Goal: Task Accomplishment & Management: Use online tool/utility

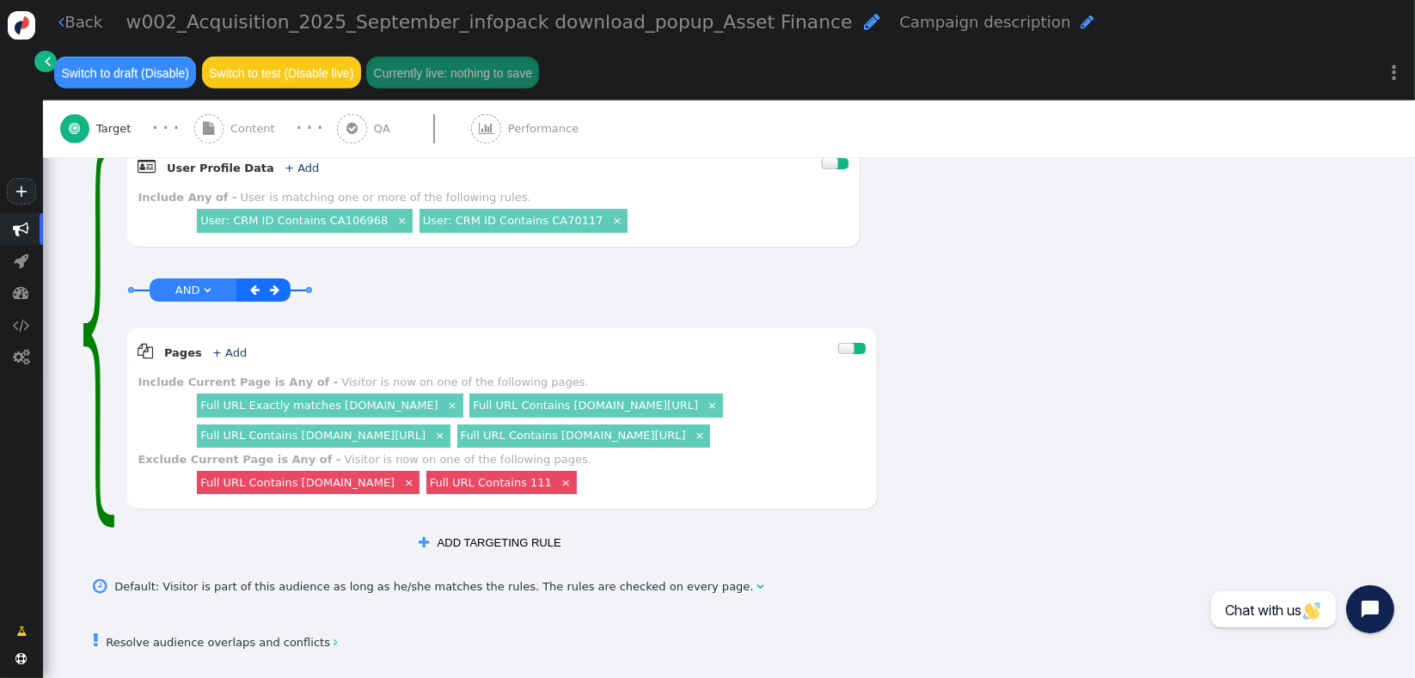
scroll to position [1033, 0]
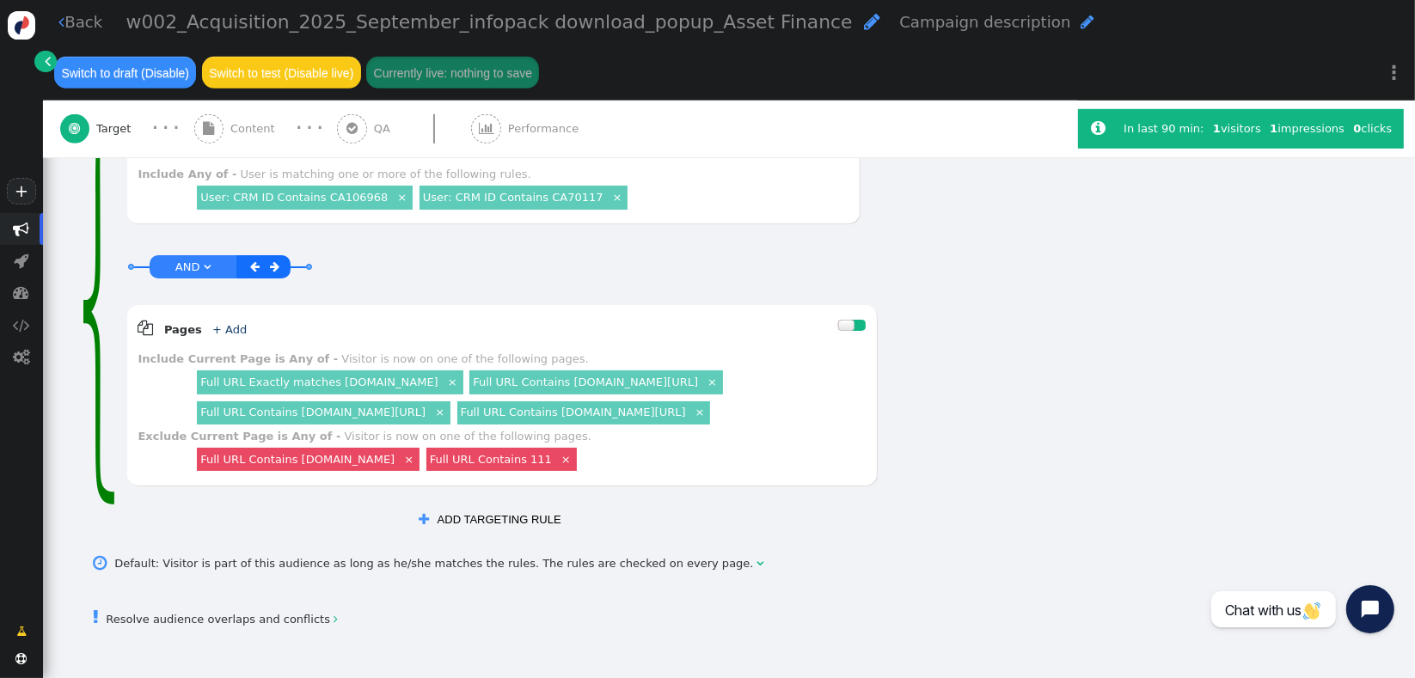
click at [24, 233] on span "" at bounding box center [22, 229] width 16 height 16
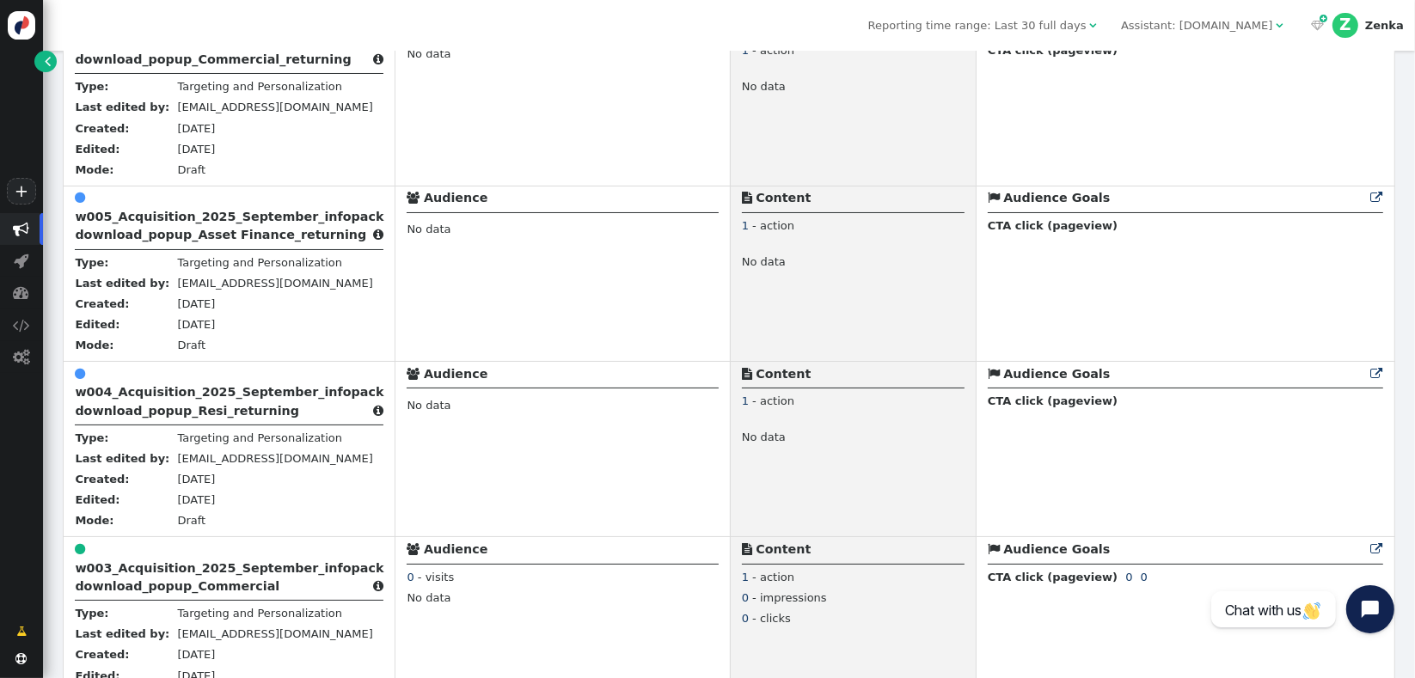
scroll to position [1091, 0]
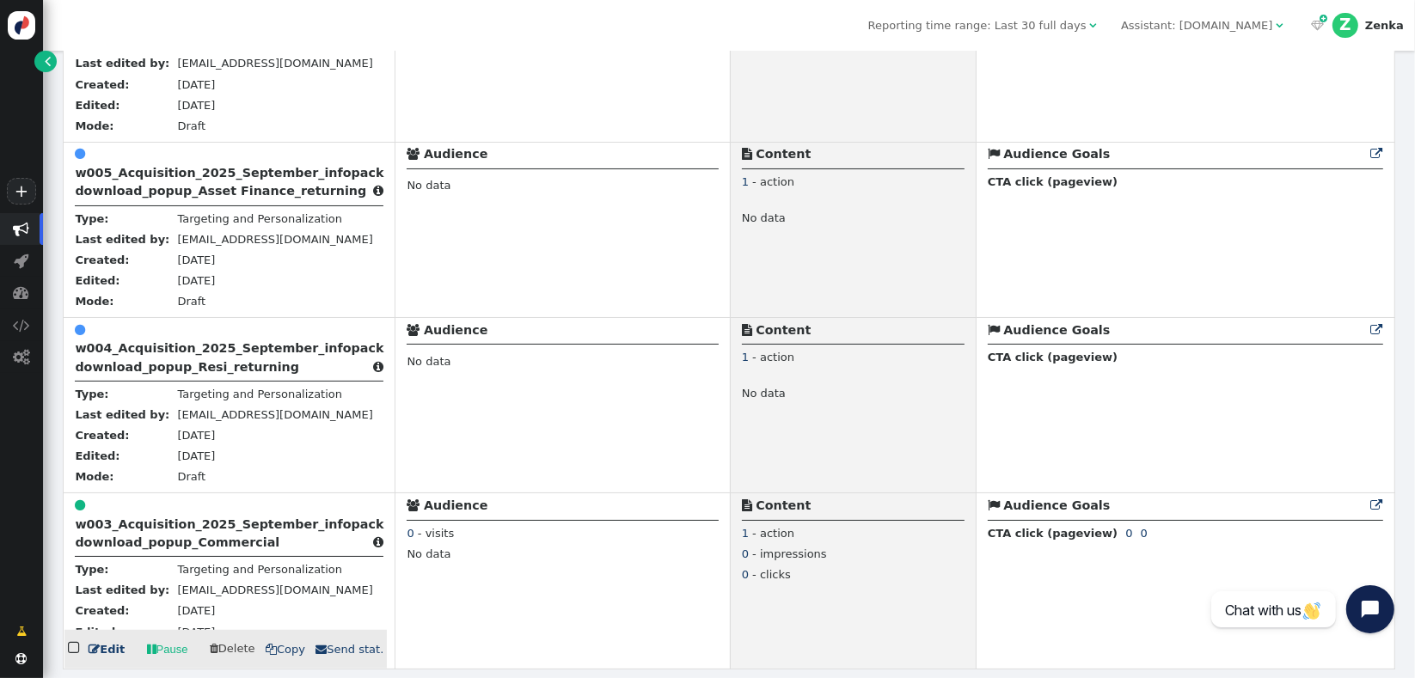
click at [211, 547] on b "w003_Acquisition_2025_September_infopack download_popup_Commercial" at bounding box center [229, 534] width 309 height 32
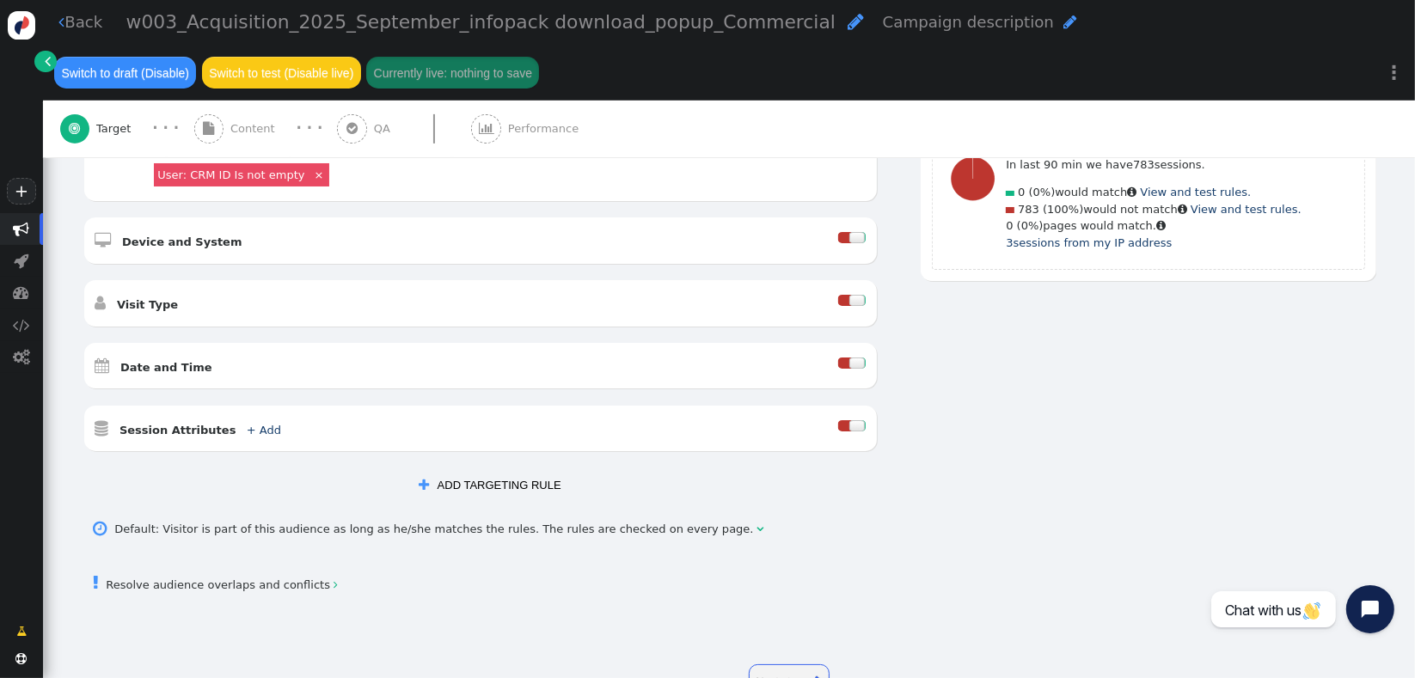
scroll to position [629, 0]
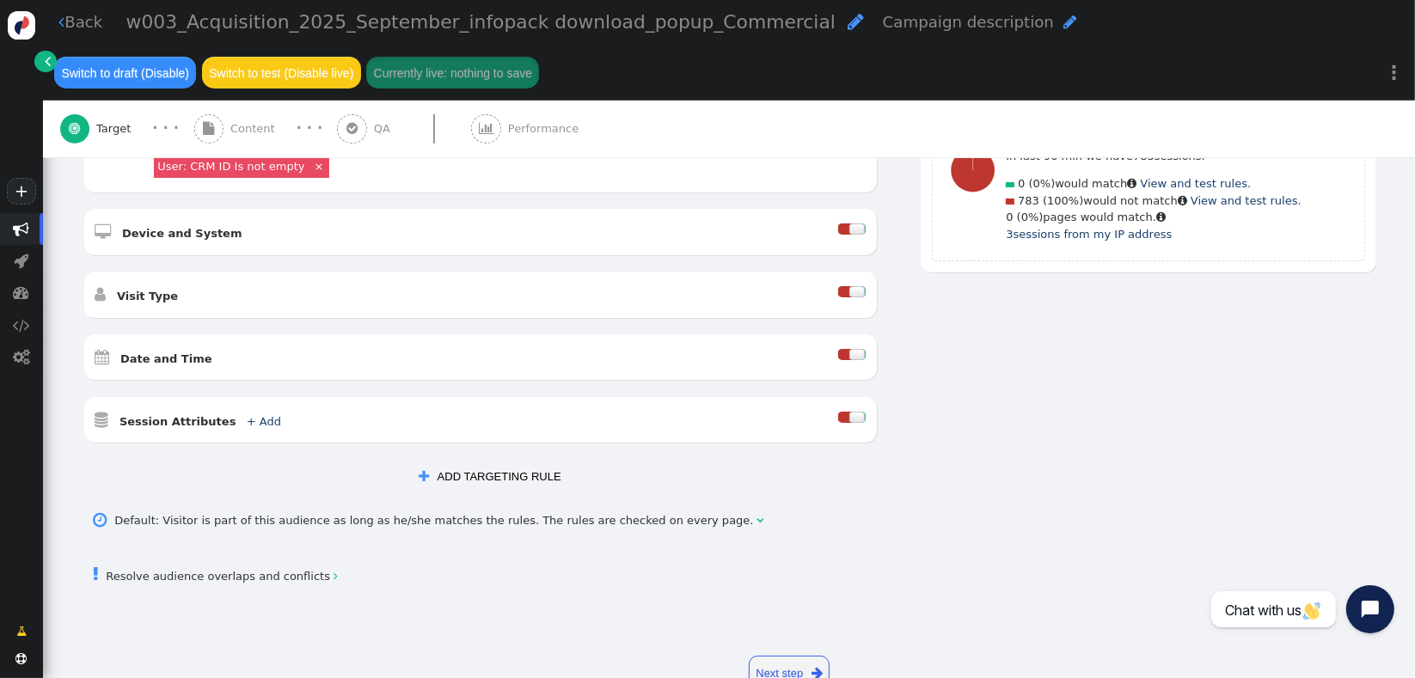
click at [525, 468] on button " ADD TARGETING RULE" at bounding box center [490, 477] width 164 height 29
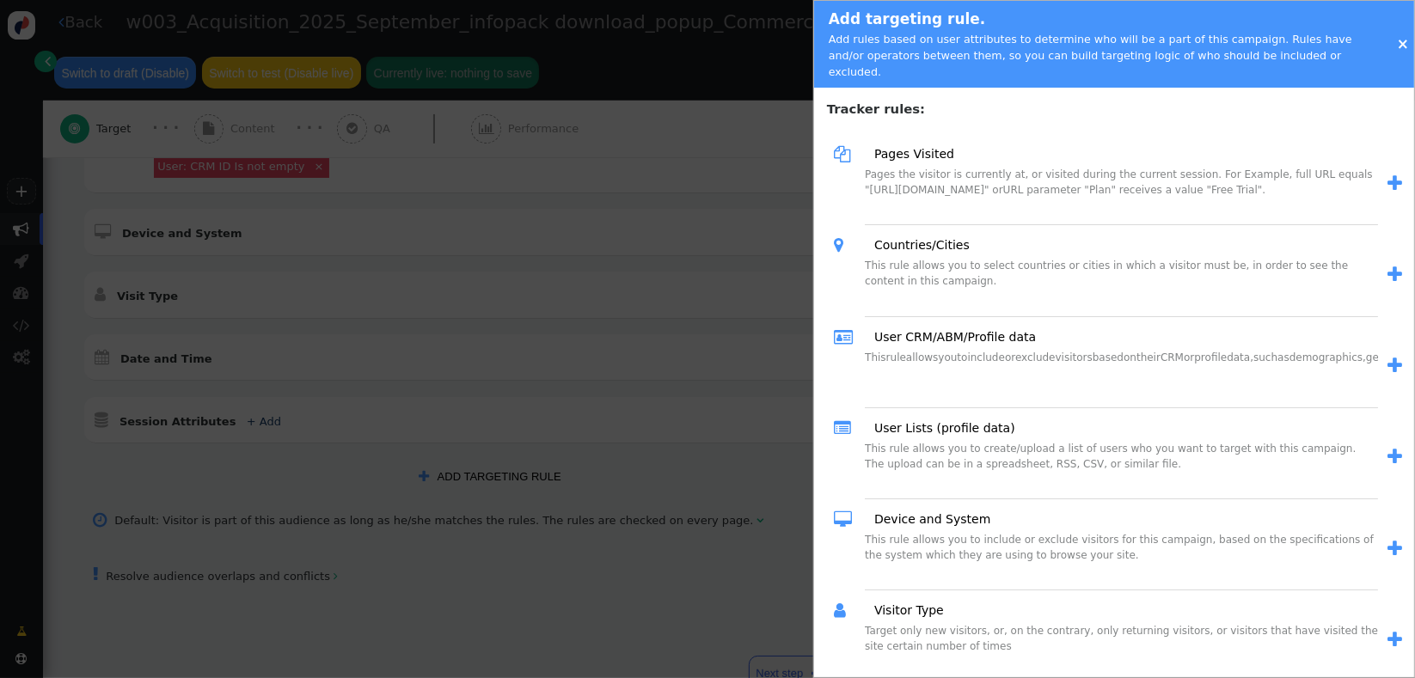
click at [1388, 359] on span "" at bounding box center [1395, 366] width 15 height 18
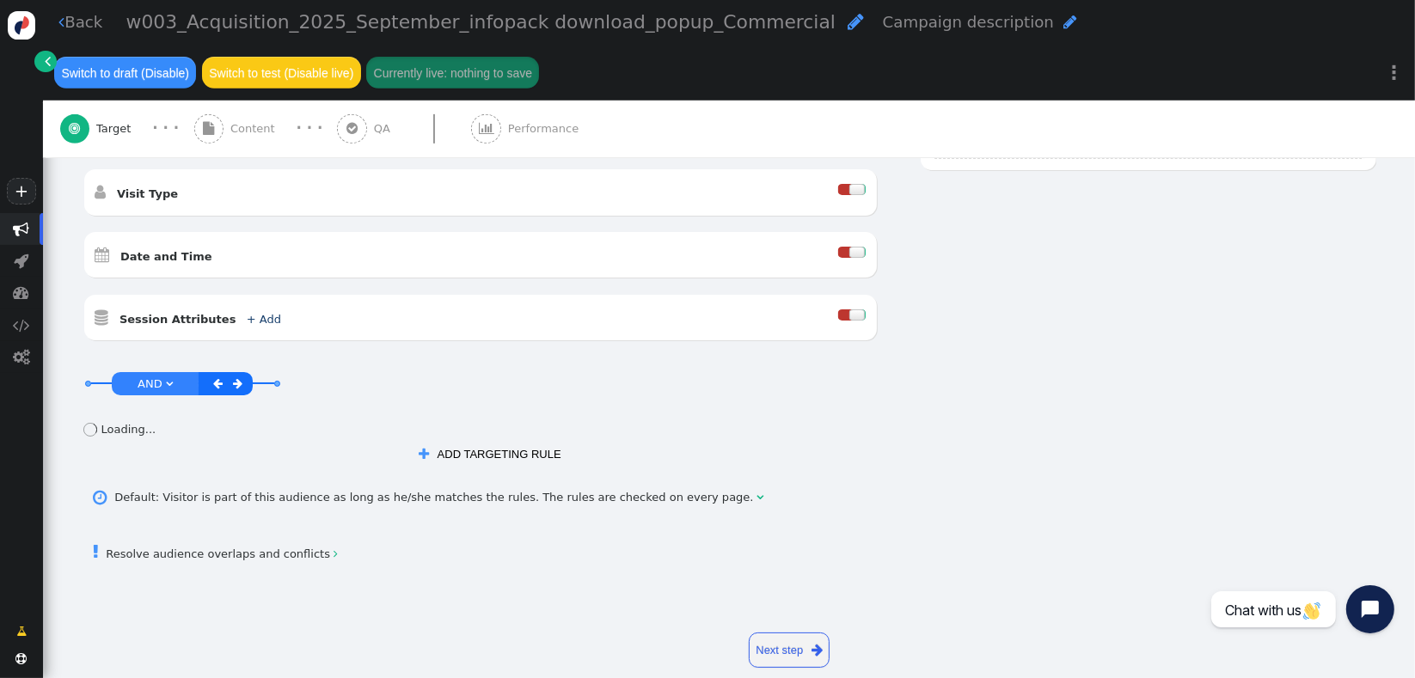
scroll to position [738, 0]
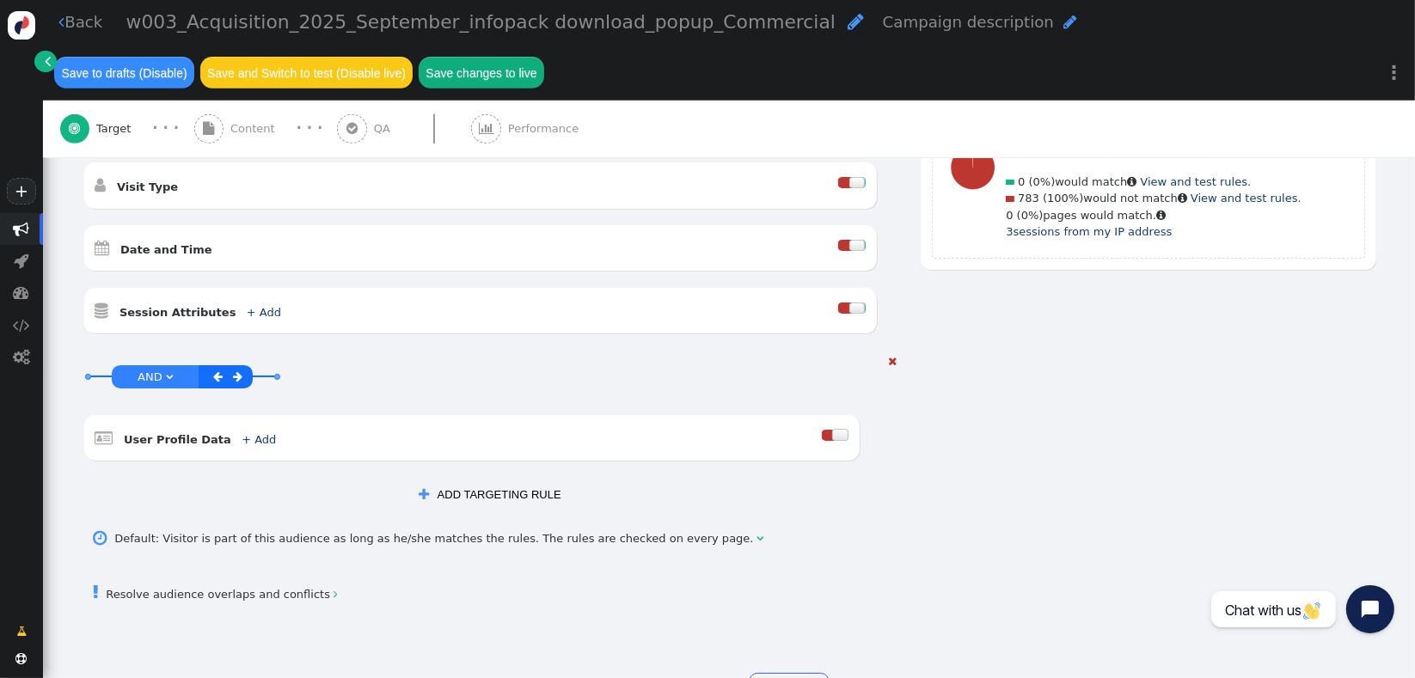
click at [832, 429] on div at bounding box center [840, 434] width 16 height 11
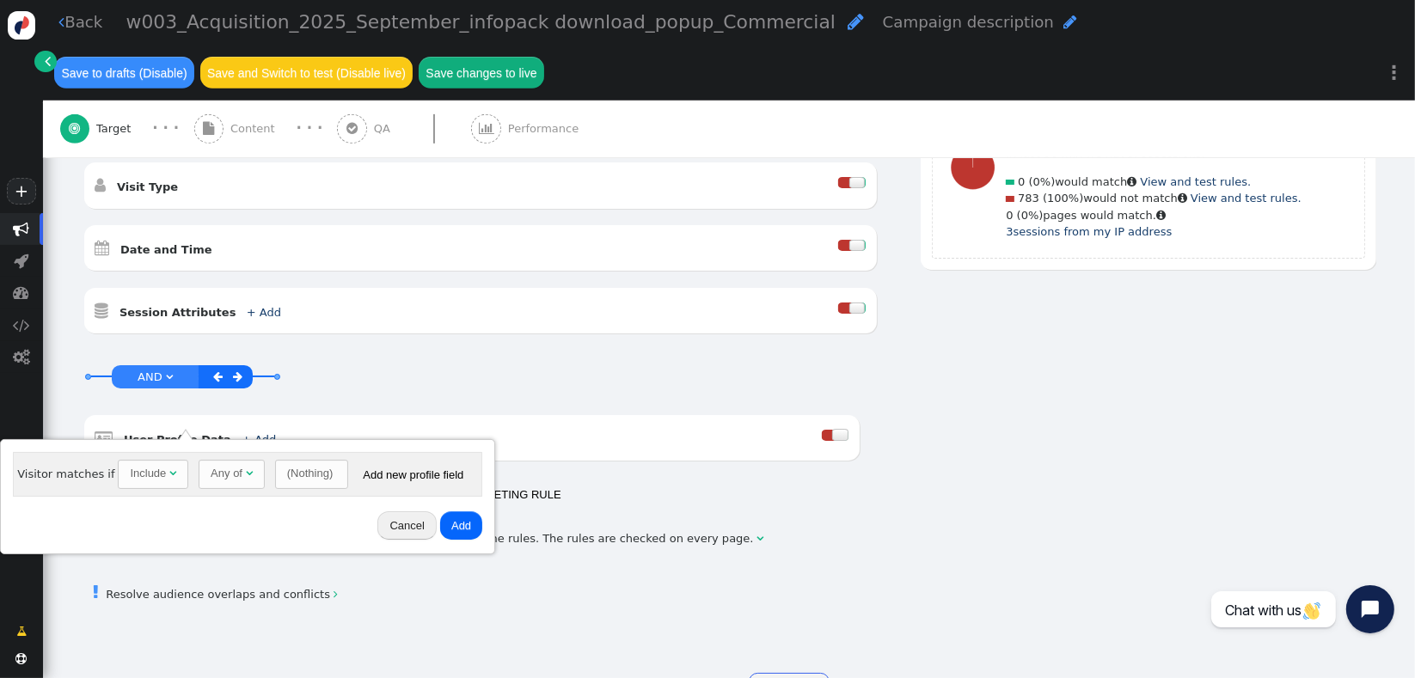
click at [287, 479] on div "(Nothing)" at bounding box center [310, 473] width 46 height 17
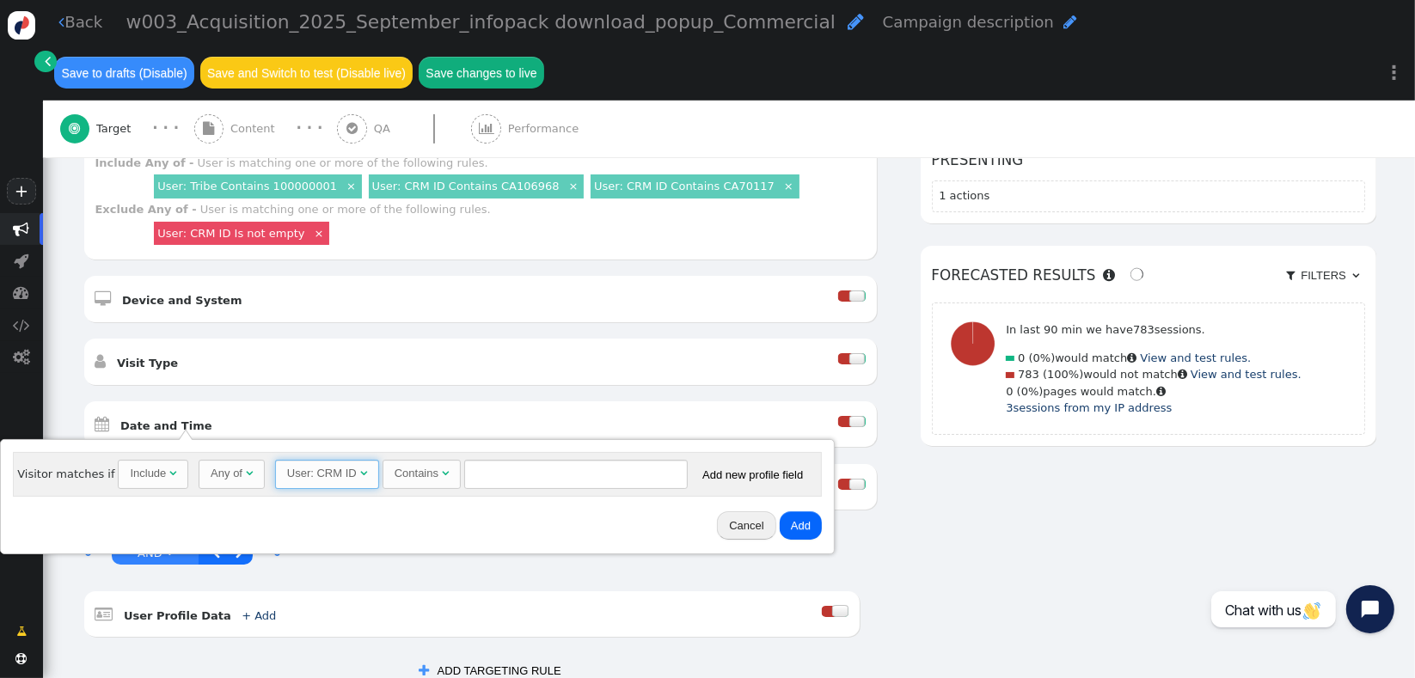
scroll to position [556, 0]
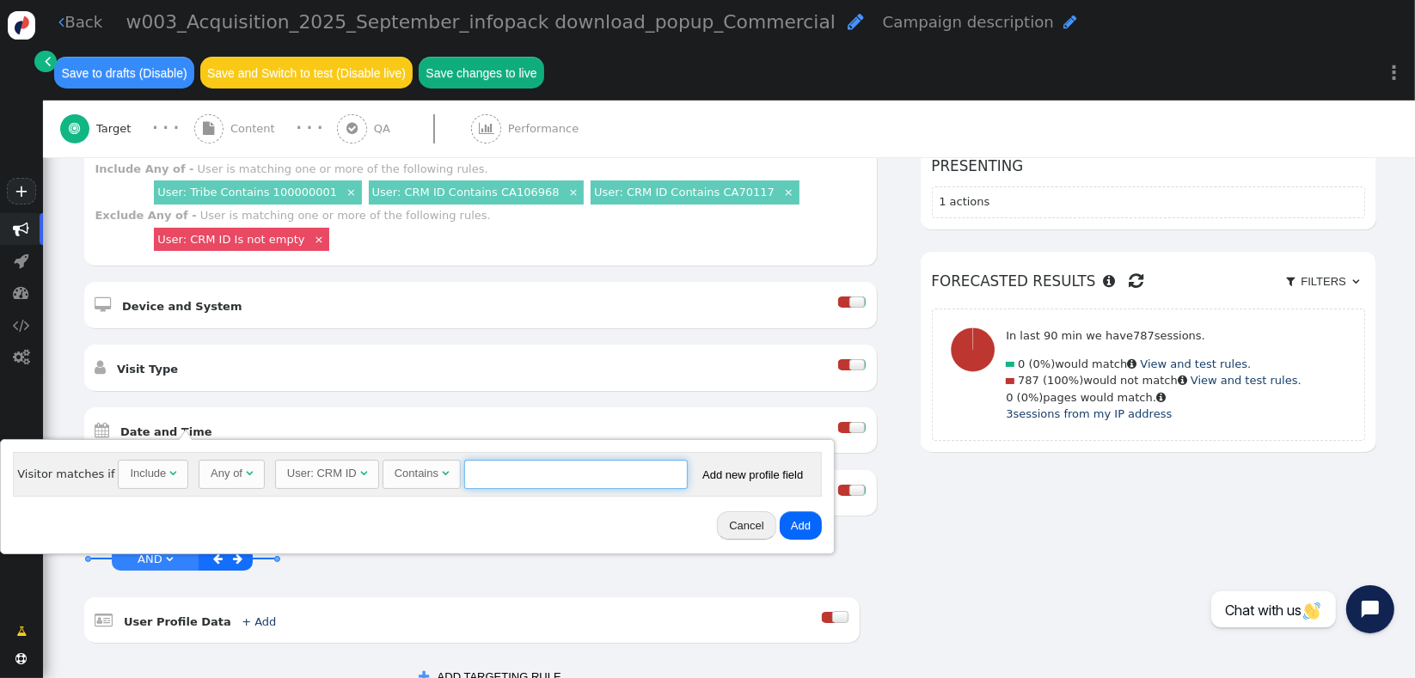
click at [580, 480] on input "text" at bounding box center [576, 474] width 224 height 29
type input "c"
type input "CA106968"
click at [790, 522] on button "Add" at bounding box center [801, 526] width 42 height 29
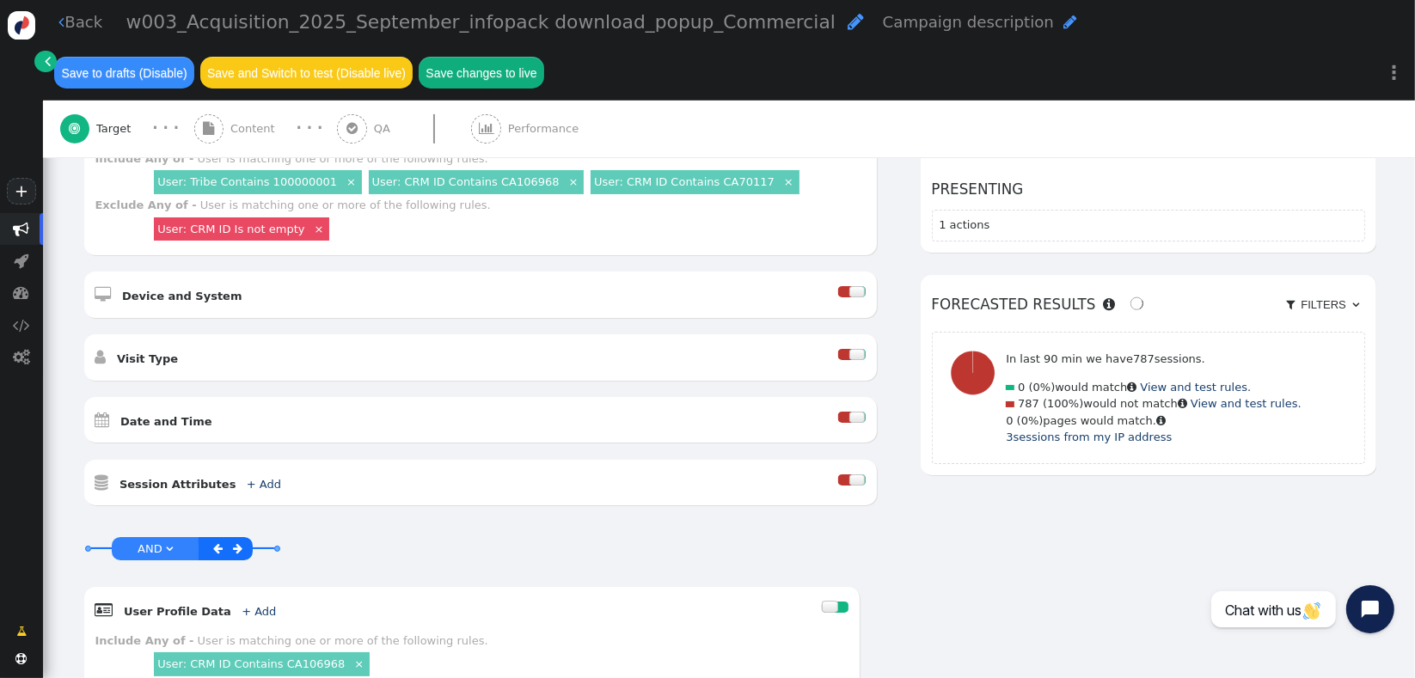
scroll to position [567, 0]
click at [242, 605] on link "+ Add" at bounding box center [259, 611] width 34 height 13
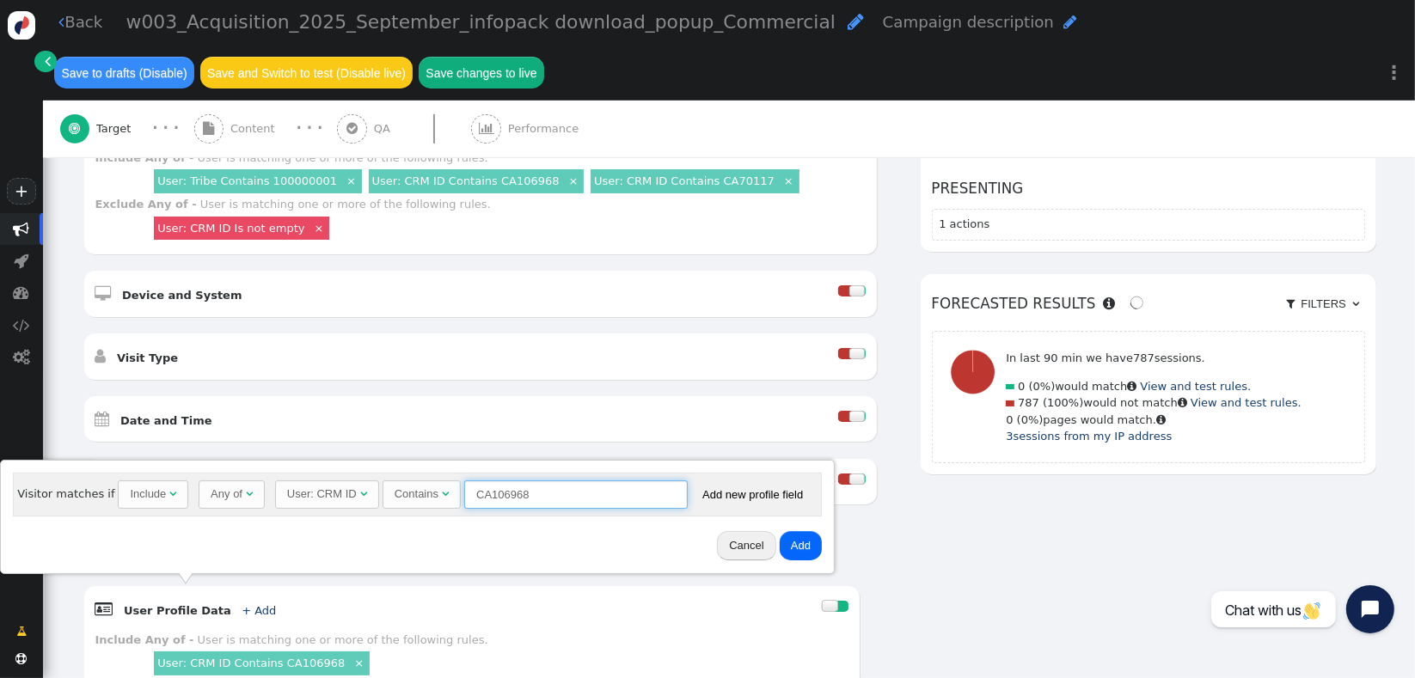
click at [504, 495] on input "CA106968" at bounding box center [576, 495] width 224 height 29
type input "CA70117"
click at [788, 549] on button "Add" at bounding box center [801, 545] width 42 height 29
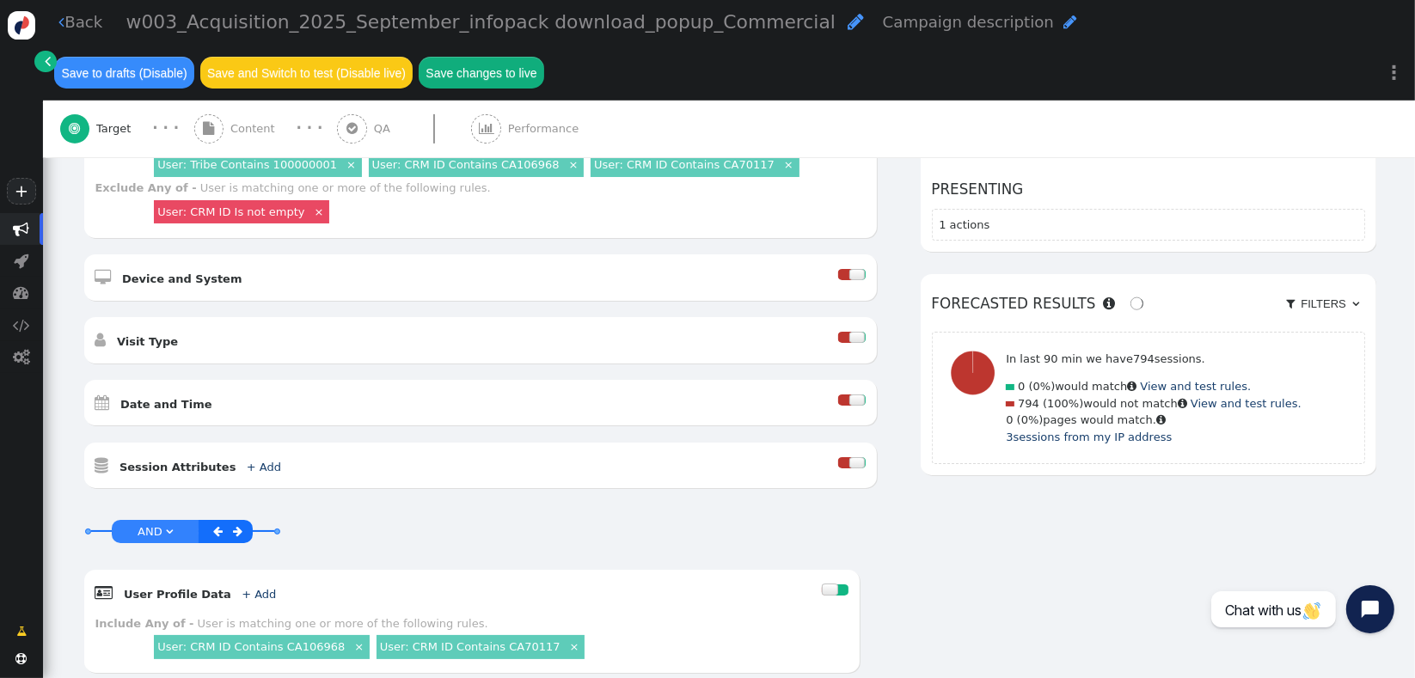
scroll to position [585, 0]
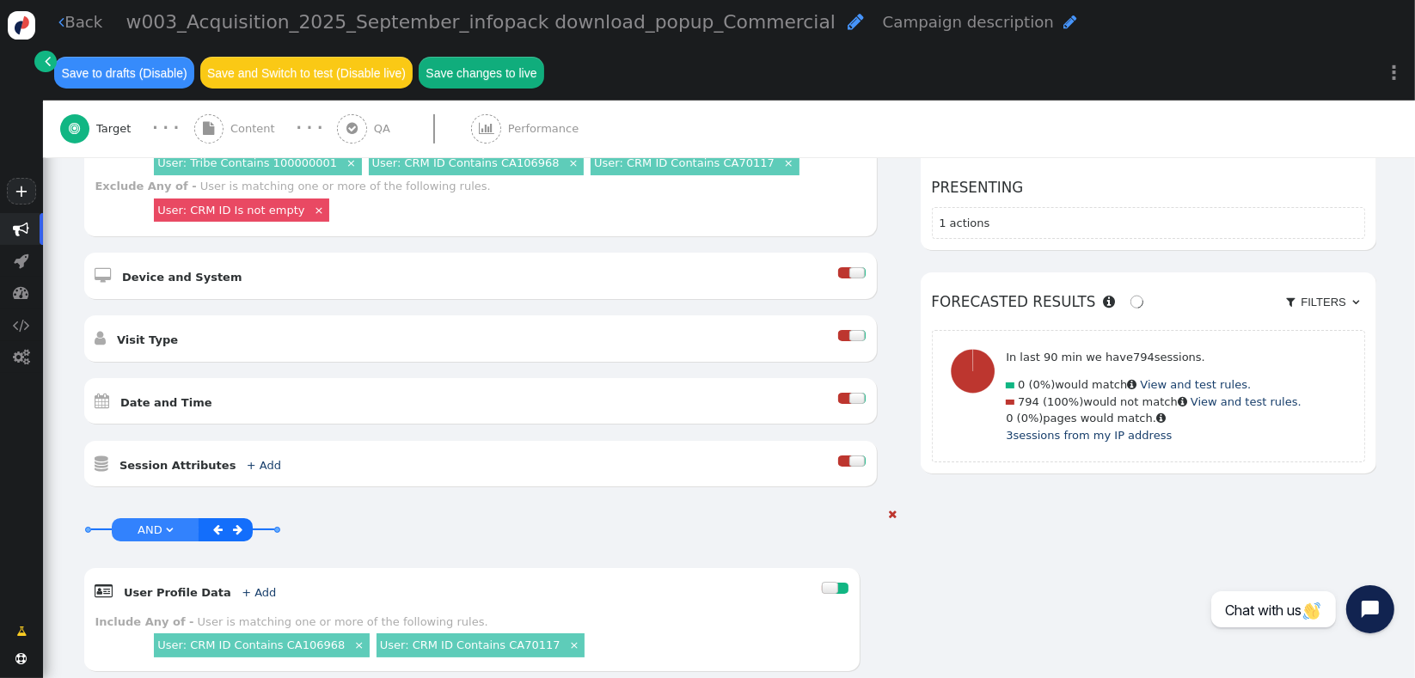
click at [151, 524] on span "AND" at bounding box center [150, 530] width 25 height 13
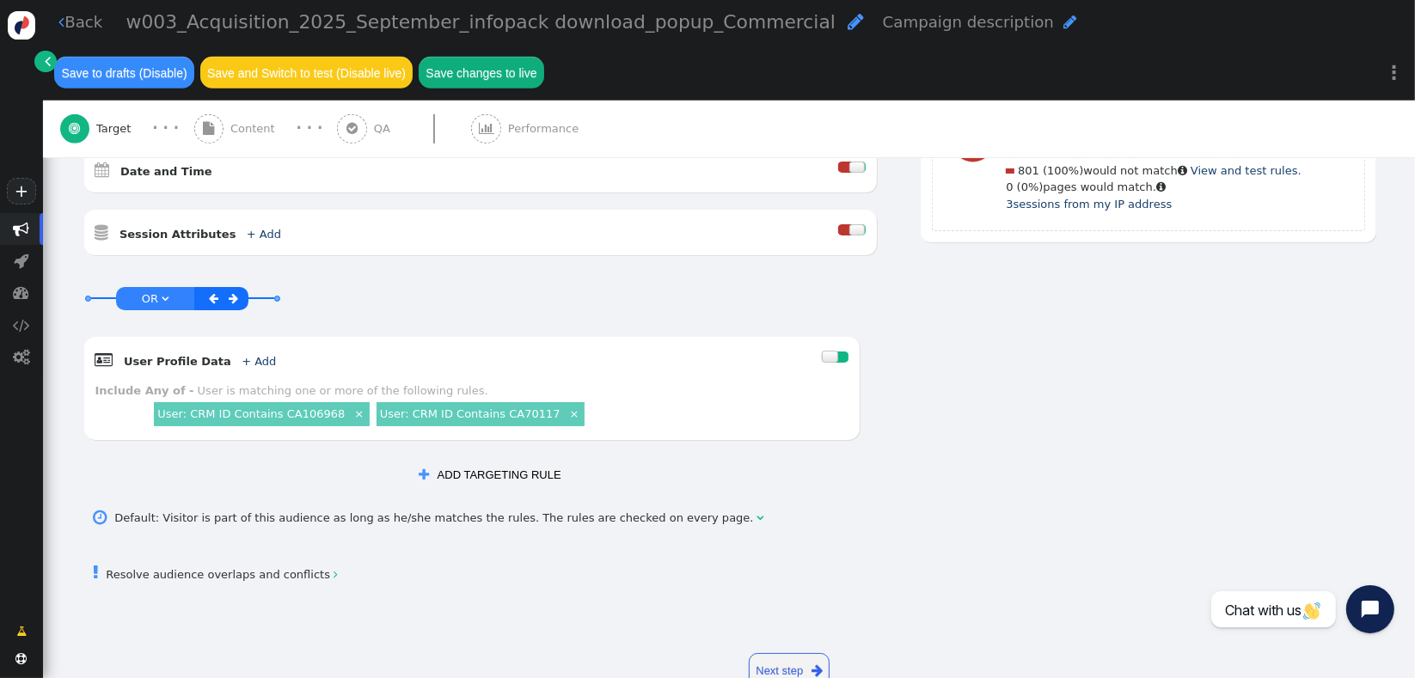
scroll to position [818, 0]
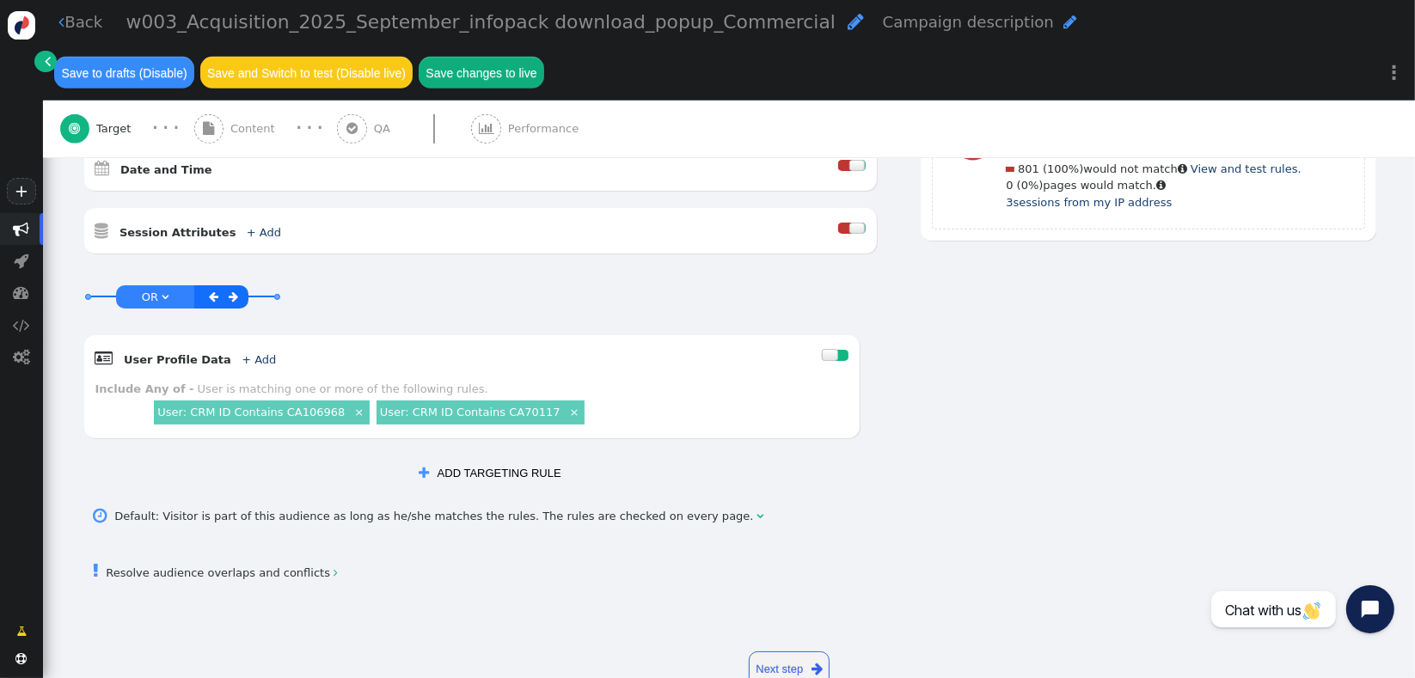
click at [439, 459] on button " ADD TARGETING RULE" at bounding box center [490, 472] width 164 height 29
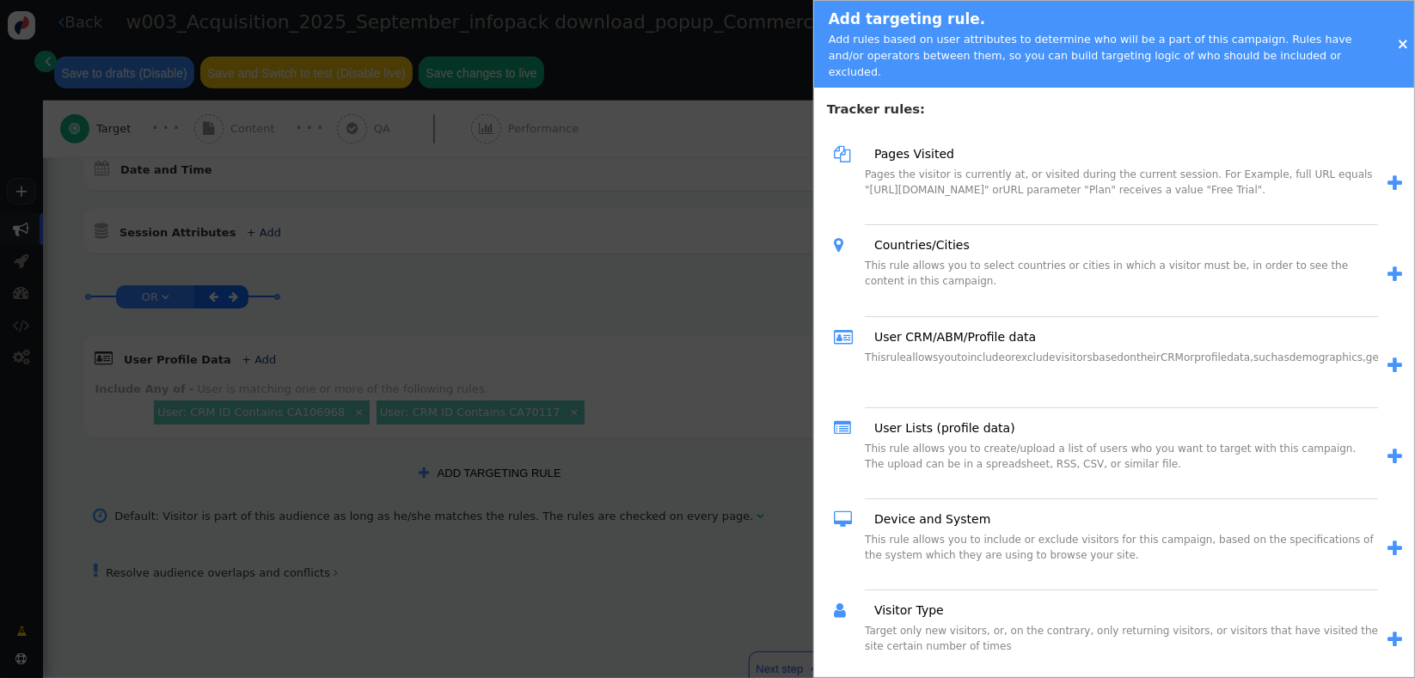
click at [1388, 175] on span "" at bounding box center [1395, 184] width 15 height 18
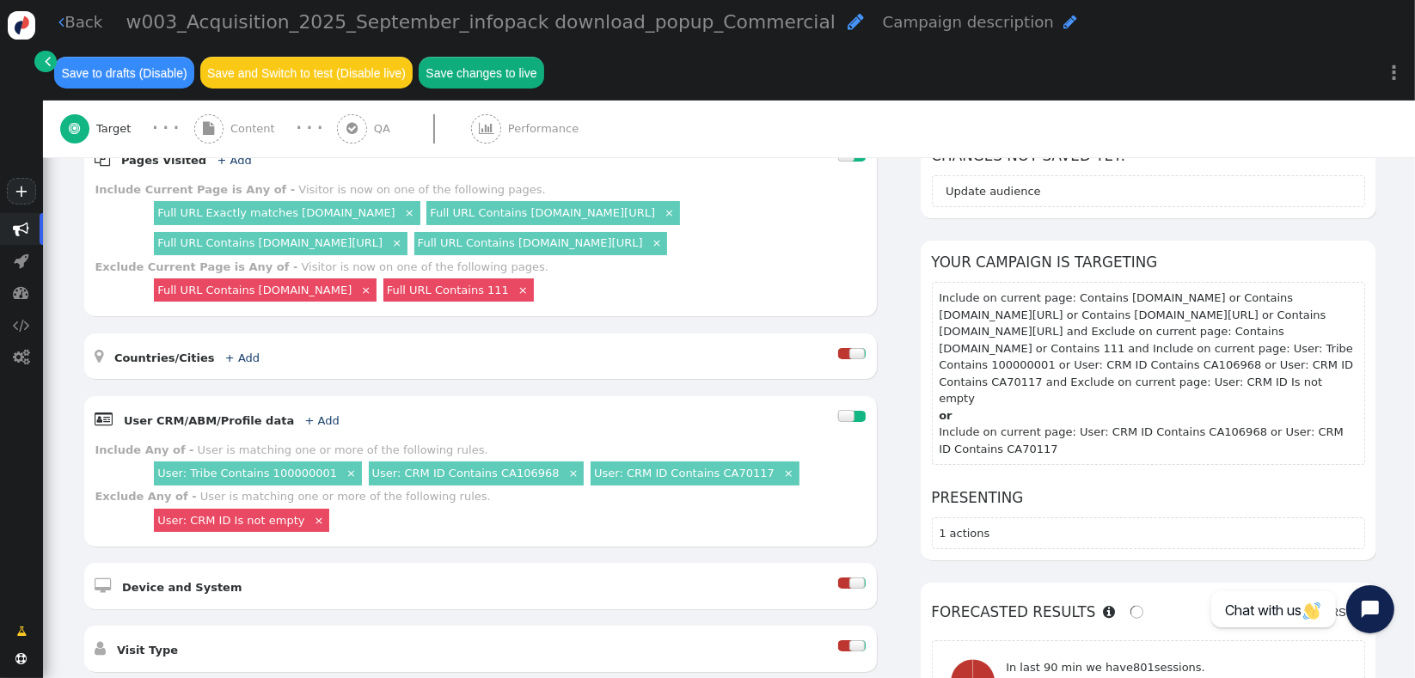
scroll to position [264, 0]
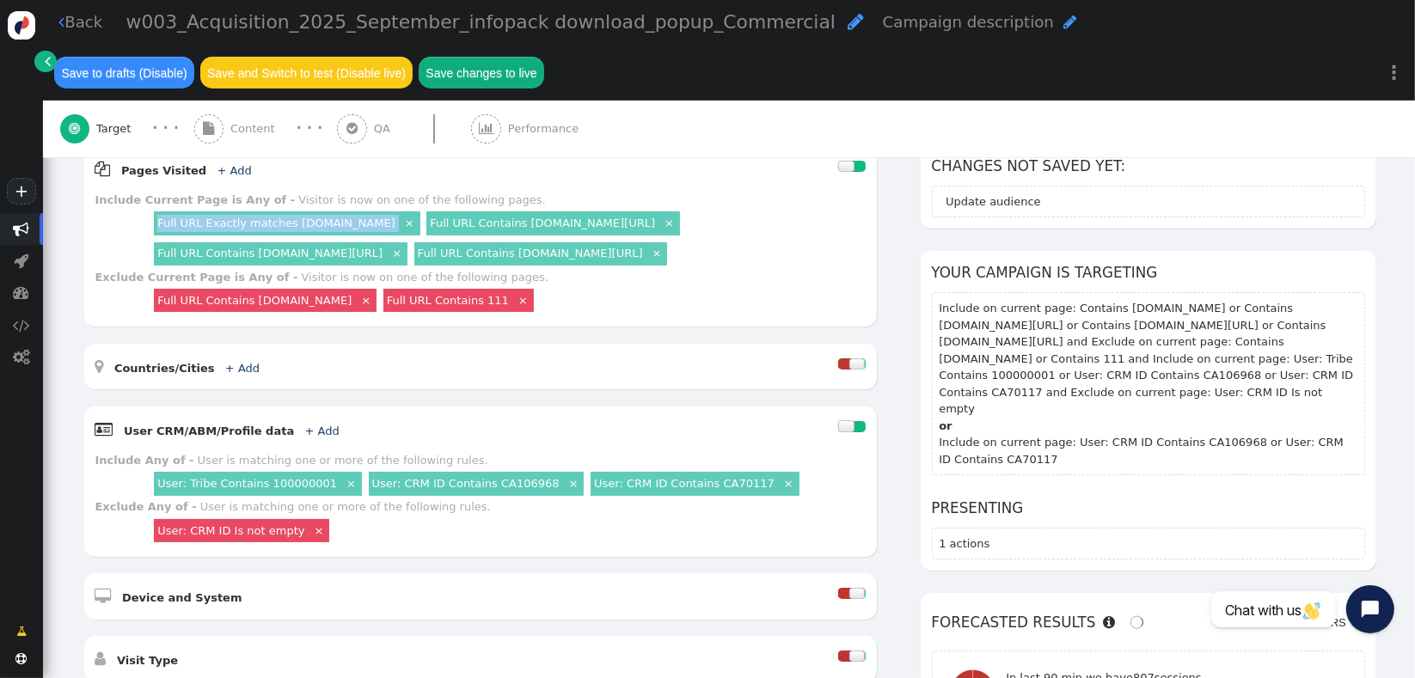
drag, startPoint x: 133, startPoint y: 199, endPoint x: 402, endPoint y: 205, distance: 268.3
click at [402, 205] on div "Include Current Page is Any of - Visitor is now on one of the following pages. …" at bounding box center [480, 230] width 770 height 77
copy div "Full URL Exactly matches [DOMAIN_NAME]"
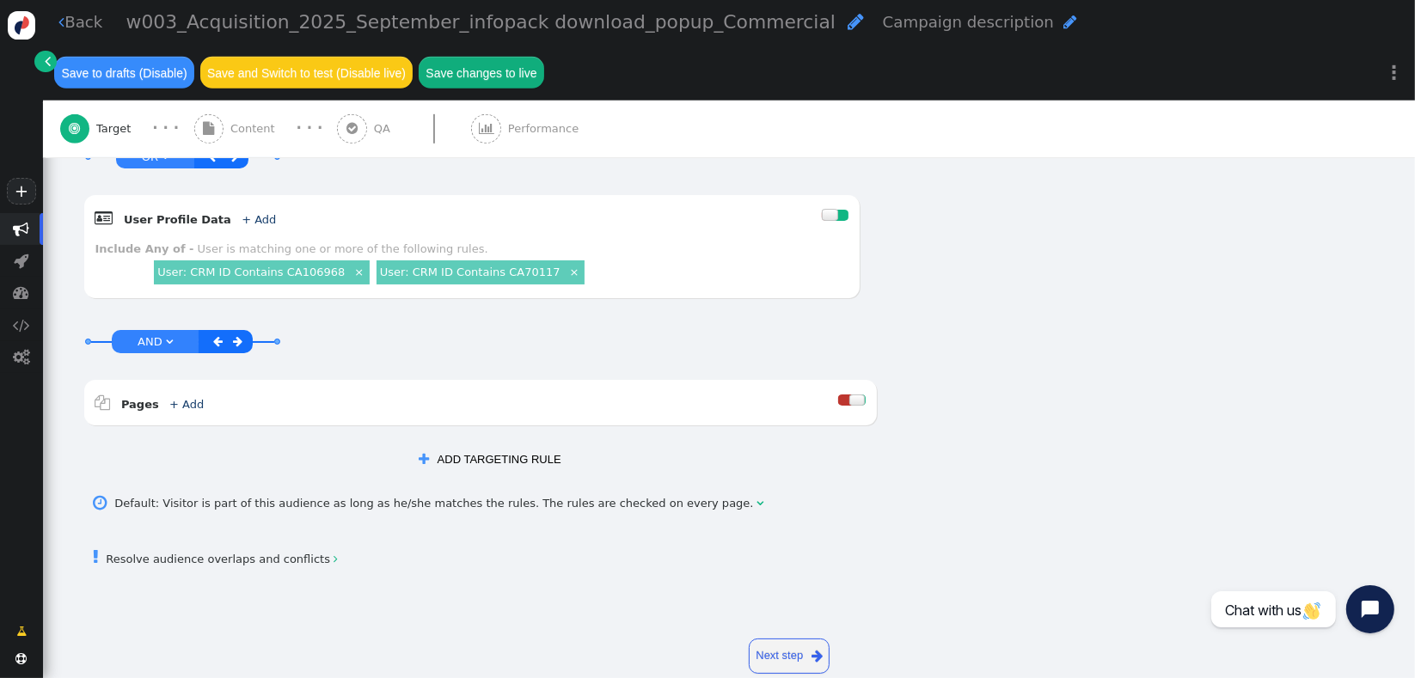
scroll to position [970, 0]
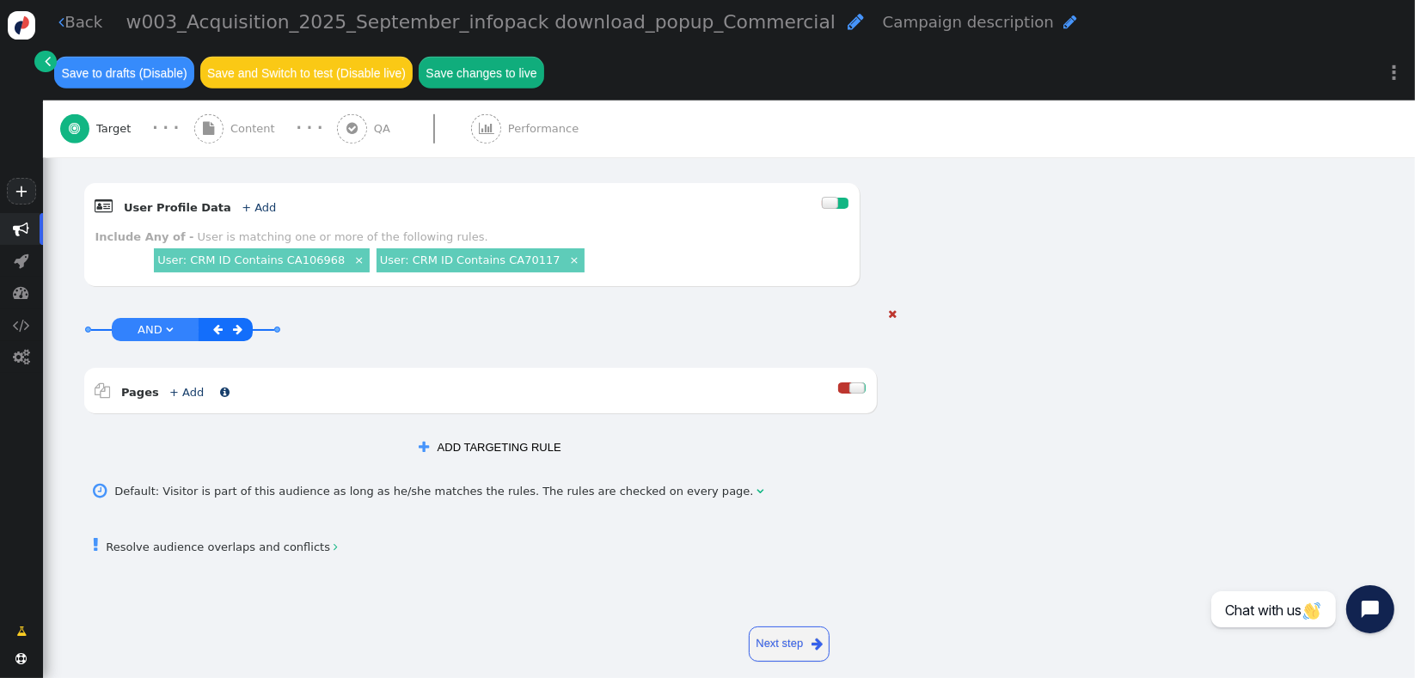
click at [186, 386] on link "+ Add" at bounding box center [186, 392] width 34 height 13
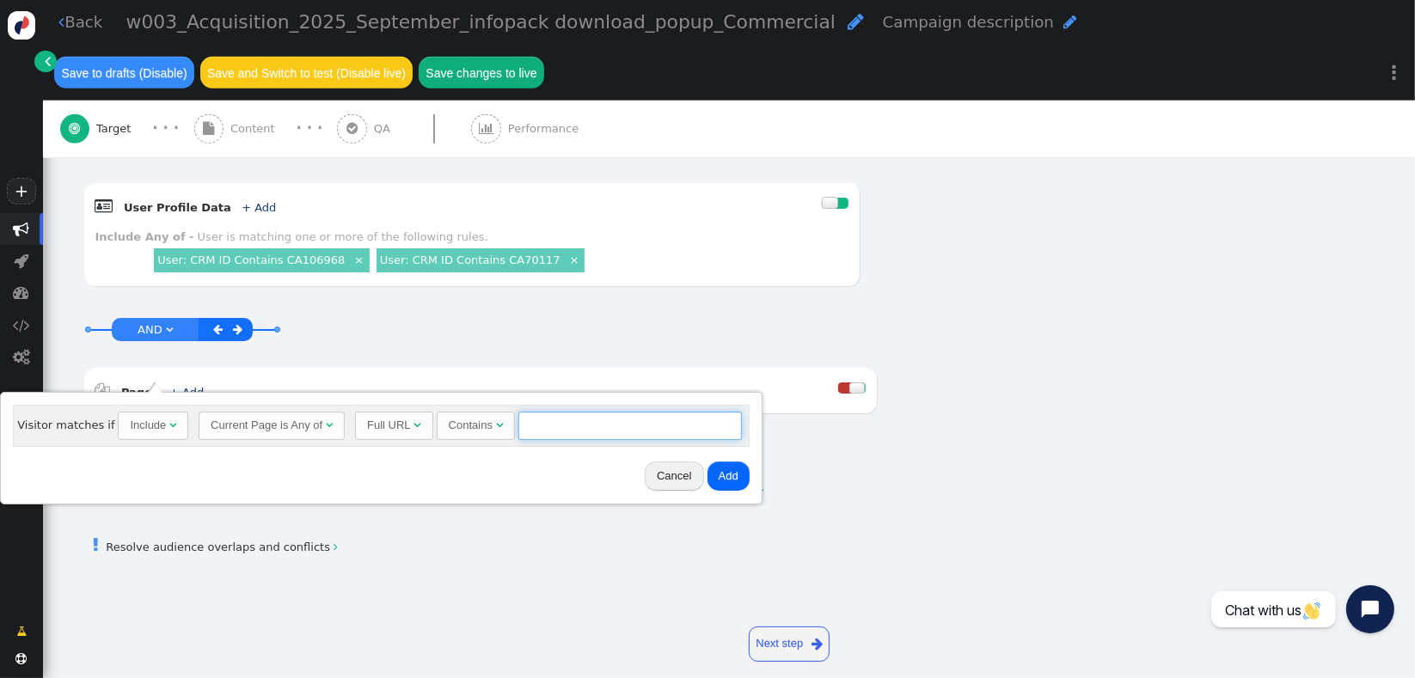
click at [564, 420] on input "text" at bounding box center [631, 426] width 224 height 29
click at [470, 421] on div "Contains" at bounding box center [471, 425] width 44 height 17
click at [571, 420] on input "text" at bounding box center [668, 426] width 224 height 29
paste input "Full URL Exactly matches [DOMAIN_NAME]"
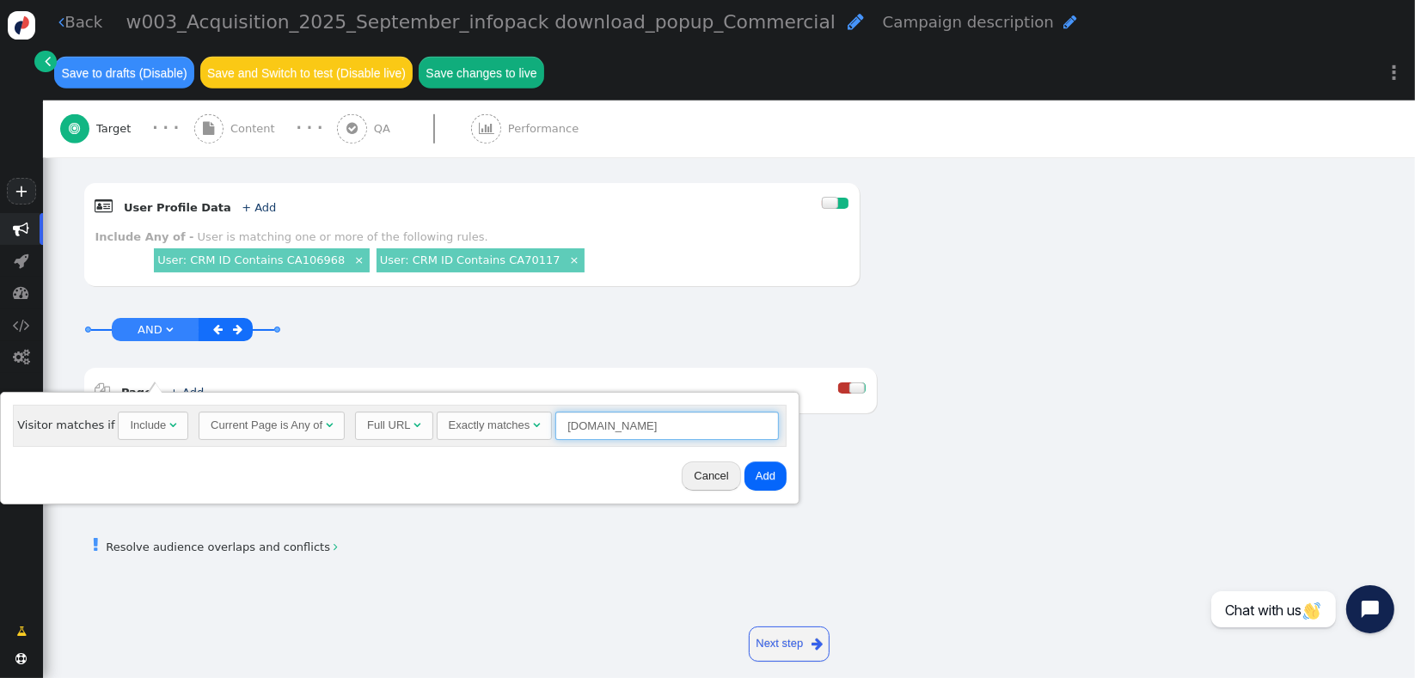
type input "[DOMAIN_NAME]"
click at [746, 482] on button "Add" at bounding box center [766, 476] width 42 height 29
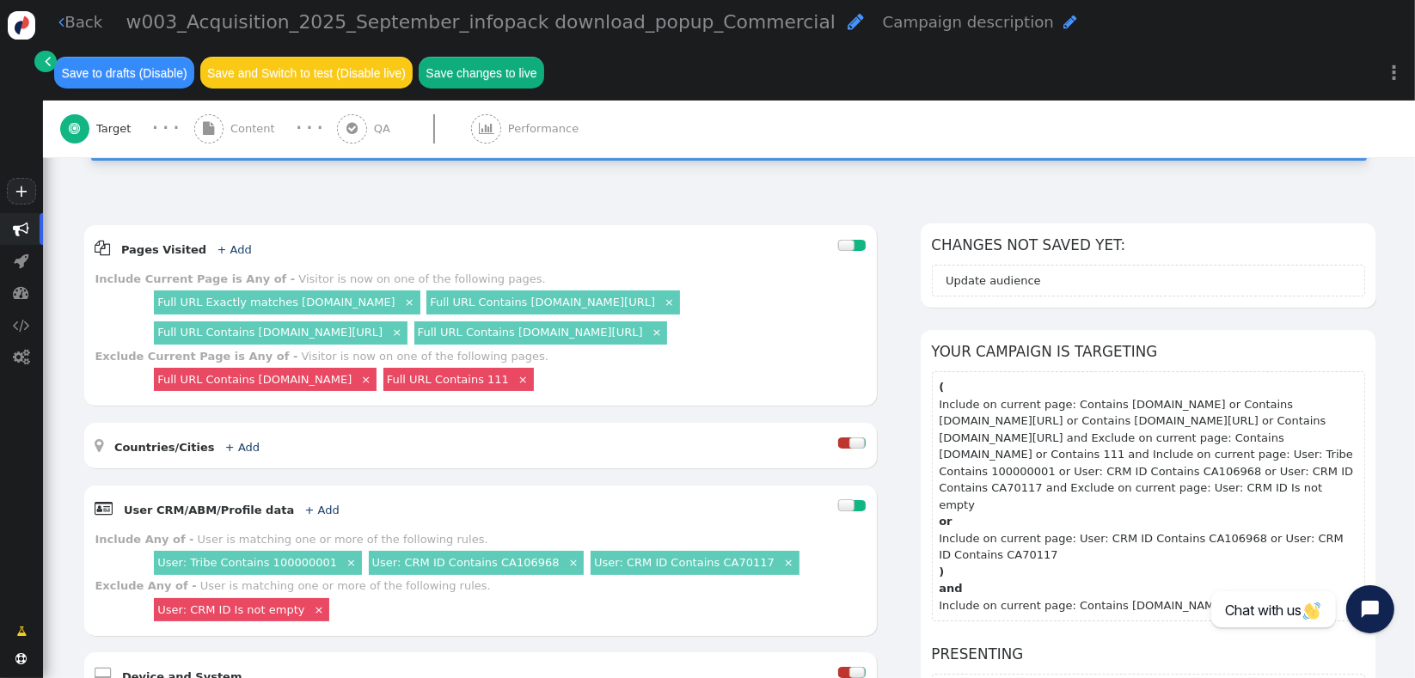
scroll to position [177, 0]
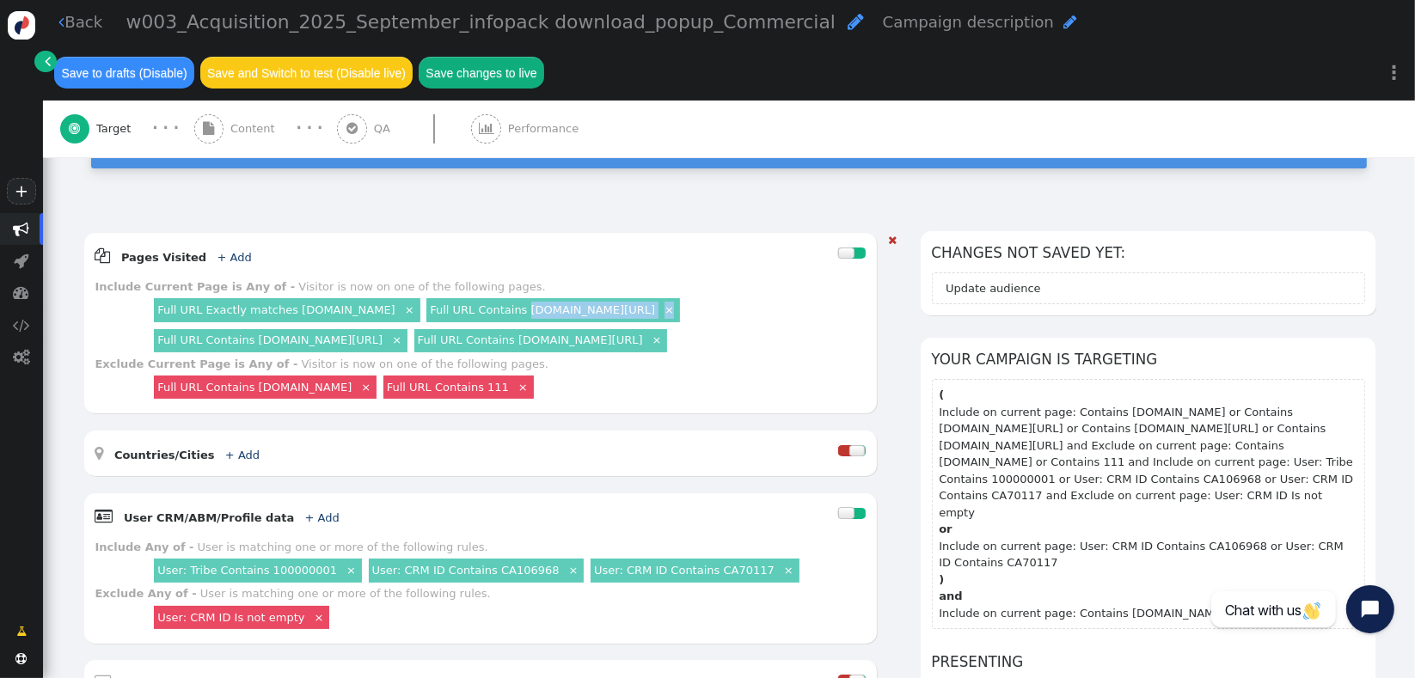
drag, startPoint x: 770, startPoint y: 284, endPoint x: 525, endPoint y: 288, distance: 245.1
click at [521, 296] on div "Full URL Exactly matches [DOMAIN_NAME] × Full URL Contains [DOMAIN_NAME][URL] ×…" at bounding box center [508, 326] width 715 height 60
copy div "[DOMAIN_NAME][URL] ×"
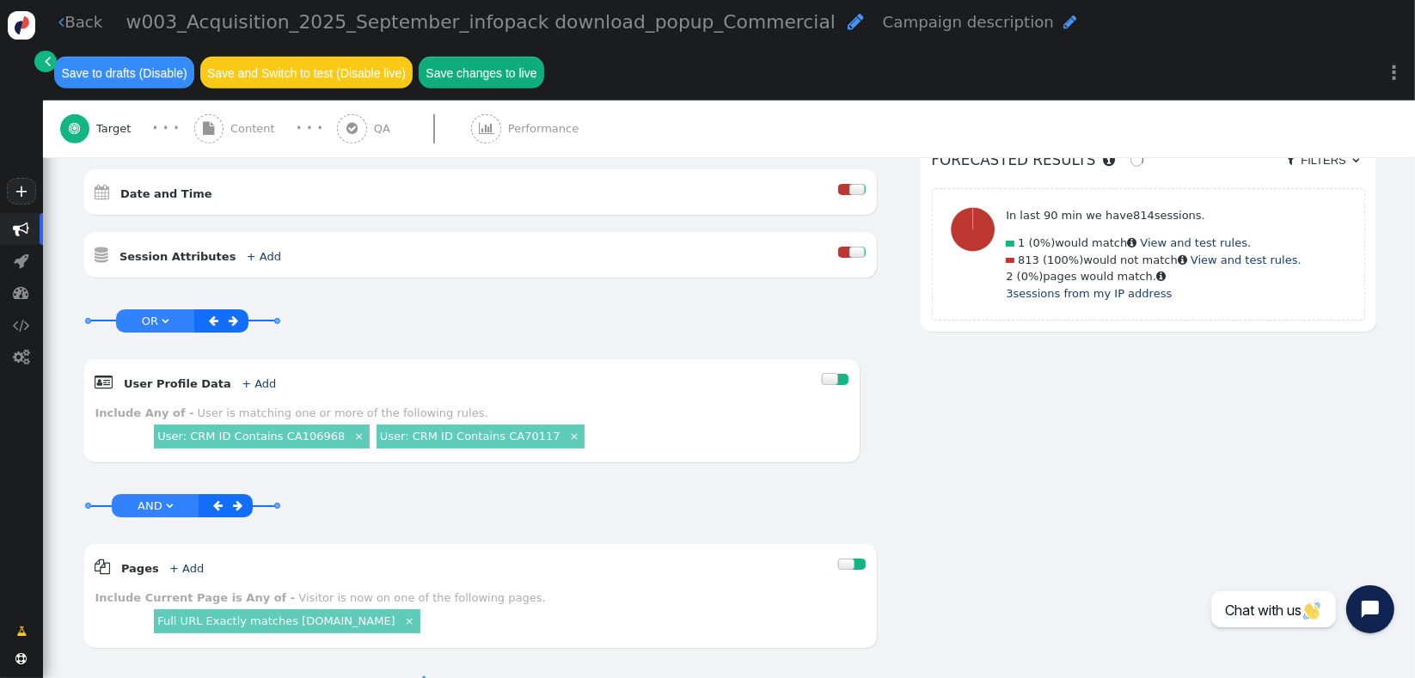
scroll to position [806, 0]
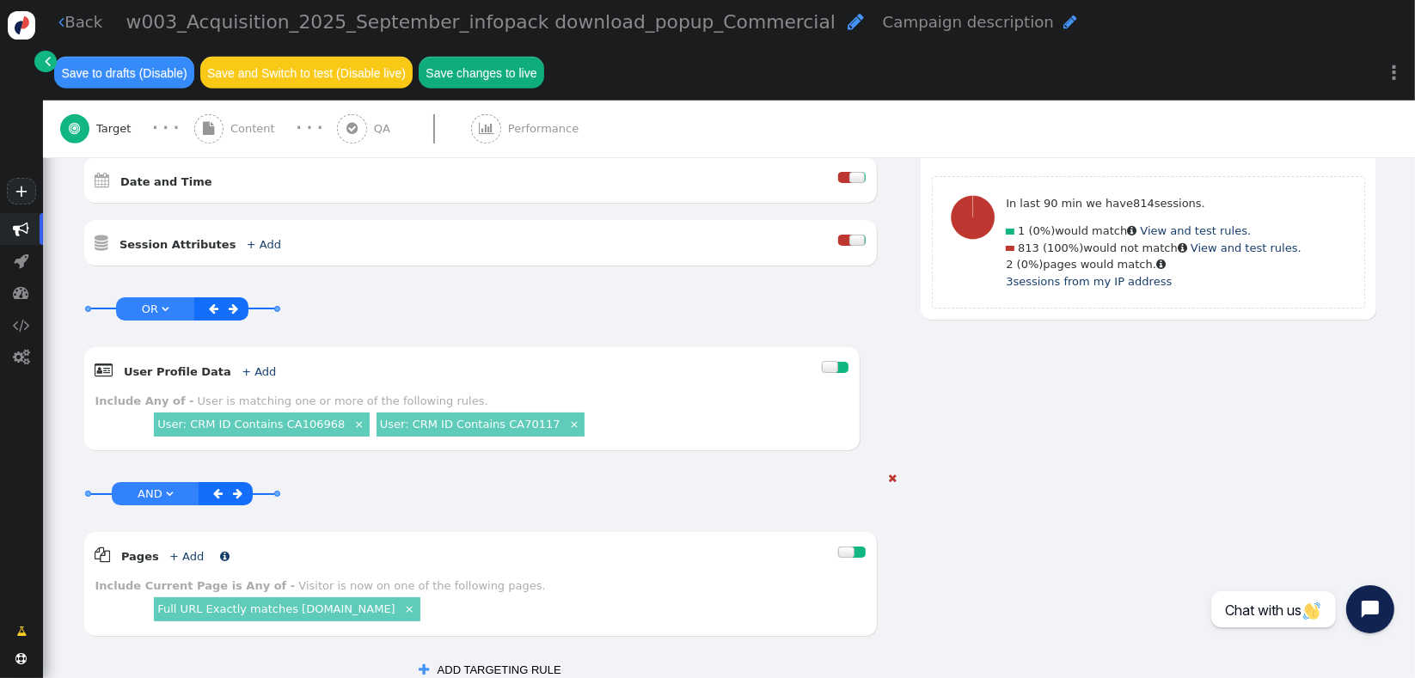
click at [176, 550] on link "+ Add" at bounding box center [186, 556] width 34 height 13
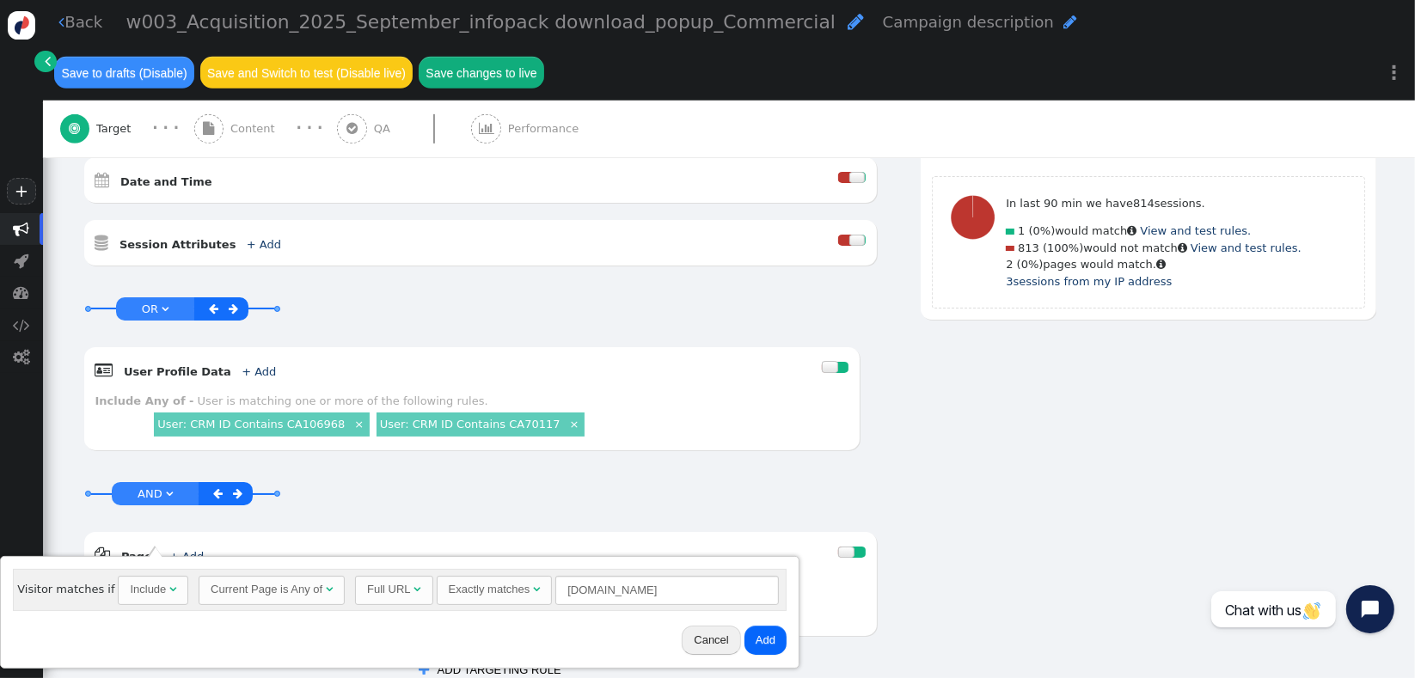
click at [512, 588] on div "Exactly matches" at bounding box center [490, 589] width 82 height 17
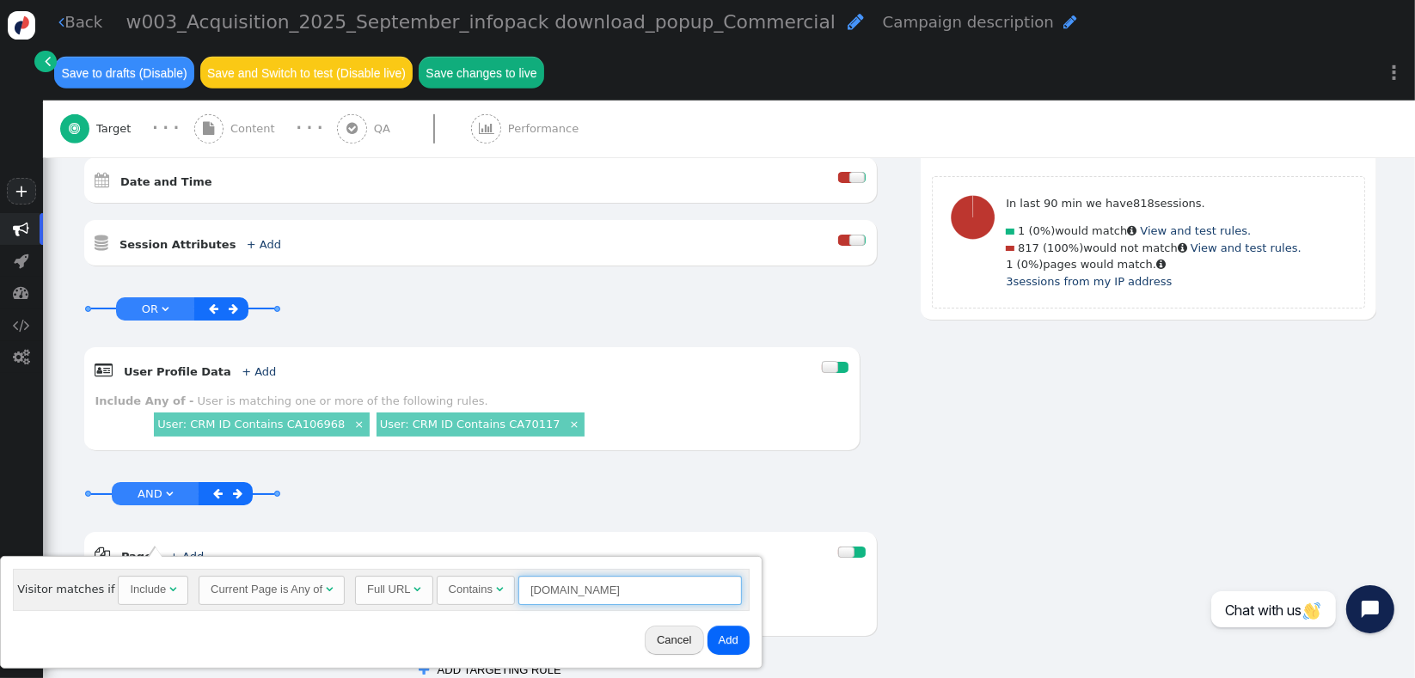
click at [653, 579] on input "[DOMAIN_NAME]" at bounding box center [631, 590] width 224 height 29
paste input "/our-offering ×"
type input "[DOMAIN_NAME][URL]"
click at [723, 638] on button "Add" at bounding box center [729, 640] width 42 height 29
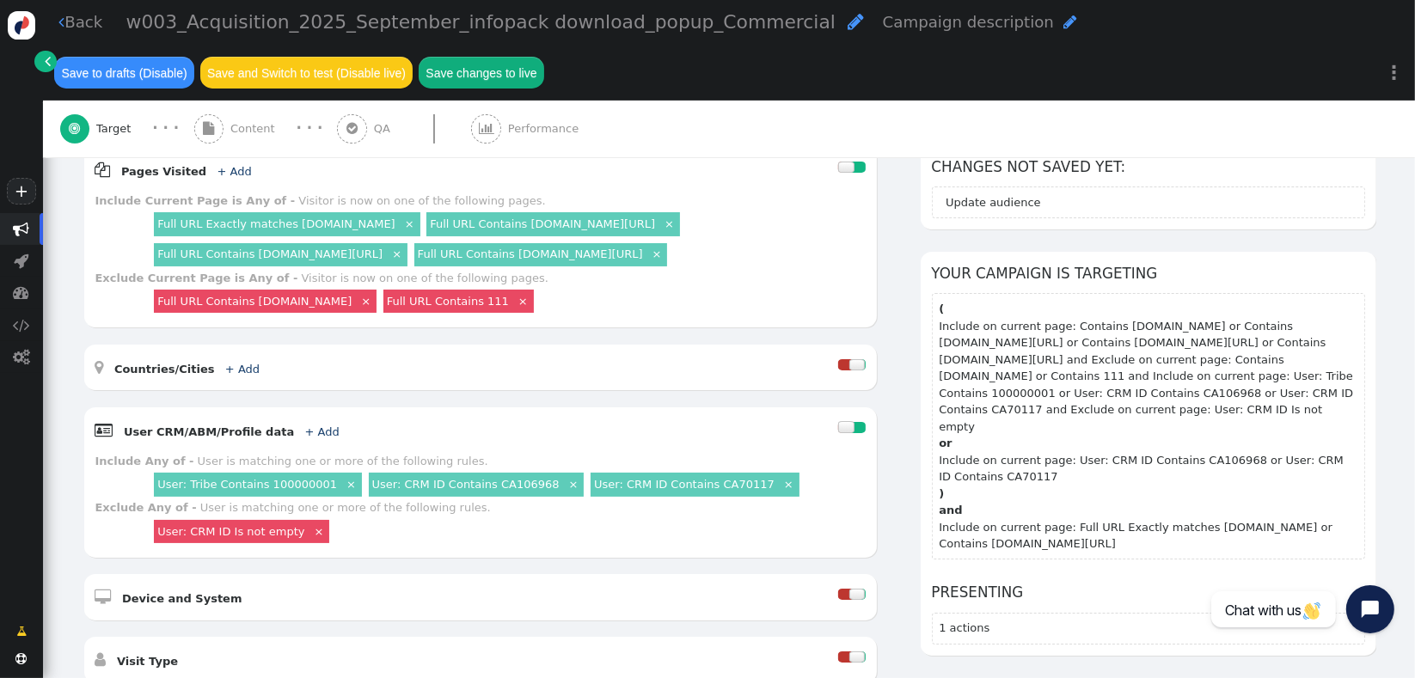
scroll to position [257, 0]
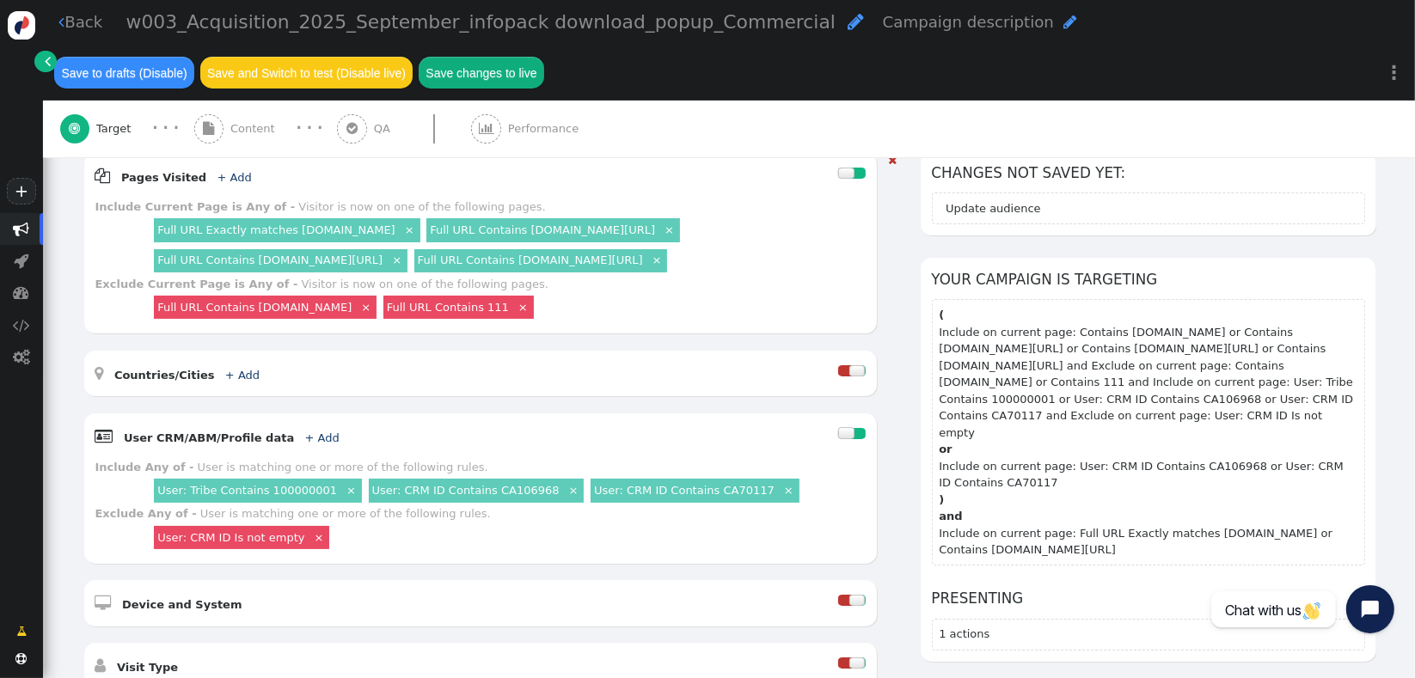
click at [567, 482] on link "×" at bounding box center [574, 489] width 15 height 15
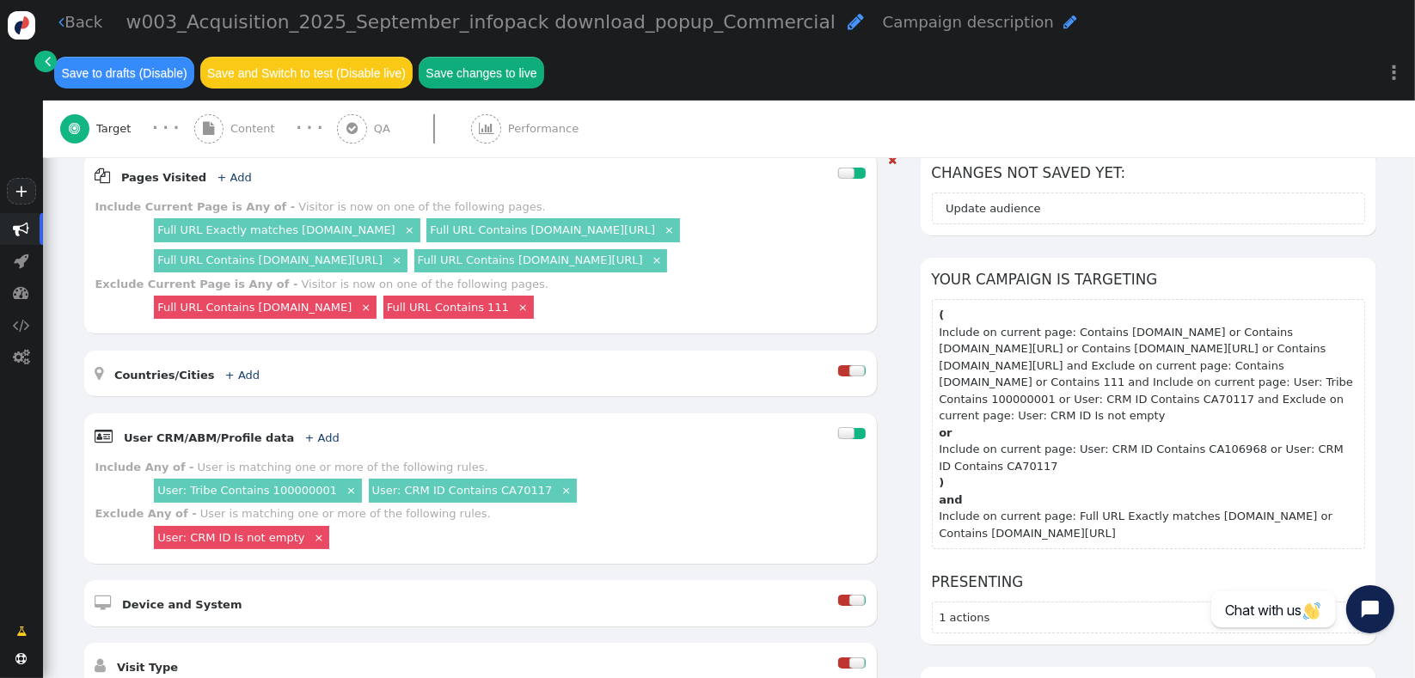
click at [559, 482] on link "×" at bounding box center [566, 489] width 15 height 15
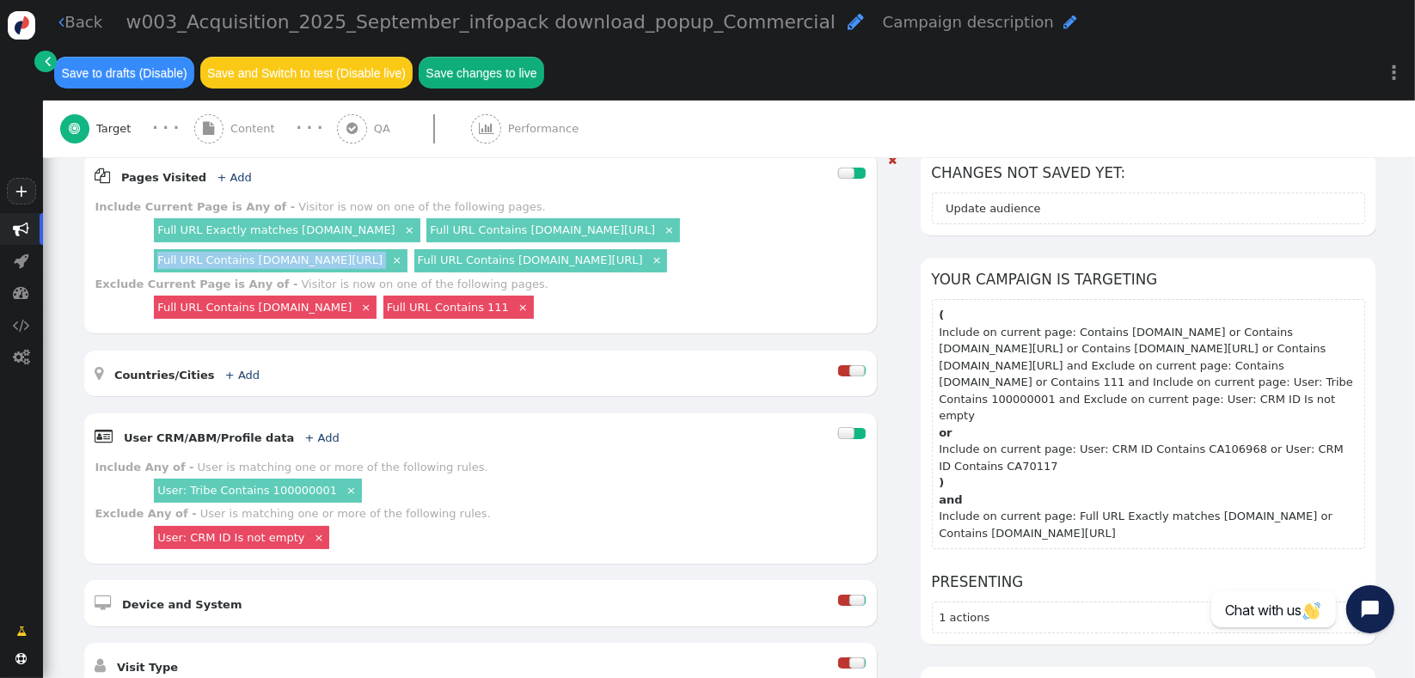
drag, startPoint x: 220, startPoint y: 242, endPoint x: 407, endPoint y: 251, distance: 186.8
click at [408, 251] on div "Include Current Page is Any of - Visitor is now on one of the following pages. …" at bounding box center [480, 237] width 770 height 77
drag, startPoint x: 703, startPoint y: 252, endPoint x: 526, endPoint y: 257, distance: 177.2
click at [526, 257] on div "Full URL Exactly matches [DOMAIN_NAME] × Full URL Contains [DOMAIN_NAME][URL] ×…" at bounding box center [508, 246] width 715 height 60
copy div "[DOMAIN_NAME][URL] ×"
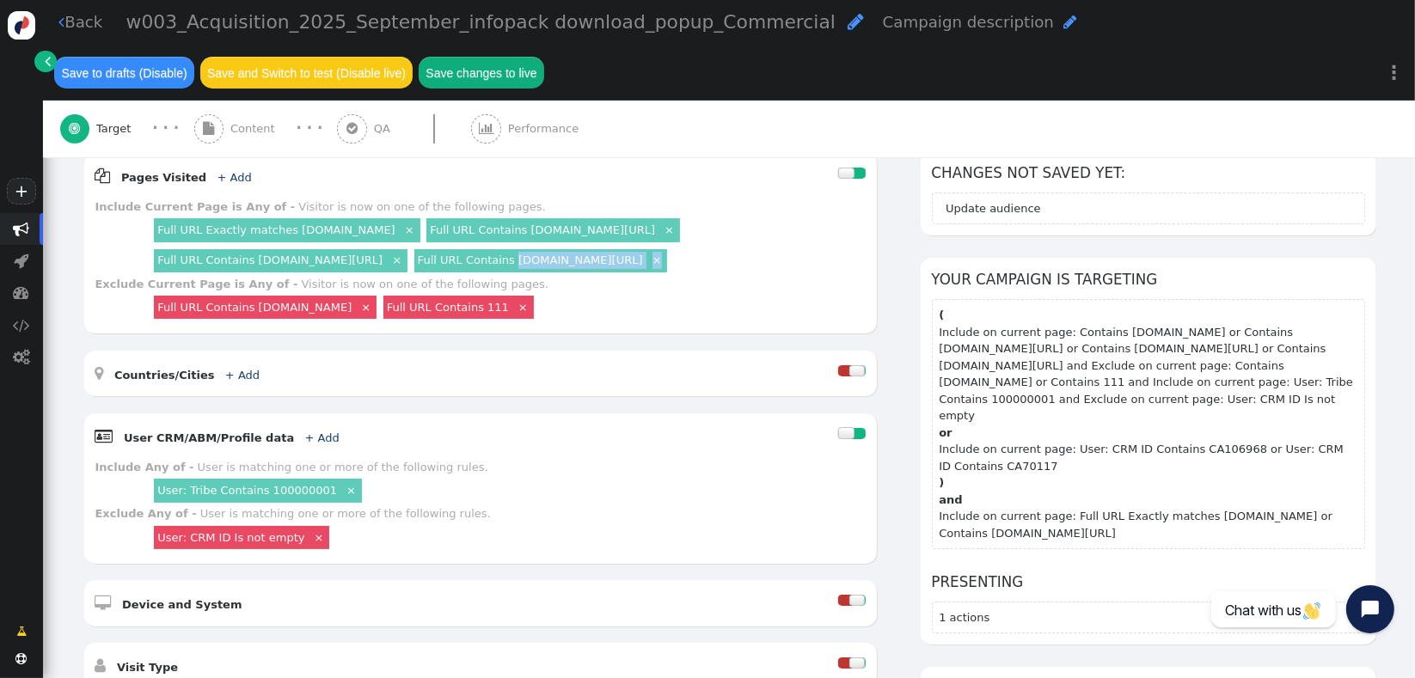
scroll to position [1028, 0]
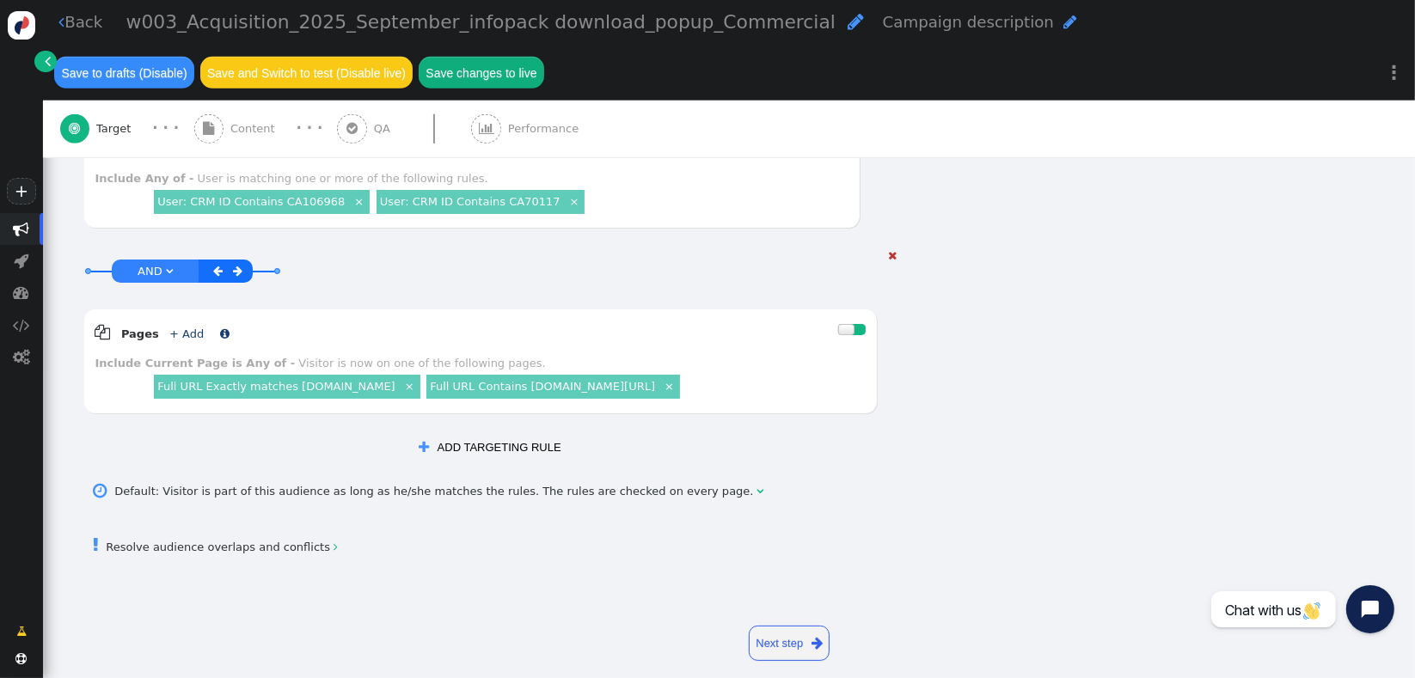
click at [181, 328] on link "+ Add" at bounding box center [186, 334] width 34 height 13
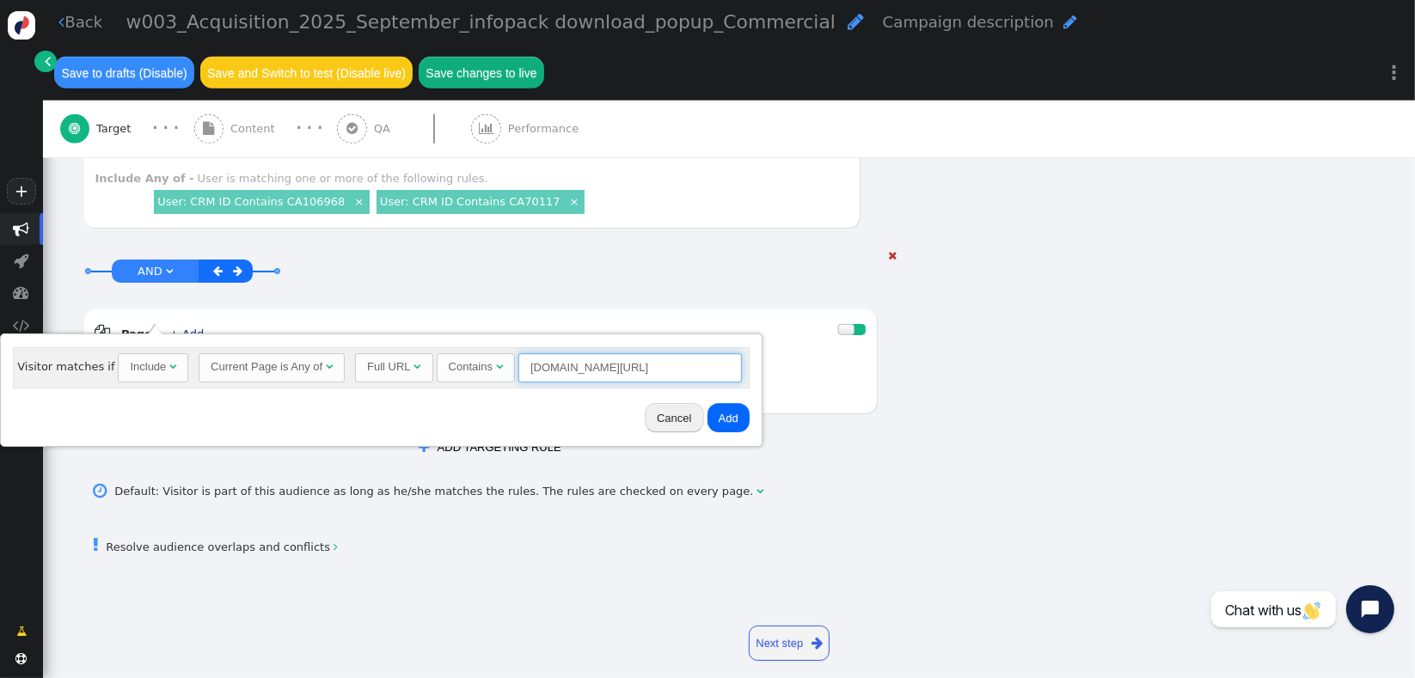
drag, startPoint x: 647, startPoint y: 370, endPoint x: 757, endPoint y: 370, distance: 110.1
click at [757, 370] on body "+  Campaigns  Realtime Visitors  Dashboard  Tracker Settings  Settings  …" at bounding box center [707, 339] width 1415 height 678
type input "[DOMAIN_NAME][URL]"
click at [724, 423] on button "Add" at bounding box center [729, 417] width 42 height 29
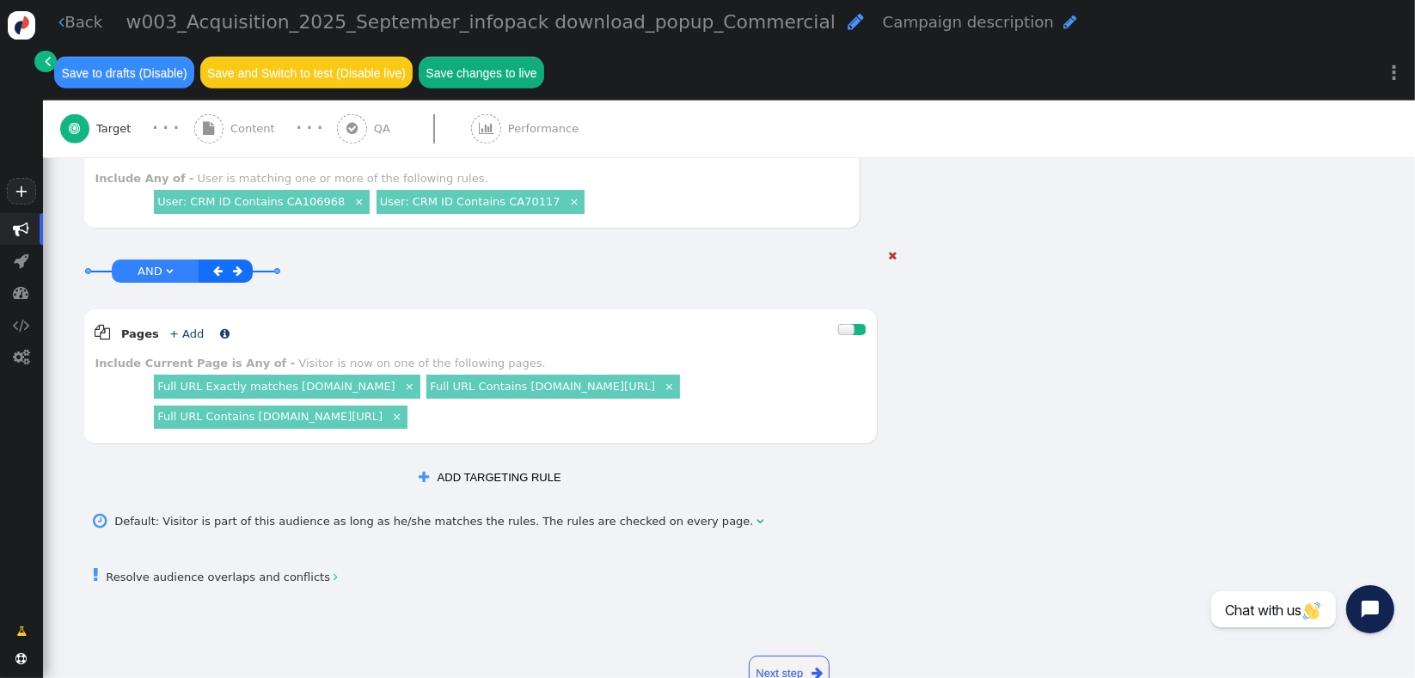
click at [179, 328] on link "+ Add" at bounding box center [186, 334] width 34 height 13
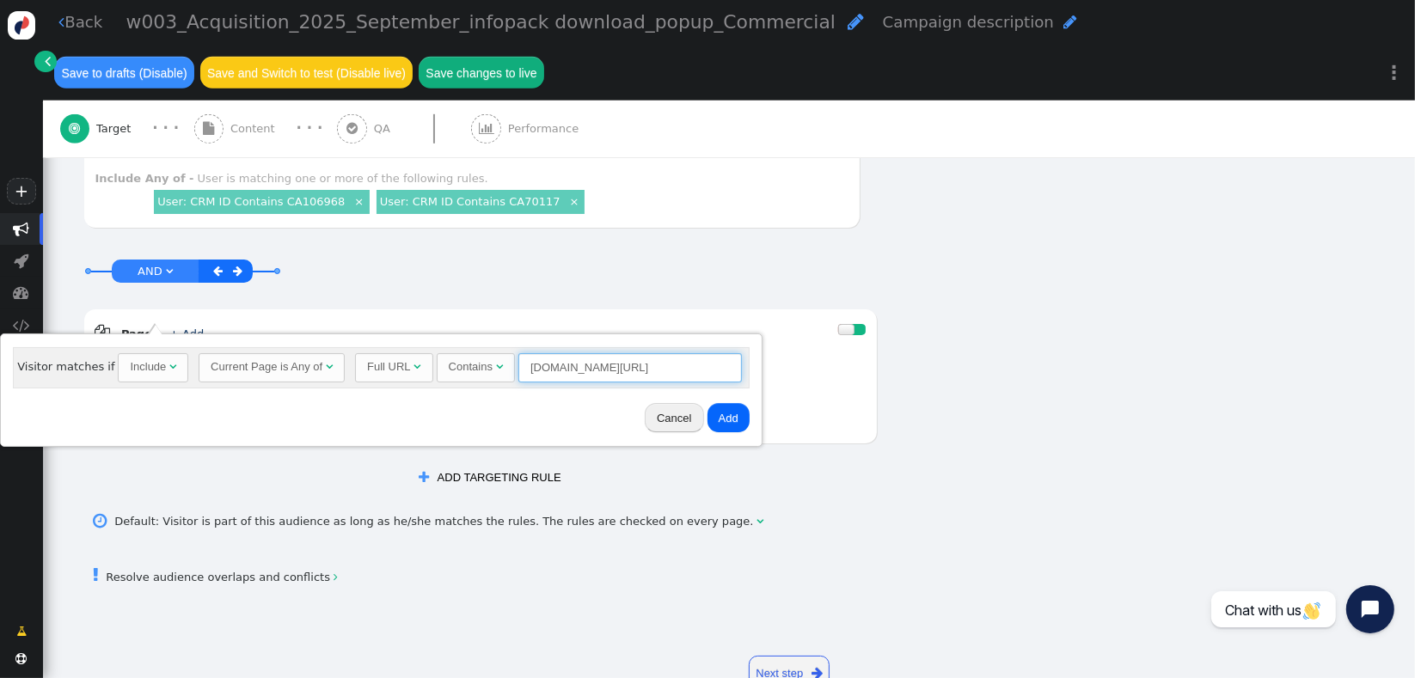
click at [658, 366] on input "[DOMAIN_NAME][URL]" at bounding box center [631, 367] width 224 height 29
paste input "join-connective ×"
type input "[DOMAIN_NAME][URL]"
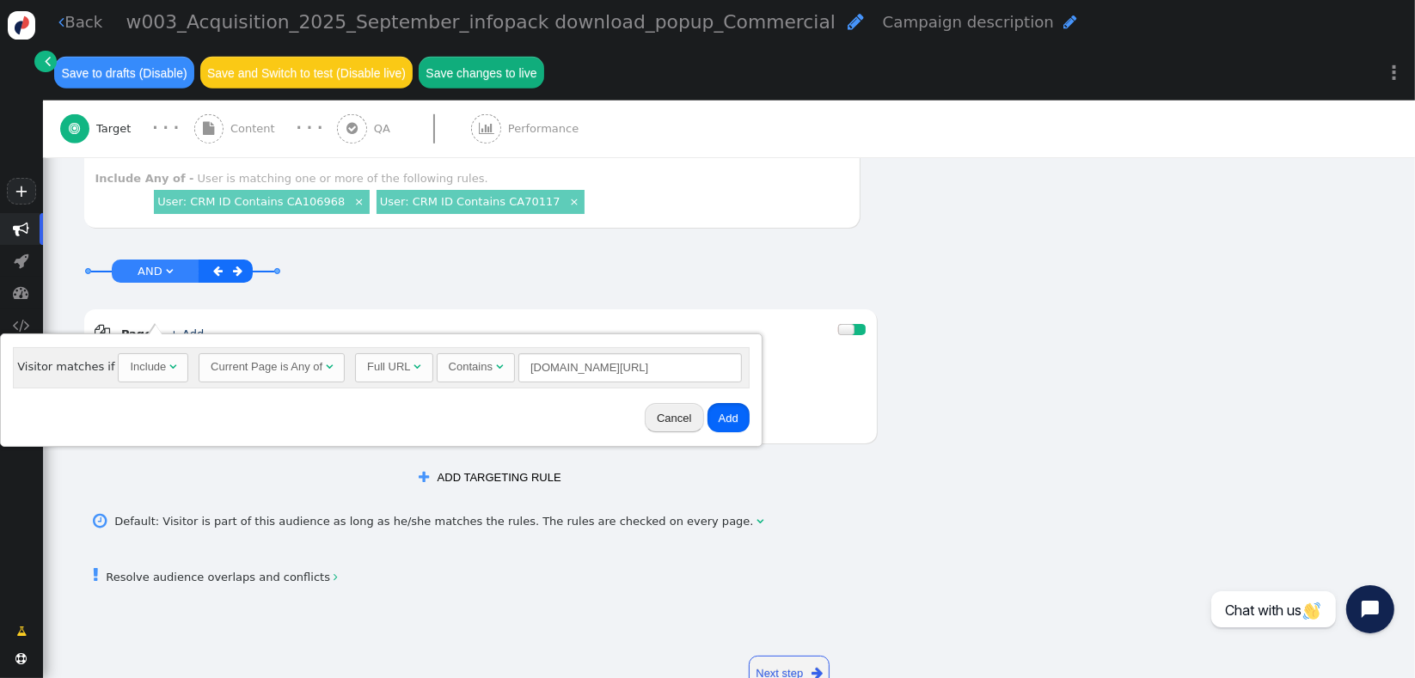
click at [724, 412] on button "Add" at bounding box center [729, 417] width 42 height 29
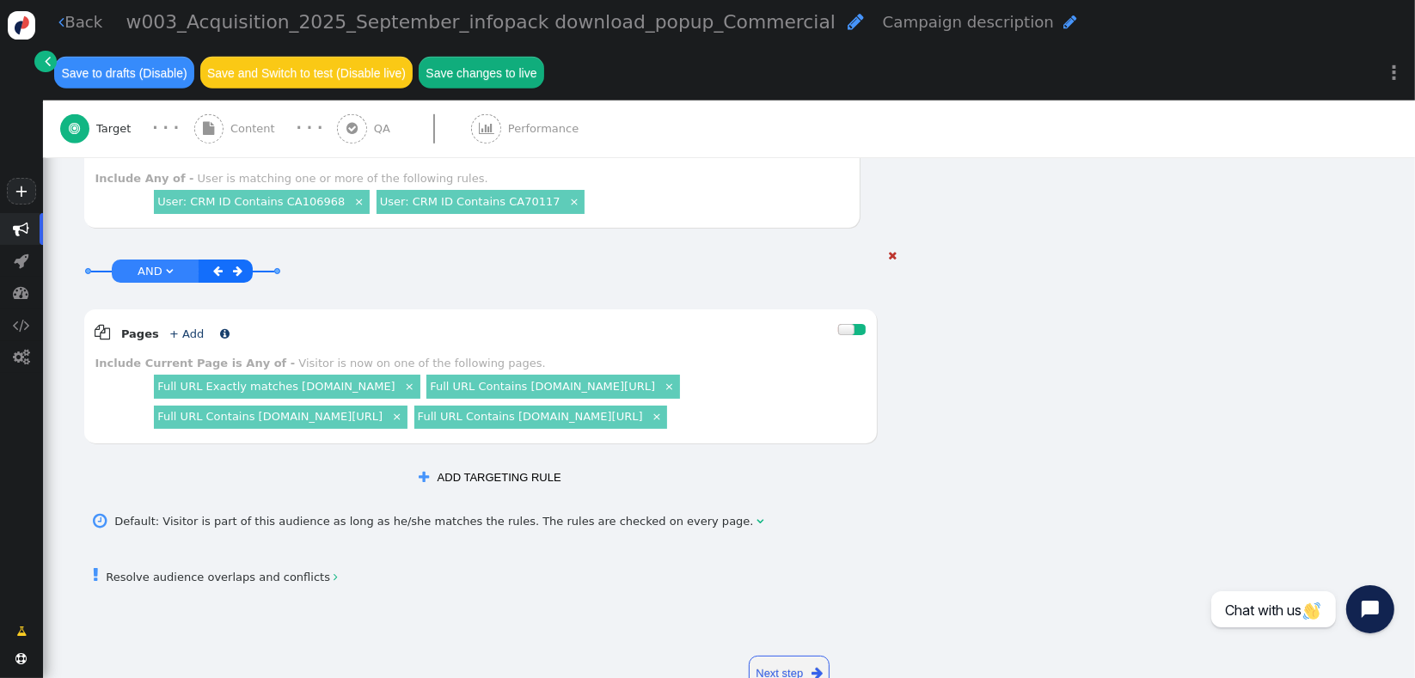
click at [181, 328] on link "+ Add" at bounding box center [186, 334] width 34 height 13
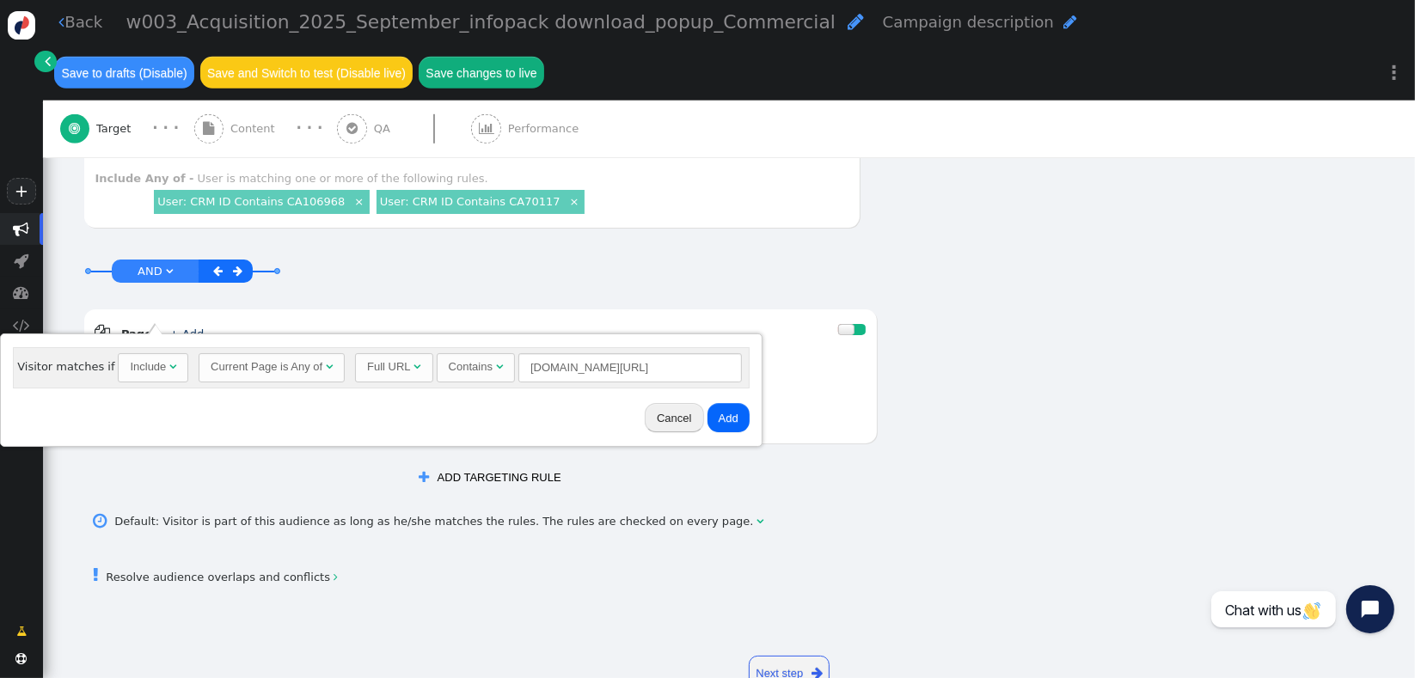
click at [130, 361] on div "Include" at bounding box center [148, 367] width 36 height 17
click at [544, 365] on input "[DOMAIN_NAME][URL]" at bounding box center [634, 367] width 224 height 29
type input "[DOMAIN_NAME]"
click at [735, 417] on button "Add" at bounding box center [732, 417] width 42 height 29
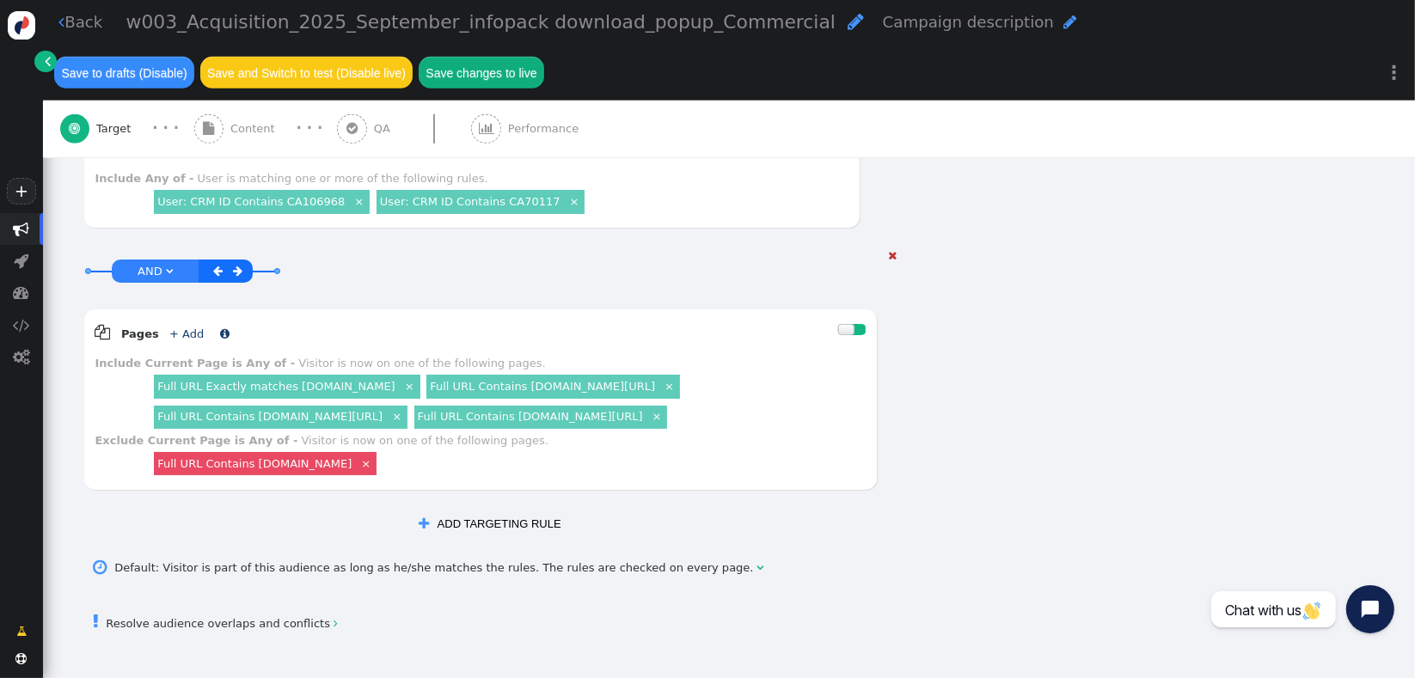
click at [177, 328] on link "+ Add" at bounding box center [186, 334] width 34 height 13
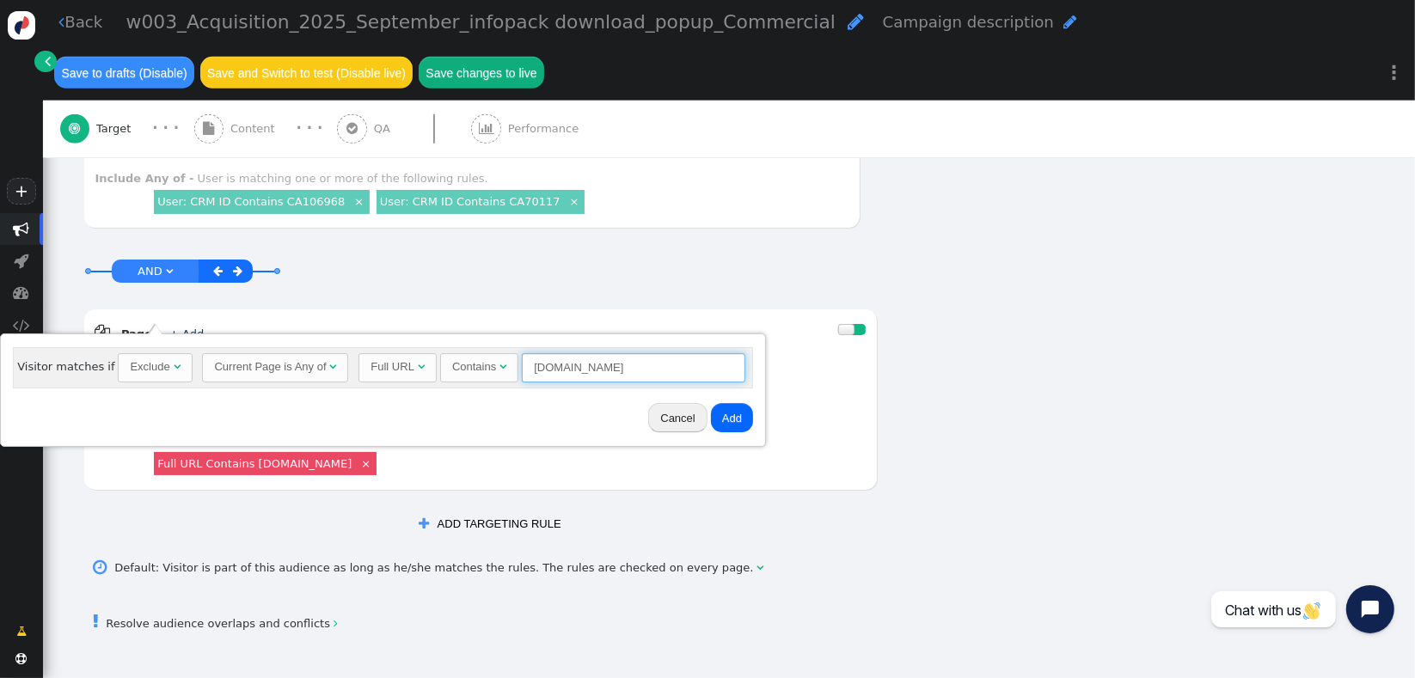
click at [668, 365] on input "[DOMAIN_NAME]" at bounding box center [634, 367] width 224 height 29
type input "111"
click at [711, 411] on button "Add" at bounding box center [732, 417] width 42 height 29
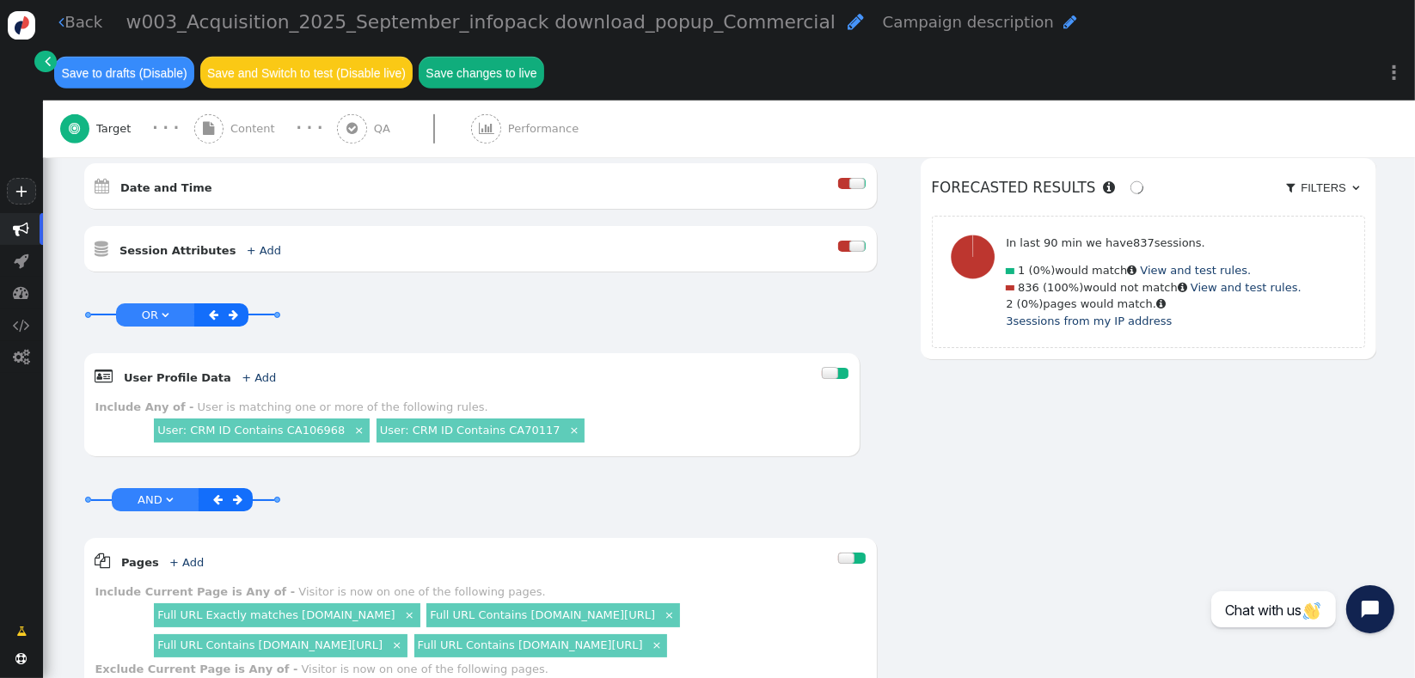
scroll to position [795, 0]
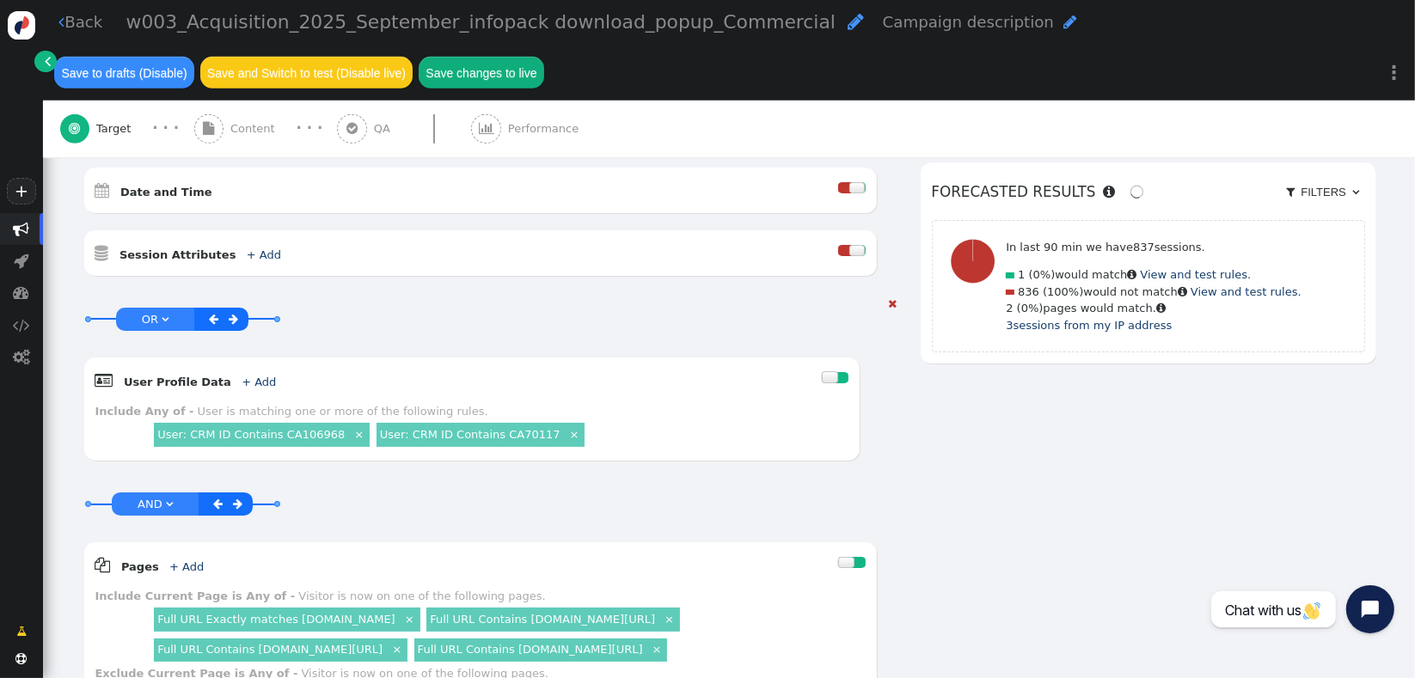
click at [236, 310] on link "" at bounding box center [235, 320] width 20 height 20
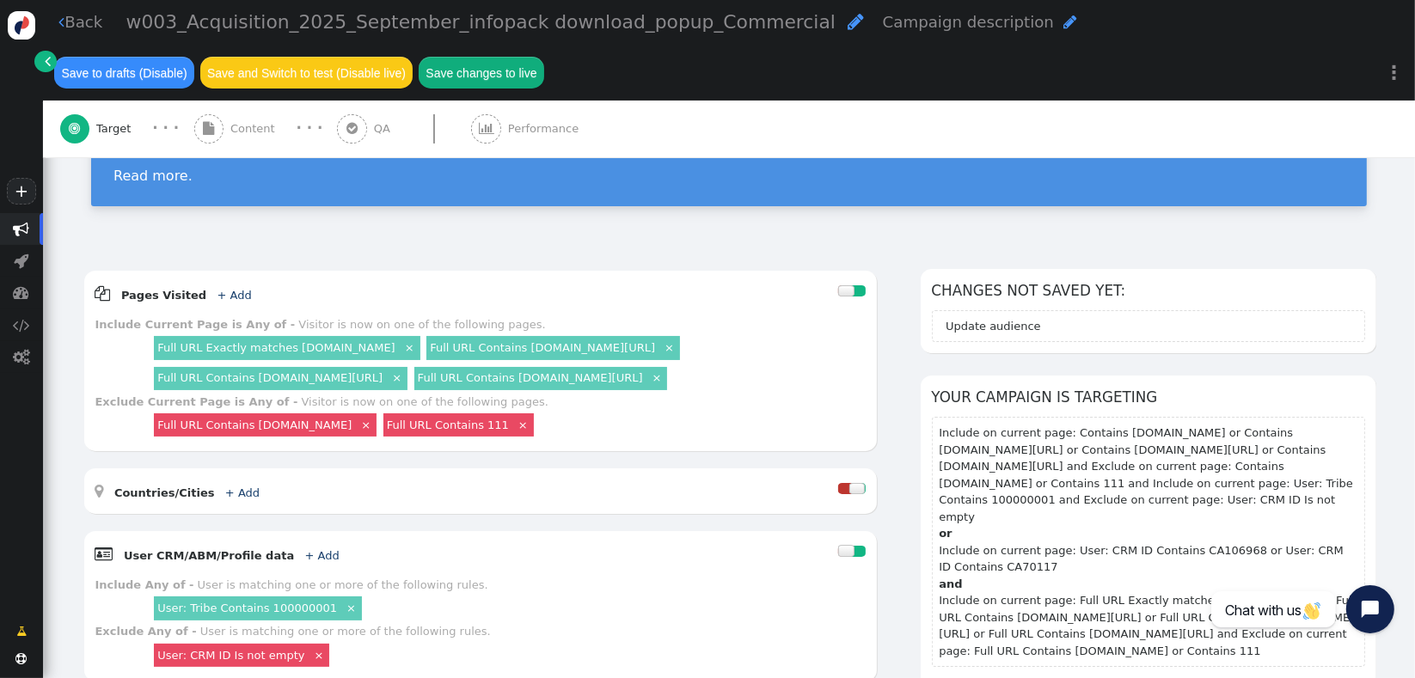
scroll to position [126, 0]
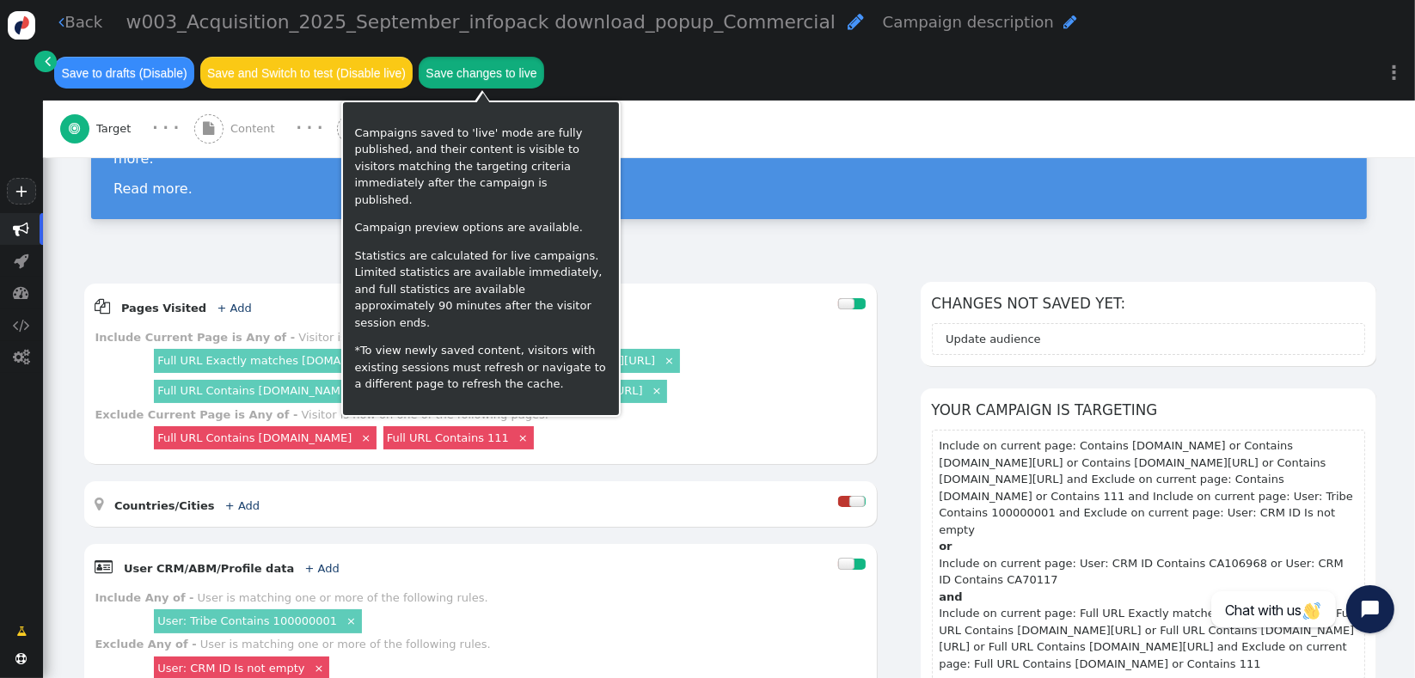
click at [471, 80] on button "Save changes to live" at bounding box center [482, 72] width 126 height 31
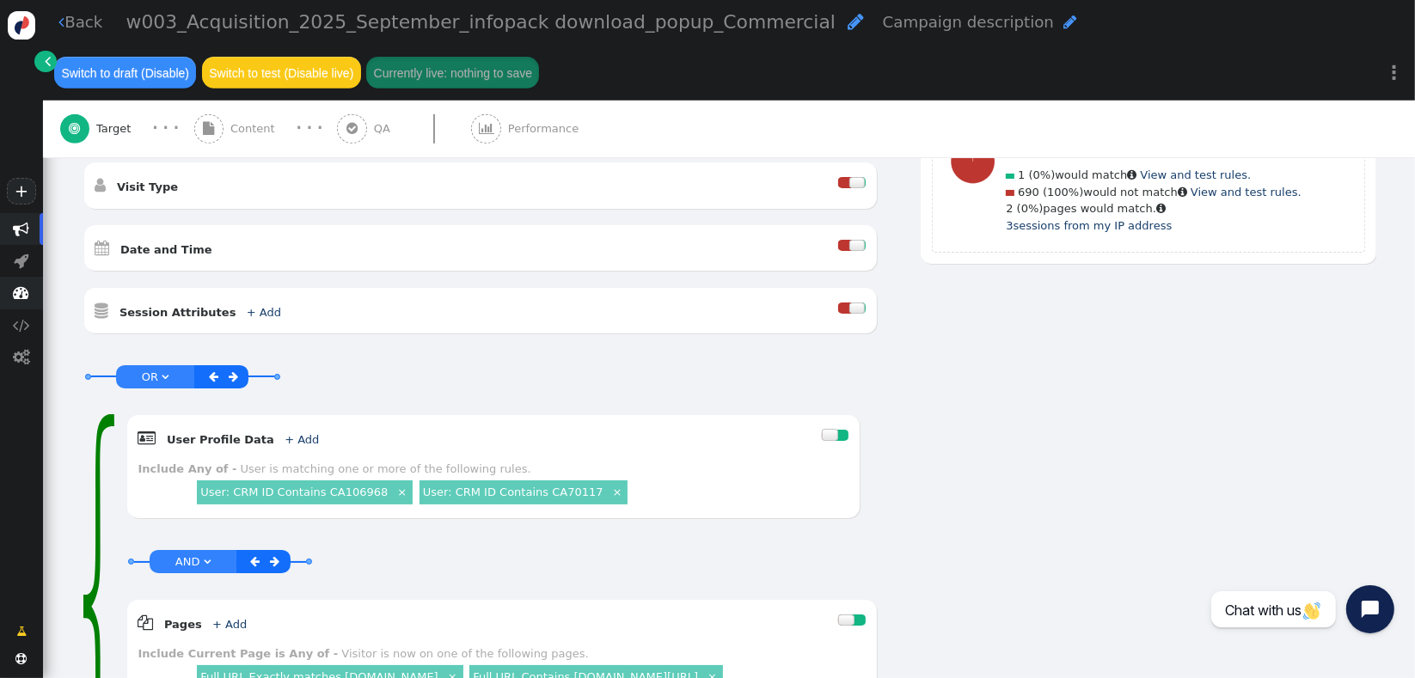
scroll to position [742, 0]
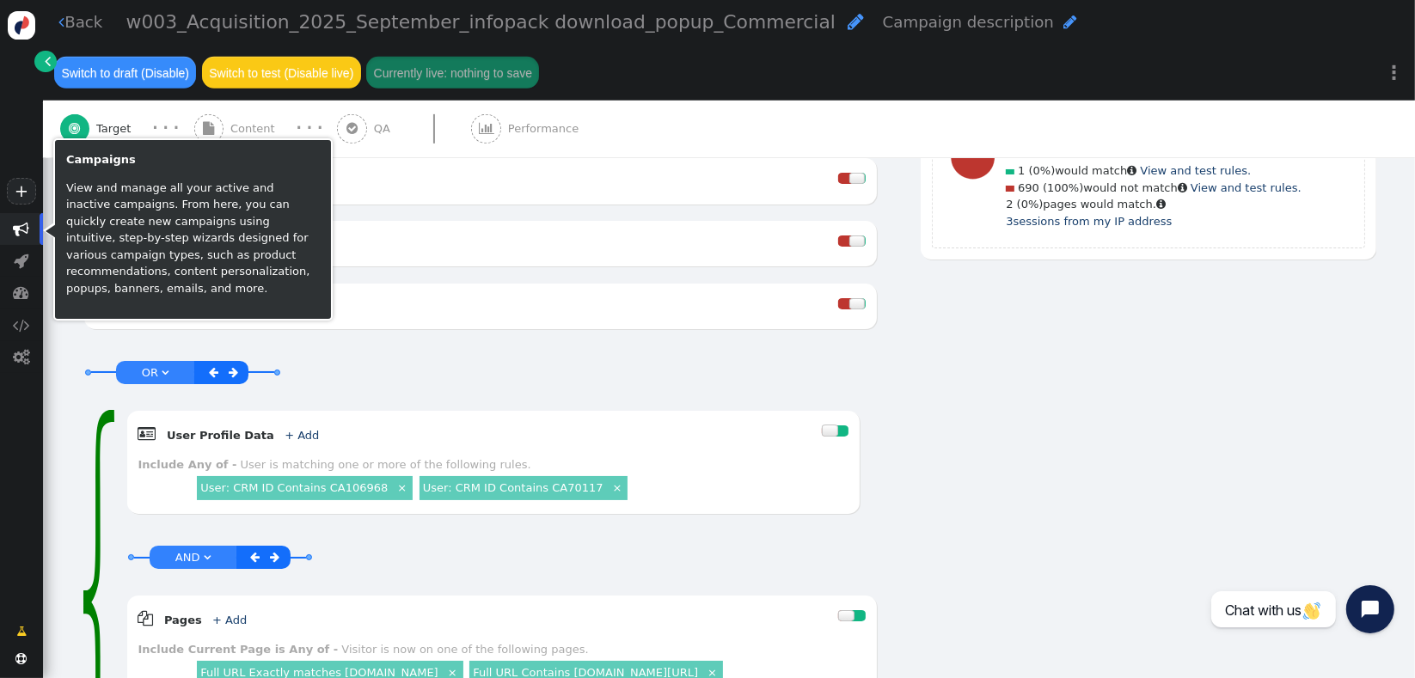
click at [25, 237] on span "" at bounding box center [22, 229] width 16 height 16
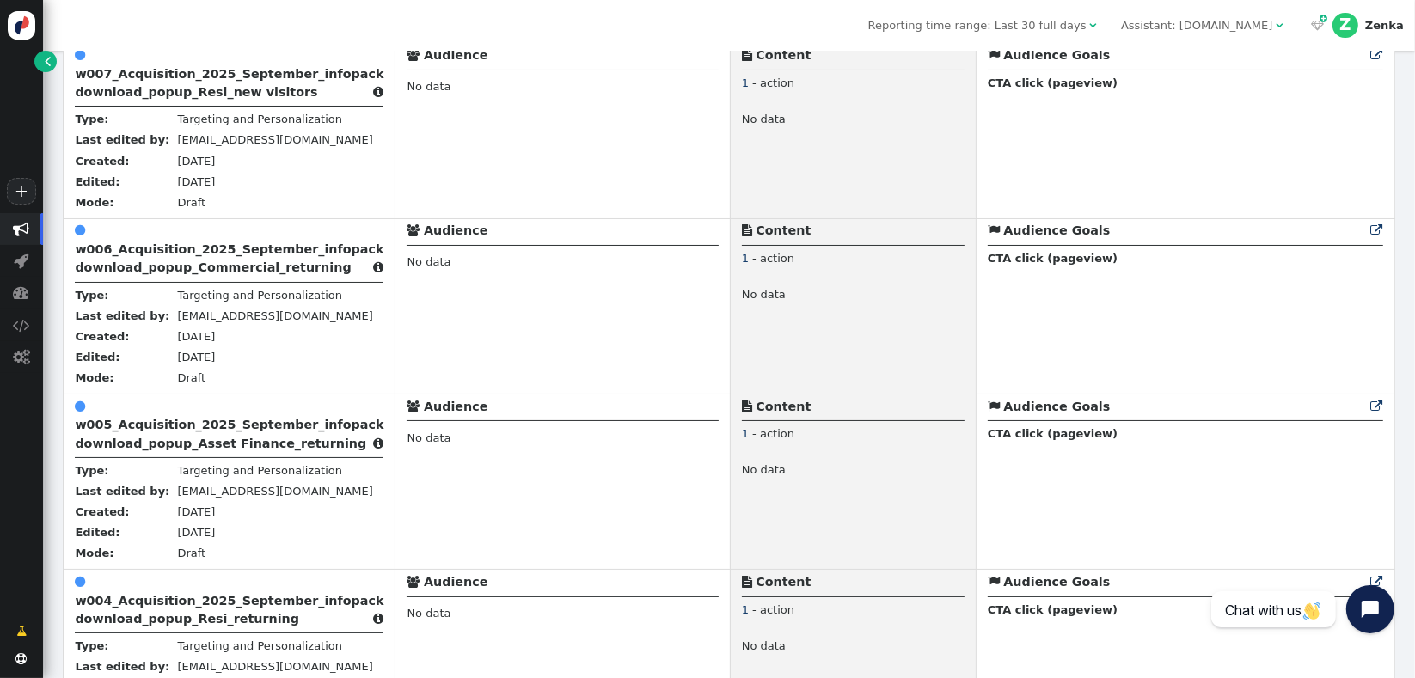
scroll to position [1091, 0]
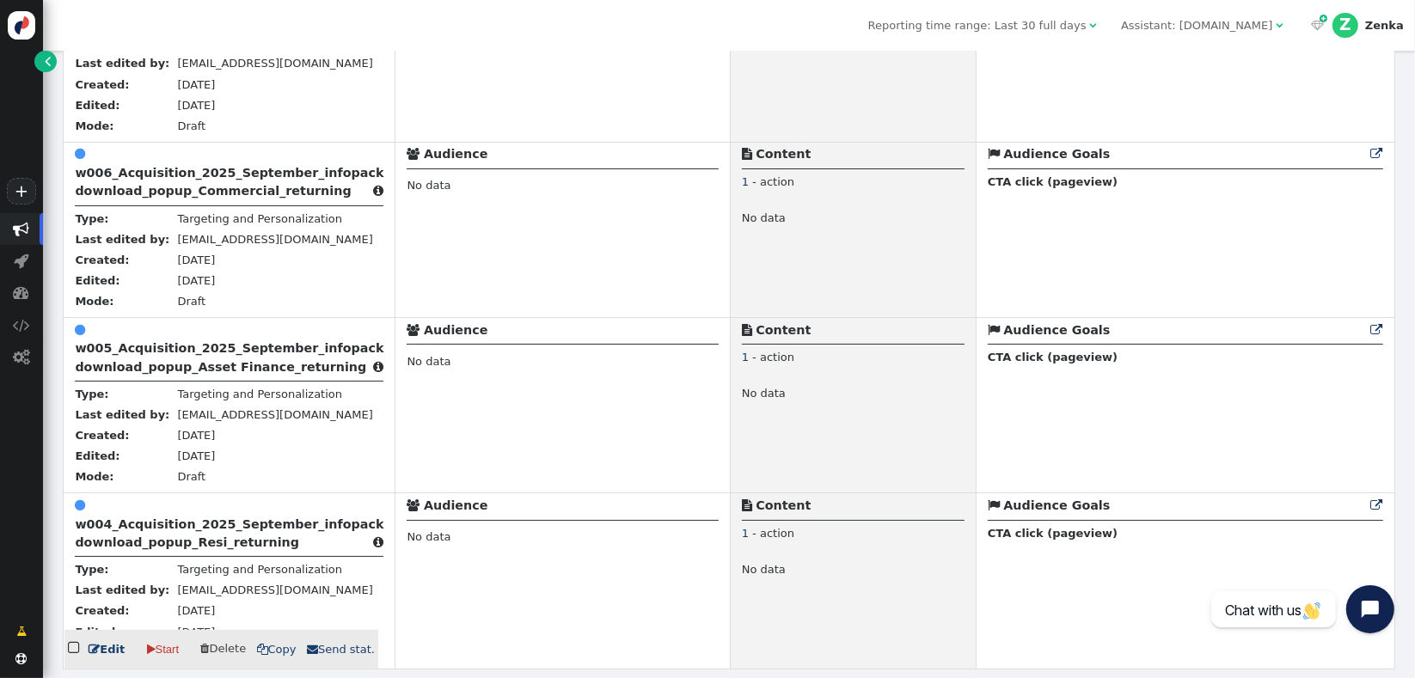
drag, startPoint x: 153, startPoint y: 538, endPoint x: 387, endPoint y: 486, distance: 239.7
click at [153, 538] on b "w004_Acquisition_2025_September_infopack download_popup_Resi_returning" at bounding box center [229, 534] width 309 height 32
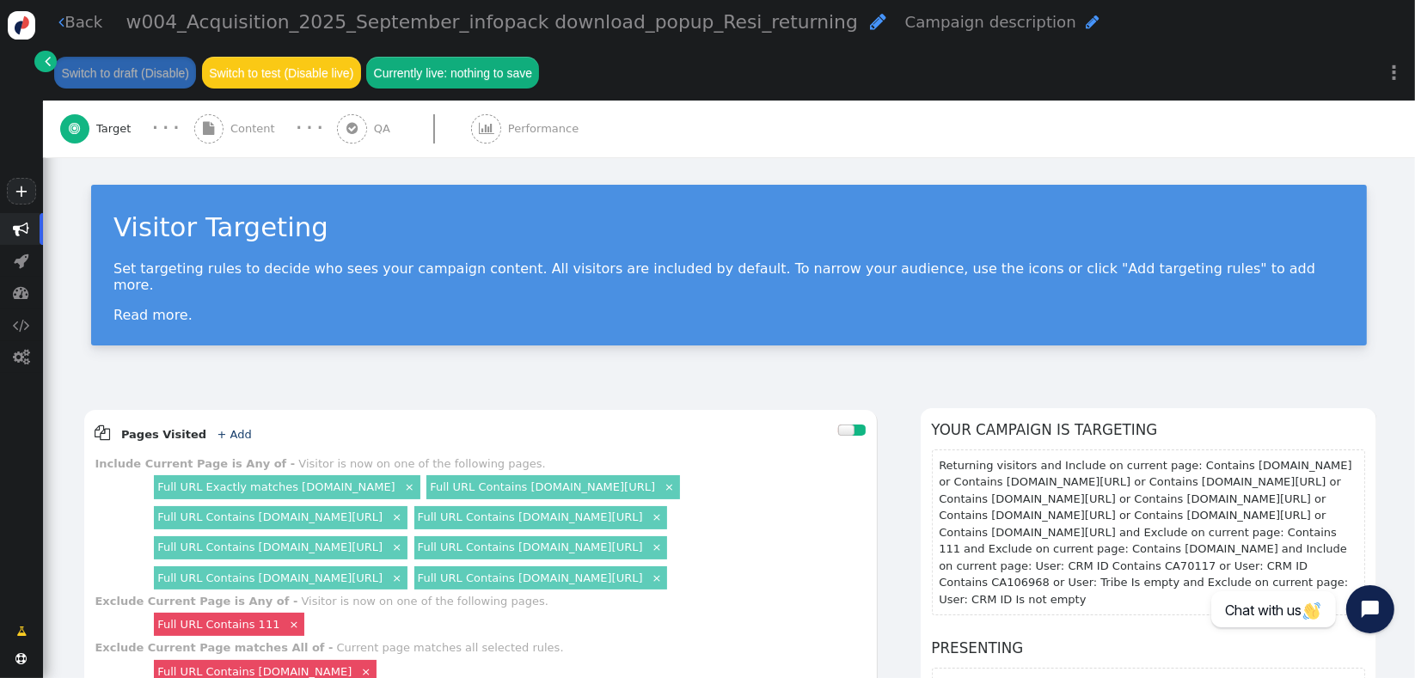
scroll to position [132, 0]
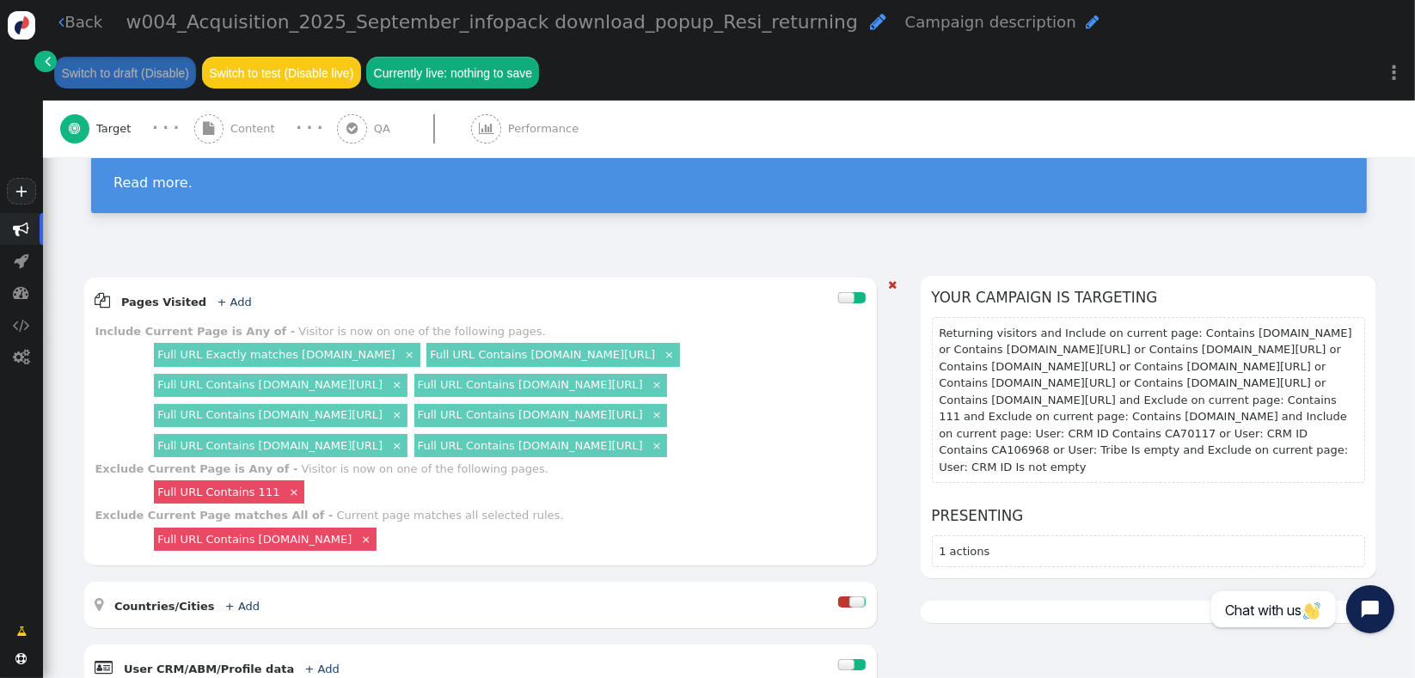
click at [373, 531] on link "×" at bounding box center [366, 538] width 15 height 15
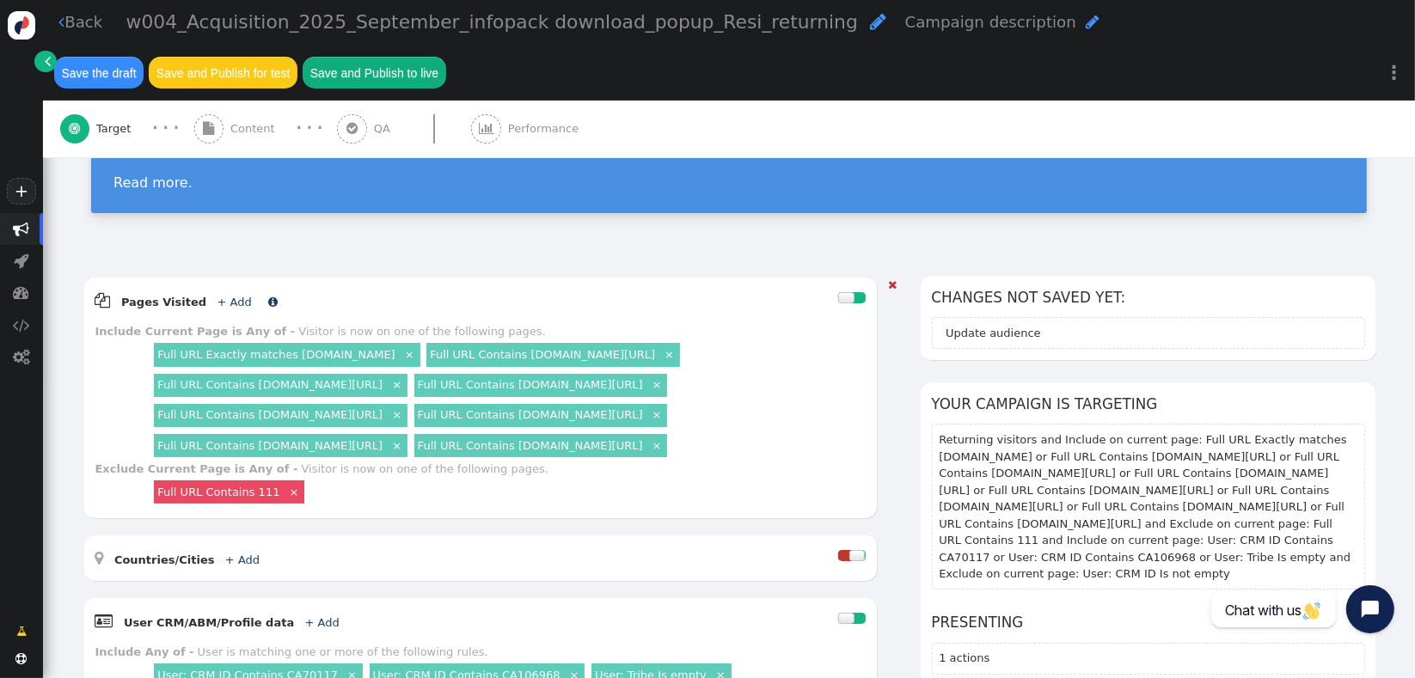
click at [217, 296] on link "+ Add" at bounding box center [234, 302] width 34 height 13
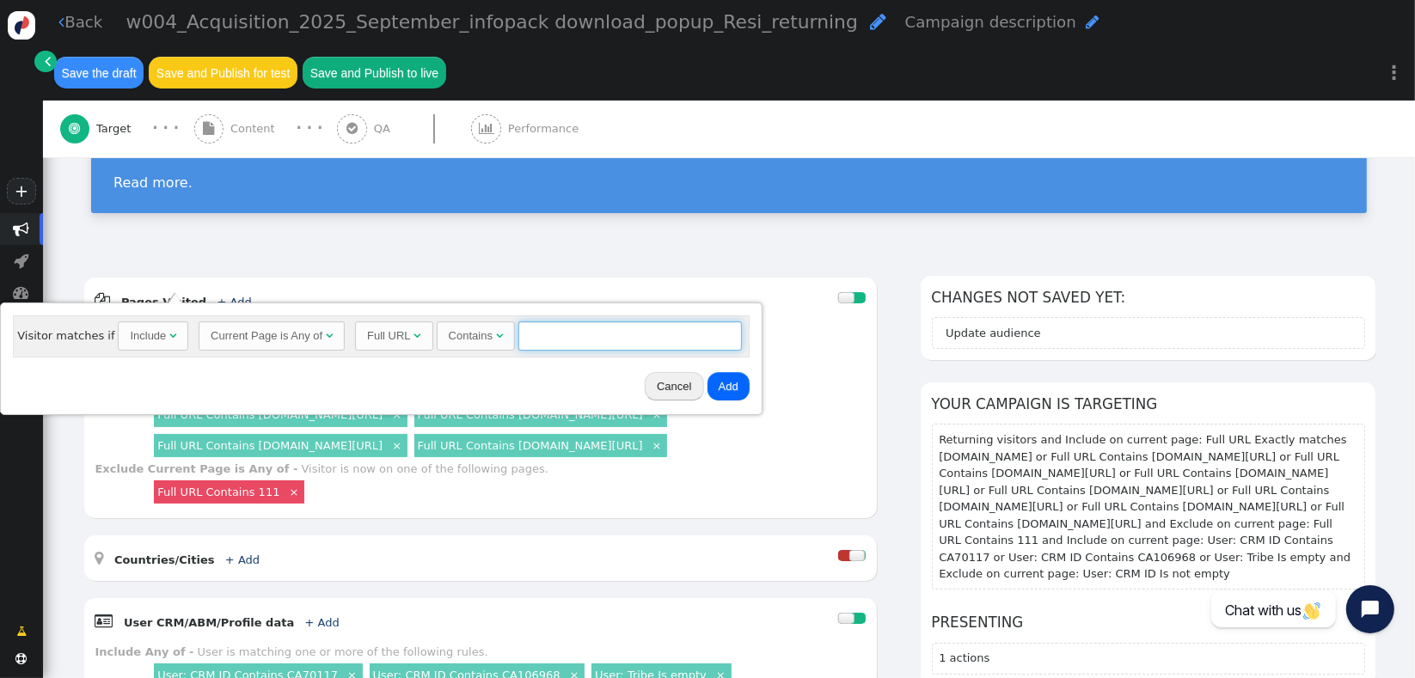
click at [542, 329] on input "text" at bounding box center [631, 336] width 224 height 29
click at [138, 334] on div "Include" at bounding box center [148, 336] width 36 height 17
click at [584, 332] on input "text" at bounding box center [634, 336] width 224 height 29
type input "[DOMAIN_NAME]"
click at [718, 388] on button "Add" at bounding box center [732, 386] width 42 height 29
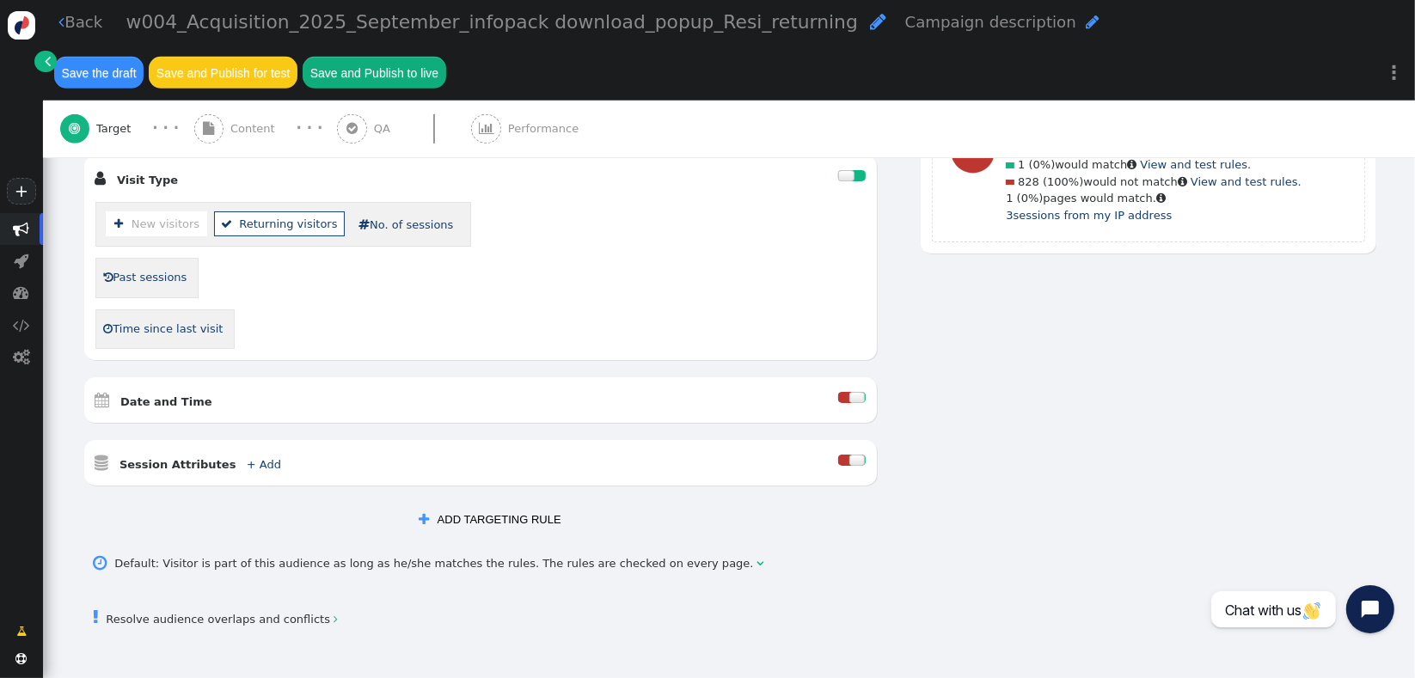
scroll to position [812, 0]
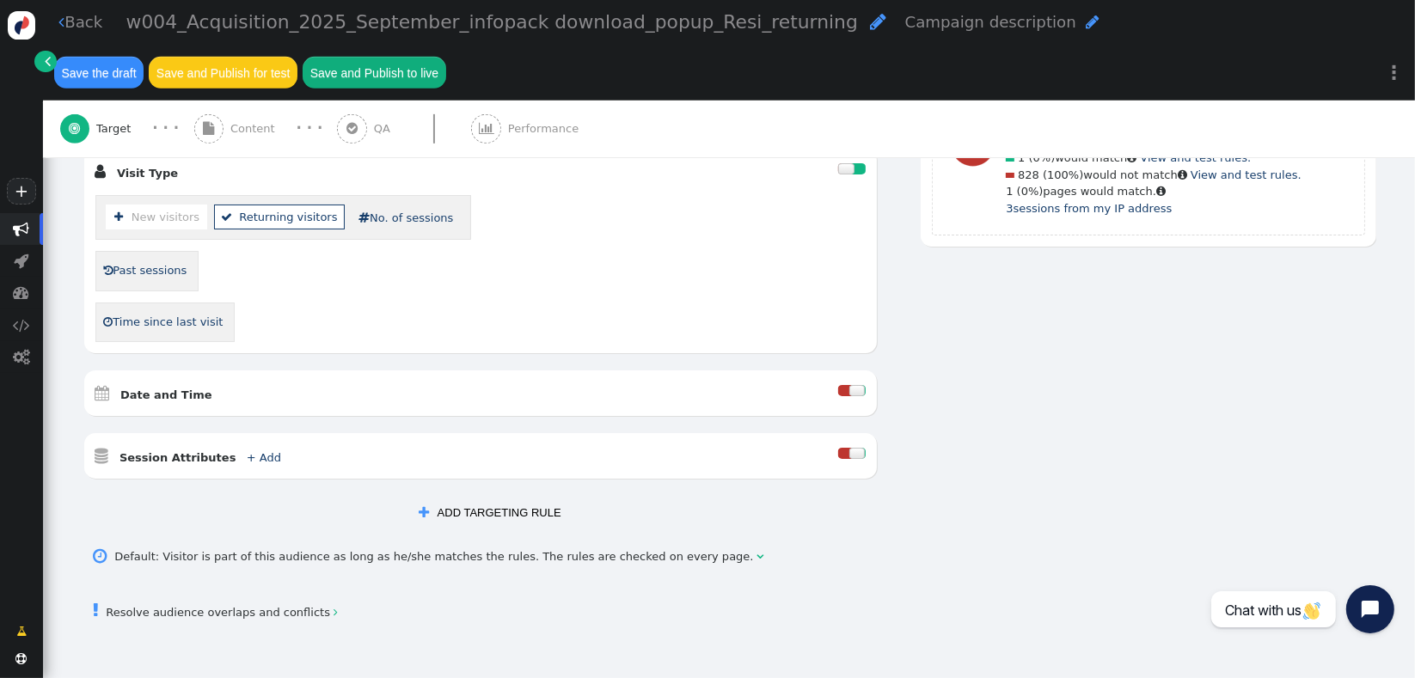
click at [522, 499] on button " ADD TARGETING RULE" at bounding box center [490, 513] width 164 height 29
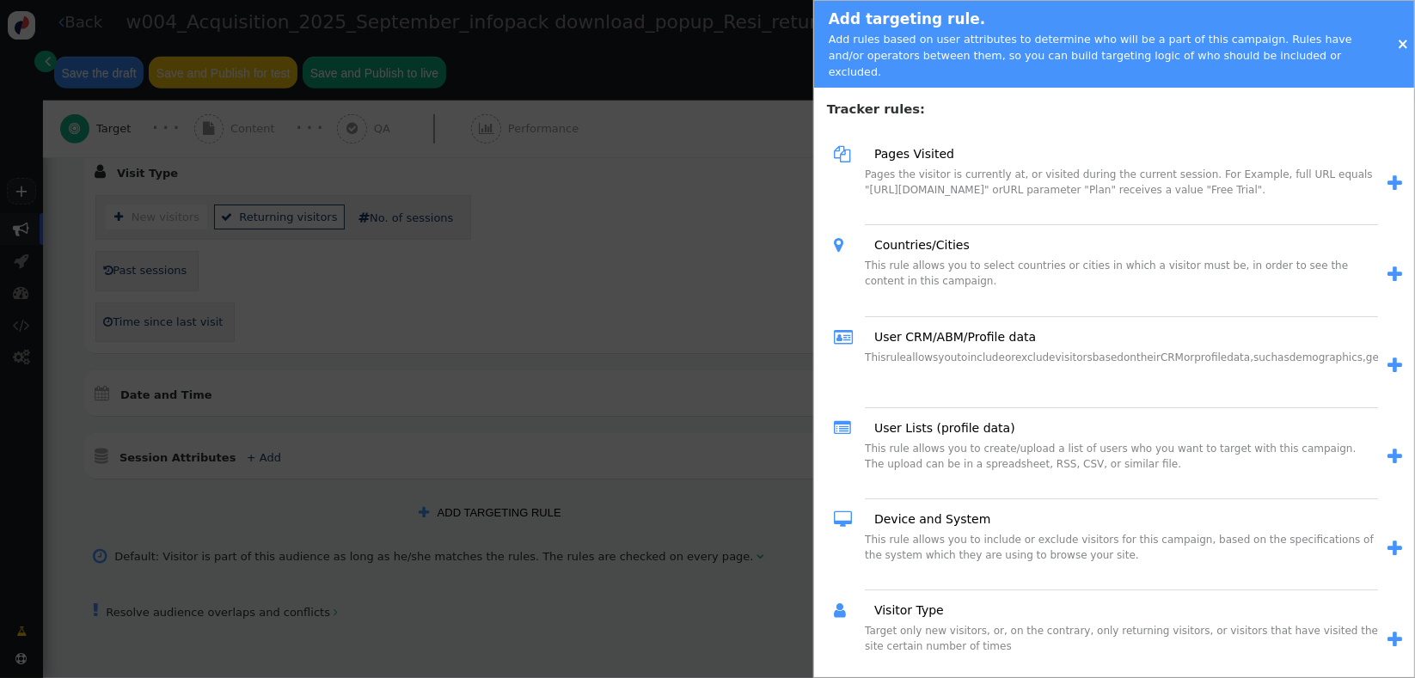
click at [1388, 357] on span "" at bounding box center [1395, 366] width 15 height 18
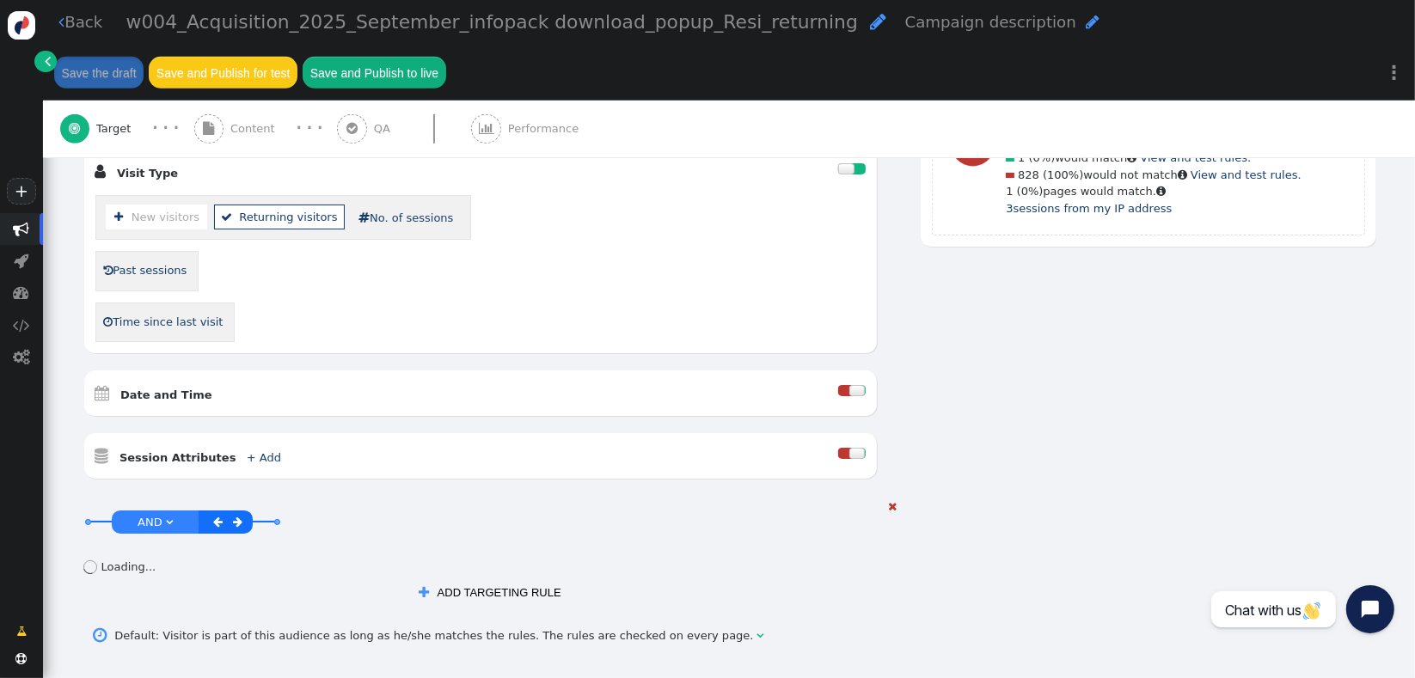
click at [154, 515] on span "AND" at bounding box center [150, 521] width 25 height 13
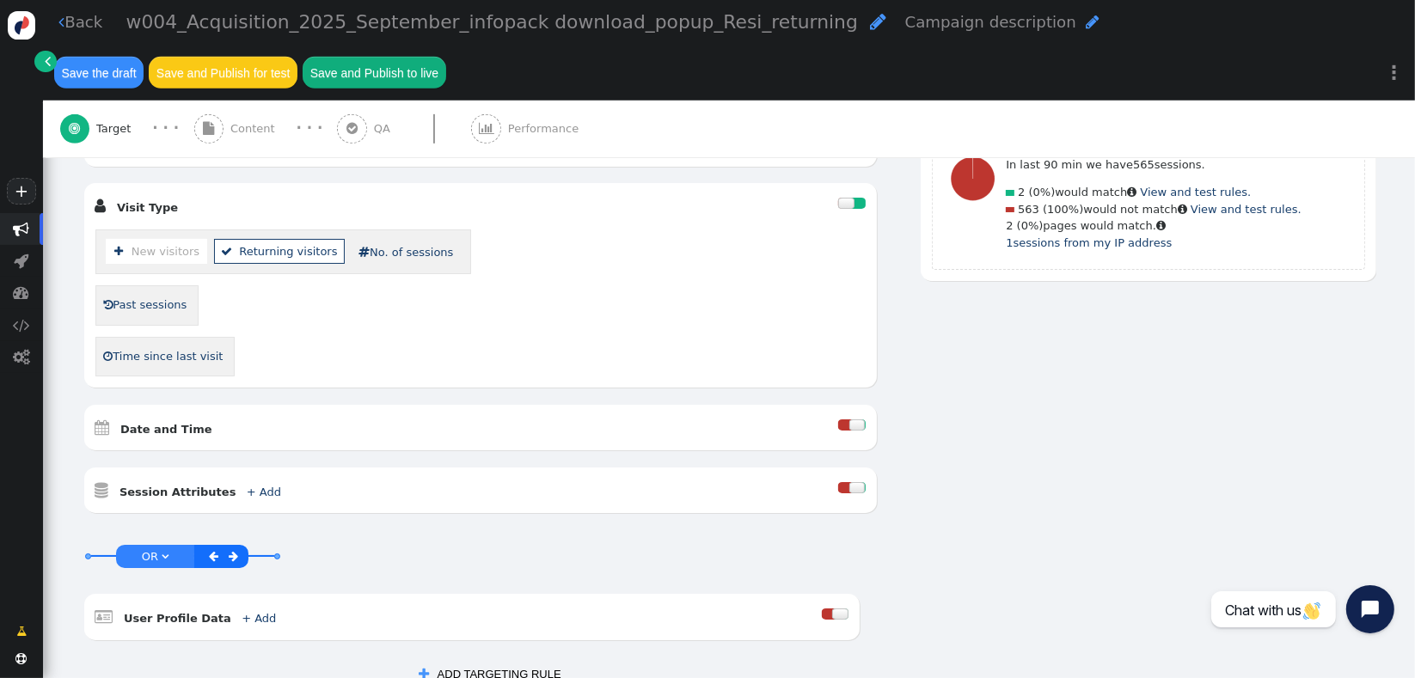
scroll to position [793, 0]
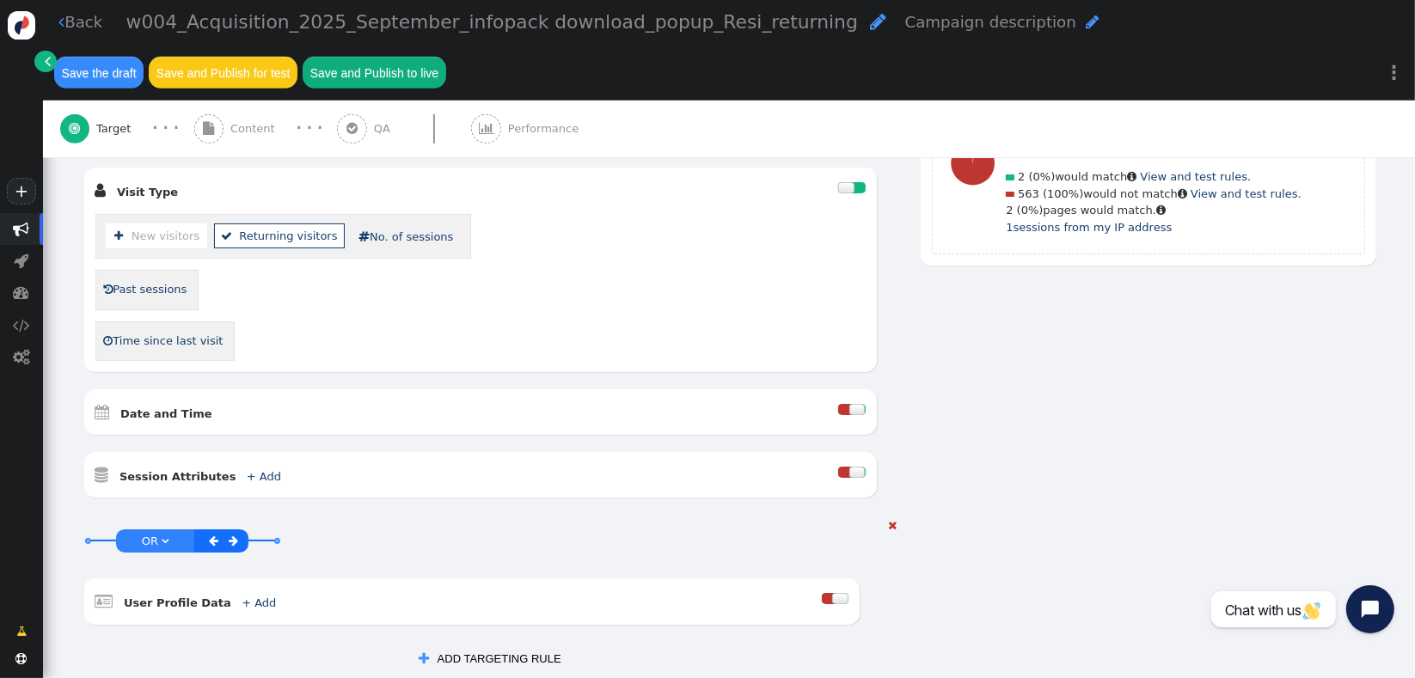
click at [832, 593] on div at bounding box center [840, 598] width 16 height 11
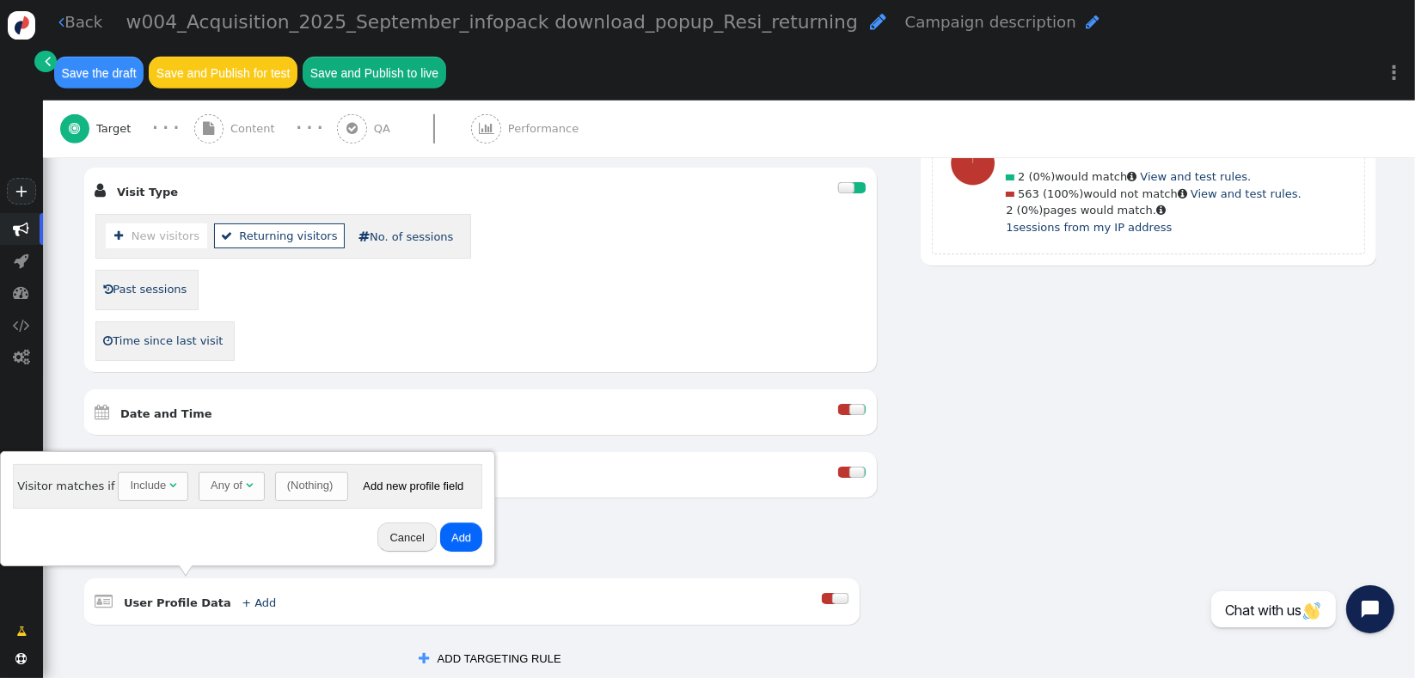
click at [287, 489] on div "(Nothing)" at bounding box center [310, 485] width 46 height 17
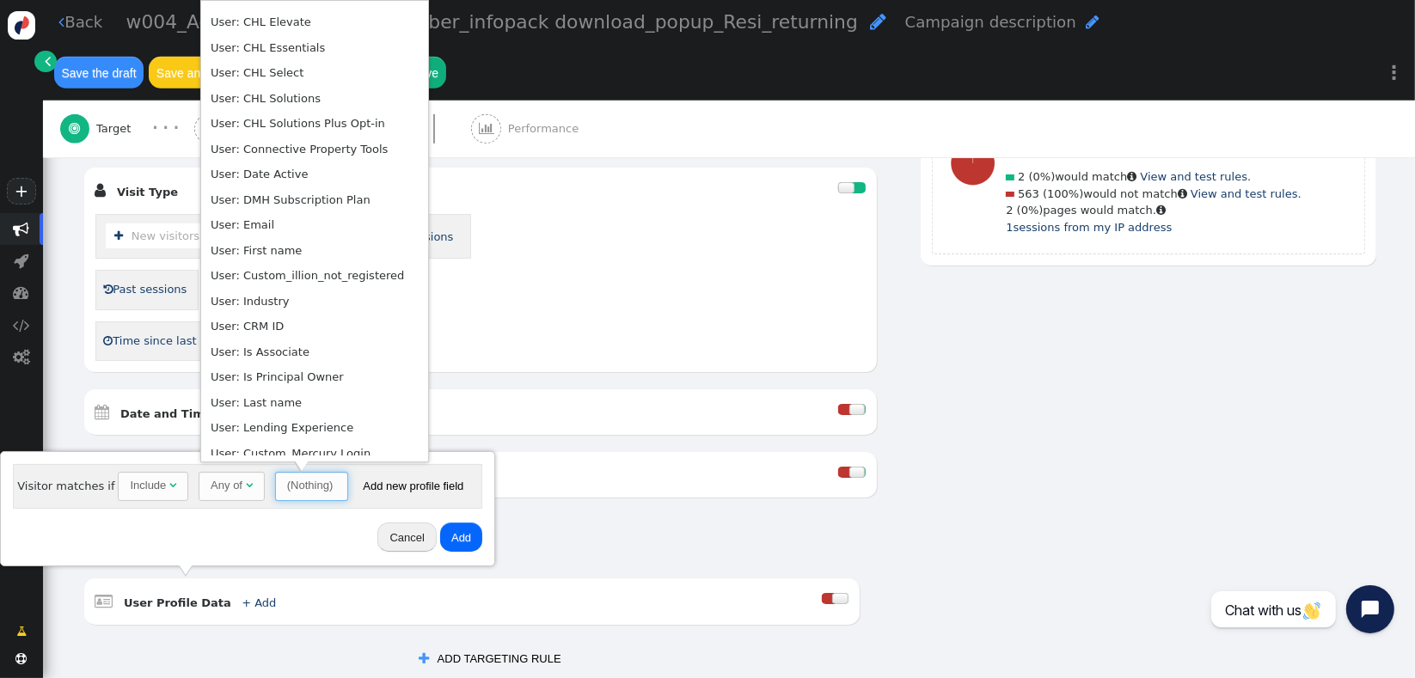
scroll to position [350, 0]
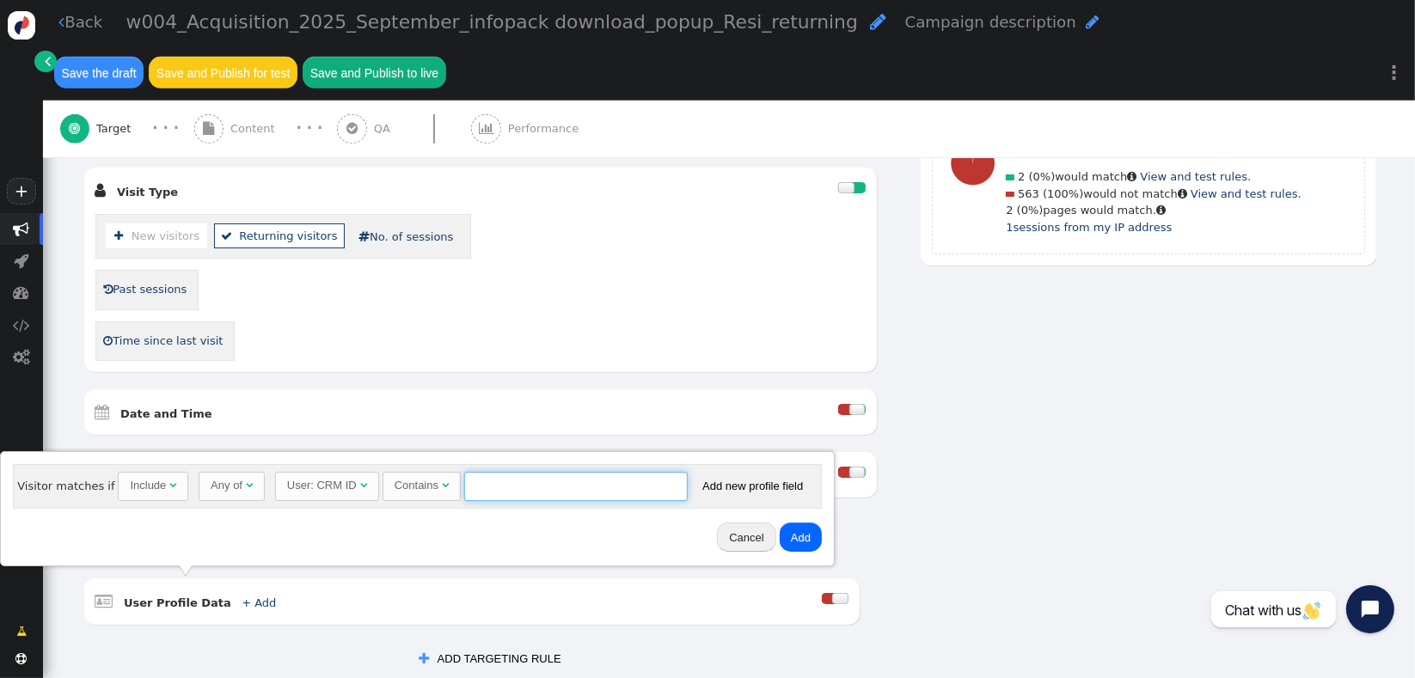
click at [490, 488] on input "text" at bounding box center [576, 486] width 224 height 29
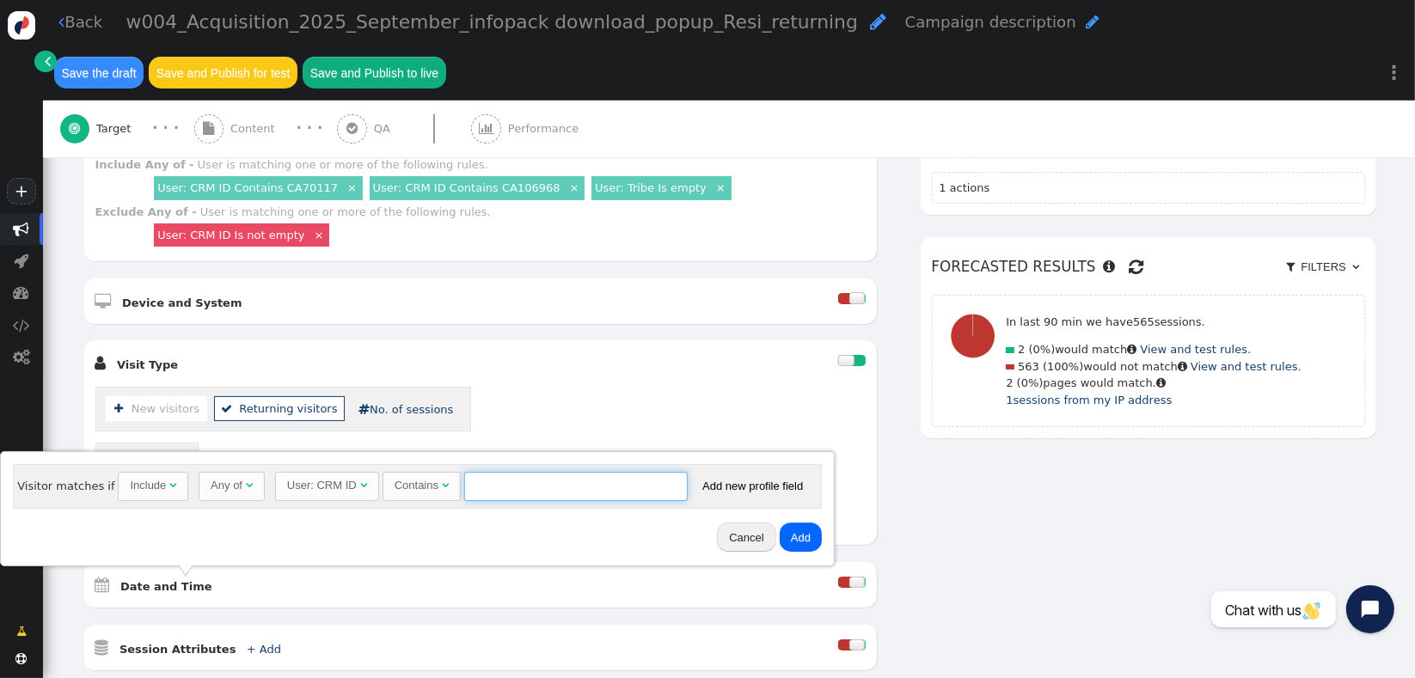
scroll to position [605, 0]
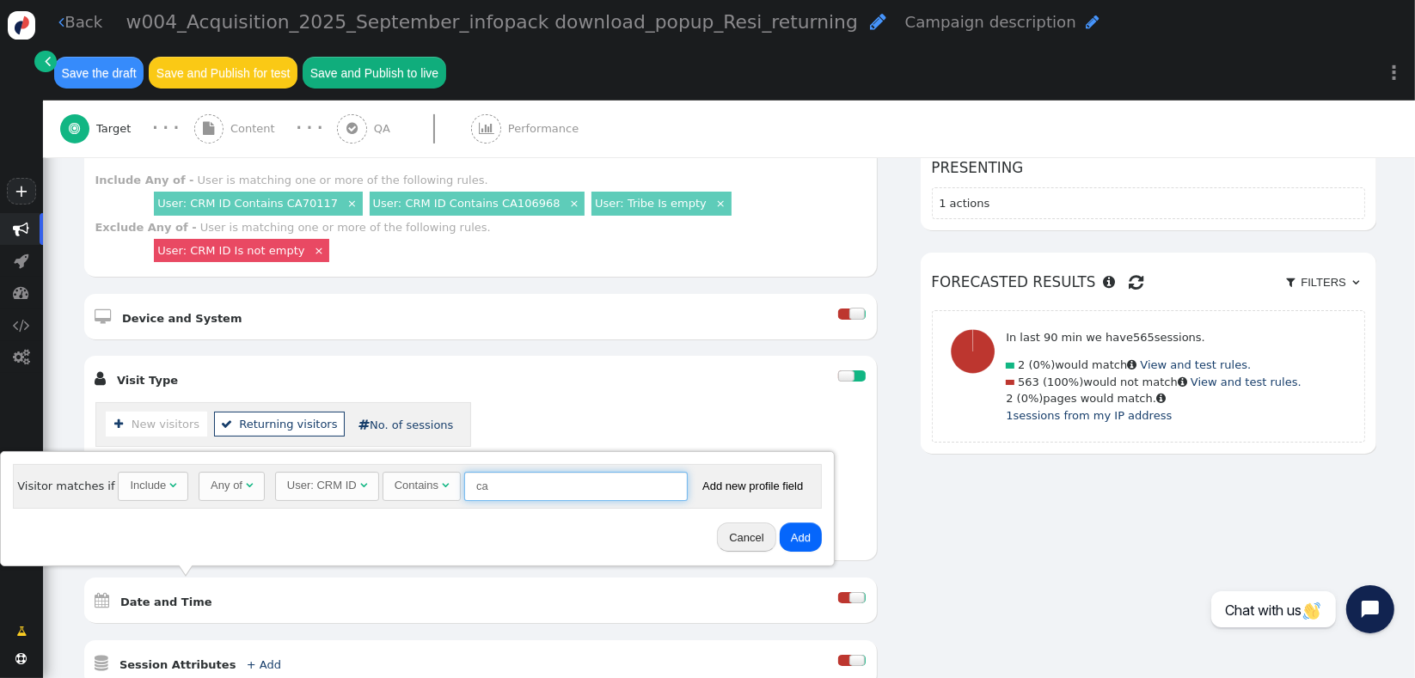
type input "c"
type input "CA106968"
click at [780, 539] on button "Add" at bounding box center [801, 537] width 42 height 29
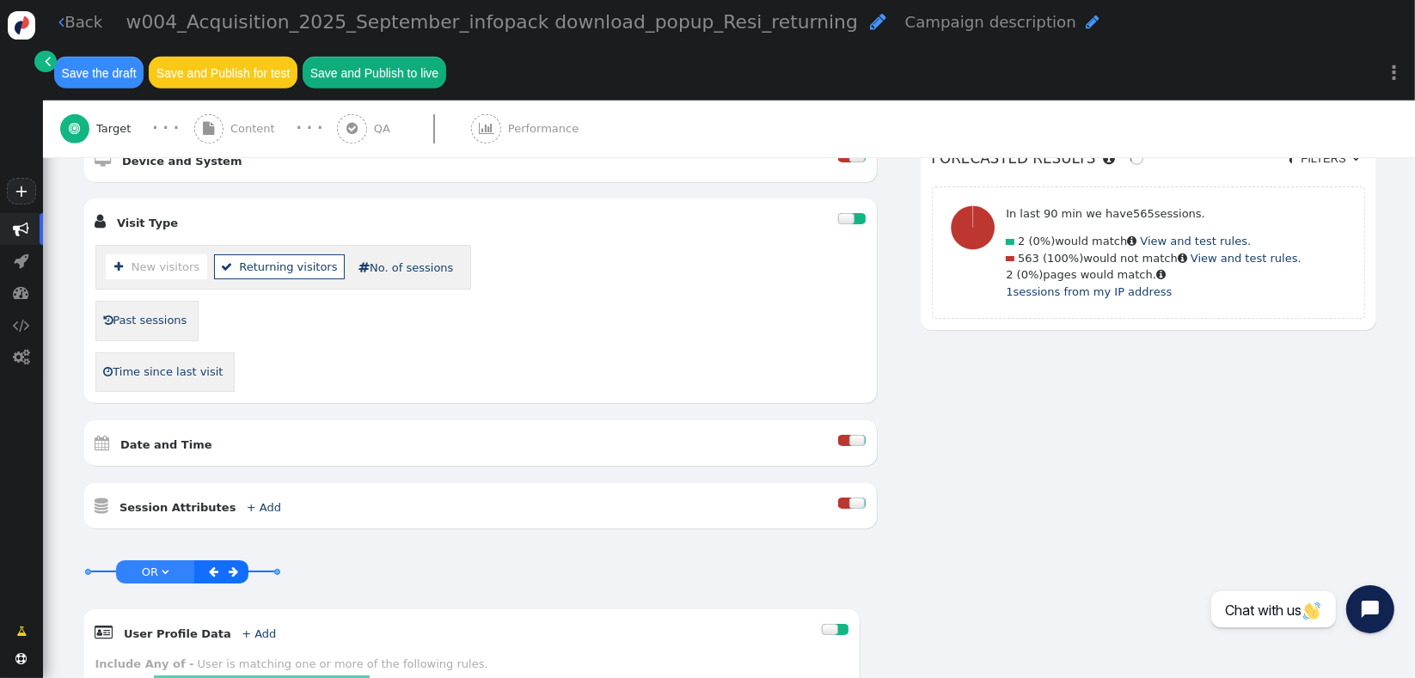
scroll to position [836, 0]
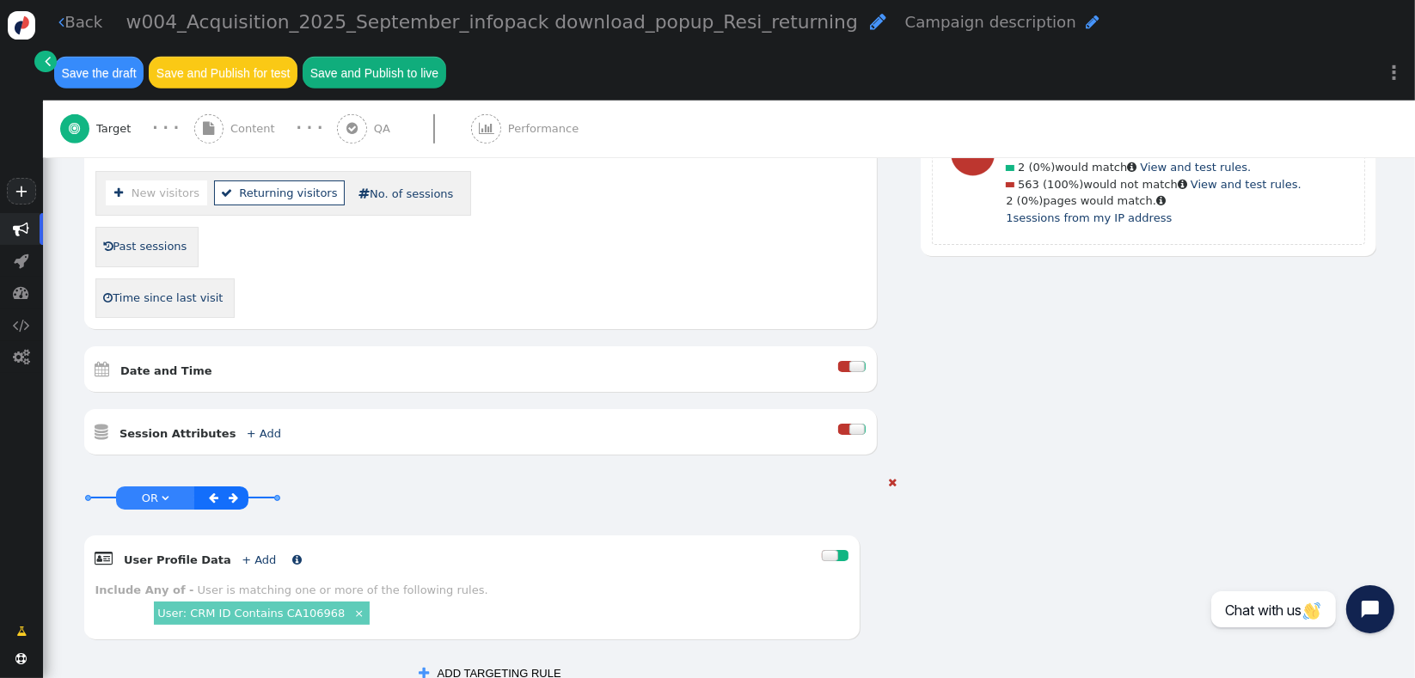
click at [243, 554] on link "+ Add" at bounding box center [259, 560] width 34 height 13
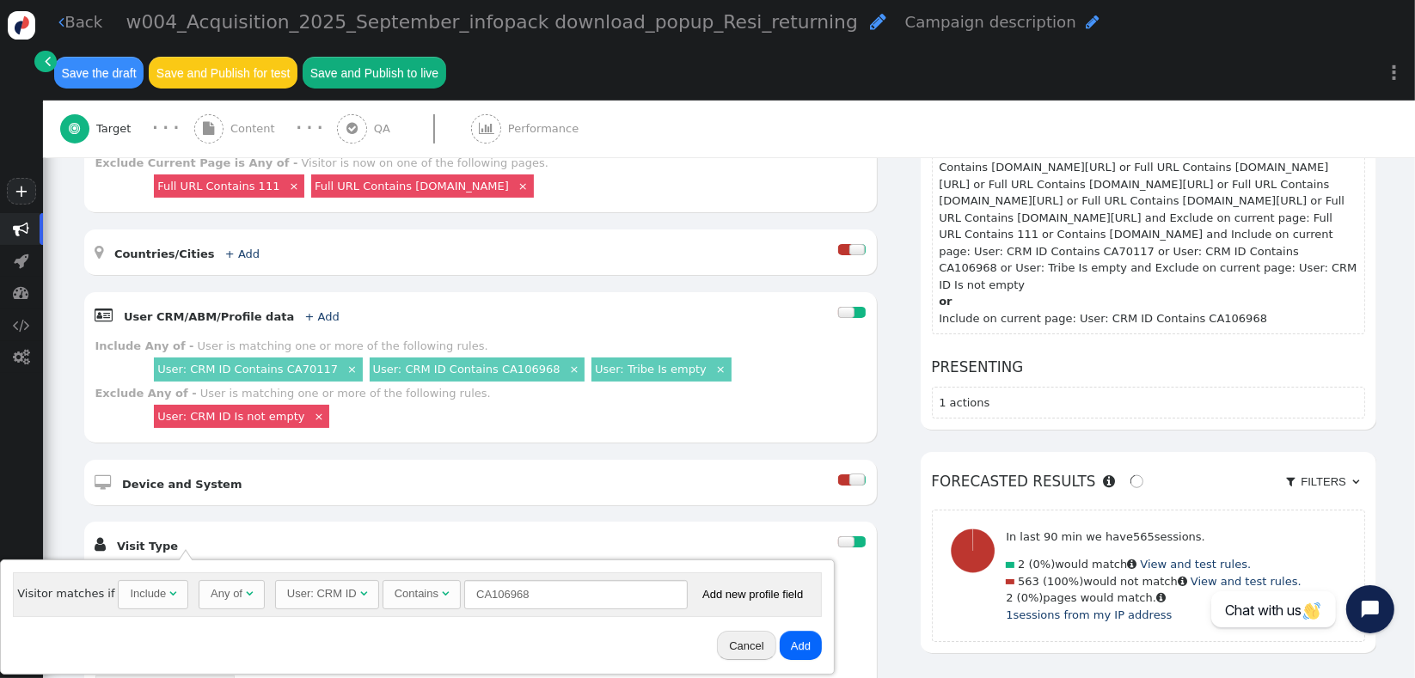
scroll to position [434, 0]
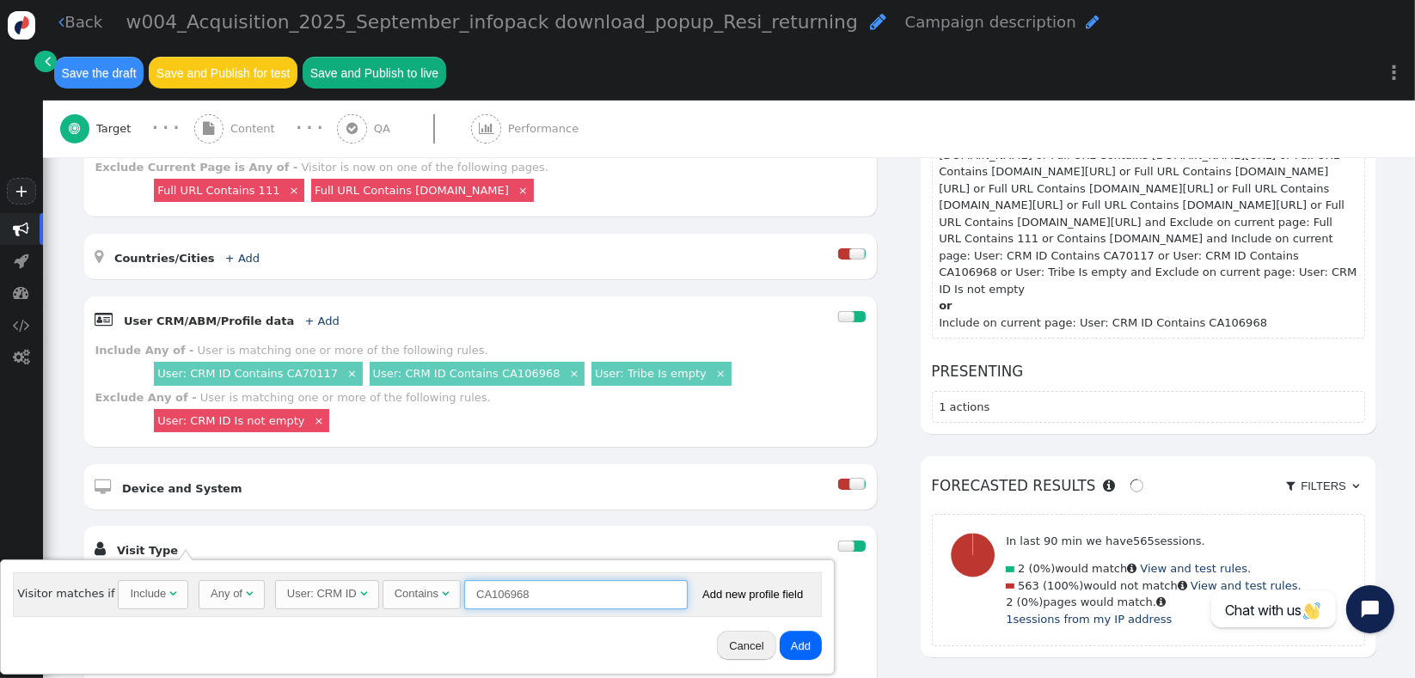
click at [600, 601] on input "CA106968" at bounding box center [576, 594] width 224 height 29
type input "CA70117"
click at [788, 650] on button "Add" at bounding box center [801, 645] width 42 height 29
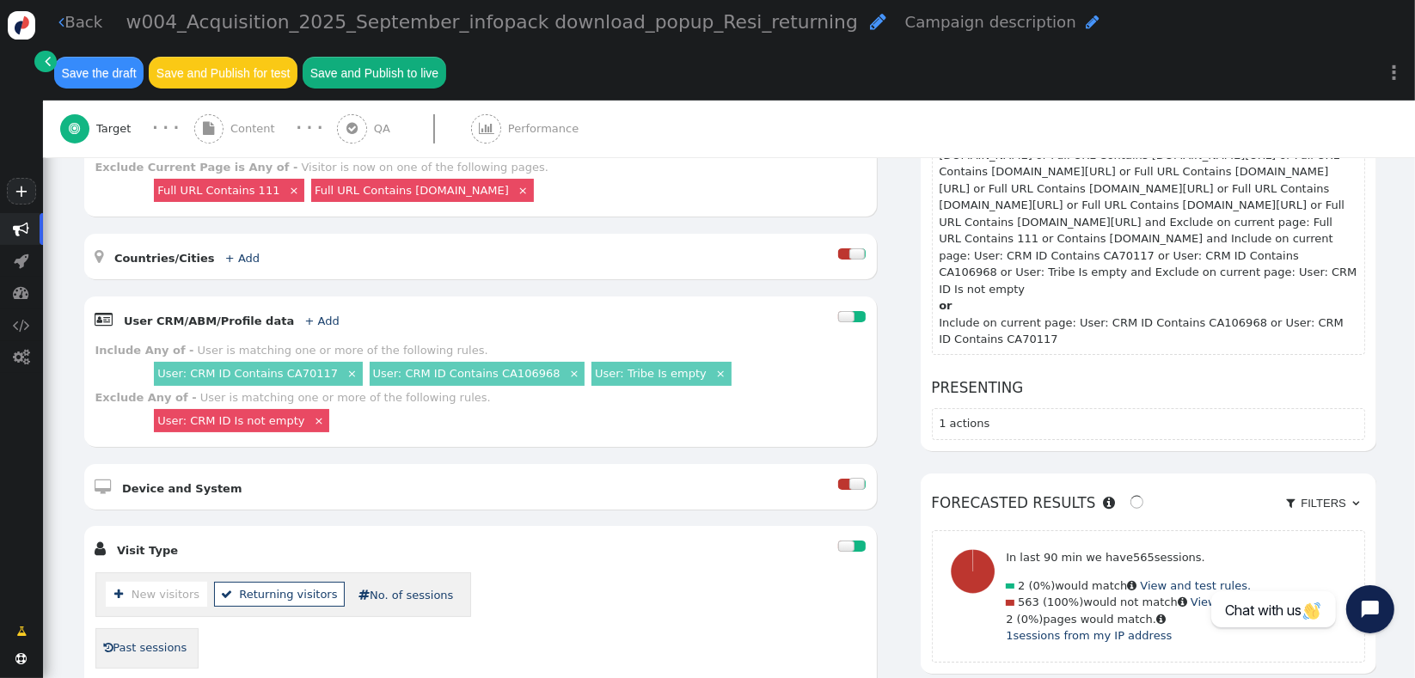
click at [345, 365] on link "×" at bounding box center [352, 372] width 15 height 15
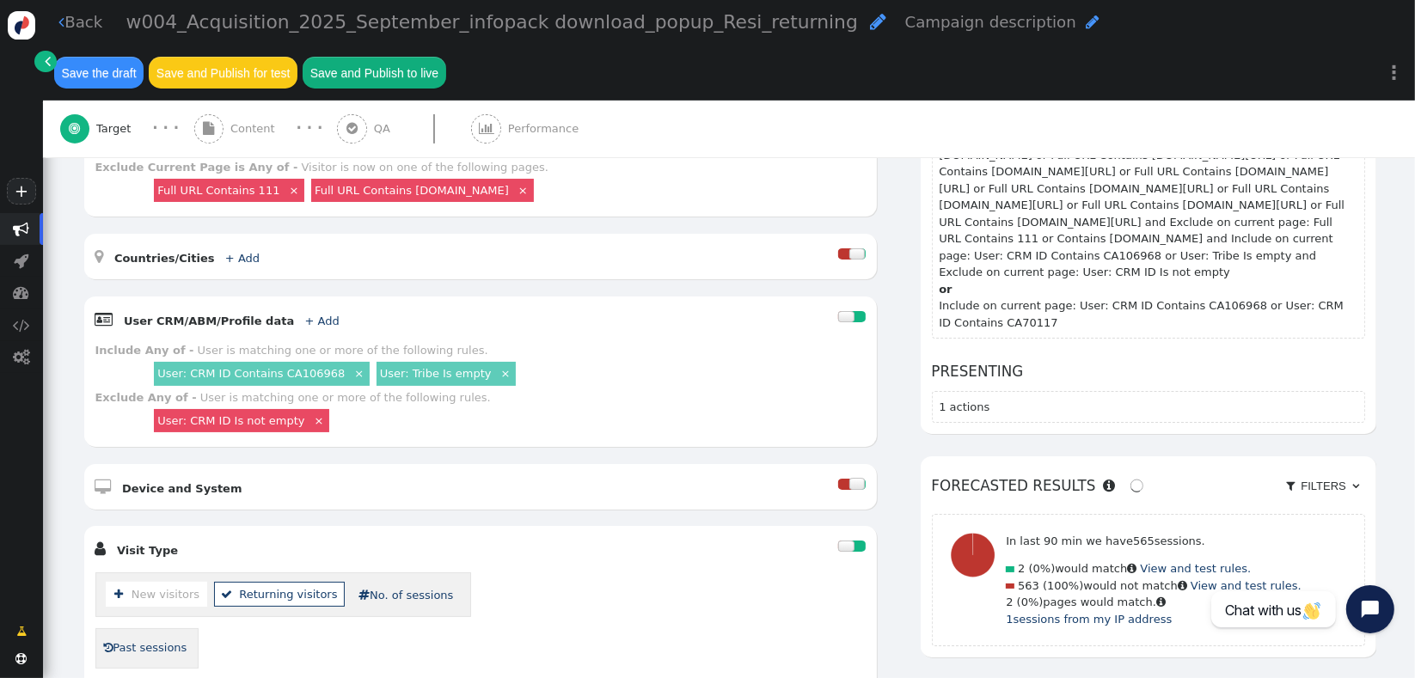
click at [352, 365] on link "×" at bounding box center [359, 372] width 15 height 15
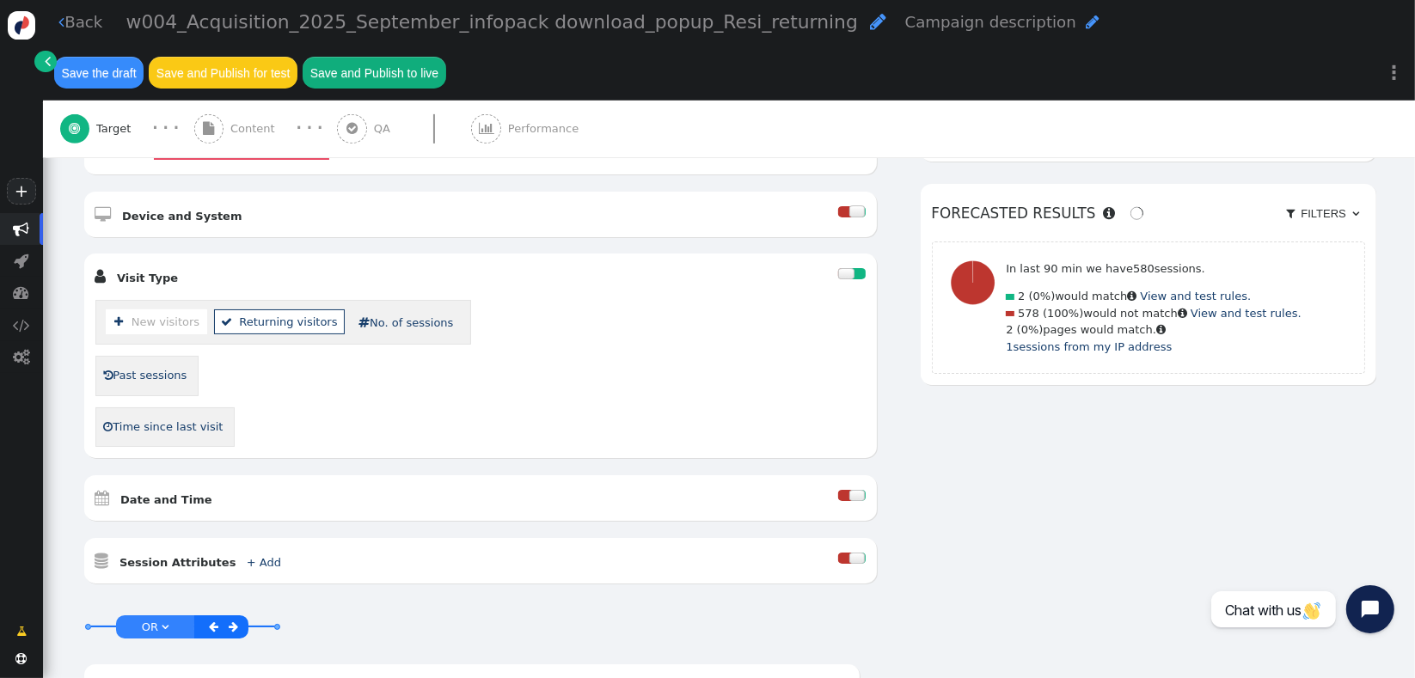
scroll to position [1062, 0]
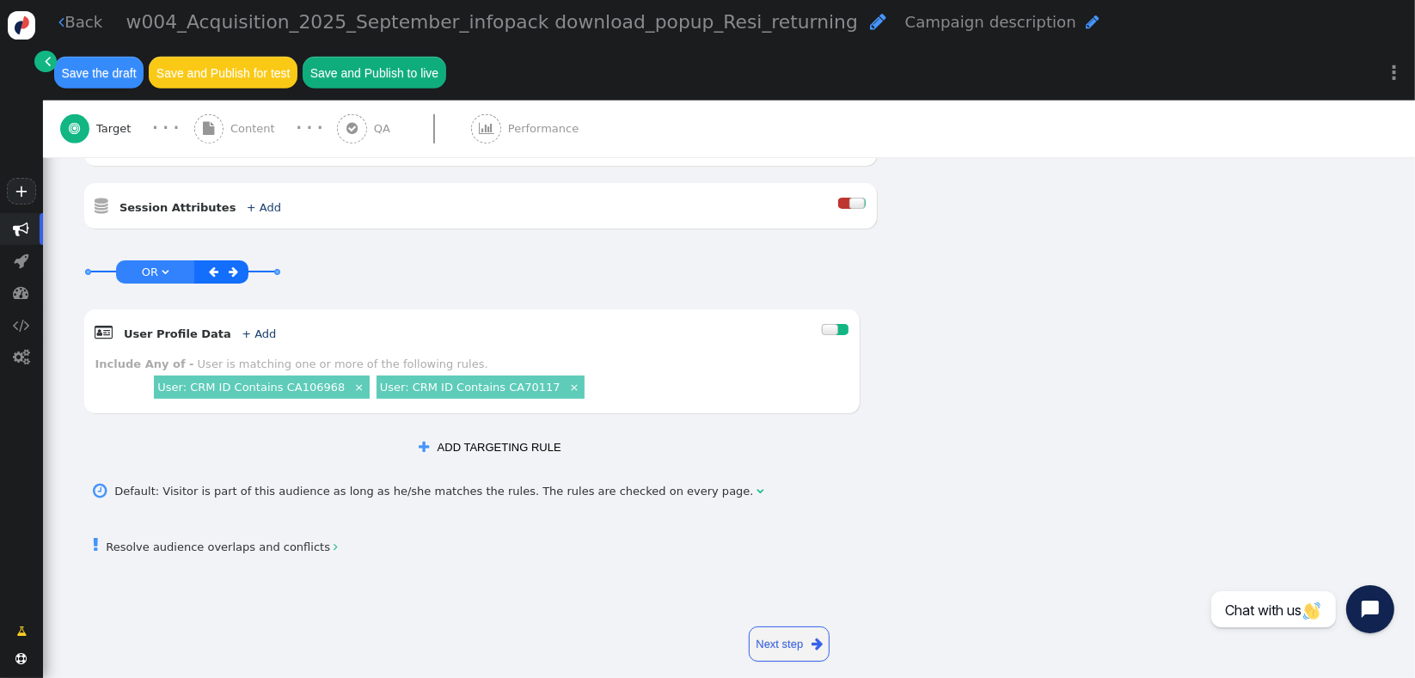
click at [516, 433] on button " ADD TARGETING RULE" at bounding box center [490, 447] width 164 height 29
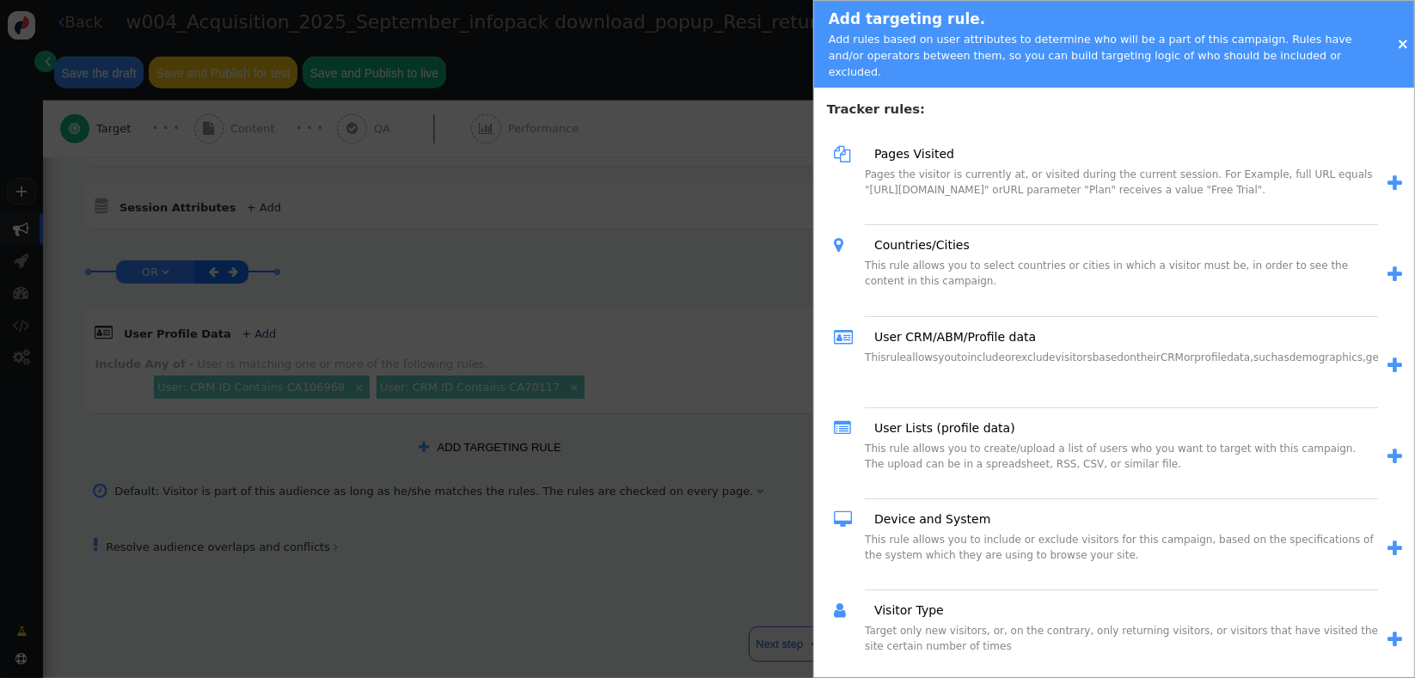
click at [1378, 170] on link "" at bounding box center [1390, 184] width 24 height 28
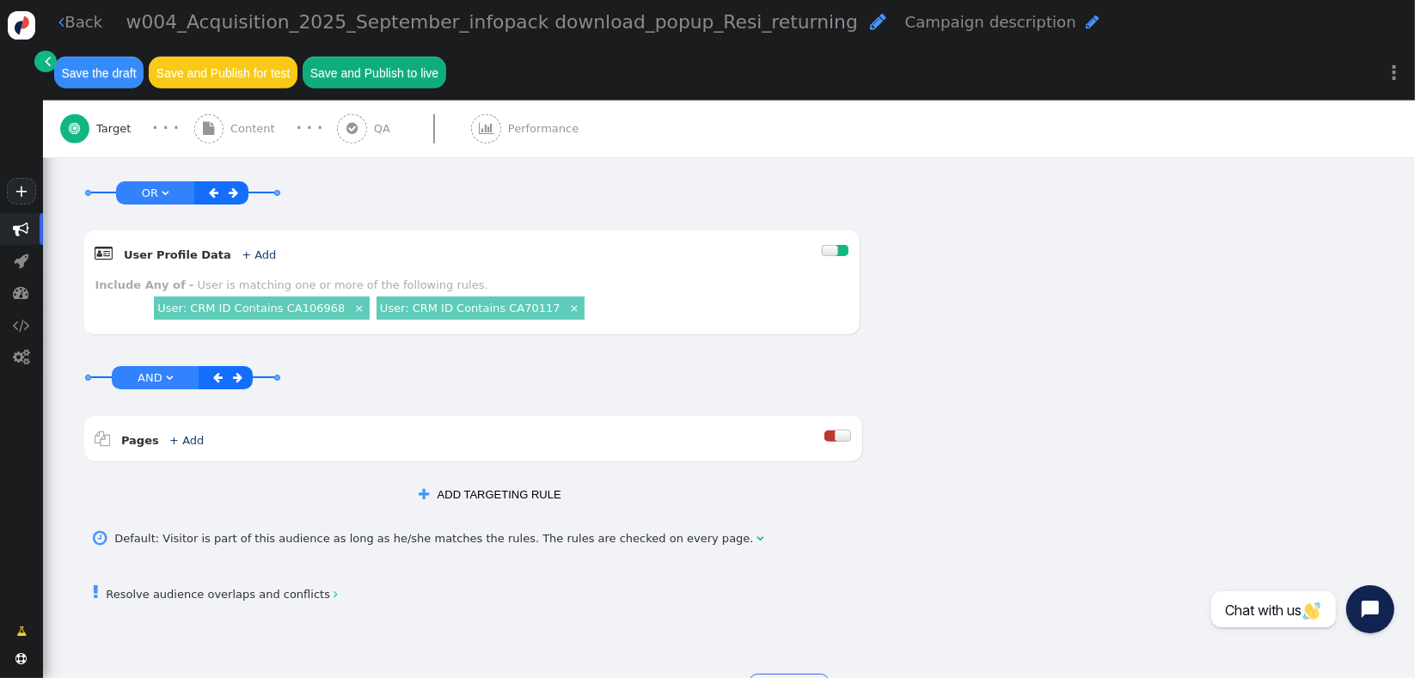
scroll to position [1172, 0]
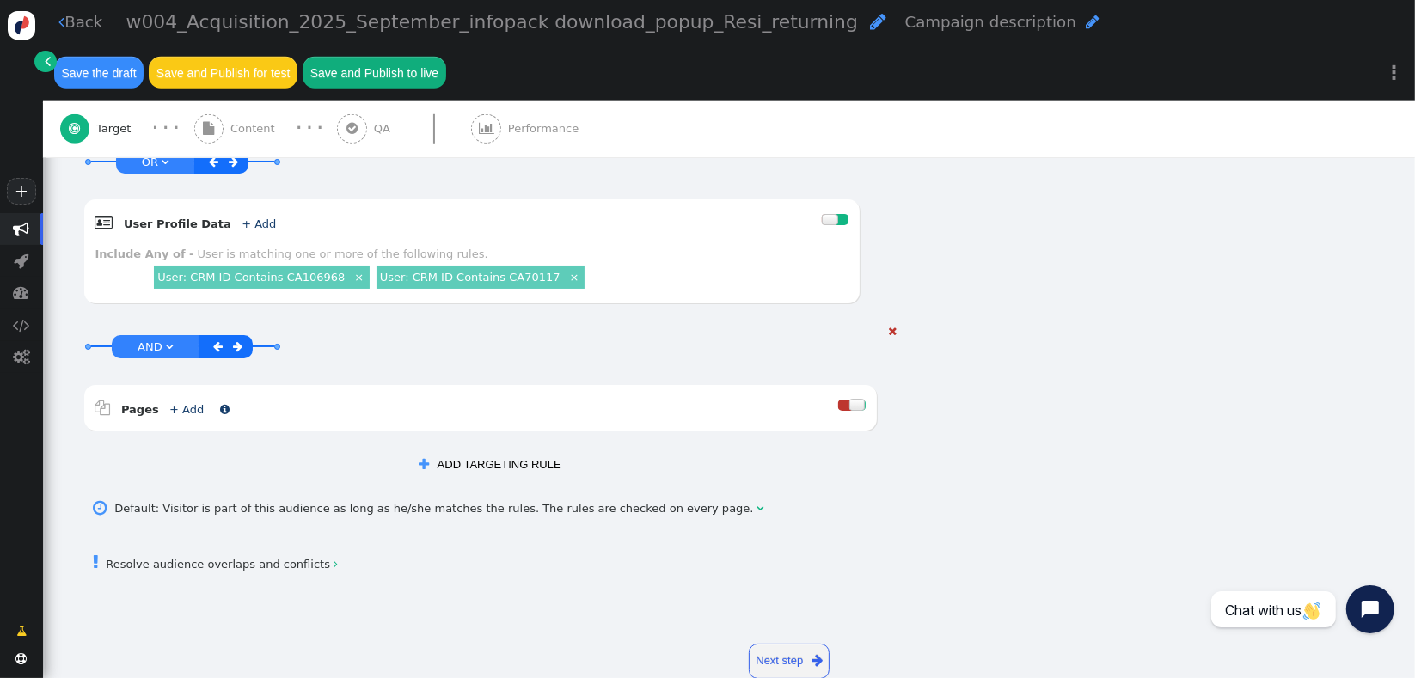
click at [191, 403] on span "+ Add" at bounding box center [186, 409] width 46 height 13
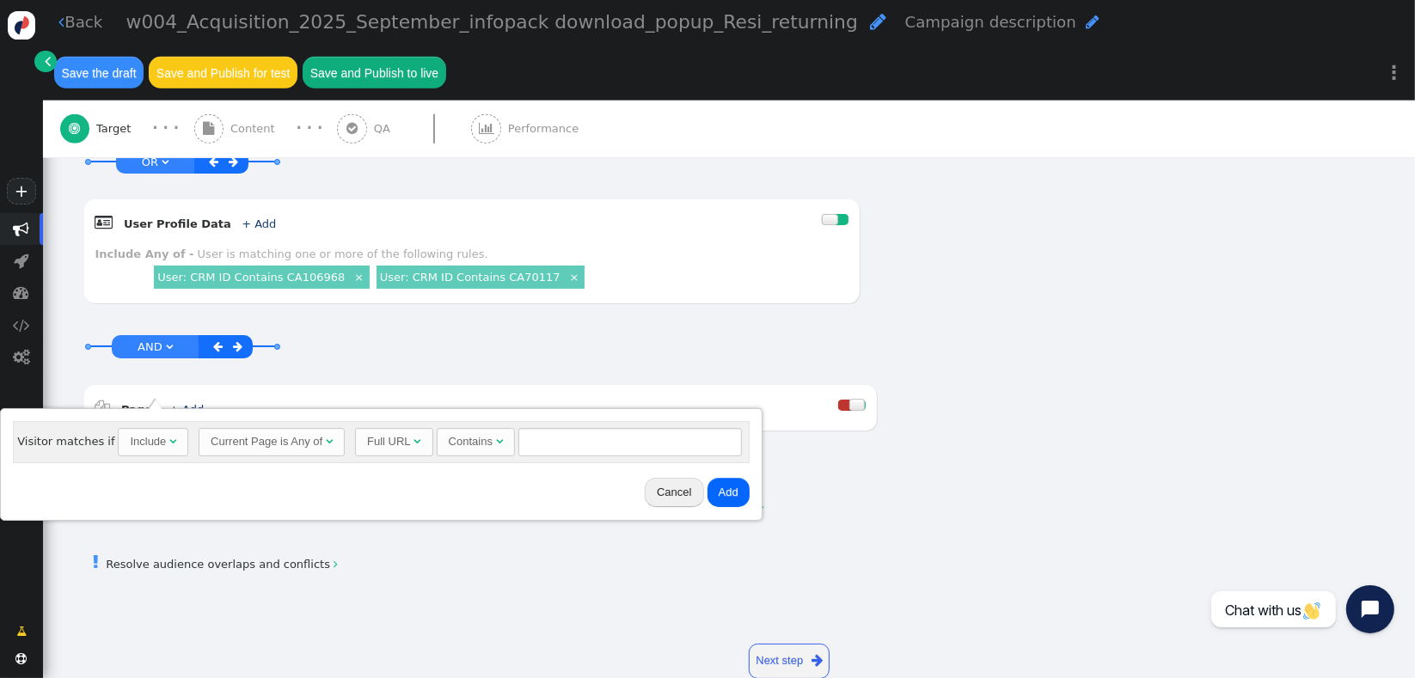
drag, startPoint x: 262, startPoint y: 506, endPoint x: 174, endPoint y: 469, distance: 96.0
click at [261, 506] on div "Cancel Add" at bounding box center [382, 492] width 750 height 45
click at [157, 433] on div "Include" at bounding box center [150, 441] width 40 height 17
click at [522, 439] on input "text" at bounding box center [634, 442] width 224 height 29
paste input "[DOMAIN_NAME]"
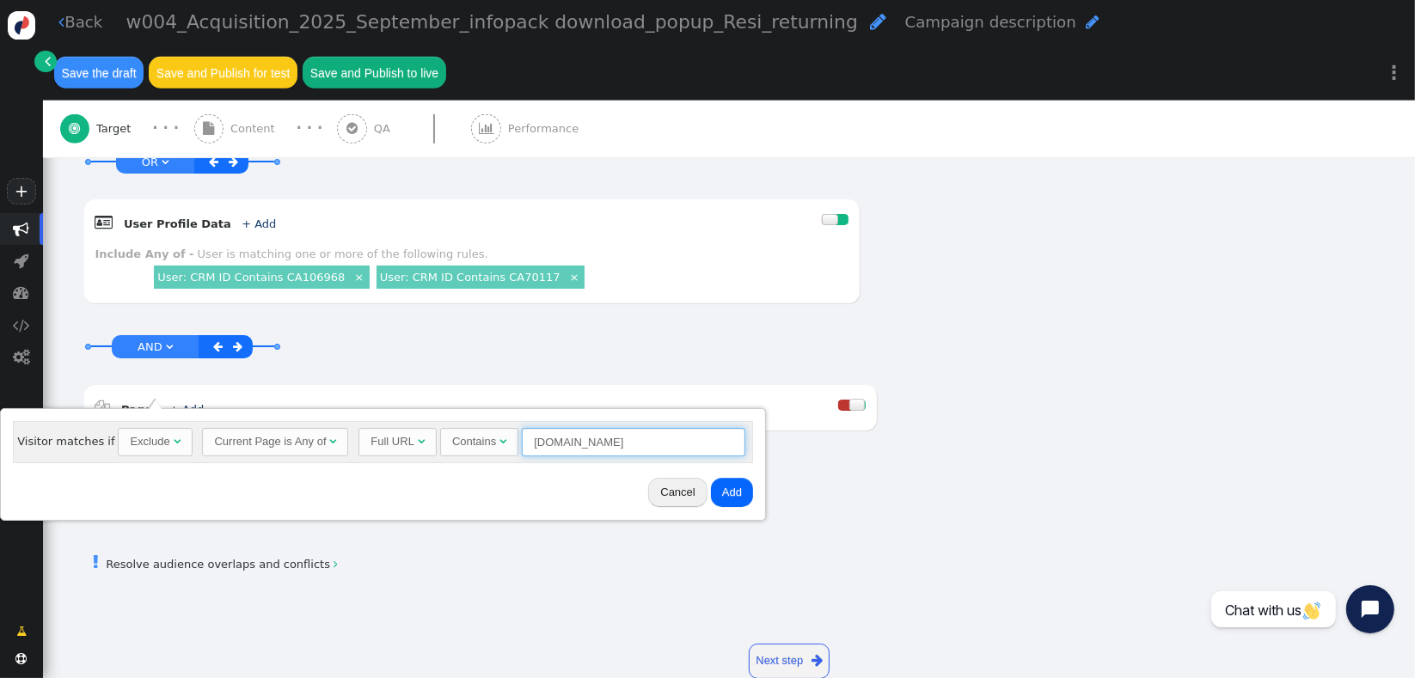
type input "[DOMAIN_NAME]"
click at [718, 489] on button "Add" at bounding box center [732, 492] width 42 height 29
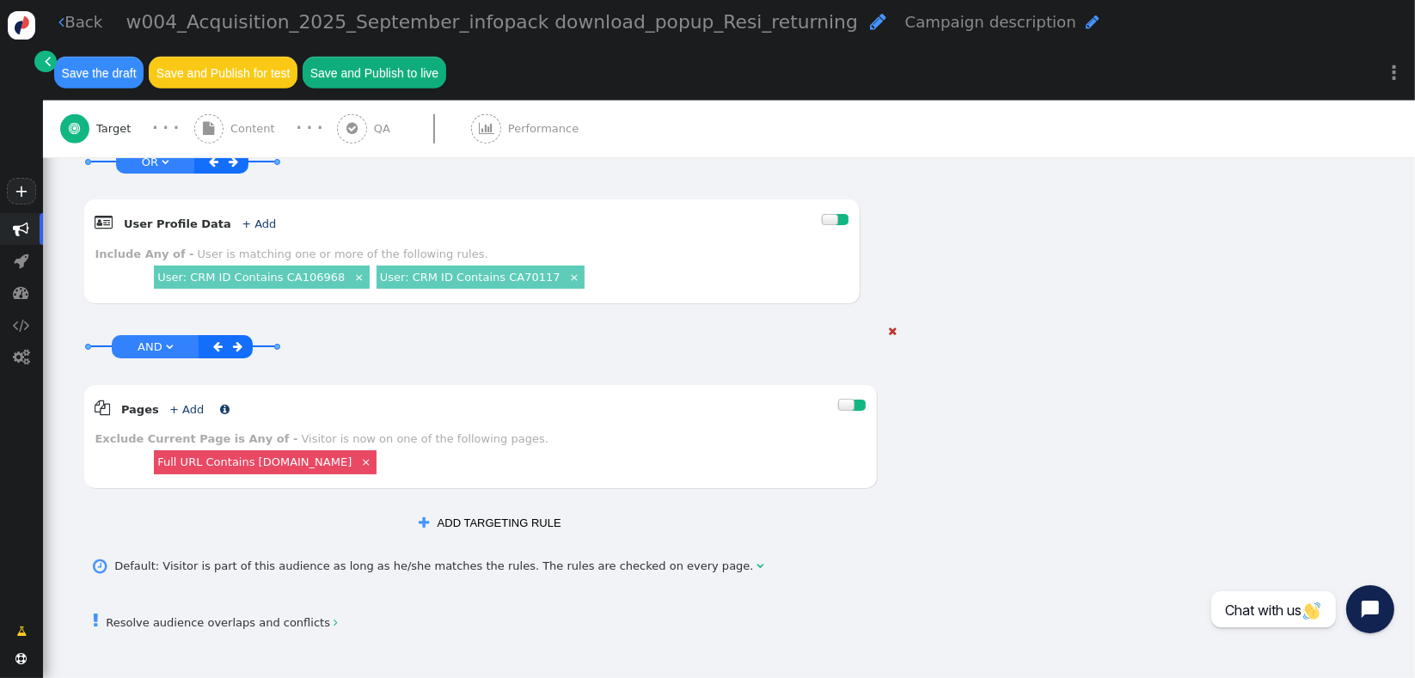
click at [180, 403] on link "+ Add" at bounding box center [186, 409] width 34 height 13
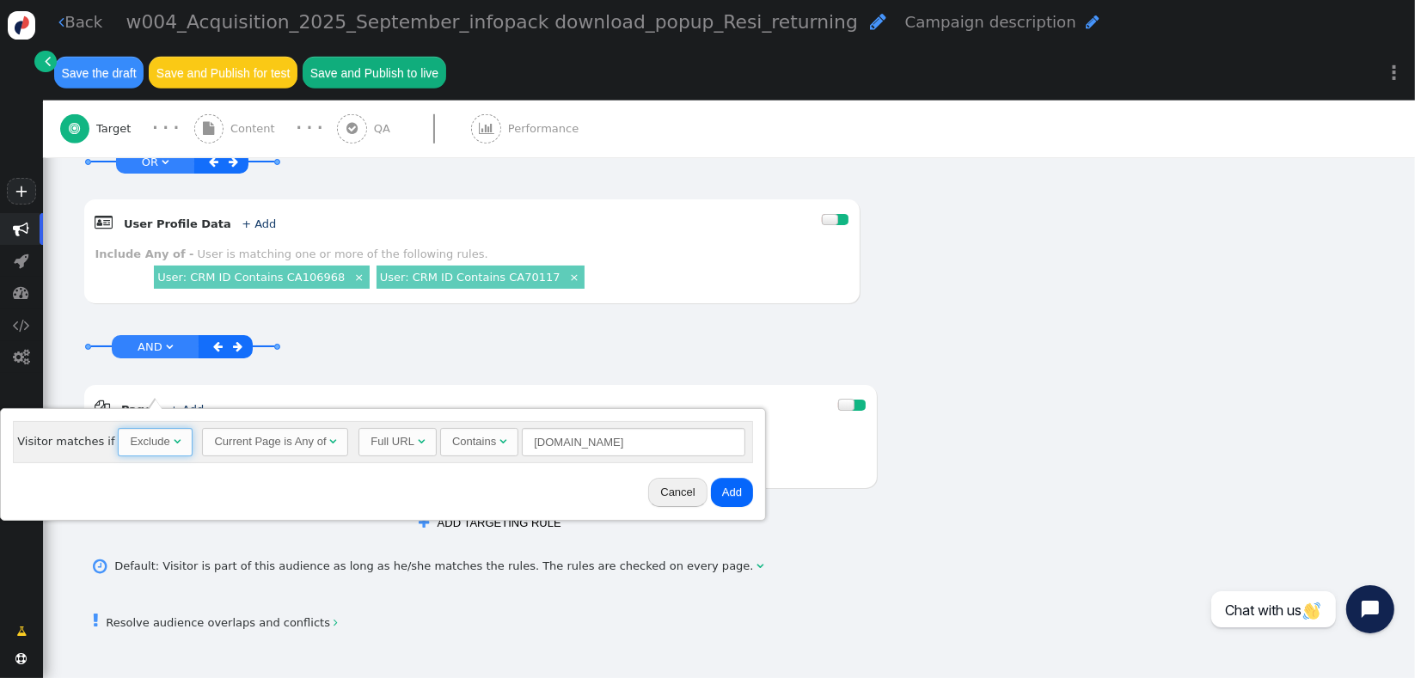
click at [174, 439] on span "" at bounding box center [177, 441] width 7 height 11
click at [559, 428] on input "[DOMAIN_NAME]" at bounding box center [634, 442] width 224 height 29
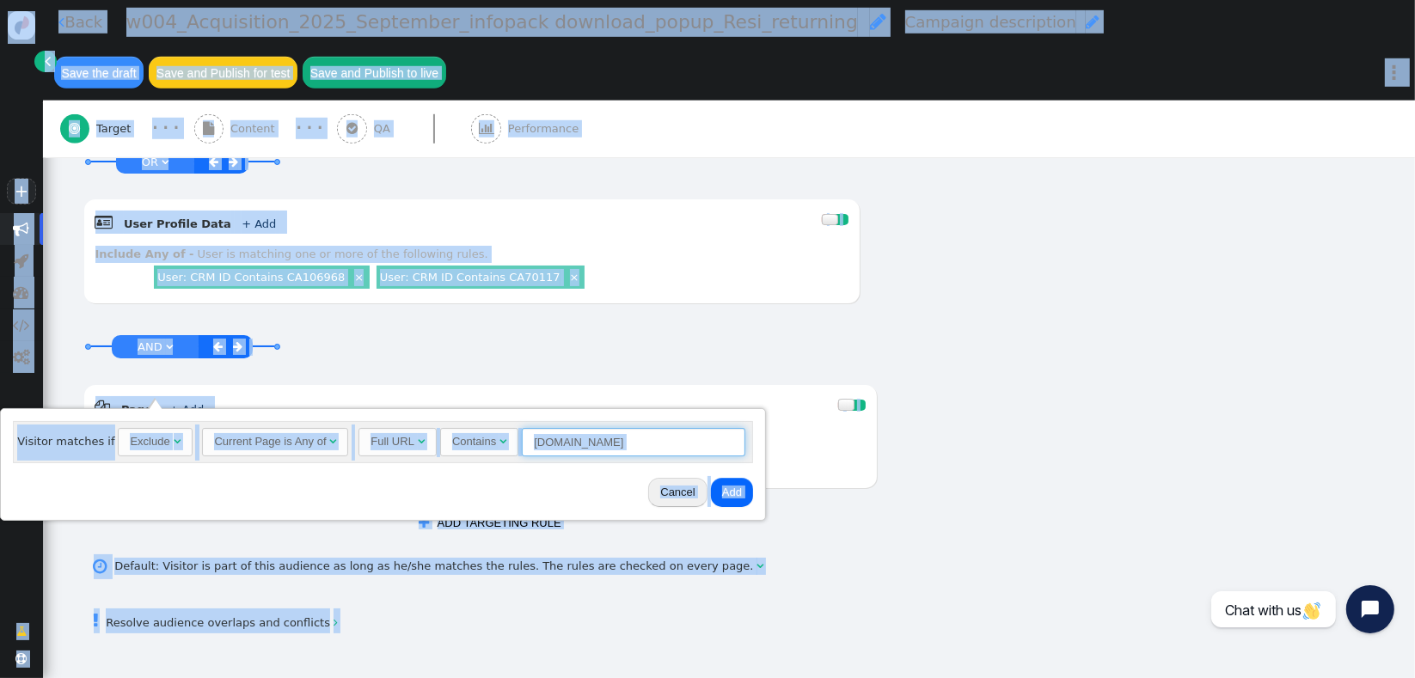
click at [573, 445] on input "[DOMAIN_NAME]" at bounding box center [634, 442] width 224 height 29
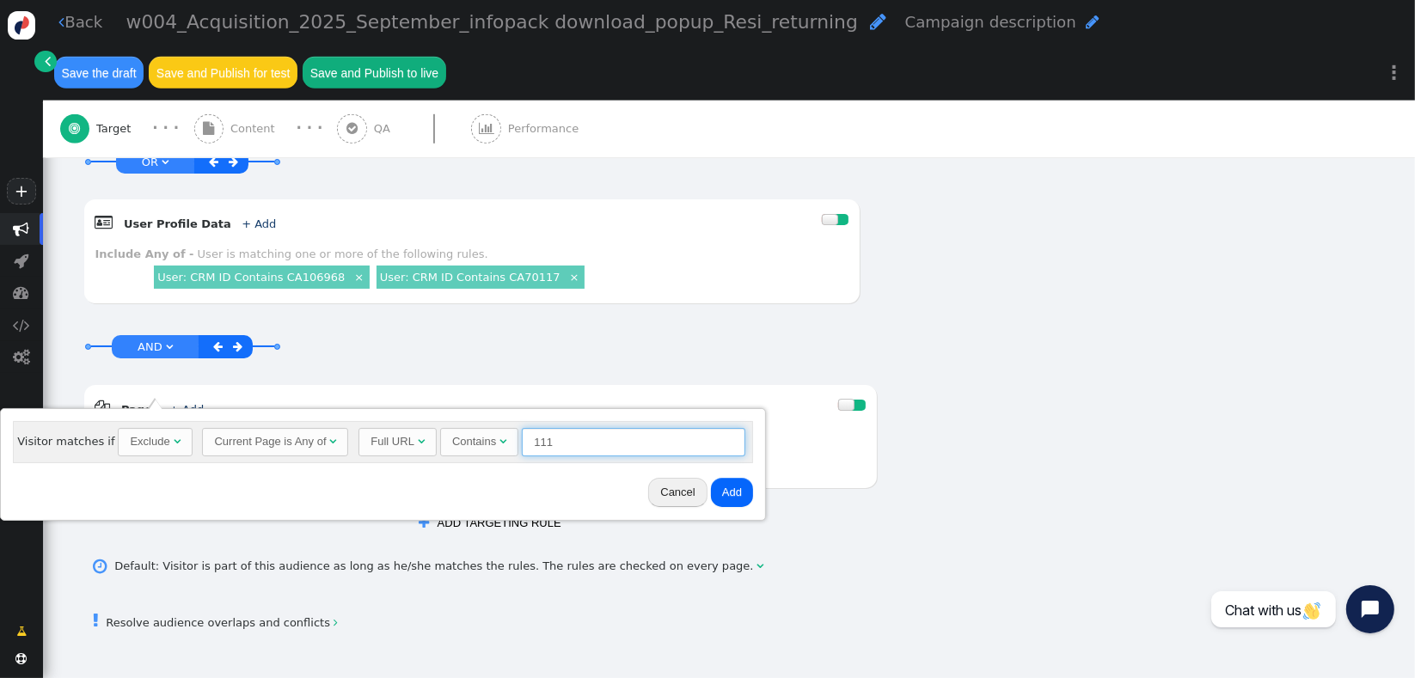
type input "111"
click at [711, 489] on button "Add" at bounding box center [732, 492] width 42 height 29
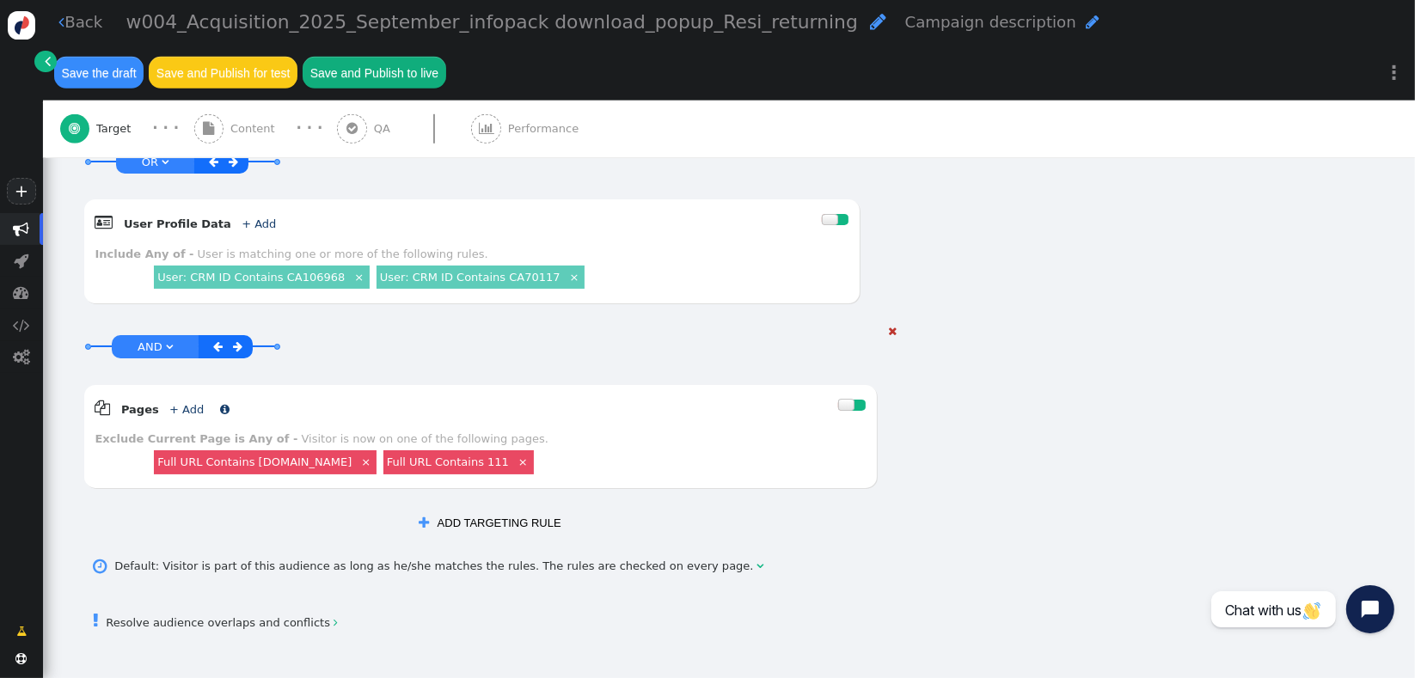
click at [183, 403] on link "+ Add" at bounding box center [186, 409] width 34 height 13
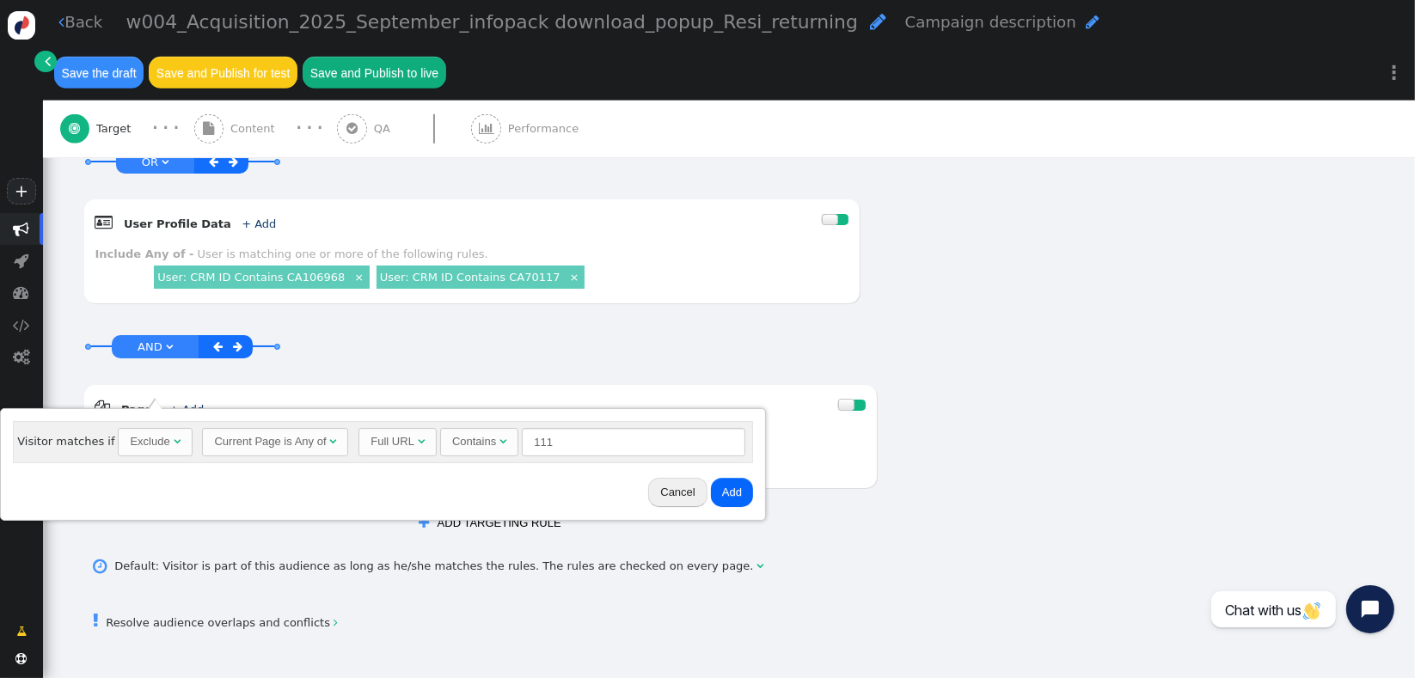
click at [159, 439] on div "Exclude" at bounding box center [150, 441] width 40 height 17
click at [565, 442] on input "111" at bounding box center [631, 442] width 224 height 29
paste input "[DOMAIN_NAME]"
type input "[DOMAIN_NAME]"
click at [480, 445] on div "Contains" at bounding box center [471, 441] width 44 height 17
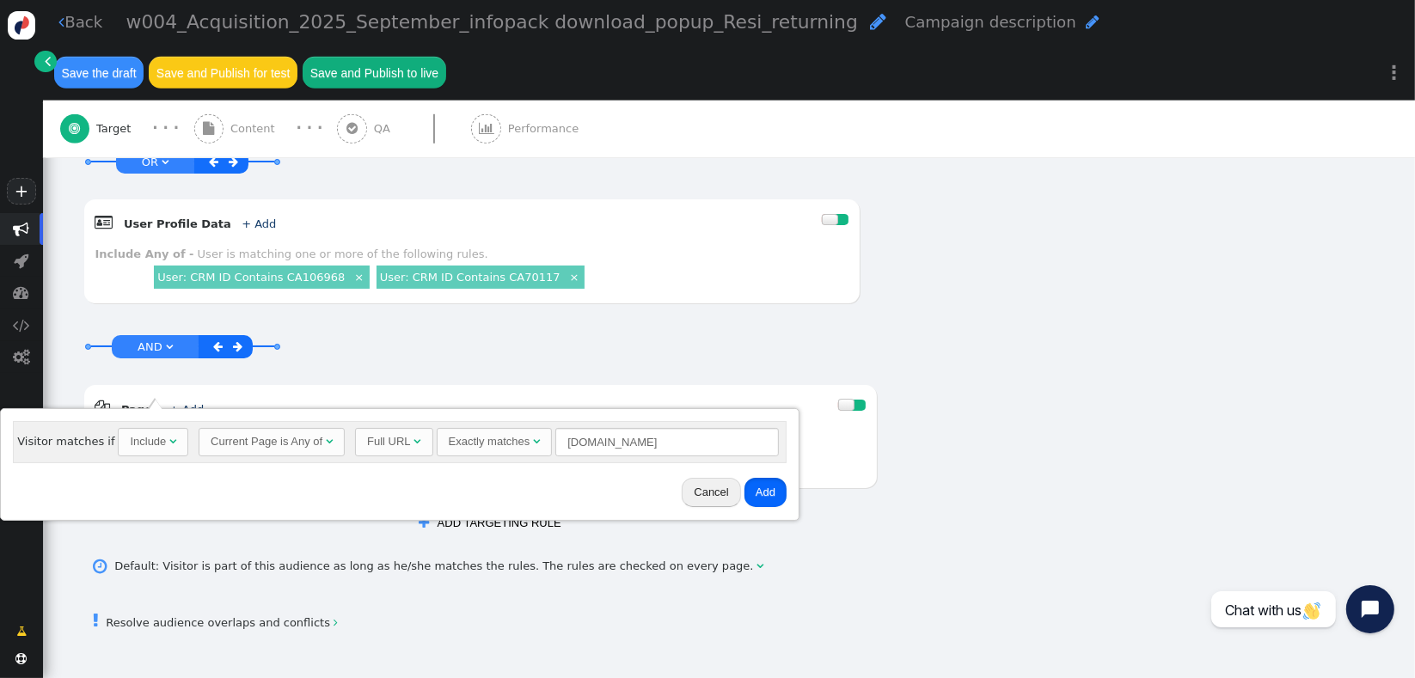
drag, startPoint x: 752, startPoint y: 493, endPoint x: 725, endPoint y: 487, distance: 28.2
click at [752, 493] on button "Add" at bounding box center [766, 492] width 42 height 29
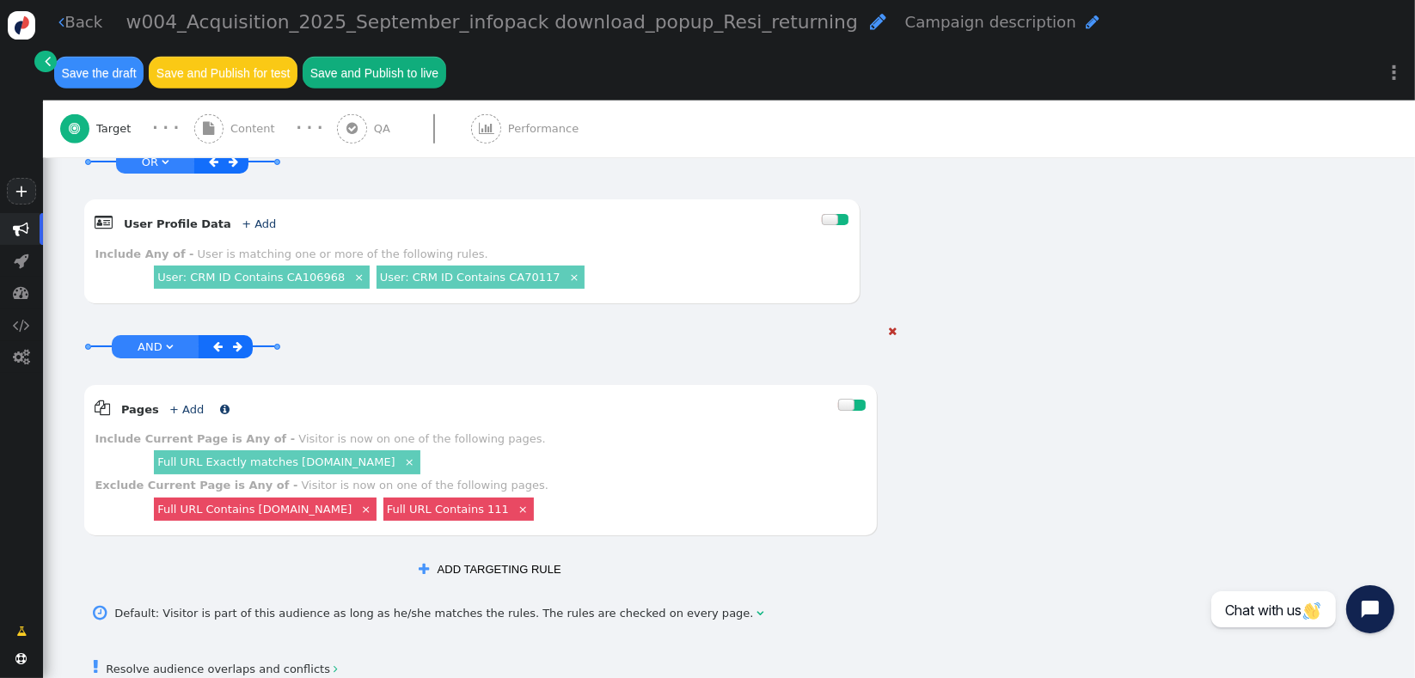
click at [174, 403] on link "+ Add" at bounding box center [186, 409] width 34 height 13
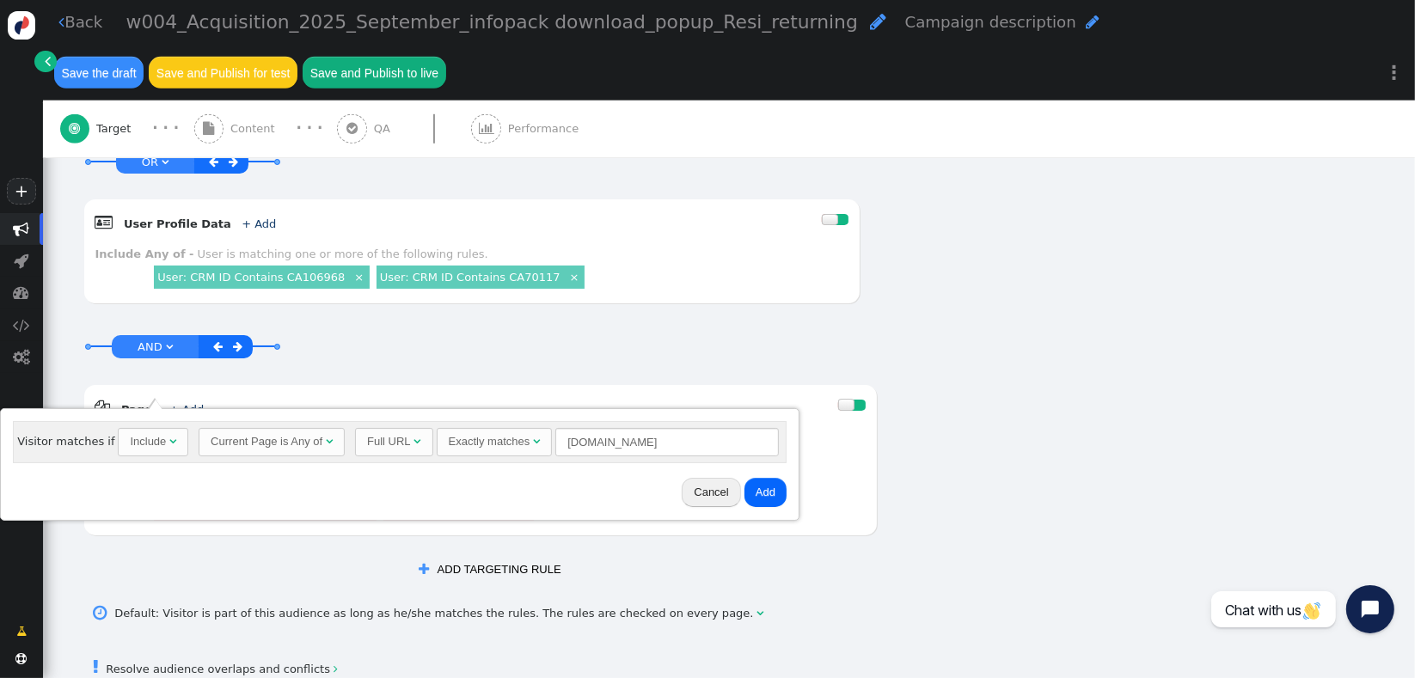
click at [518, 435] on div "Exactly matches" at bounding box center [490, 441] width 82 height 17
click at [646, 440] on input "[DOMAIN_NAME]" at bounding box center [631, 442] width 224 height 29
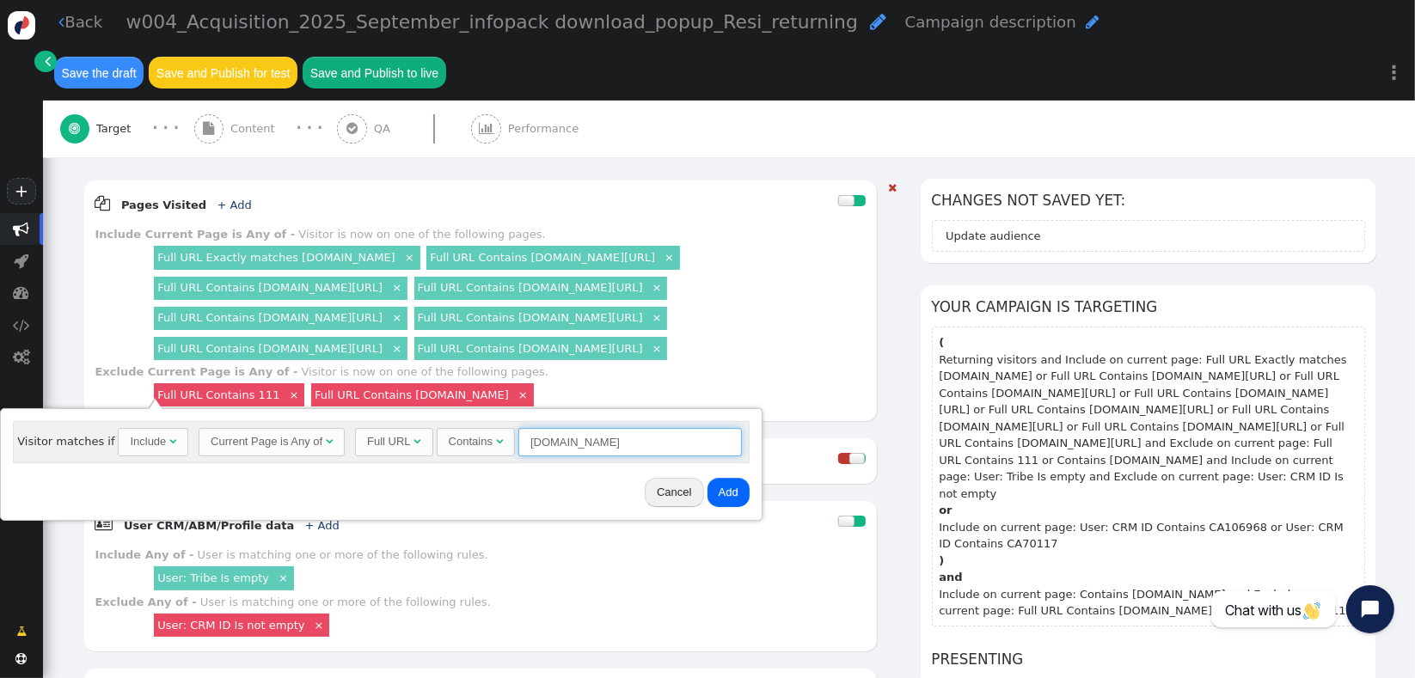
scroll to position [183, 0]
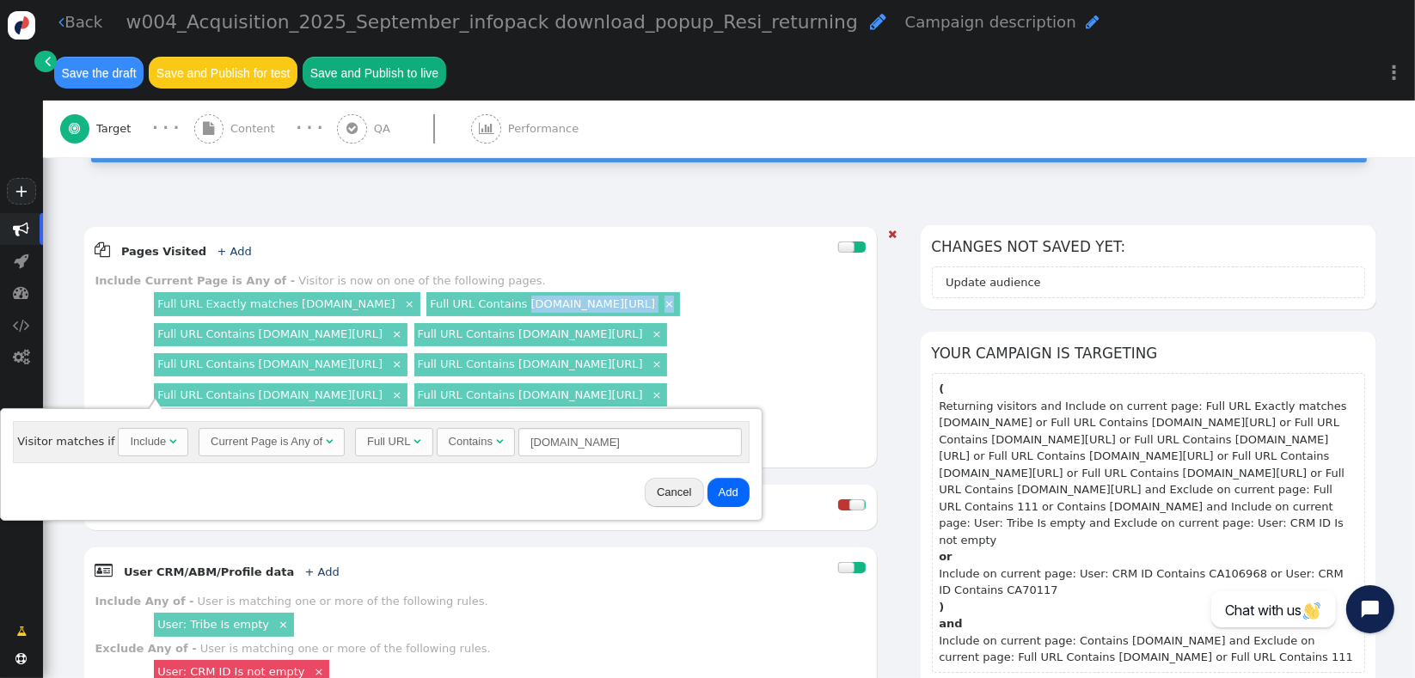
drag, startPoint x: 755, startPoint y: 285, endPoint x: 580, endPoint y: 302, distance: 175.4
click at [525, 290] on div "Full URL Exactly matches [DOMAIN_NAME] × Full URL Contains [DOMAIN_NAME][URL] ×…" at bounding box center [508, 350] width 715 height 120
copy div "[DOMAIN_NAME][URL] ×"
drag, startPoint x: 660, startPoint y: 429, endPoint x: 667, endPoint y: 443, distance: 15.8
click at [662, 431] on input "[DOMAIN_NAME]" at bounding box center [631, 442] width 224 height 29
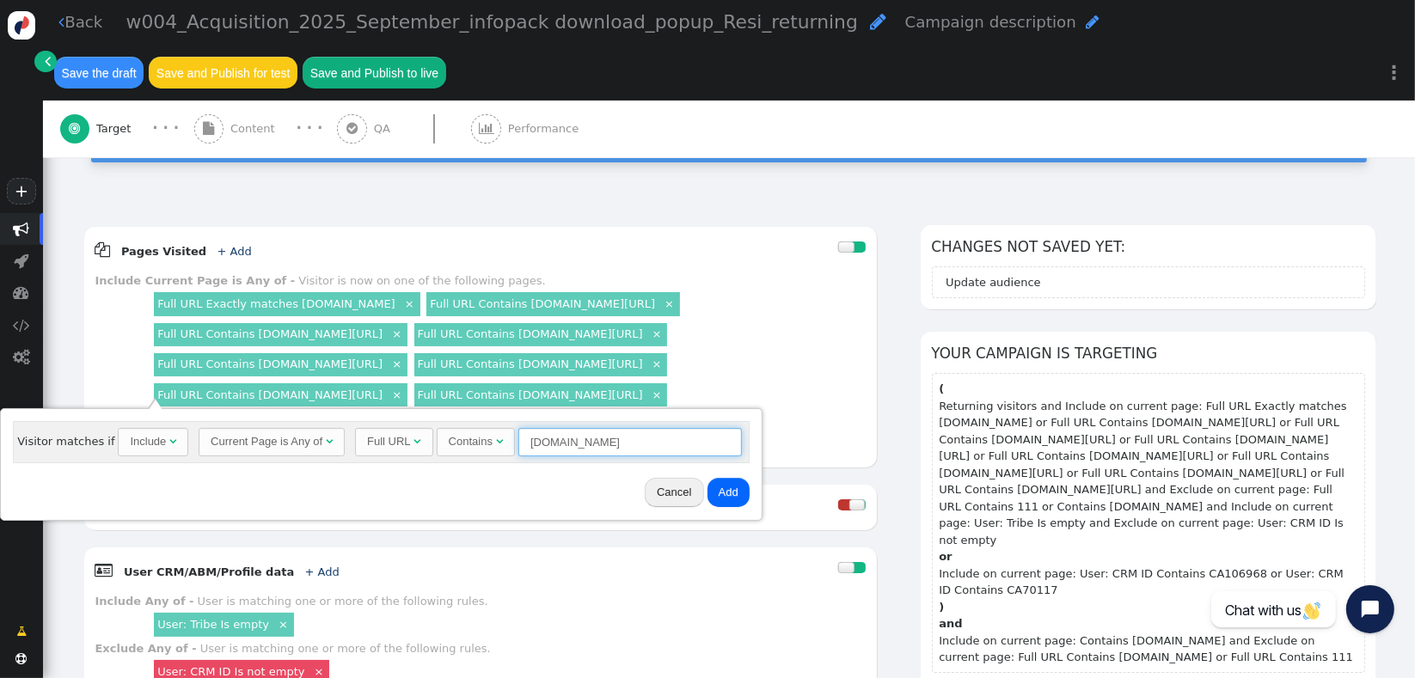
paste input "/our-offering ×"
type input "[DOMAIN_NAME][URL]"
click at [725, 489] on button "Add" at bounding box center [729, 492] width 42 height 29
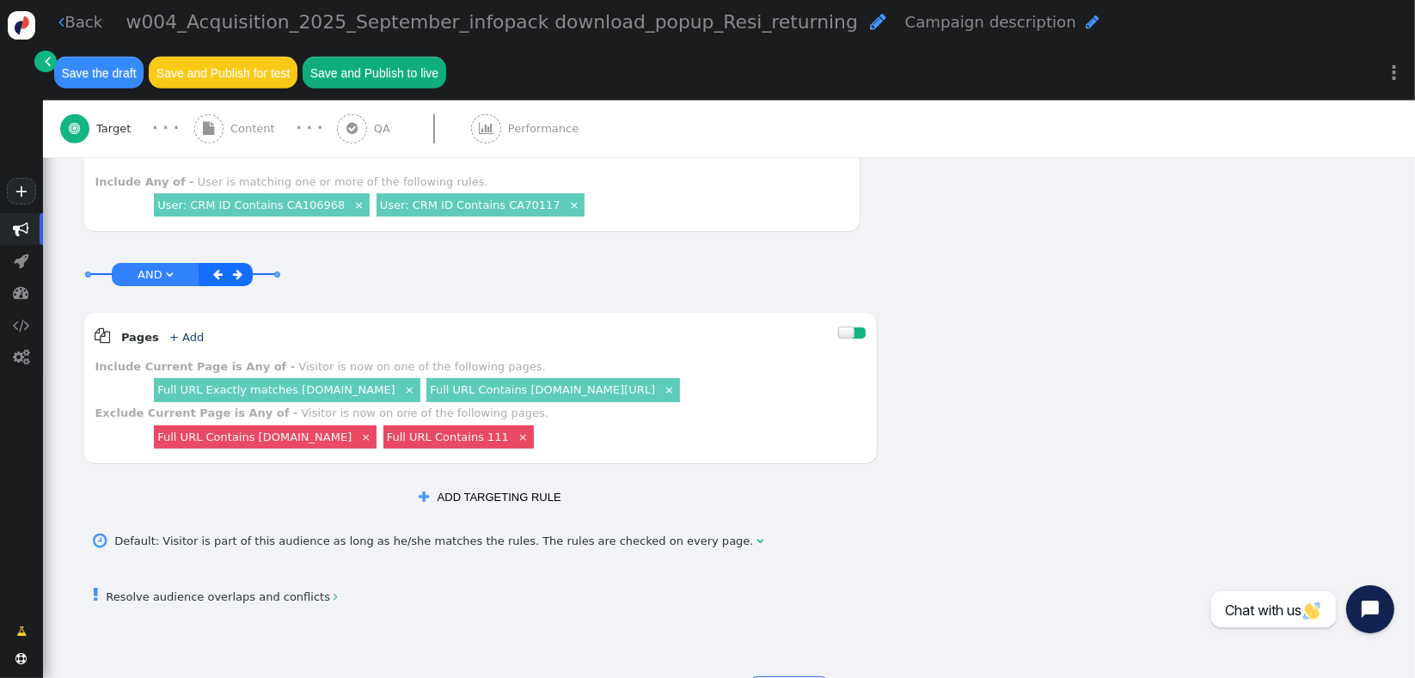
scroll to position [1293, 0]
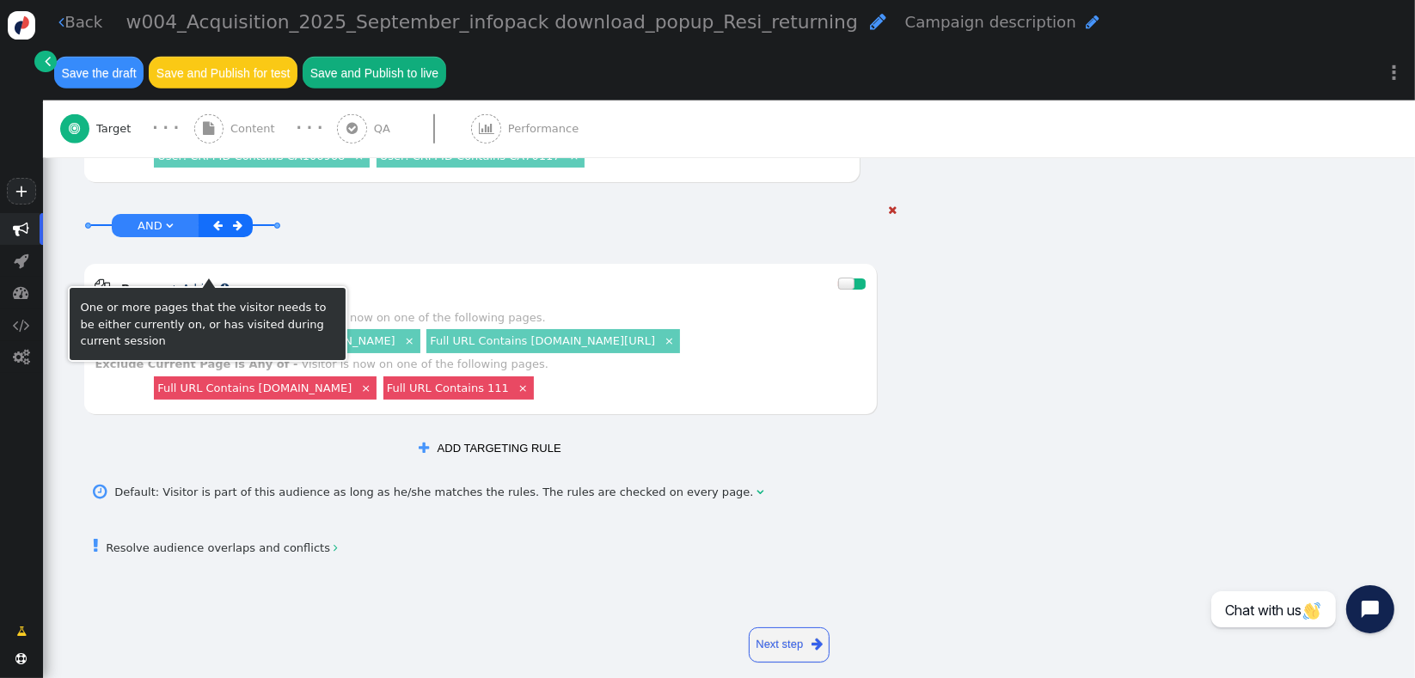
click at [175, 282] on link "+ Add" at bounding box center [186, 288] width 34 height 13
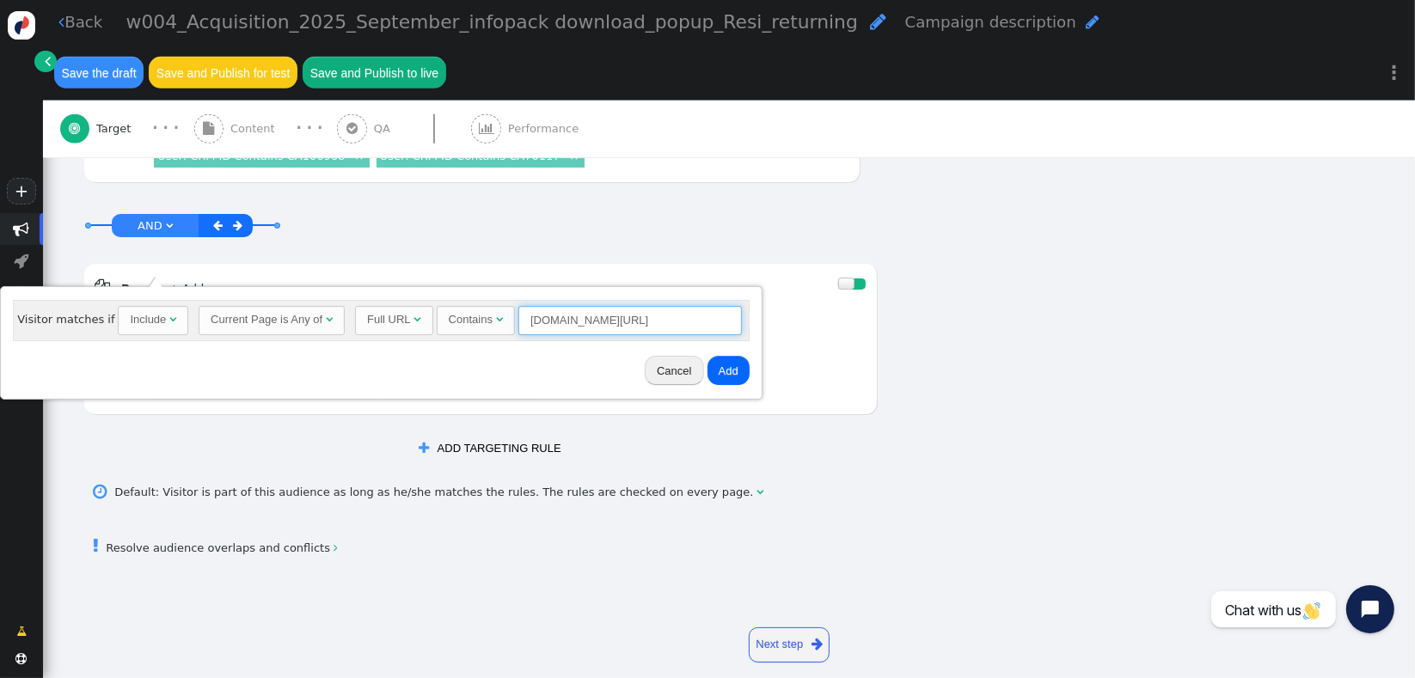
drag, startPoint x: 715, startPoint y: 311, endPoint x: 645, endPoint y: 327, distance: 71.4
click at [644, 327] on input "[DOMAIN_NAME][URL]" at bounding box center [631, 320] width 224 height 29
type input "[DOMAIN_NAME][URL]"
click at [729, 368] on button "Add" at bounding box center [729, 370] width 42 height 29
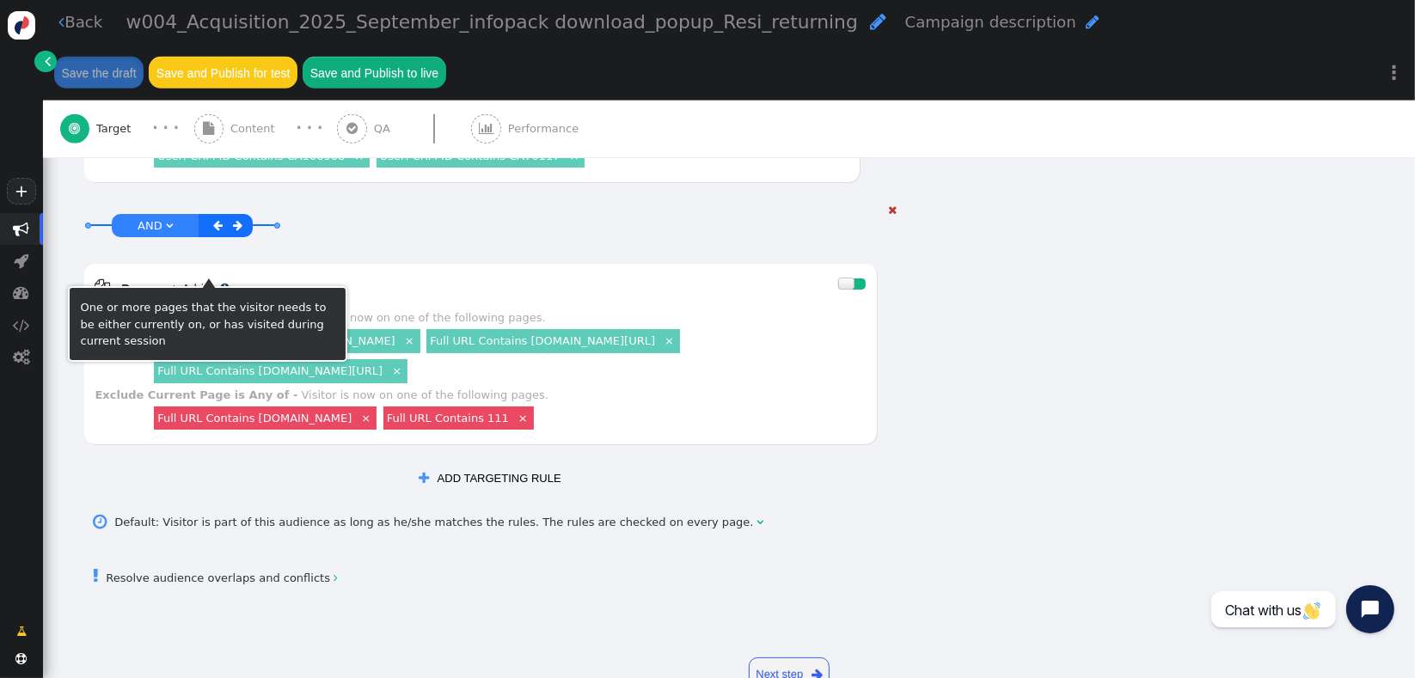
click at [172, 282] on link "+ Add" at bounding box center [186, 288] width 34 height 13
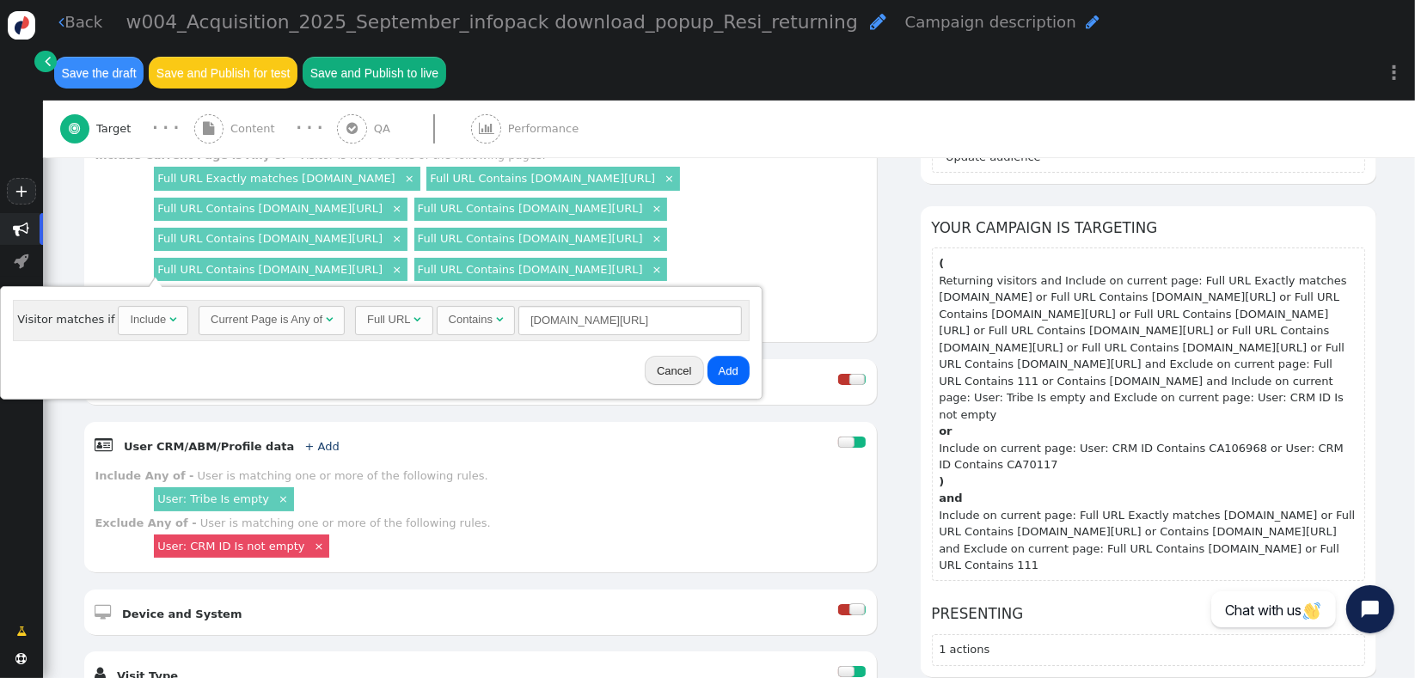
scroll to position [294, 0]
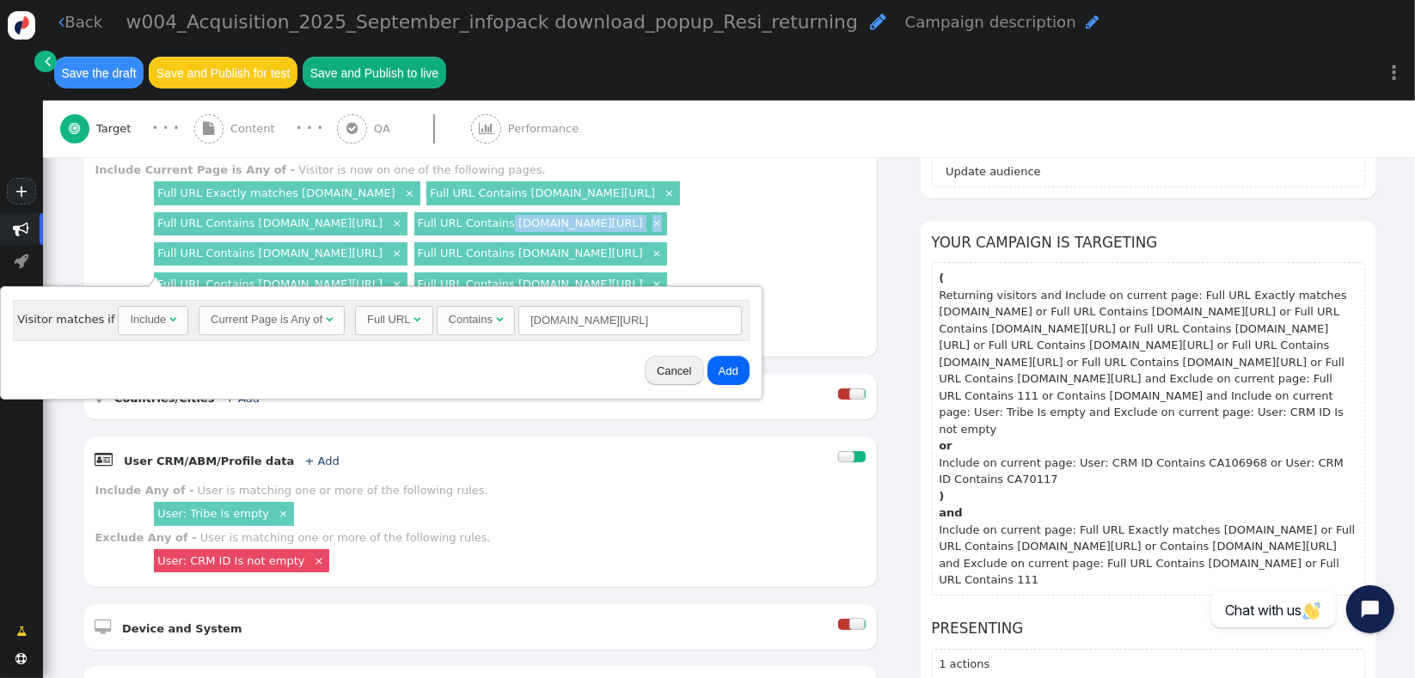
drag, startPoint x: 794, startPoint y: 212, endPoint x: 545, endPoint y: 210, distance: 248.5
click at [525, 210] on div "Full URL Exactly matches [DOMAIN_NAME] × Full URL Contains [DOMAIN_NAME][URL] ×…" at bounding box center [508, 239] width 715 height 120
copy div "[DOMAIN_NAME][URL] ×"
click at [711, 313] on input "[DOMAIN_NAME][URL]" at bounding box center [631, 320] width 224 height 29
paste input "about-us ×"
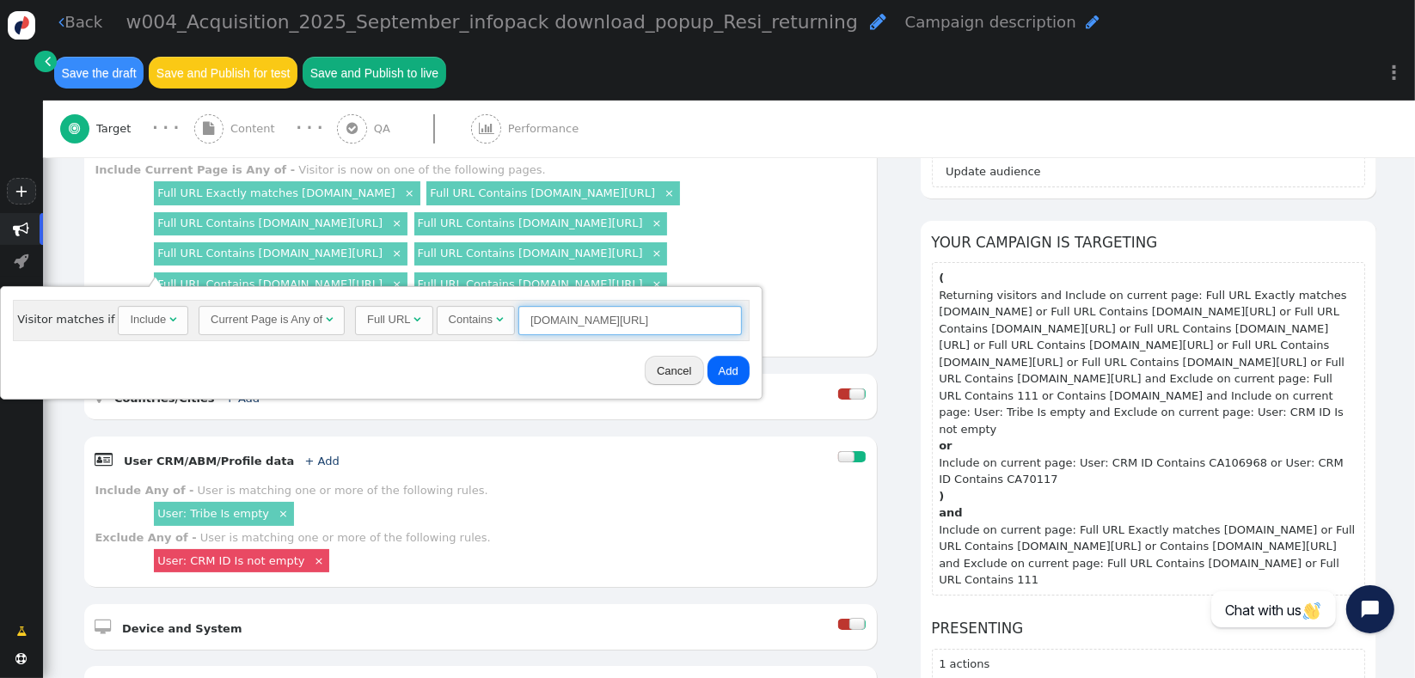
type input "[DOMAIN_NAME][URL]"
click at [719, 373] on button "Add" at bounding box center [729, 370] width 42 height 29
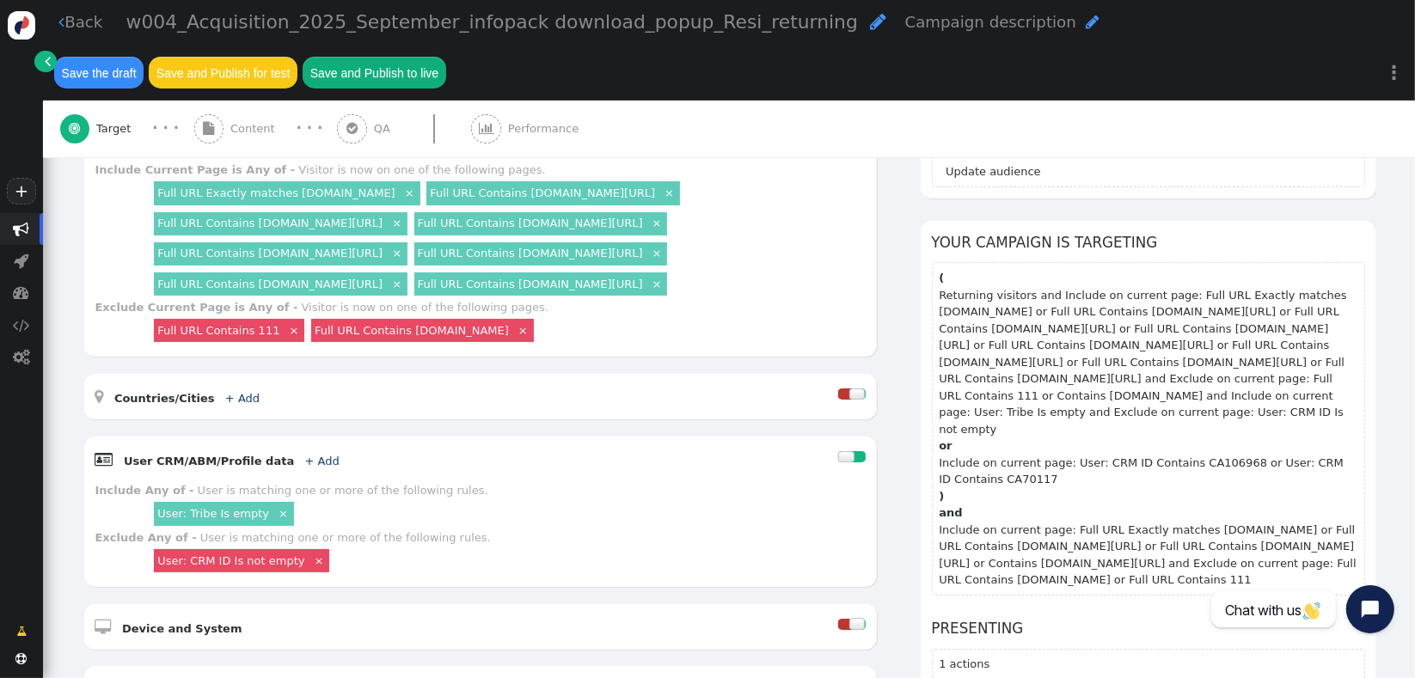
drag, startPoint x: 138, startPoint y: 233, endPoint x: 440, endPoint y: 231, distance: 301.8
click at [440, 231] on div "Include Current Page is Any of - Visitor is now on one of the following pages. …" at bounding box center [480, 231] width 770 height 138
copy link "Full URL Contains [DOMAIN_NAME][URL]"
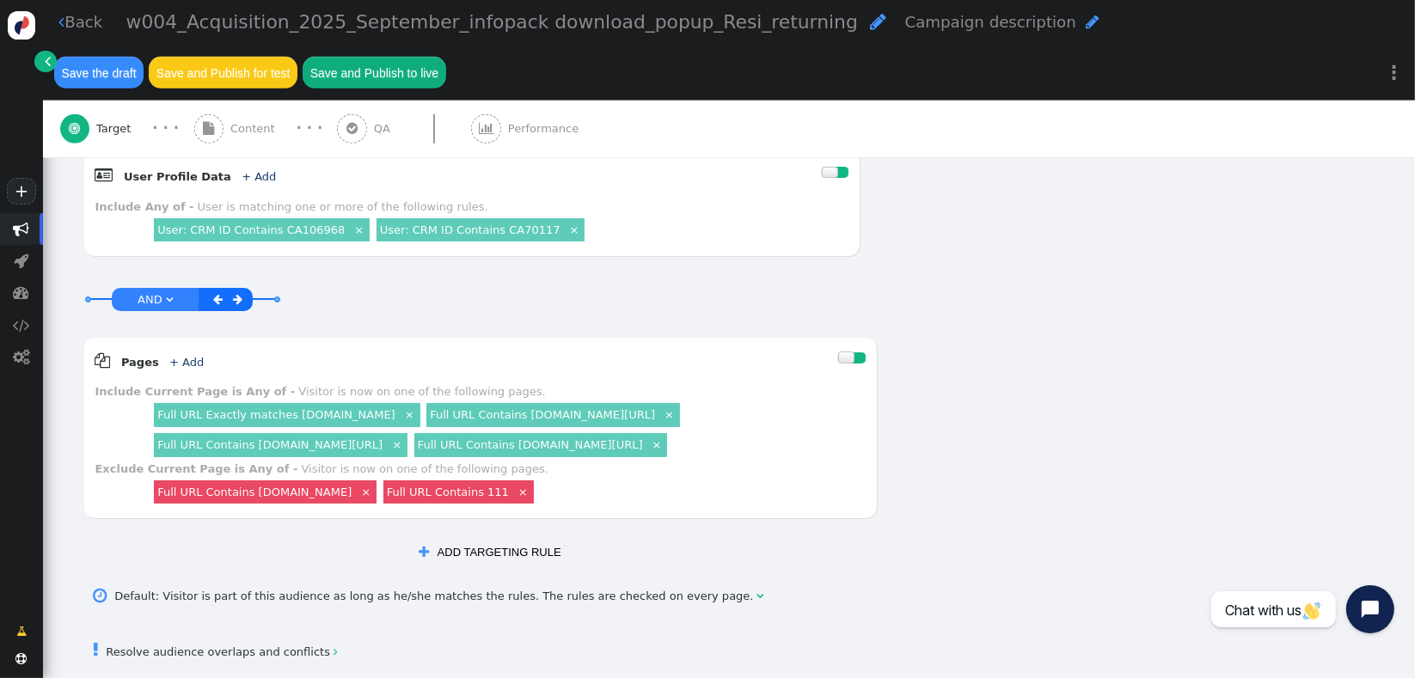
scroll to position [1230, 0]
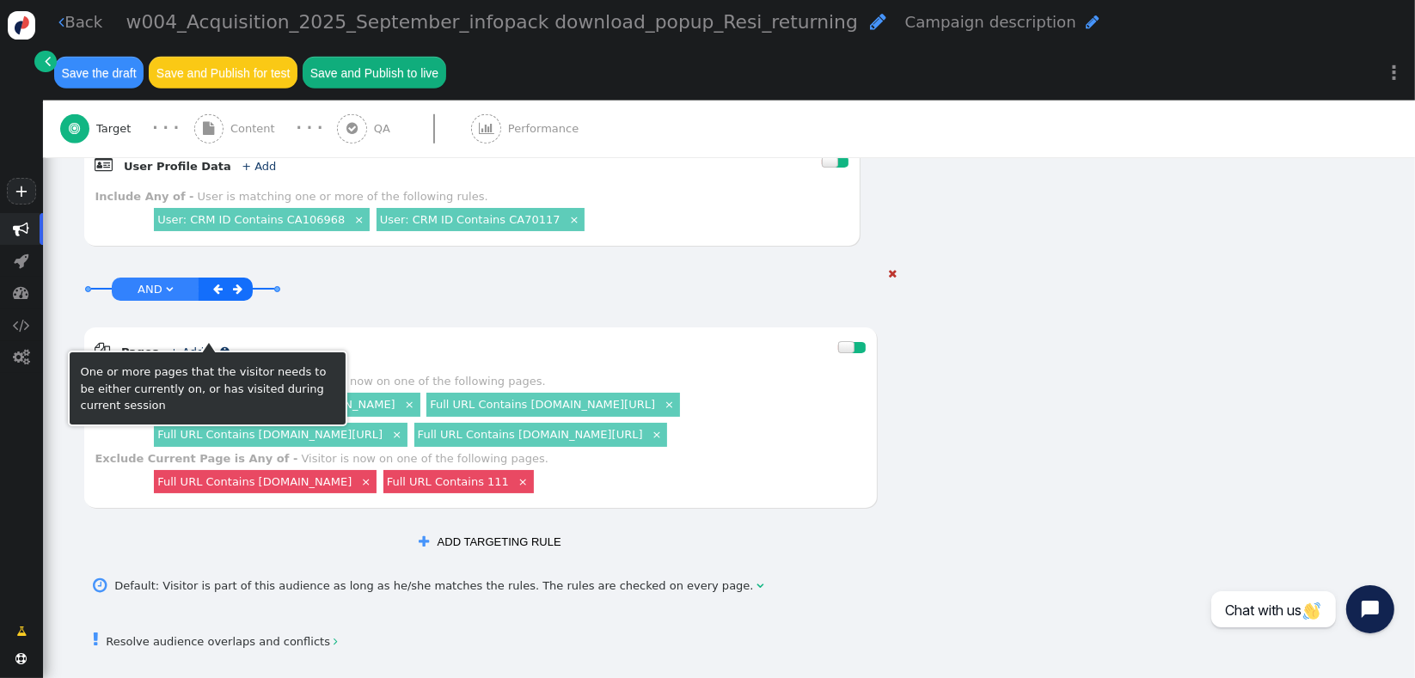
click at [177, 346] on link "+ Add" at bounding box center [186, 352] width 34 height 13
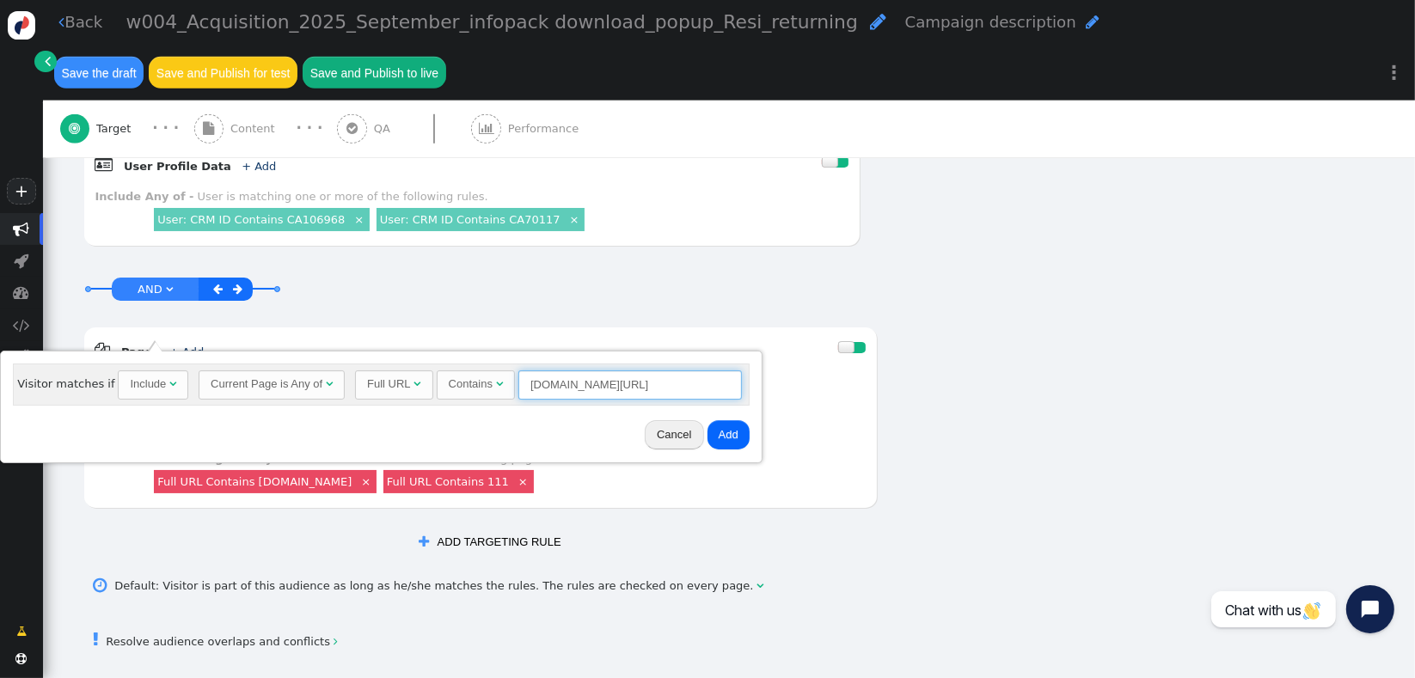
click at [603, 377] on input "[DOMAIN_NAME][URL]" at bounding box center [631, 385] width 224 height 29
paste input "Full URL Contains [DOMAIN_NAME][URL]"
type input "[DOMAIN_NAME][URL]"
click at [714, 433] on button "Add" at bounding box center [729, 434] width 42 height 29
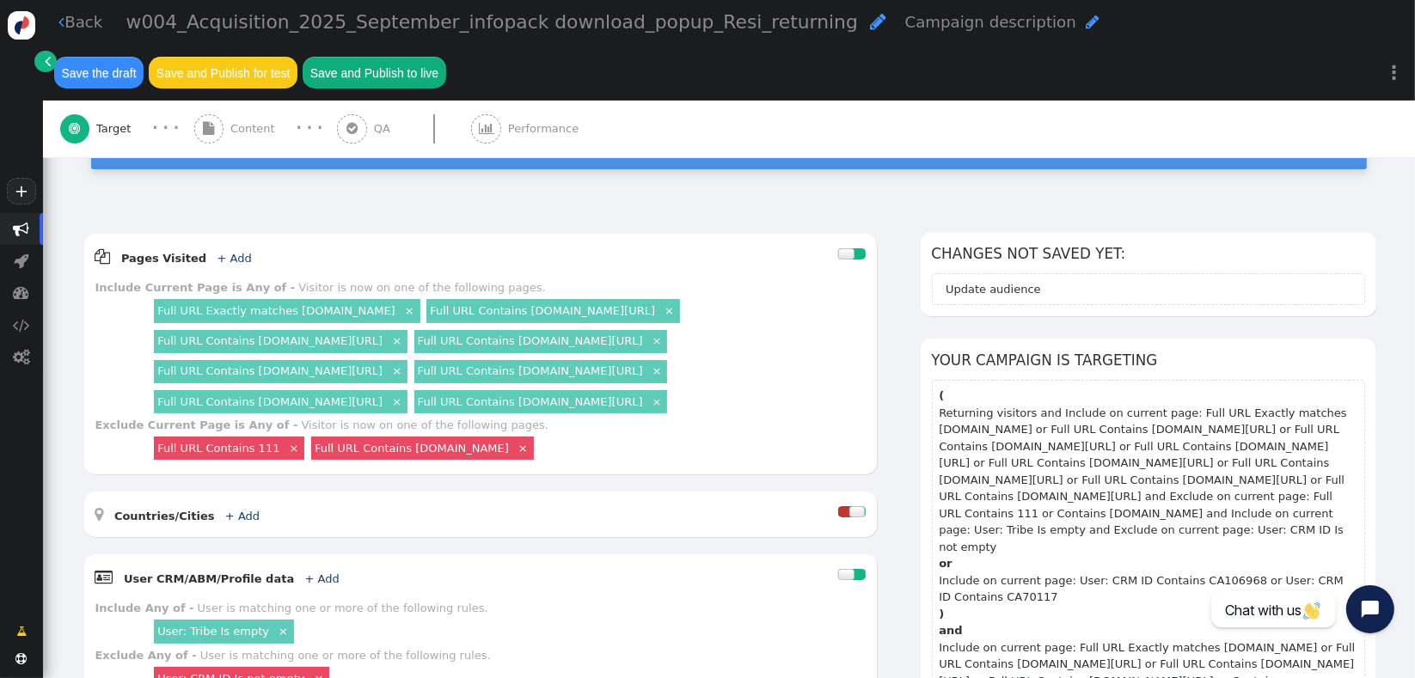
scroll to position [171, 0]
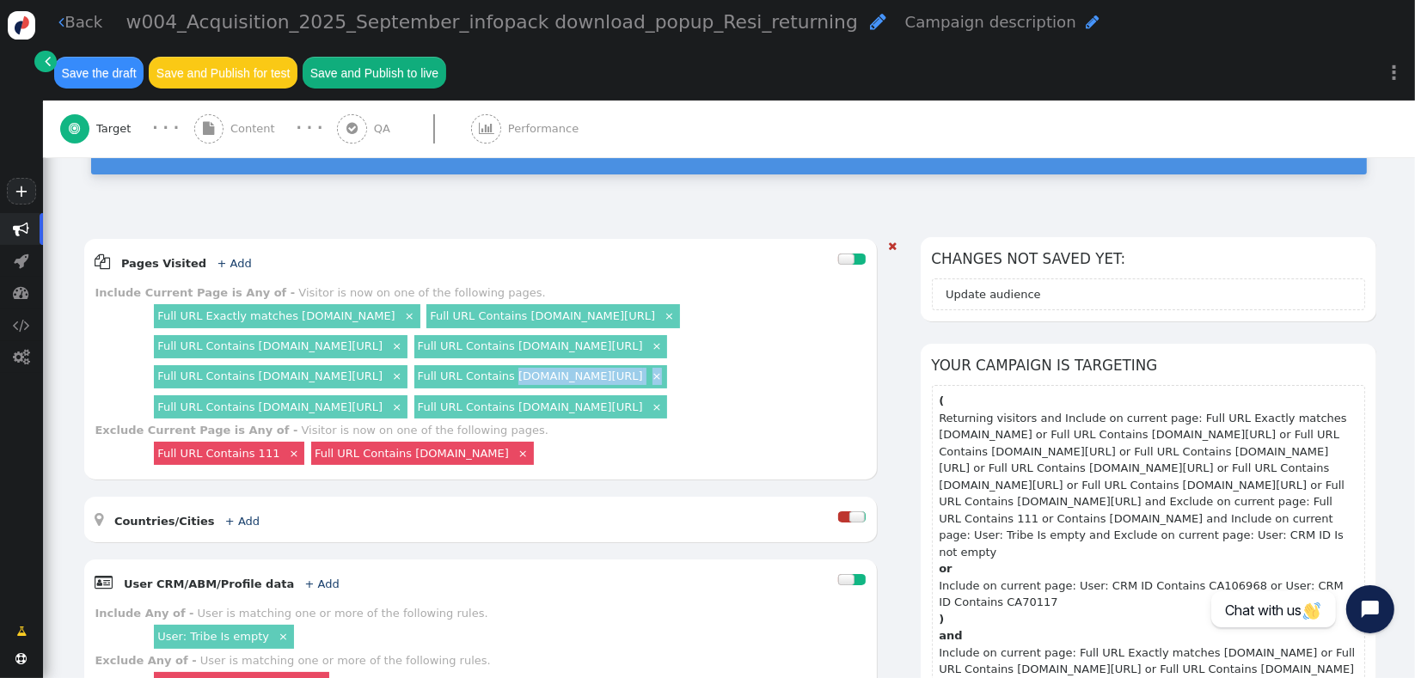
drag, startPoint x: 777, startPoint y: 372, endPoint x: 567, endPoint y: 362, distance: 210.9
click at [567, 362] on div "Full URL Exactly matches [DOMAIN_NAME] × Full URL Contains [DOMAIN_NAME][URL] ×…" at bounding box center [508, 362] width 715 height 120
copy div "[DOMAIN_NAME][URL] ×"
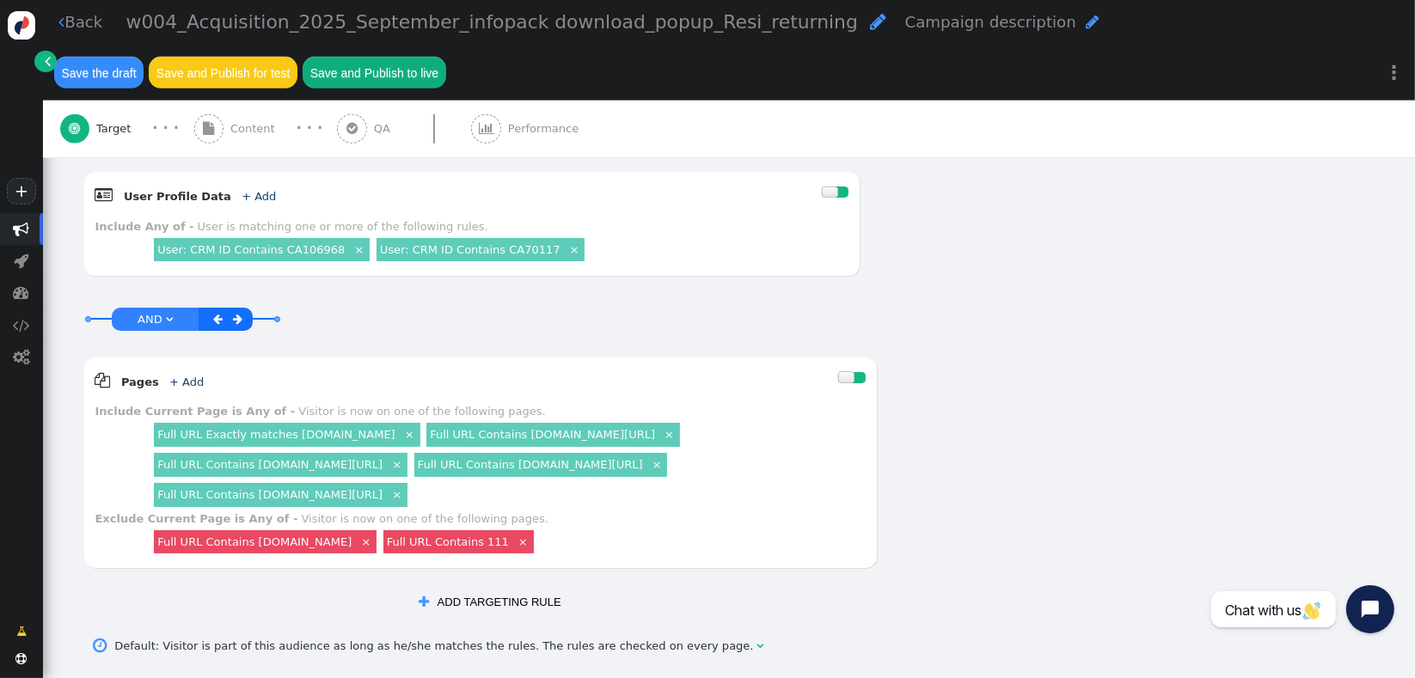
scroll to position [1305, 0]
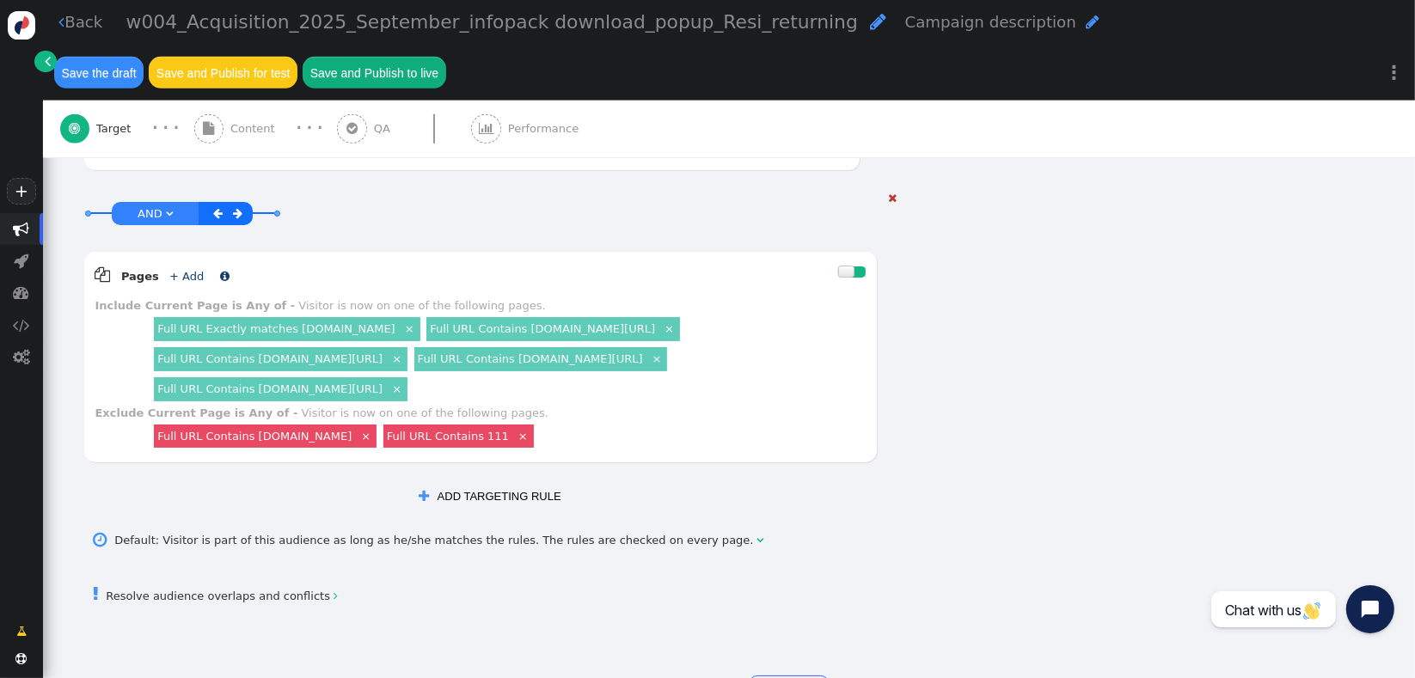
click at [178, 270] on link "+ Add" at bounding box center [186, 276] width 34 height 13
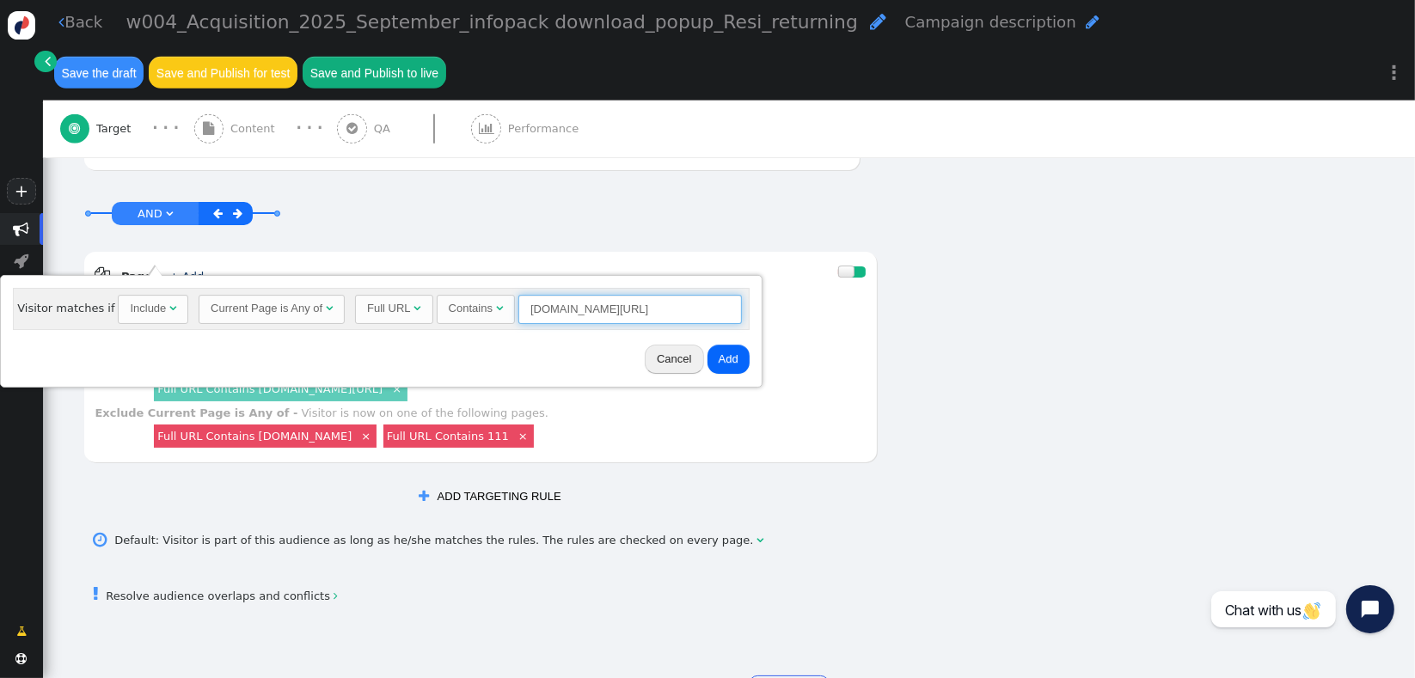
click at [657, 305] on input "[DOMAIN_NAME][URL]" at bounding box center [631, 309] width 224 height 29
paste input "our-team ×"
type input "[DOMAIN_NAME][URL]"
click at [721, 354] on button "Add" at bounding box center [729, 359] width 42 height 29
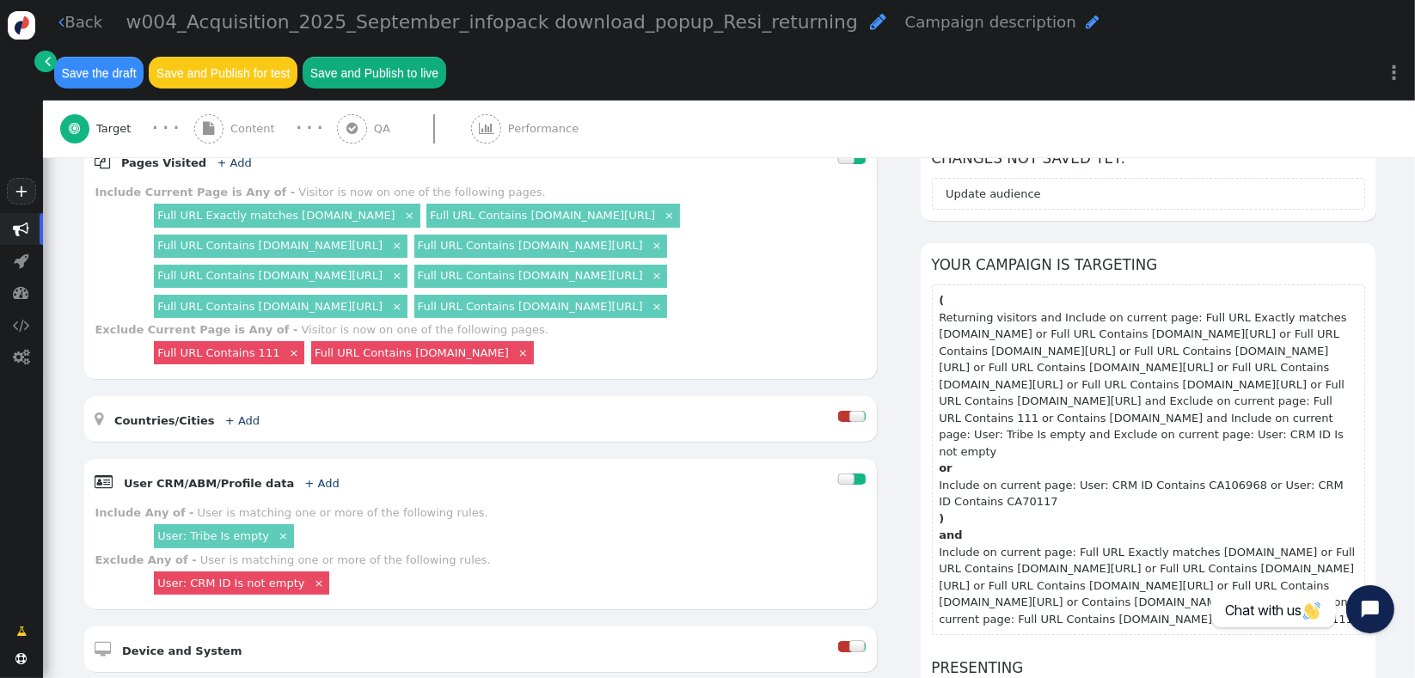
scroll to position [274, 0]
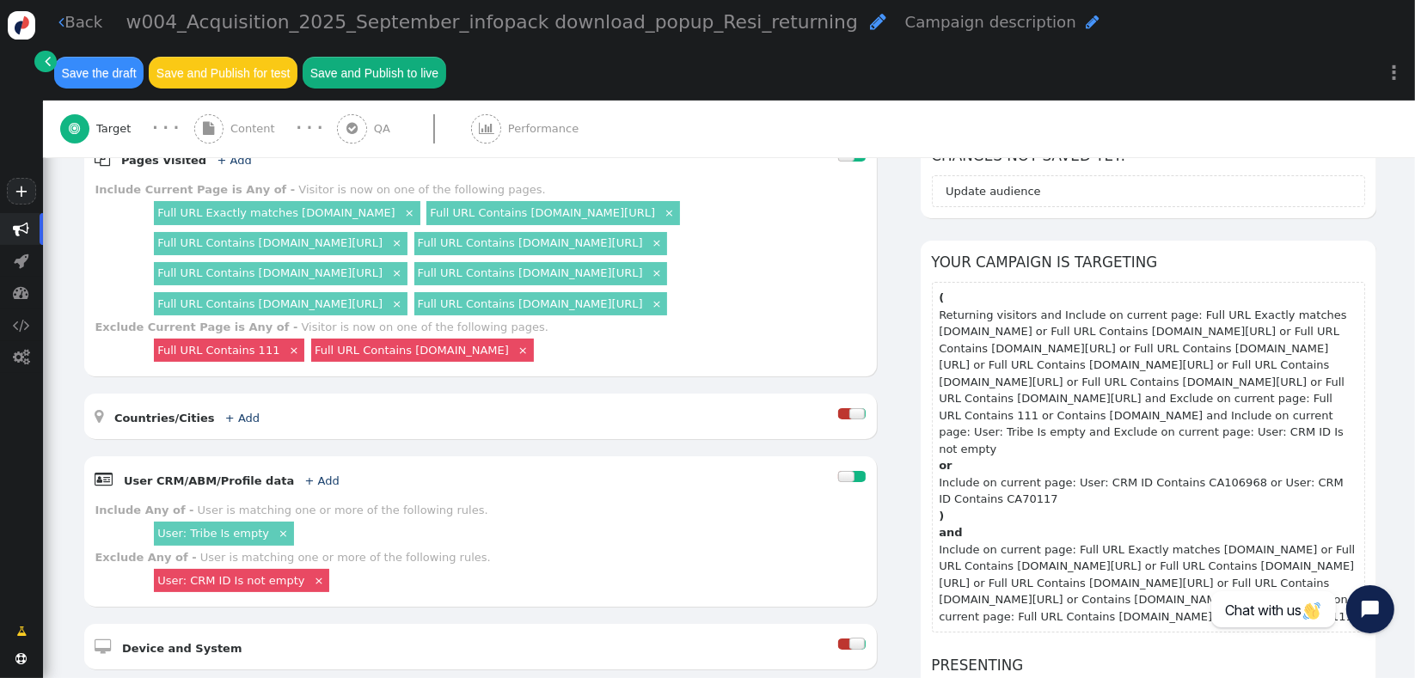
drag, startPoint x: 132, startPoint y: 285, endPoint x: 431, endPoint y: 285, distance: 298.4
click at [431, 285] on div "Include Current Page is Any of - Visitor is now on one of the following pages. …" at bounding box center [480, 250] width 770 height 138
copy link "Full URL Contains [DOMAIN_NAME][URL]"
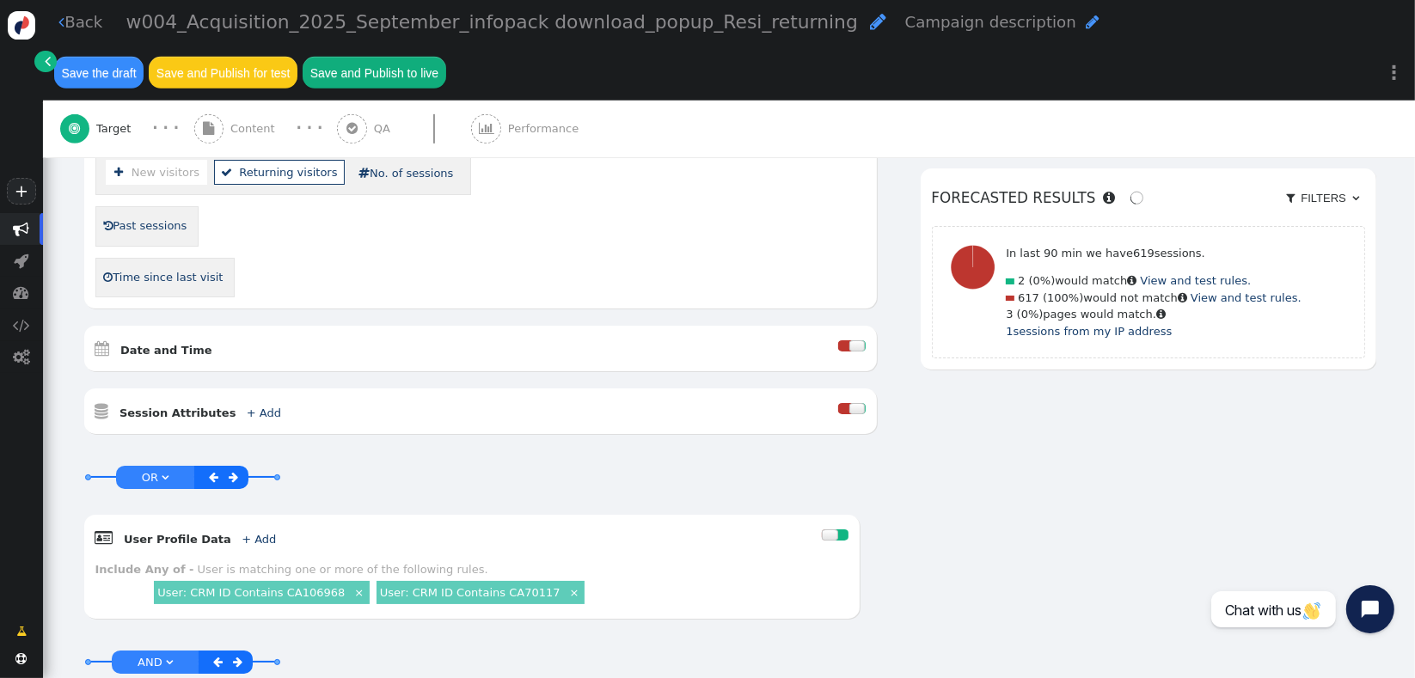
scroll to position [1354, 0]
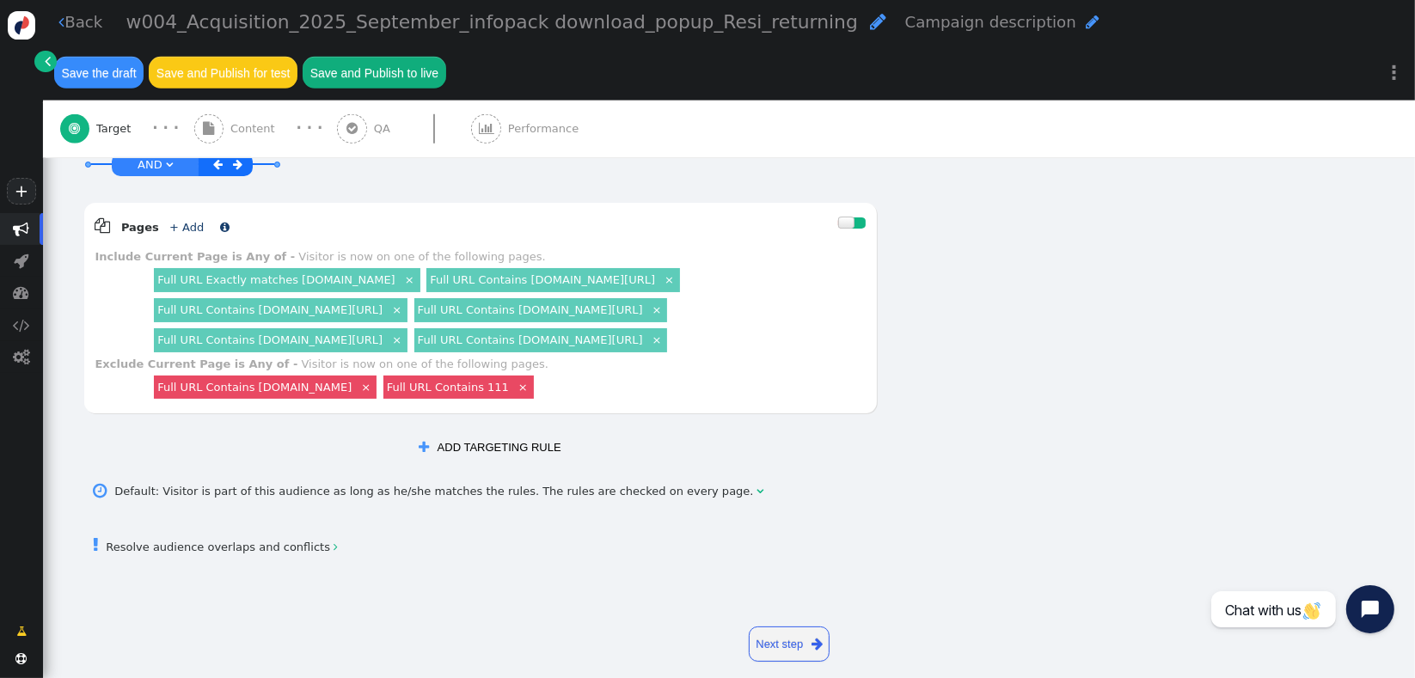
click at [174, 221] on link "+ Add" at bounding box center [186, 227] width 34 height 13
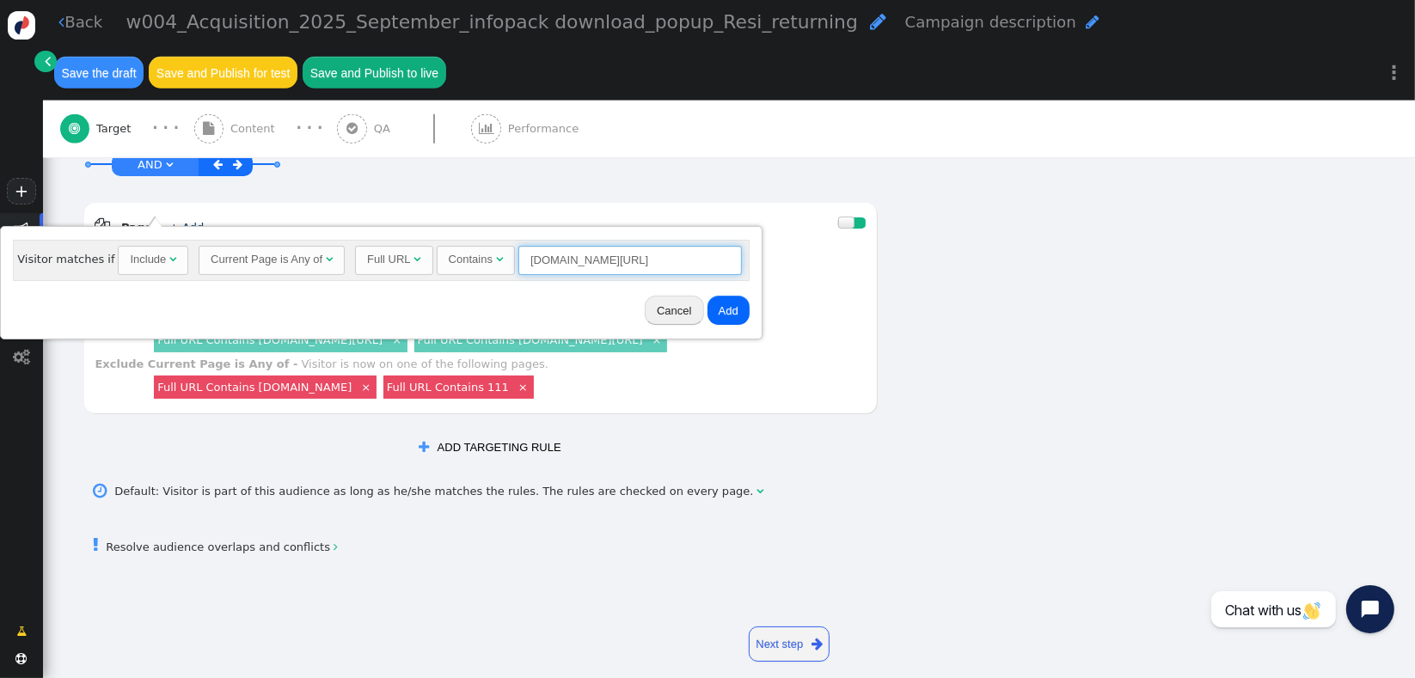
click at [638, 260] on input "[DOMAIN_NAME][URL]" at bounding box center [631, 260] width 224 height 29
paste input "Full URL Contains [DOMAIN_NAME][URL]"
type input "[DOMAIN_NAME][URL]"
click at [716, 308] on button "Add" at bounding box center [729, 310] width 42 height 29
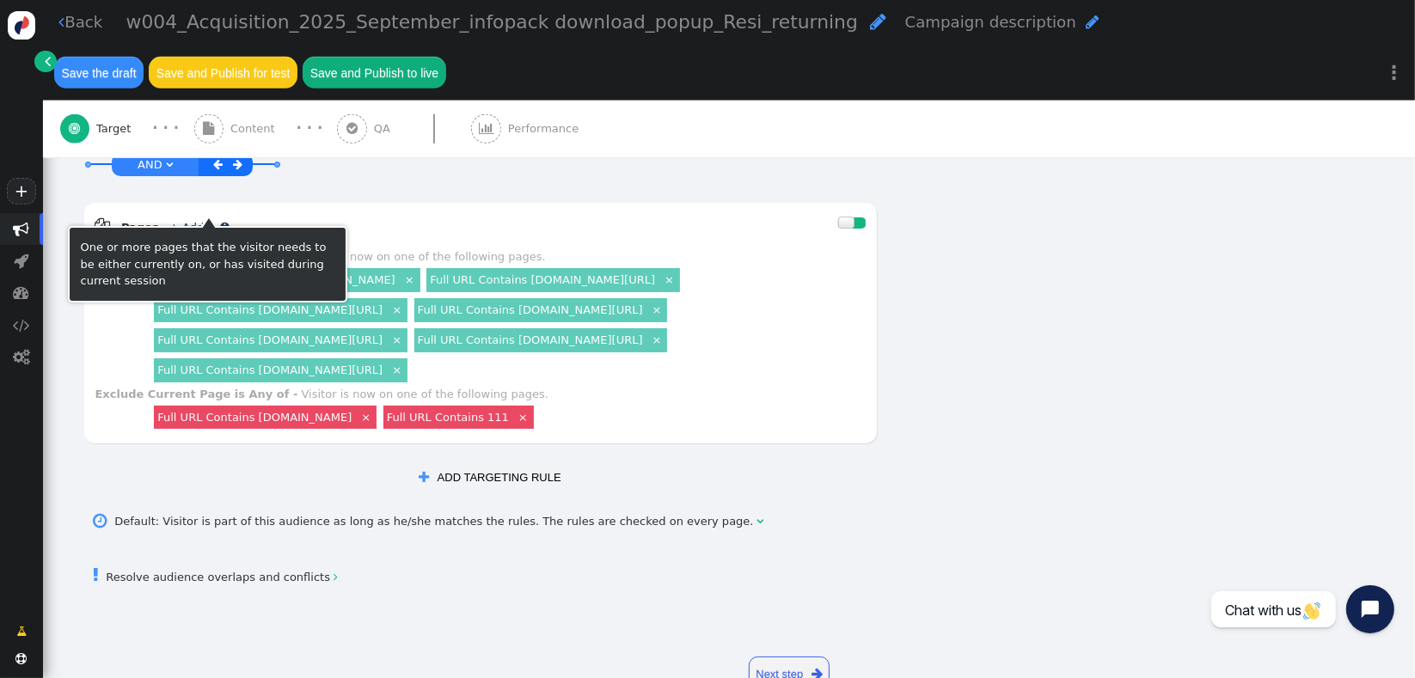
click at [190, 221] on span "+ Add" at bounding box center [186, 227] width 46 height 13
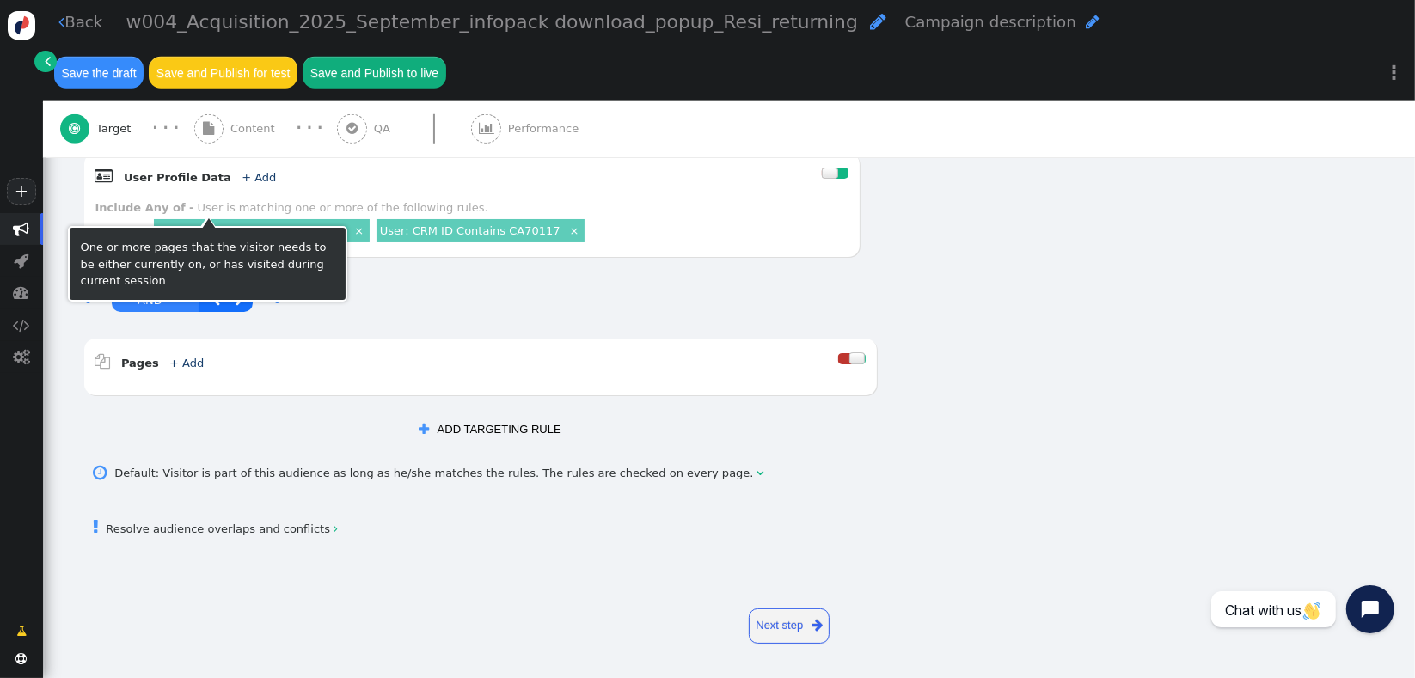
scroll to position [1189, 0]
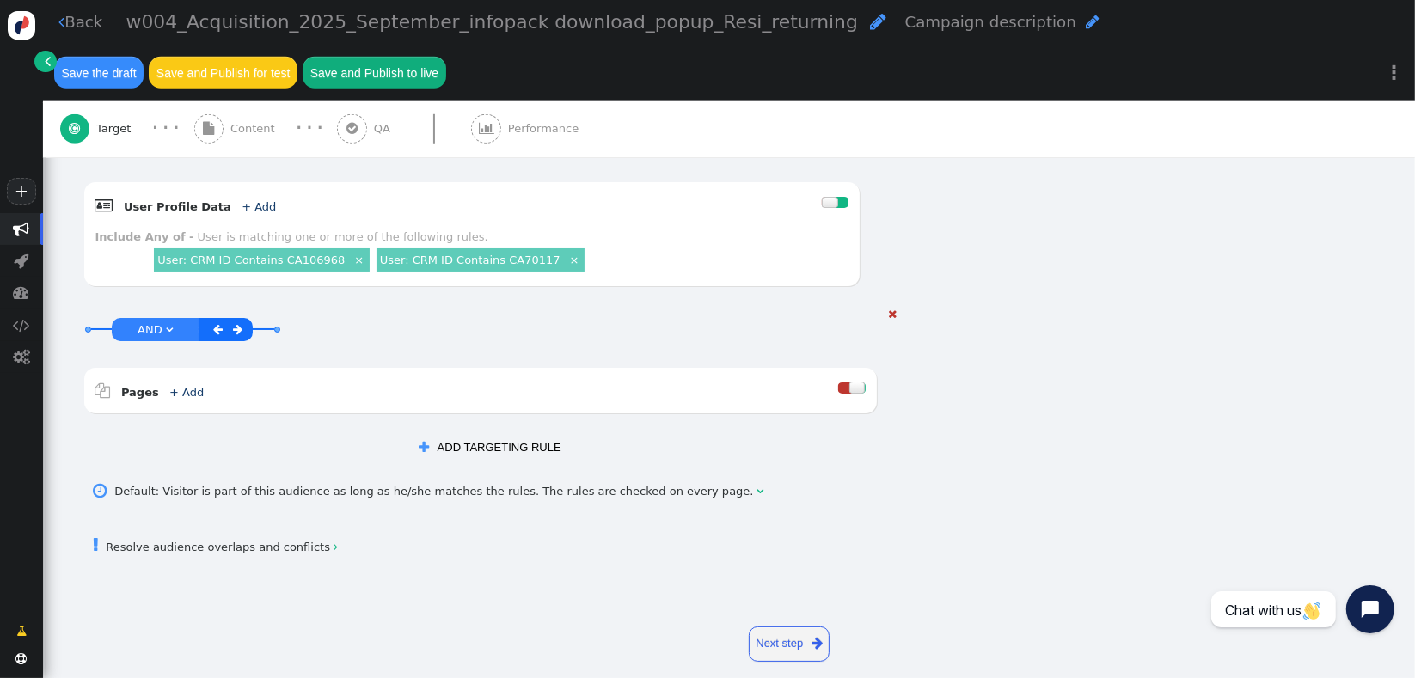
click at [838, 383] on div at bounding box center [845, 388] width 14 height 11
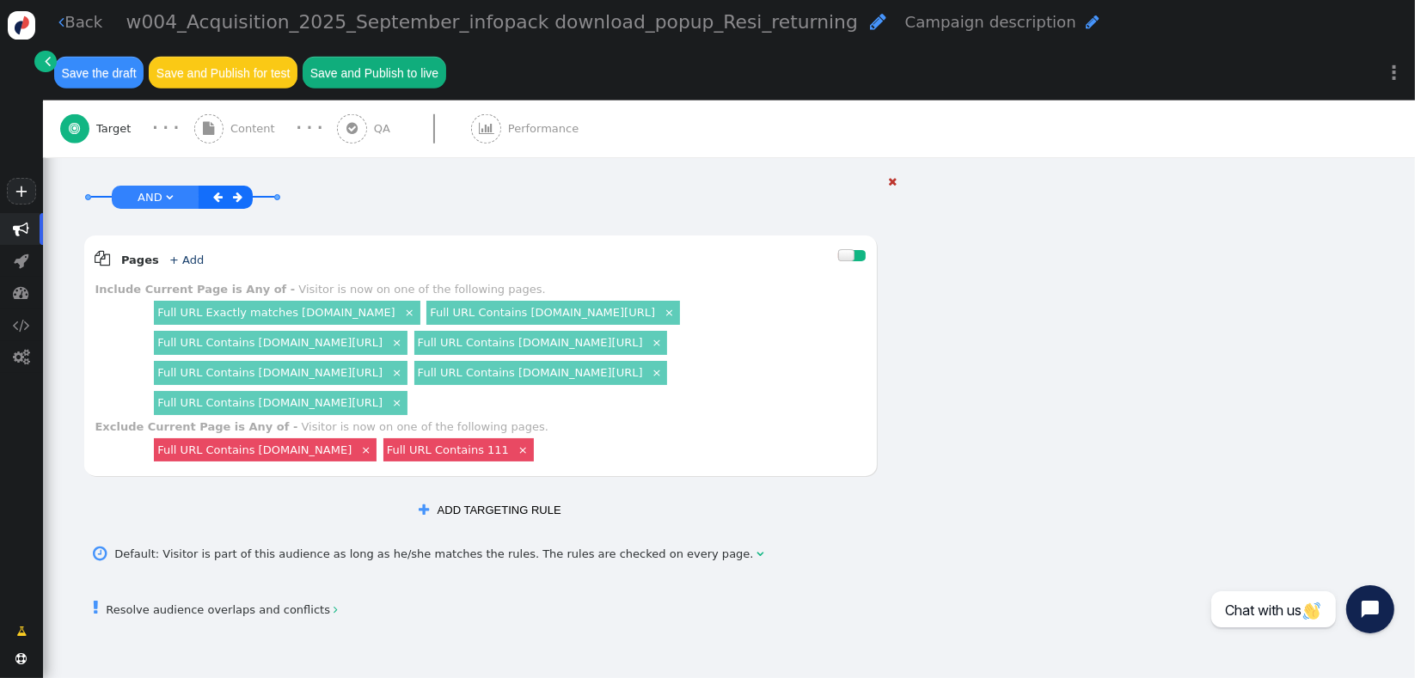
scroll to position [1354, 0]
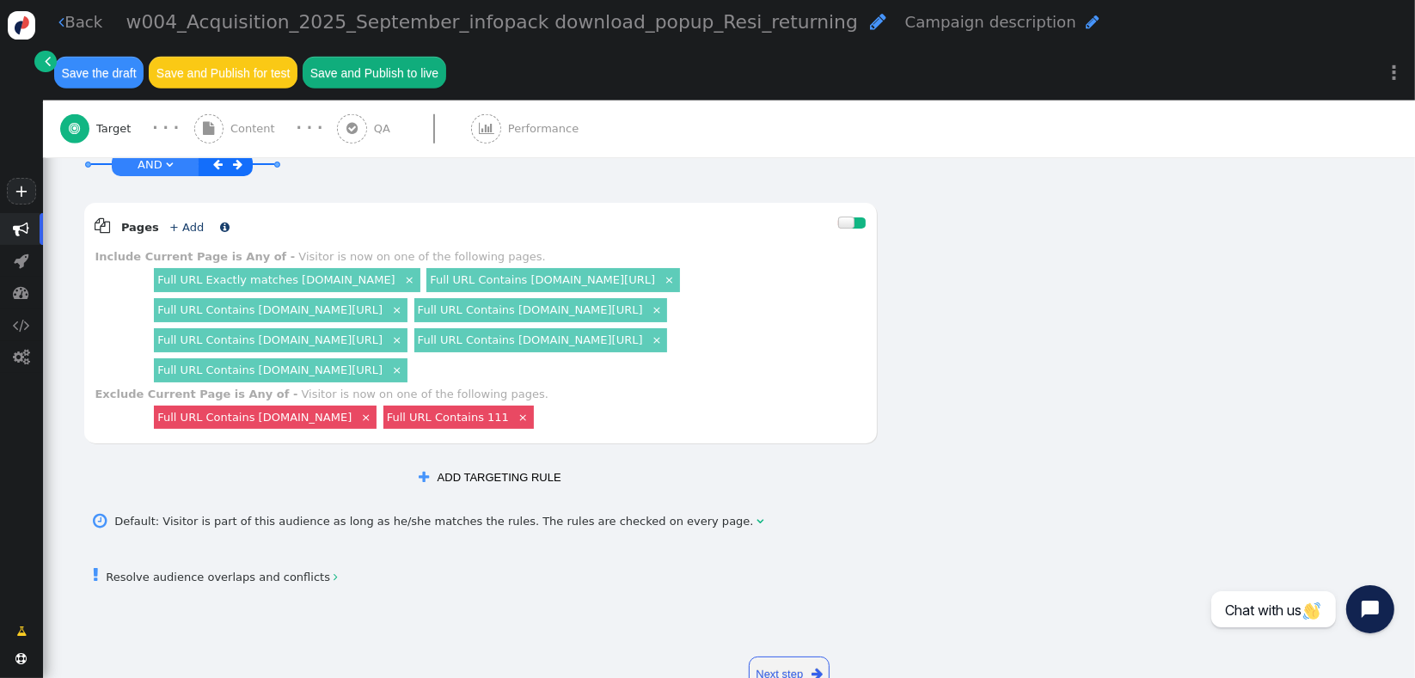
click at [177, 221] on link "+ Add" at bounding box center [186, 227] width 34 height 13
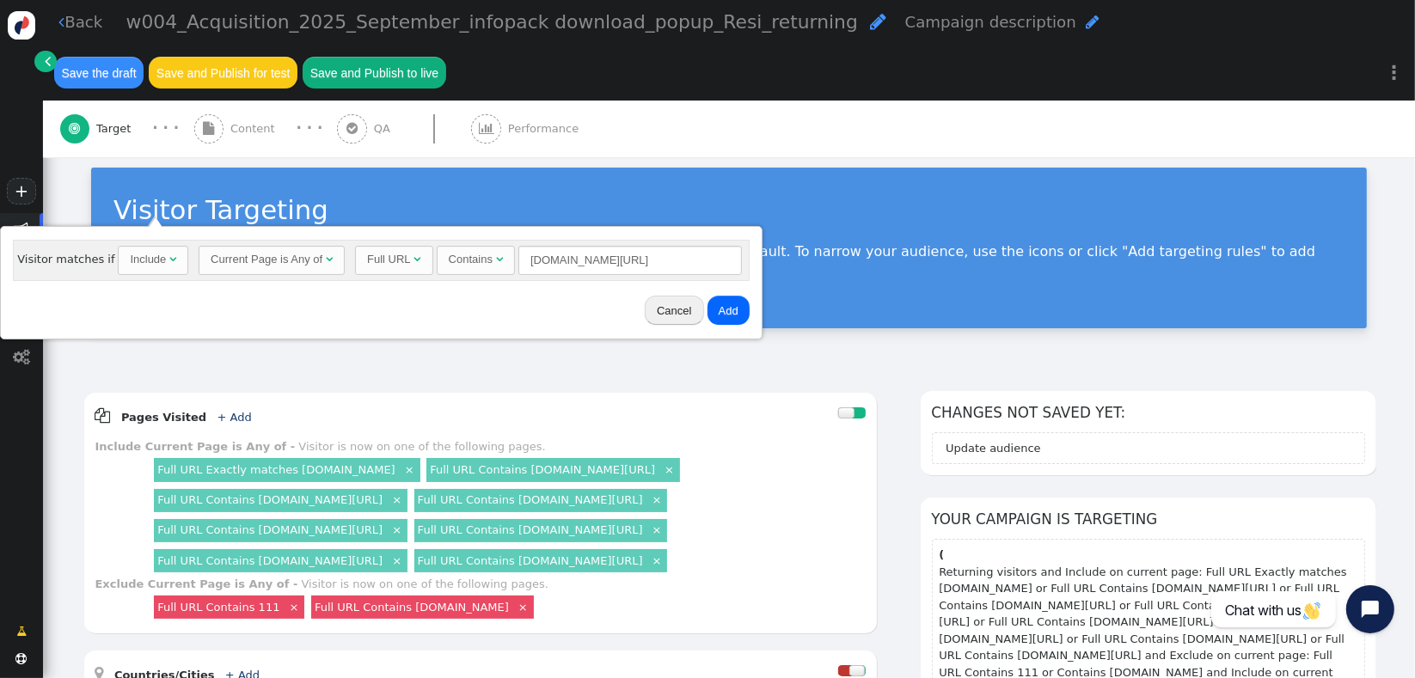
scroll to position [0, 0]
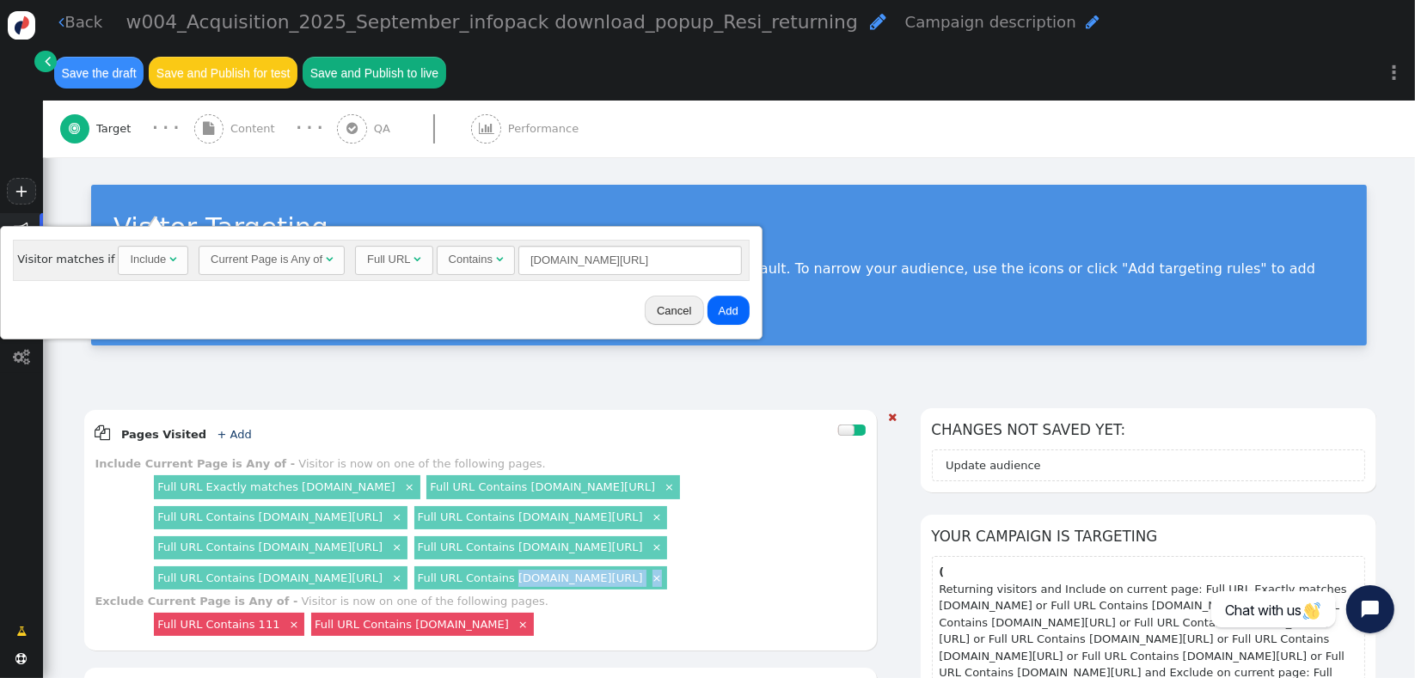
drag, startPoint x: 779, startPoint y: 571, endPoint x: 556, endPoint y: 568, distance: 223.6
click at [556, 568] on div "Full URL Exactly matches [DOMAIN_NAME] × Full URL Contains [DOMAIN_NAME][URL] ×…" at bounding box center [508, 533] width 715 height 120
copy div "[DOMAIN_NAME][URL] ×"
click at [605, 260] on input "[DOMAIN_NAME][URL]" at bounding box center [631, 260] width 224 height 29
paste input "contact-us ×"
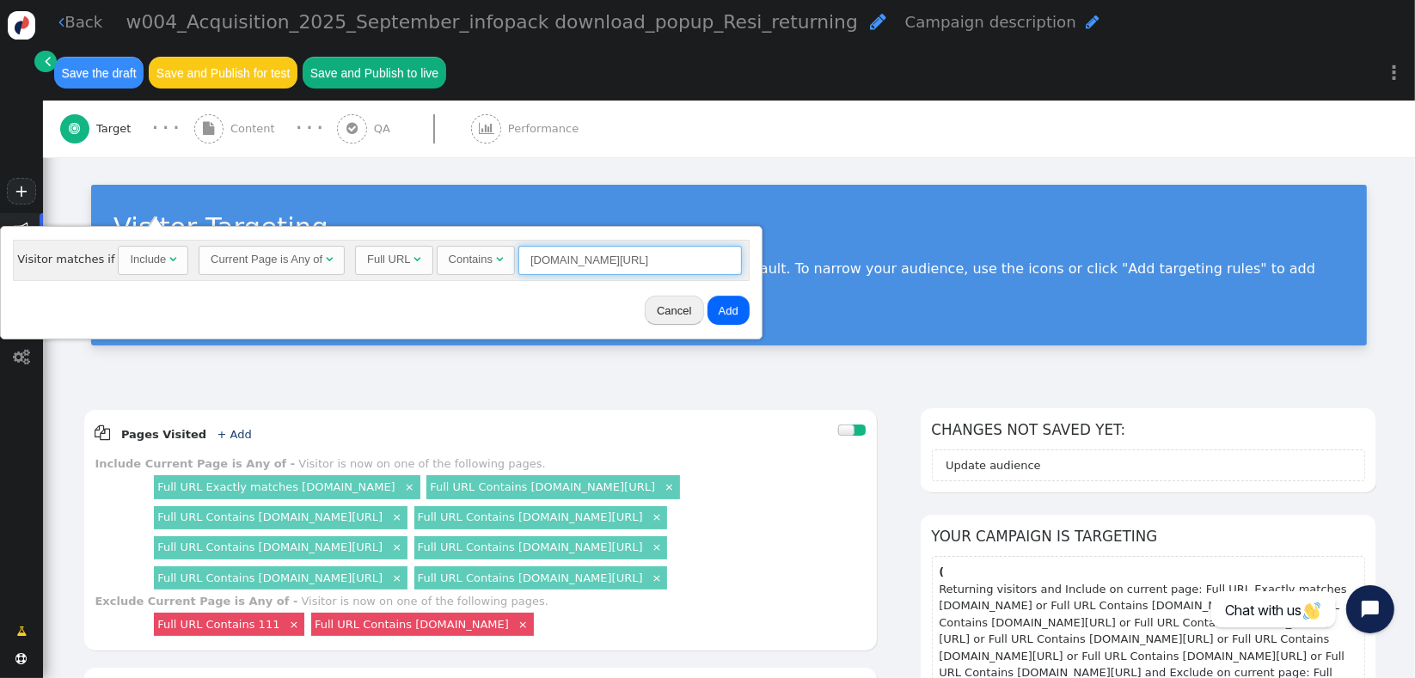
type input "[DOMAIN_NAME][URL]"
click at [720, 306] on button "Add" at bounding box center [729, 310] width 42 height 29
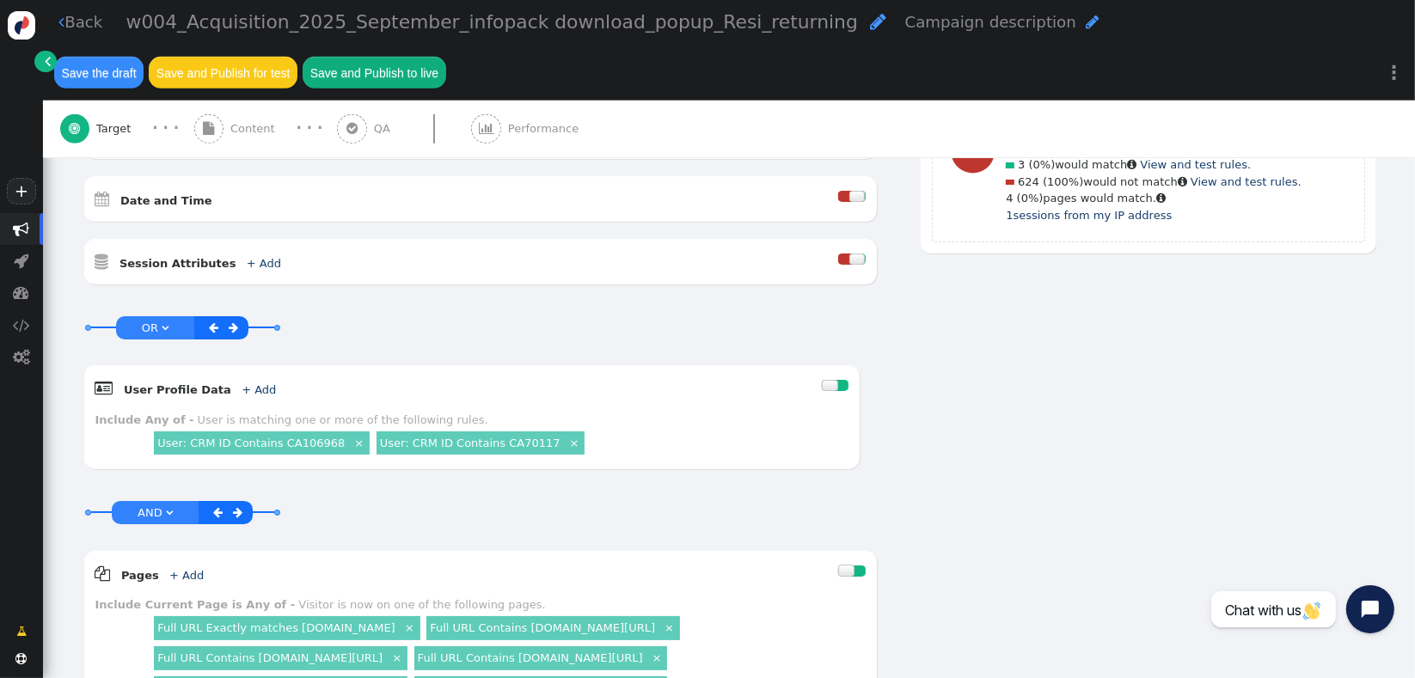
scroll to position [981, 0]
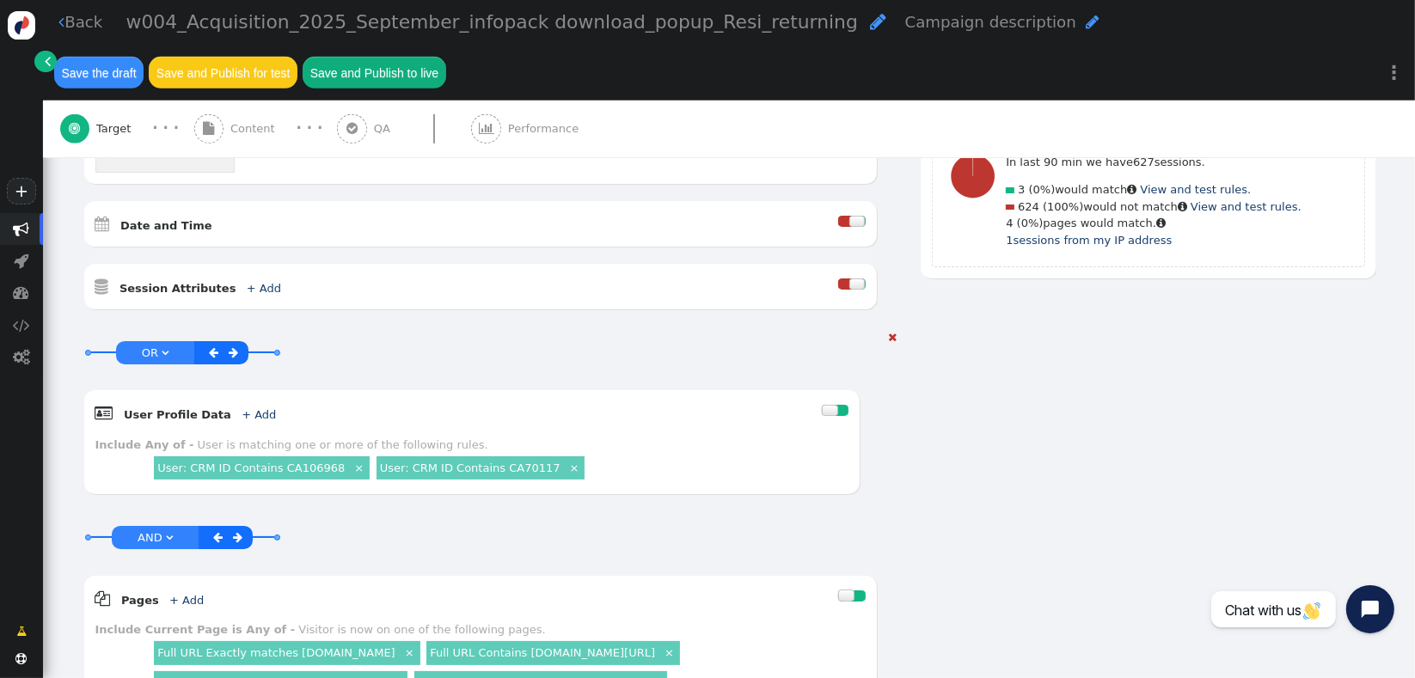
click at [229, 347] on span "" at bounding box center [233, 352] width 9 height 11
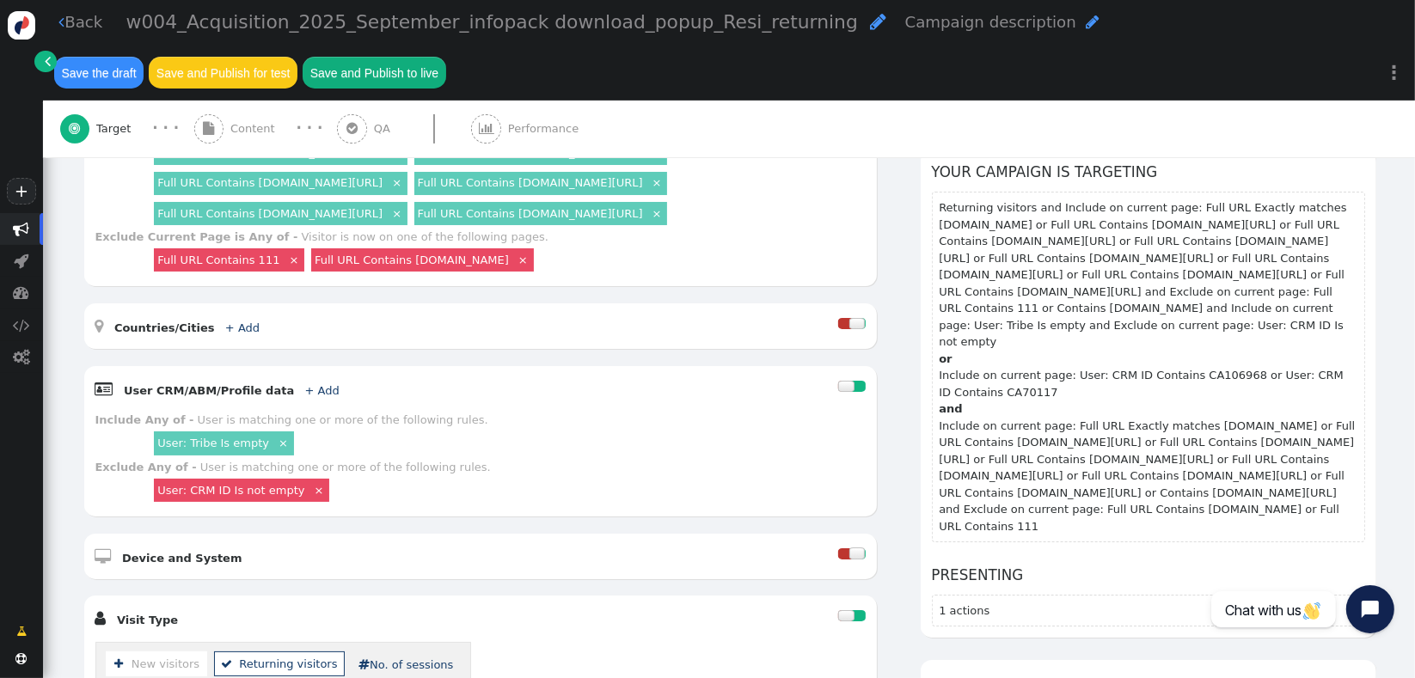
scroll to position [231, 0]
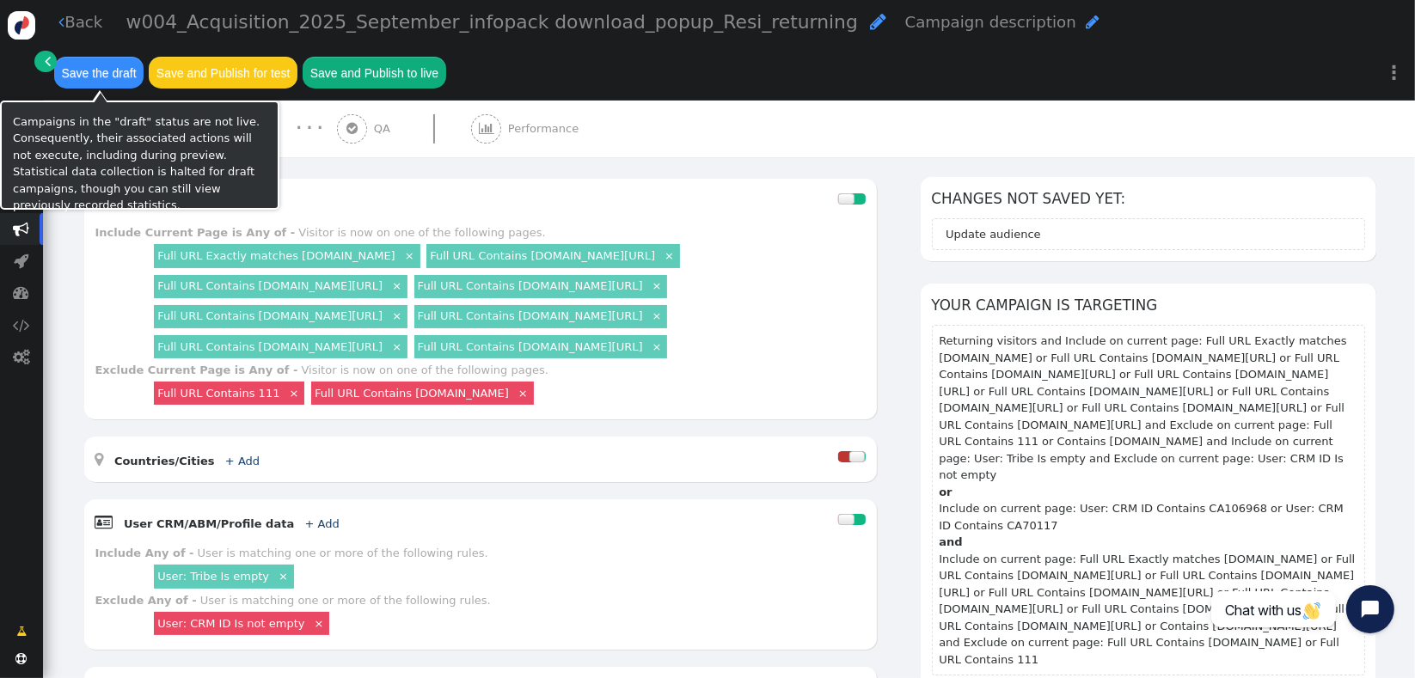
click at [112, 86] on button "Save the draft" at bounding box center [98, 72] width 89 height 31
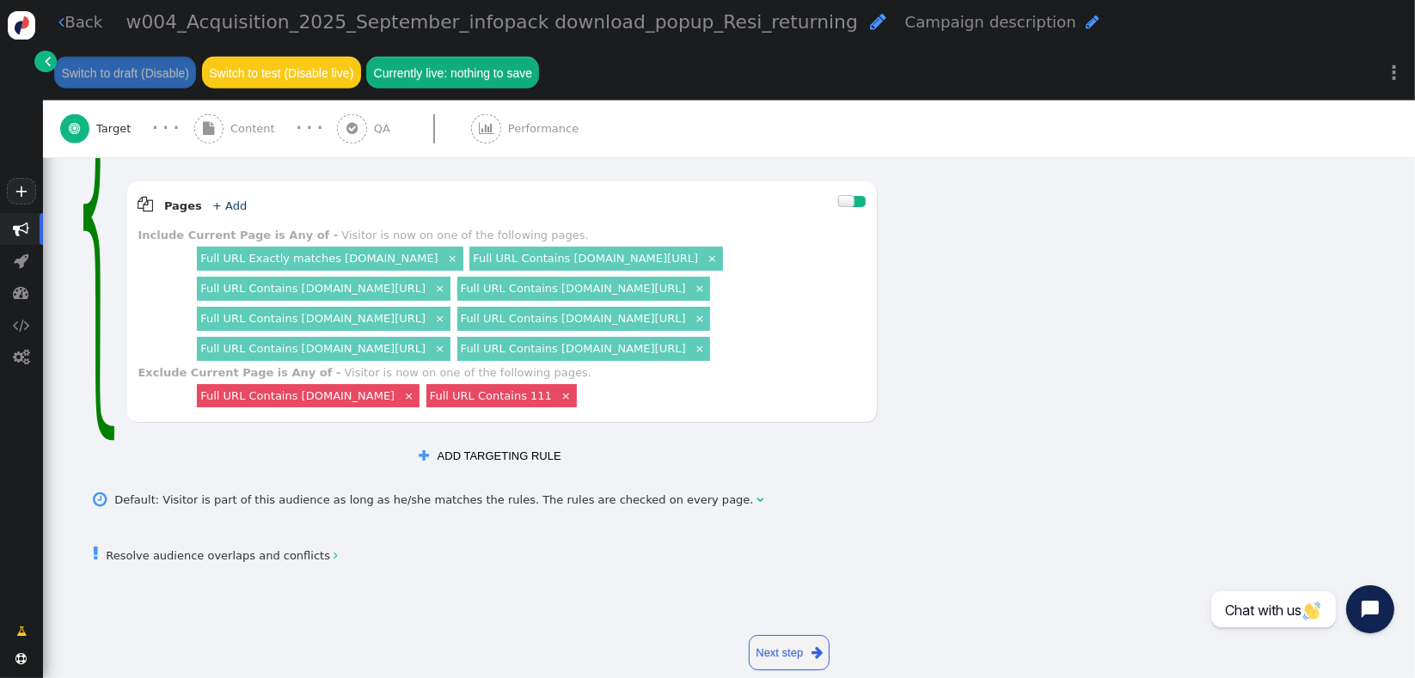
scroll to position [1384, 0]
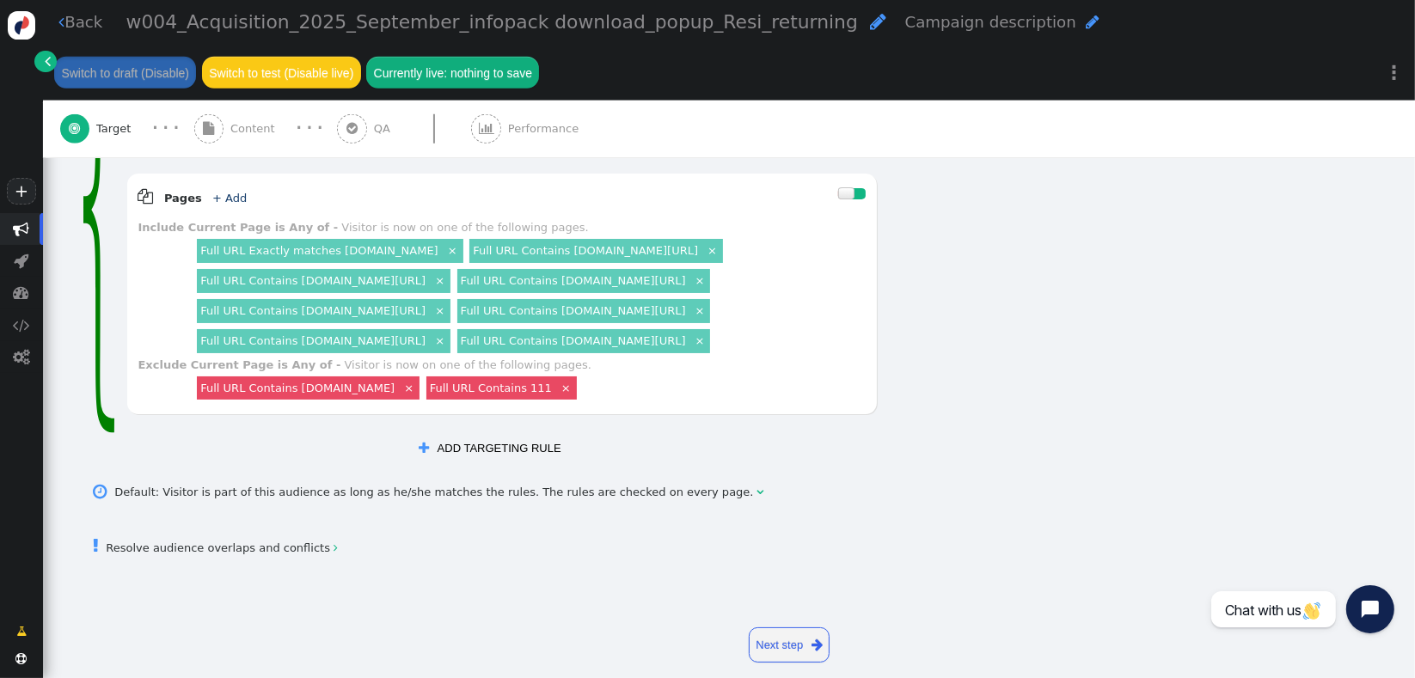
click at [305, 542] on link " Resolve audience overlaps and conflicts " at bounding box center [216, 548] width 244 height 13
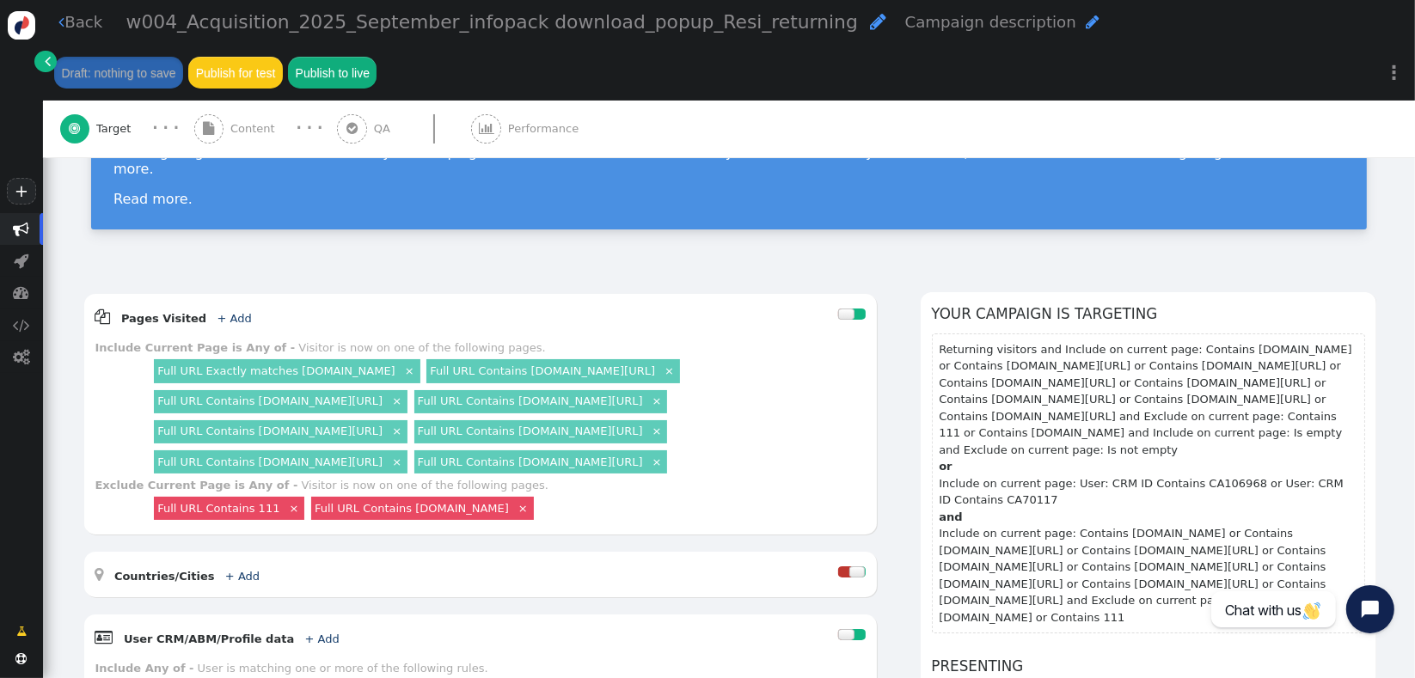
scroll to position [0, 0]
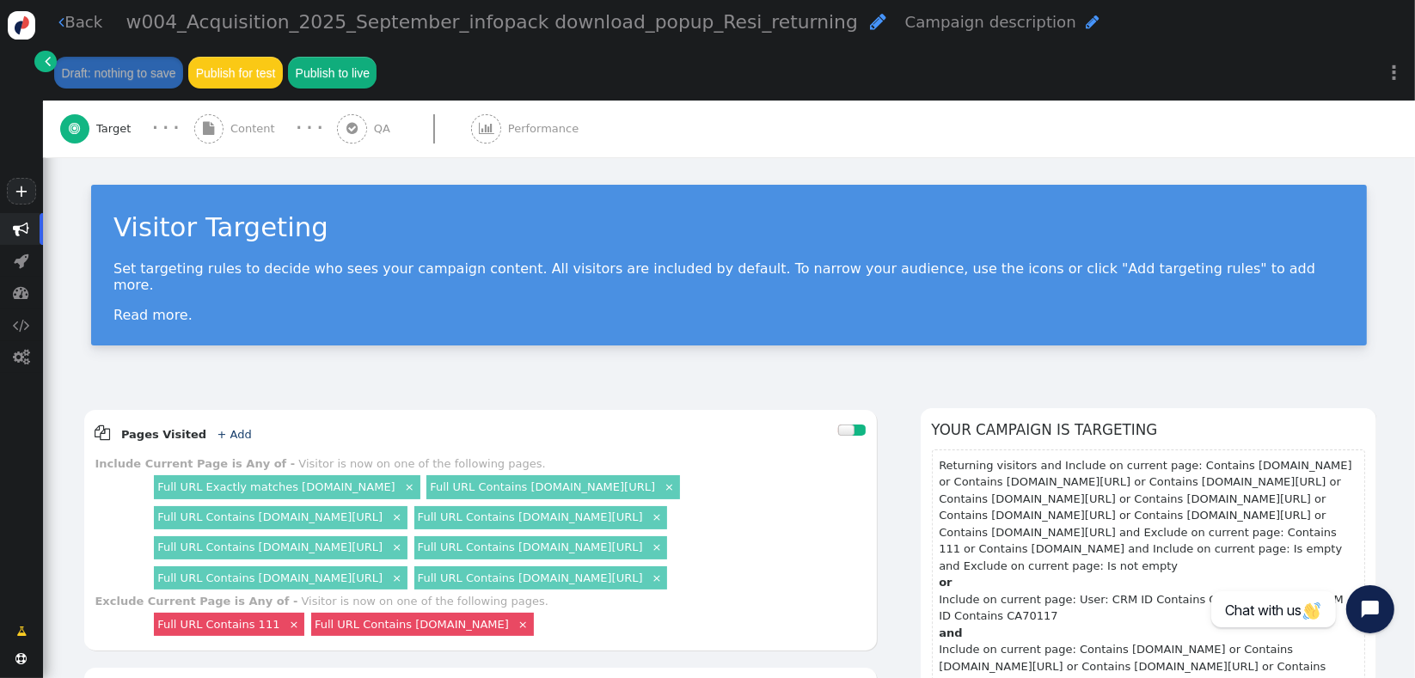
click at [261, 120] on span "Content" at bounding box center [256, 128] width 52 height 17
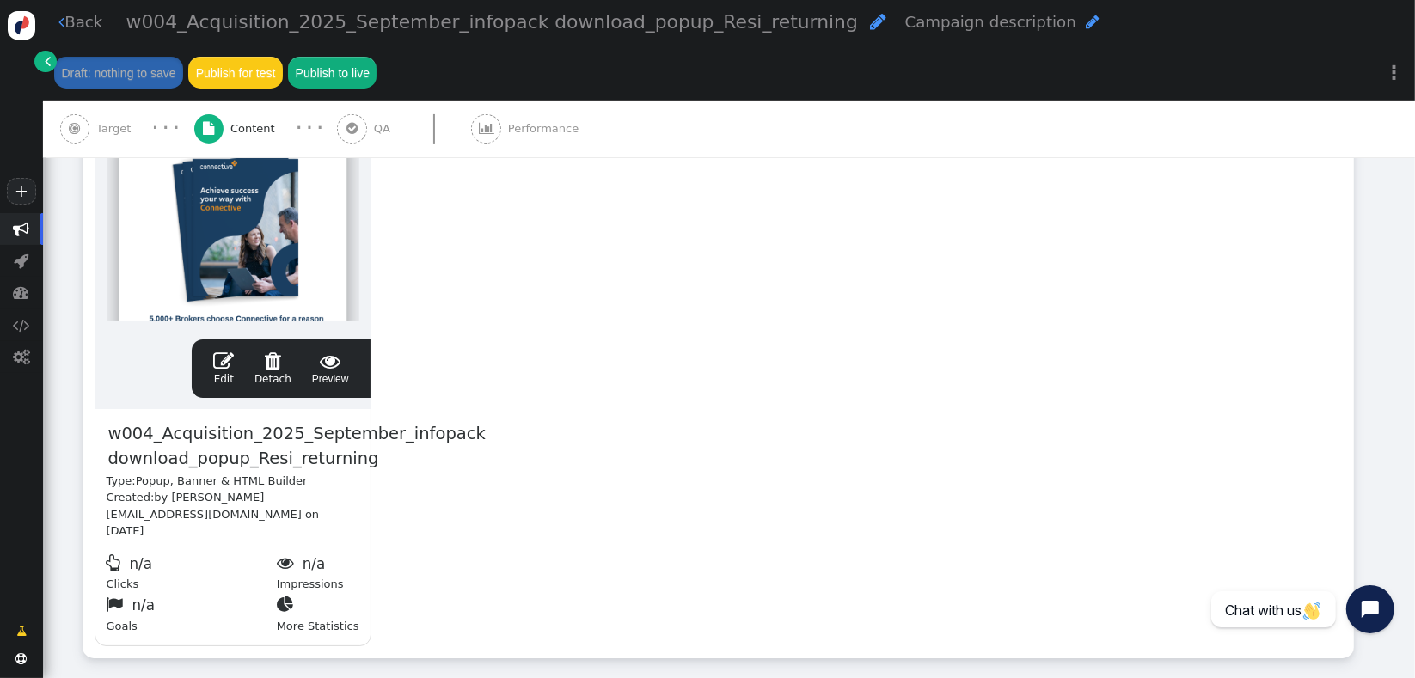
scroll to position [411, 0]
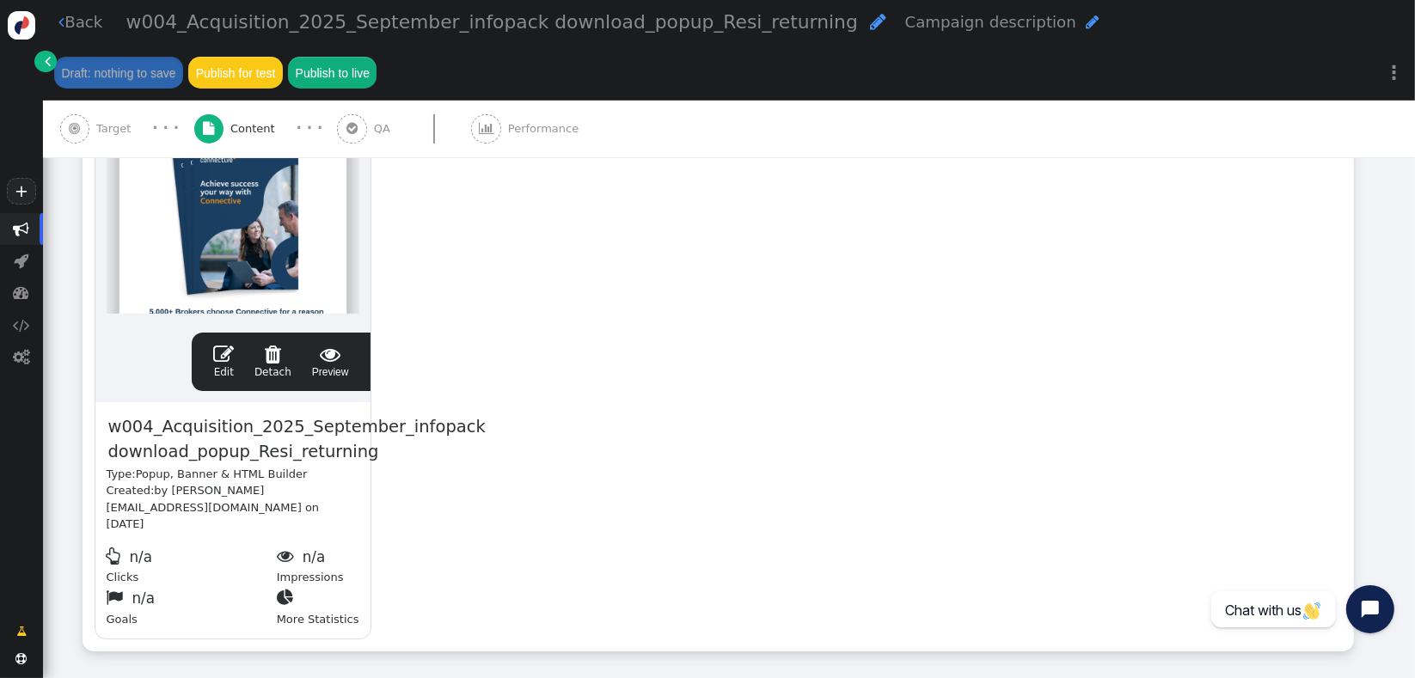
click at [222, 344] on span "" at bounding box center [223, 354] width 21 height 21
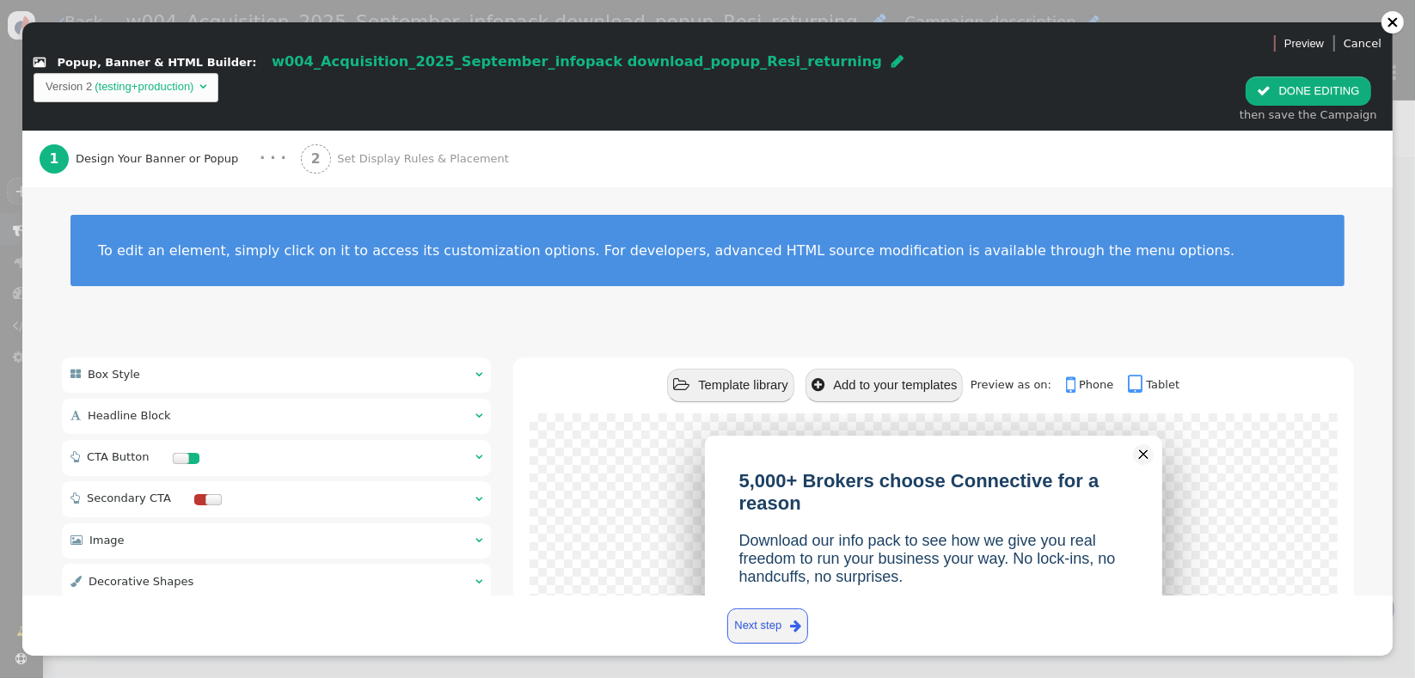
click at [304, 440] on div " CTA Button  " at bounding box center [277, 458] width 430 height 36
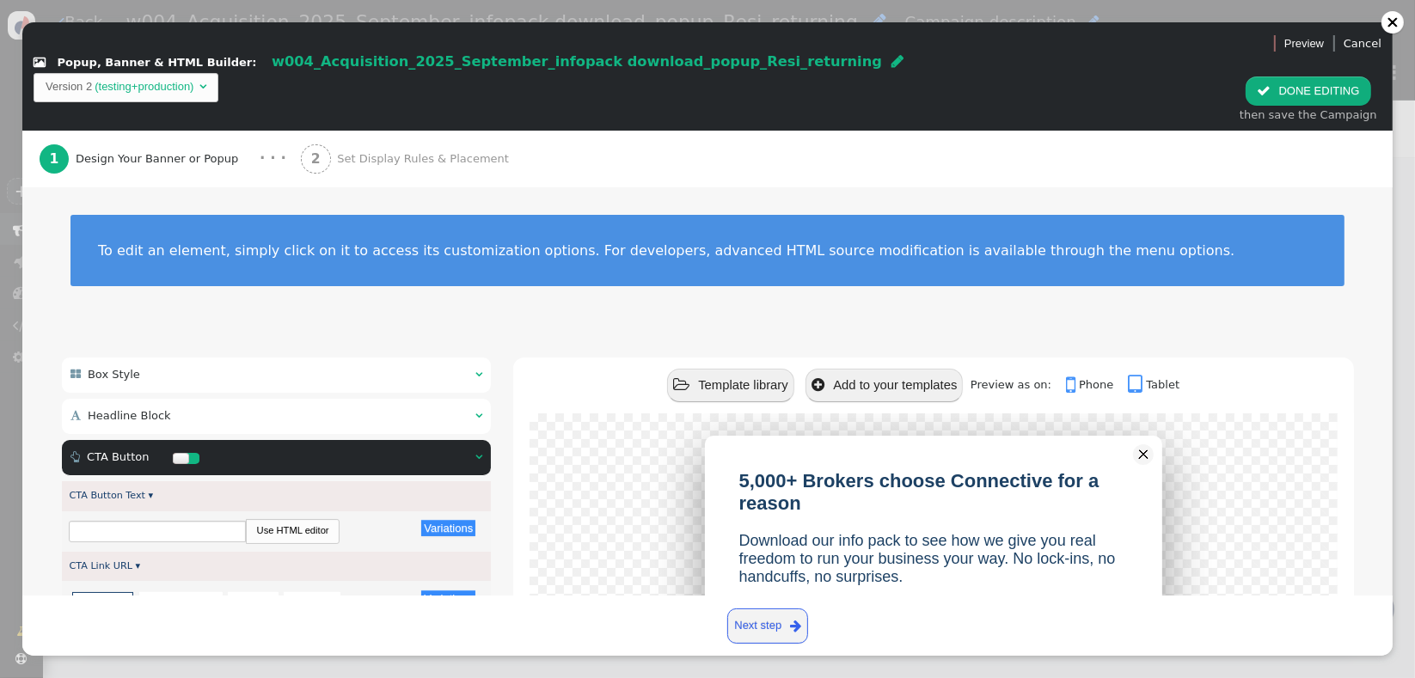
type input "Download your free info pack"
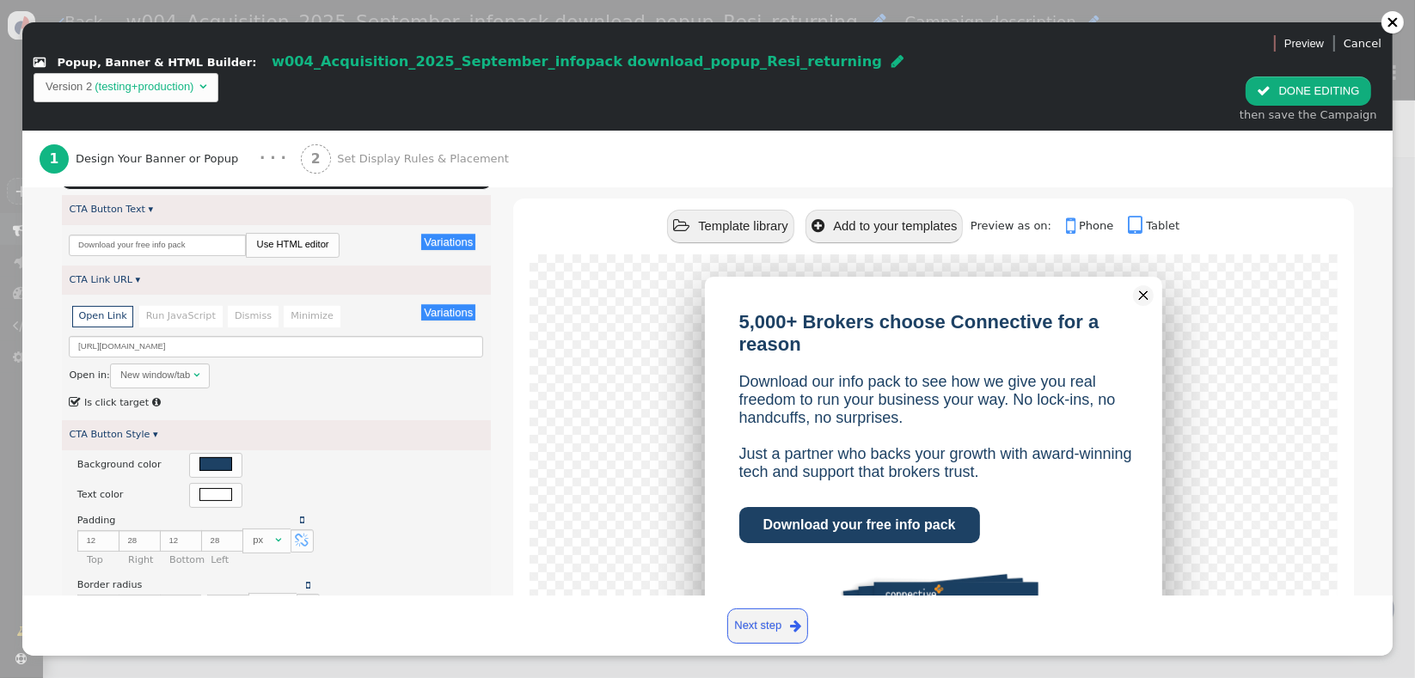
scroll to position [313, 0]
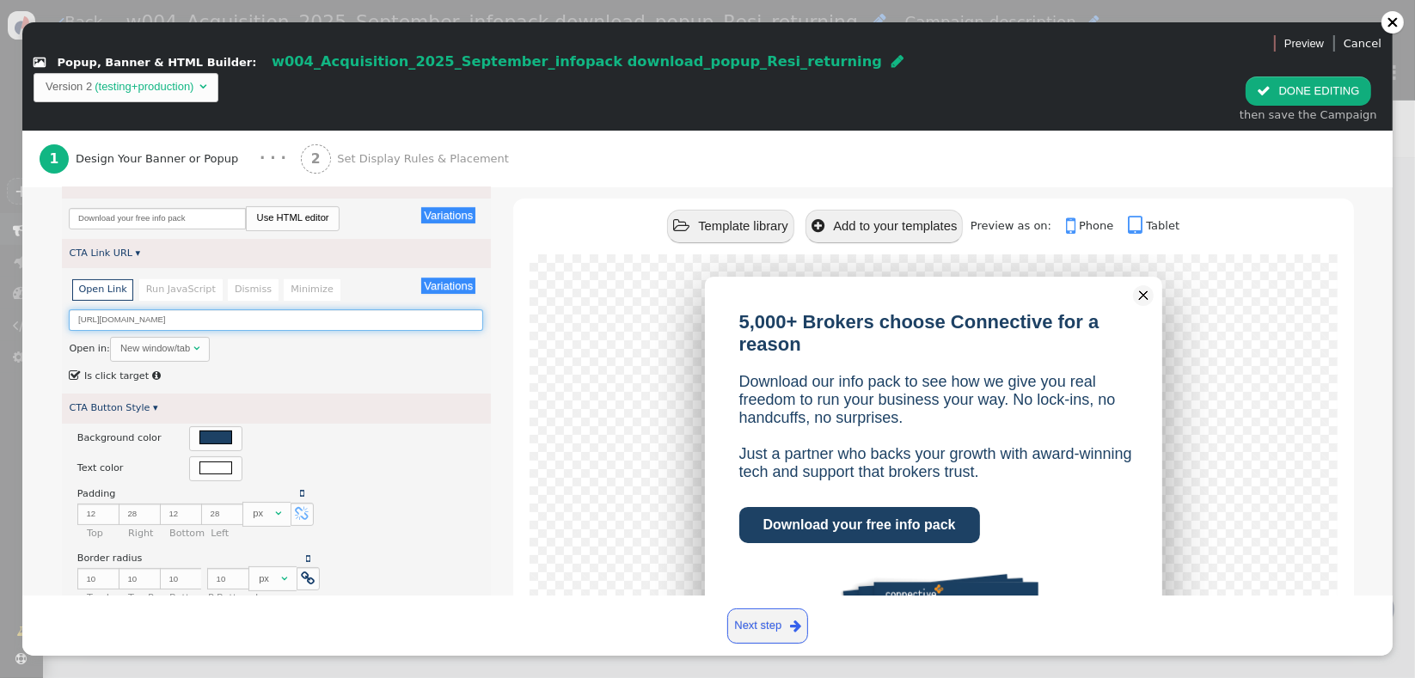
click at [312, 310] on input "[URL][DOMAIN_NAME]" at bounding box center [276, 320] width 414 height 21
paste input "[URL][DOMAIN_NAME]"
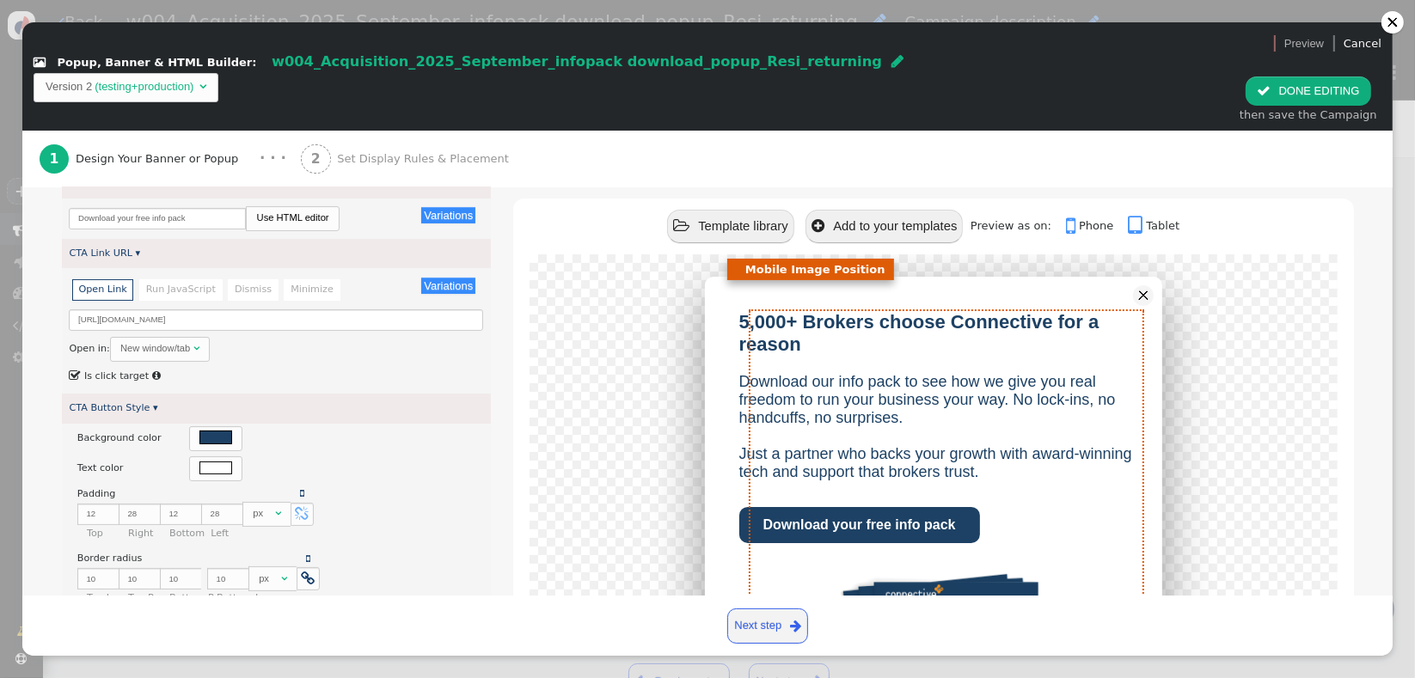
scroll to position [0, 0]
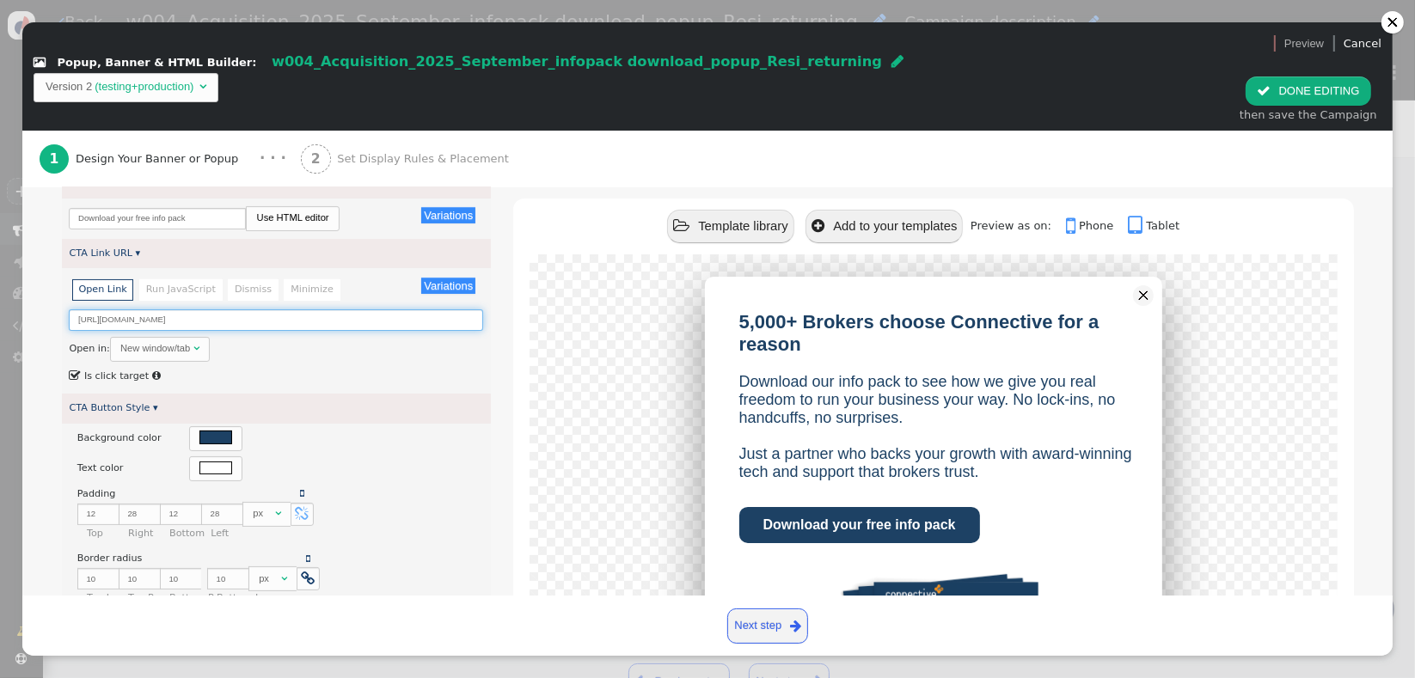
click at [398, 310] on input "[URL][DOMAIN_NAME]" at bounding box center [276, 320] width 414 height 21
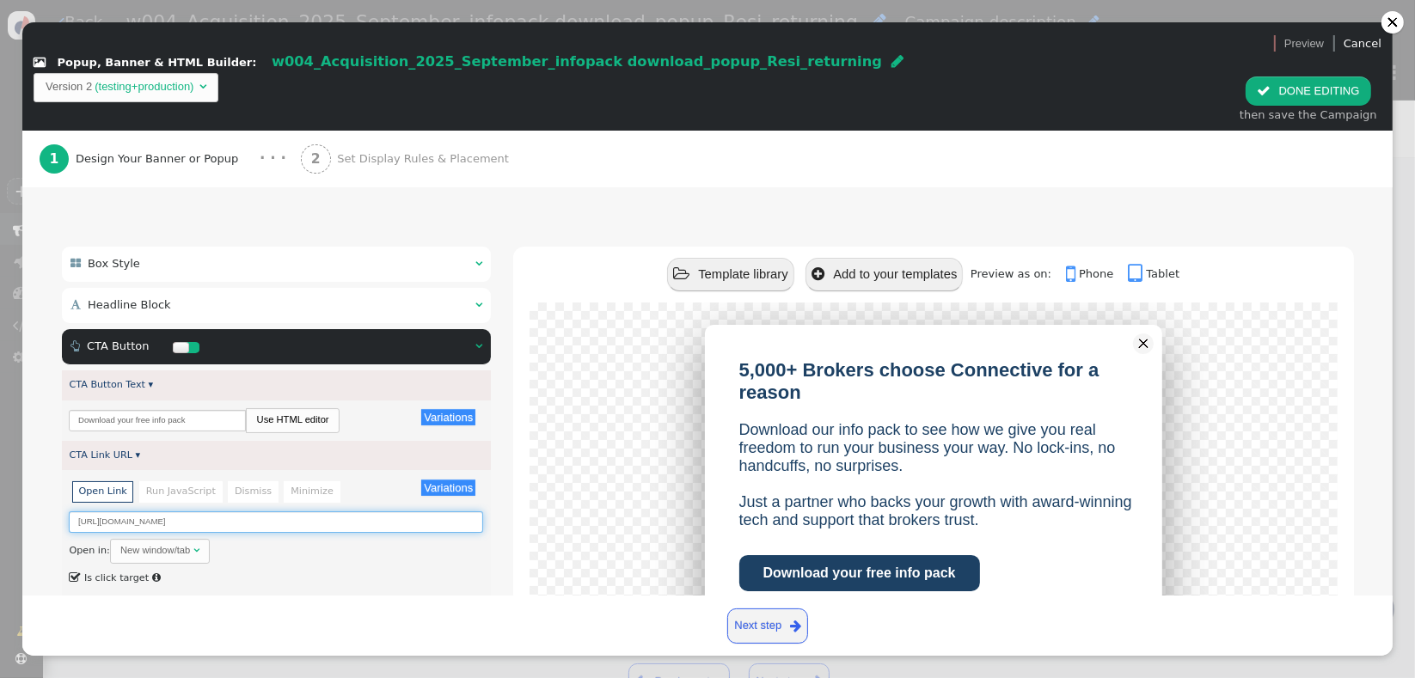
scroll to position [105, 0]
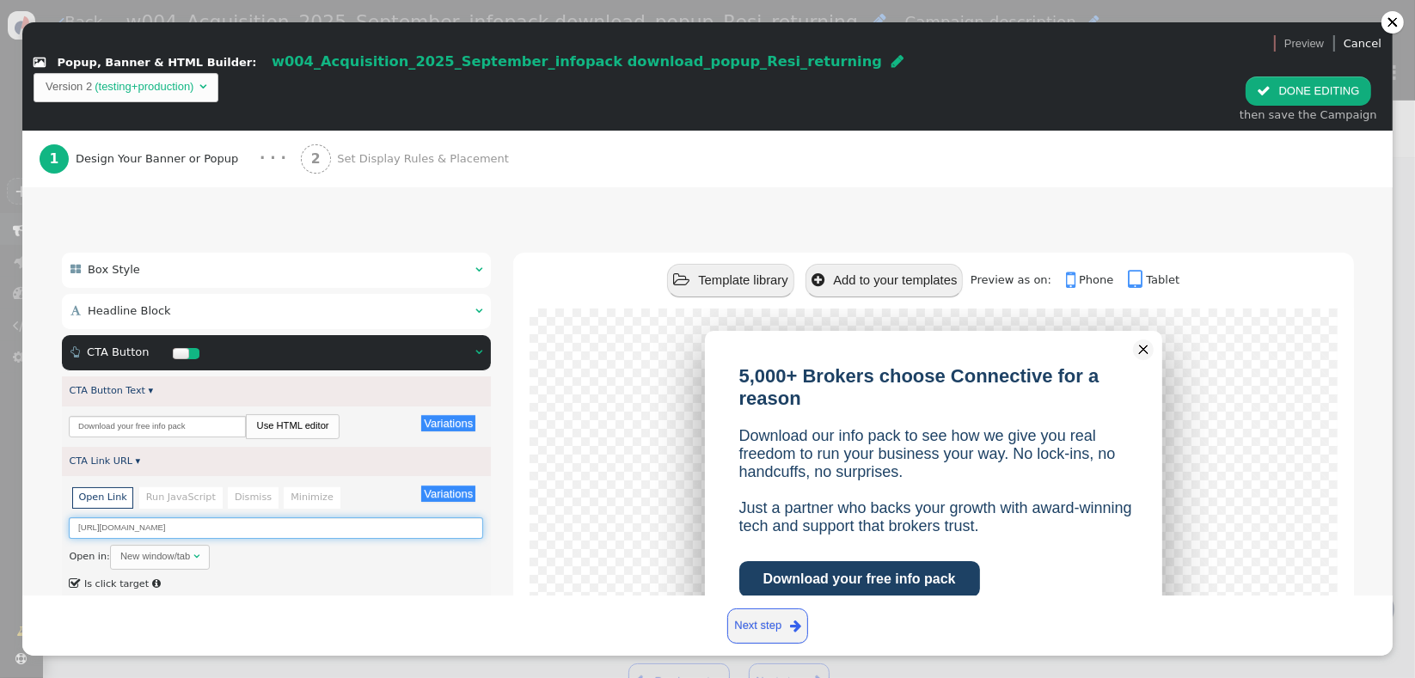
type input "[URL][DOMAIN_NAME]"
click at [371, 294] on div " Headline Block  " at bounding box center [277, 311] width 430 height 35
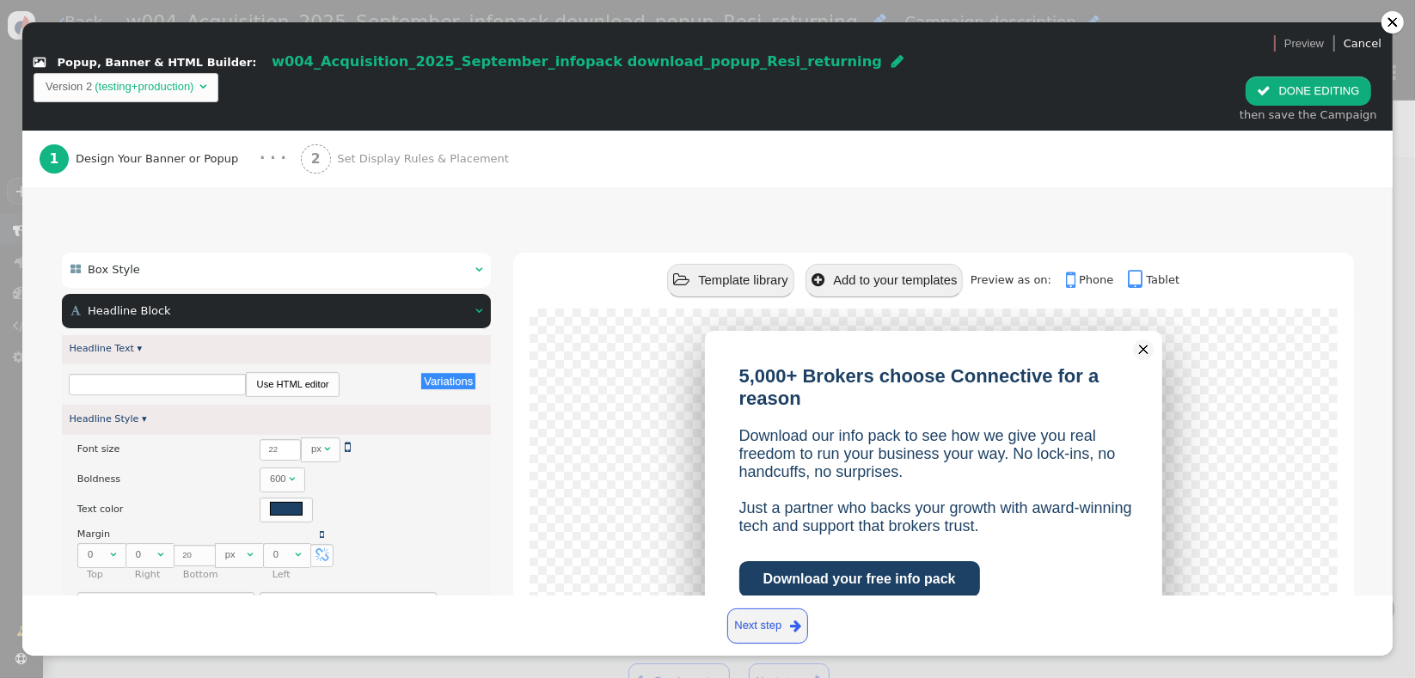
type input "5,000+ Brokers choose Connective for a reason"
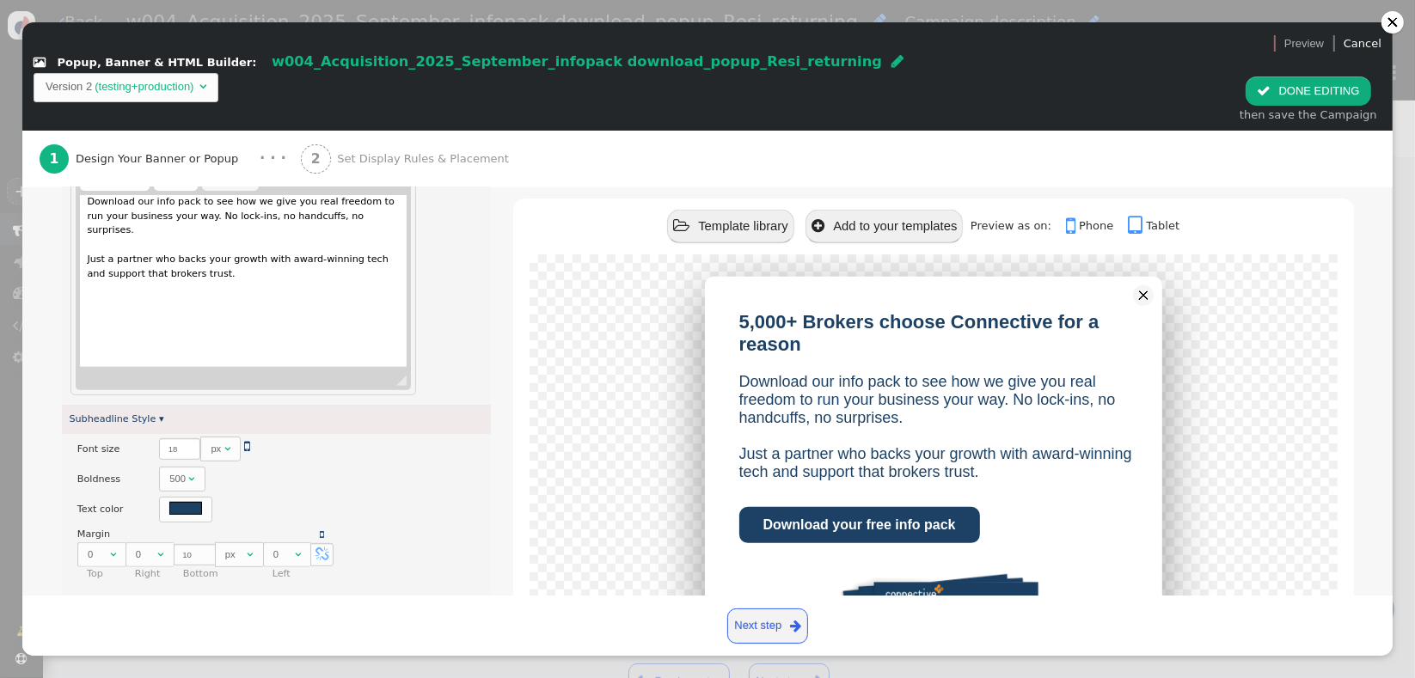
scroll to position [740, 0]
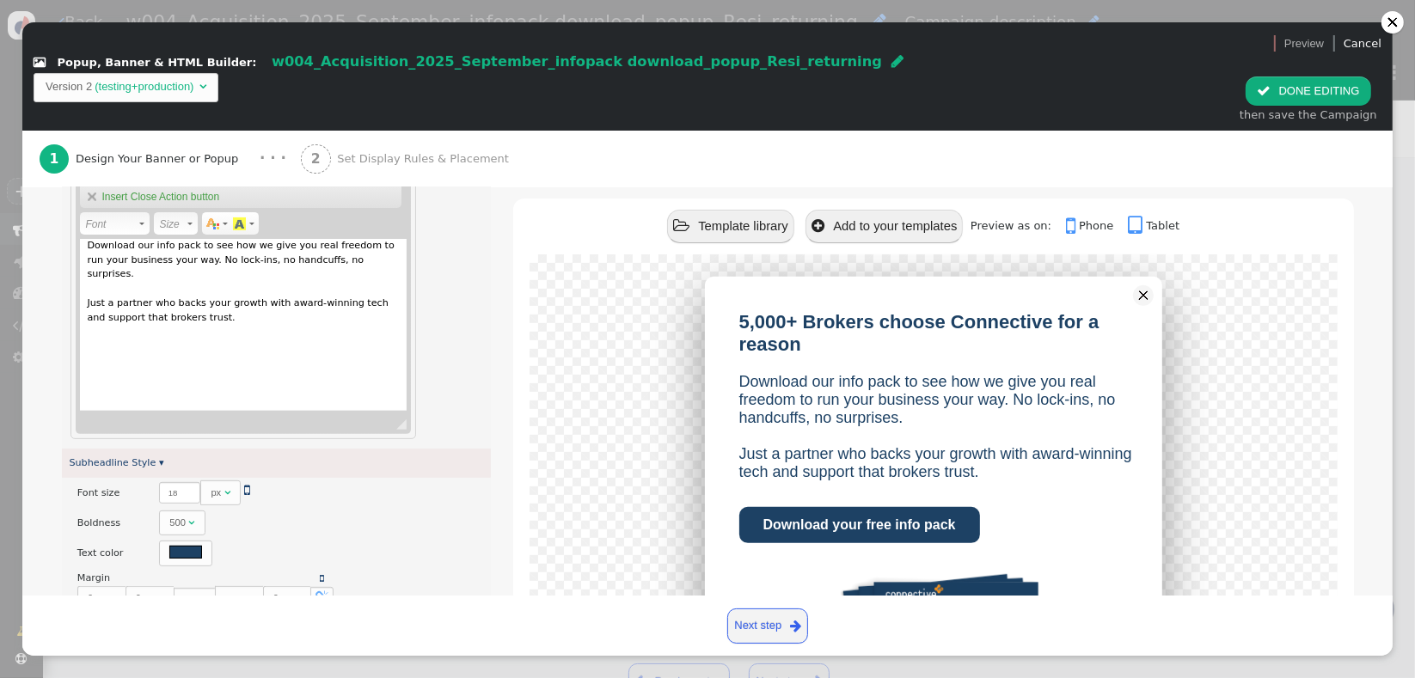
click at [218, 247] on div "Download our info pack to see how we give you real freedom to run your business…" at bounding box center [243, 325] width 327 height 172
click at [363, 150] on span "Set Display Rules & Placement" at bounding box center [426, 158] width 178 height 17
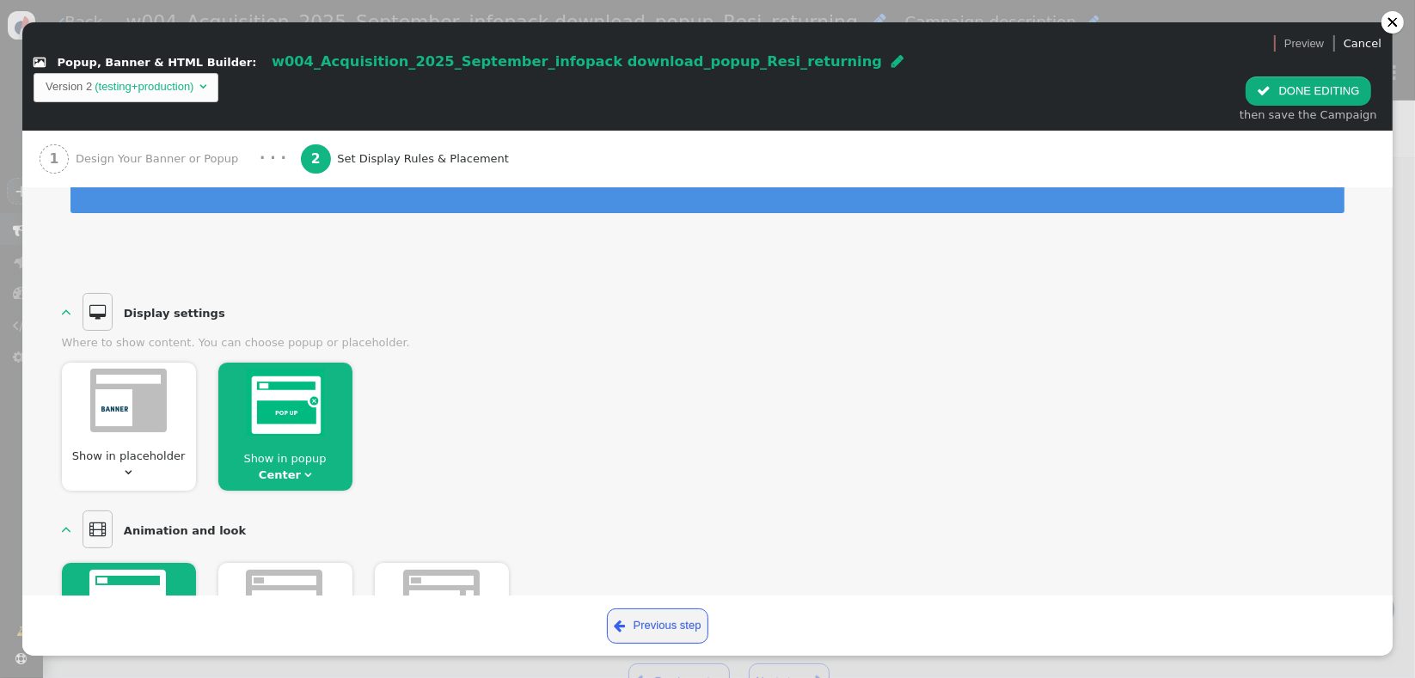
scroll to position [0, 0]
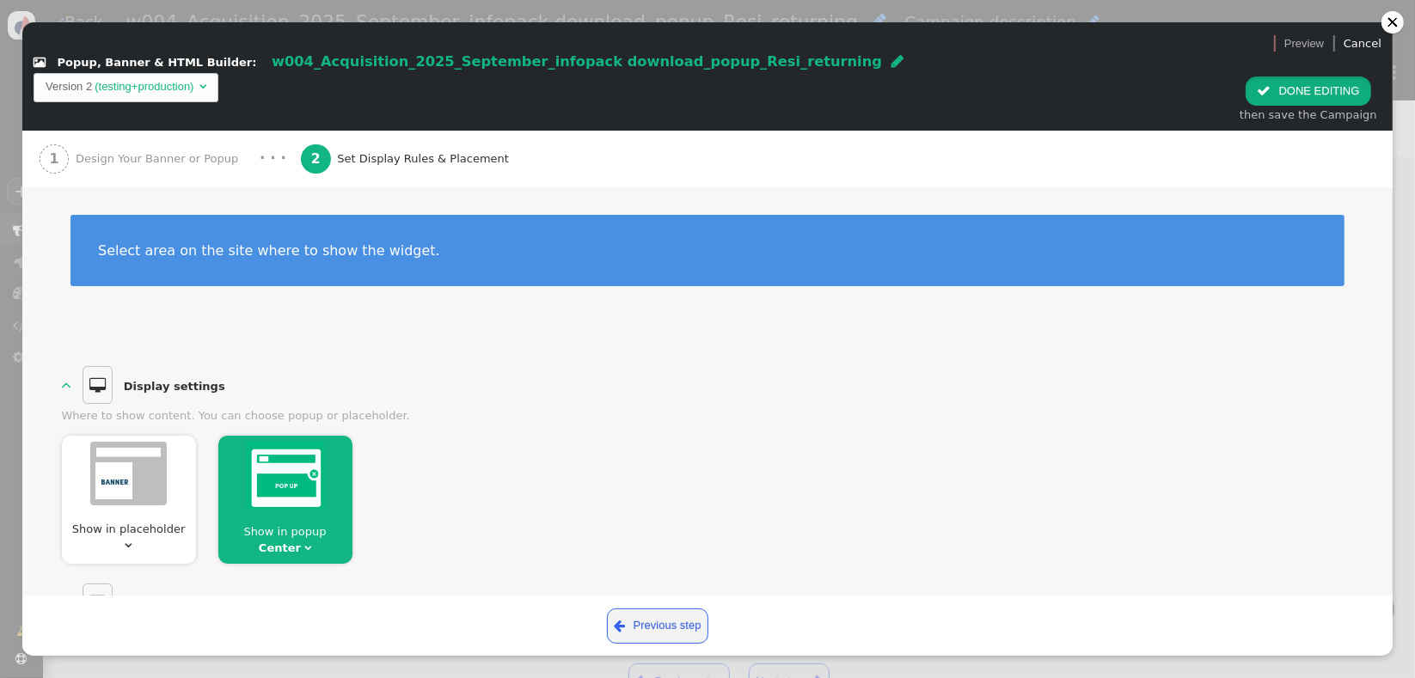
click at [1271, 84] on span "" at bounding box center [1264, 90] width 14 height 13
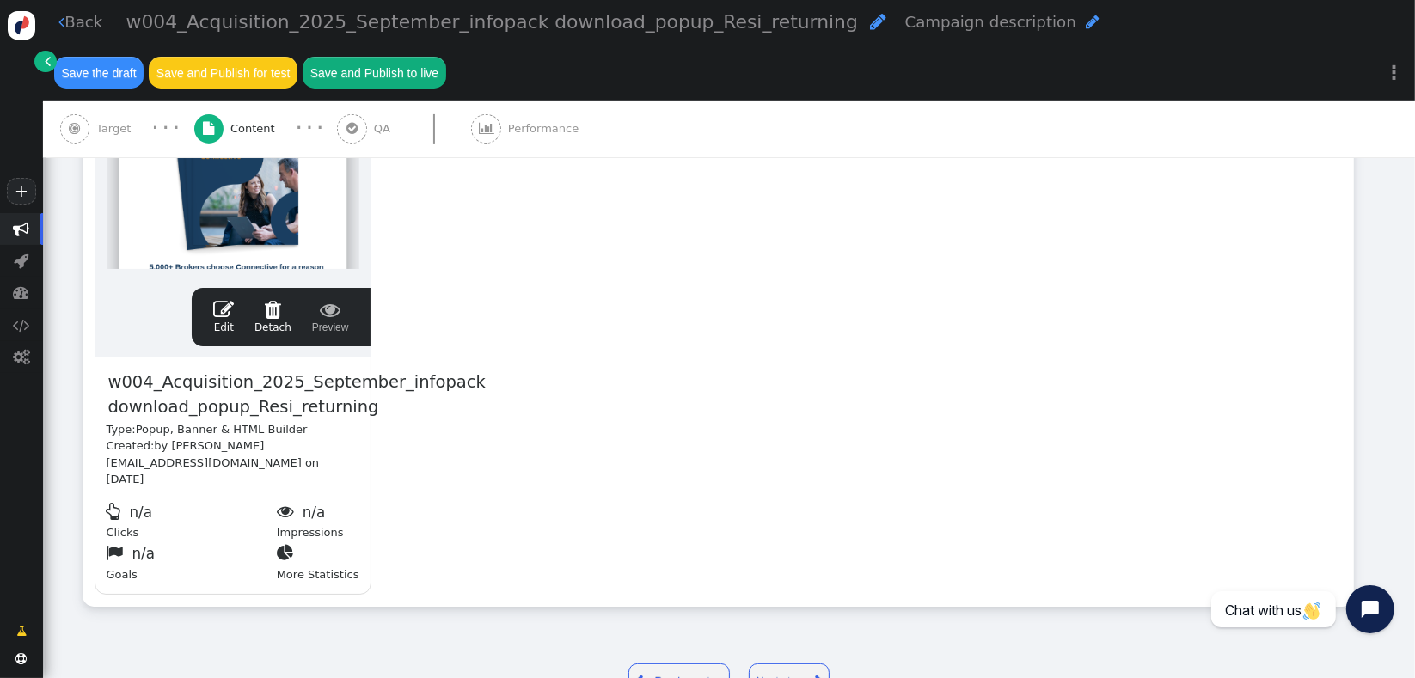
click at [118, 127] on span "Target" at bounding box center [116, 128] width 41 height 17
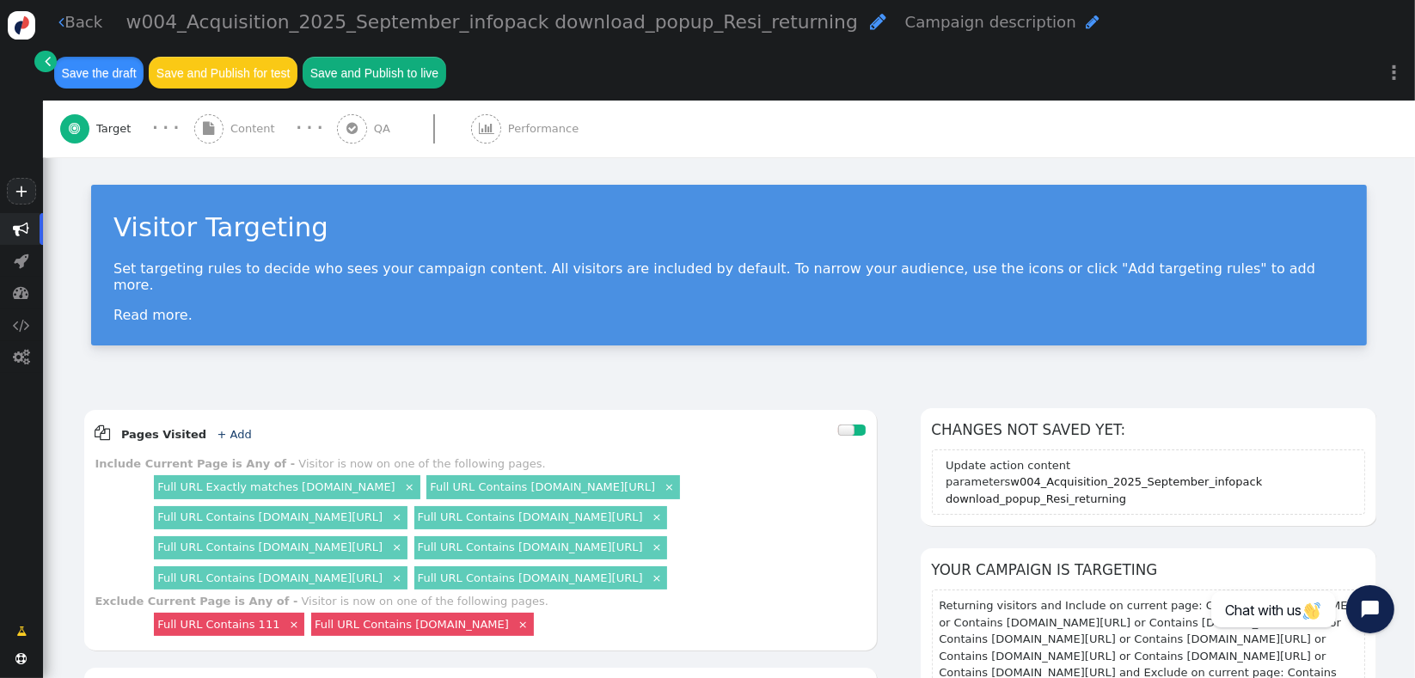
click at [101, 77] on button "Save the draft" at bounding box center [98, 72] width 89 height 31
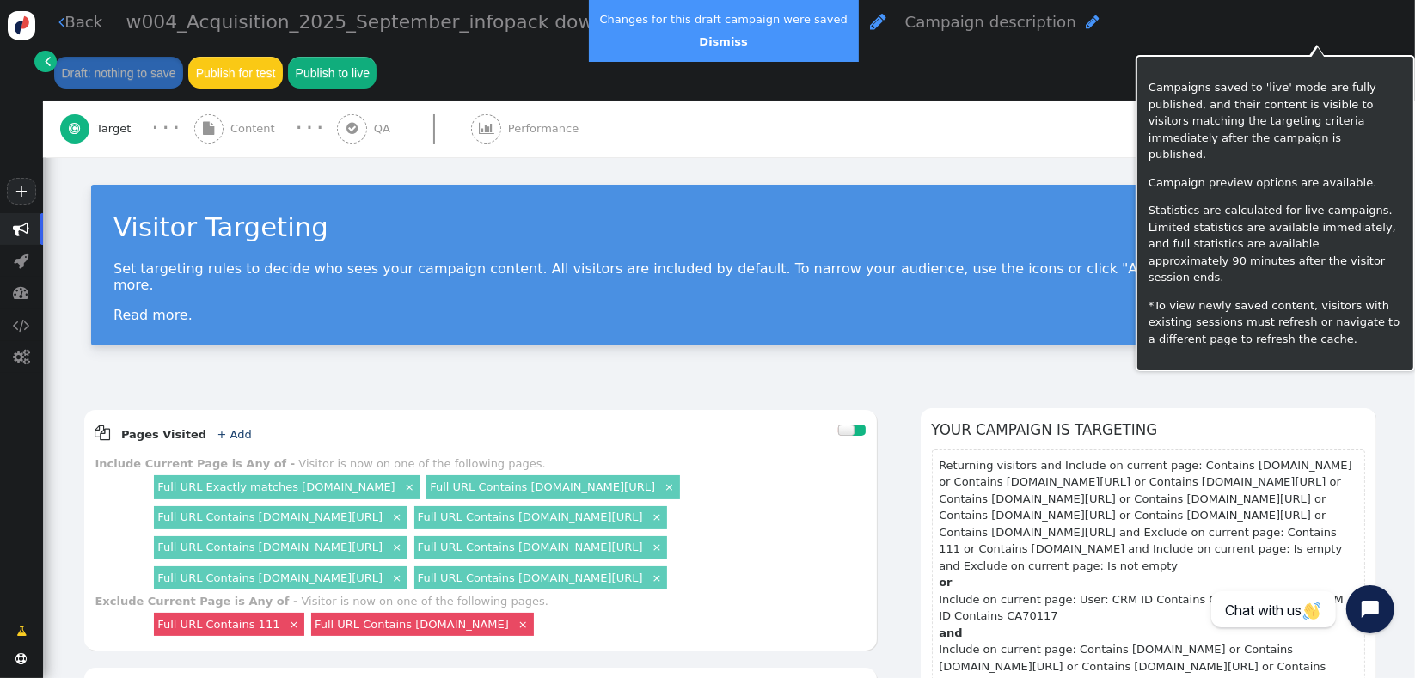
click at [377, 57] on button "Publish to live" at bounding box center [332, 72] width 89 height 31
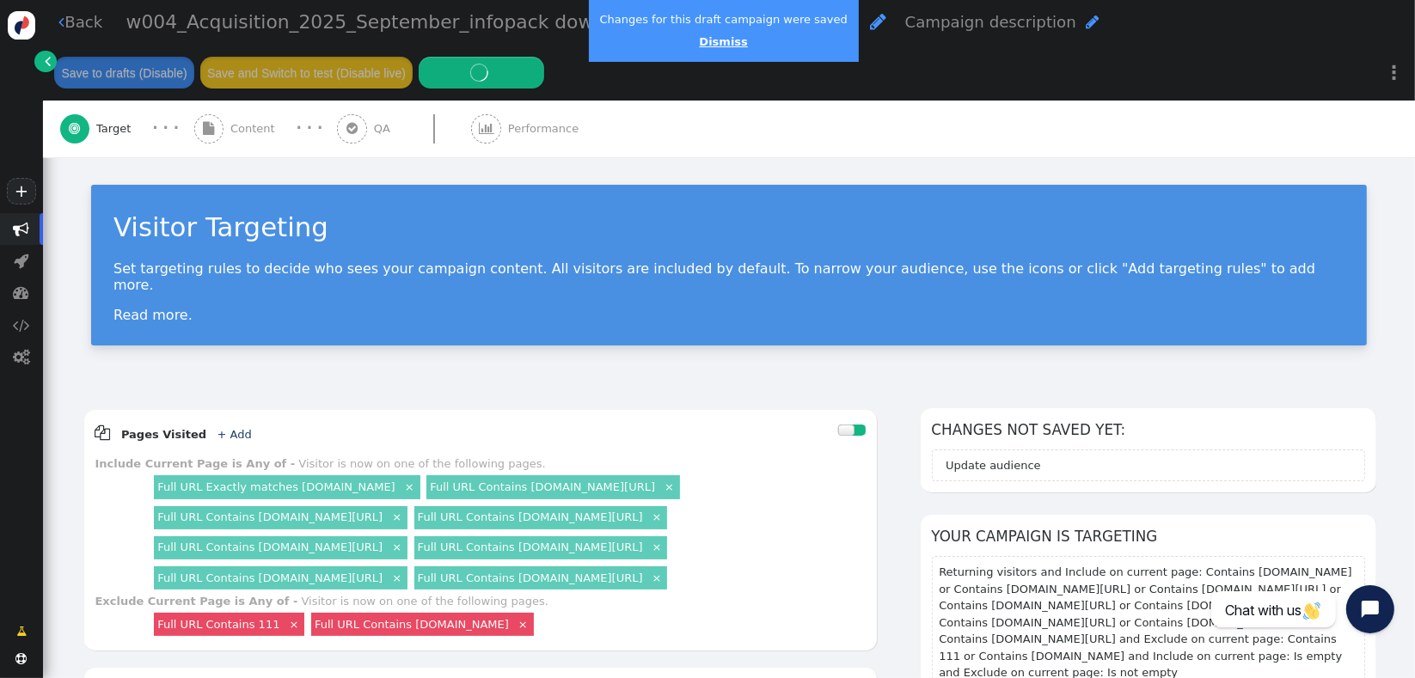
click at [706, 37] on link "Dismiss" at bounding box center [723, 41] width 48 height 13
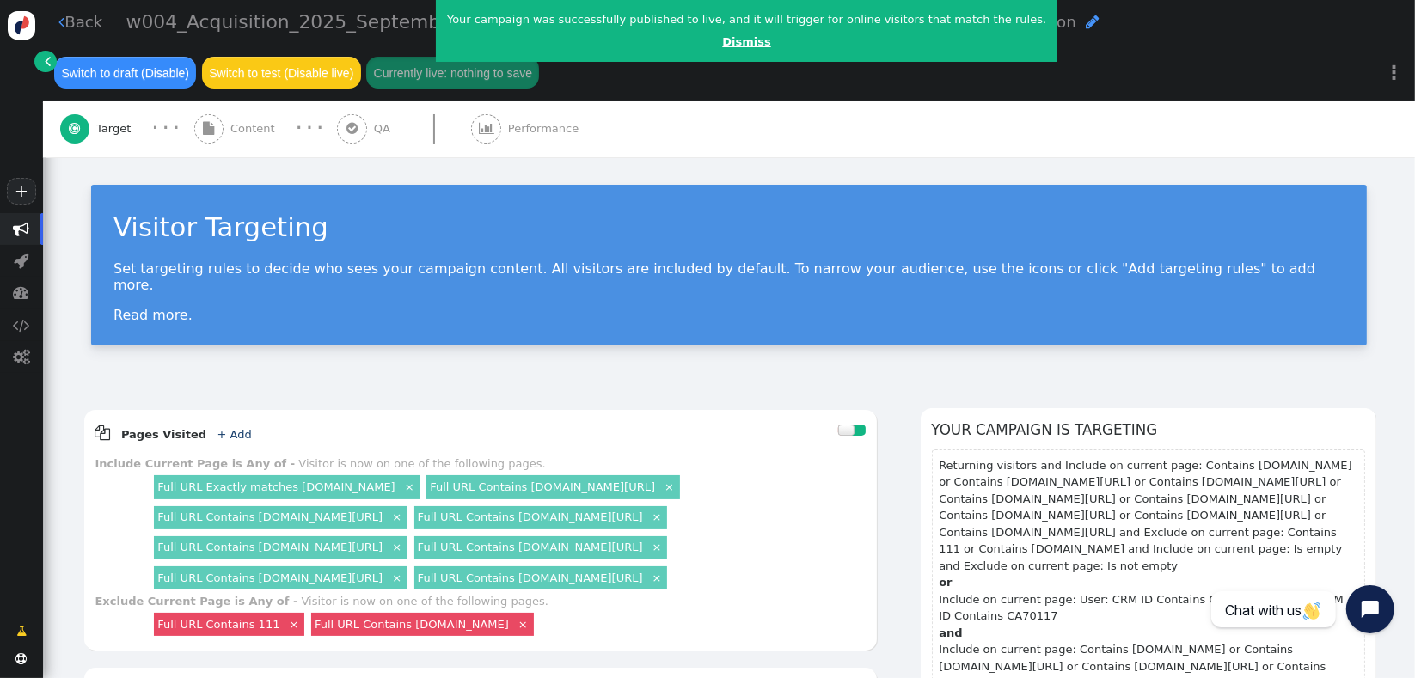
click at [722, 40] on link "Dismiss" at bounding box center [746, 41] width 48 height 13
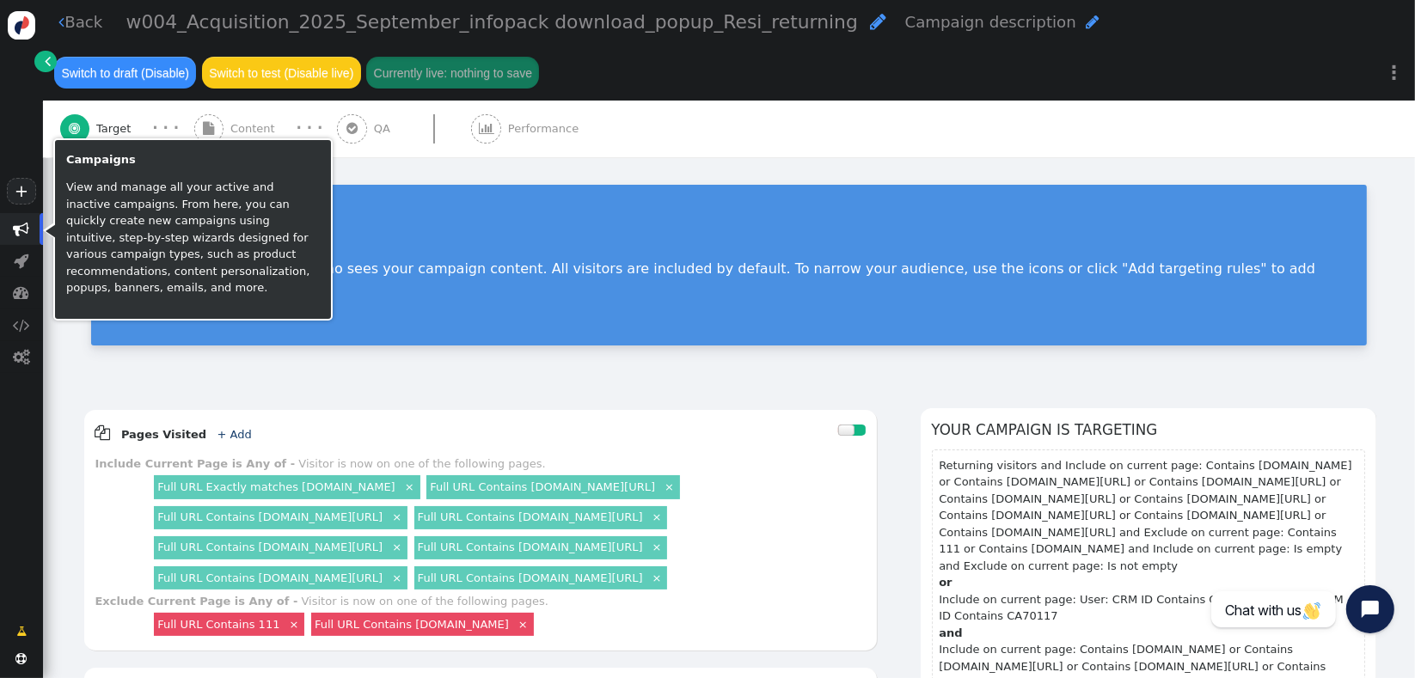
click at [22, 234] on span "" at bounding box center [22, 229] width 16 height 16
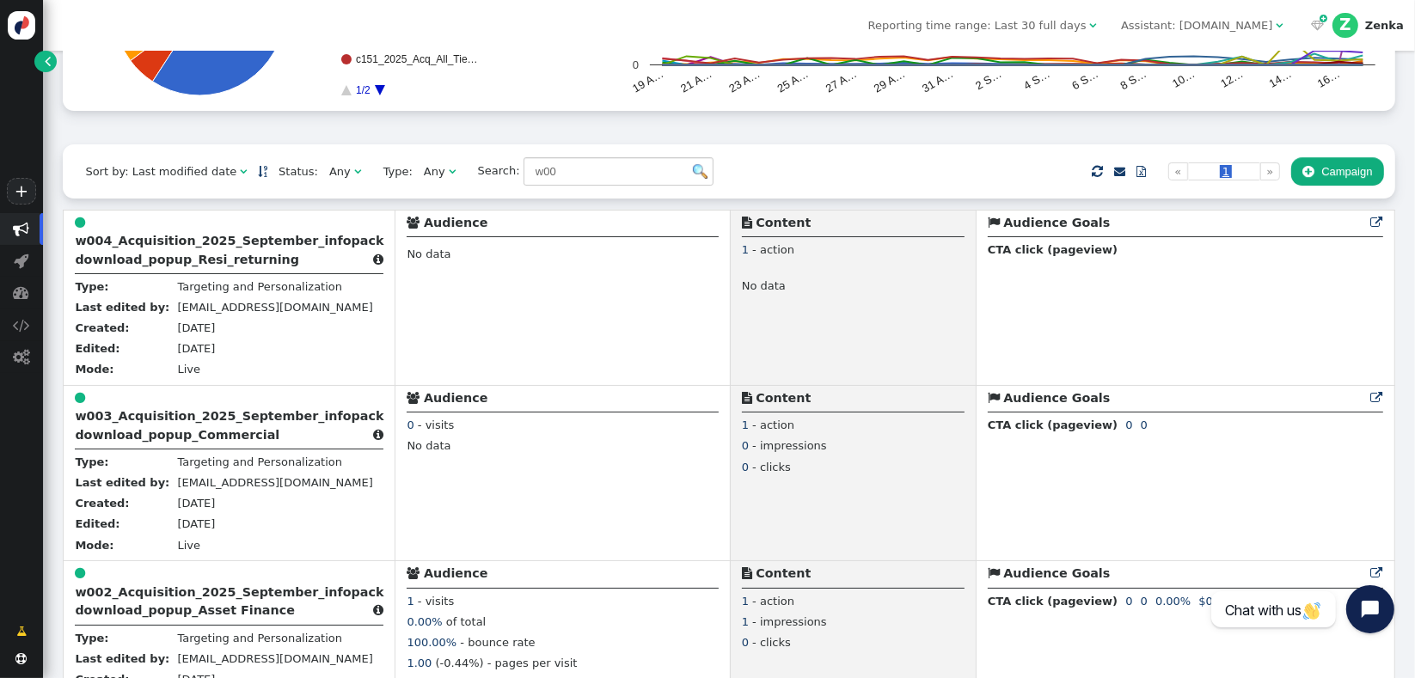
scroll to position [373, 0]
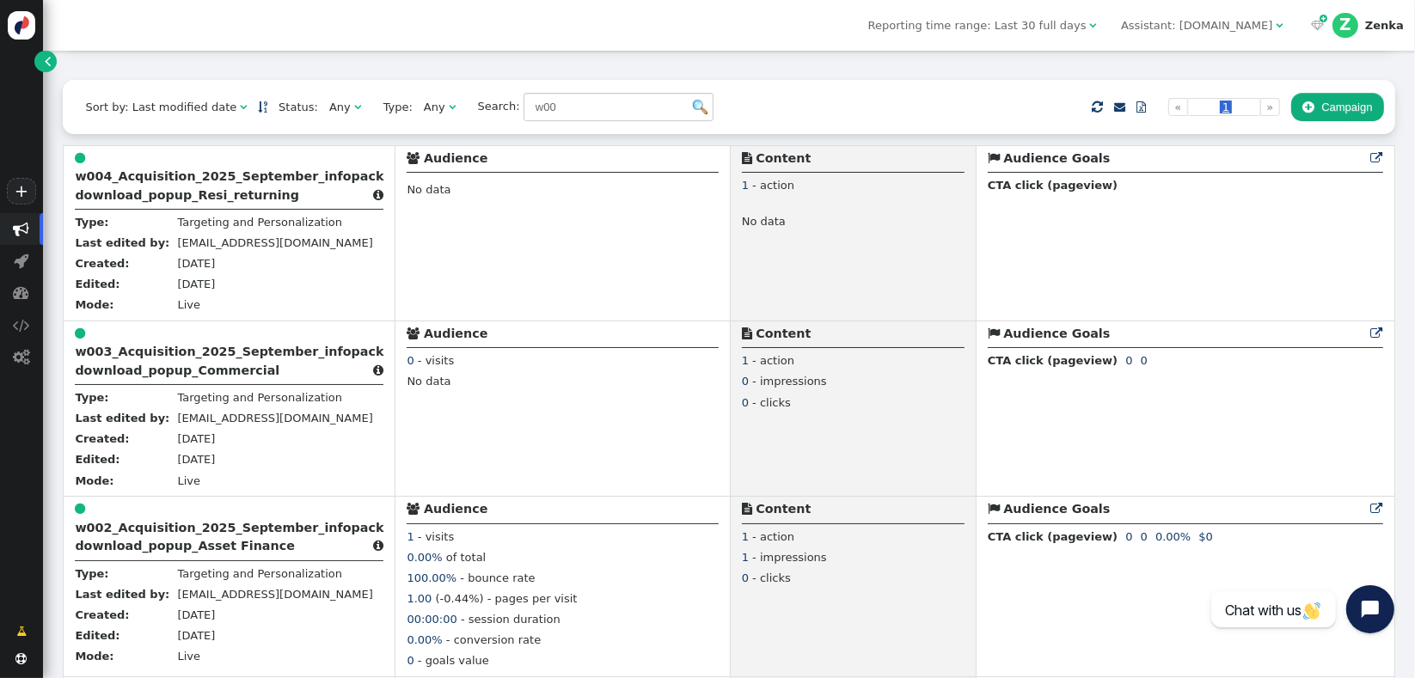
click at [1018, 32] on span "Reporting time range: Last 30 full days" at bounding box center [978, 25] width 218 height 13
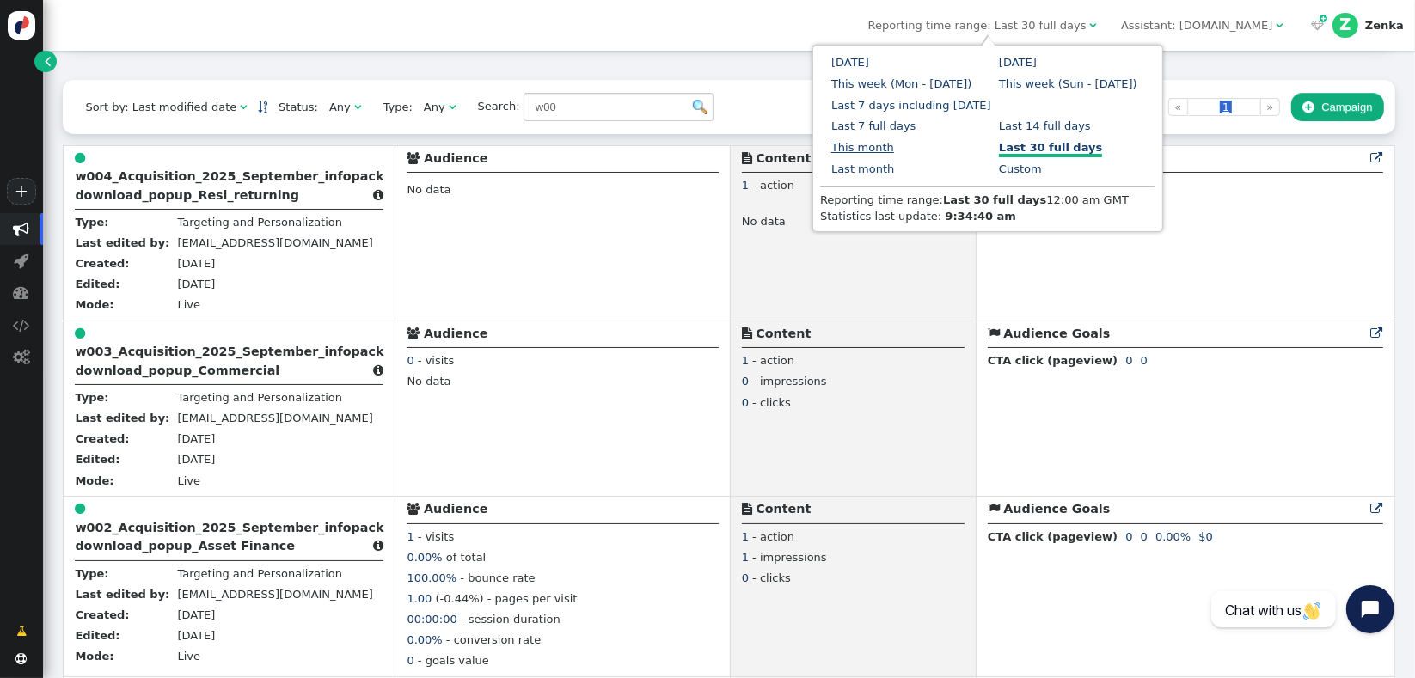
click at [894, 141] on link "This month" at bounding box center [863, 147] width 63 height 13
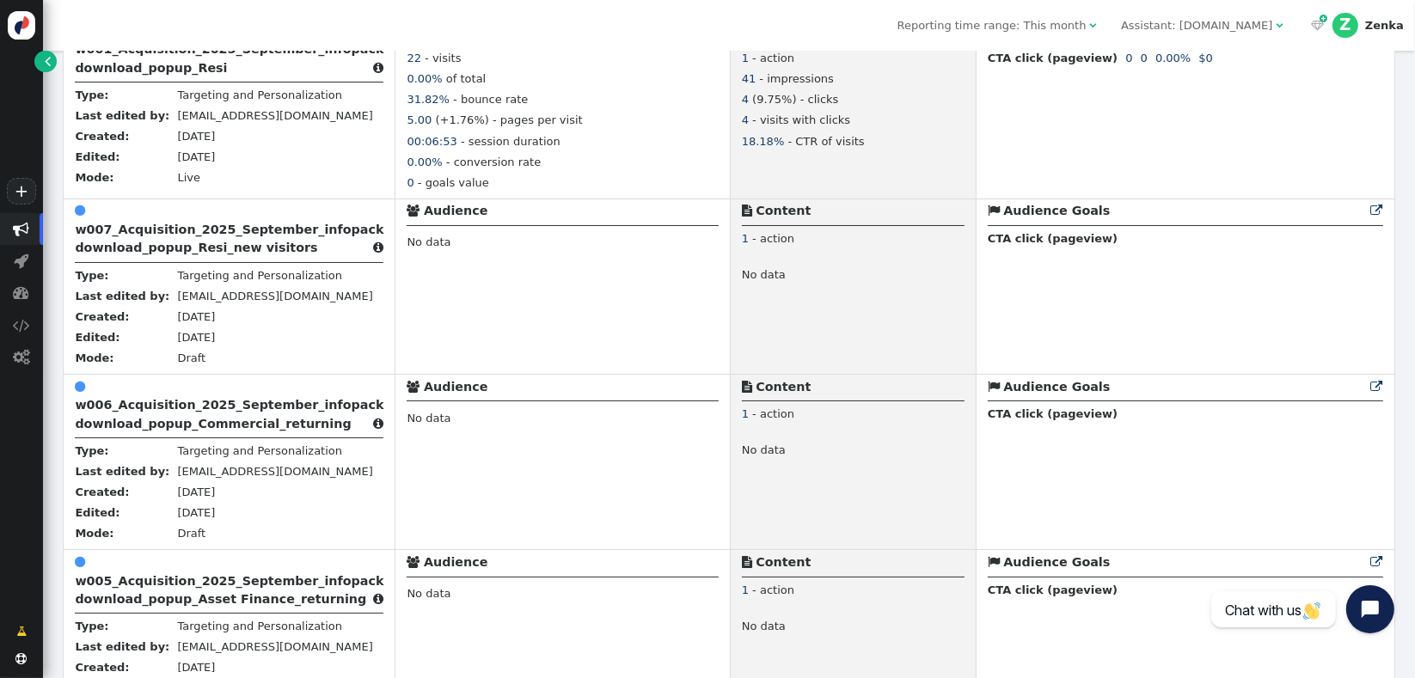
scroll to position [1091, 0]
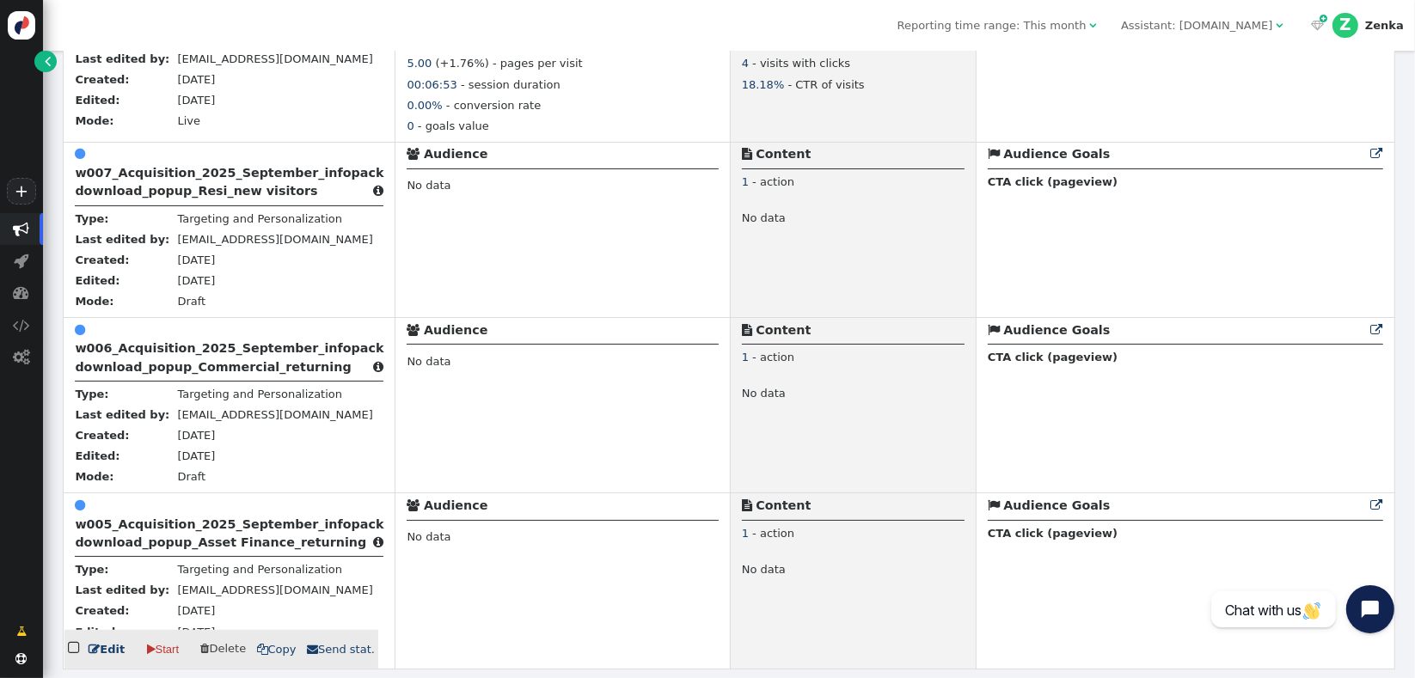
click at [132, 533] on b "w005_Acquisition_2025_September_infopack download_popup_Asset Finance_returning" at bounding box center [229, 534] width 309 height 32
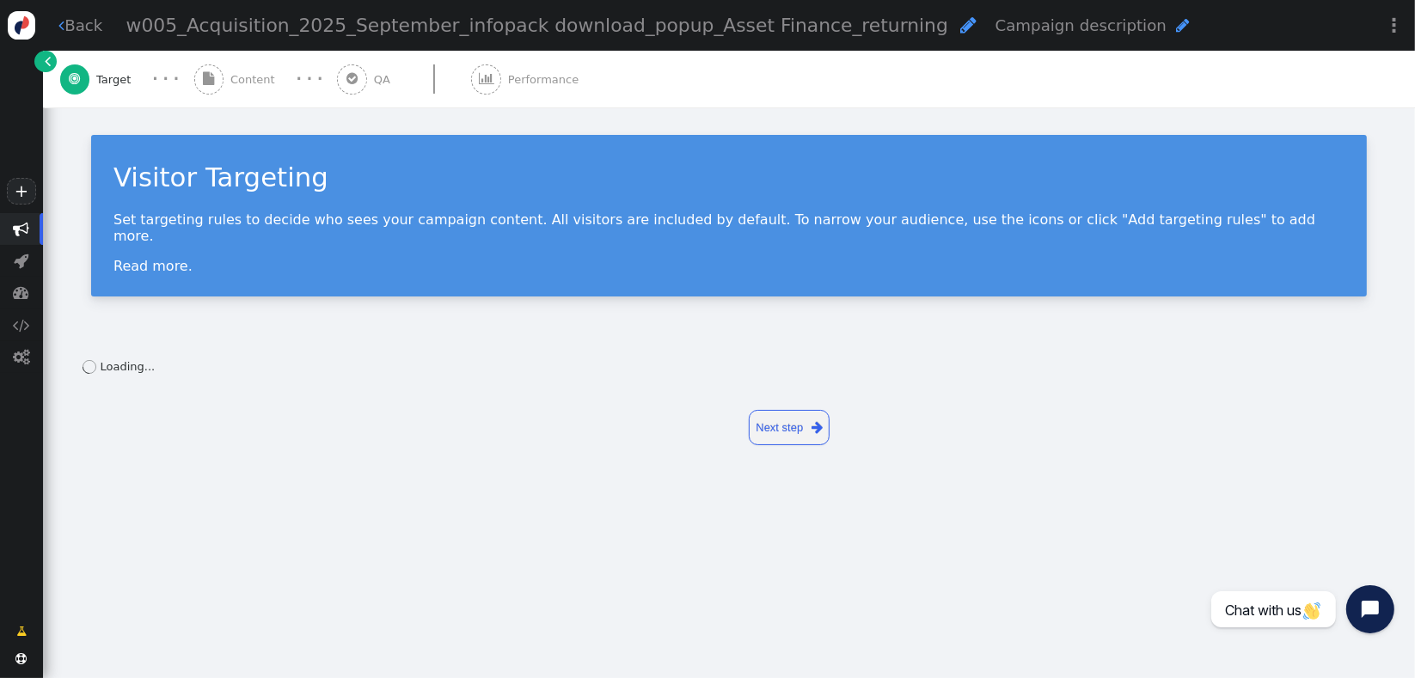
click at [227, 82] on div " Content" at bounding box center [238, 79] width 88 height 57
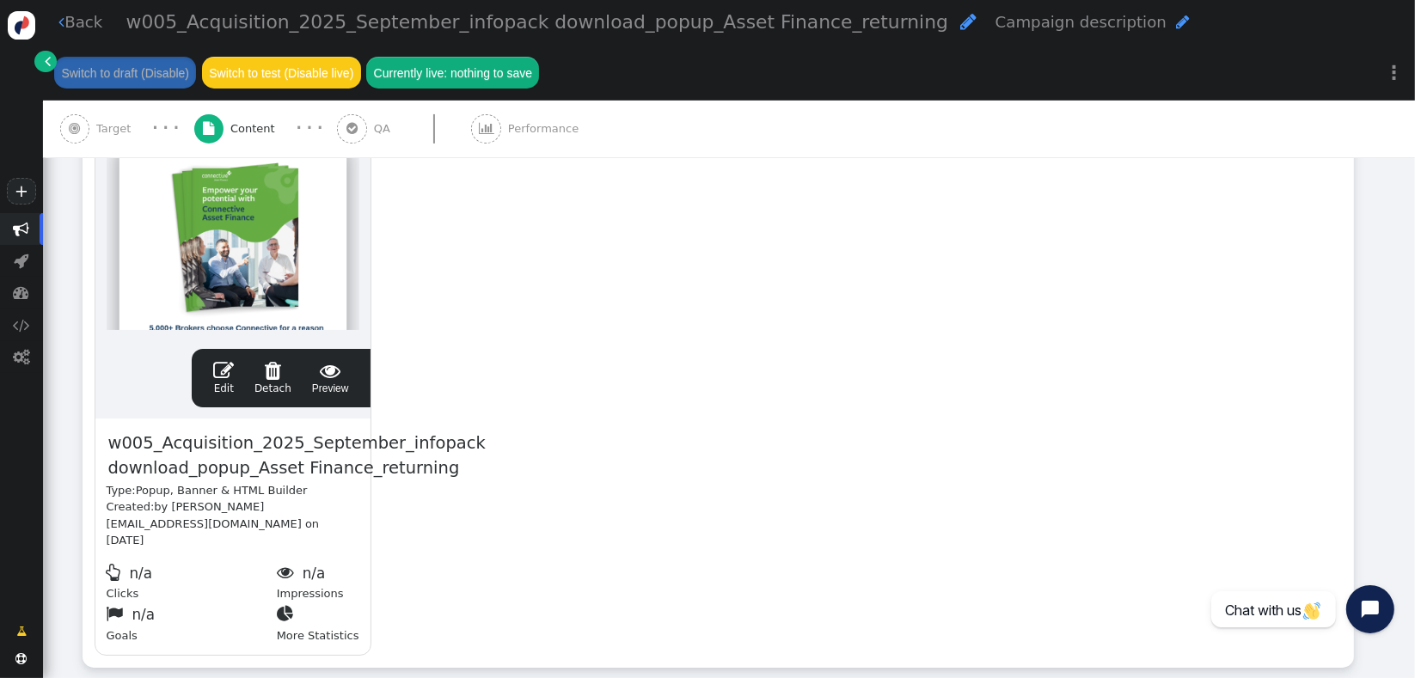
scroll to position [409, 0]
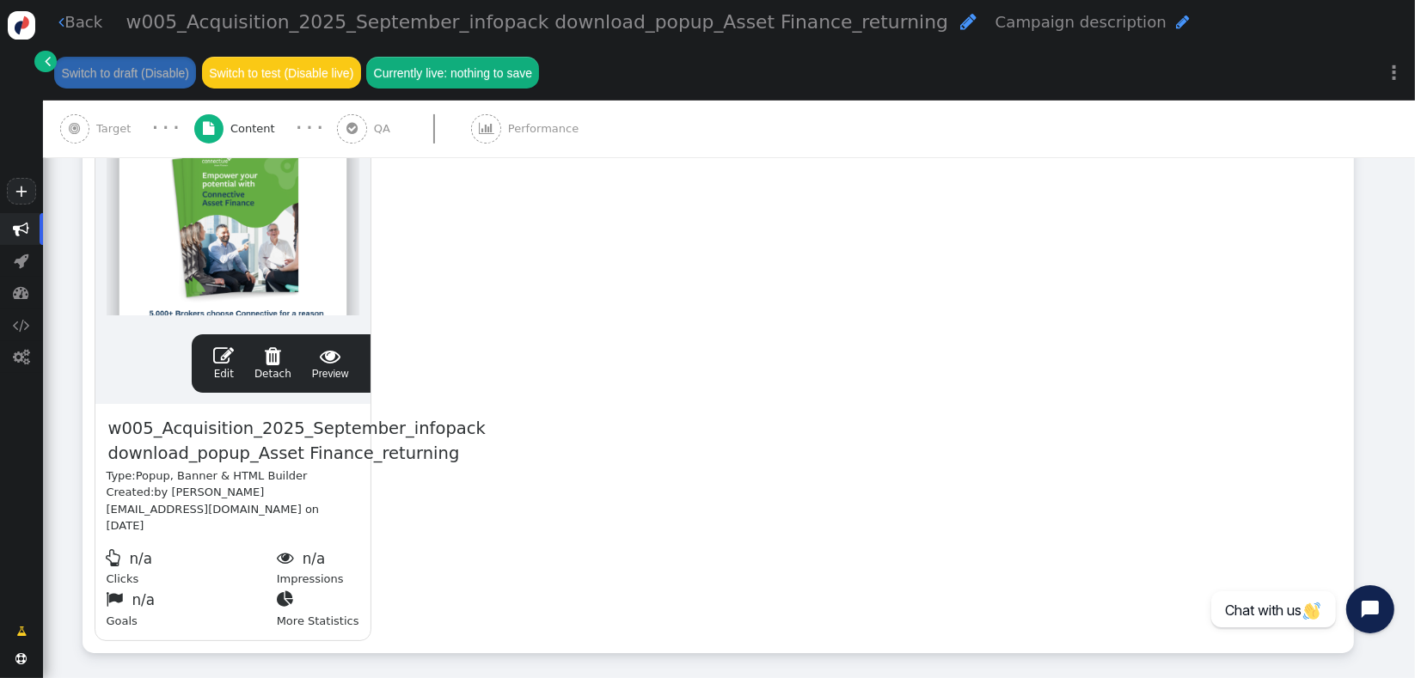
click at [230, 364] on span "" at bounding box center [223, 356] width 21 height 21
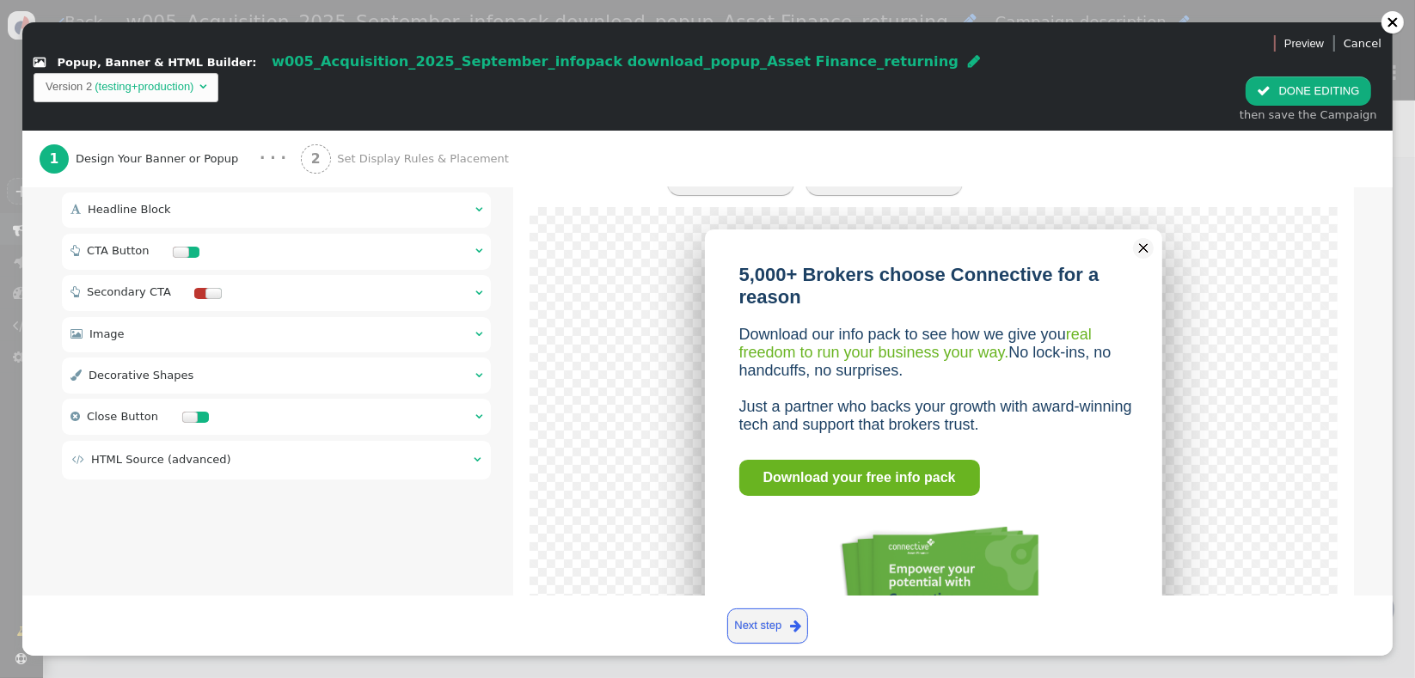
scroll to position [220, 0]
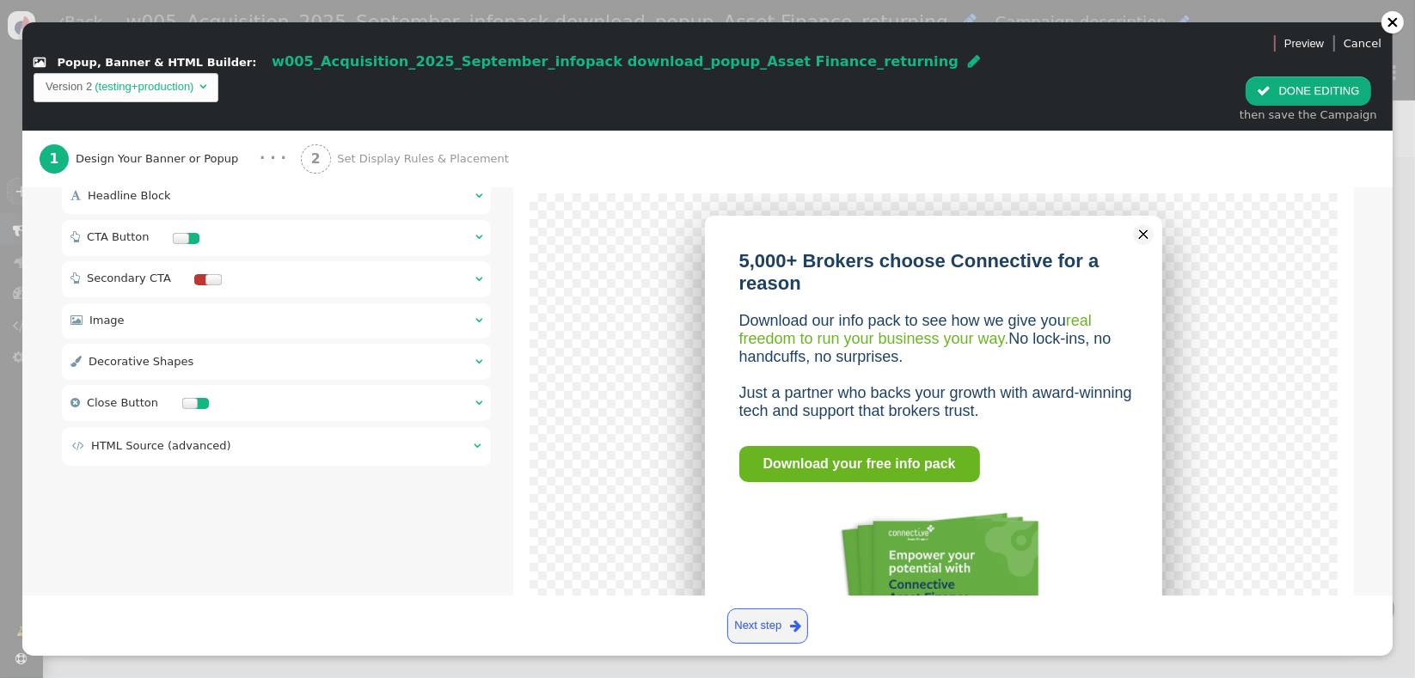
click at [298, 220] on div " CTA Button  " at bounding box center [277, 238] width 430 height 36
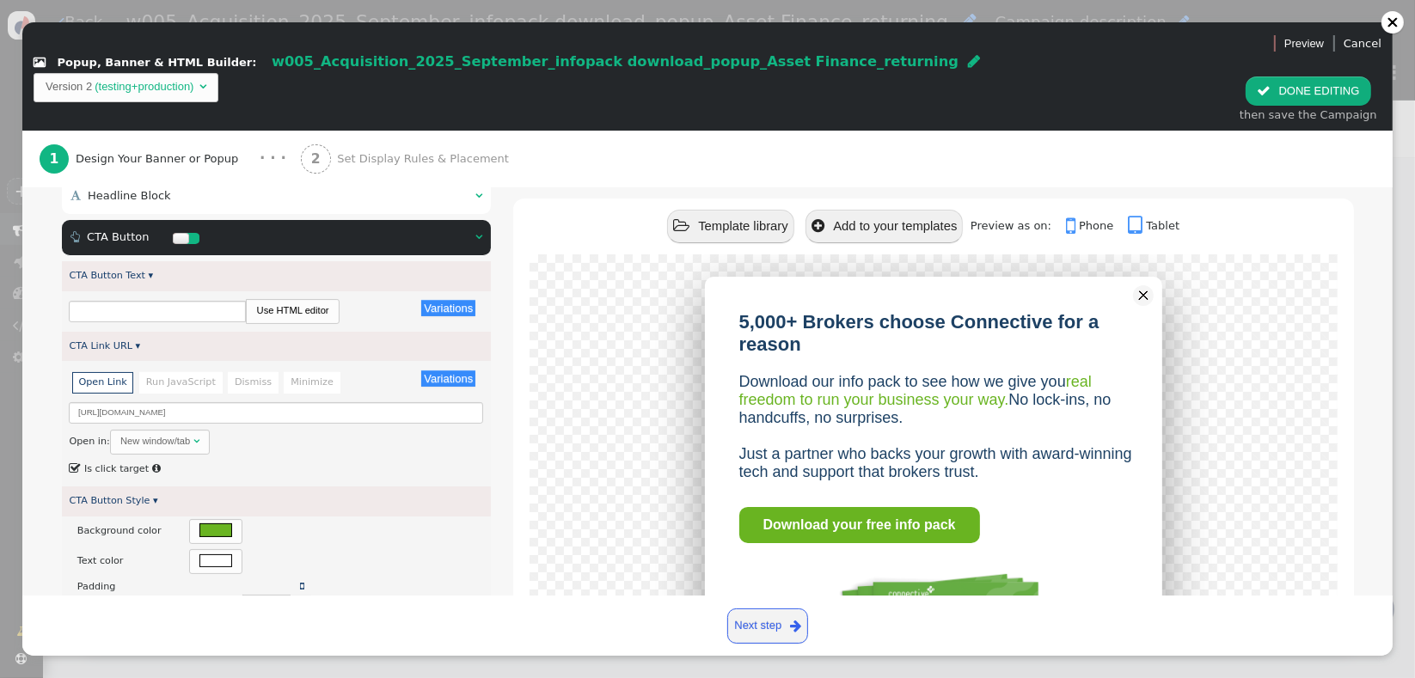
type input "Download your free info pack"
click at [252, 402] on input "[URL][DOMAIN_NAME]" at bounding box center [276, 412] width 414 height 21
paste input "[URL][DOMAIN_NAME]"
type input "[URL][DOMAIN_NAME]"
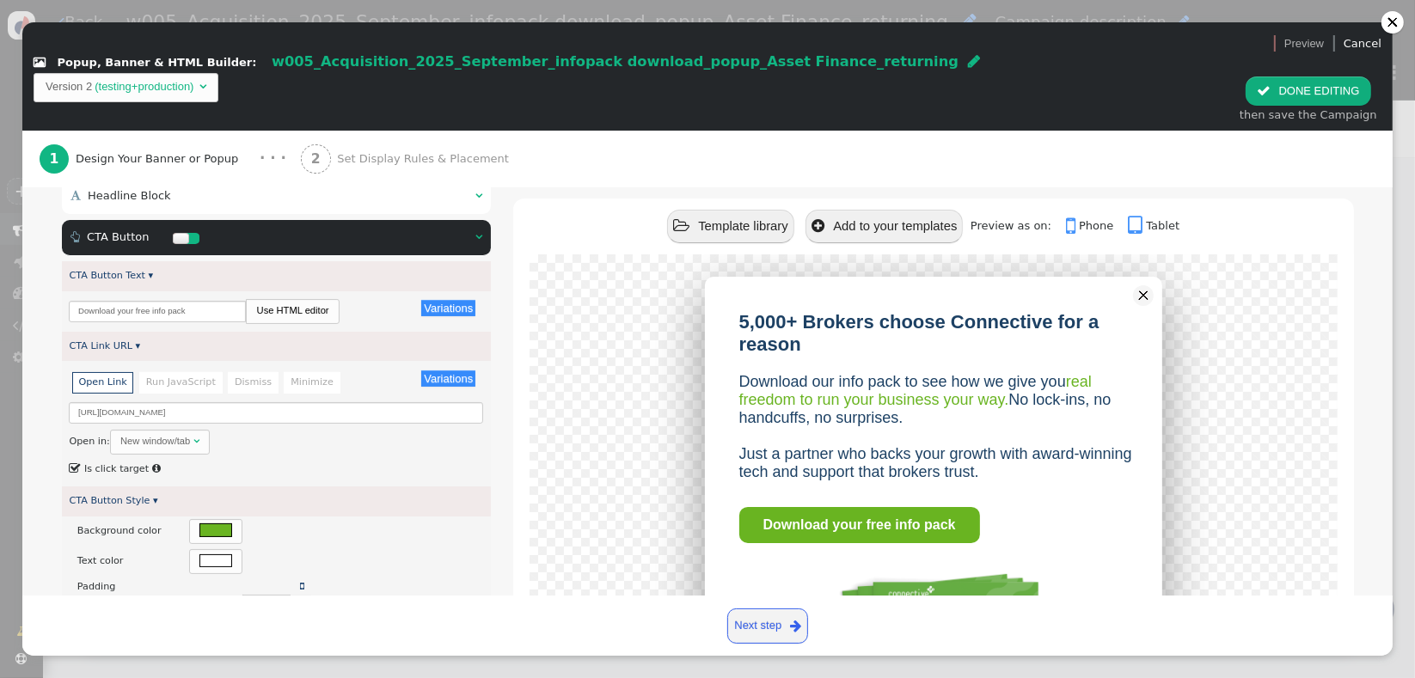
scroll to position [0, 0]
click at [562, 476] on div "5,000+ Brokers choose Connective for a reason Download our info pack to see how…" at bounding box center [933, 566] width 763 height 579
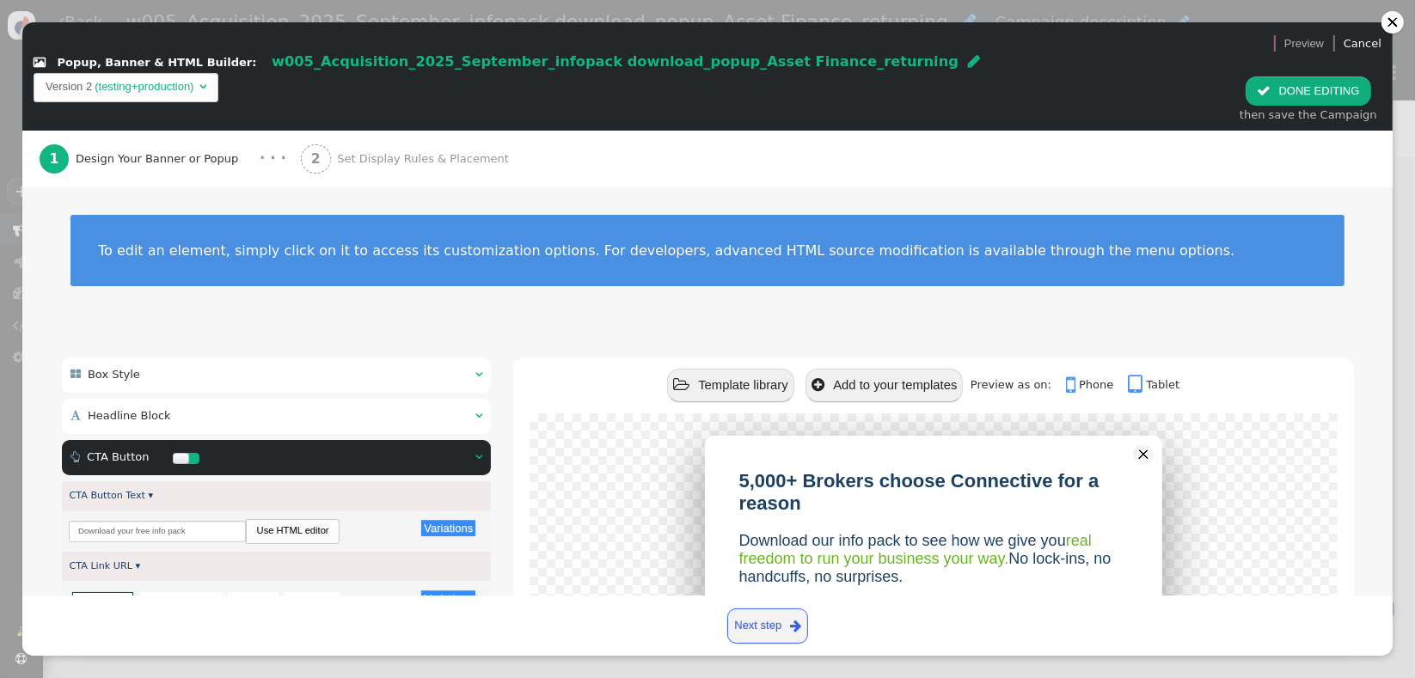
click at [432, 145] on div "2 Set Display Rules & Placement" at bounding box center [408, 159] width 215 height 57
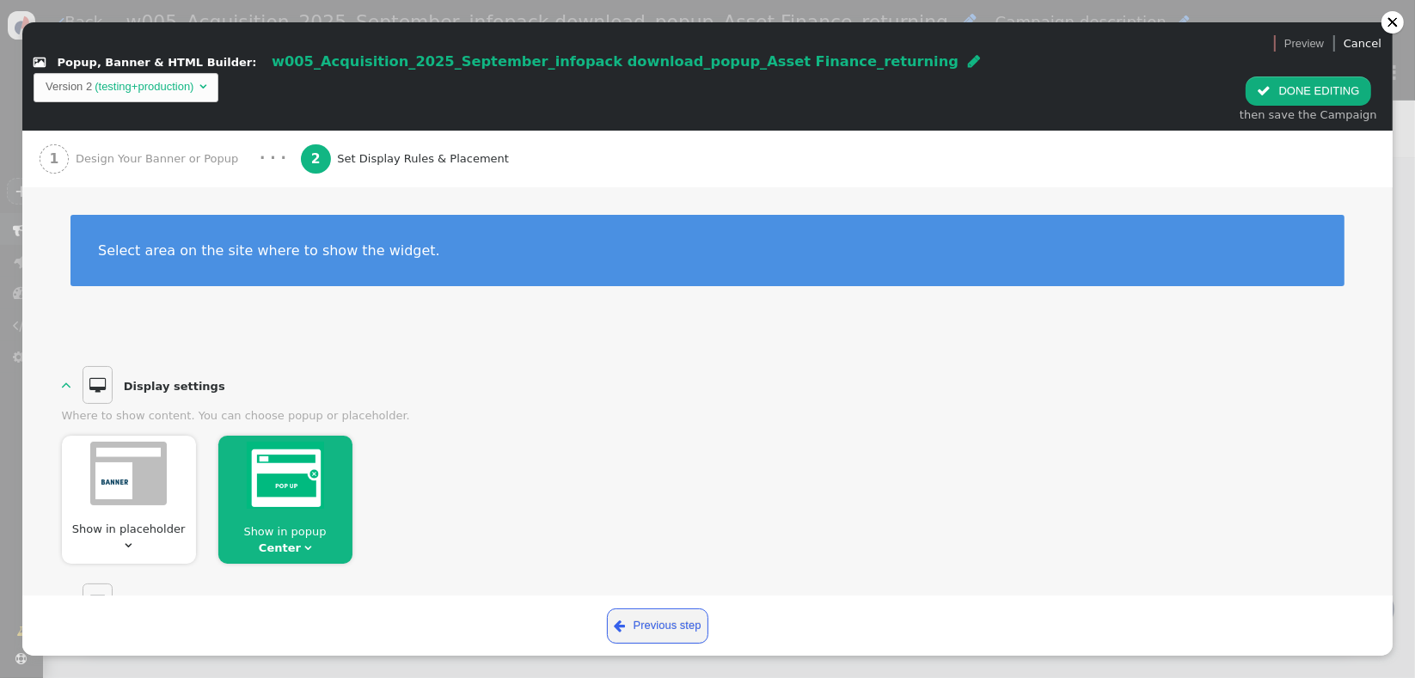
click at [1335, 77] on button " DONE EDITING" at bounding box center [1308, 91] width 125 height 29
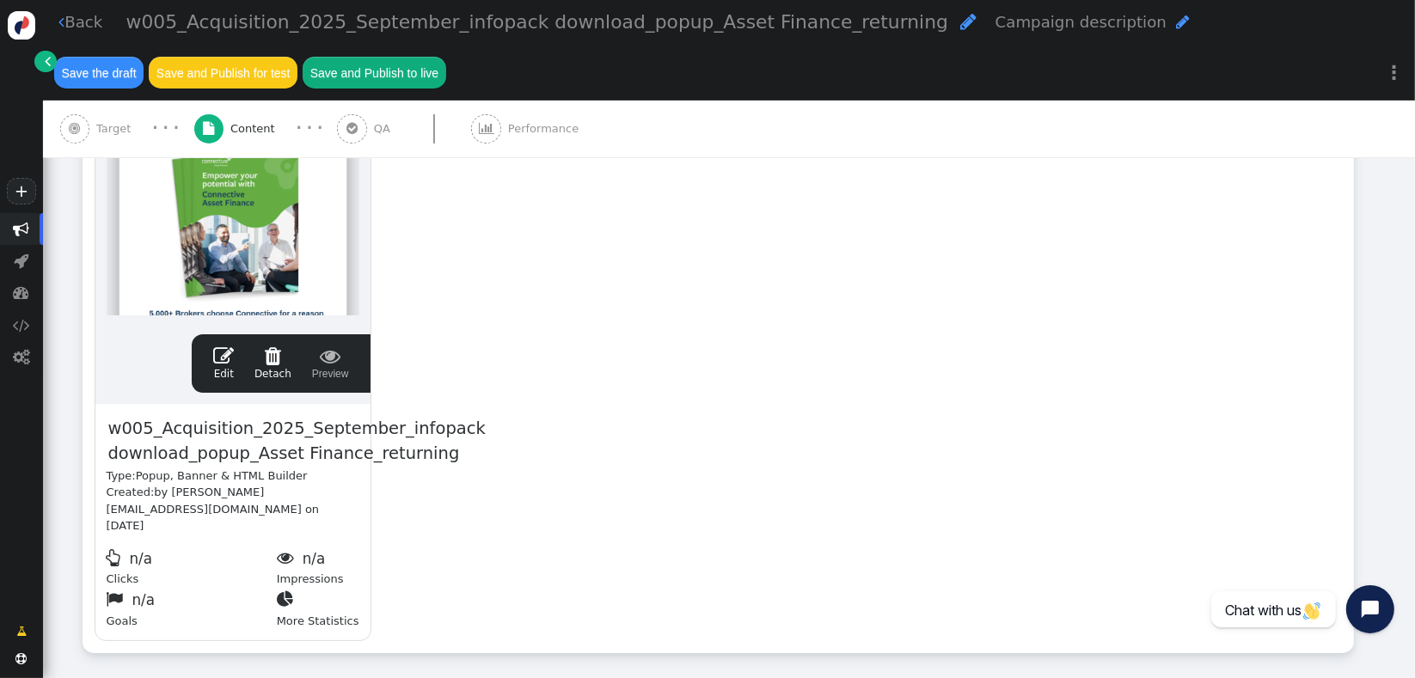
click at [108, 133] on span "Target" at bounding box center [116, 128] width 41 height 17
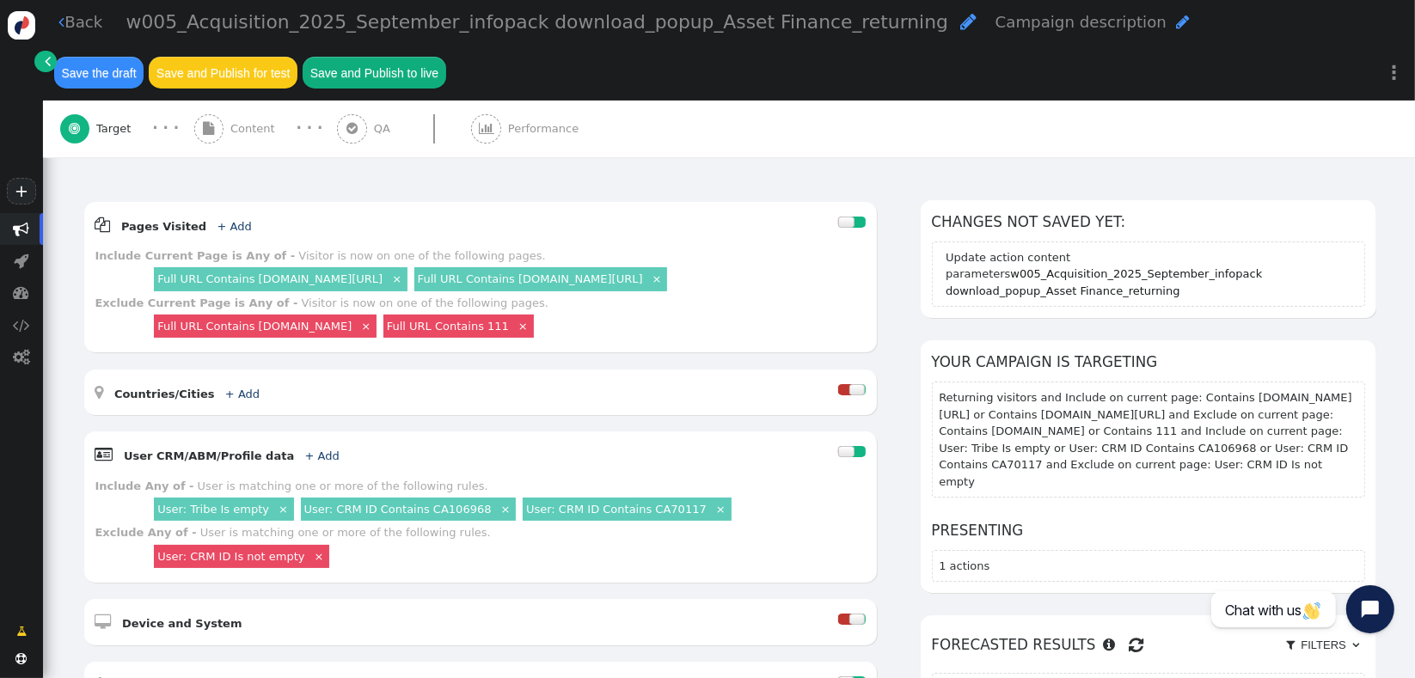
scroll to position [220, 0]
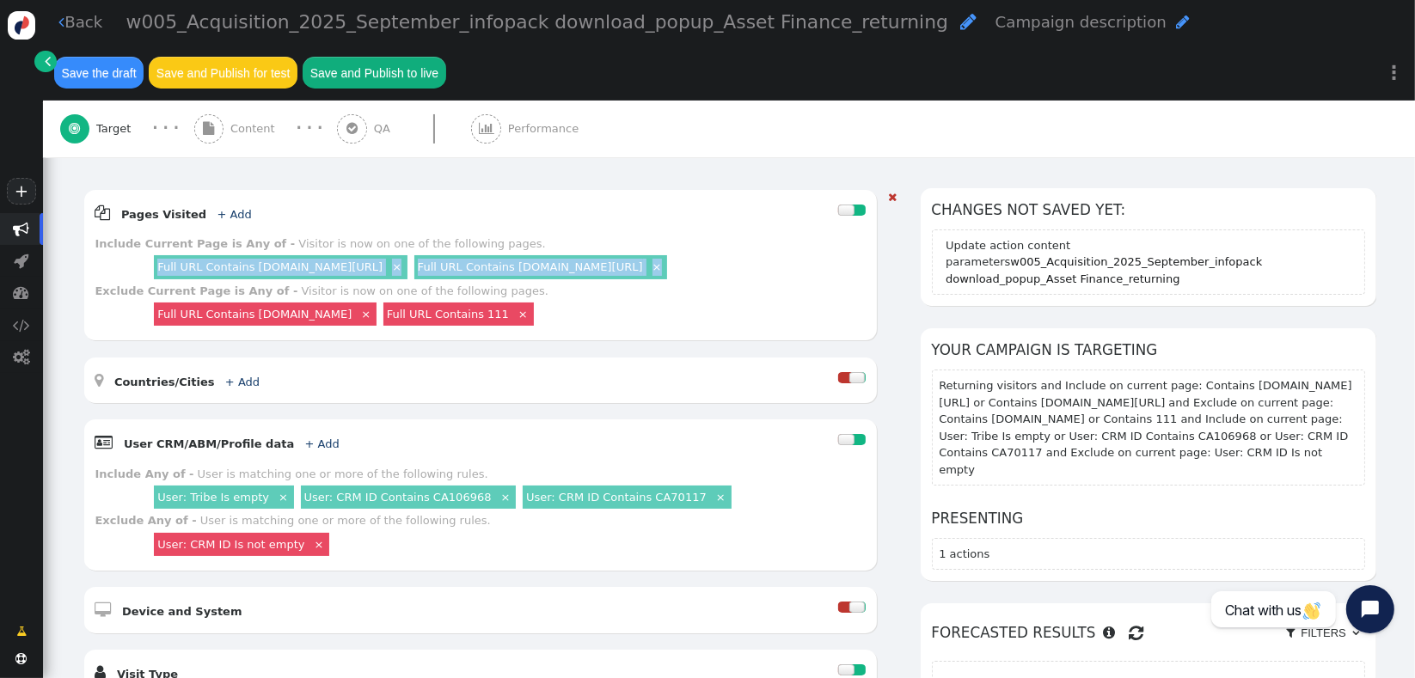
drag, startPoint x: 810, startPoint y: 250, endPoint x: 158, endPoint y: 249, distance: 651.8
click at [158, 253] on div "Full URL Contains [DOMAIN_NAME][URL] × Full URL Contains [DOMAIN_NAME][URL] ×" at bounding box center [508, 268] width 715 height 30
copy div "Full URL Contains [DOMAIN_NAME][URL] × Full URL Contains [DOMAIN_NAME][URL] ×"
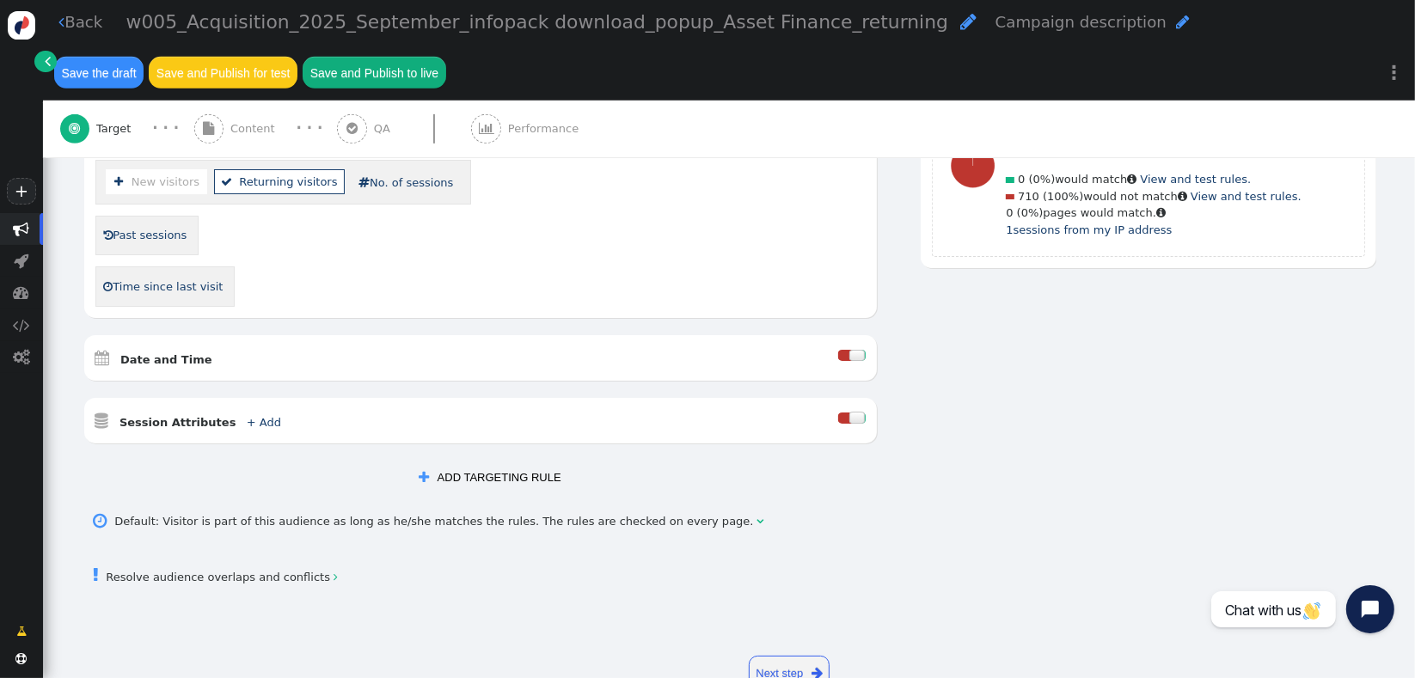
scroll to position [787, 0]
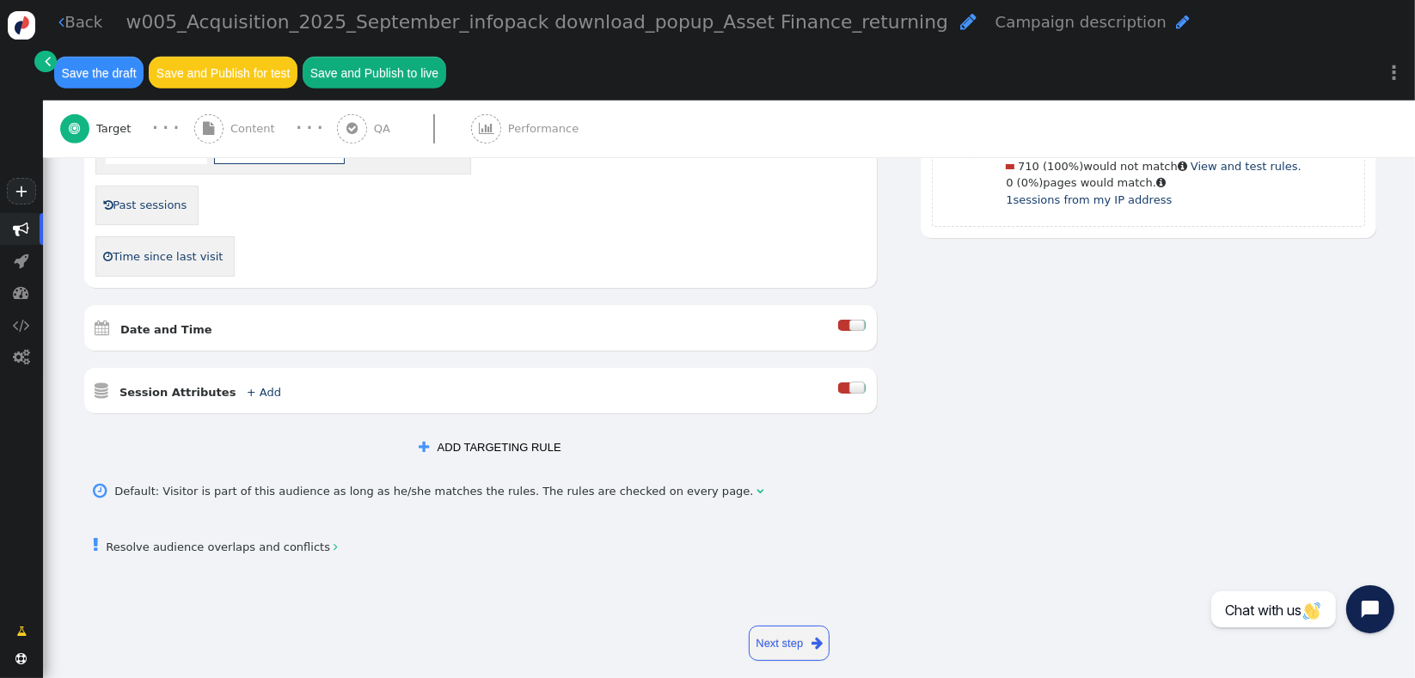
click at [483, 433] on button " ADD TARGETING RULE" at bounding box center [490, 447] width 164 height 29
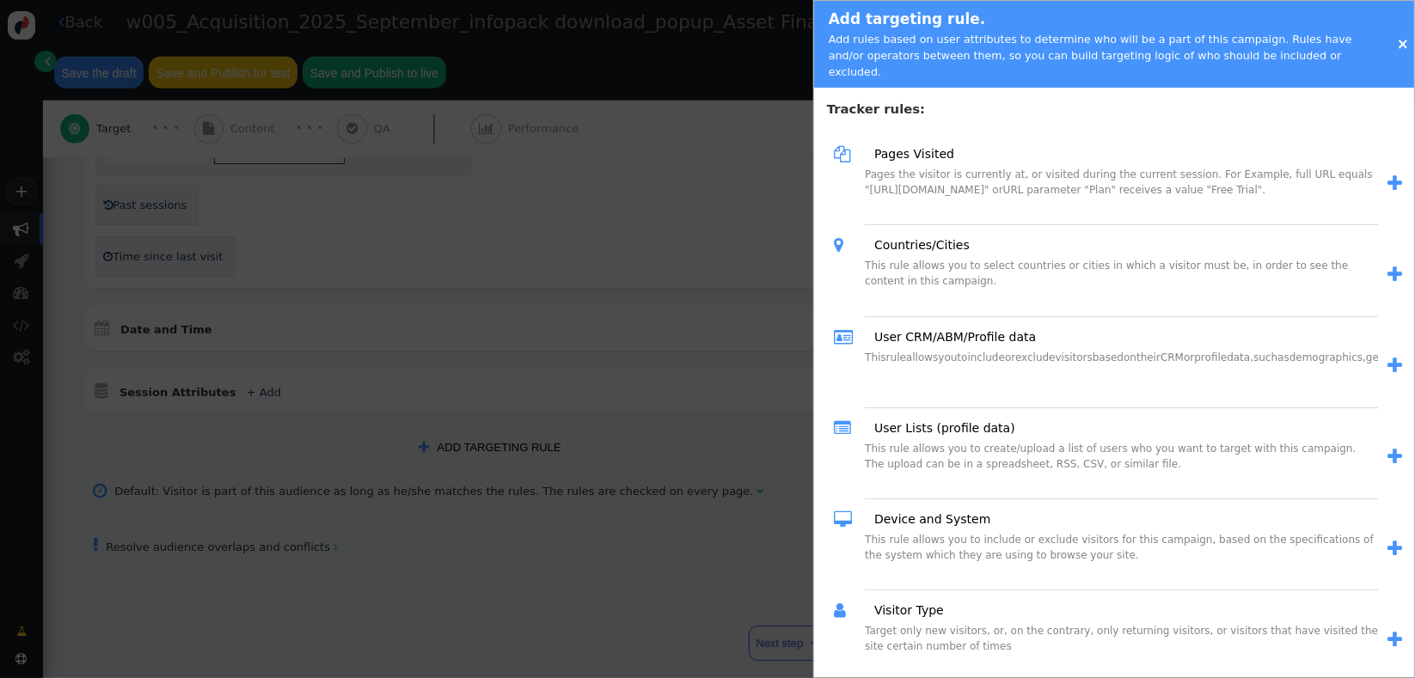
click at [987, 175] on div "Pages the visitor is currently at, or visited during the current session. For E…" at bounding box center [1121, 196] width 513 height 58
click at [1388, 357] on span "" at bounding box center [1395, 366] width 15 height 18
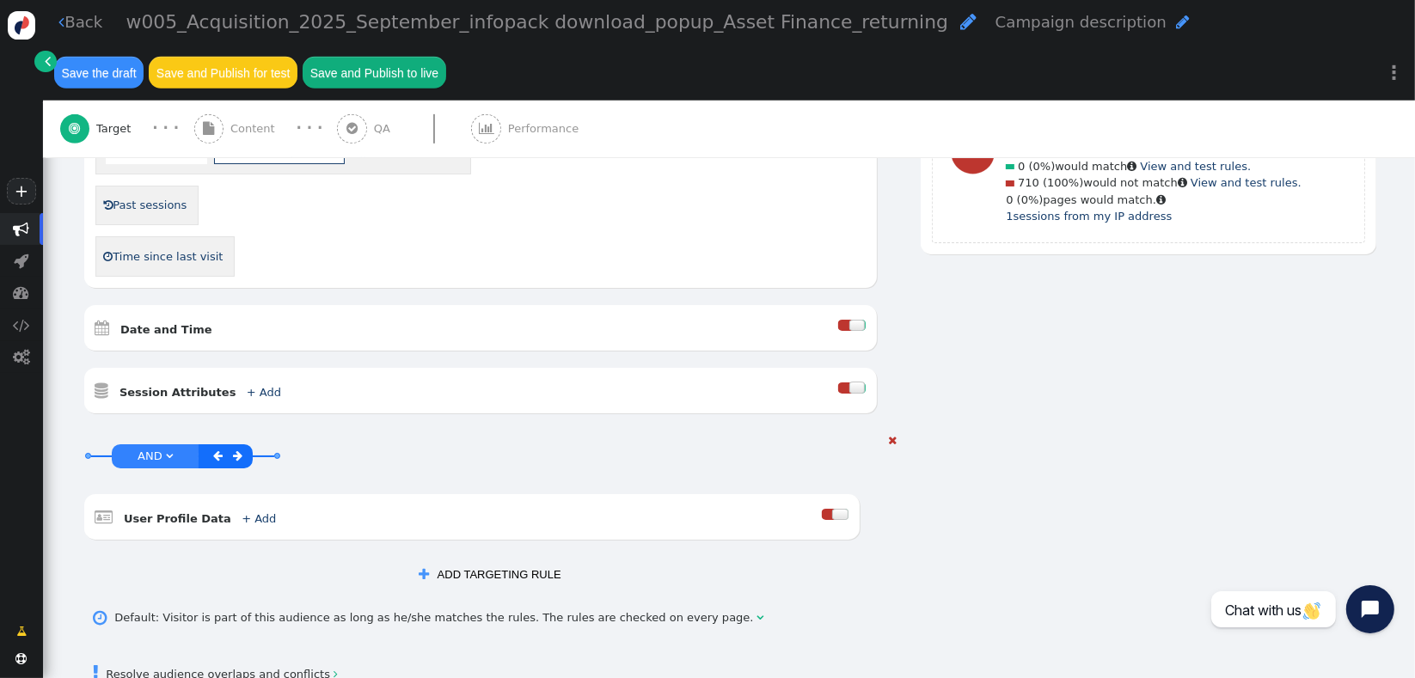
click at [822, 509] on div at bounding box center [829, 514] width 14 height 11
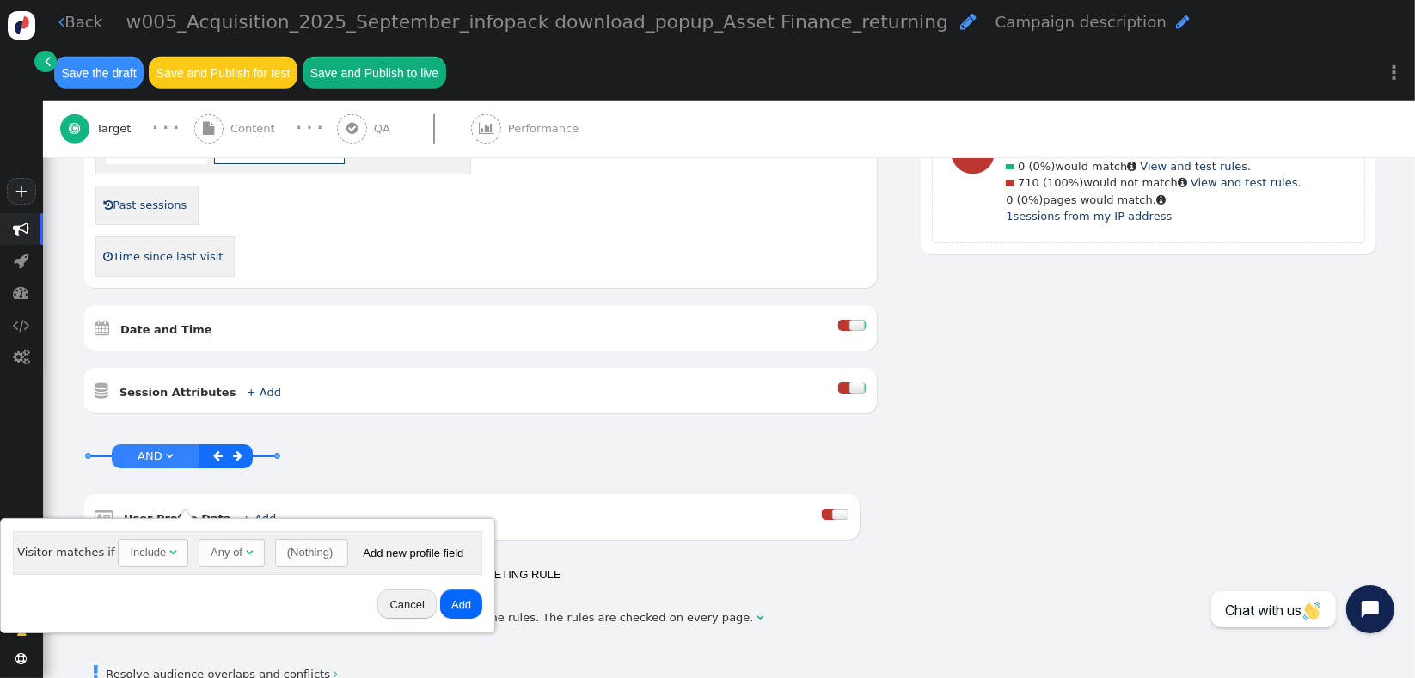
click at [287, 552] on div "(Nothing)" at bounding box center [310, 552] width 46 height 17
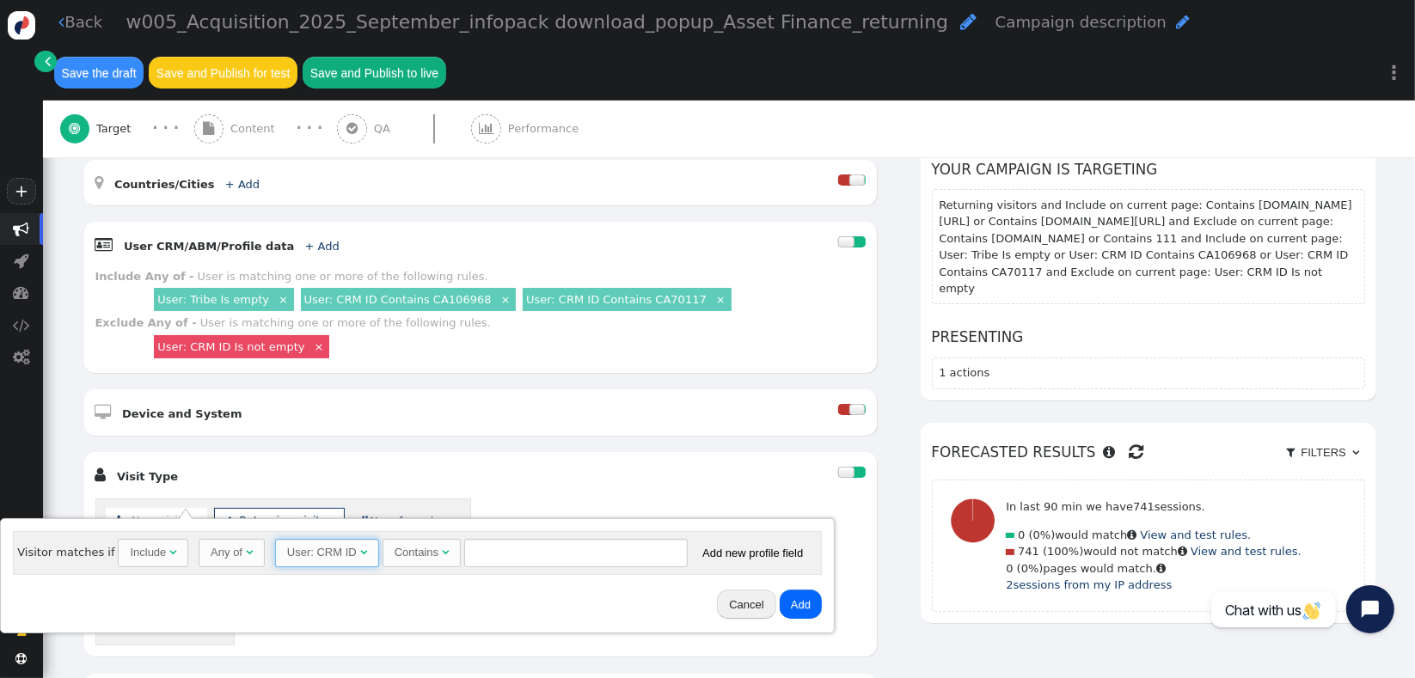
scroll to position [414, 0]
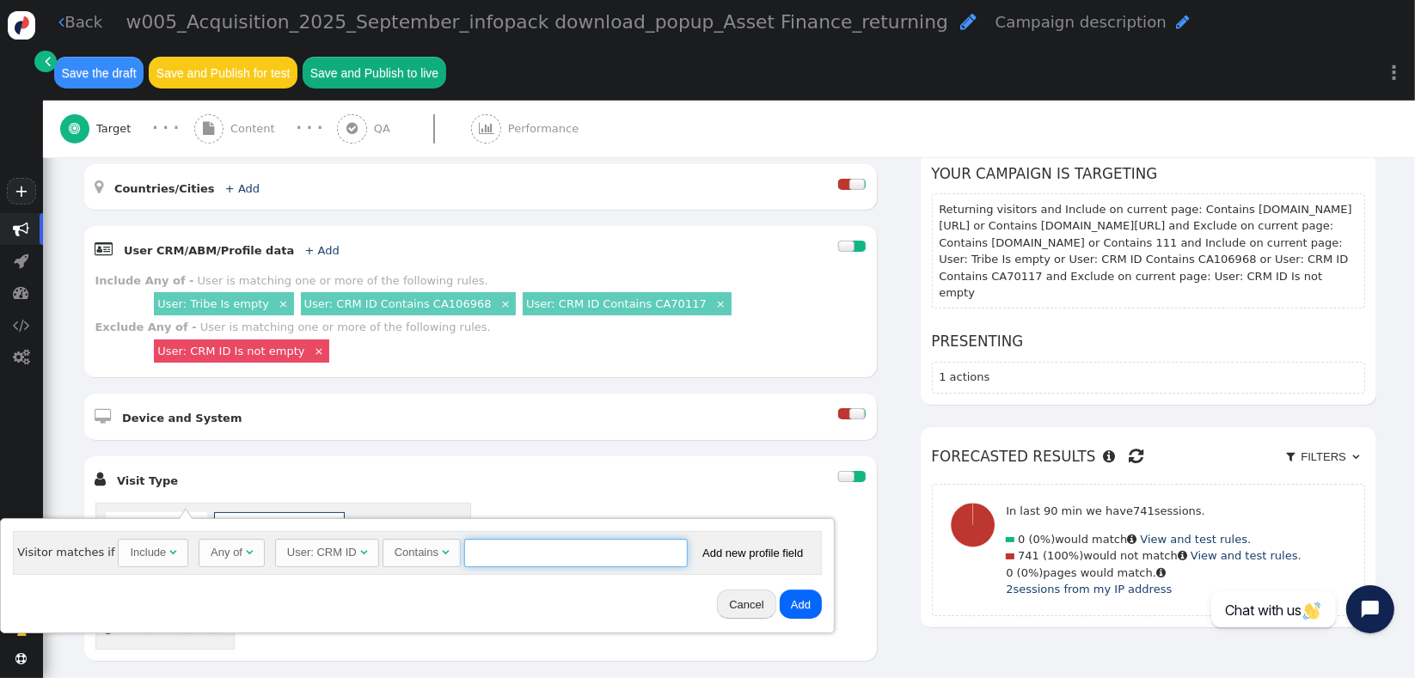
click at [513, 565] on input "text" at bounding box center [576, 553] width 224 height 29
type input "CA106968"
click at [806, 602] on button "Add" at bounding box center [801, 604] width 42 height 29
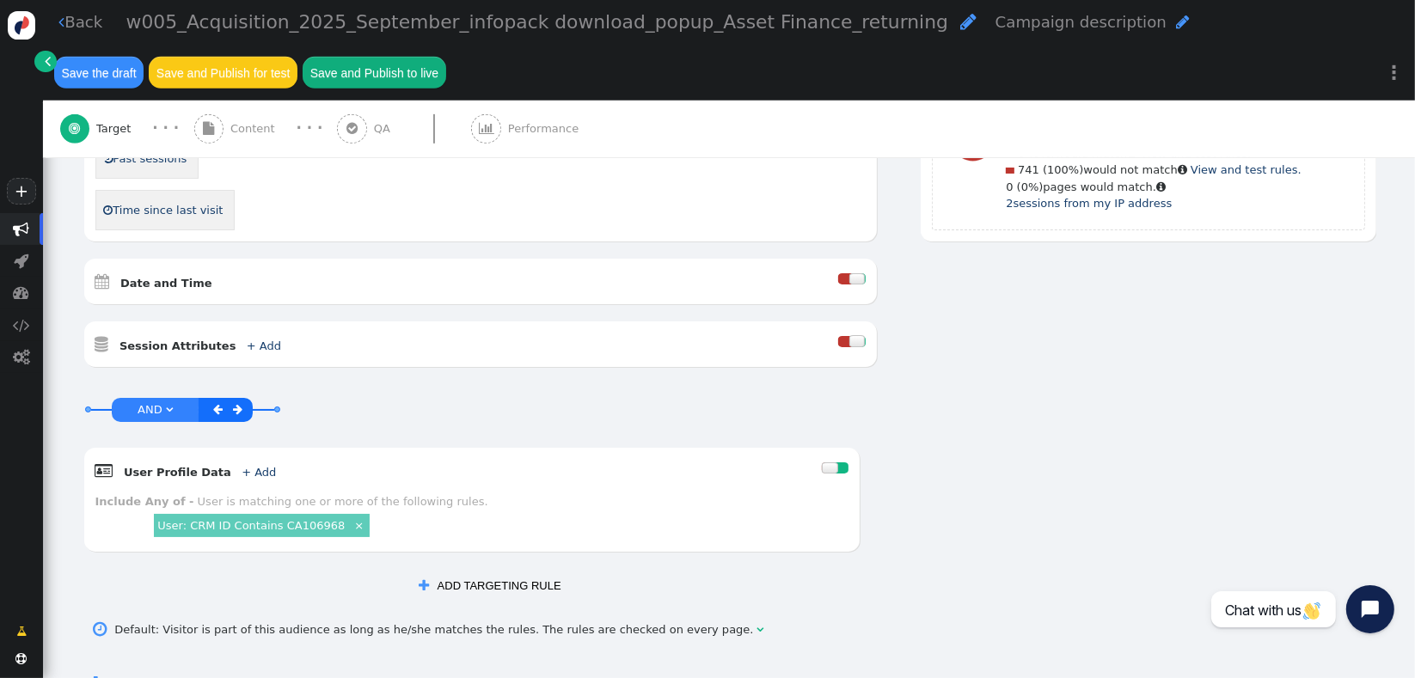
scroll to position [848, 0]
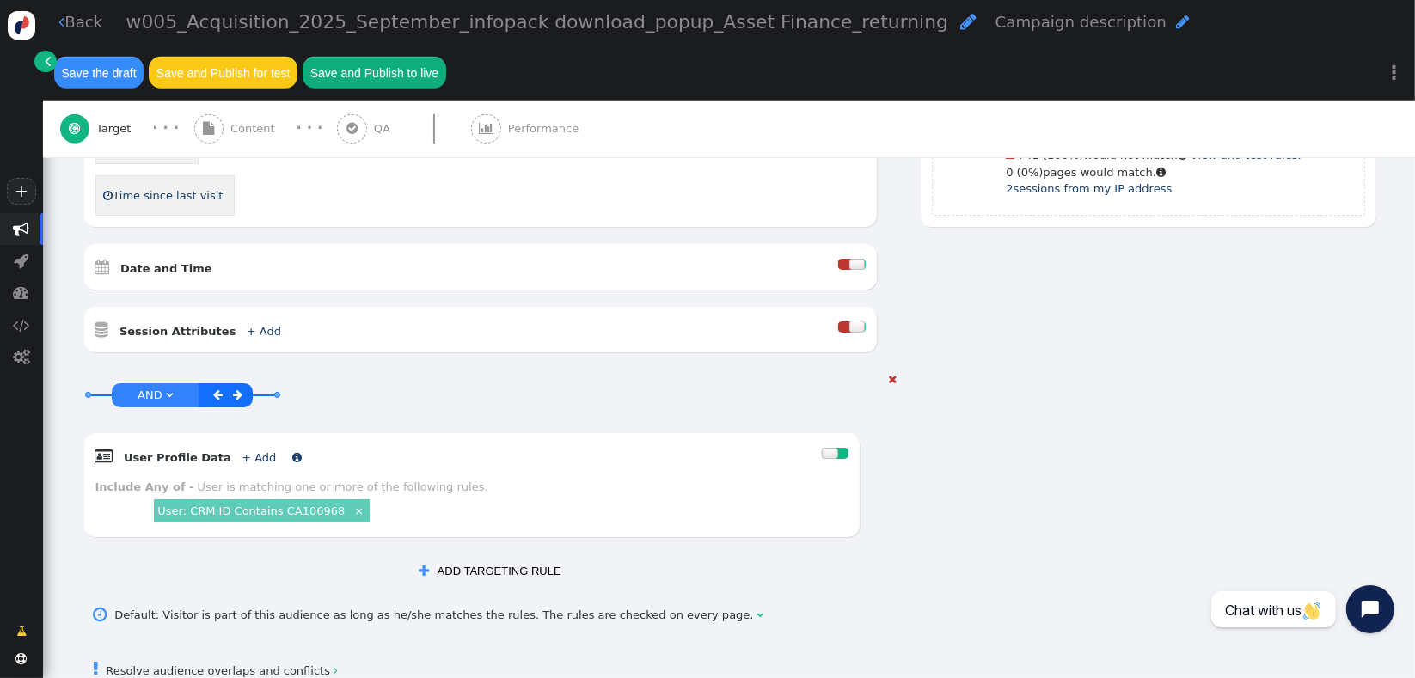
click at [247, 451] on link "+ Add" at bounding box center [259, 457] width 34 height 13
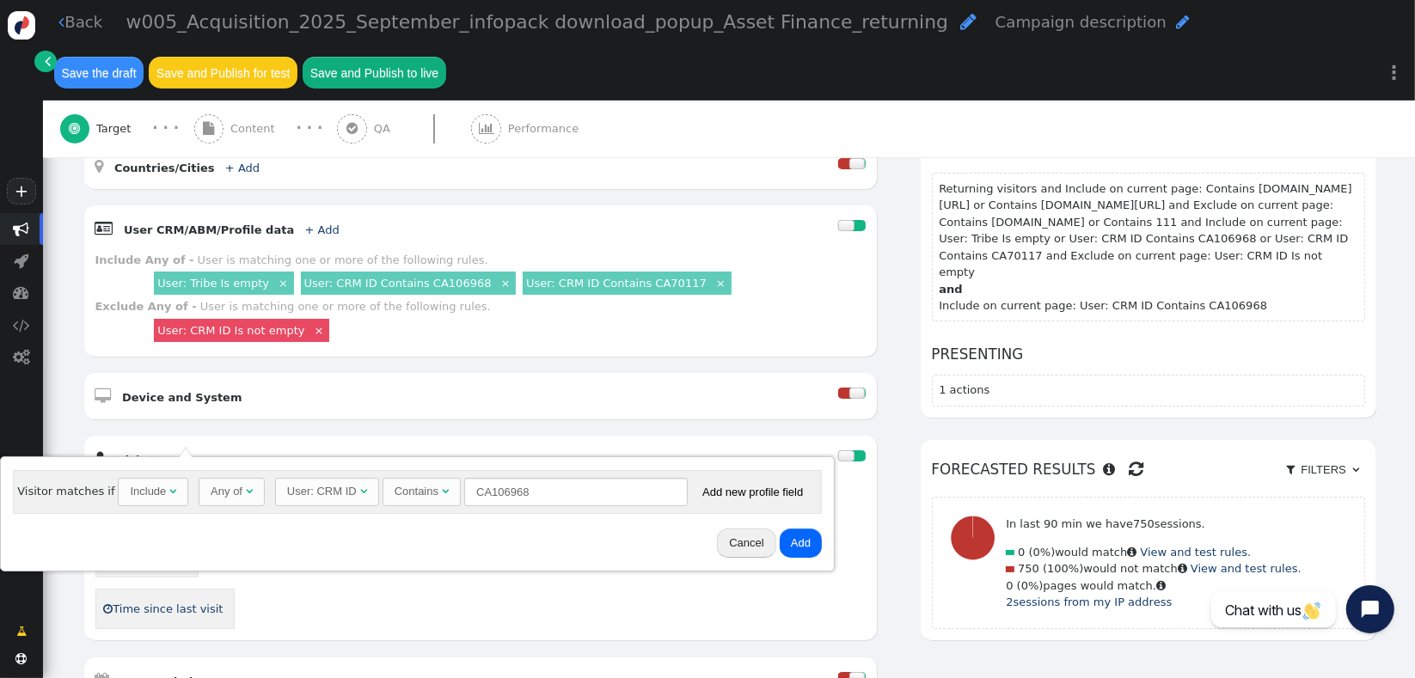
scroll to position [414, 0]
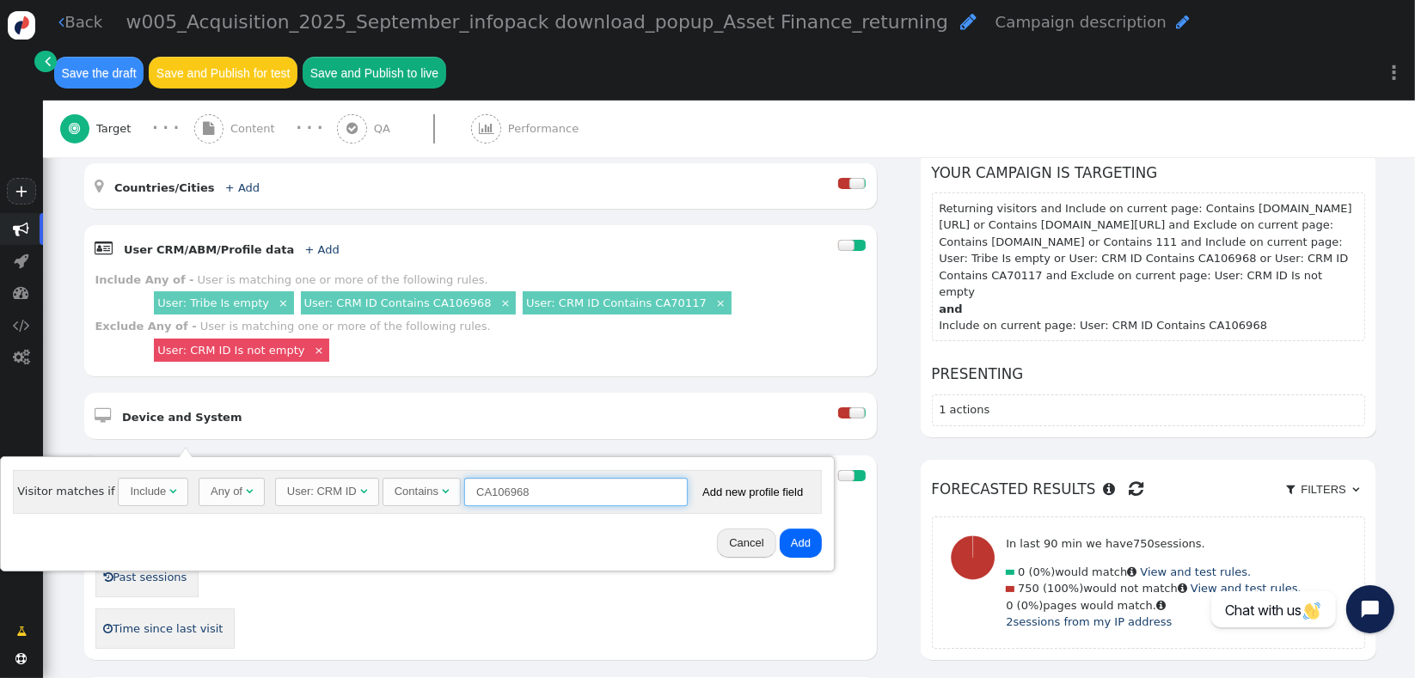
drag, startPoint x: 531, startPoint y: 491, endPoint x: 483, endPoint y: 491, distance: 48.2
click at [483, 491] on input "CA106968" at bounding box center [576, 492] width 224 height 29
type input "CA70117"
click at [788, 551] on button "Add" at bounding box center [801, 543] width 42 height 29
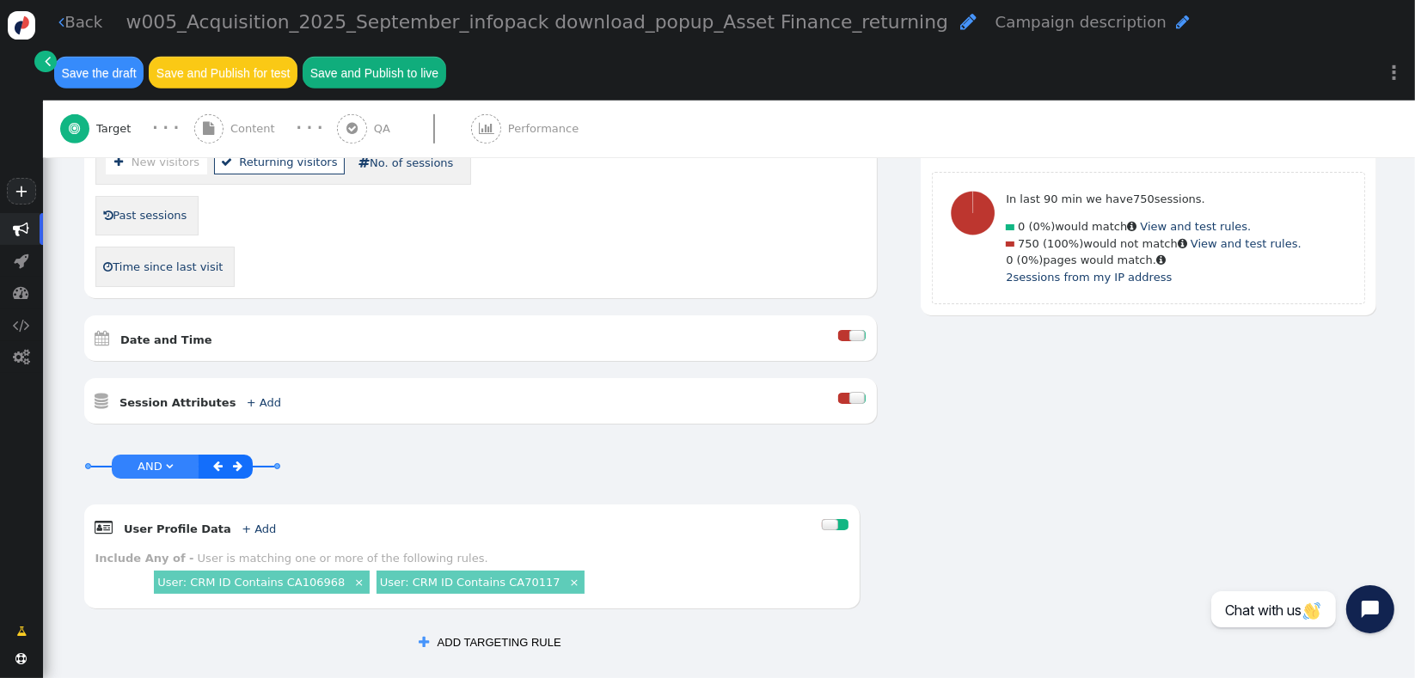
scroll to position [910, 0]
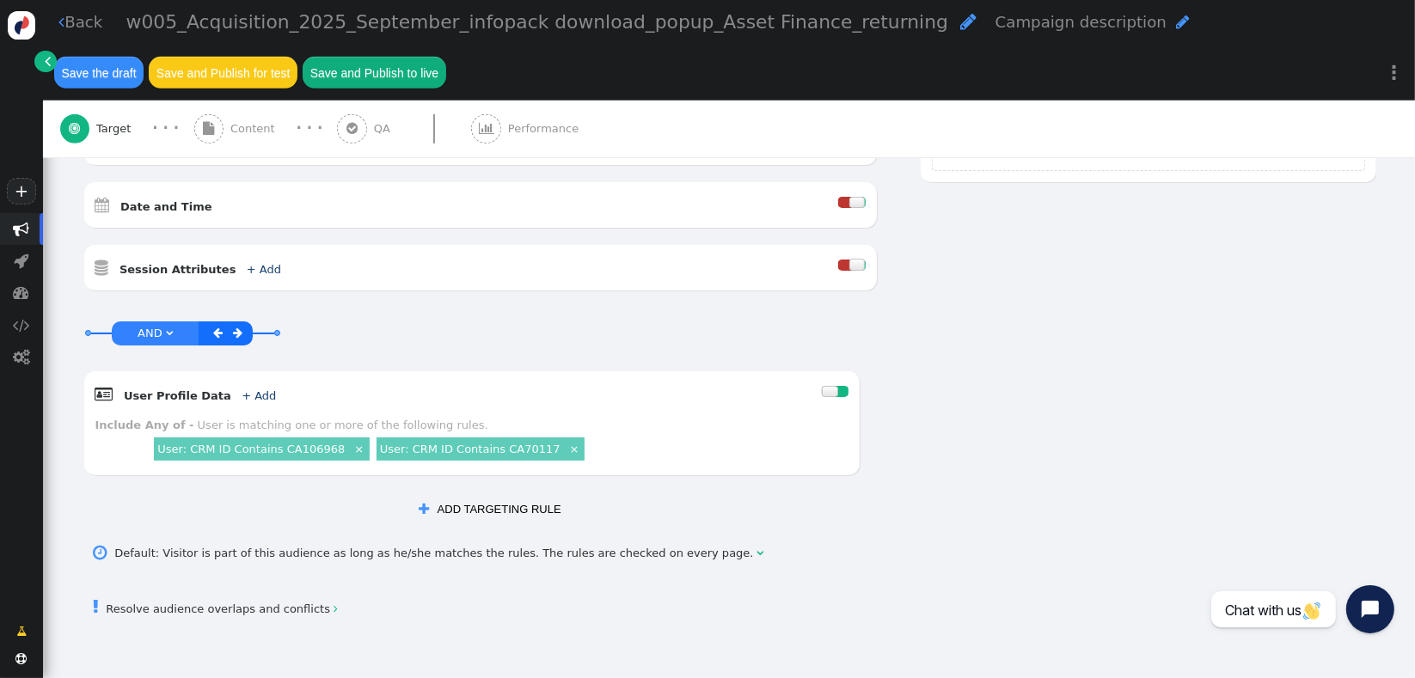
click at [457, 497] on button " ADD TARGETING RULE" at bounding box center [490, 509] width 164 height 29
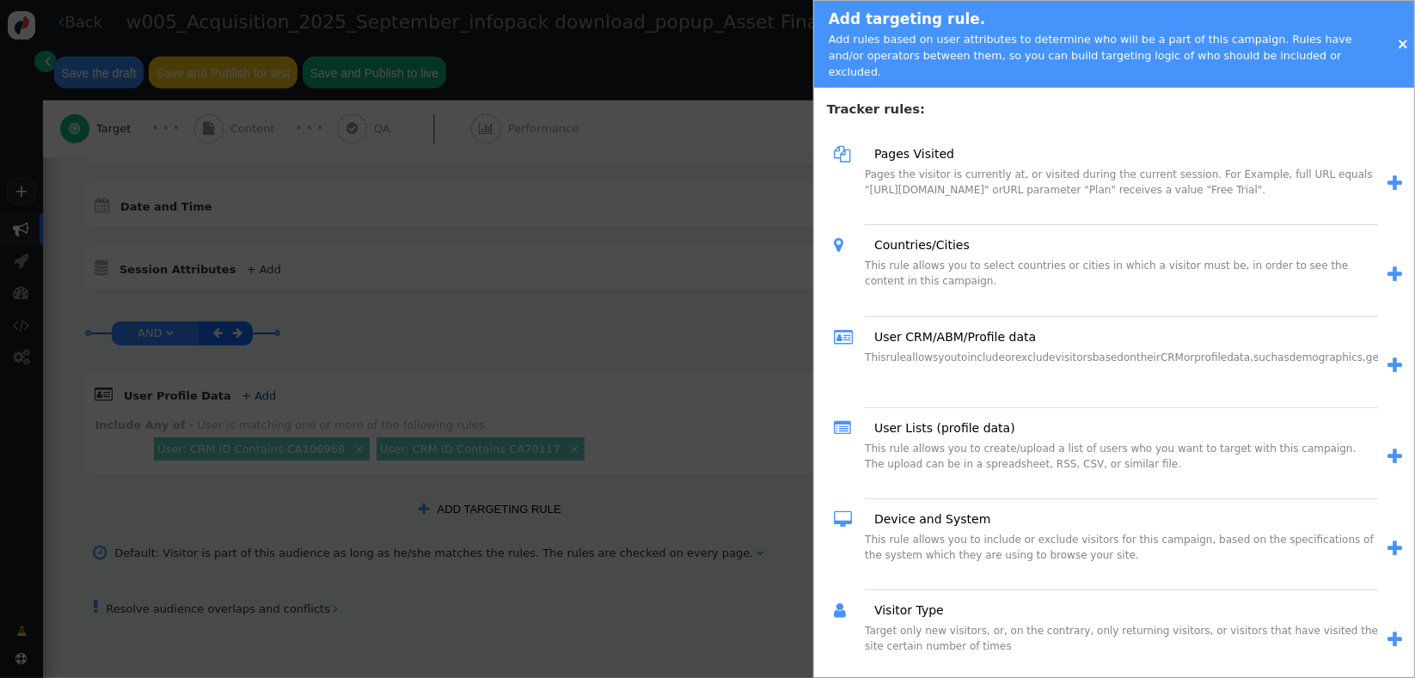
click at [1388, 175] on span "" at bounding box center [1395, 184] width 15 height 18
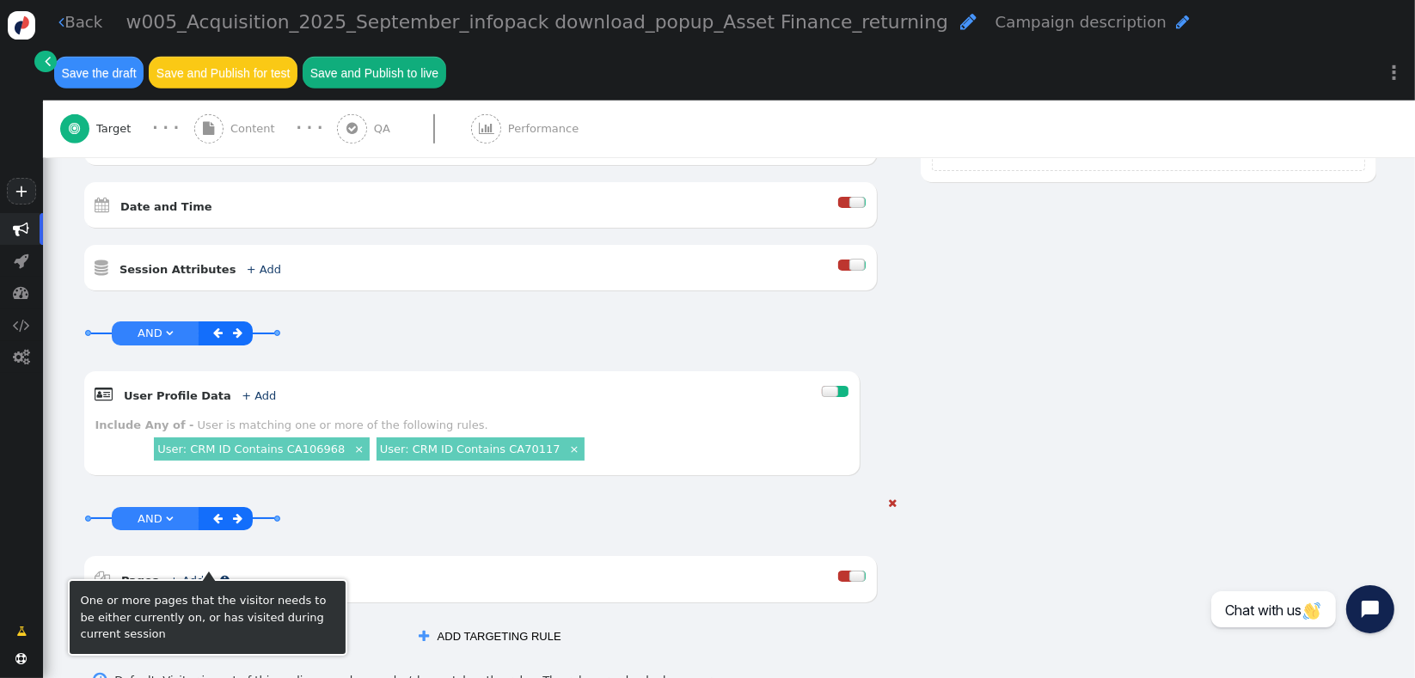
click at [184, 574] on link "+ Add" at bounding box center [186, 580] width 34 height 13
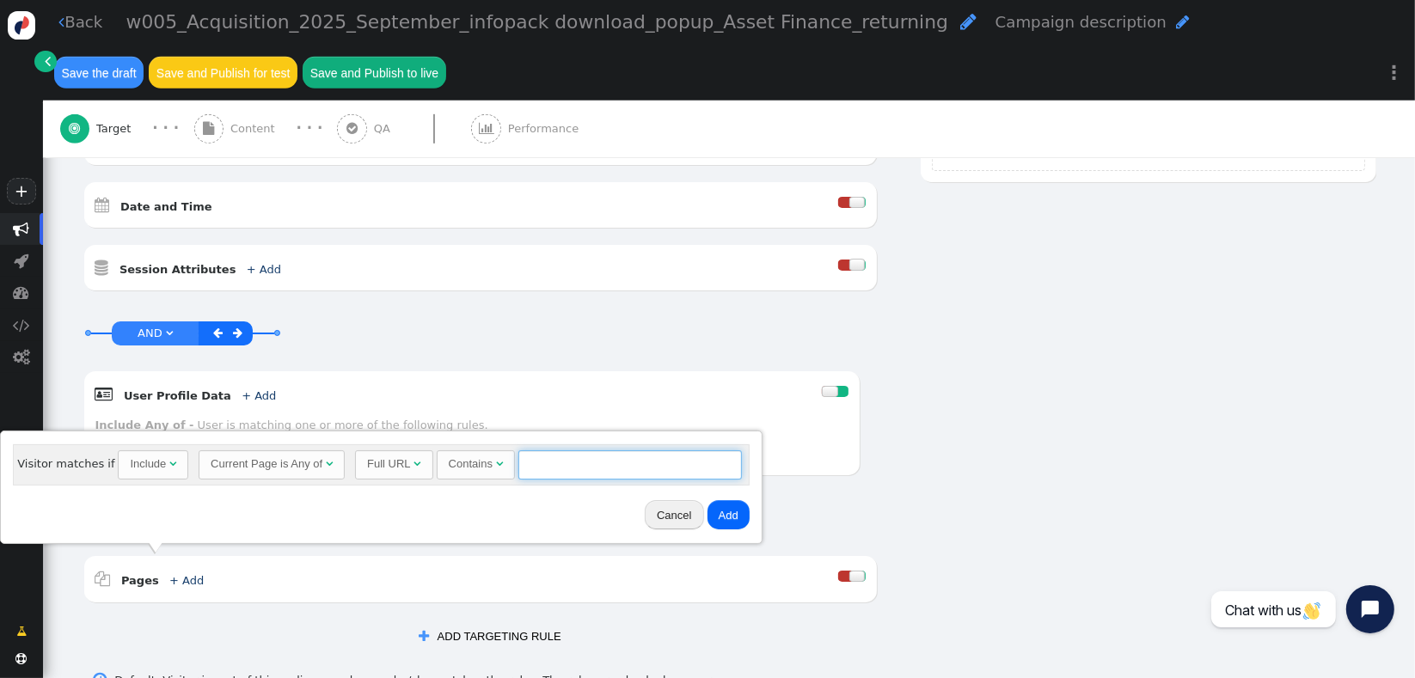
click at [538, 468] on input "text" at bounding box center [631, 465] width 224 height 29
paste input "[DOMAIN_NAME][URL] × Full URL Contains [DOMAIN_NAME][URL] ×"
type input "[DOMAIN_NAME][URL]"
click at [715, 521] on button "Add" at bounding box center [729, 514] width 42 height 29
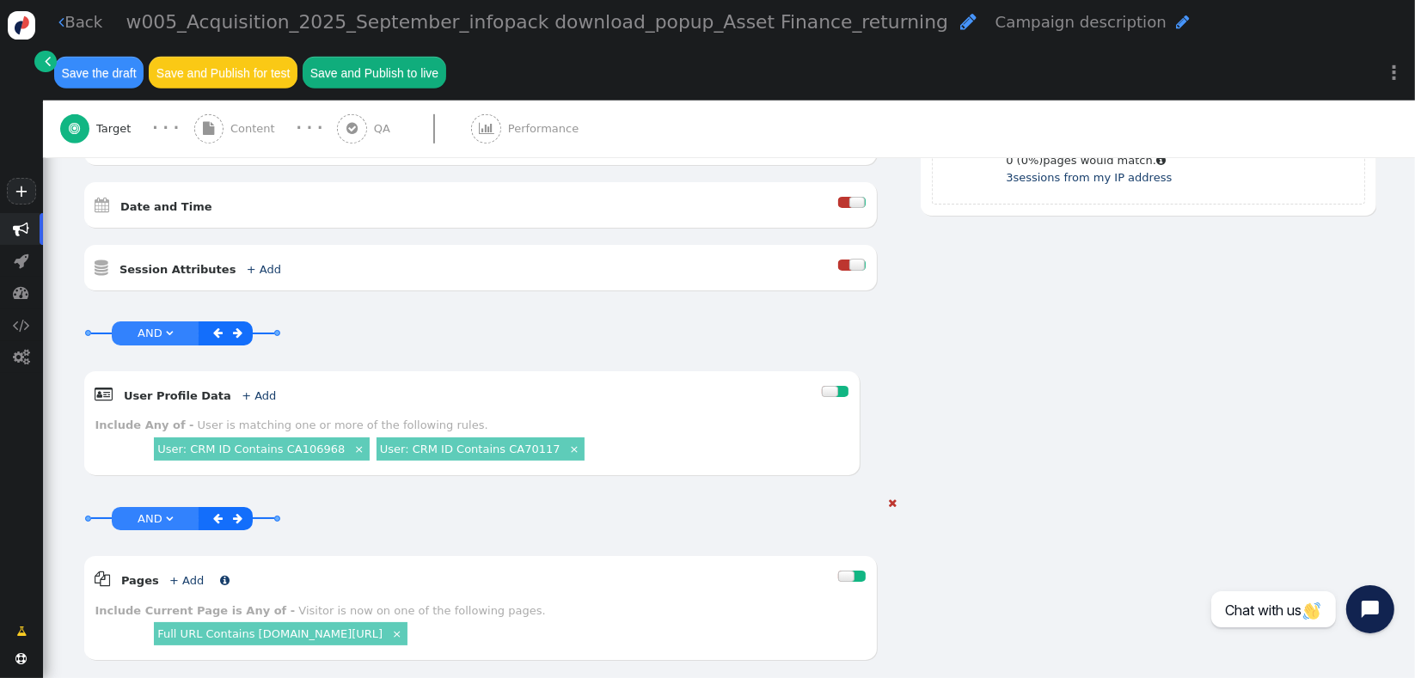
click at [180, 574] on link "+ Add" at bounding box center [186, 580] width 34 height 13
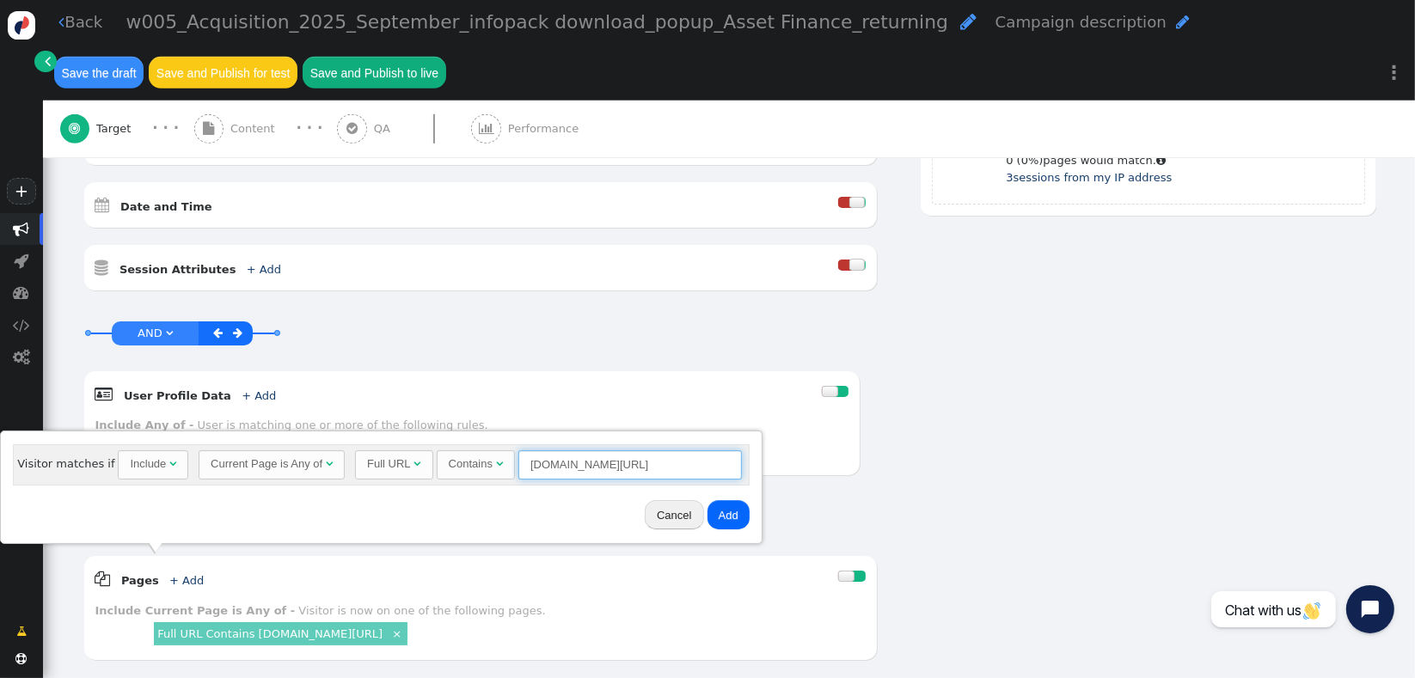
click at [552, 475] on input "[DOMAIN_NAME][URL]" at bounding box center [631, 465] width 224 height 29
paste input "× Full URL Contains [DOMAIN_NAME][URL] ×"
type input "[DOMAIN_NAME][URL]"
click at [711, 524] on button "Add" at bounding box center [729, 514] width 42 height 29
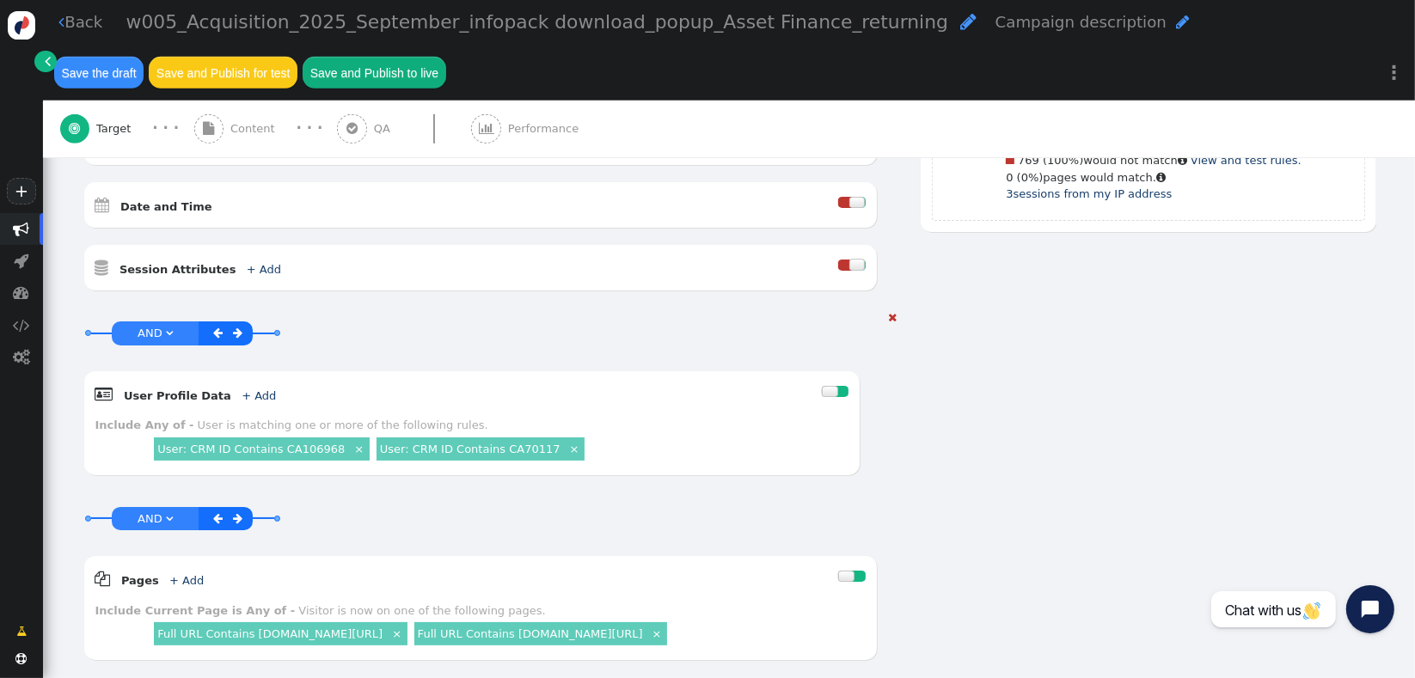
click at [238, 328] on span "" at bounding box center [237, 333] width 9 height 11
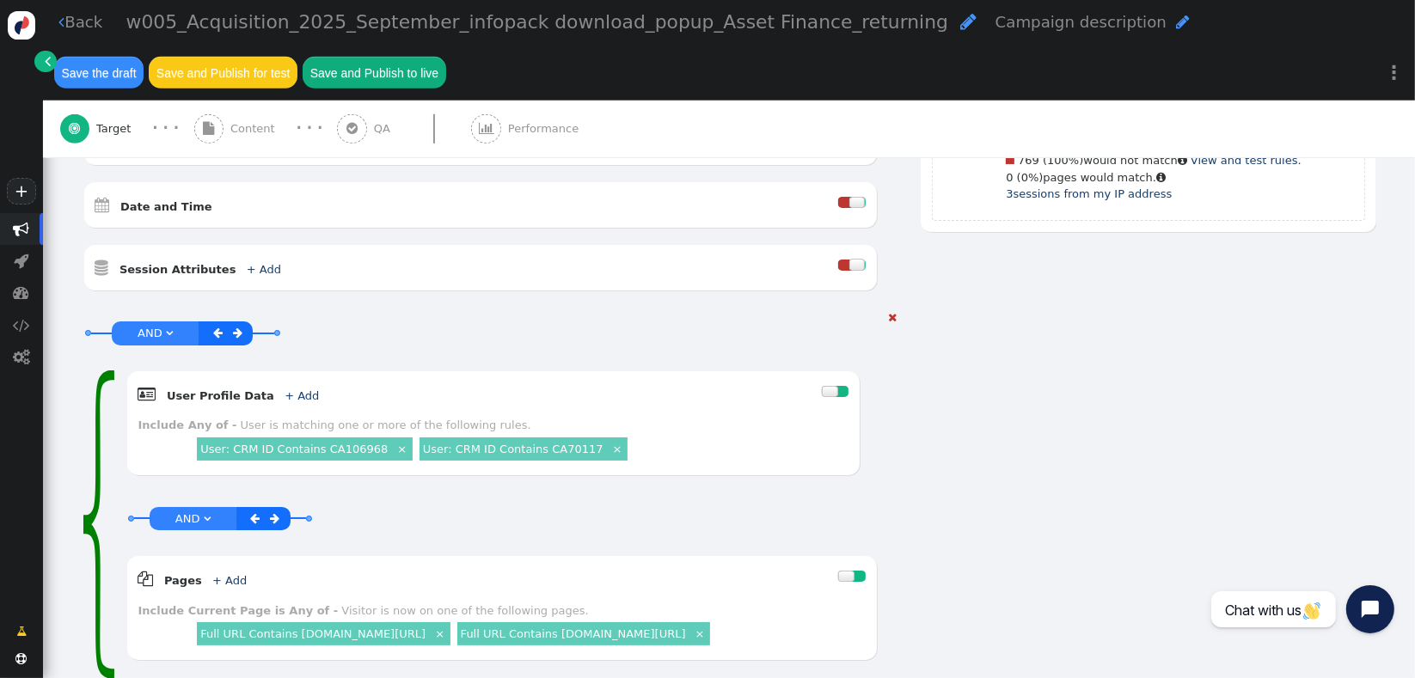
click at [154, 327] on span "AND" at bounding box center [150, 333] width 25 height 13
click at [223, 574] on link "+ Add" at bounding box center [229, 580] width 34 height 13
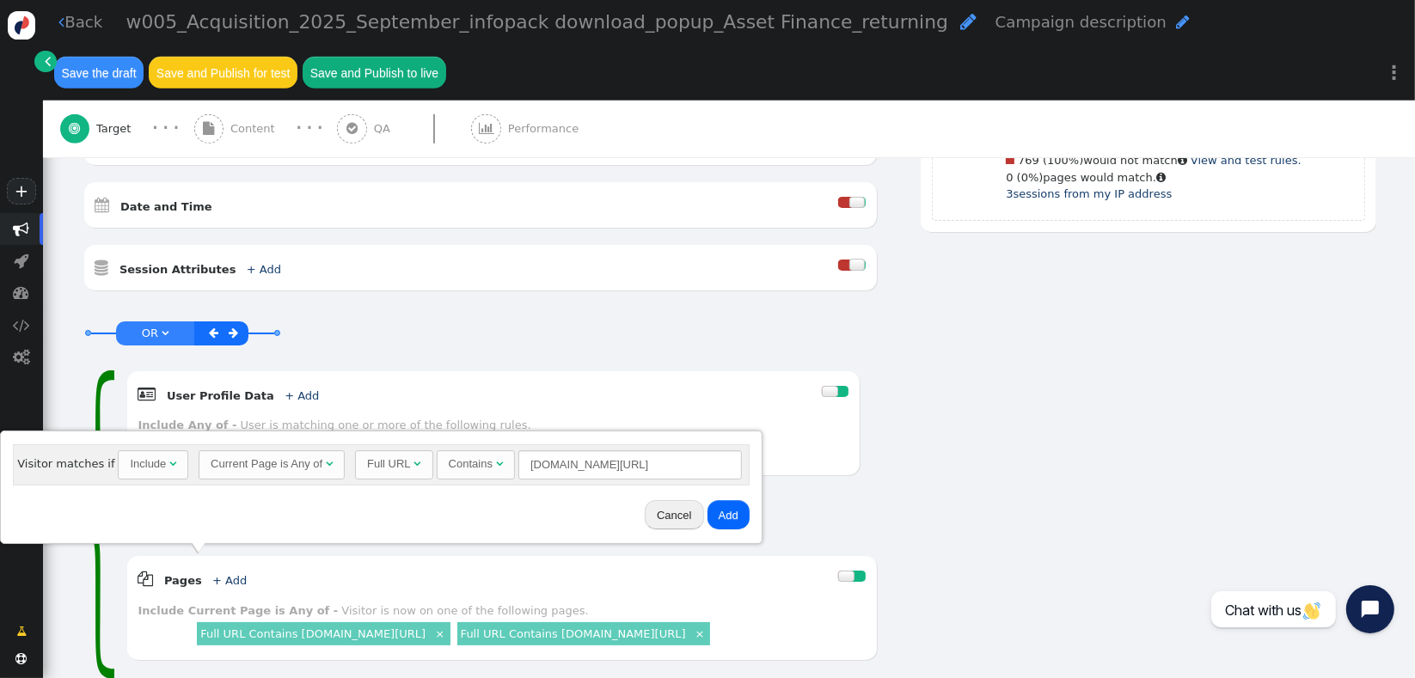
click at [130, 473] on div "Include" at bounding box center [148, 464] width 36 height 17
click at [538, 470] on input "[DOMAIN_NAME][URL]" at bounding box center [634, 465] width 224 height 29
type input "[DOMAIN_NAME]"
click at [725, 512] on button "Add" at bounding box center [732, 514] width 42 height 29
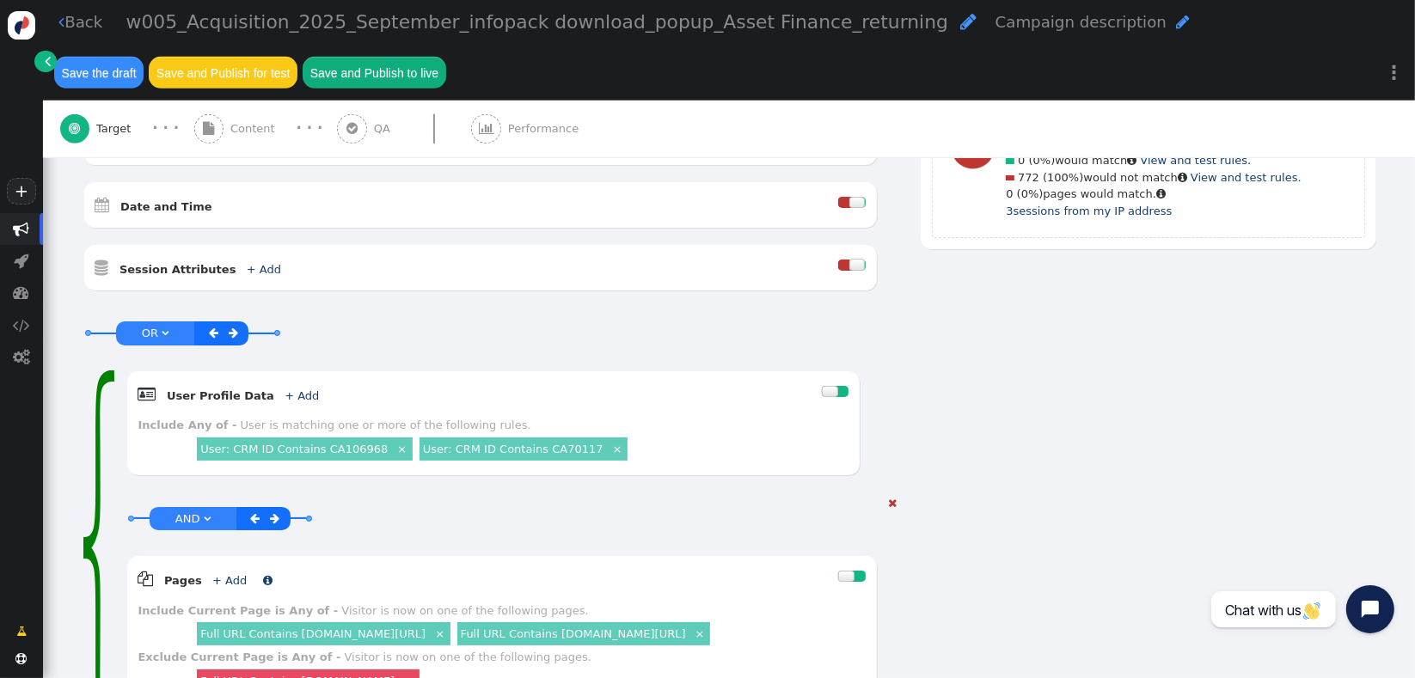
click at [229, 574] on link "+ Add" at bounding box center [229, 580] width 34 height 13
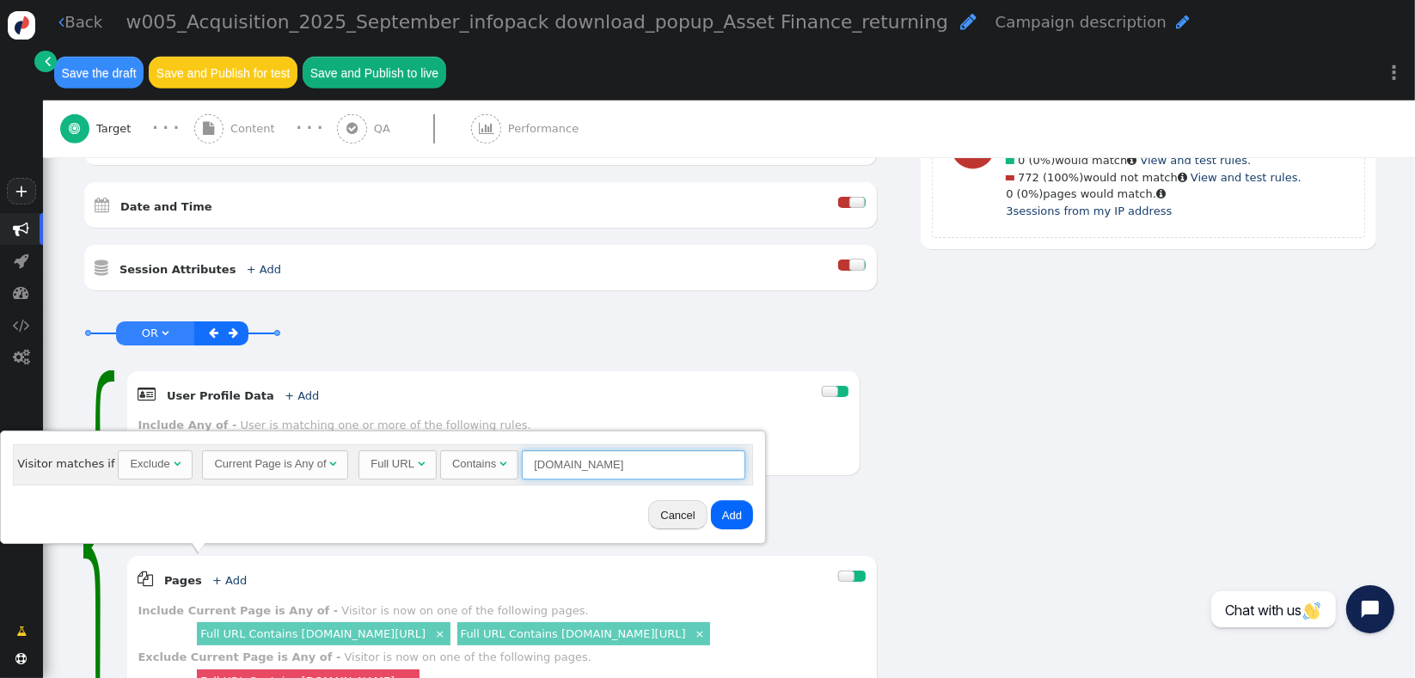
click at [599, 466] on input "[DOMAIN_NAME]" at bounding box center [634, 465] width 224 height 29
type input "111"
click at [720, 507] on button "Add" at bounding box center [732, 514] width 42 height 29
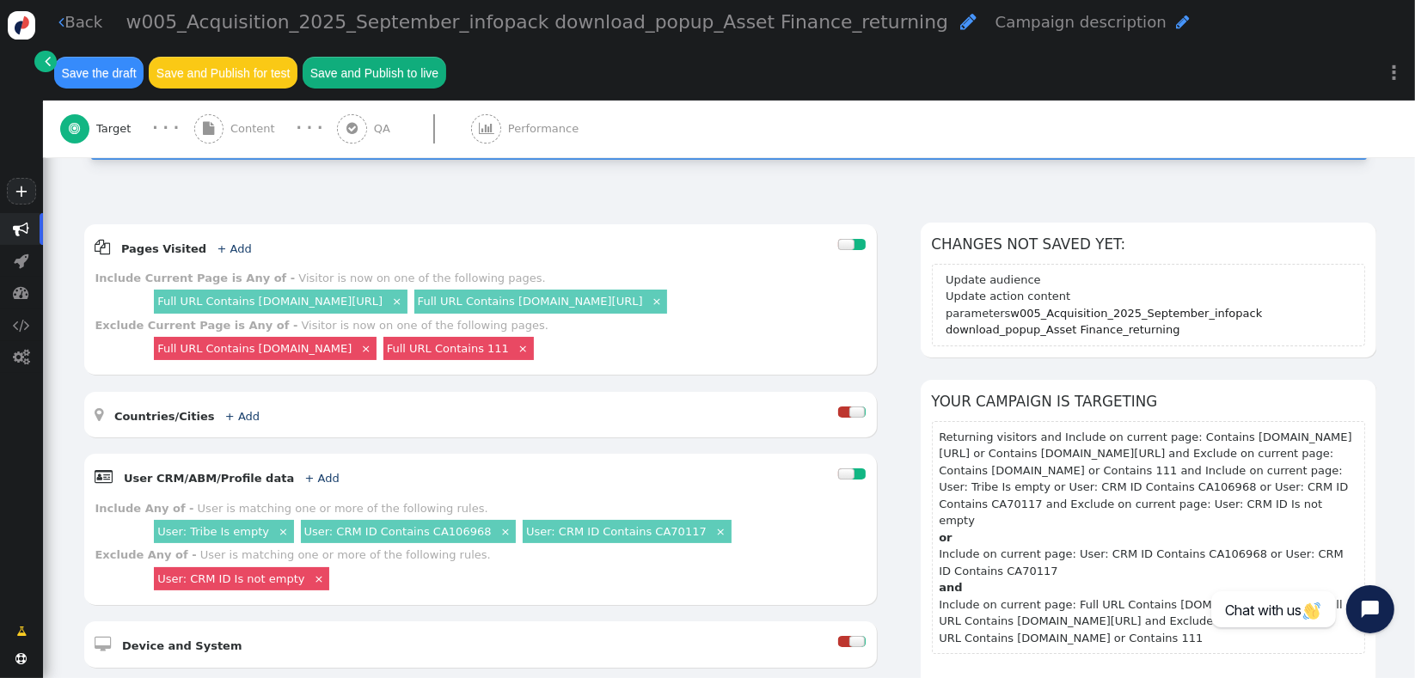
scroll to position [172, 0]
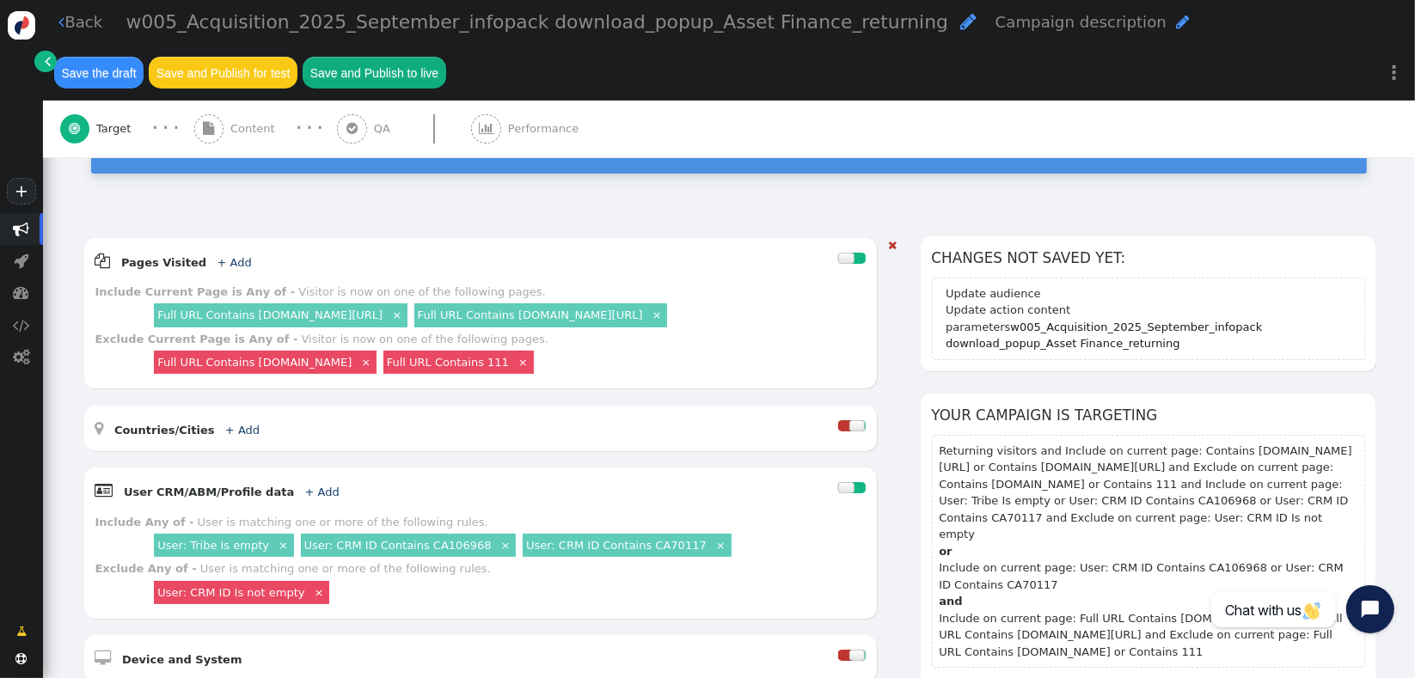
click at [714, 537] on link "×" at bounding box center [721, 544] width 15 height 15
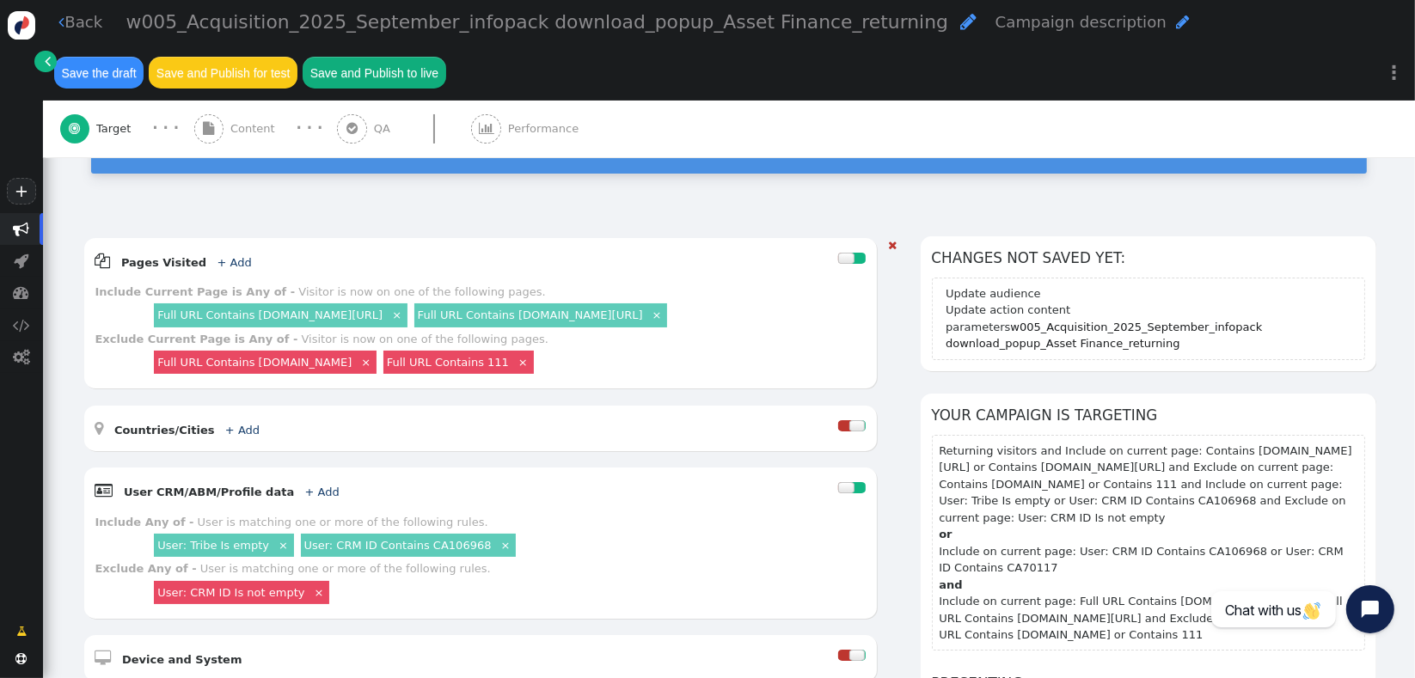
click at [499, 537] on link "×" at bounding box center [506, 544] width 15 height 15
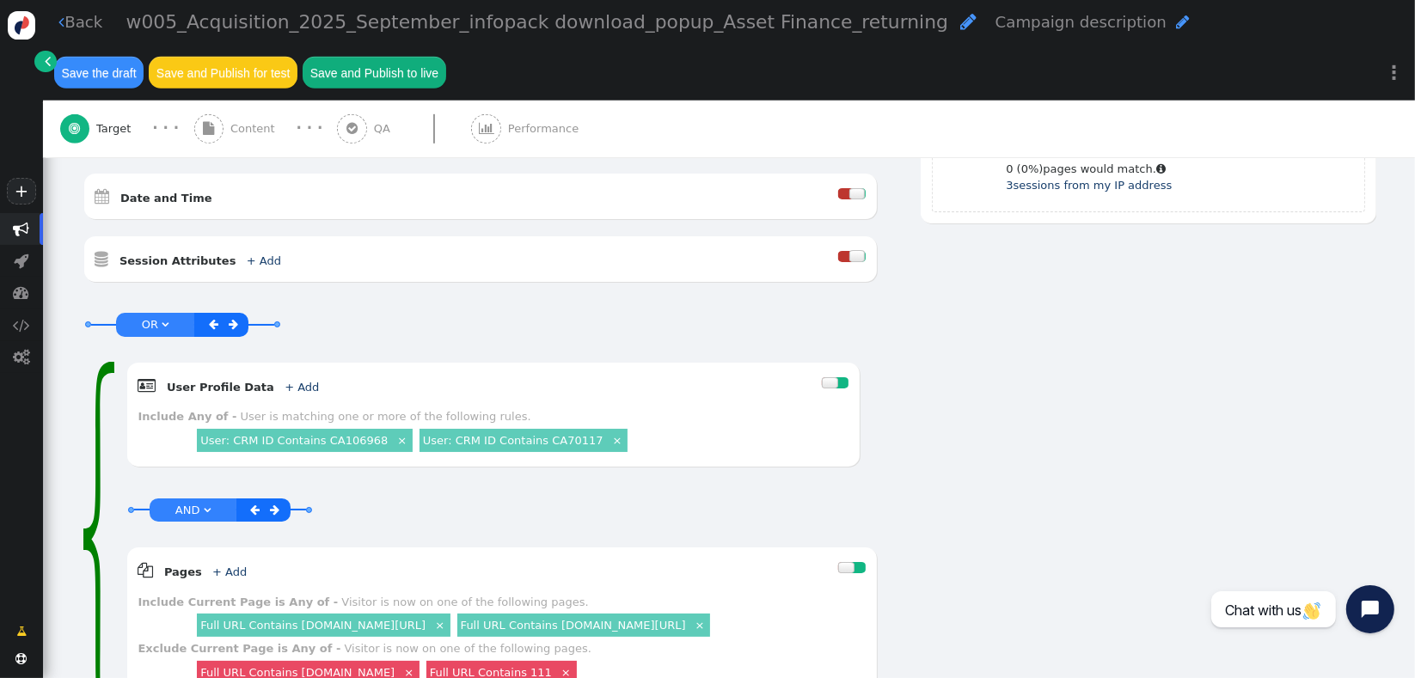
scroll to position [941, 0]
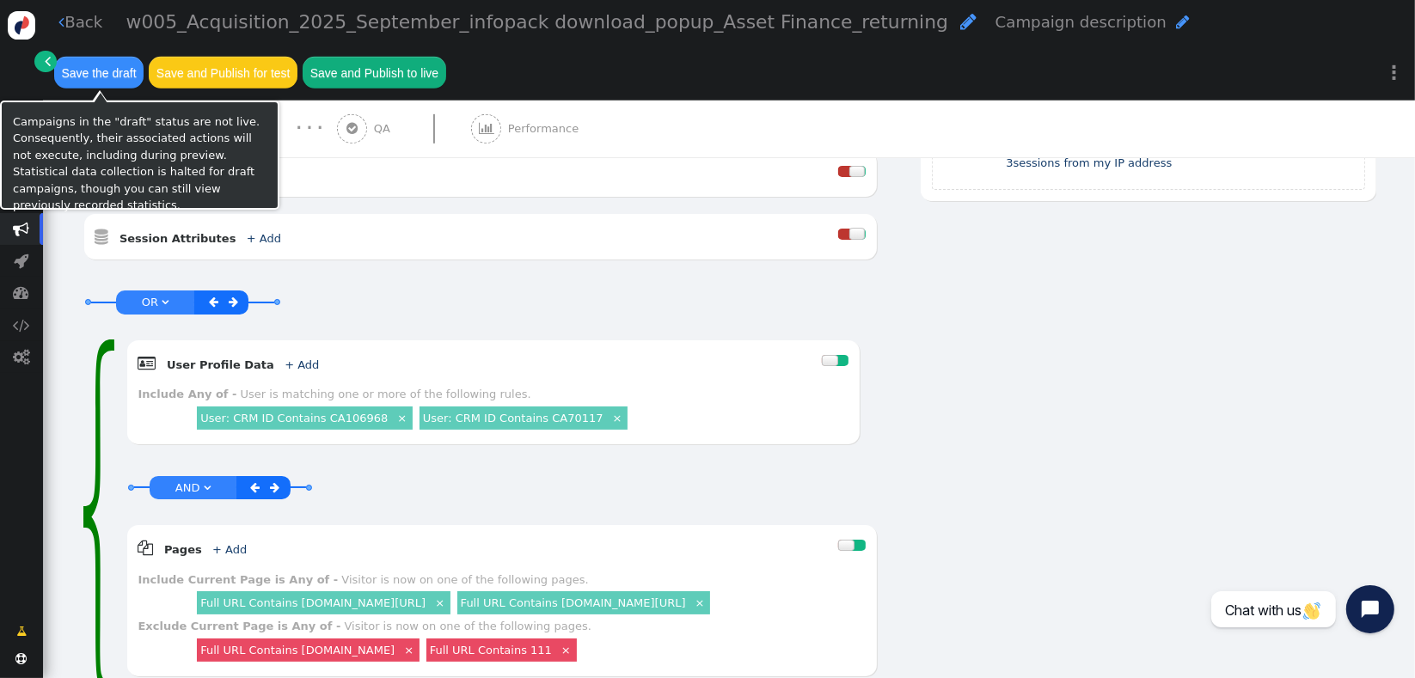
click at [104, 71] on button "Save the draft" at bounding box center [98, 72] width 89 height 31
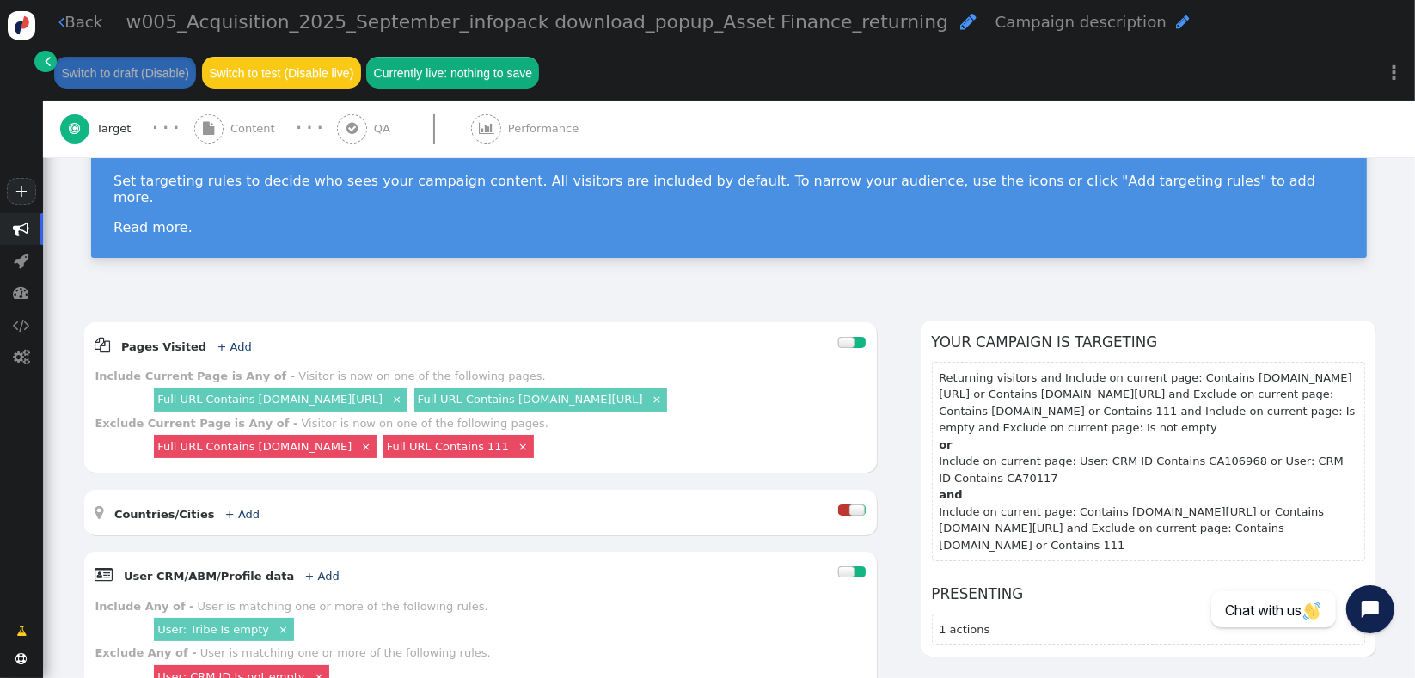
scroll to position [15, 0]
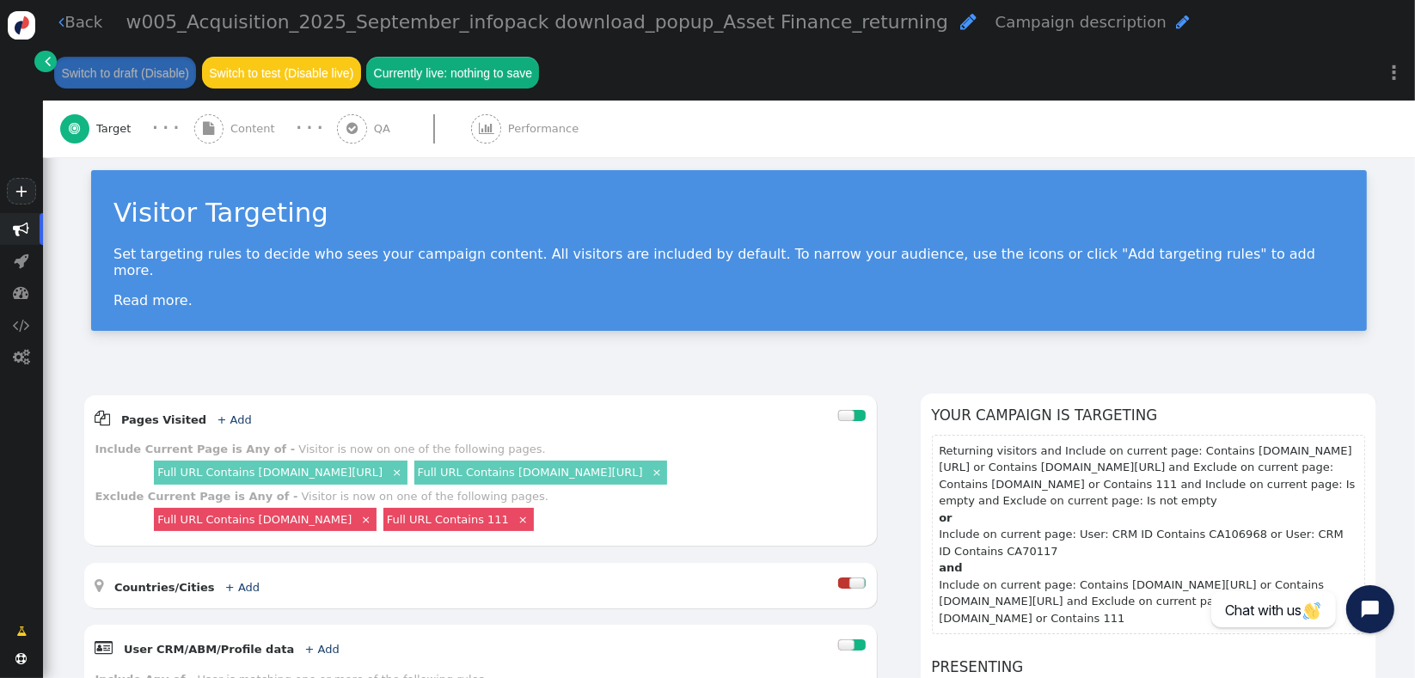
click at [255, 134] on span "Content" at bounding box center [256, 128] width 52 height 17
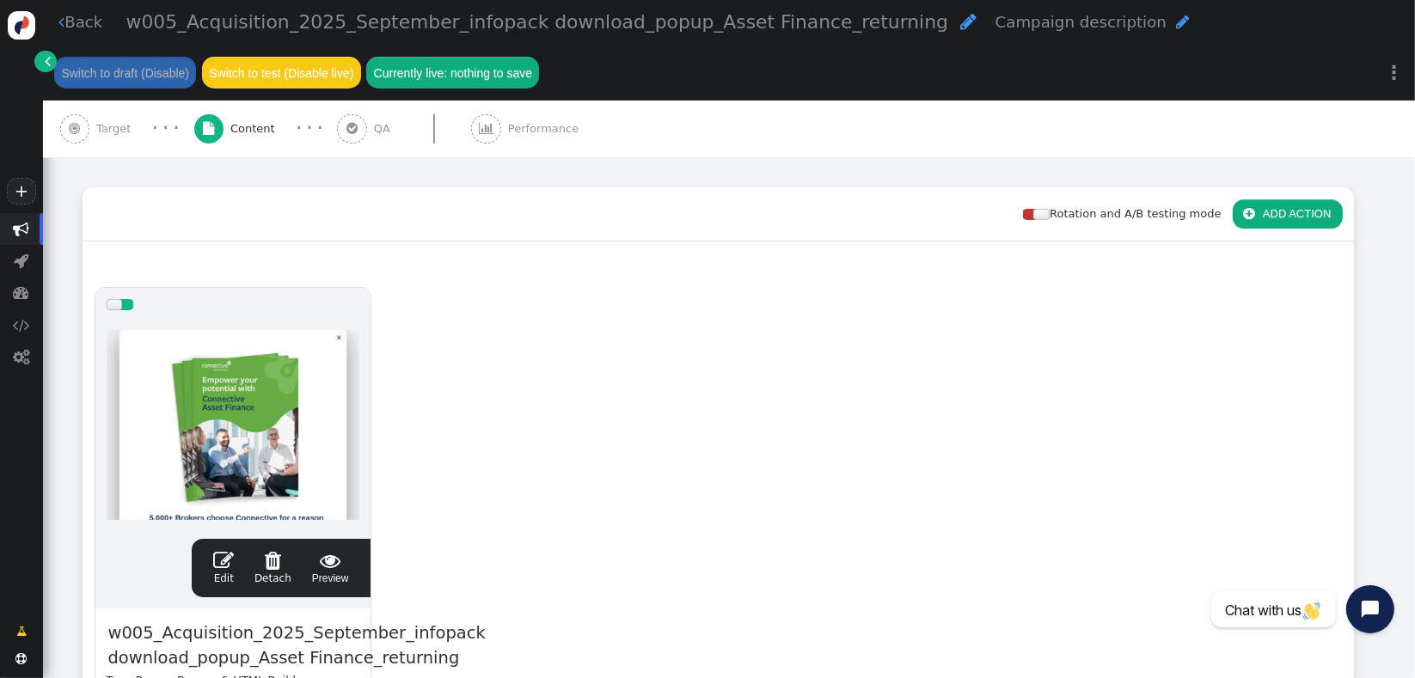
scroll to position [377, 0]
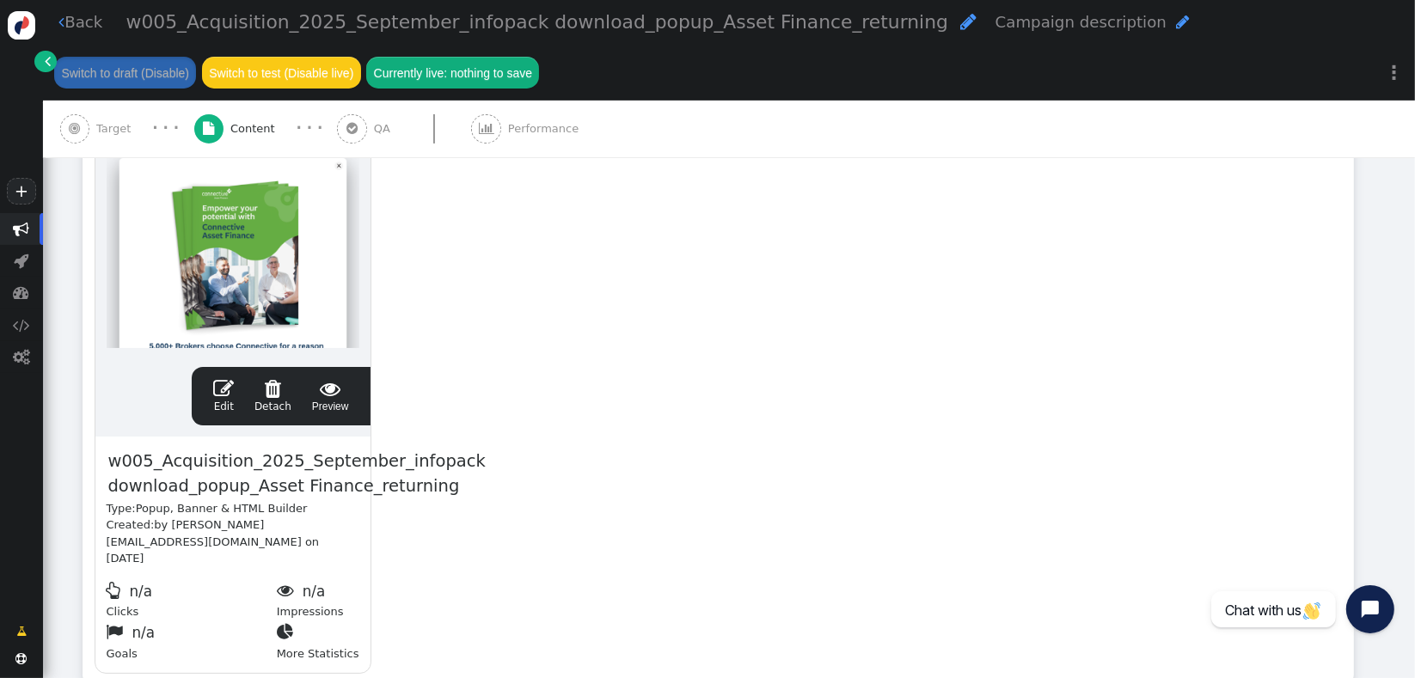
click at [224, 392] on span "" at bounding box center [223, 388] width 21 height 21
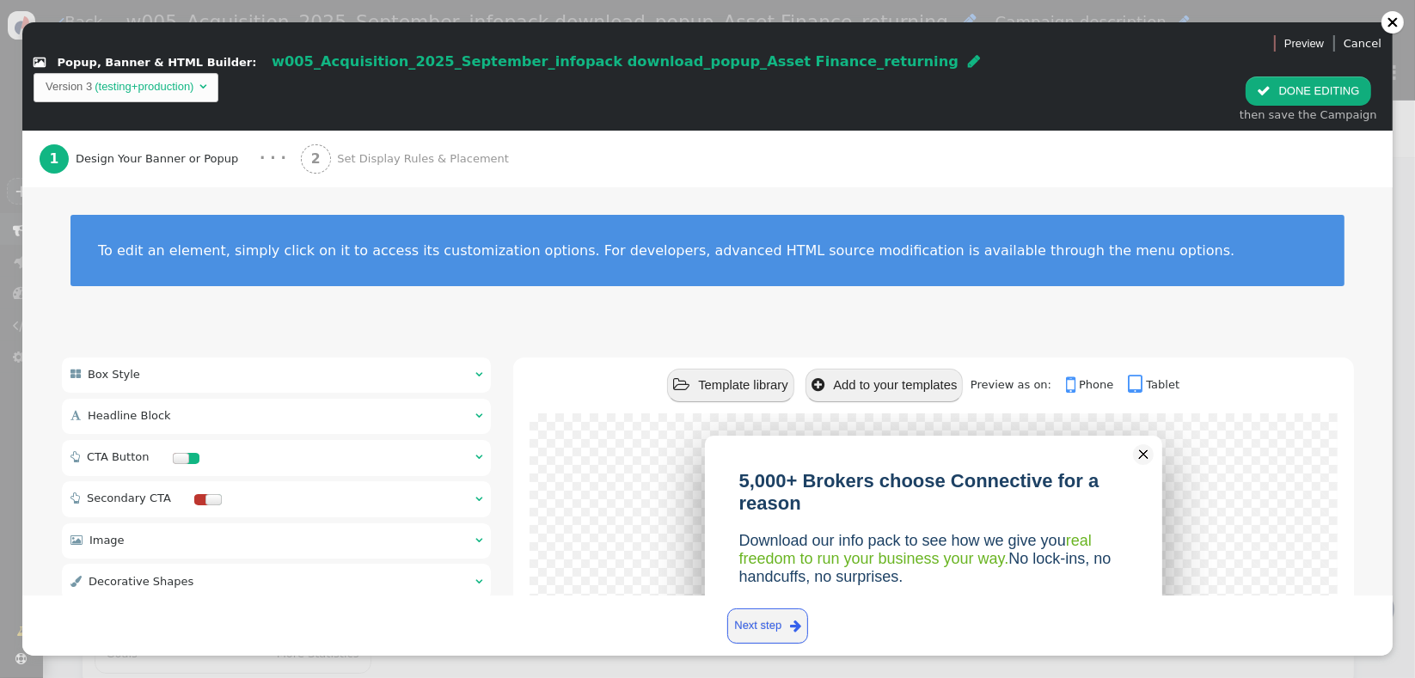
click at [323, 440] on div " CTA Button  " at bounding box center [277, 458] width 430 height 36
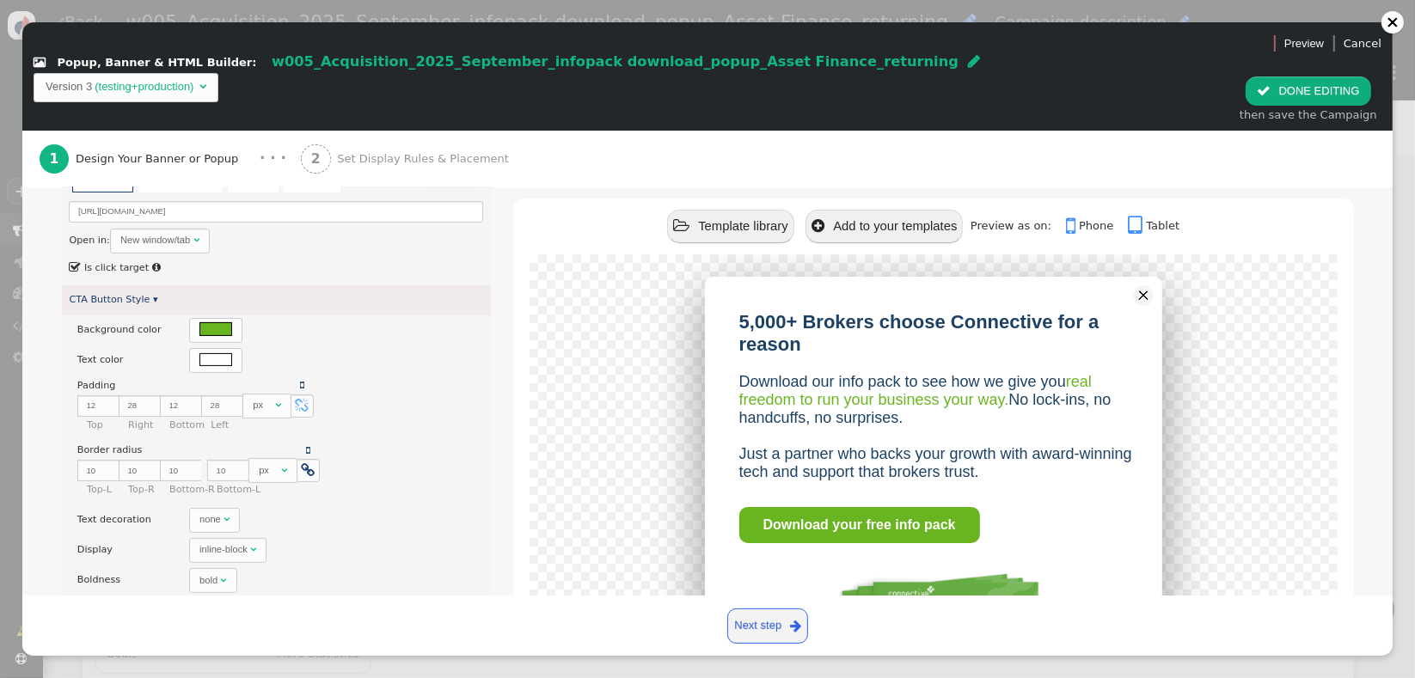
type input "Download your free info pack"
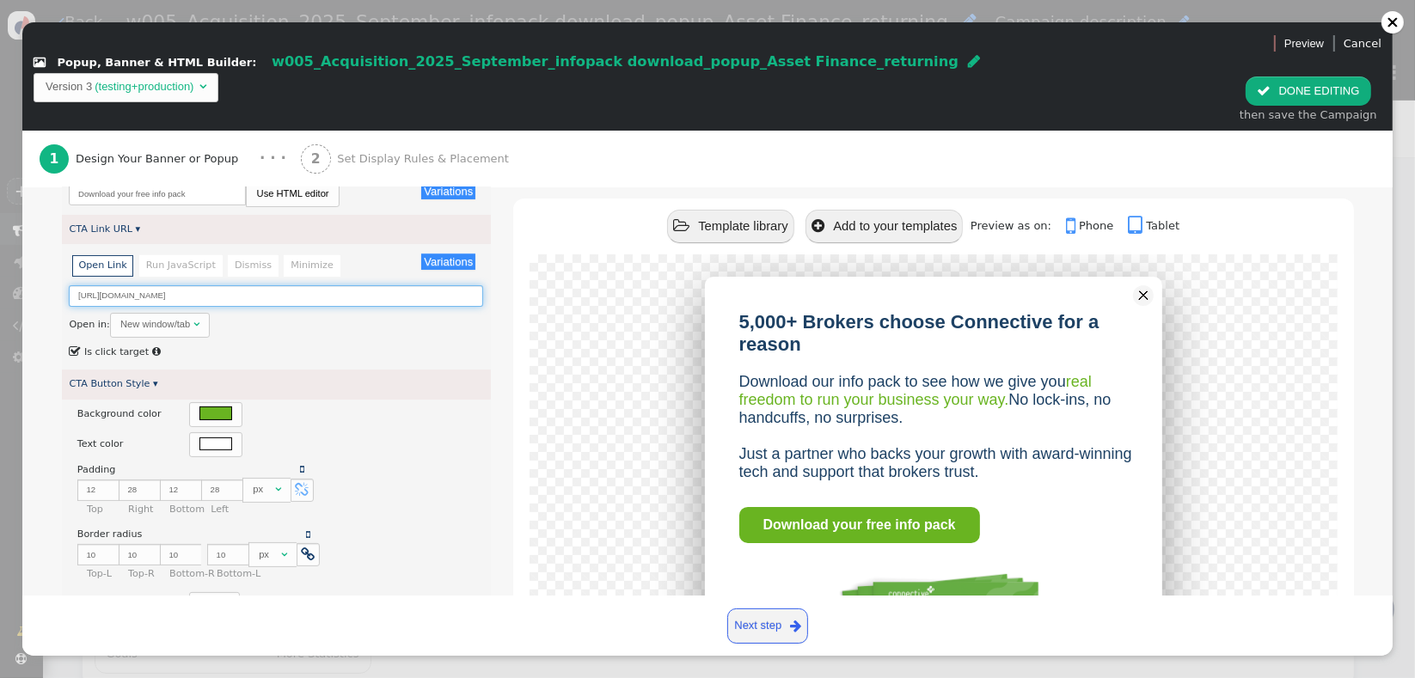
click at [359, 285] on input "[URL][DOMAIN_NAME]" at bounding box center [276, 295] width 414 height 21
paste input "[URL][DOMAIN_NAME]"
type input "[URL][DOMAIN_NAME]"
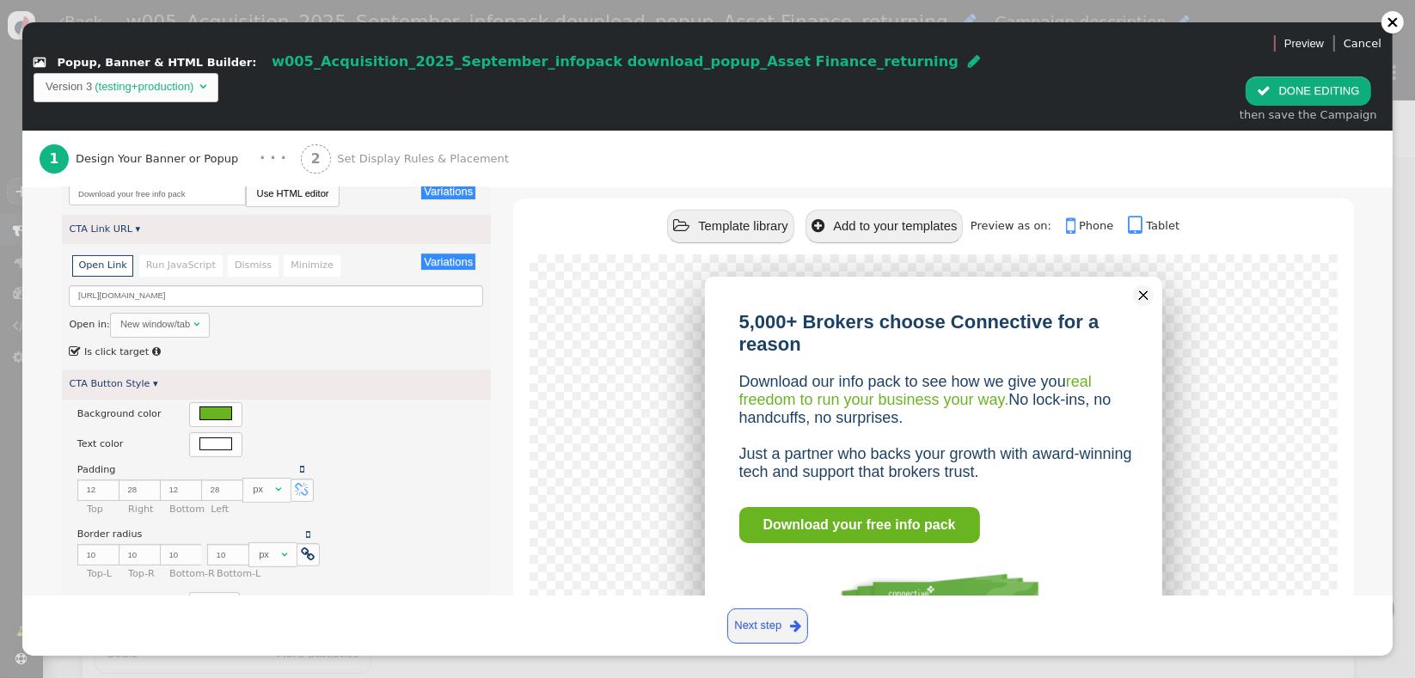
click at [494, 327] on div " Box Style    Headline Block    CTA Button   CTA Button Text ▾ Variati…" at bounding box center [708, 504] width 1292 height 966
click at [1271, 84] on span "" at bounding box center [1264, 90] width 14 height 13
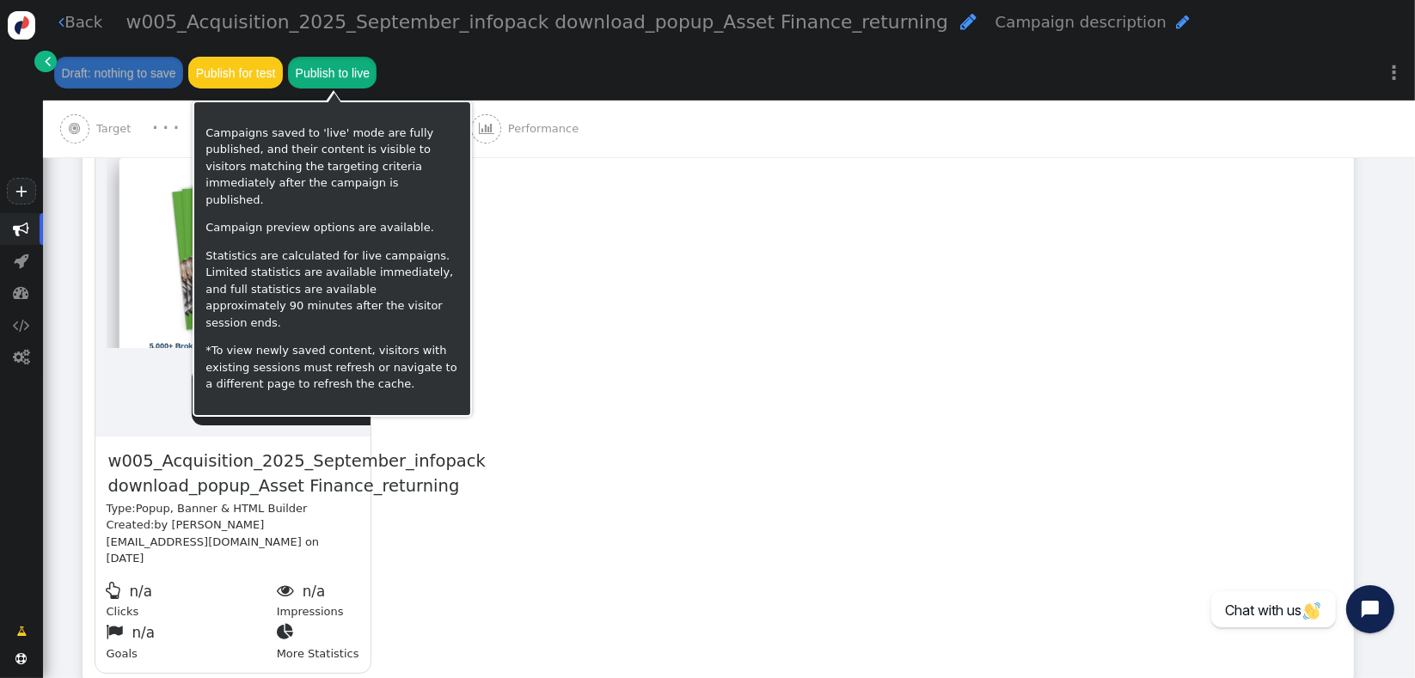
click at [335, 78] on button "Publish to live" at bounding box center [332, 72] width 89 height 31
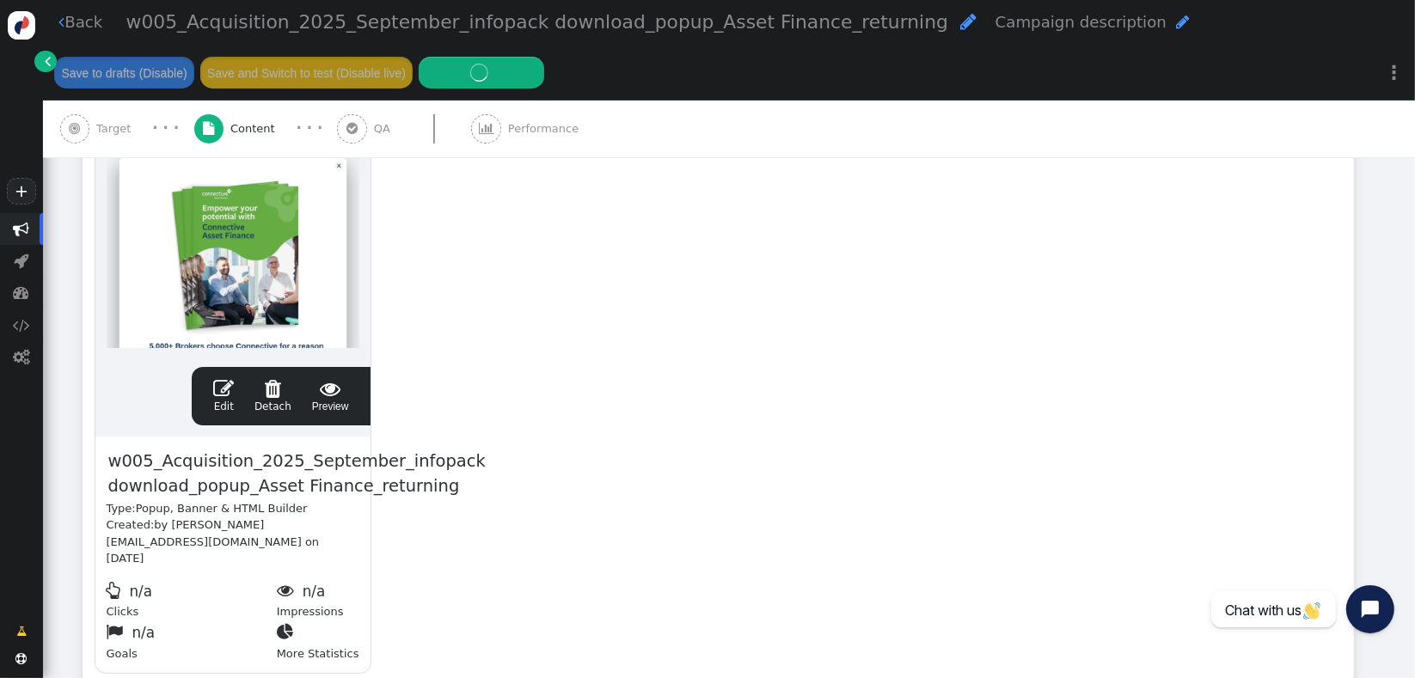
click at [88, 137] on div " Target" at bounding box center [99, 129] width 78 height 57
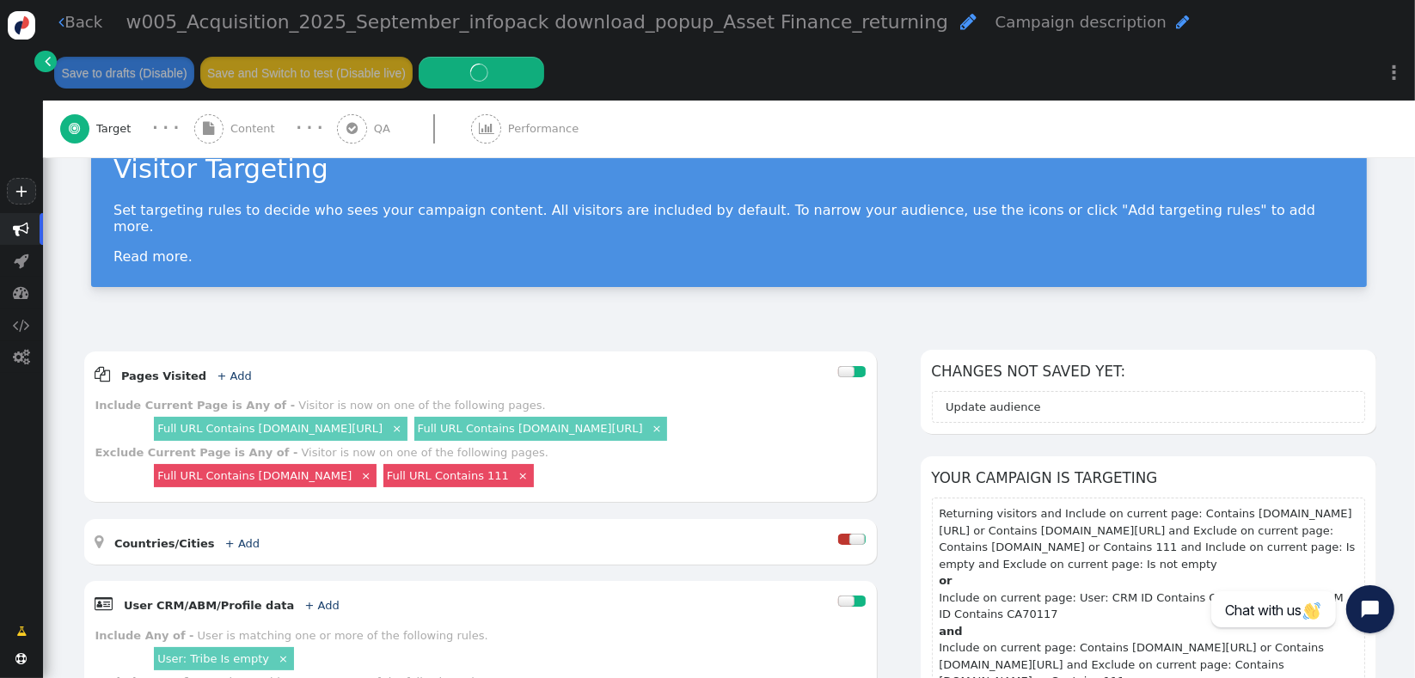
scroll to position [55, 0]
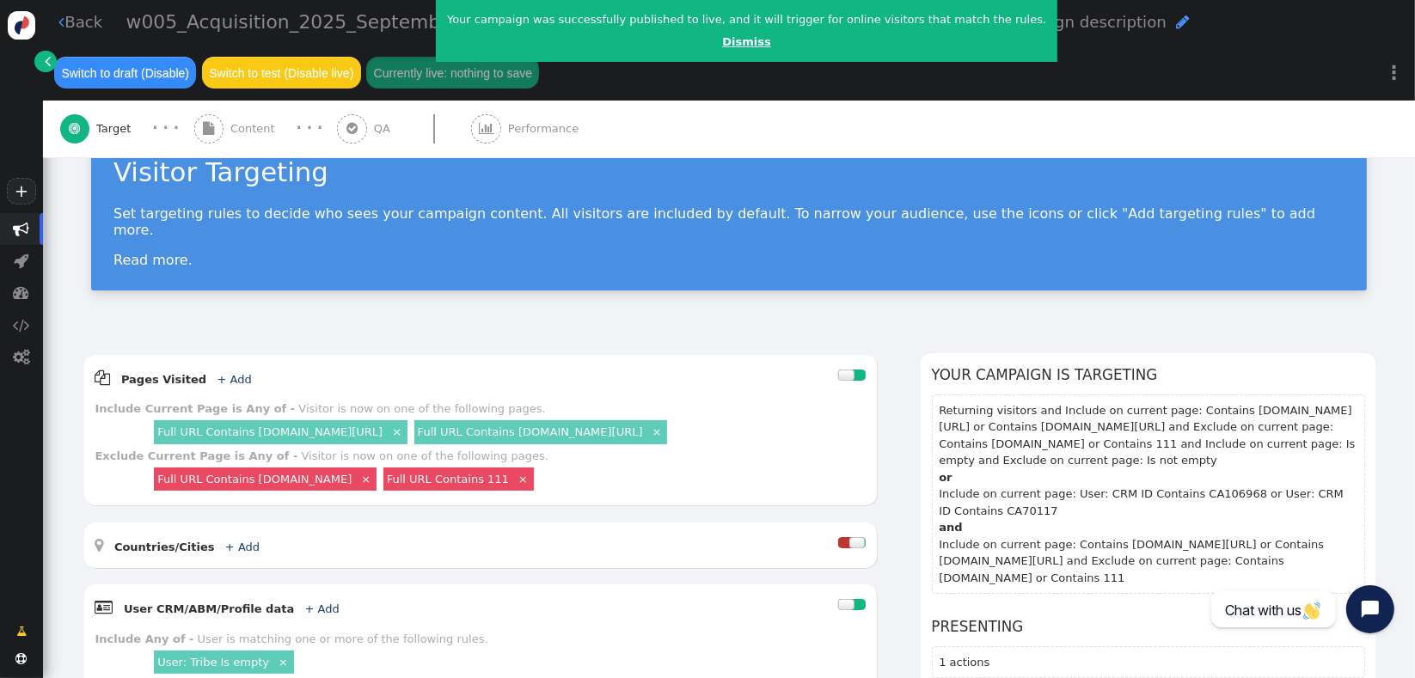
click at [722, 43] on link "Dismiss" at bounding box center [746, 41] width 48 height 13
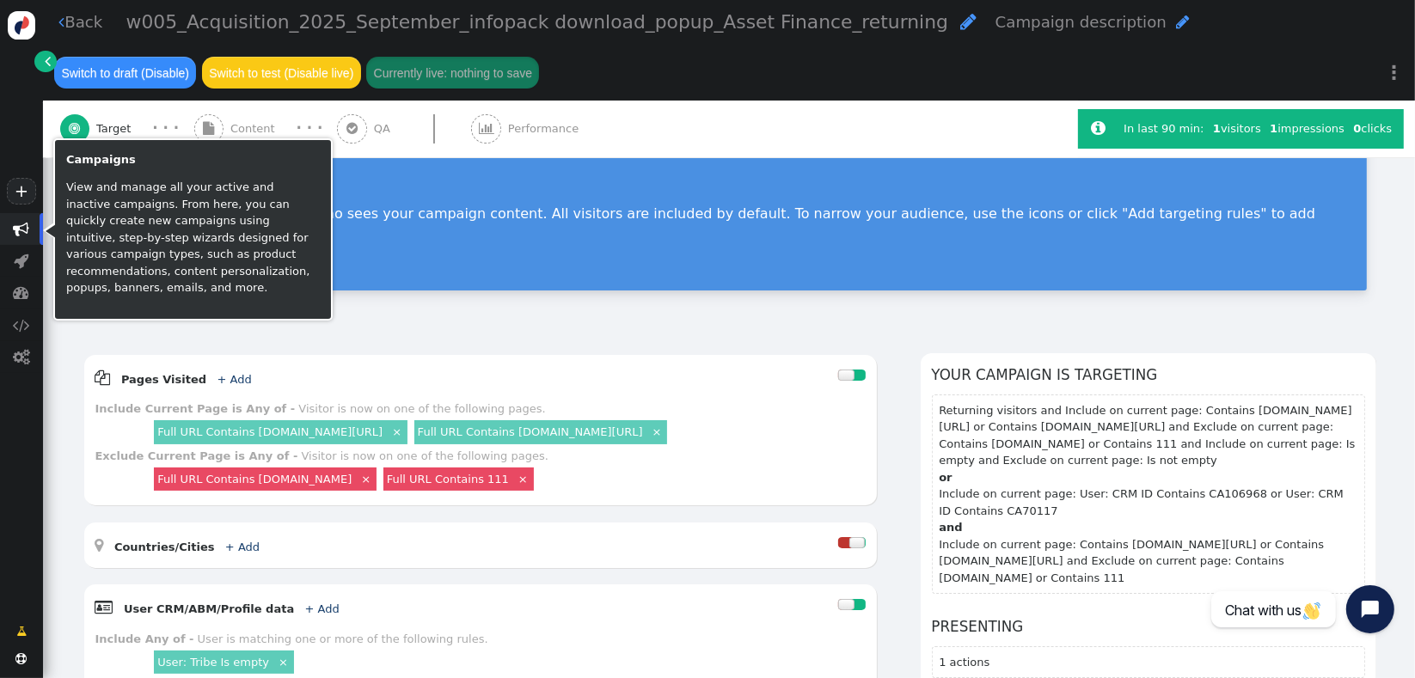
click at [18, 236] on span "" at bounding box center [22, 229] width 16 height 16
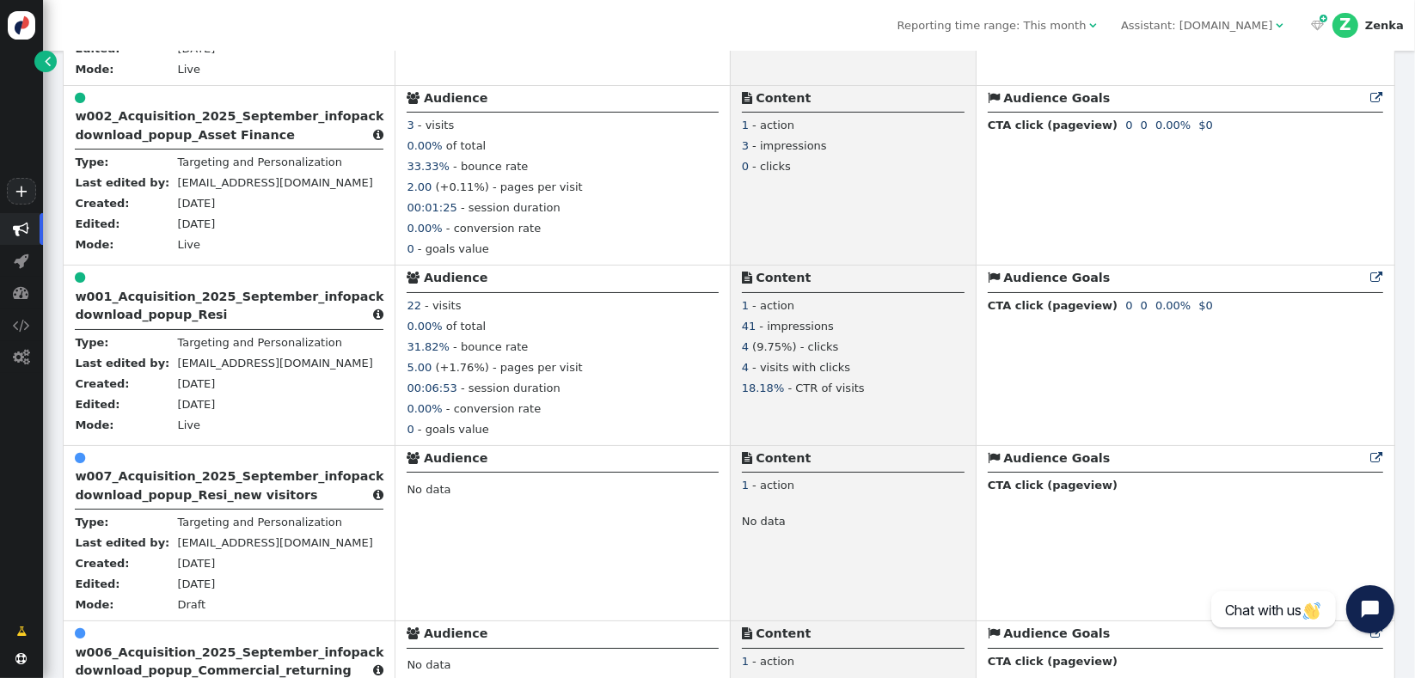
scroll to position [965, 0]
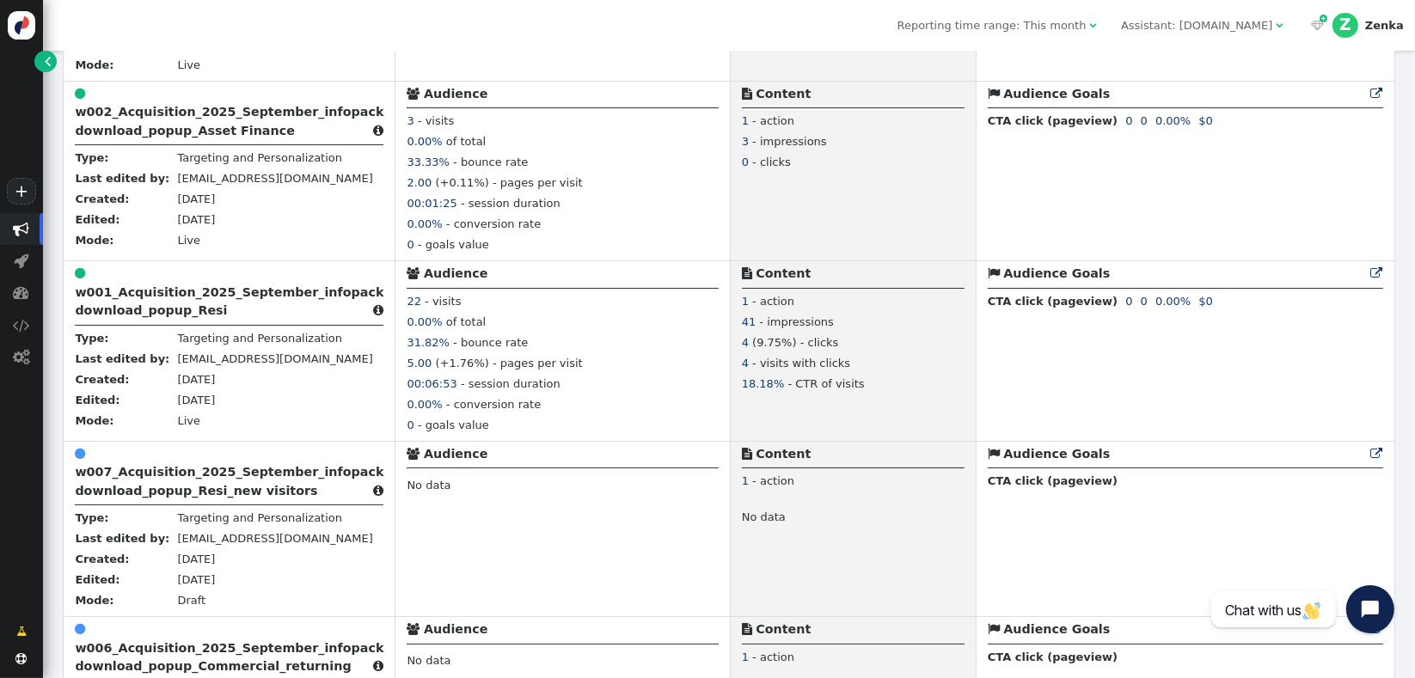
click at [164, 669] on b "w006_Acquisition_2025_September_infopack download_popup_Commercial_returning" at bounding box center [229, 657] width 309 height 32
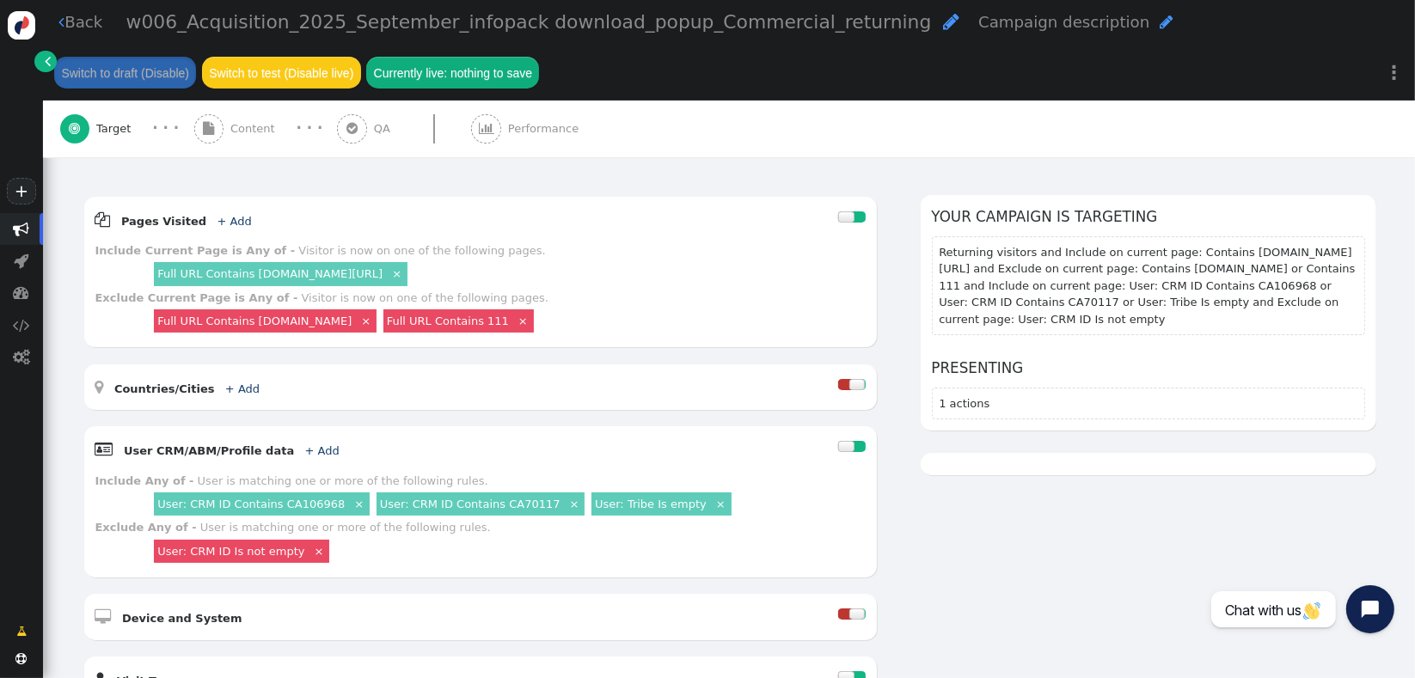
scroll to position [234, 0]
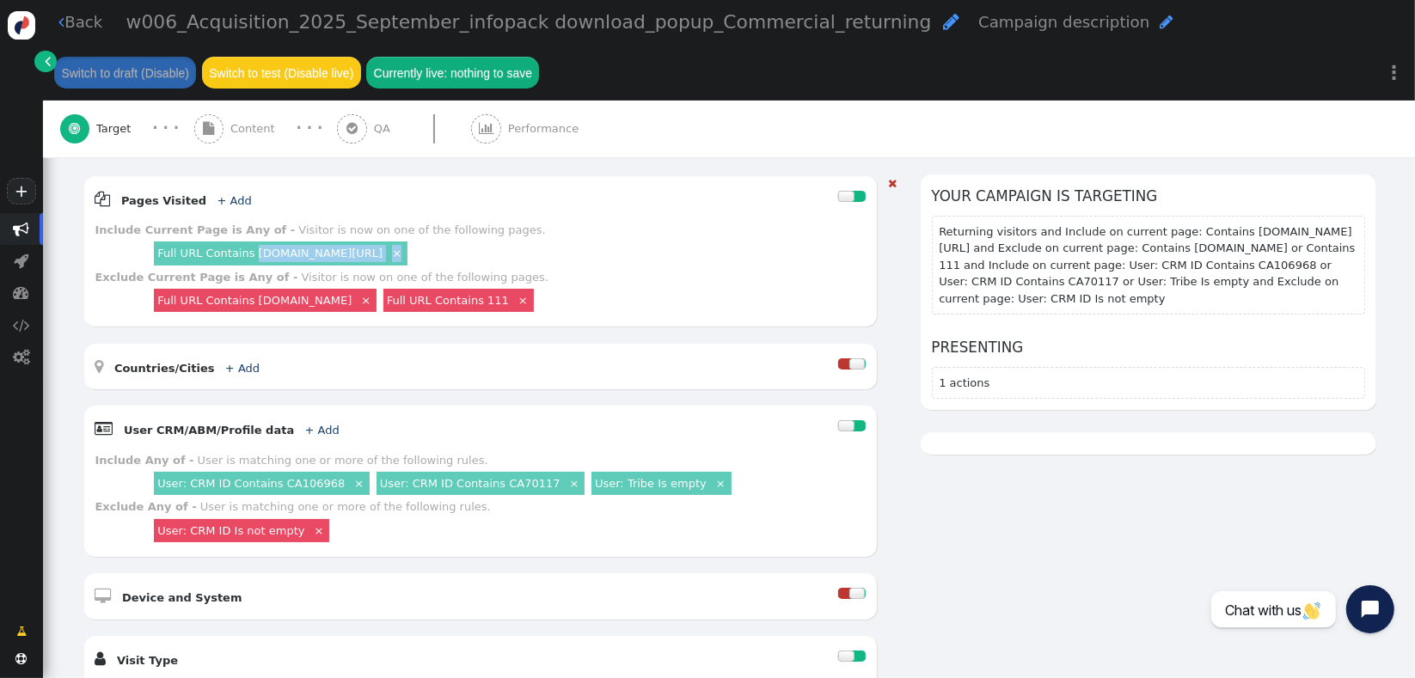
drag, startPoint x: 552, startPoint y: 233, endPoint x: 271, endPoint y: 242, distance: 281.3
click at [251, 242] on div "Full URL Contains [DOMAIN_NAME][URL] ×" at bounding box center [508, 254] width 715 height 30
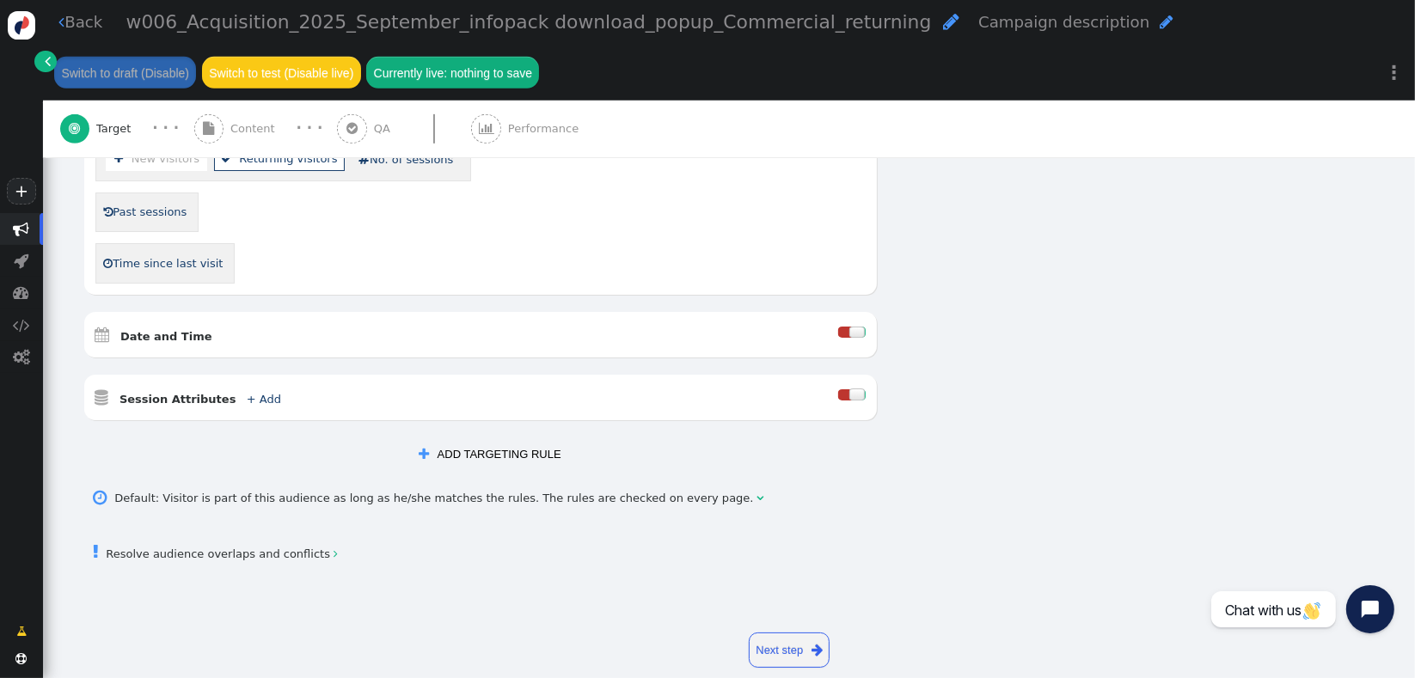
scroll to position [787, 0]
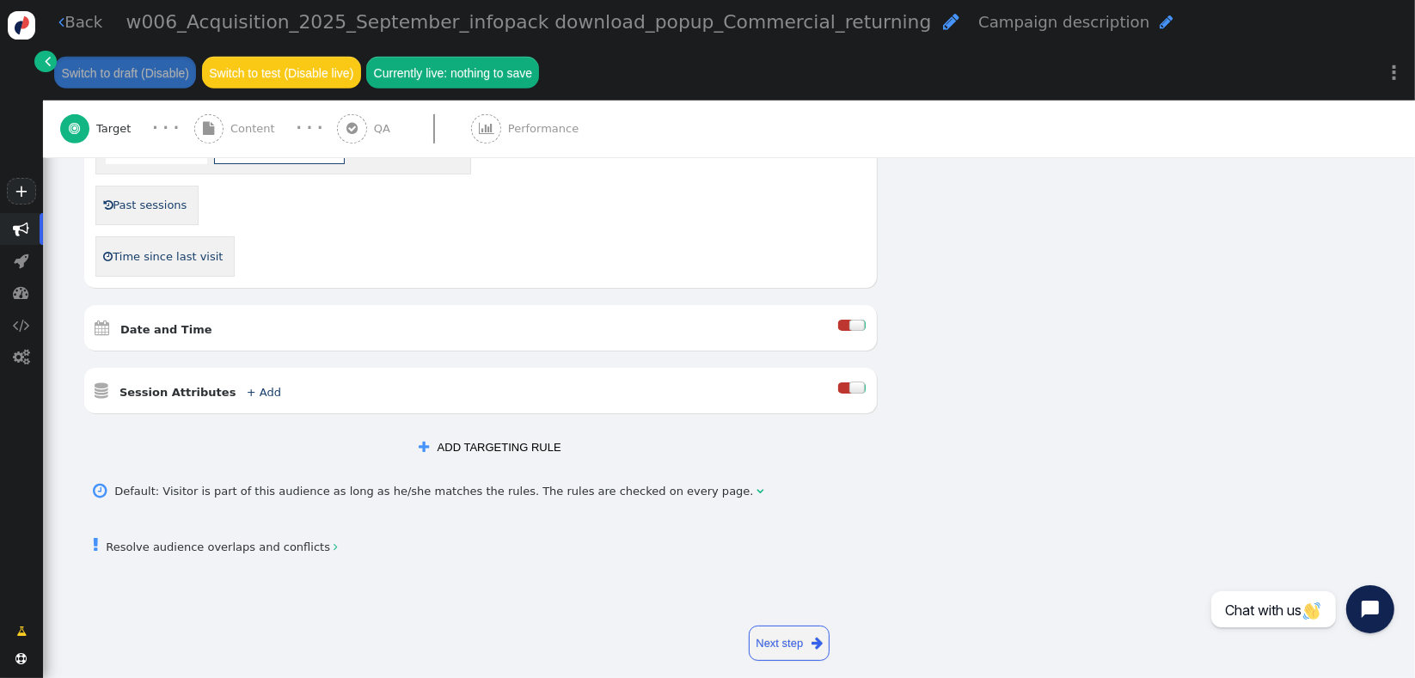
click at [451, 434] on button " ADD TARGETING RULE" at bounding box center [490, 447] width 164 height 29
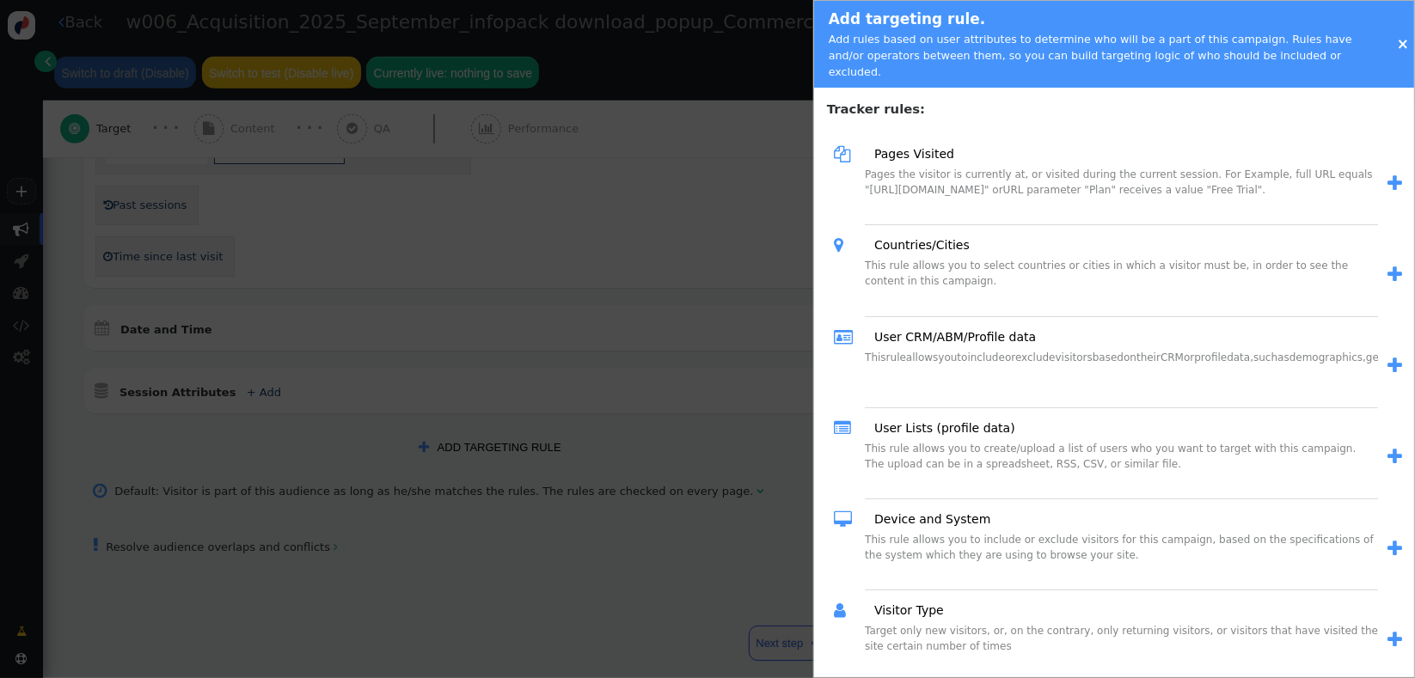
click at [1388, 357] on span "" at bounding box center [1395, 366] width 15 height 18
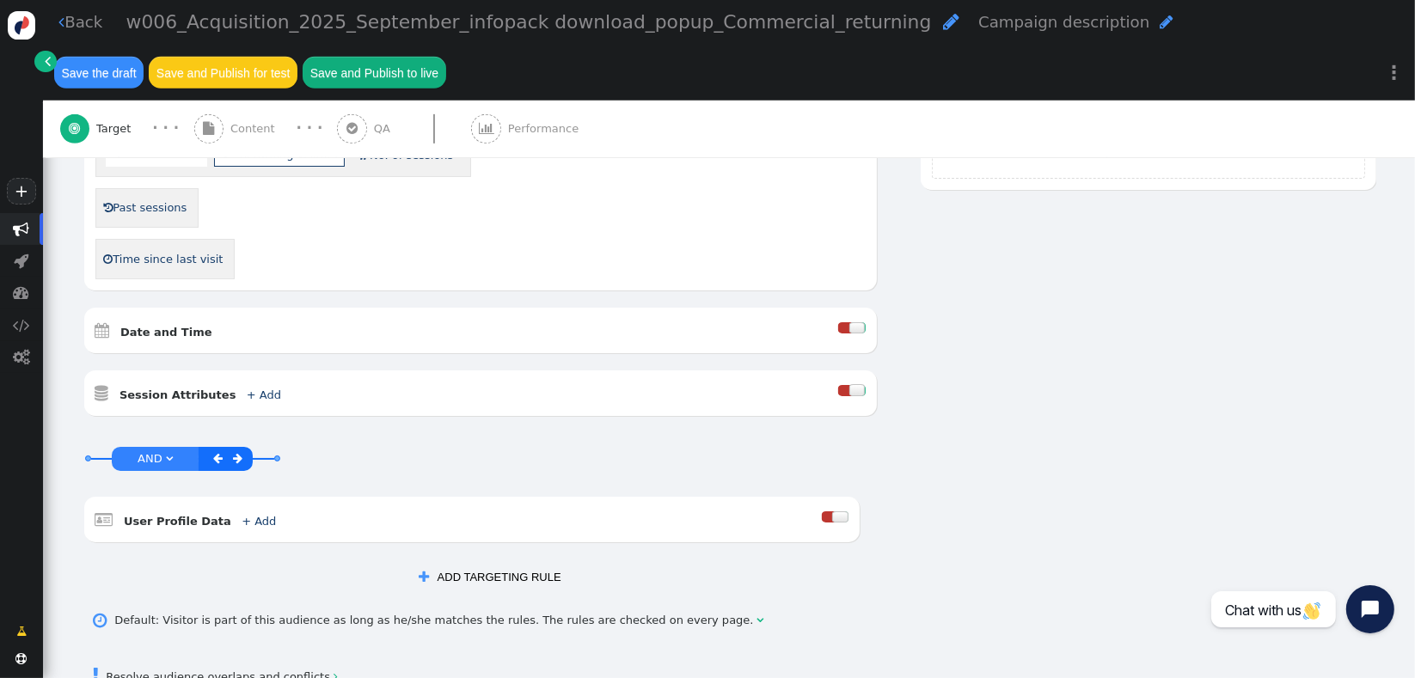
scroll to position [913, 0]
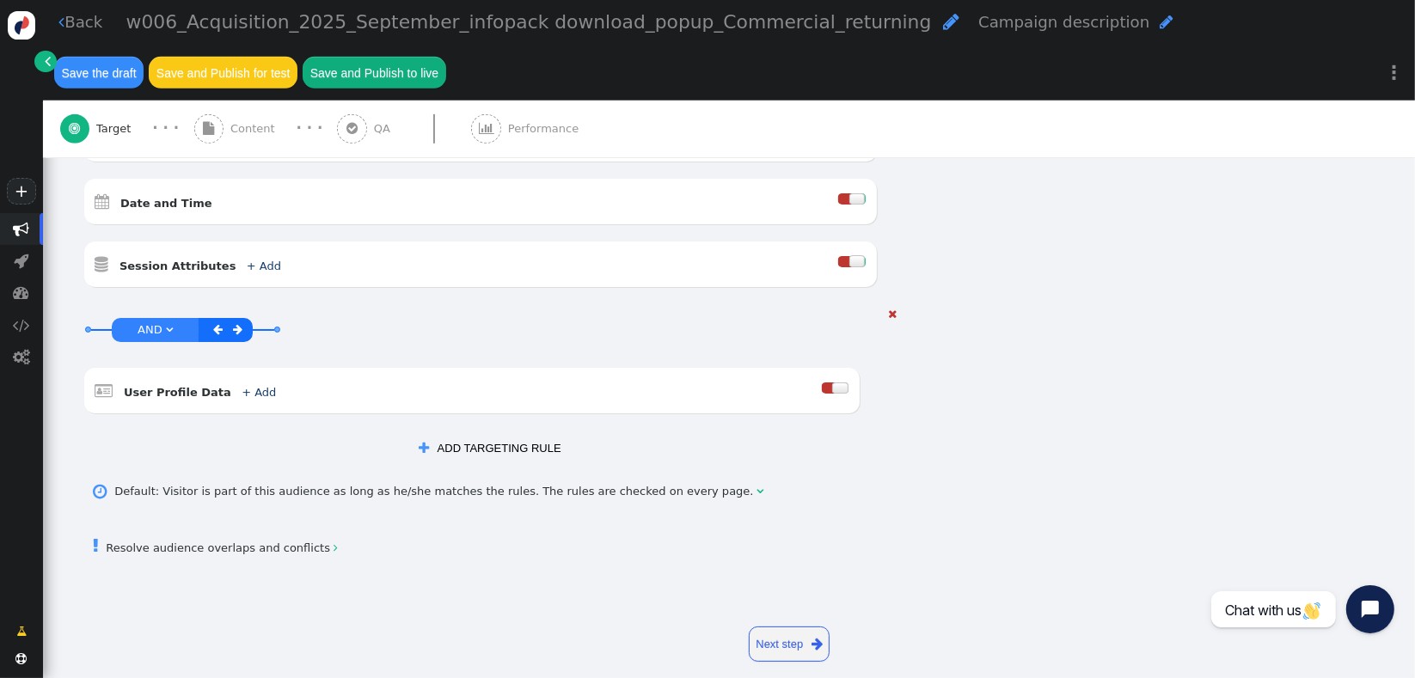
click at [832, 383] on div at bounding box center [840, 388] width 16 height 11
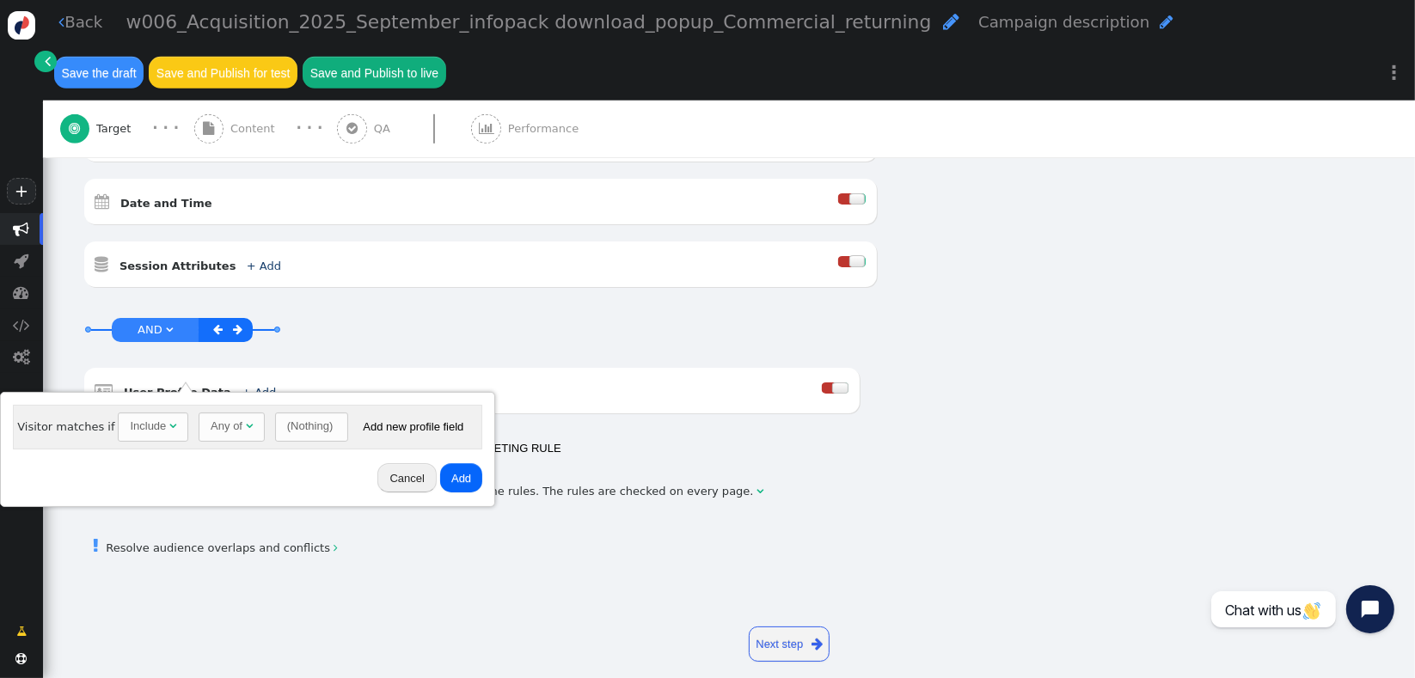
click at [316, 424] on div "(Nothing)" at bounding box center [310, 426] width 46 height 17
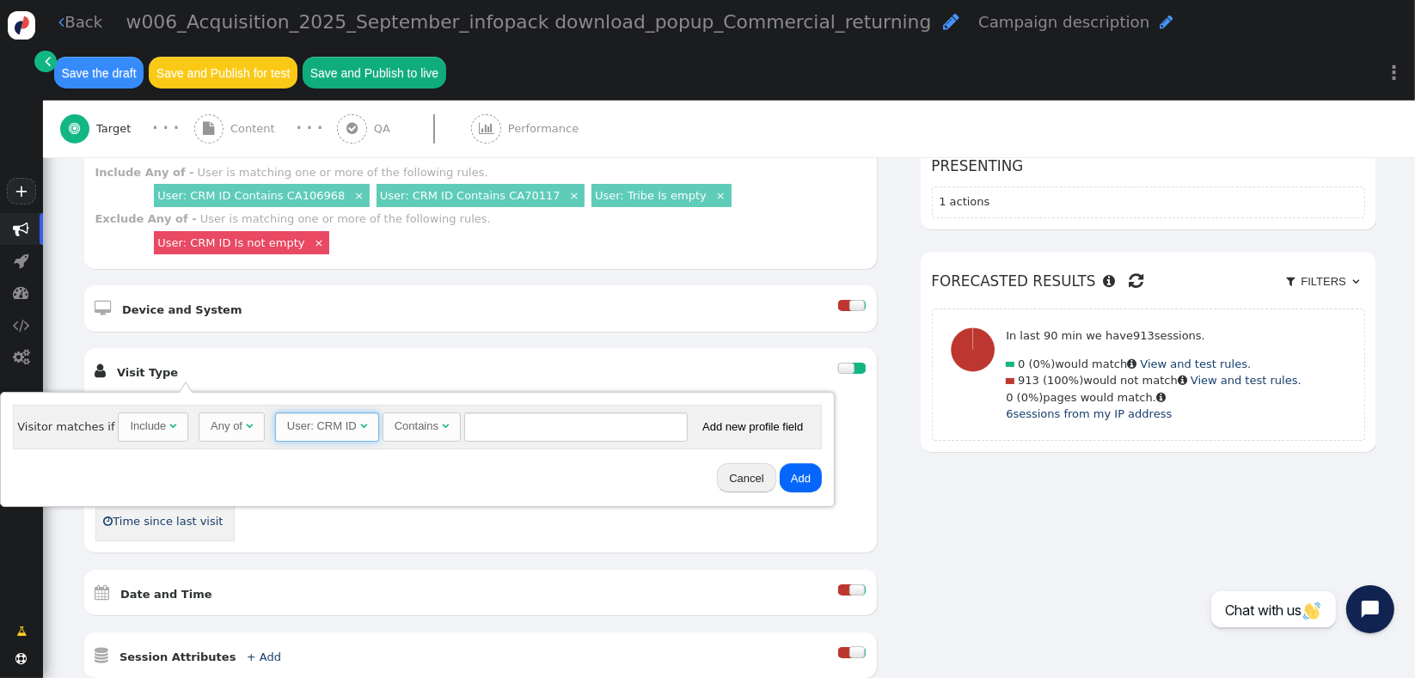
scroll to position [373, 0]
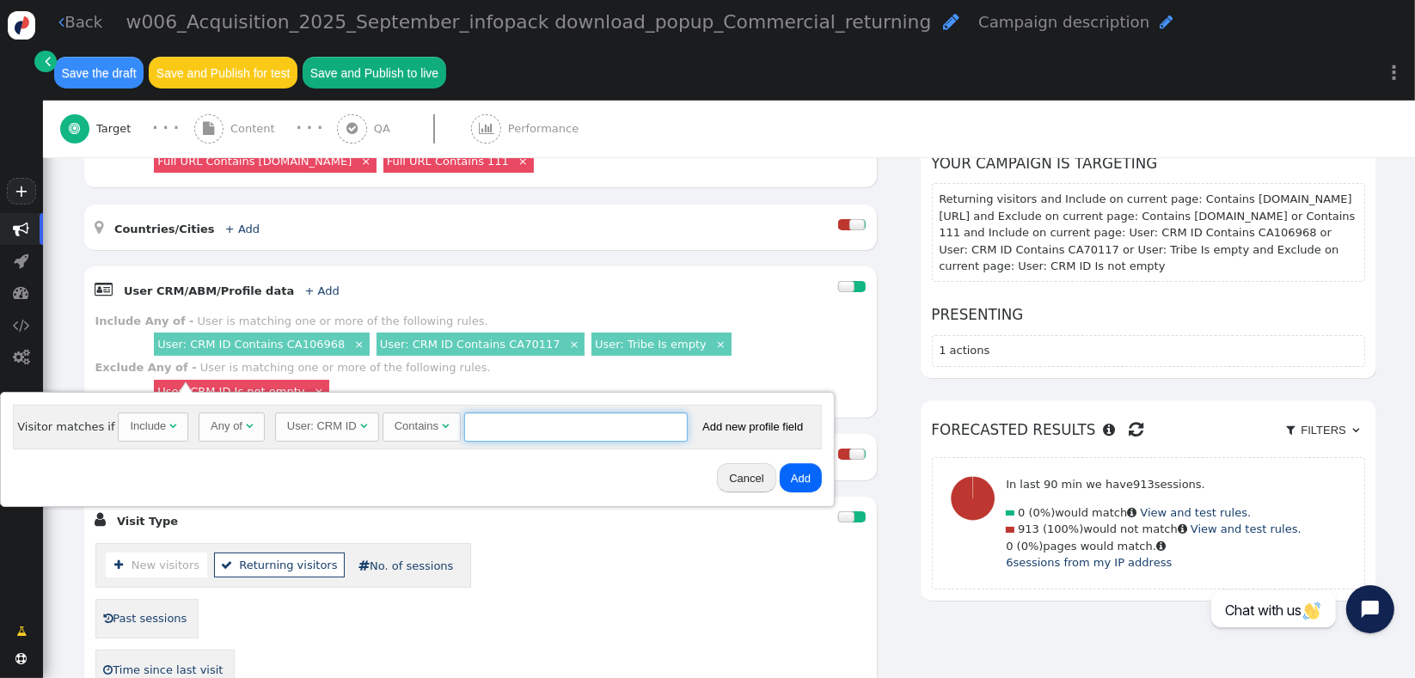
click at [542, 425] on input "text" at bounding box center [576, 427] width 224 height 29
type input "CA70117"
click at [795, 479] on button "Add" at bounding box center [801, 477] width 42 height 29
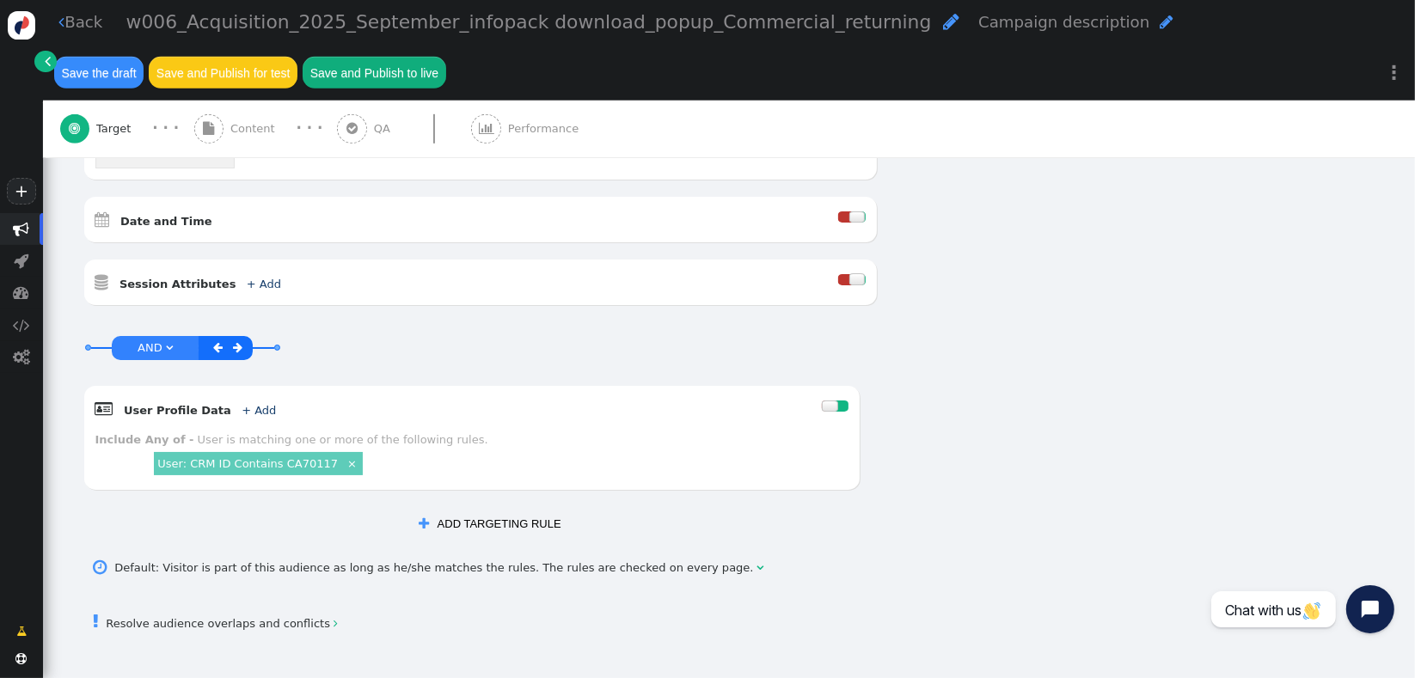
scroll to position [918, 0]
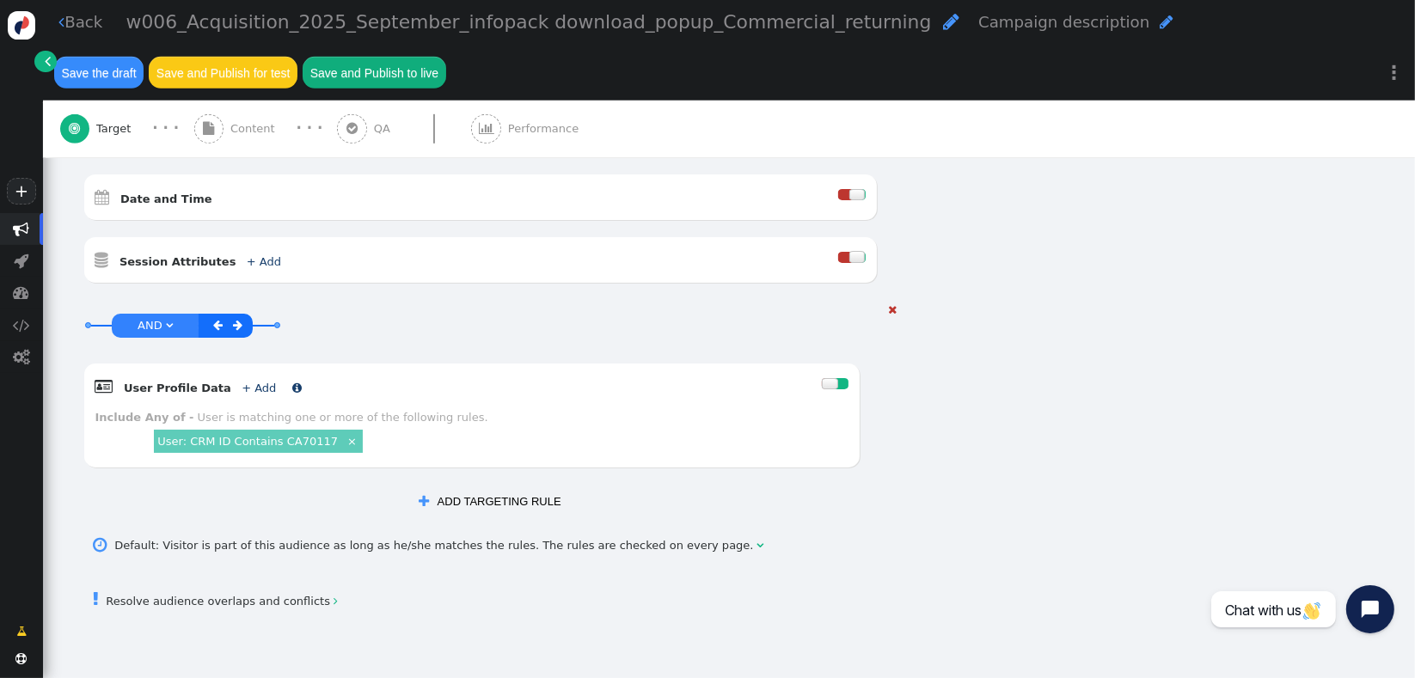
click at [246, 382] on link "+ Add" at bounding box center [259, 388] width 34 height 13
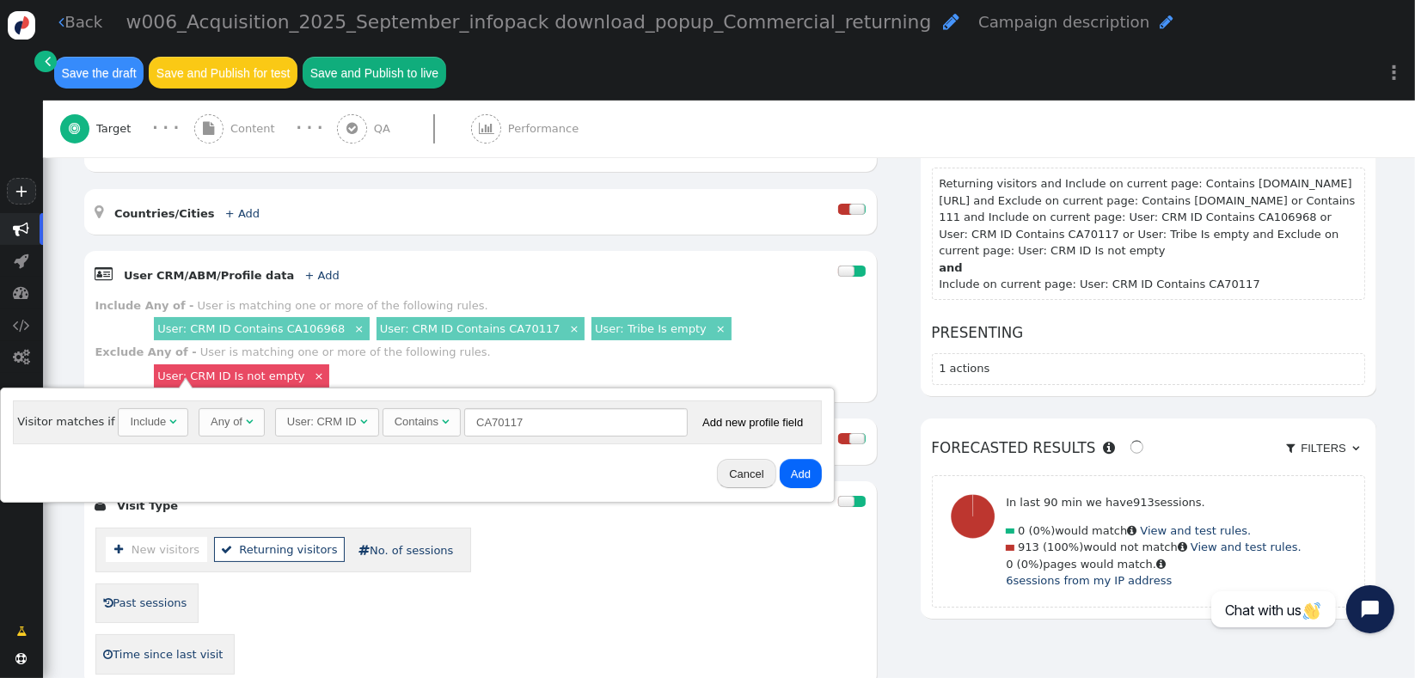
scroll to position [413, 0]
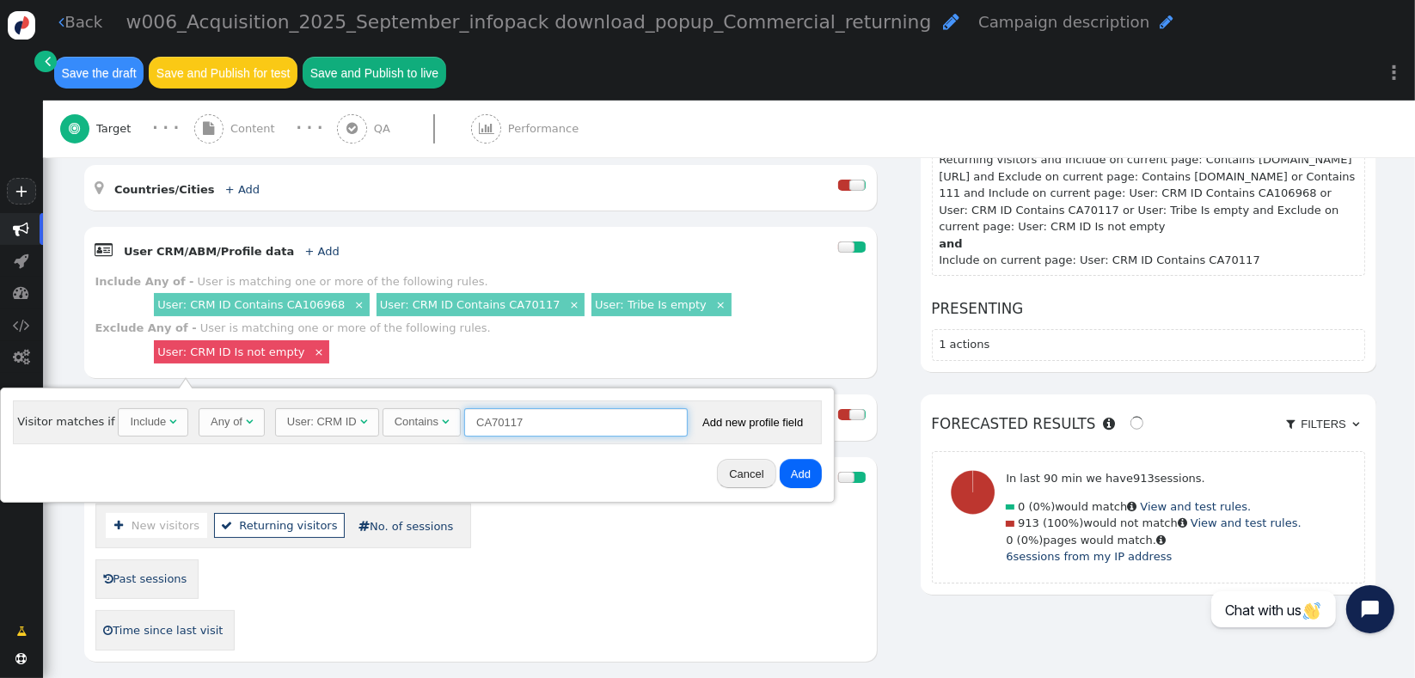
click at [574, 425] on input "CA70117" at bounding box center [576, 422] width 224 height 29
type input "CA106968"
click at [781, 475] on button "Add" at bounding box center [801, 473] width 42 height 29
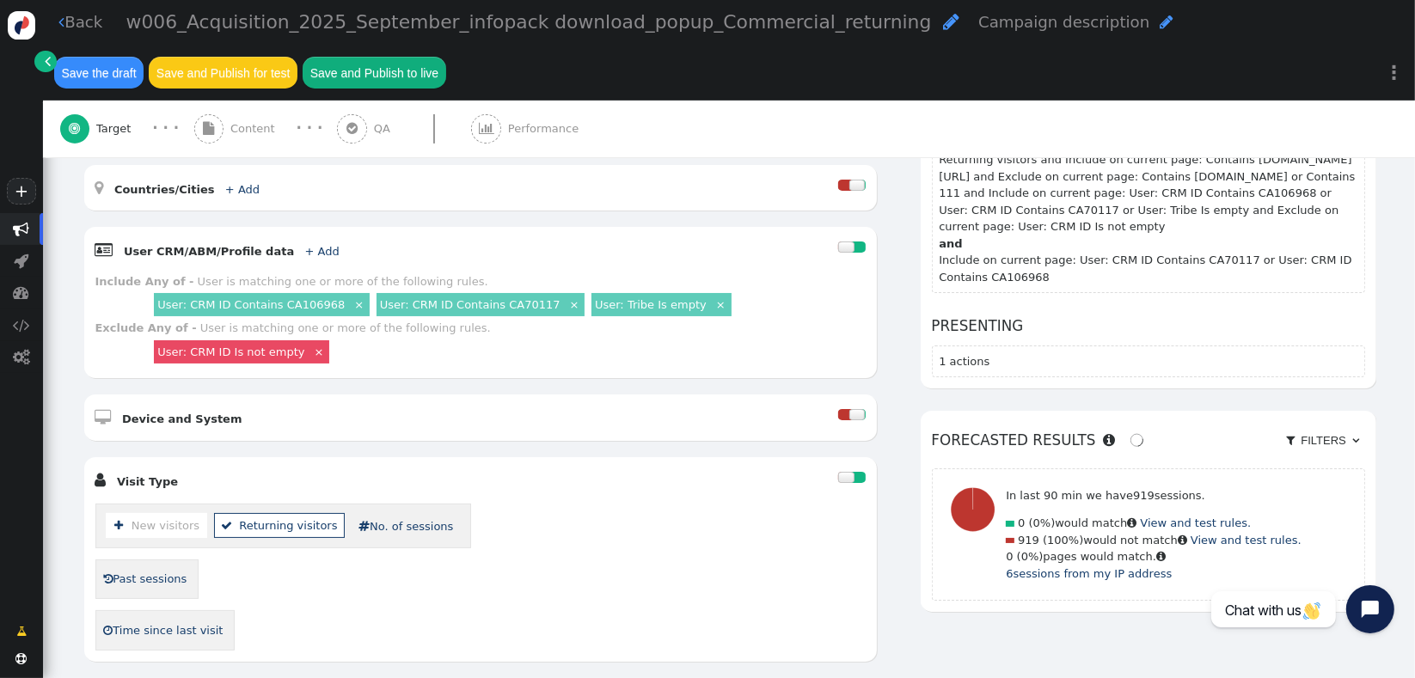
click at [352, 297] on link "×" at bounding box center [359, 304] width 15 height 15
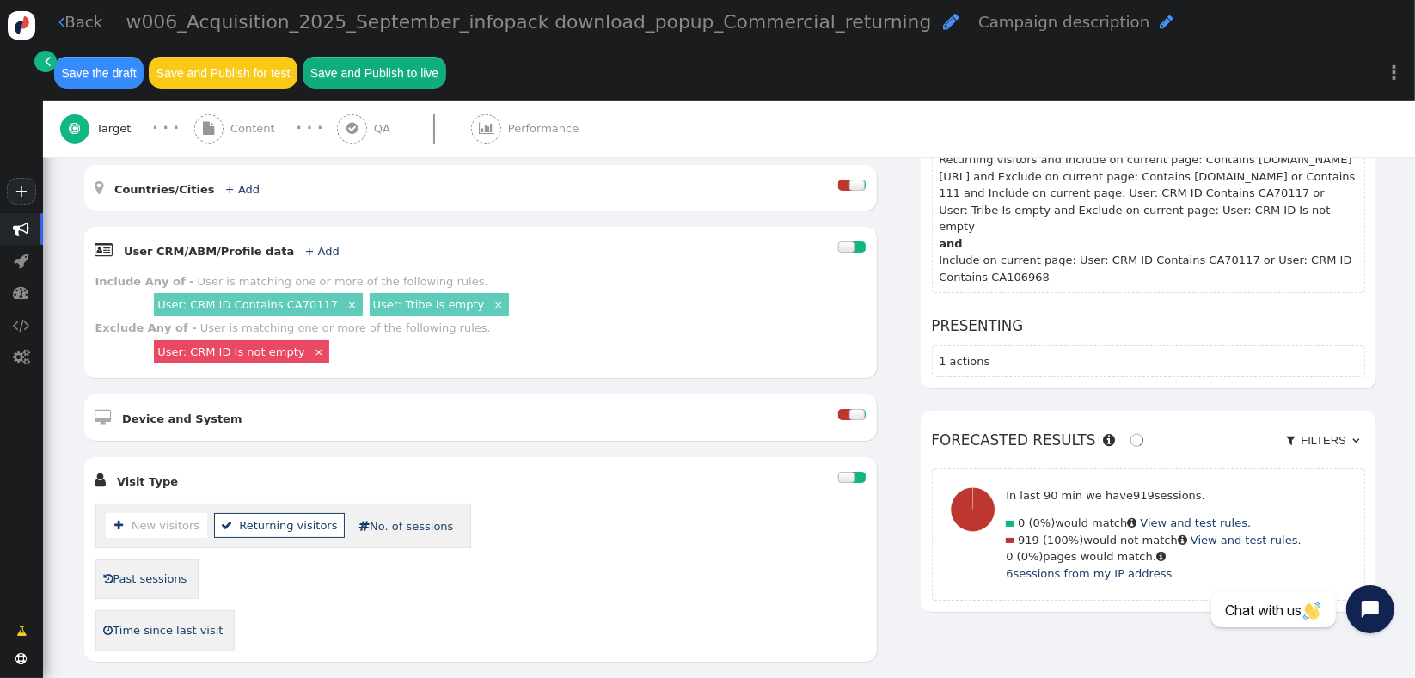
click at [345, 297] on link "×" at bounding box center [352, 304] width 15 height 15
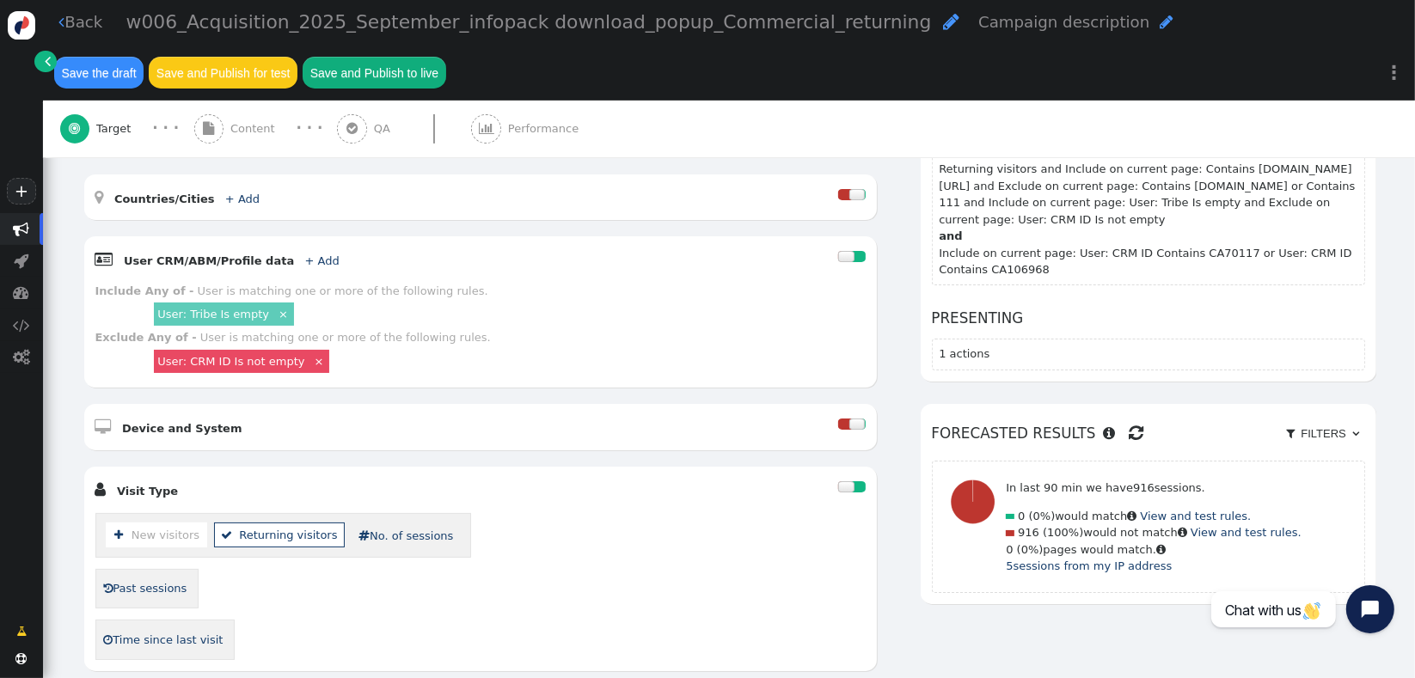
scroll to position [445, 0]
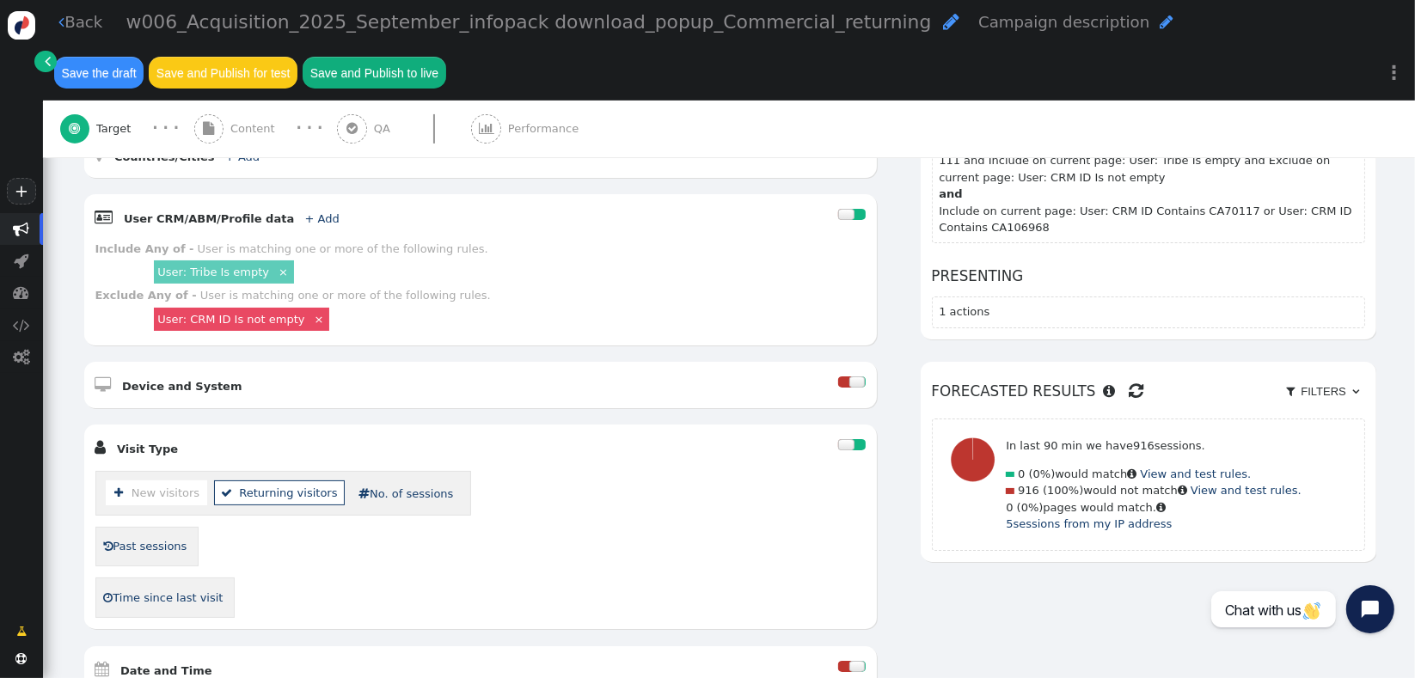
click at [1130, 378] on span "" at bounding box center [1137, 391] width 15 height 26
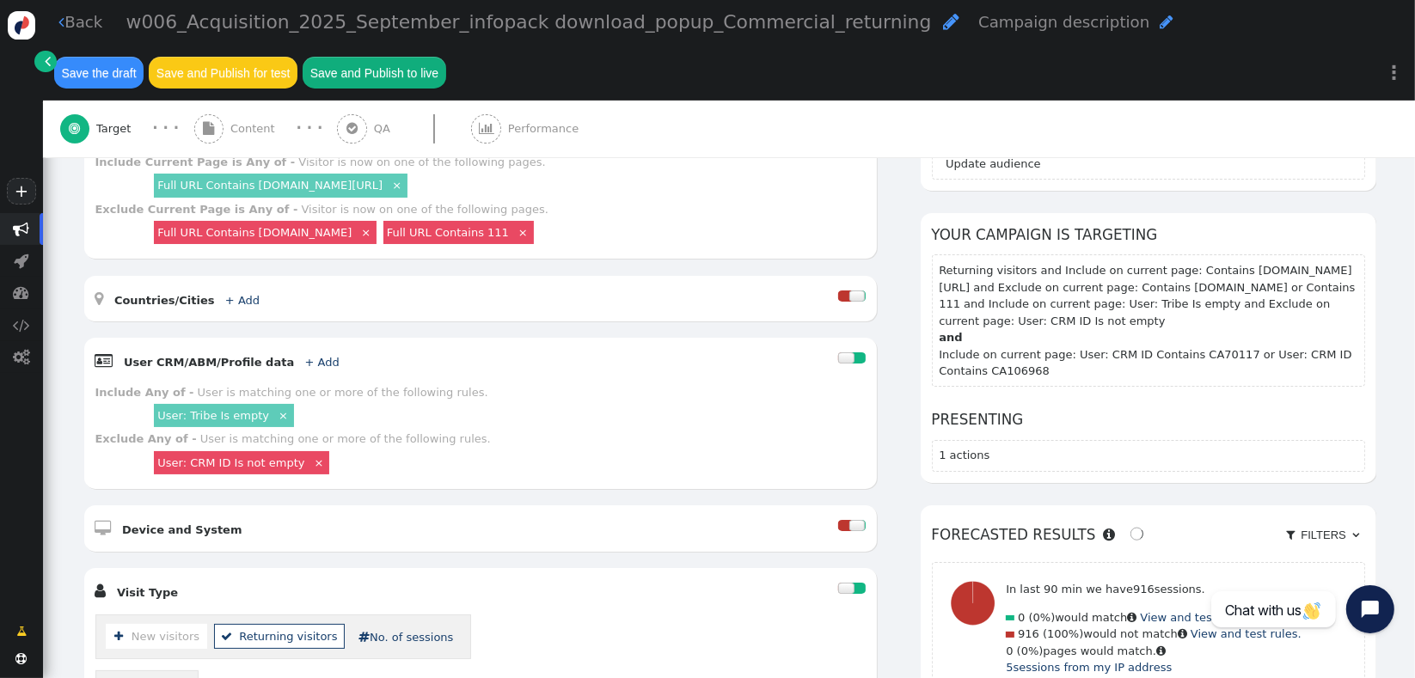
scroll to position [971, 0]
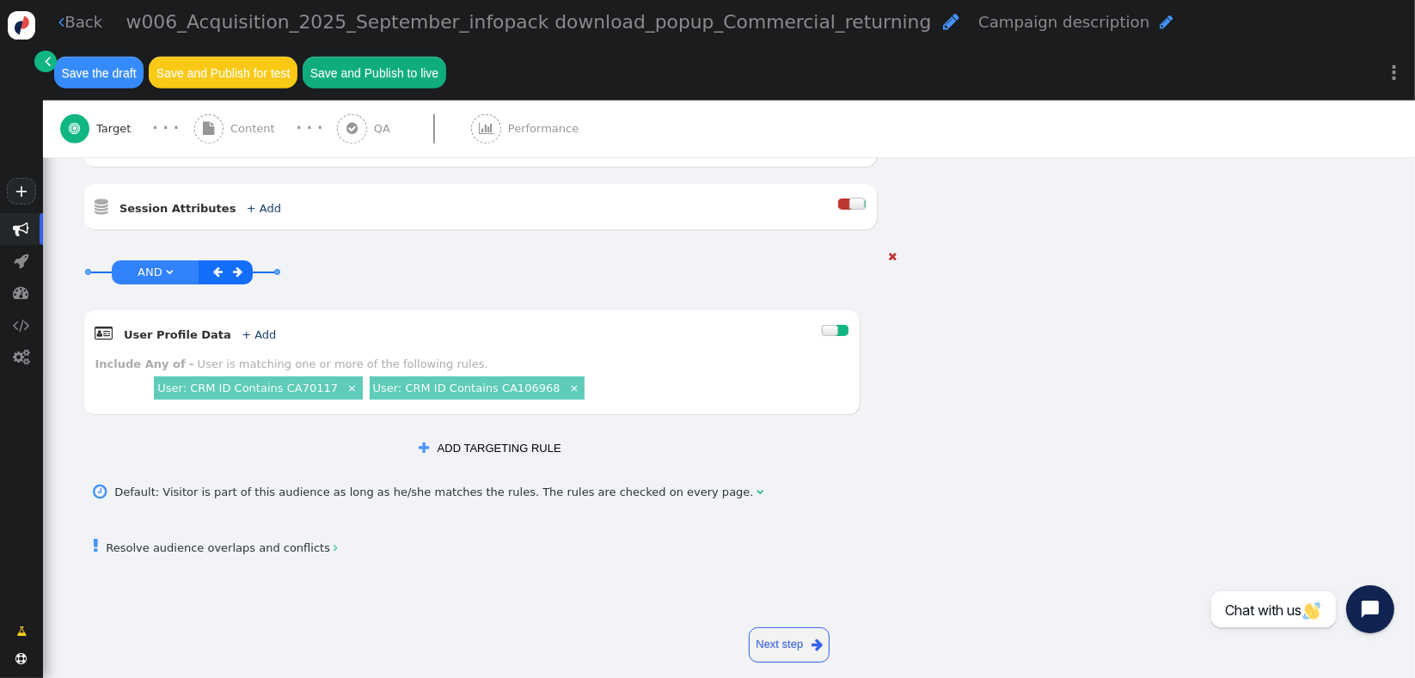
click at [166, 267] on span "" at bounding box center [169, 272] width 7 height 11
click at [478, 434] on button " ADD TARGETING RULE" at bounding box center [490, 448] width 164 height 29
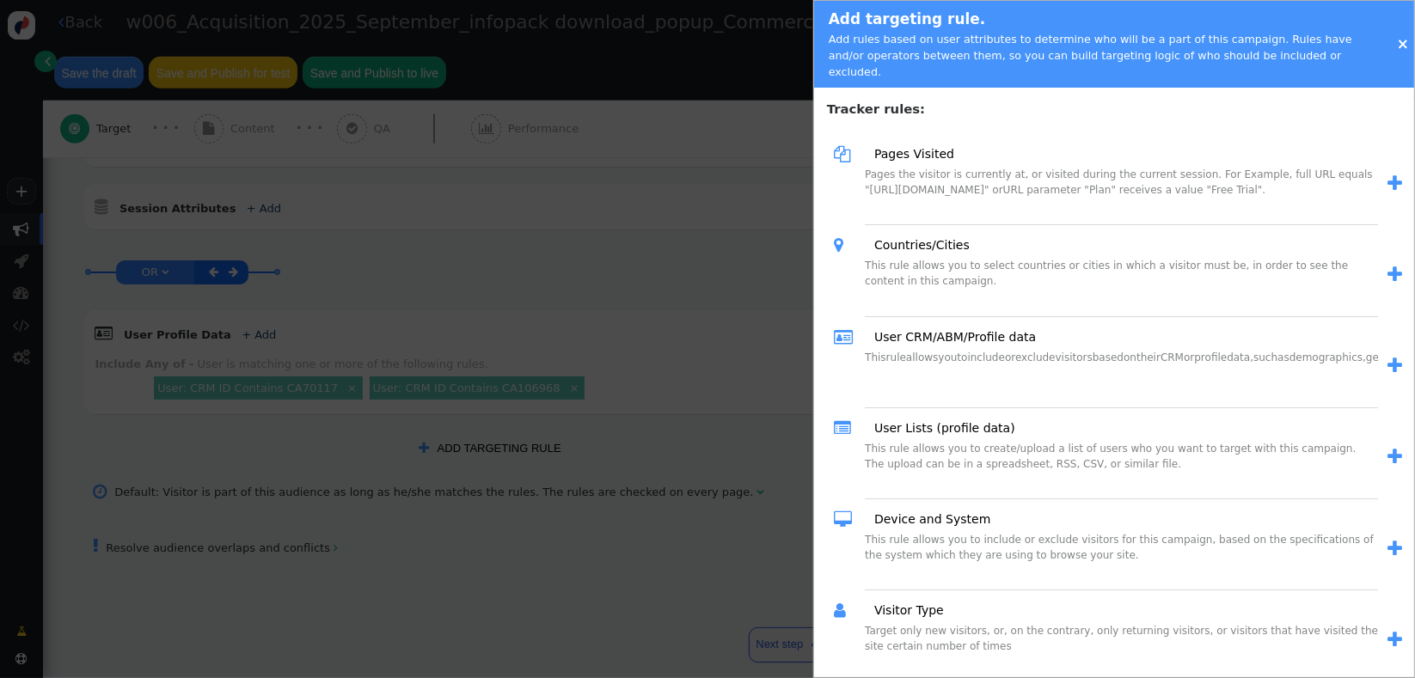
click at [1390, 168] on div " Pages Visited Pages the visitor is currently at, or visited during the curren…" at bounding box center [1119, 183] width 576 height 91
click at [1388, 175] on span "" at bounding box center [1395, 184] width 15 height 18
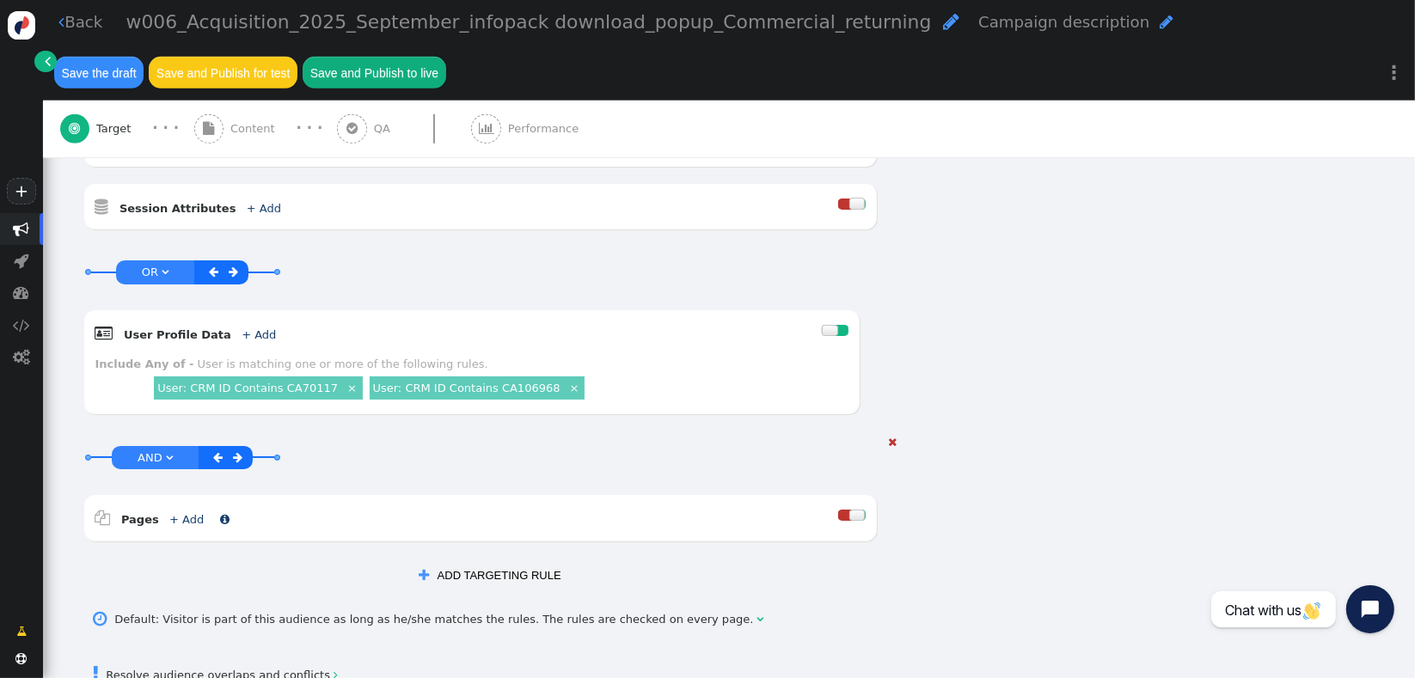
click at [175, 513] on link "+ Add" at bounding box center [186, 519] width 34 height 13
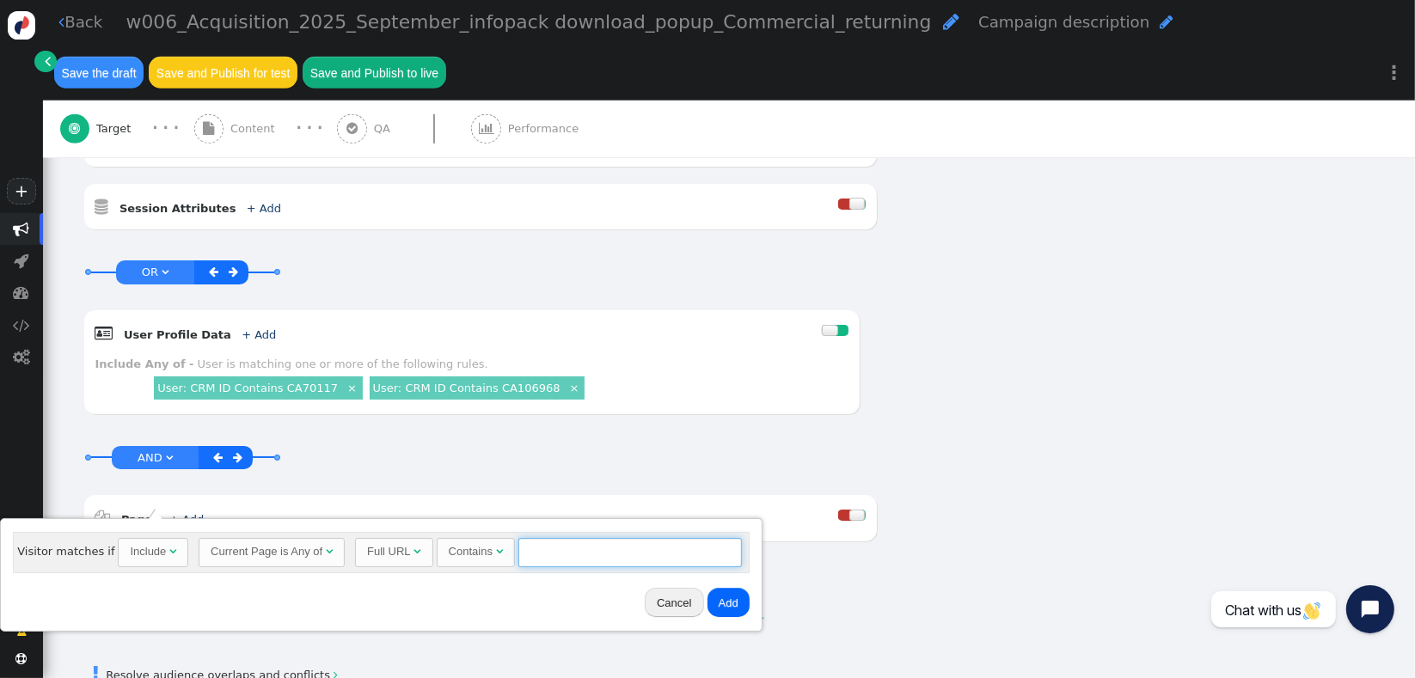
click at [578, 558] on input "text" at bounding box center [631, 552] width 224 height 29
paste input "[DOMAIN_NAME][URL] ×"
type input "[DOMAIN_NAME][URL]"
click at [733, 602] on button "Add" at bounding box center [729, 602] width 42 height 29
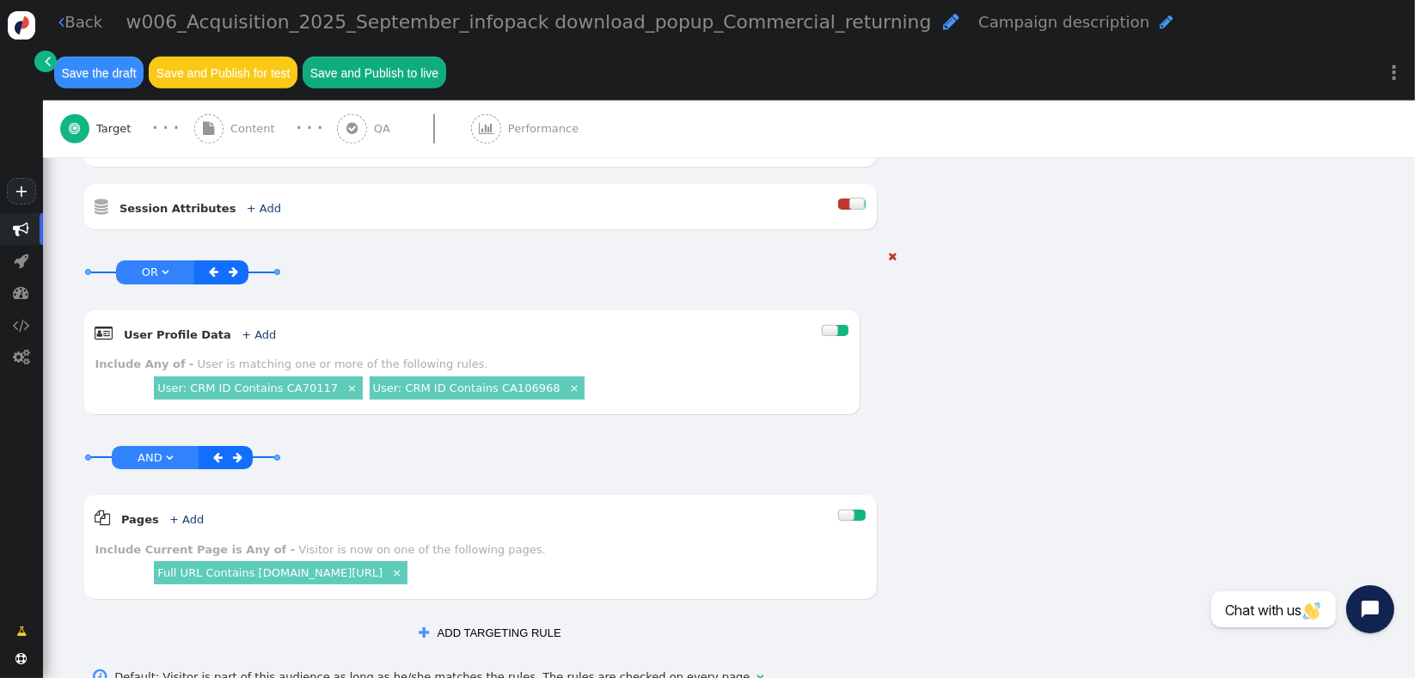
click at [236, 262] on link "" at bounding box center [235, 272] width 20 height 20
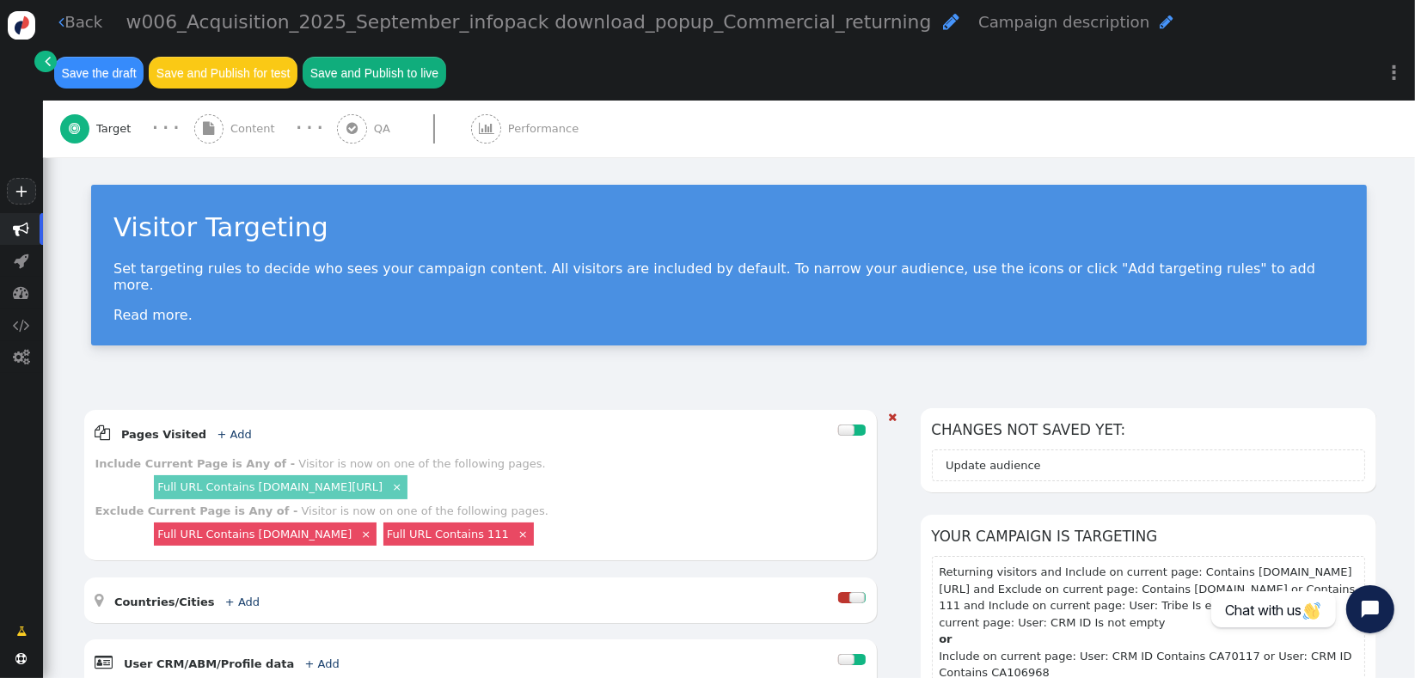
click at [242, 128] on span "Content" at bounding box center [256, 128] width 52 height 17
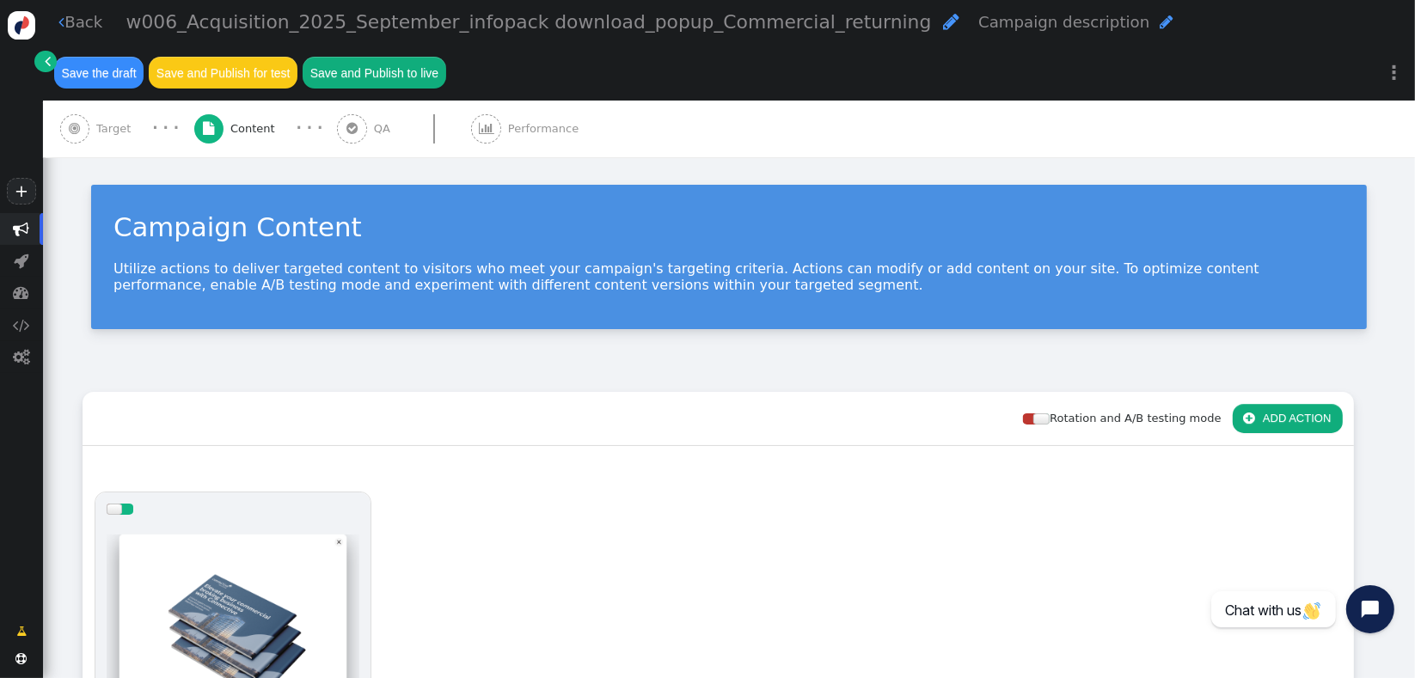
click at [185, 579] on div at bounding box center [233, 629] width 253 height 206
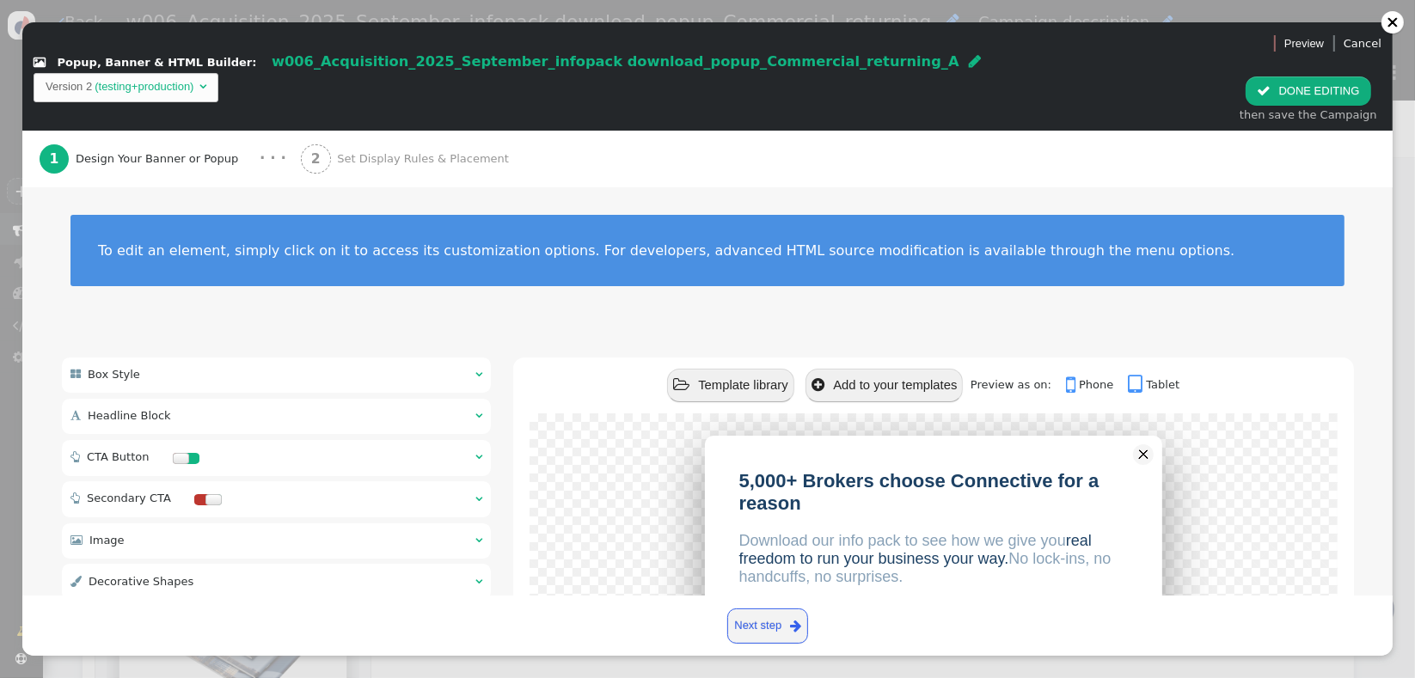
click at [296, 399] on div " Headline Block  " at bounding box center [277, 416] width 430 height 35
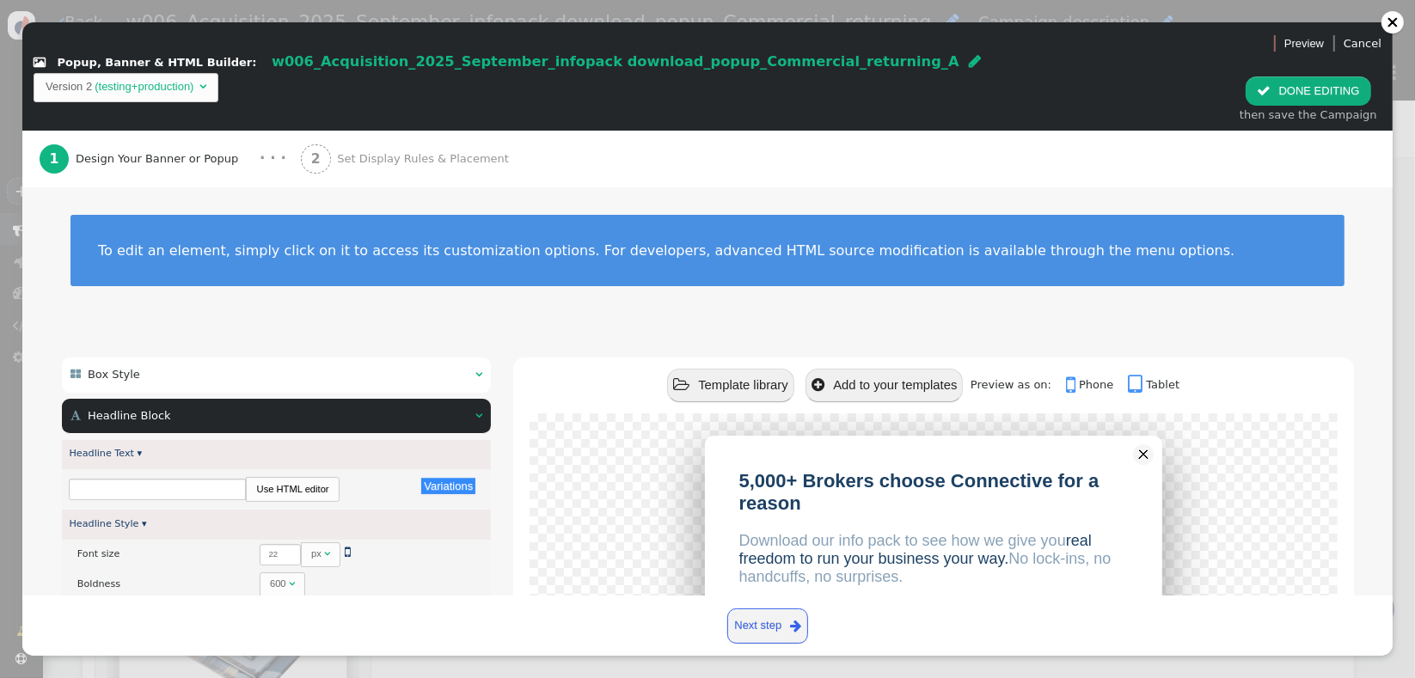
type input "5,000+ Brokers choose Connective for a reason"
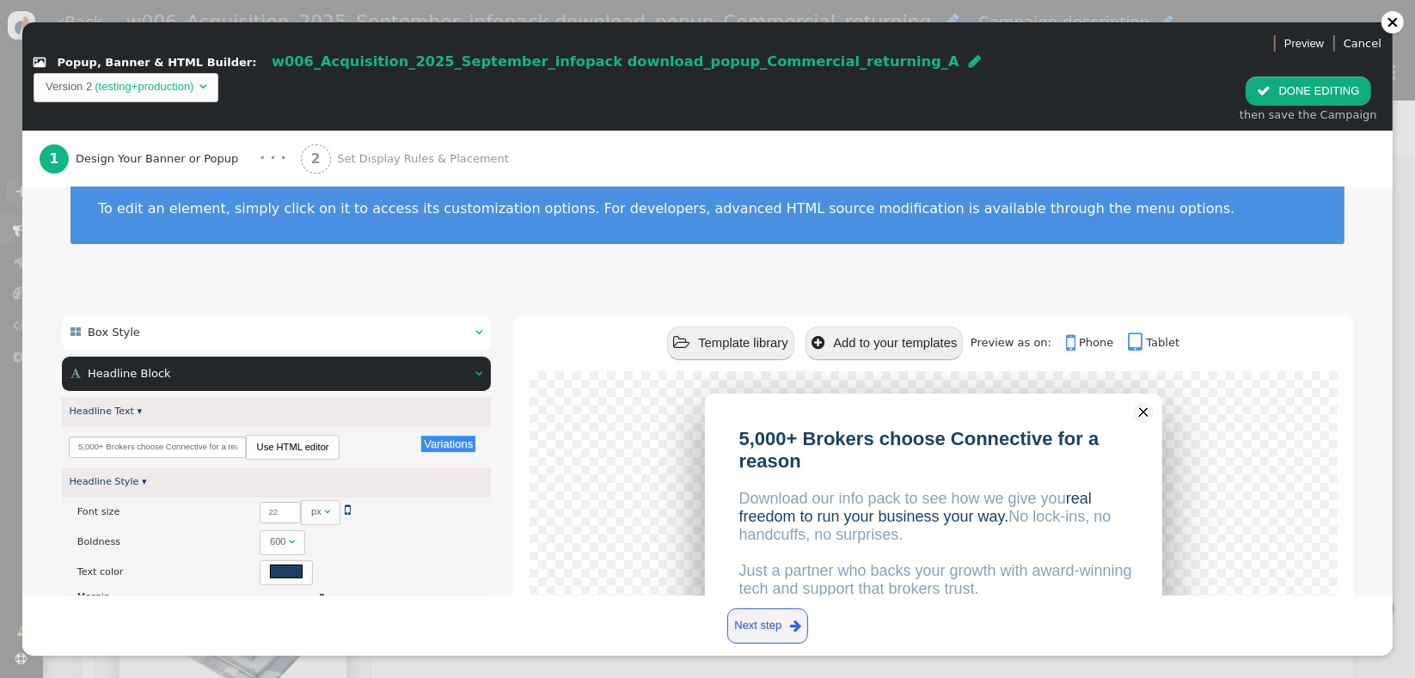
scroll to position [35, 0]
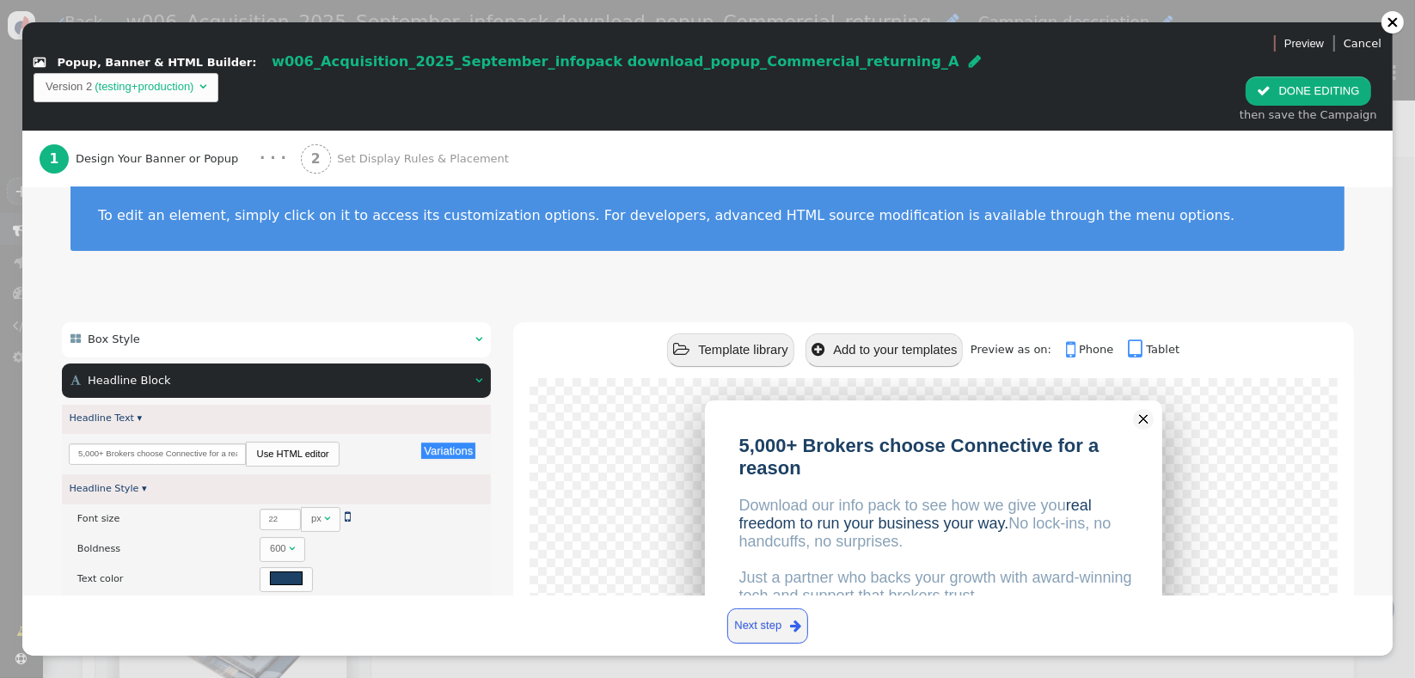
click at [285, 364] on div " Headline Block  " at bounding box center [277, 381] width 430 height 35
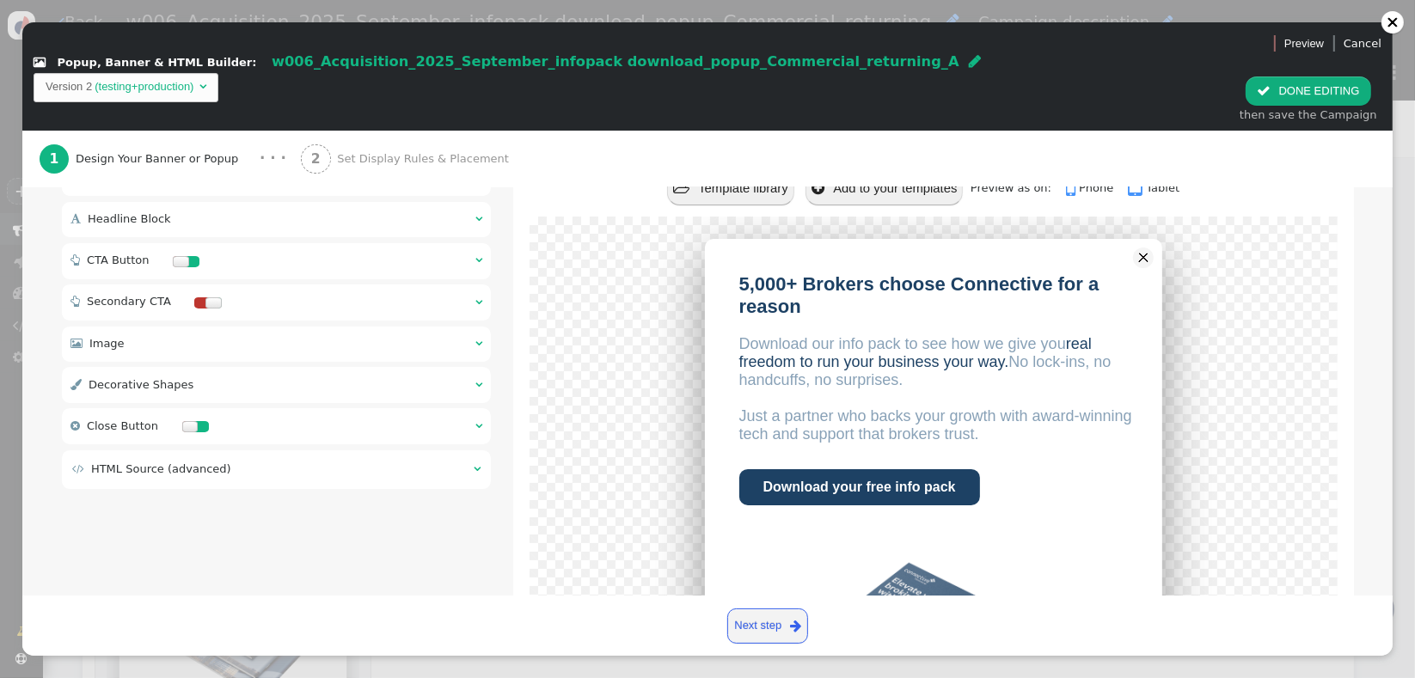
scroll to position [143, 0]
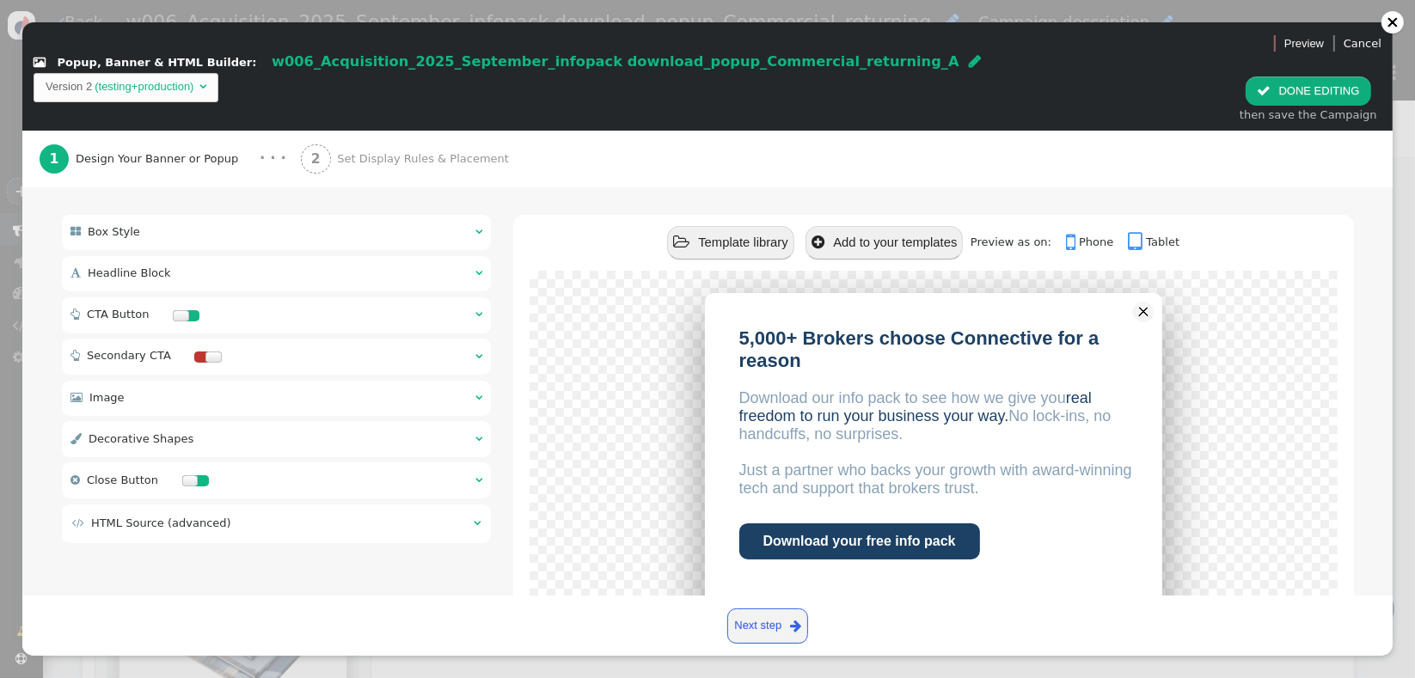
click at [359, 298] on div " CTA Button  " at bounding box center [277, 316] width 430 height 36
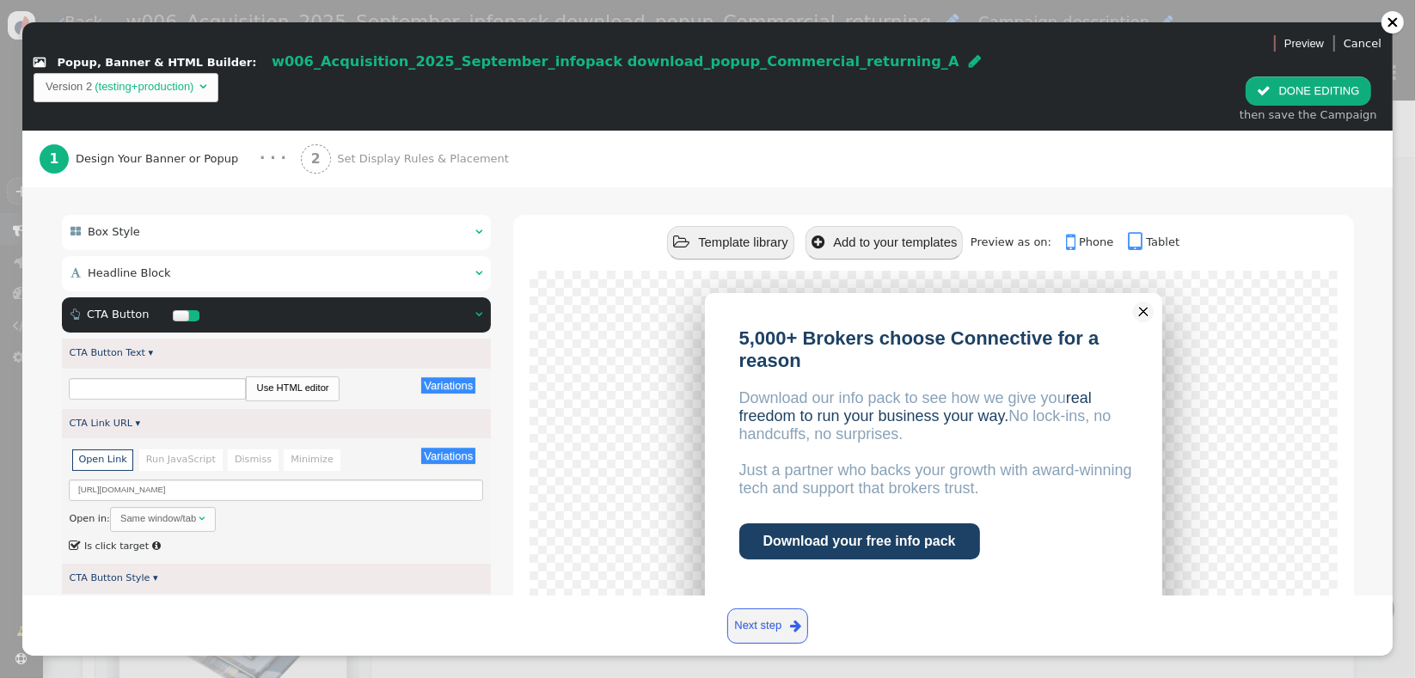
type input "Download your free info pack"
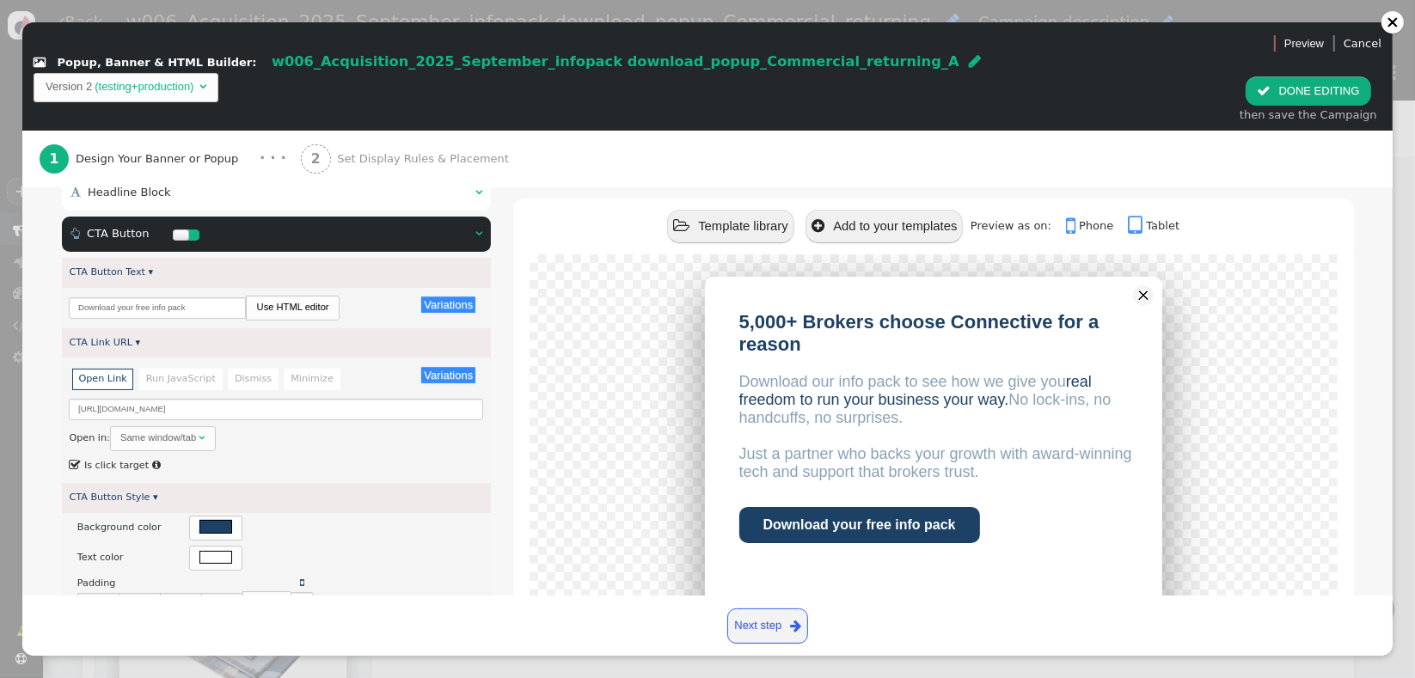
scroll to position [221, 0]
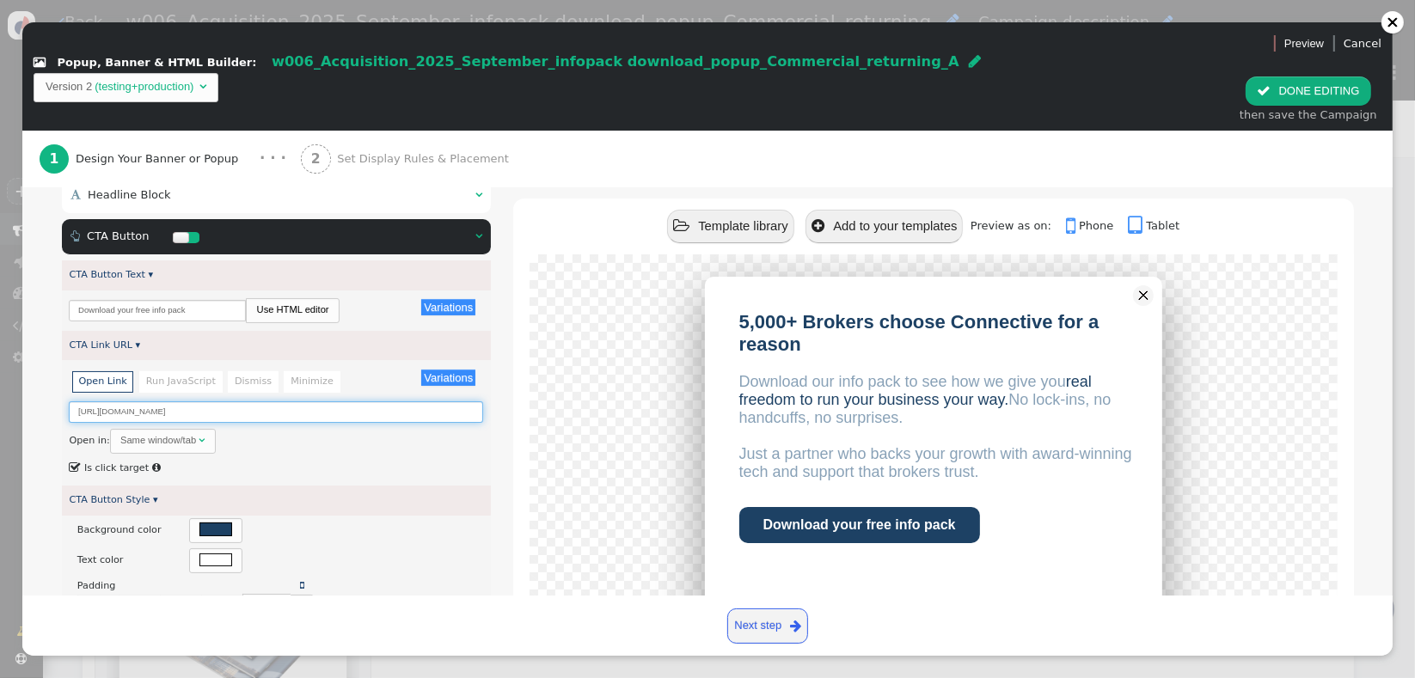
click at [275, 402] on input "[URL][DOMAIN_NAME]" at bounding box center [276, 412] width 414 height 21
paste input "[URL][DOMAIN_NAME]"
type input "[URL][DOMAIN_NAME]"
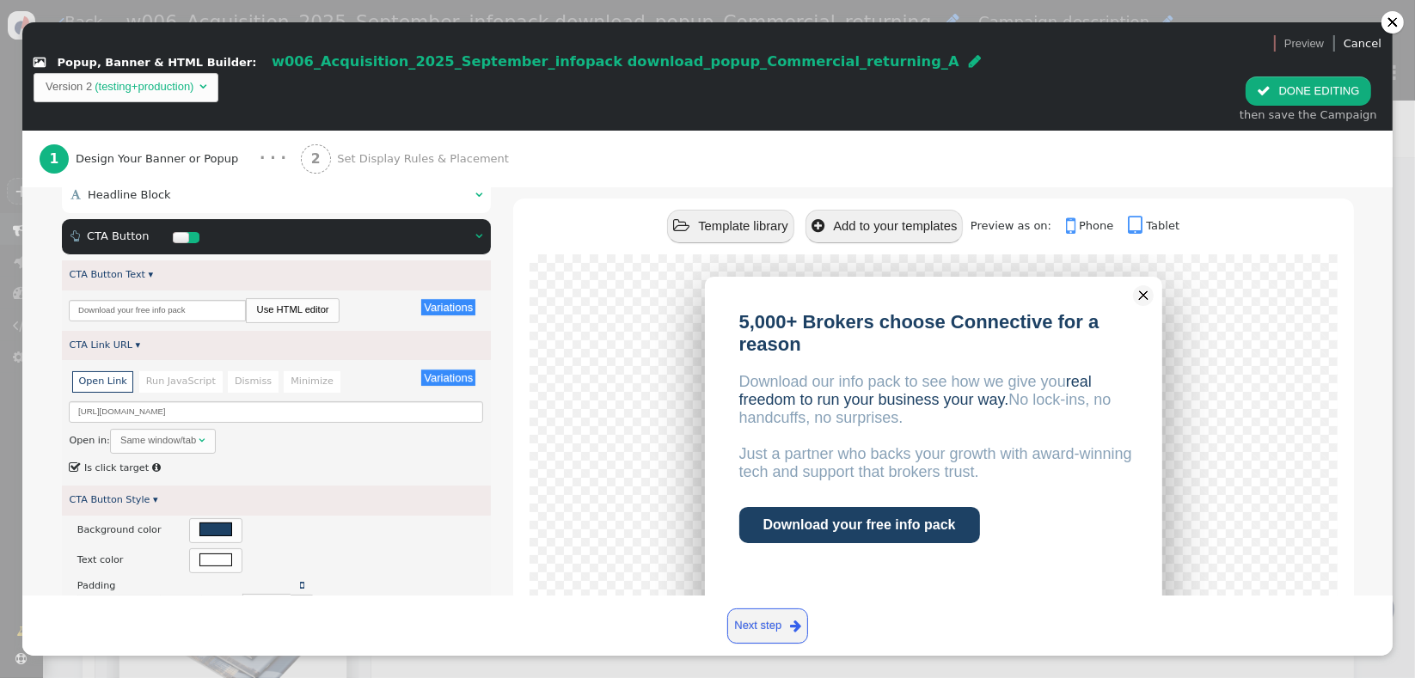
click at [623, 385] on div "5,000+ Brokers choose Connective for a reason Download our info pack to see how…" at bounding box center [933, 566] width 763 height 579
click at [338, 150] on span "Set Display Rules & Placement" at bounding box center [426, 158] width 178 height 17
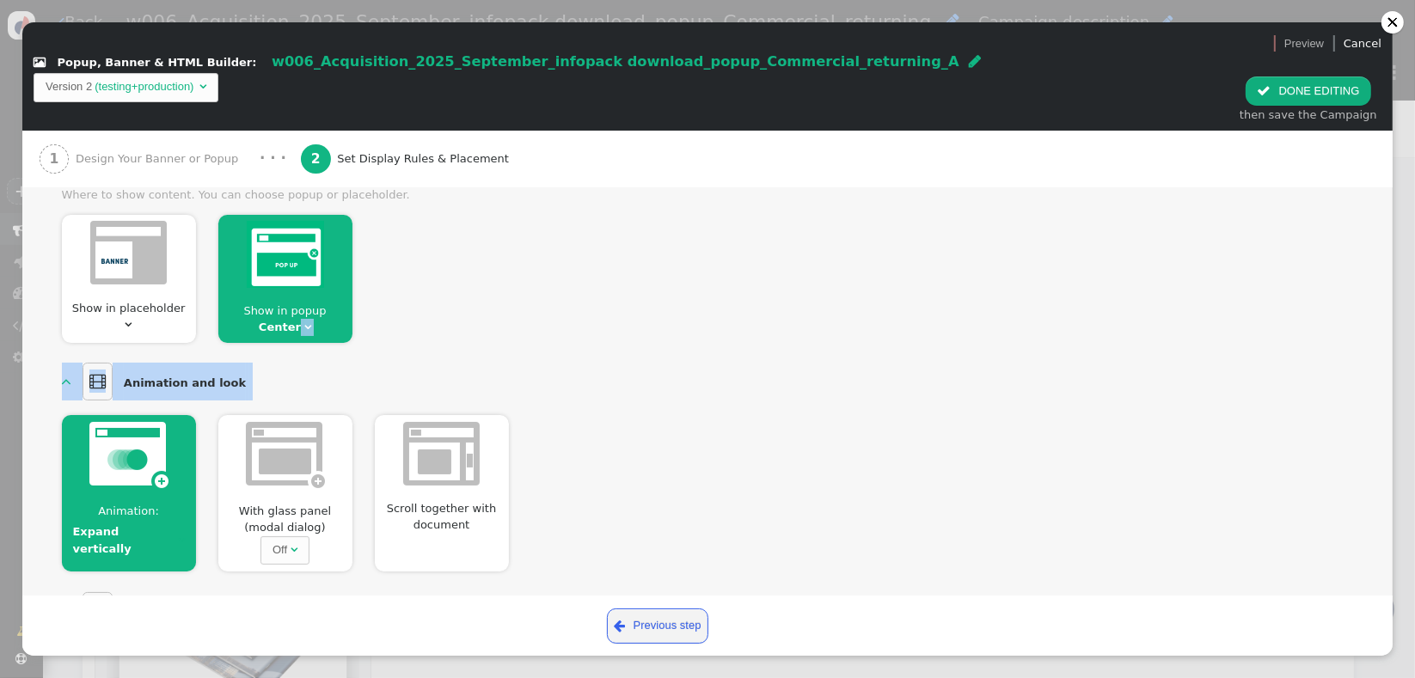
drag, startPoint x: 1395, startPoint y: 283, endPoint x: 1393, endPoint y: 366, distance: 83.4
click at [1393, 366] on div " Popup, Banner & HTML Builder: w006_Acquisition_2025_September_infopack downlo…" at bounding box center [707, 339] width 1415 height 678
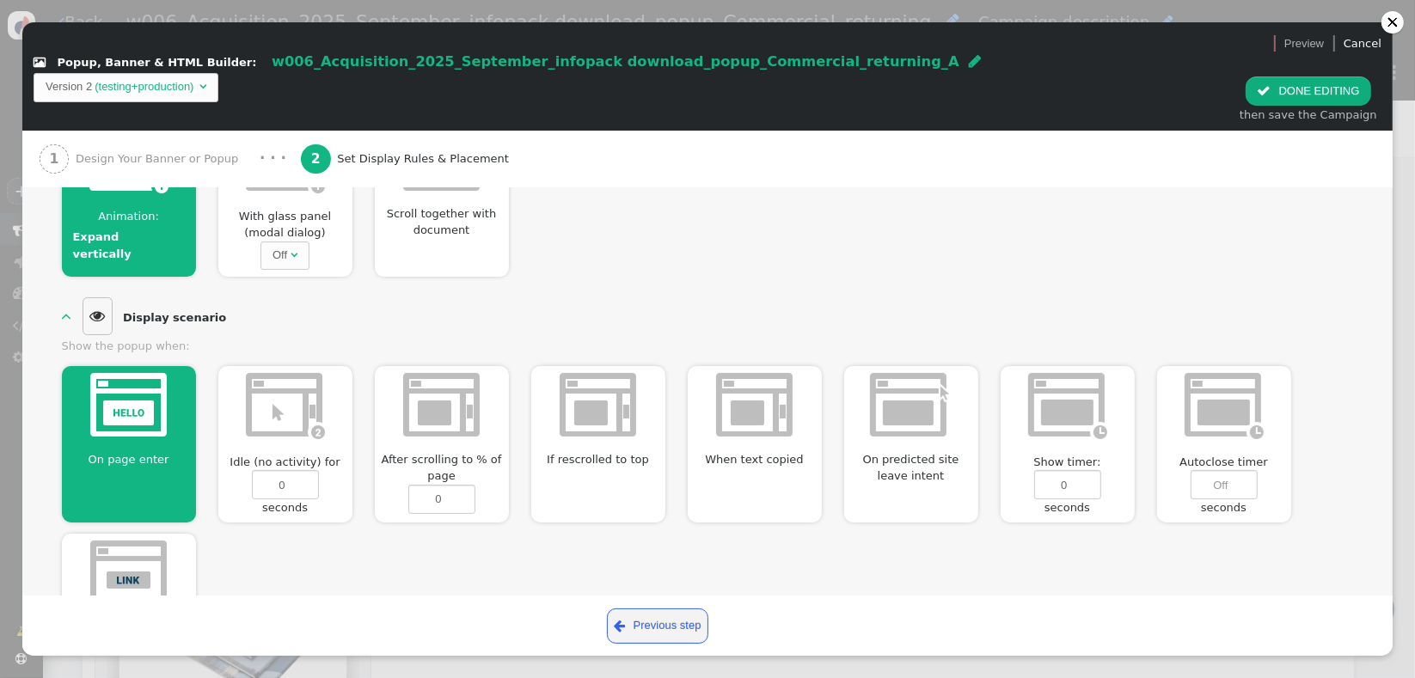
scroll to position [525, 0]
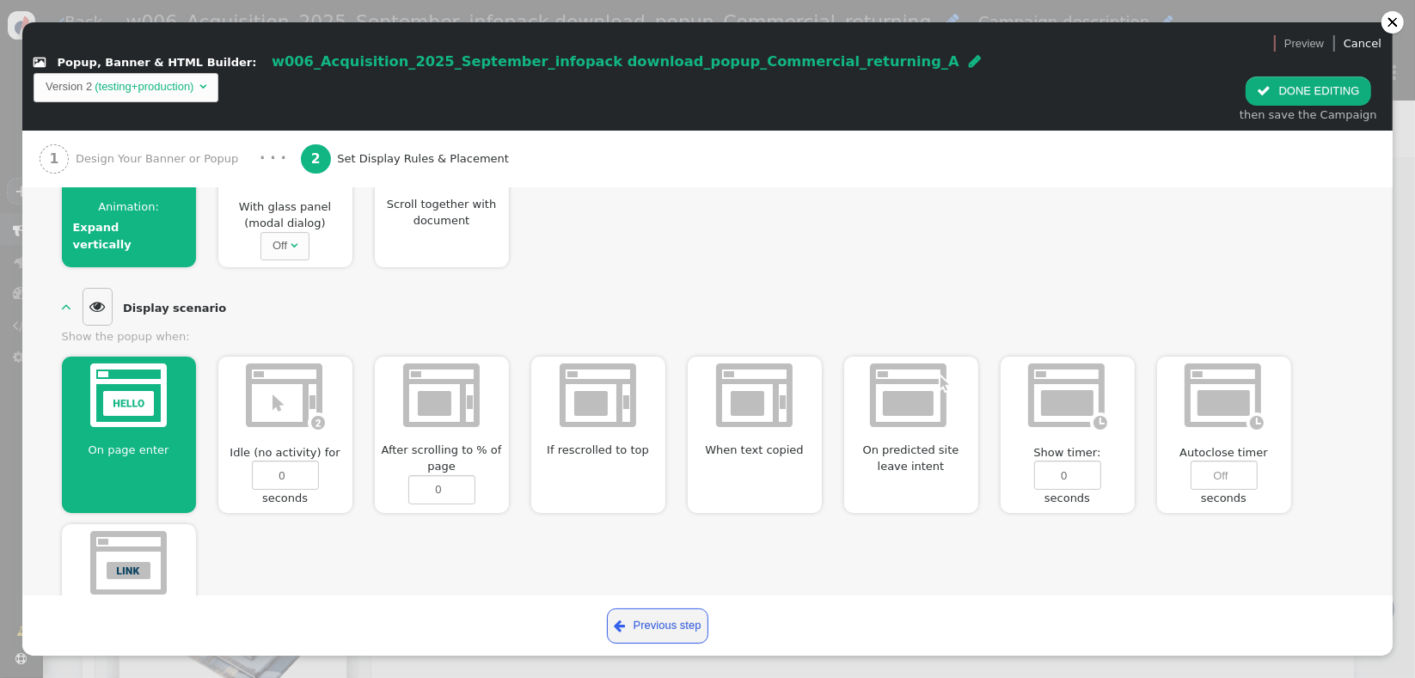
click at [279, 237] on div "Off" at bounding box center [280, 245] width 15 height 17
click at [690, 247] on div "  Display settings  Where to show content. You can choose popup or placehold…" at bounding box center [708, 243] width 1292 height 813
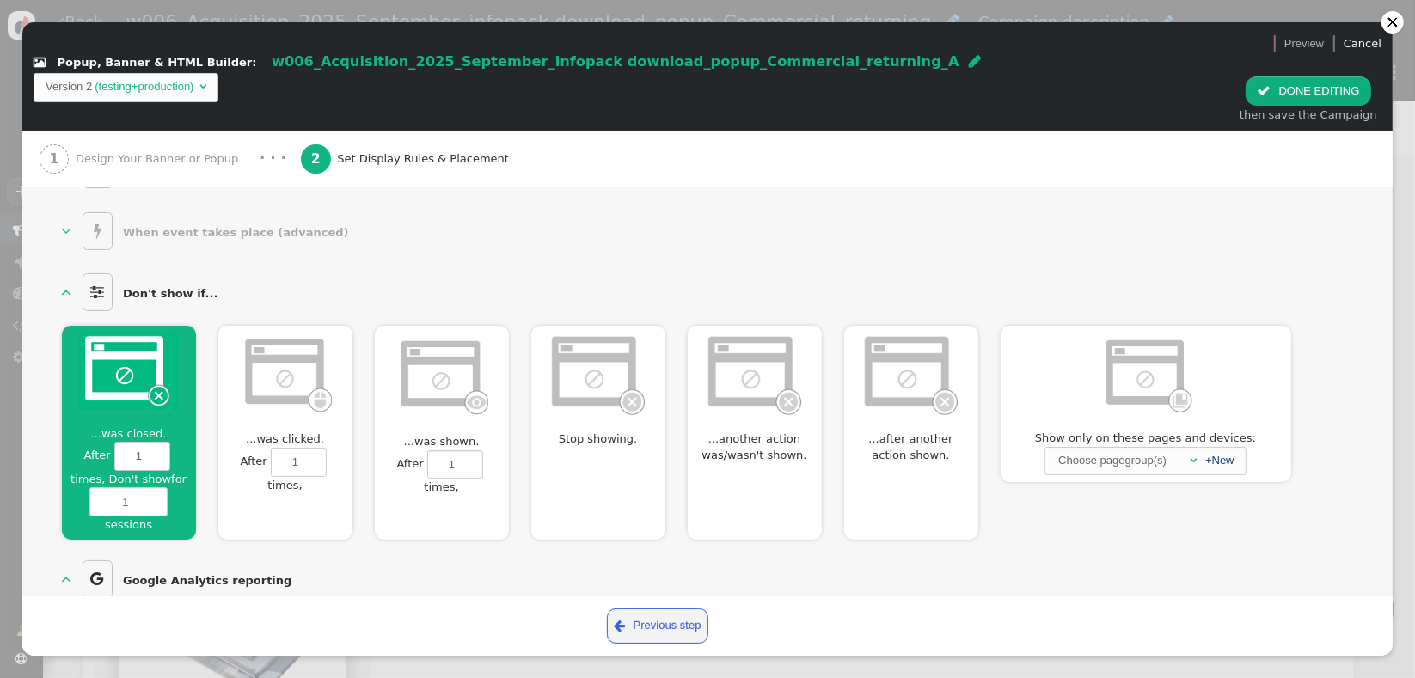
scroll to position [1061, 0]
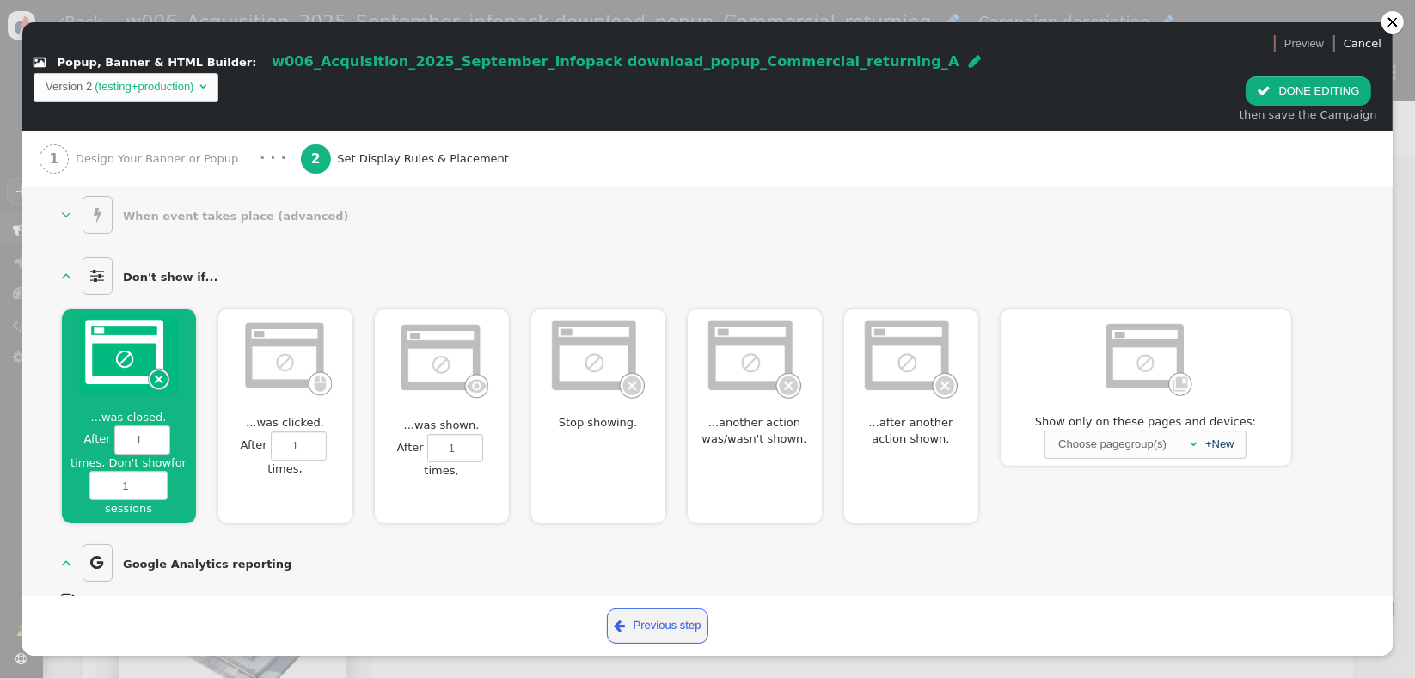
click at [1266, 84] on span "" at bounding box center [1264, 90] width 14 height 13
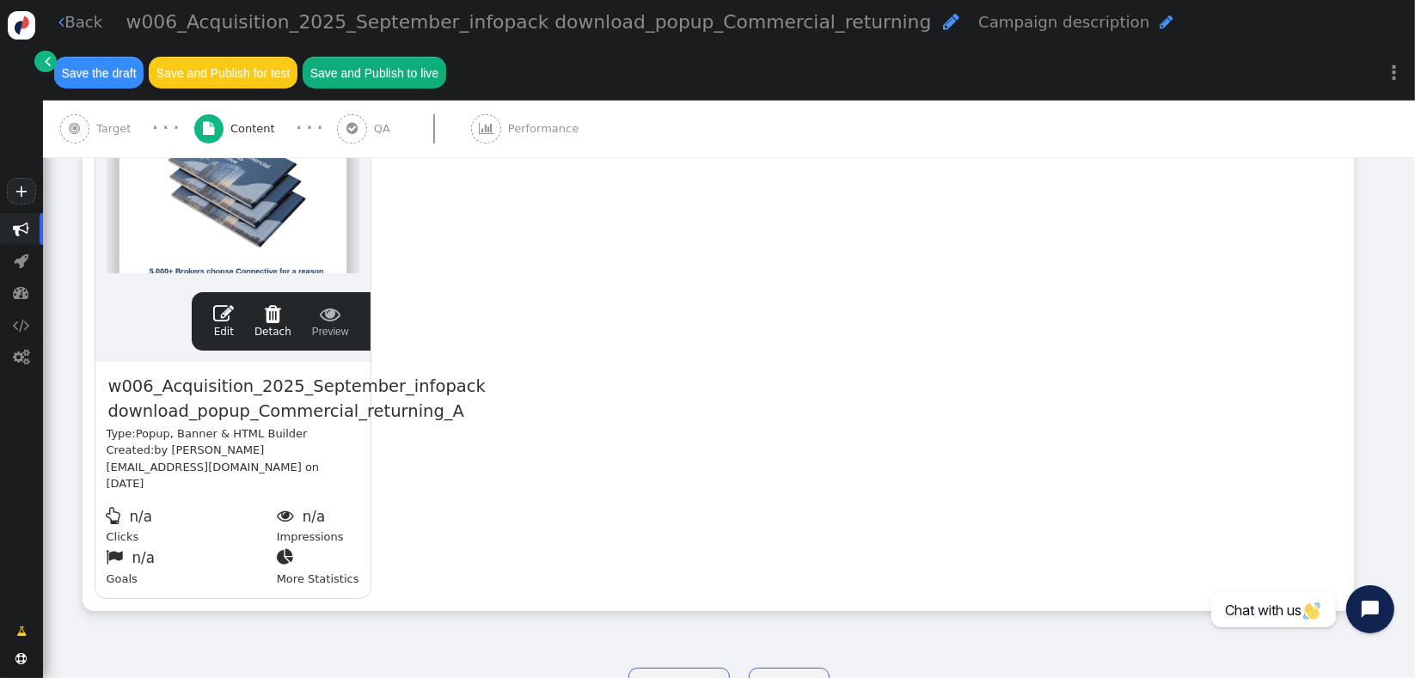
scroll to position [494, 0]
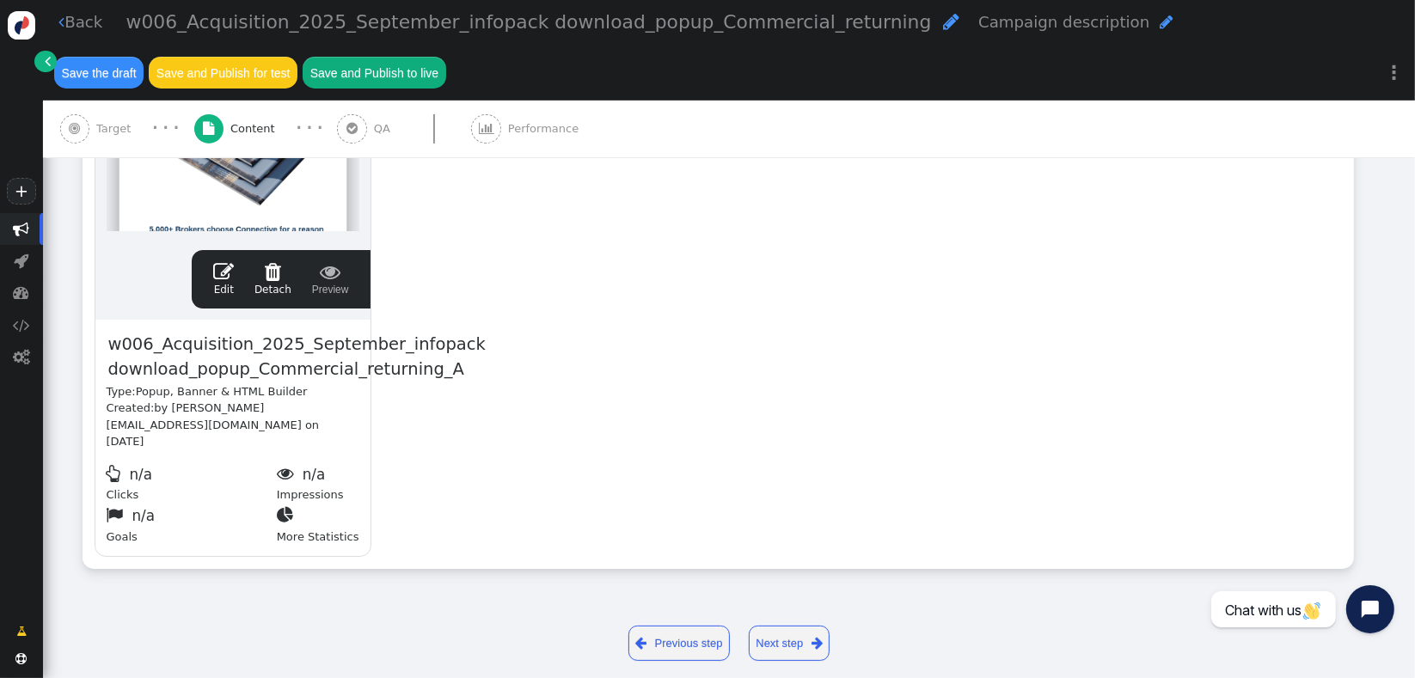
click at [100, 128] on span "Target" at bounding box center [116, 128] width 41 height 17
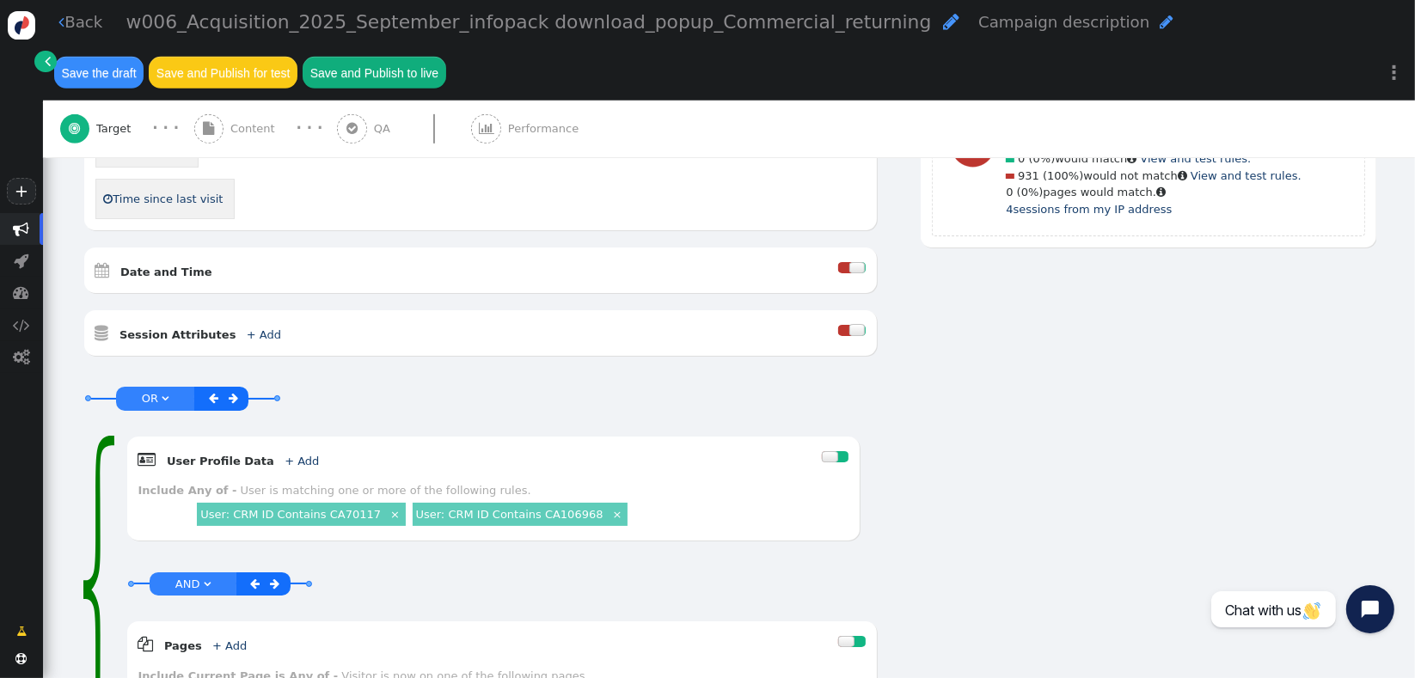
scroll to position [1156, 0]
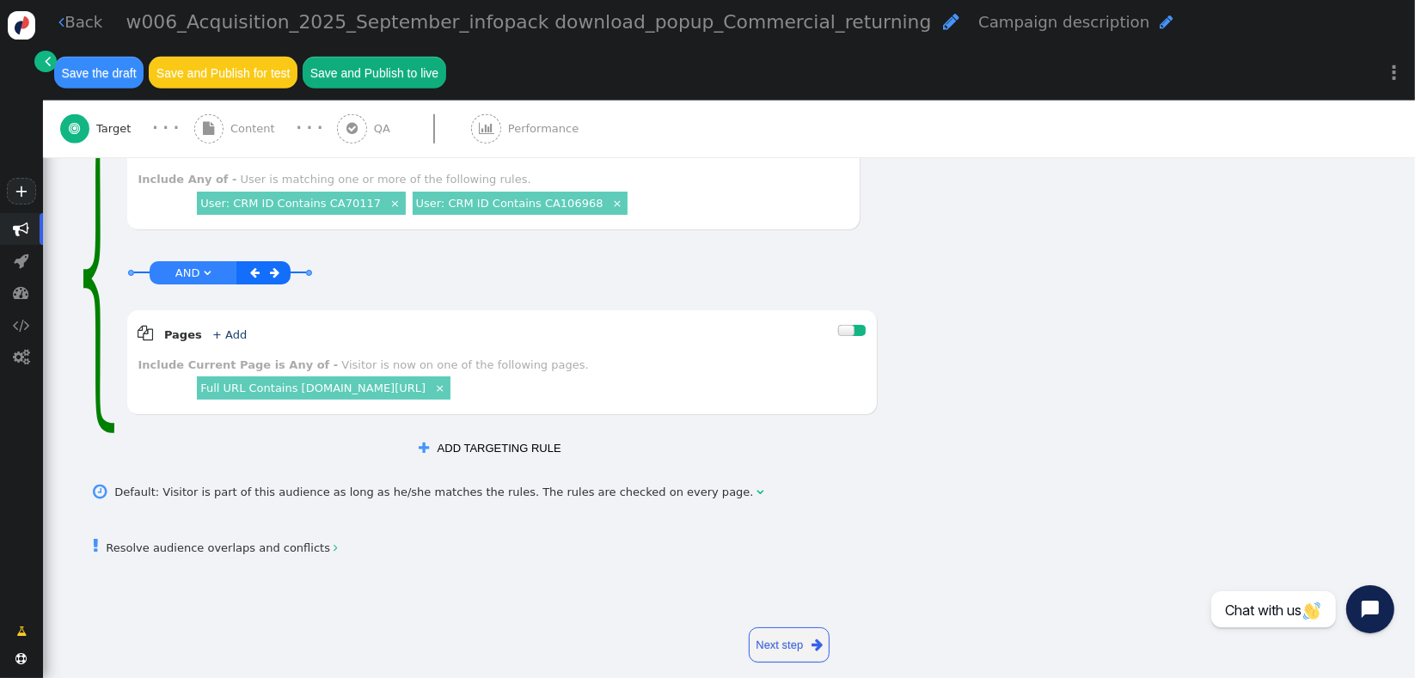
click at [255, 542] on link " Resolve audience overlaps and conflicts " at bounding box center [216, 548] width 244 height 13
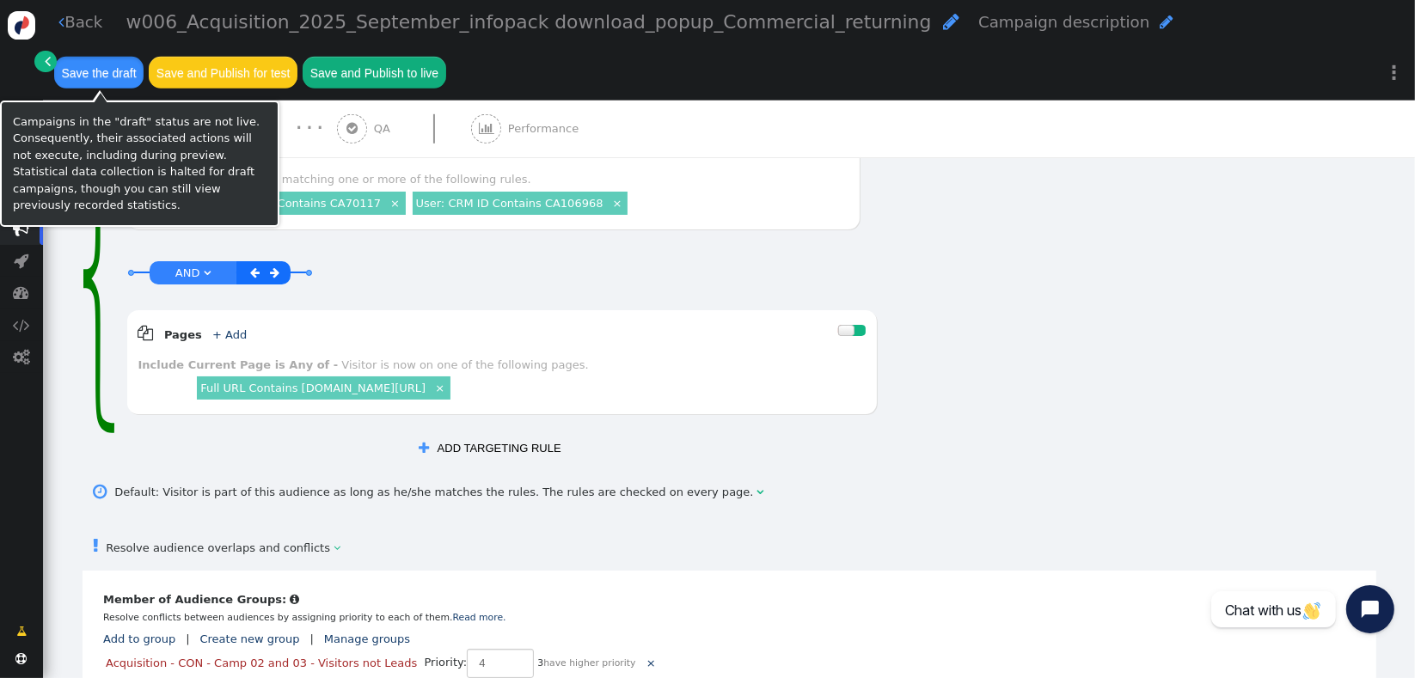
click at [77, 69] on button "Save the draft" at bounding box center [98, 72] width 89 height 31
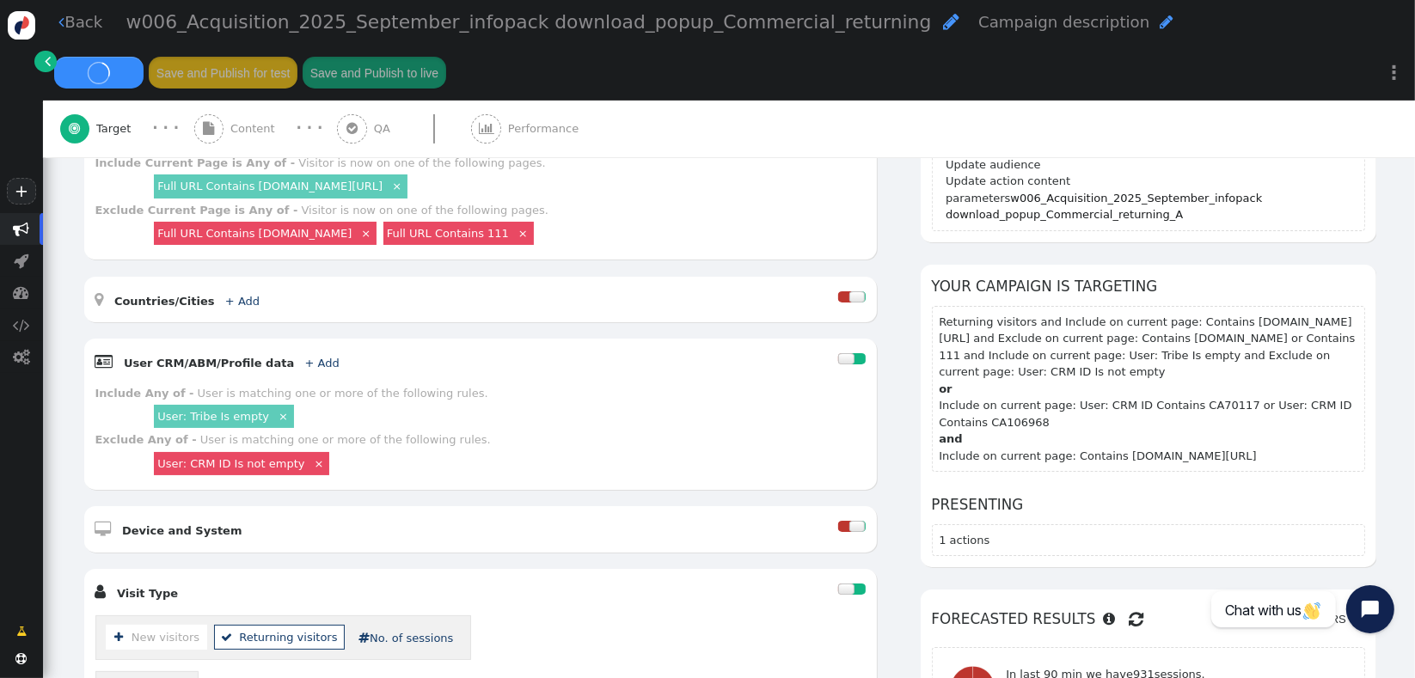
scroll to position [384, 0]
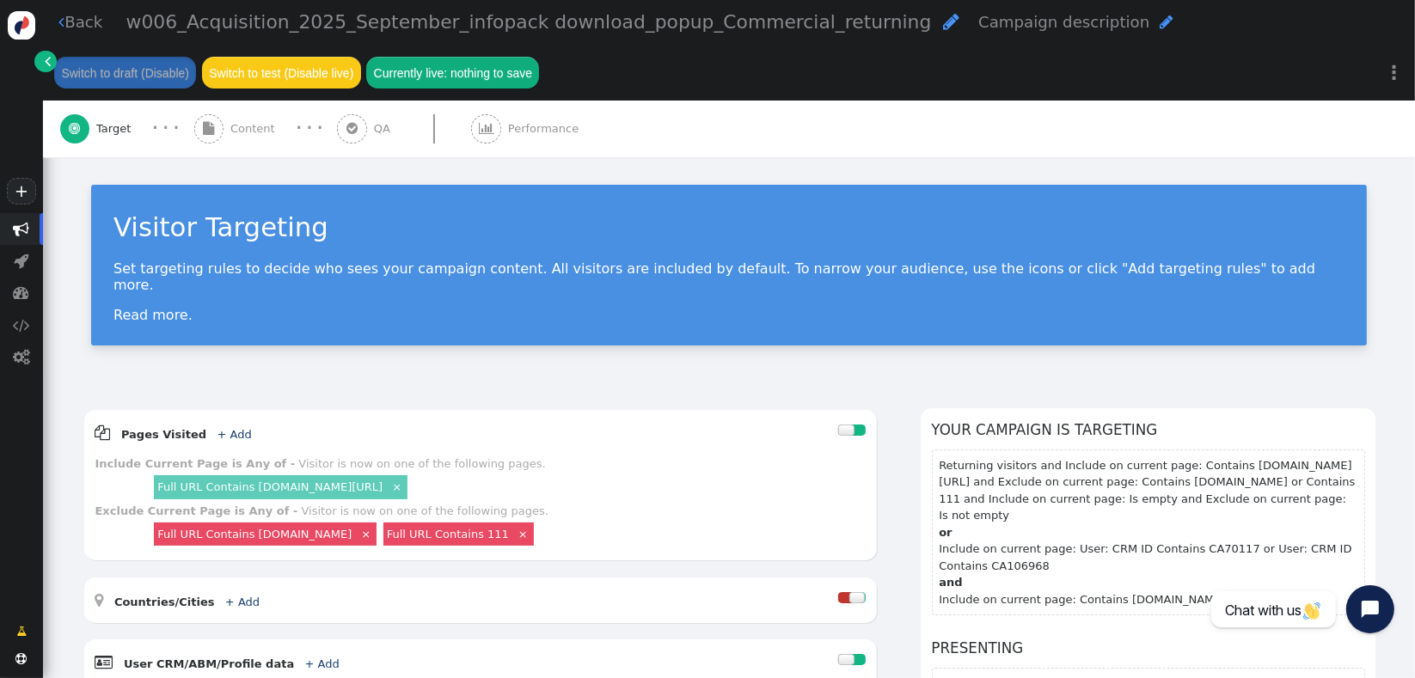
click at [253, 134] on span "Content" at bounding box center [256, 128] width 52 height 17
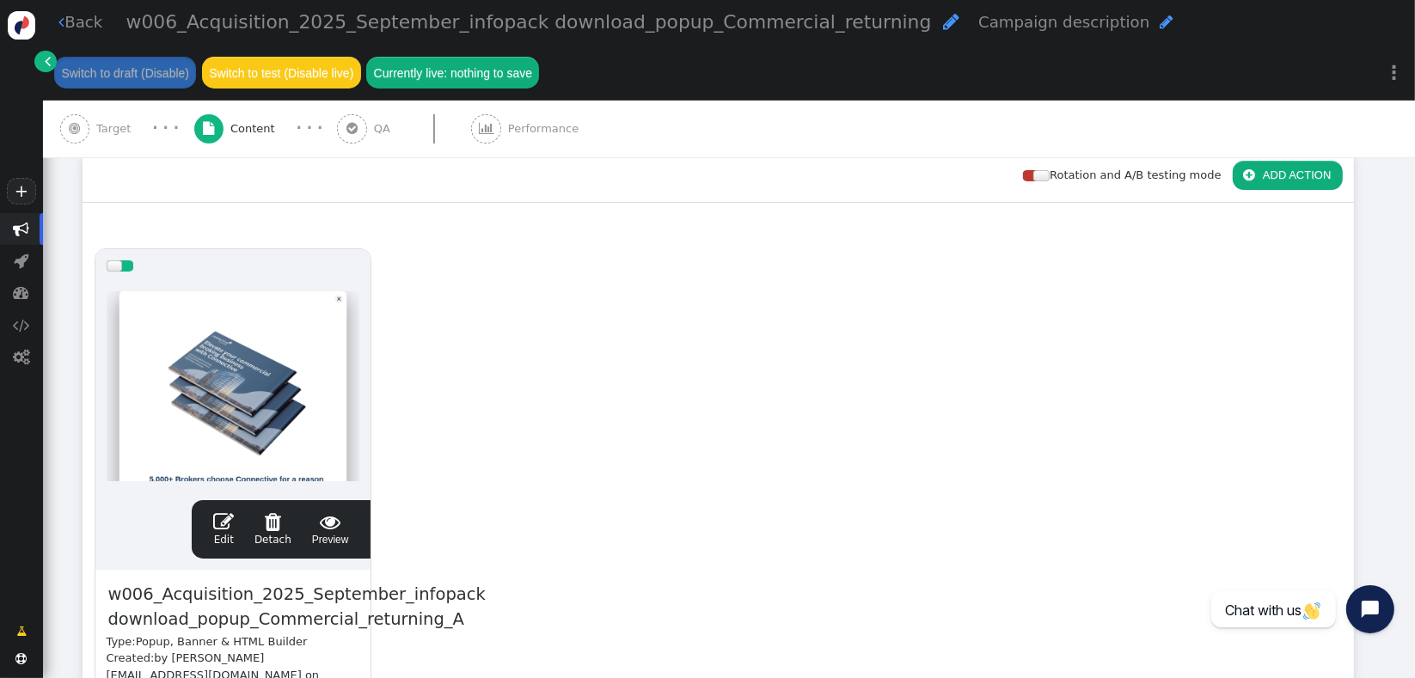
scroll to position [494, 0]
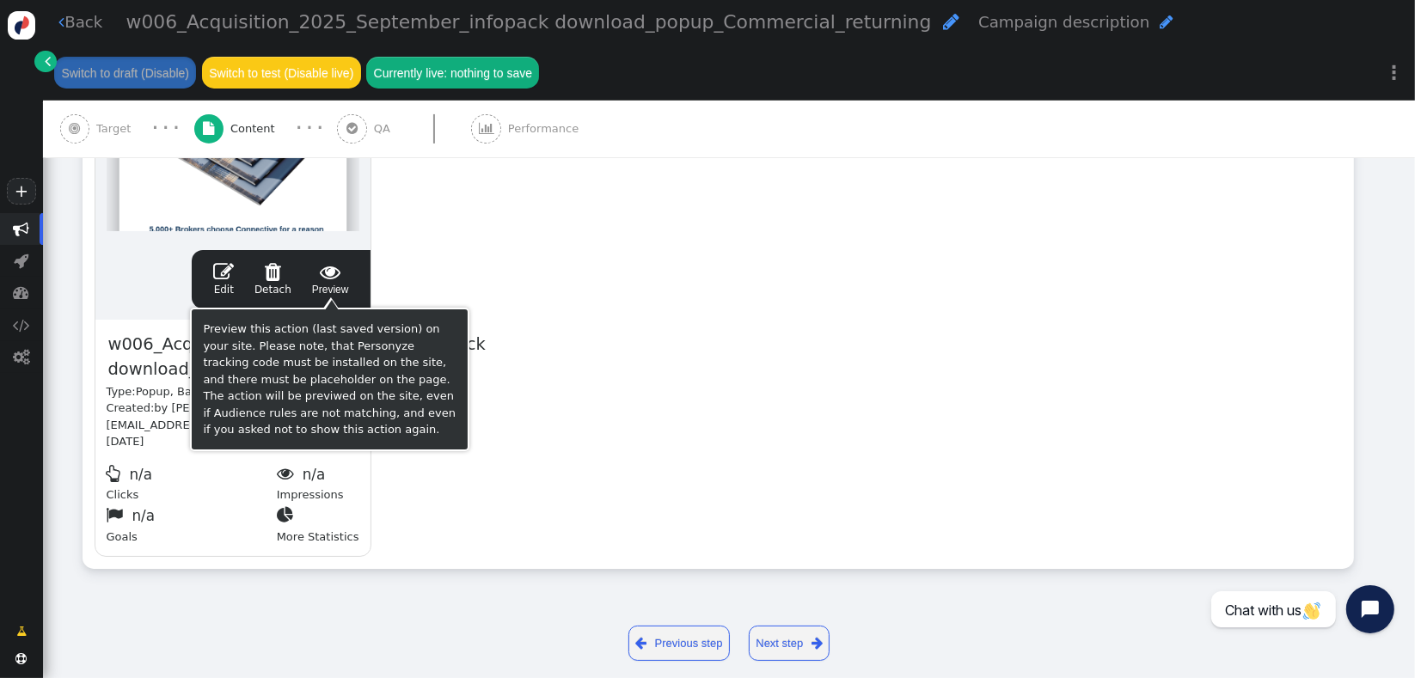
click at [336, 294] on span " Preview" at bounding box center [330, 279] width 37 height 36
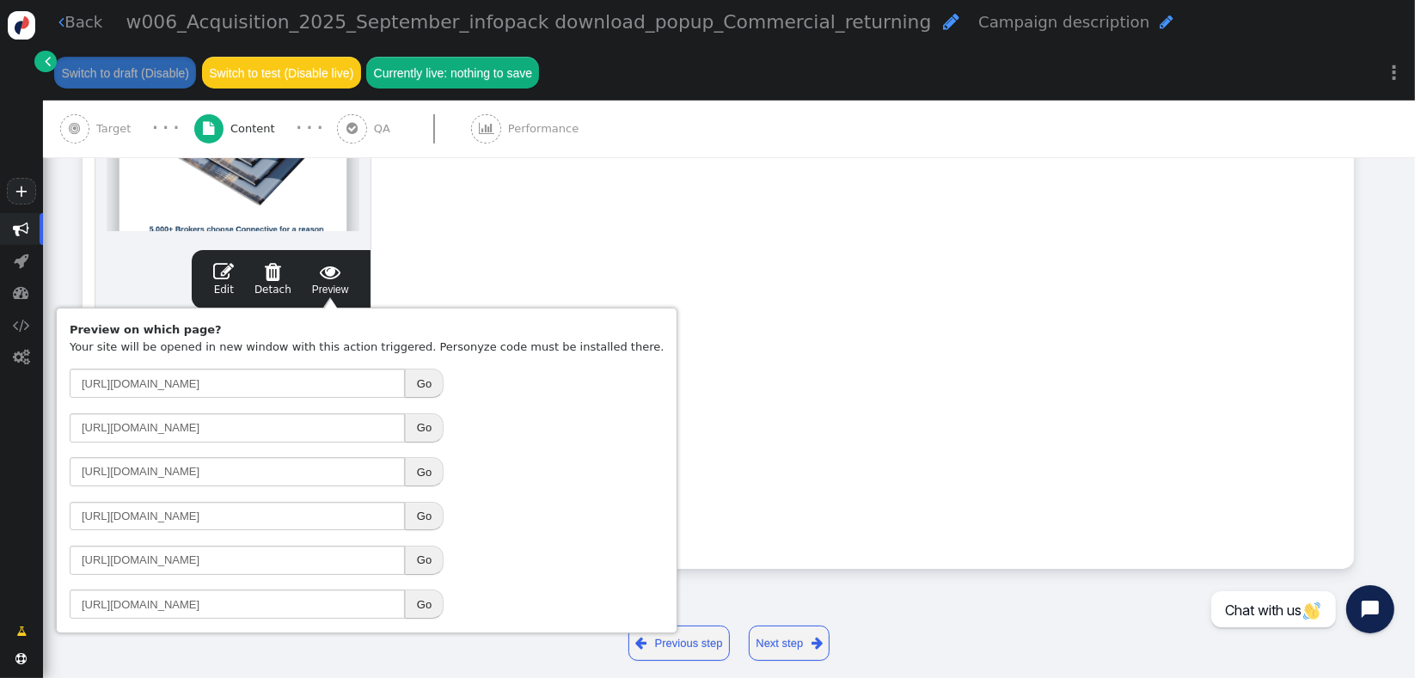
click at [411, 474] on button "Go" at bounding box center [424, 471] width 39 height 29
drag, startPoint x: 557, startPoint y: 237, endPoint x: 194, endPoint y: 193, distance: 365.6
click at [555, 237] on div "drag this  Edit  Detach  Preview w006_Acquisition_2025_September_infopack do…" at bounding box center [718, 277] width 1270 height 581
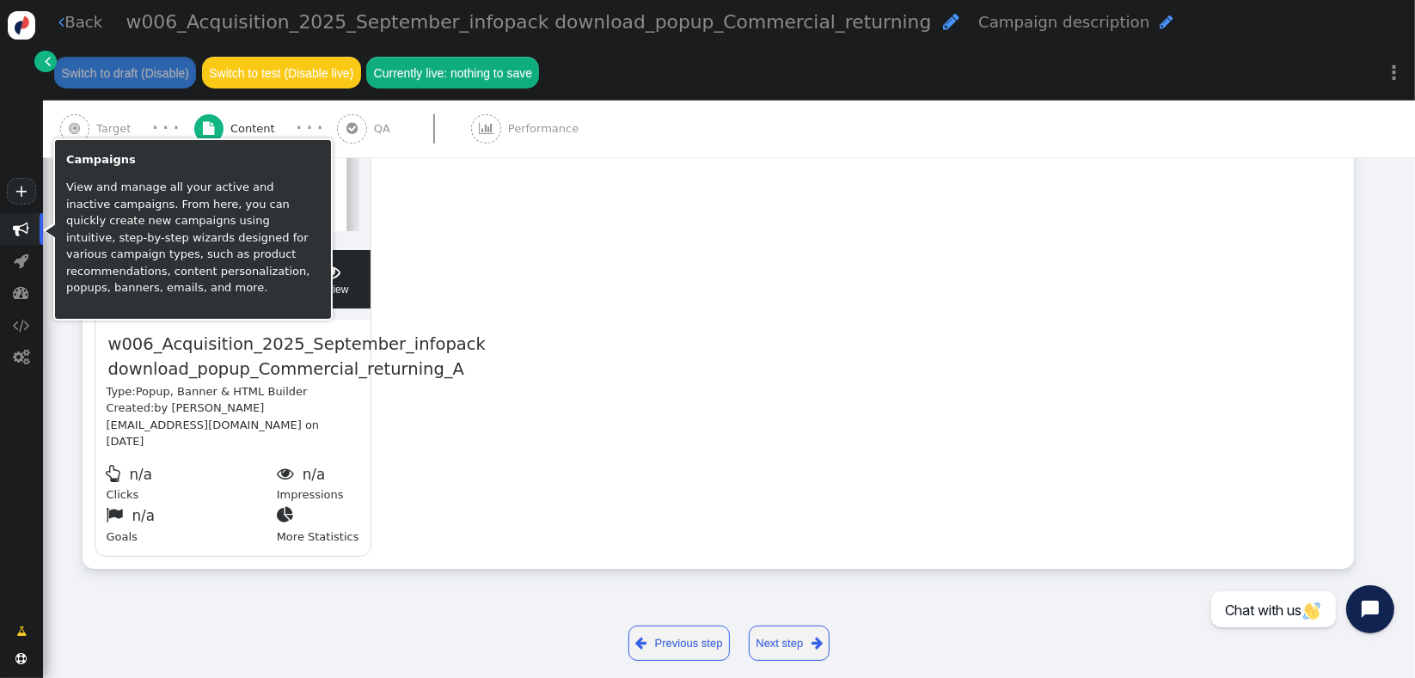
click at [15, 230] on span "" at bounding box center [22, 229] width 16 height 16
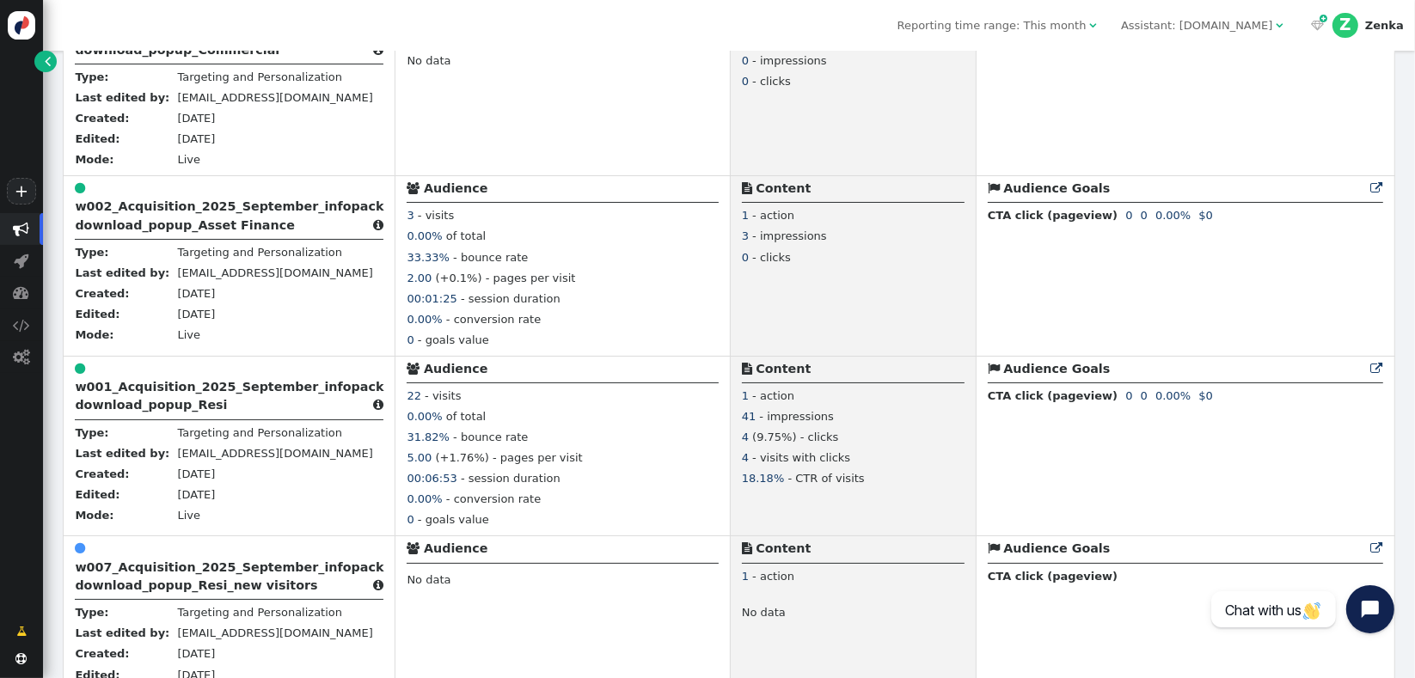
scroll to position [1091, 0]
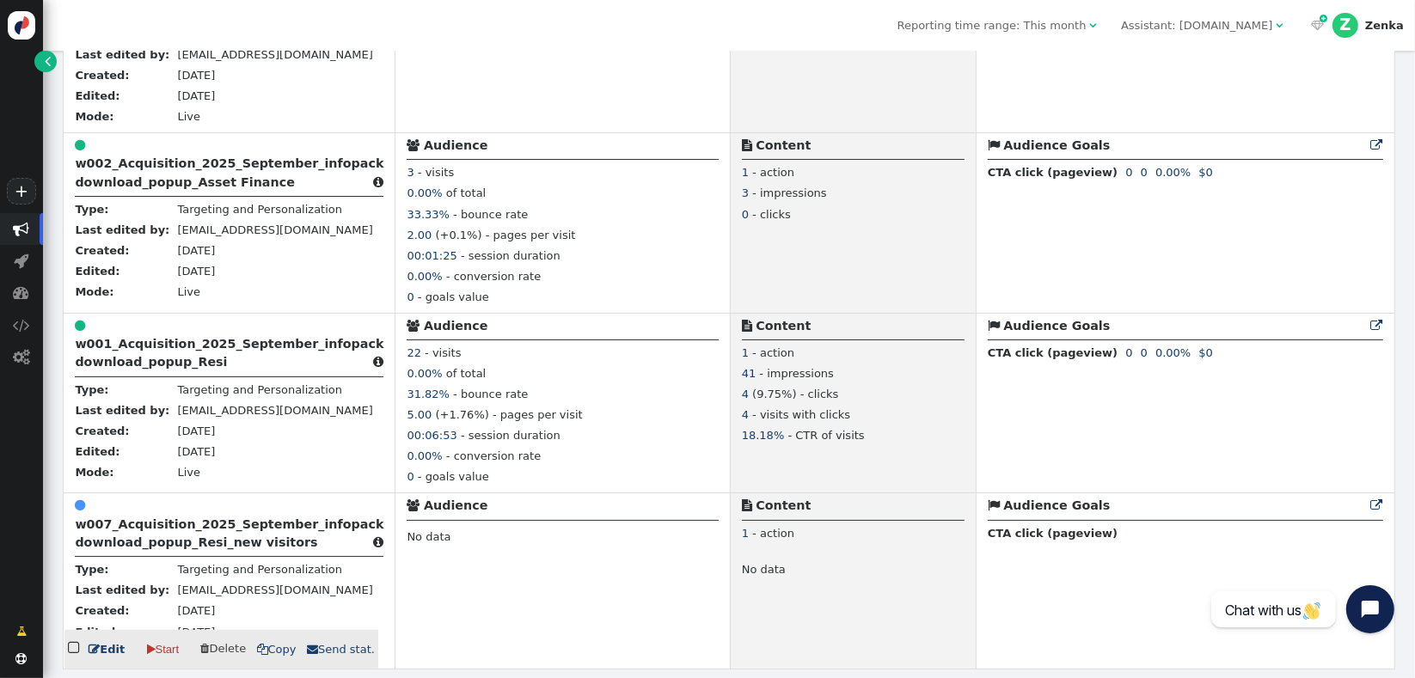
click at [174, 529] on b "w007_Acquisition_2025_September_infopack download_popup_Resi_new visitors" at bounding box center [229, 534] width 309 height 32
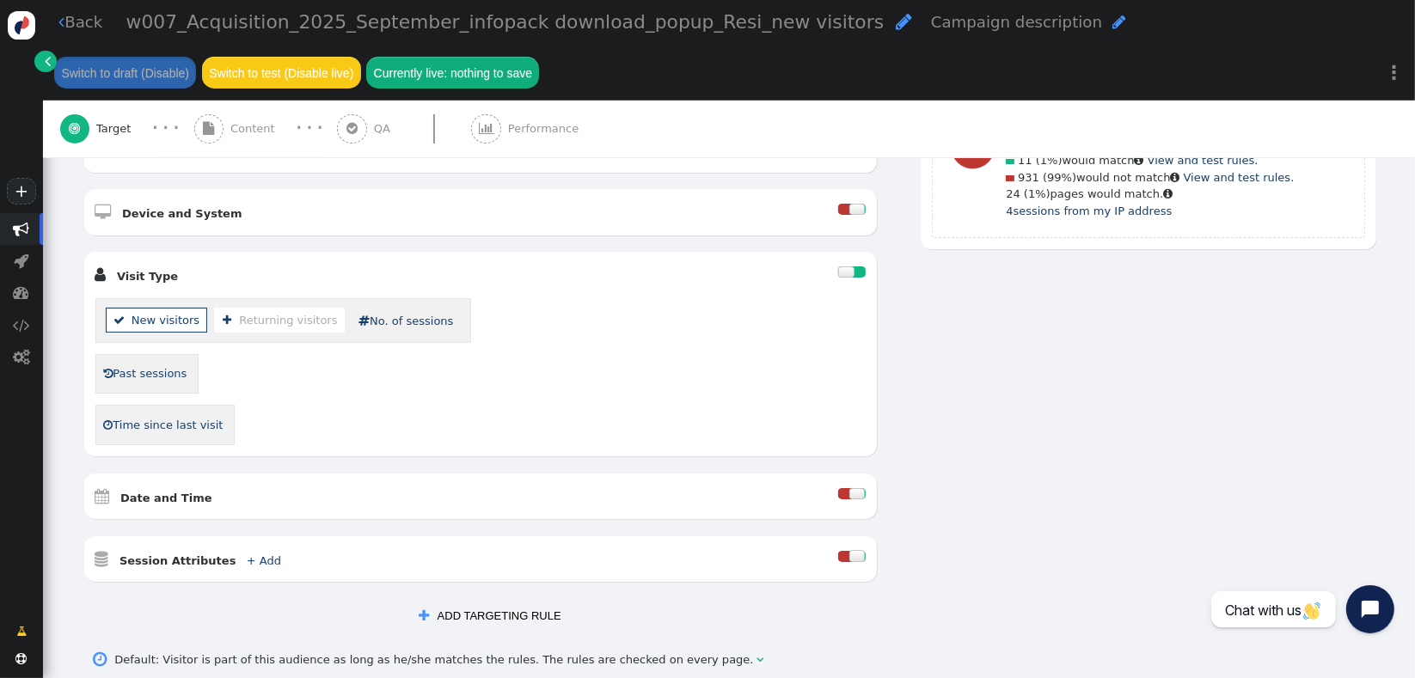
scroll to position [626, 0]
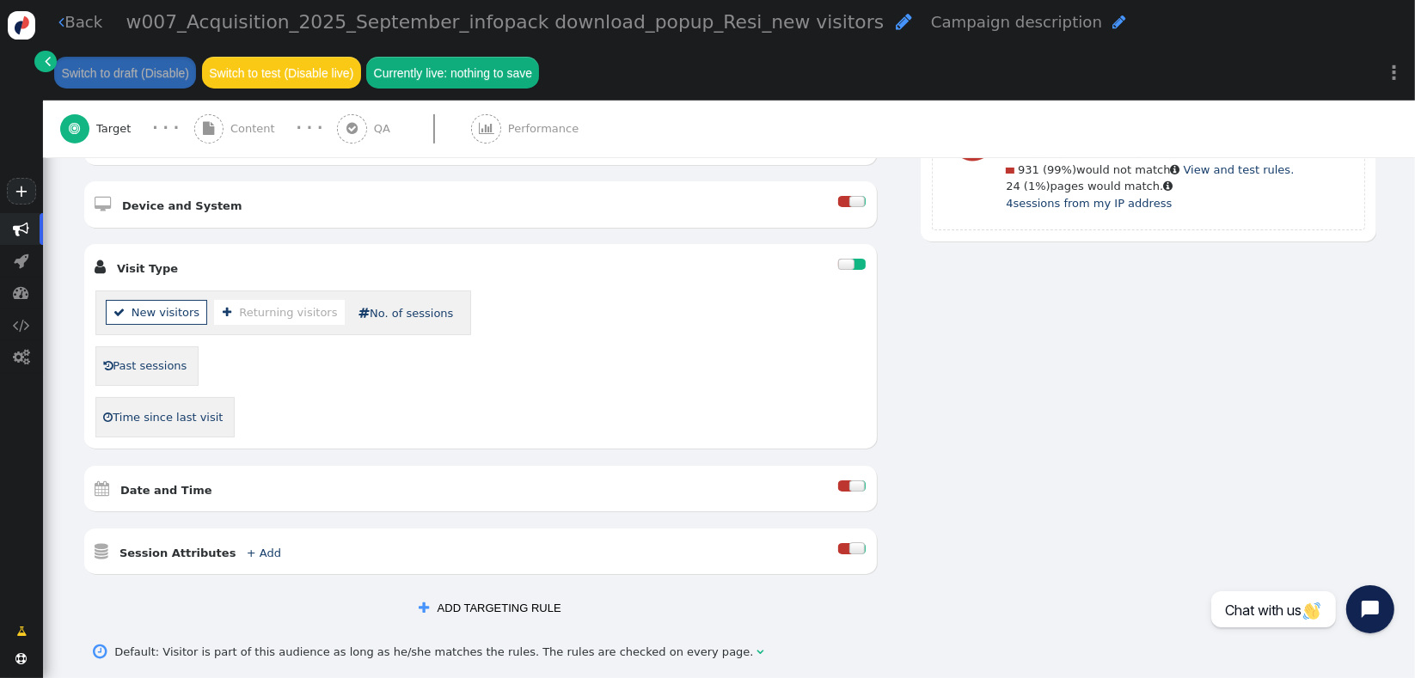
click at [481, 595] on button " ADD TARGETING RULE" at bounding box center [490, 608] width 164 height 29
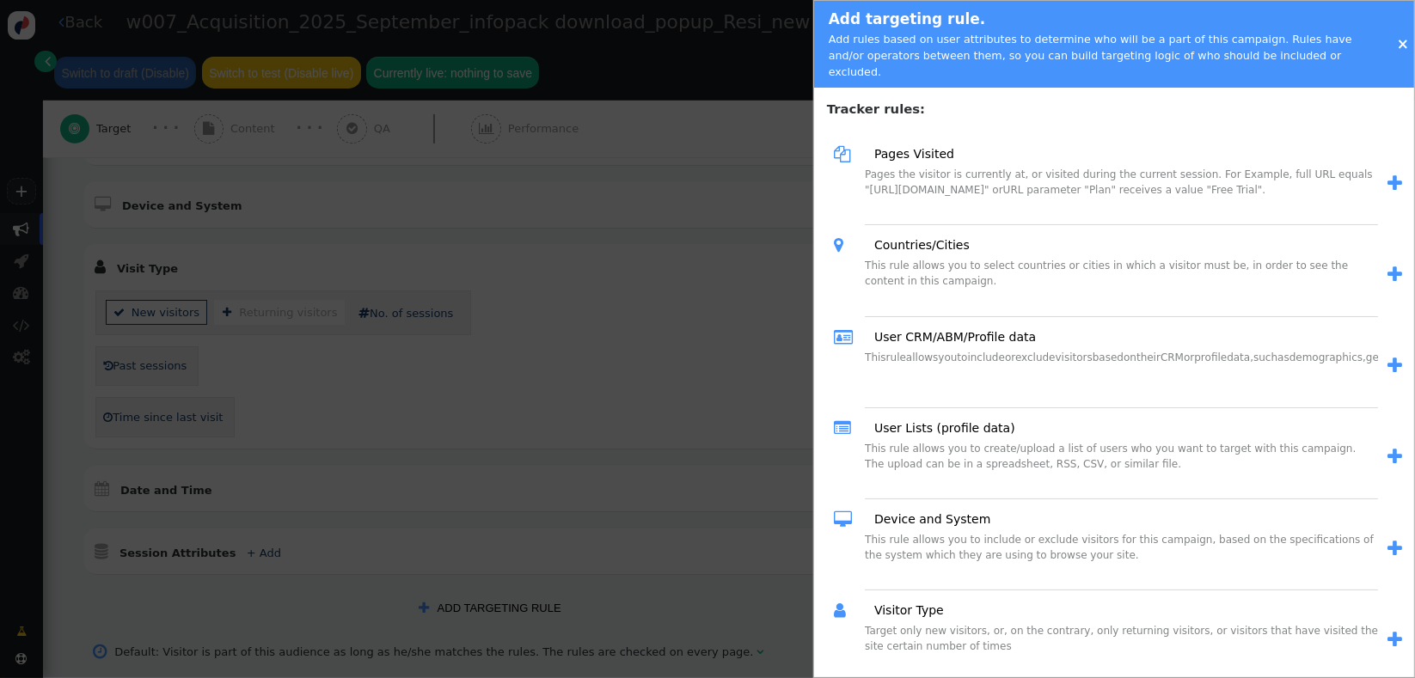
click at [1388, 357] on span "" at bounding box center [1395, 366] width 15 height 18
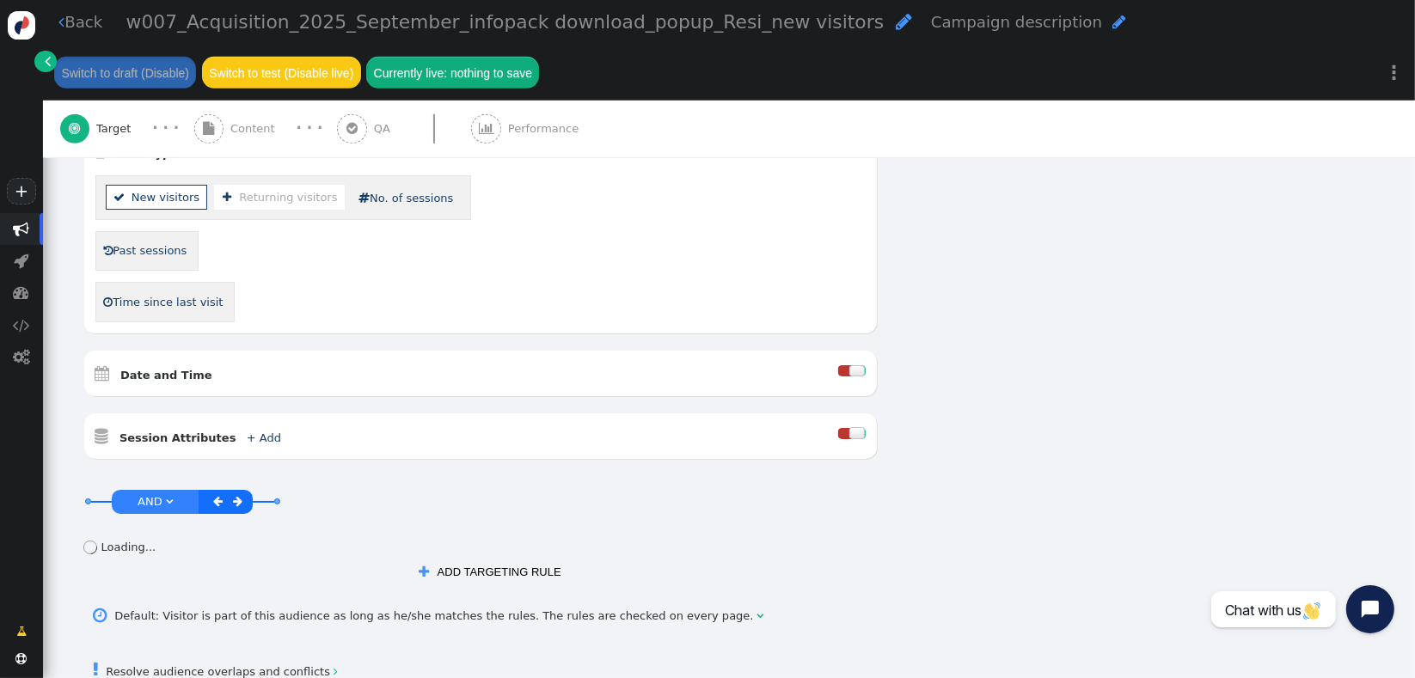
scroll to position [866, 0]
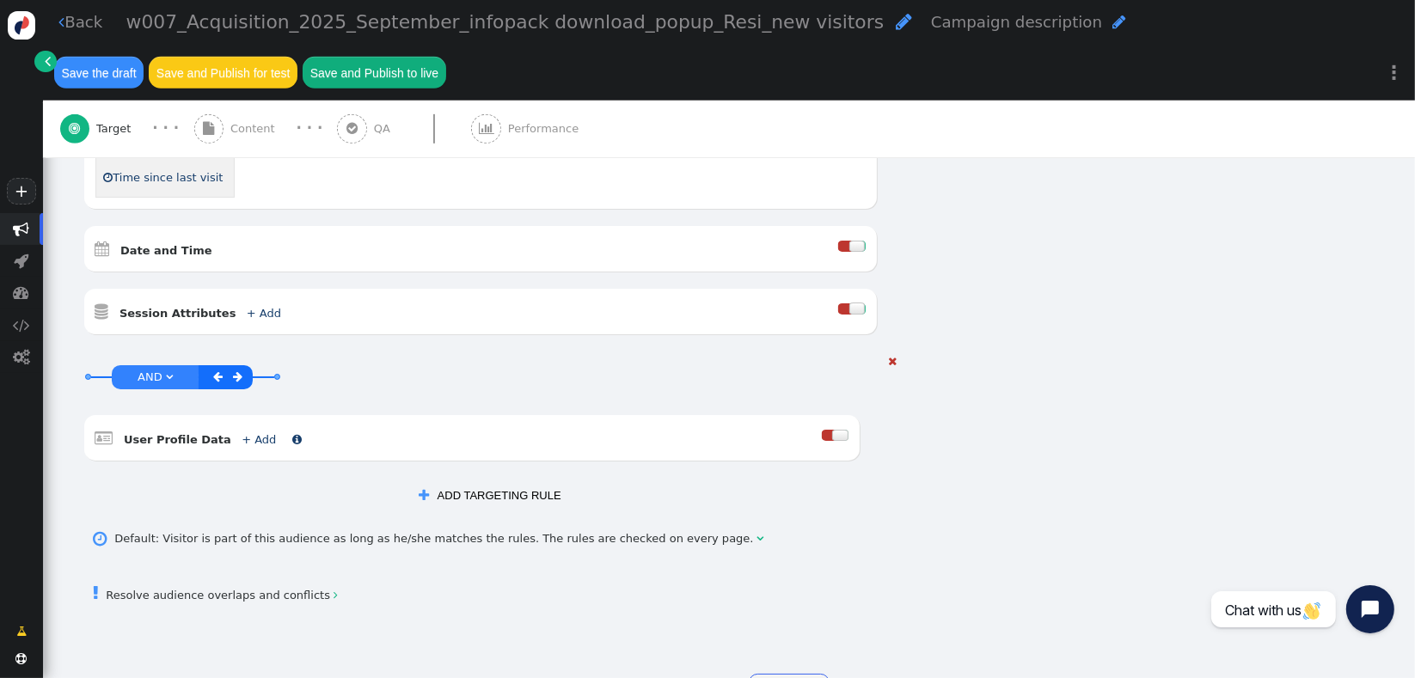
click at [249, 433] on link "+ Add" at bounding box center [259, 439] width 34 height 13
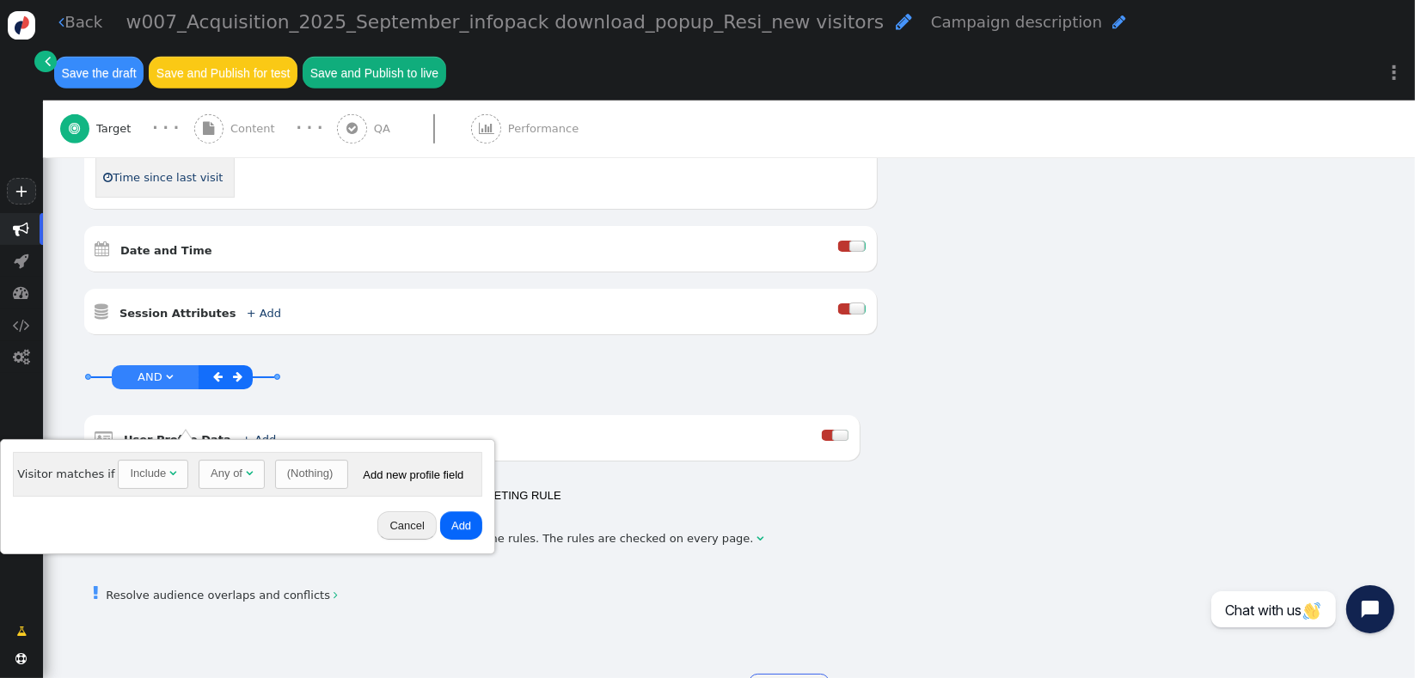
click at [287, 474] on div "(Nothing)" at bounding box center [310, 473] width 46 height 17
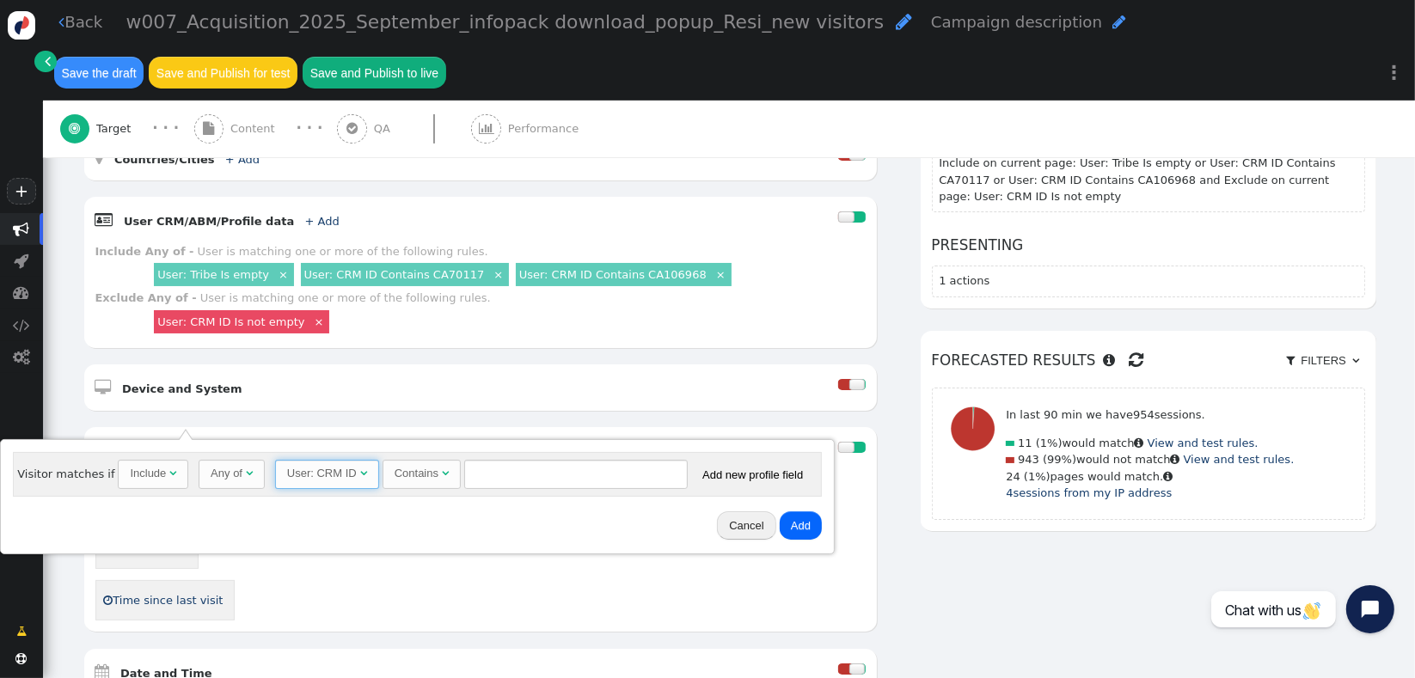
scroll to position [421, 0]
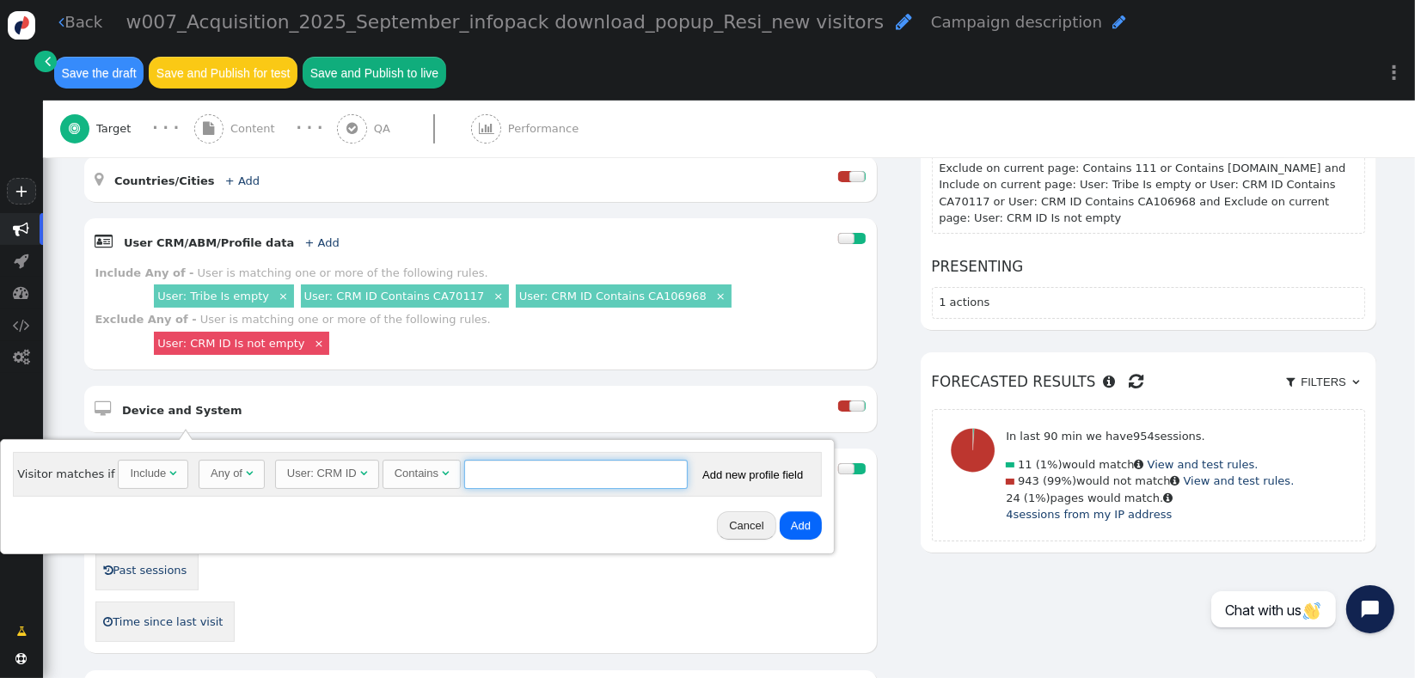
click at [493, 471] on input "text" at bounding box center [576, 474] width 224 height 29
type input "CA70117"
click at [780, 526] on button "Add" at bounding box center [801, 526] width 42 height 29
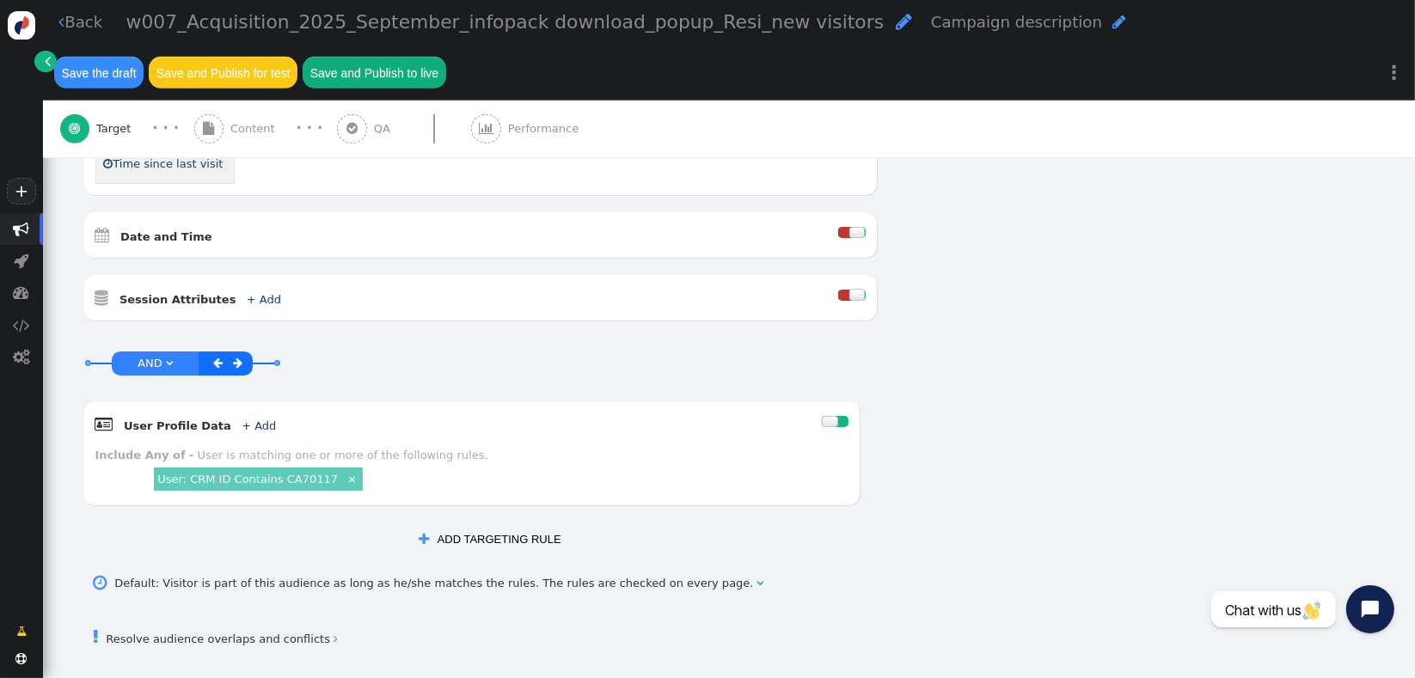
scroll to position [922, 0]
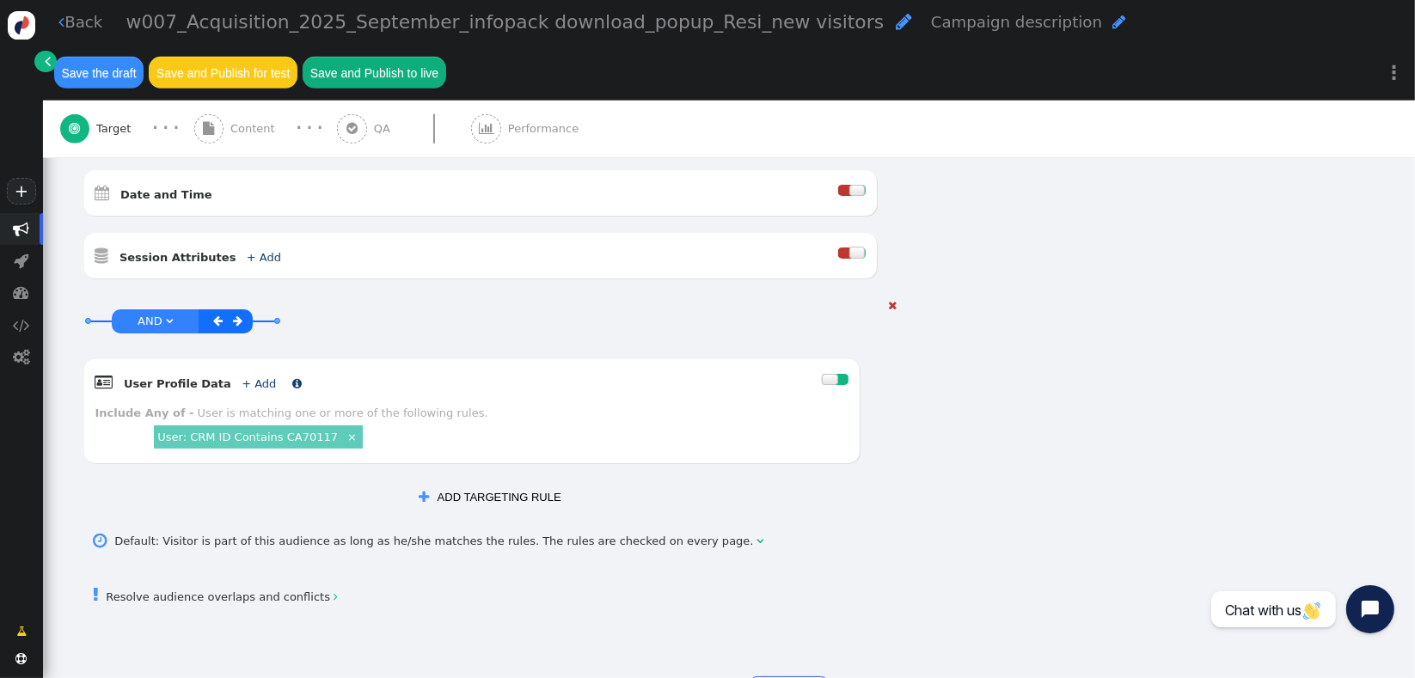
click at [242, 378] on link "+ Add" at bounding box center [259, 384] width 34 height 13
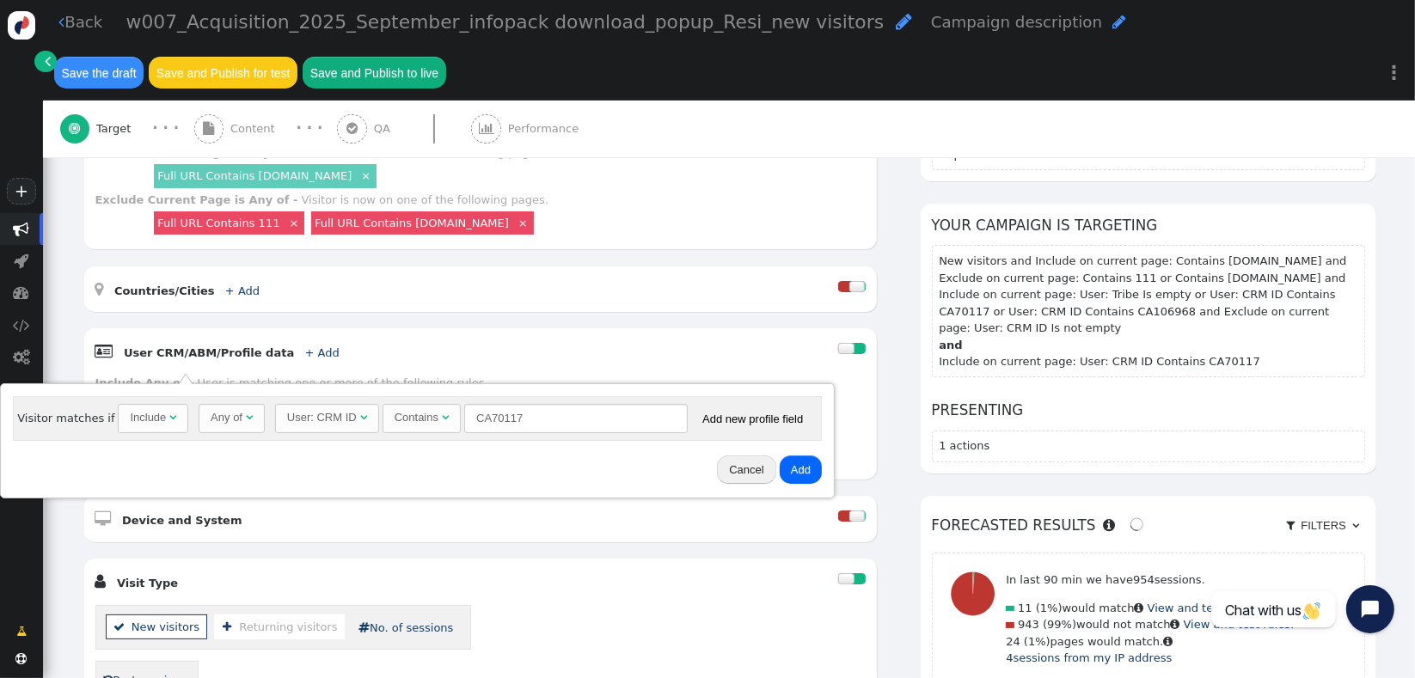
scroll to position [393, 0]
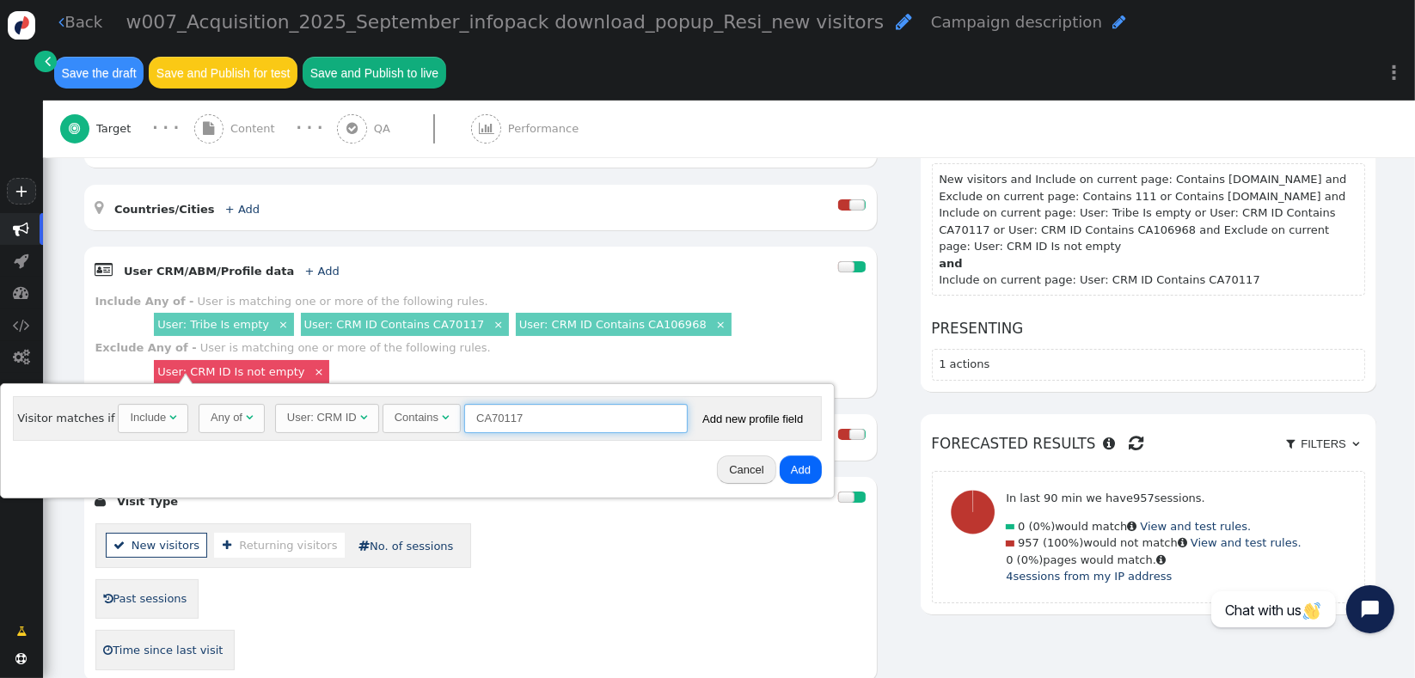
click at [535, 415] on input "CA70117" at bounding box center [576, 418] width 224 height 29
type input "CA106968"
click at [783, 468] on button "Add" at bounding box center [801, 470] width 42 height 29
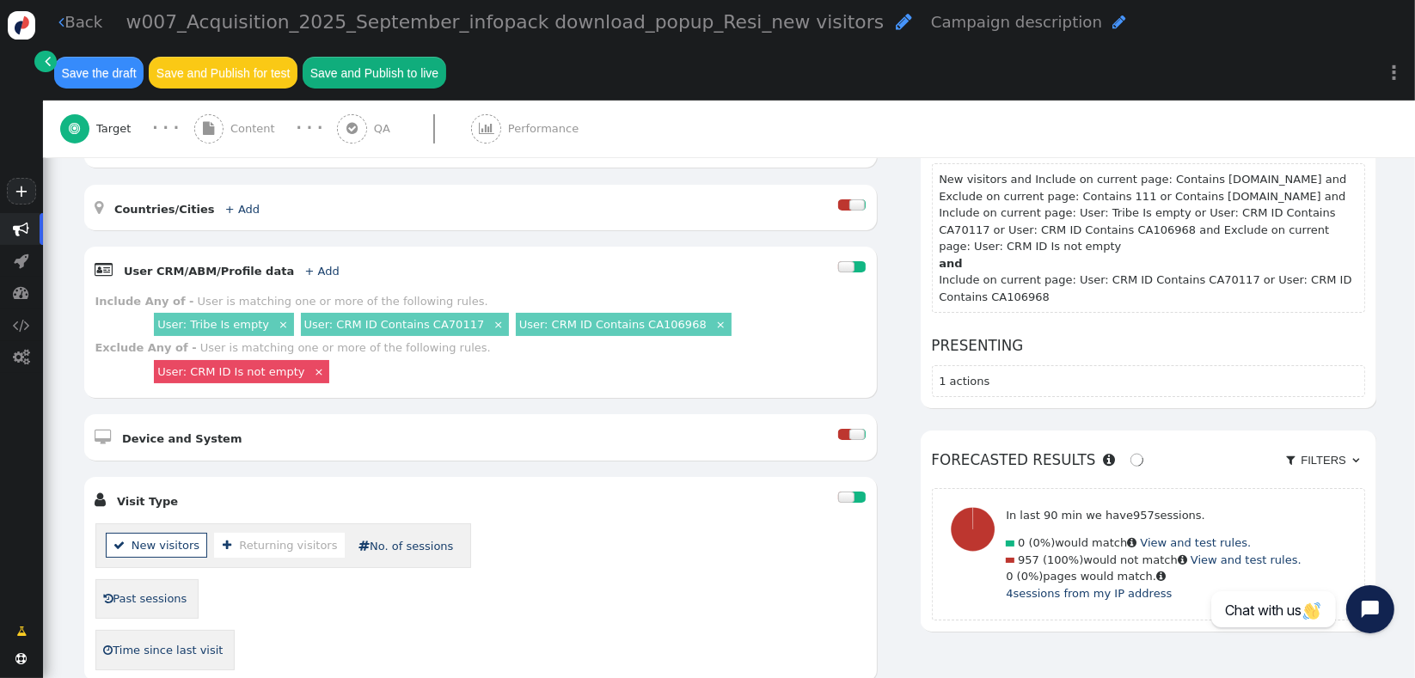
click at [491, 316] on link "×" at bounding box center [498, 323] width 15 height 15
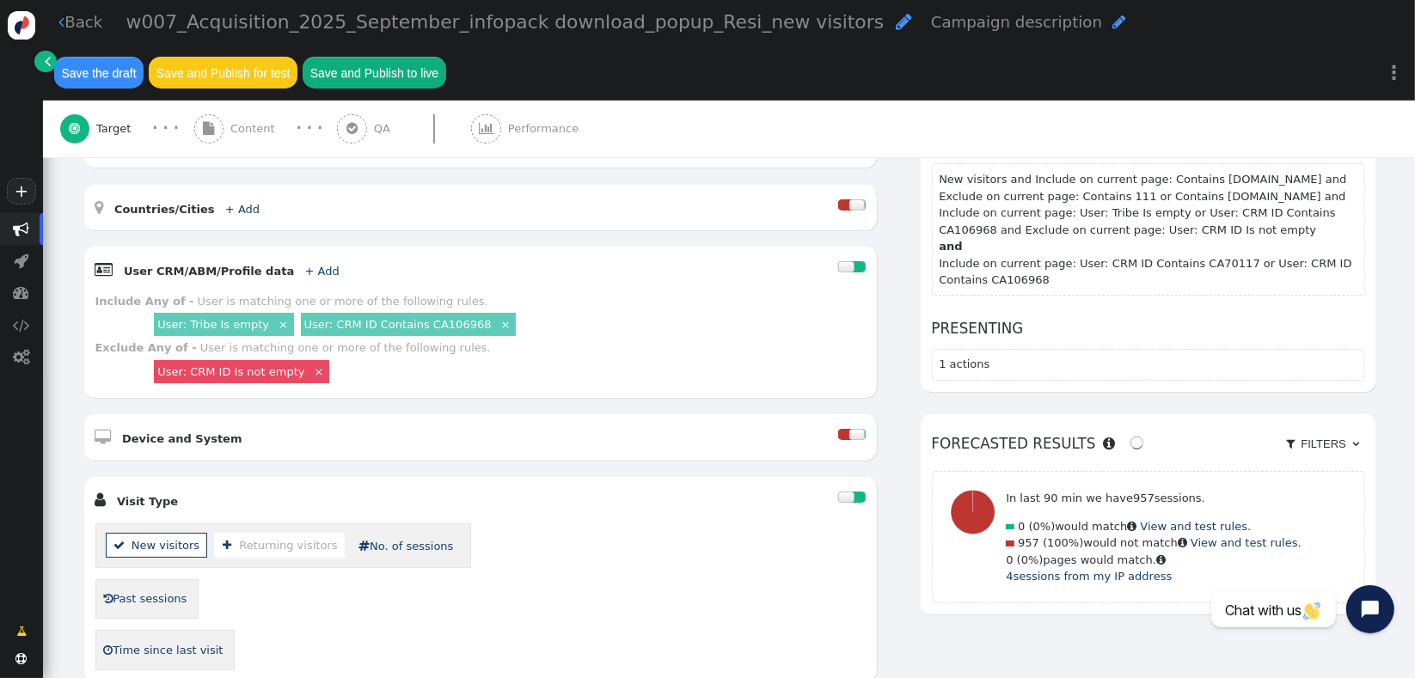
click at [499, 316] on link "×" at bounding box center [506, 323] width 15 height 15
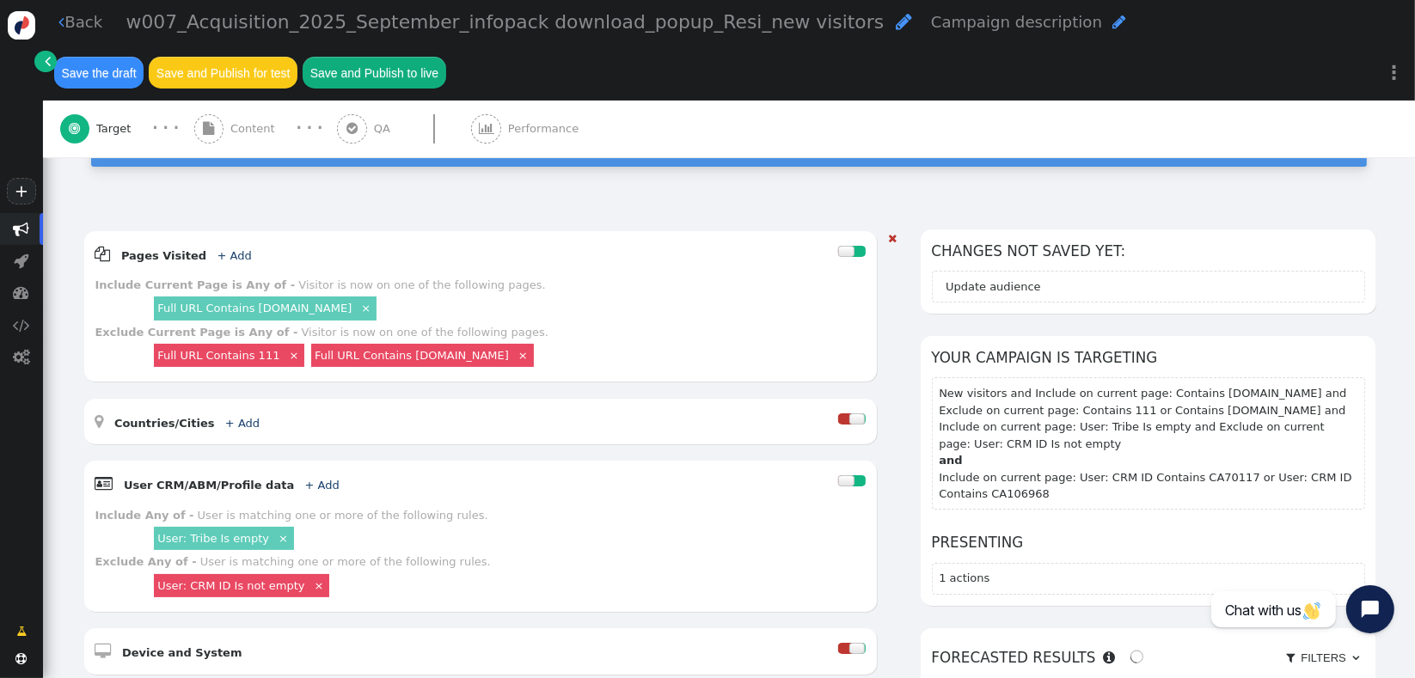
scroll to position [199, 0]
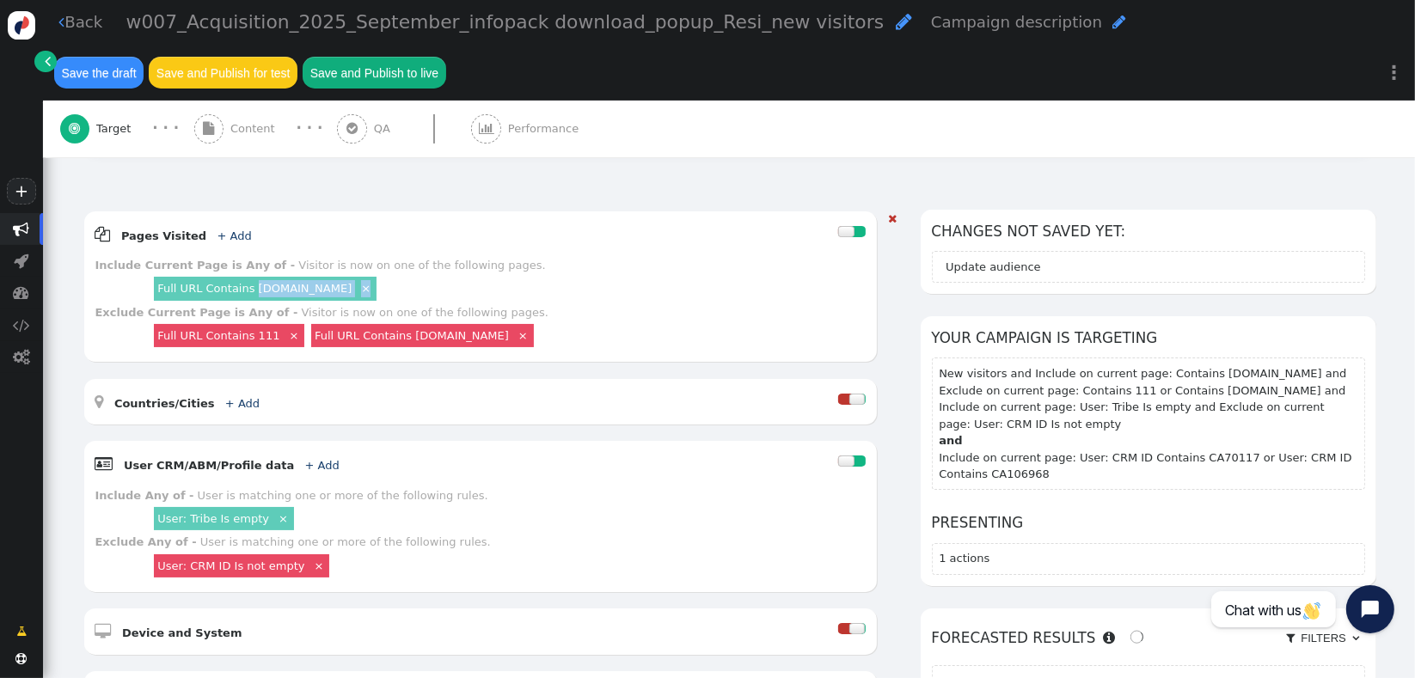
drag, startPoint x: 427, startPoint y: 269, endPoint x: 248, endPoint y: 258, distance: 179.2
click at [248, 274] on div "Full URL Contains [DOMAIN_NAME] ×" at bounding box center [508, 289] width 715 height 30
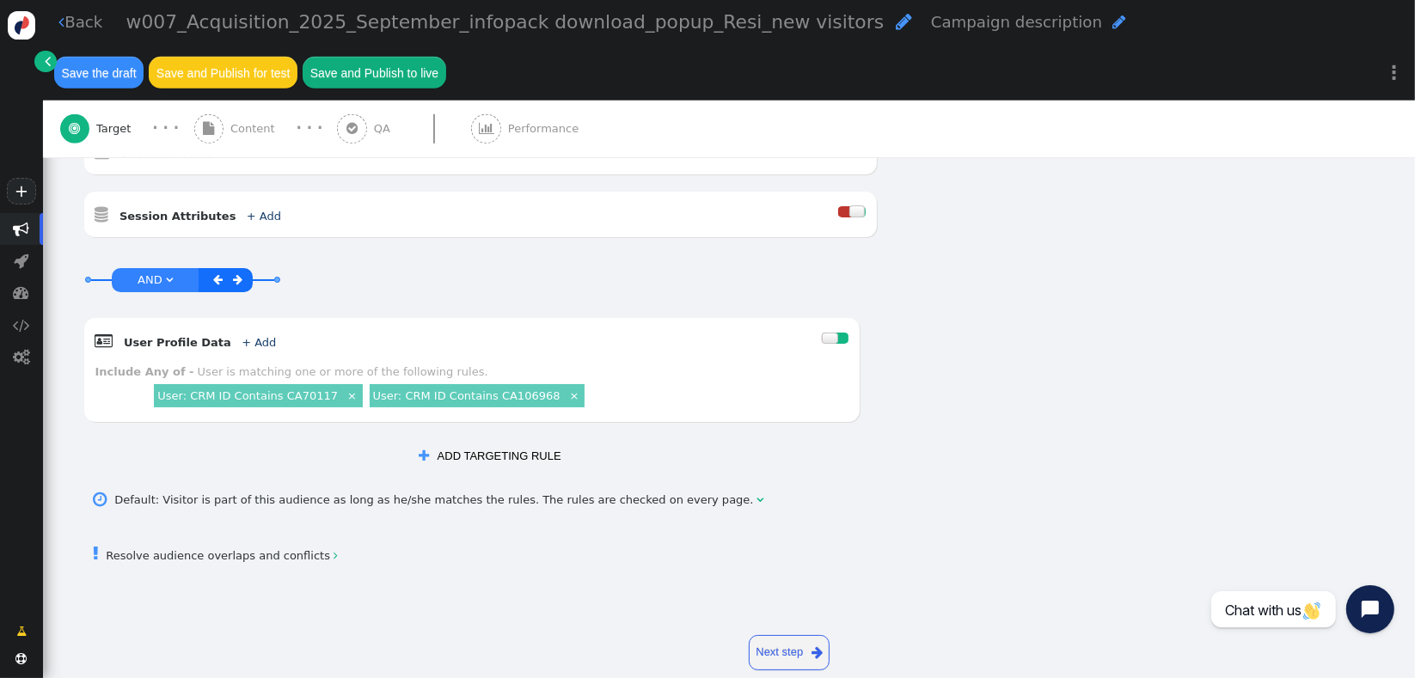
scroll to position [971, 0]
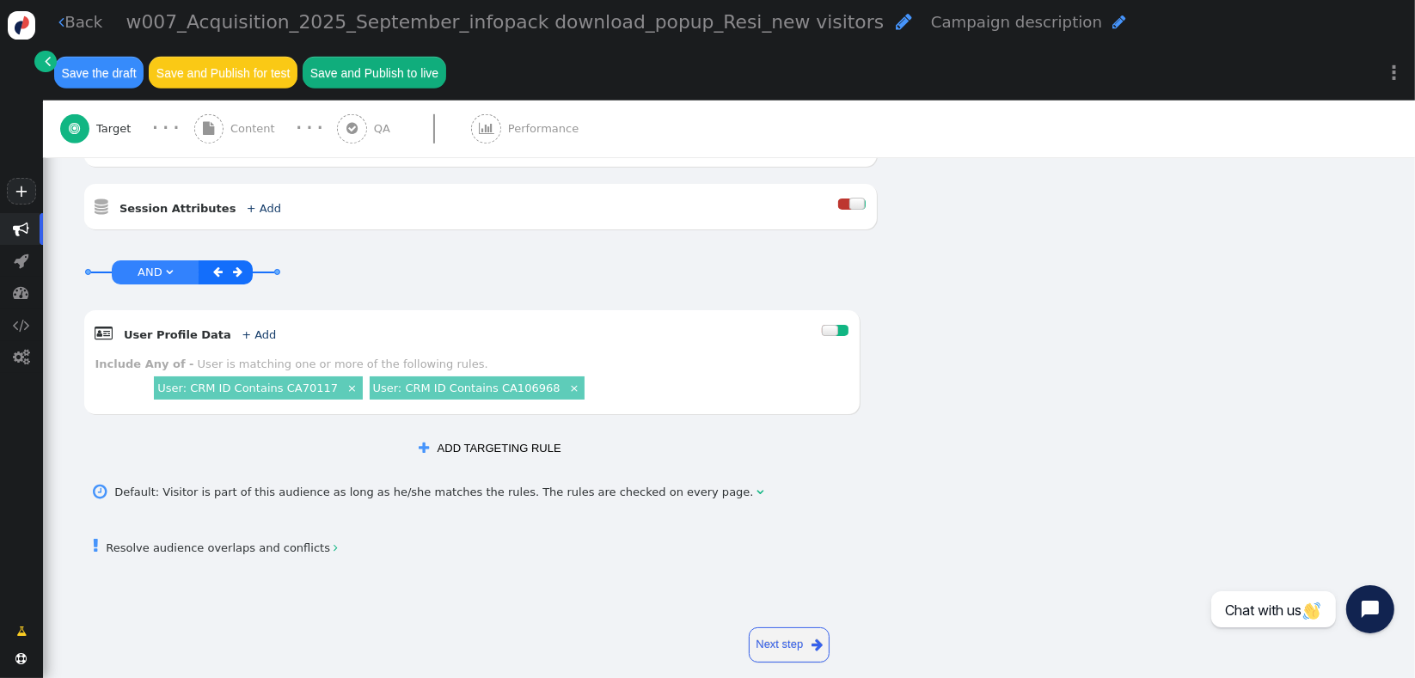
click at [470, 434] on button " ADD TARGETING RULE" at bounding box center [490, 448] width 164 height 29
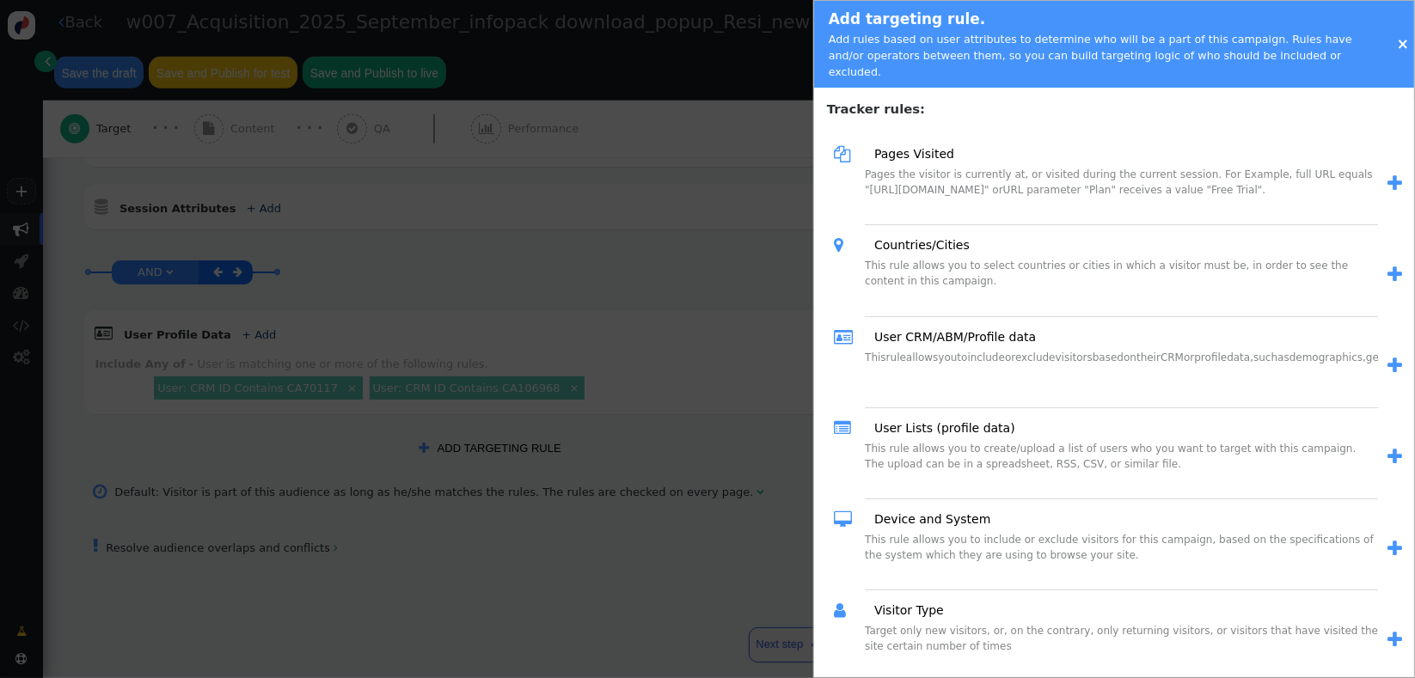
click at [1378, 175] on link "" at bounding box center [1390, 184] width 24 height 28
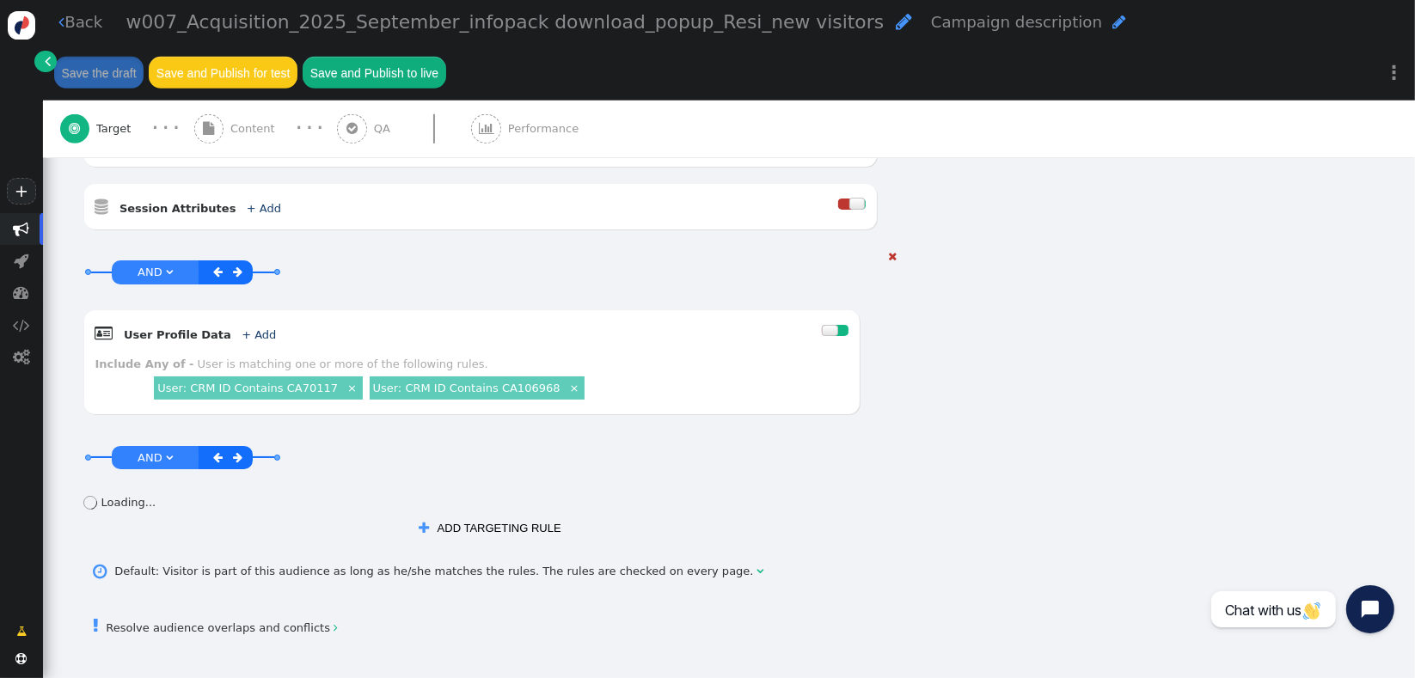
click at [151, 266] on span "AND" at bounding box center [150, 272] width 25 height 13
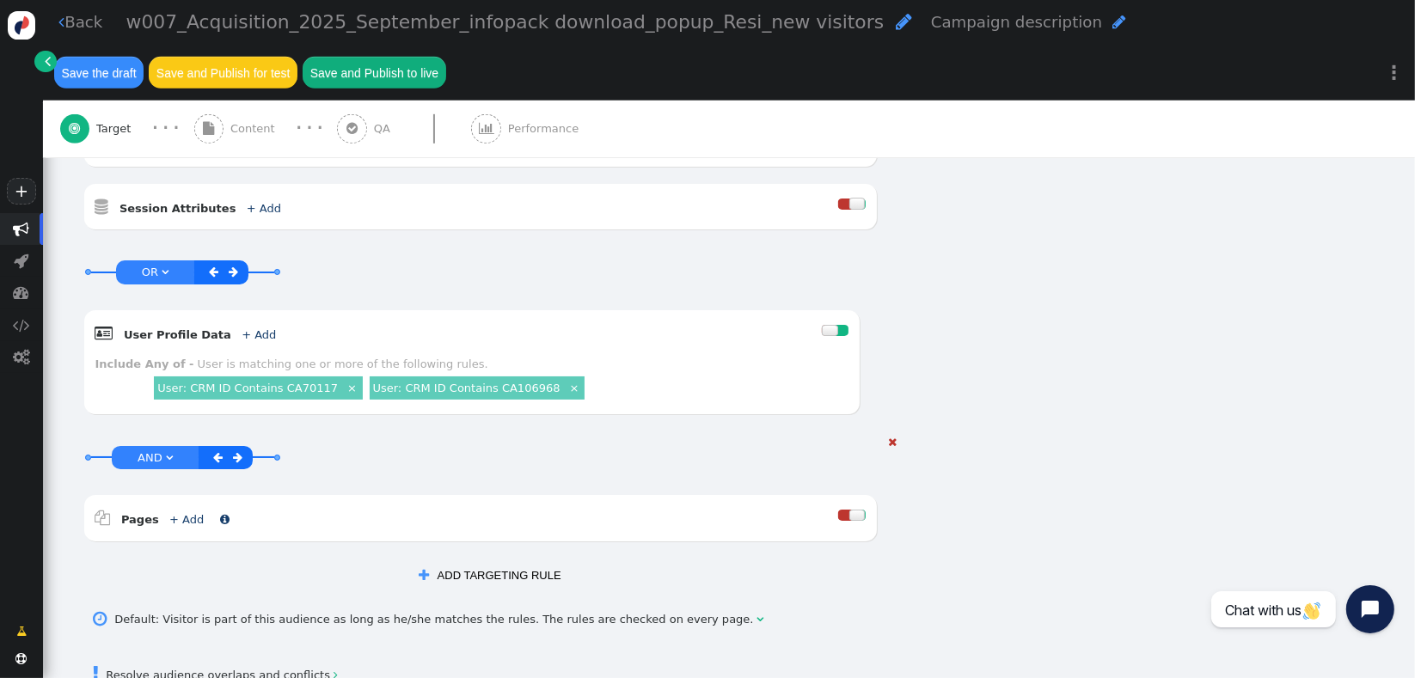
click at [185, 513] on link "+ Add" at bounding box center [186, 519] width 34 height 13
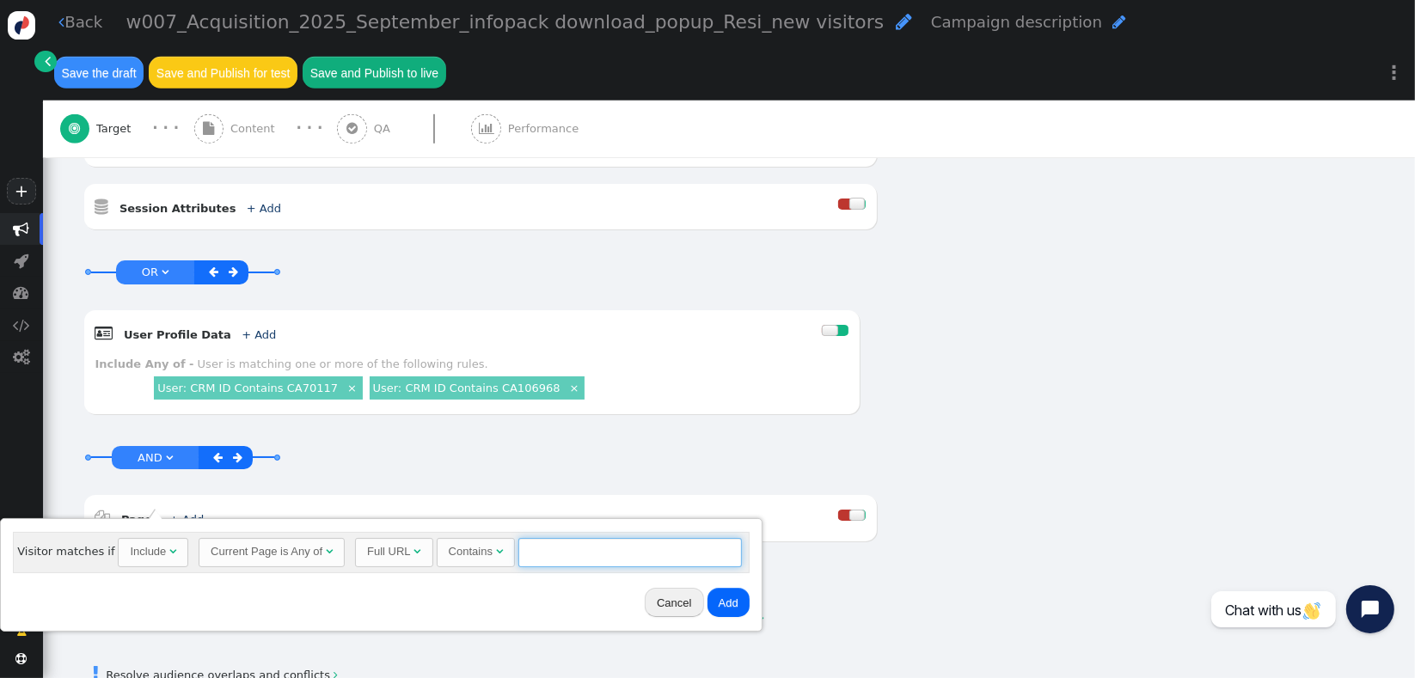
click at [557, 547] on input "text" at bounding box center [631, 552] width 224 height 29
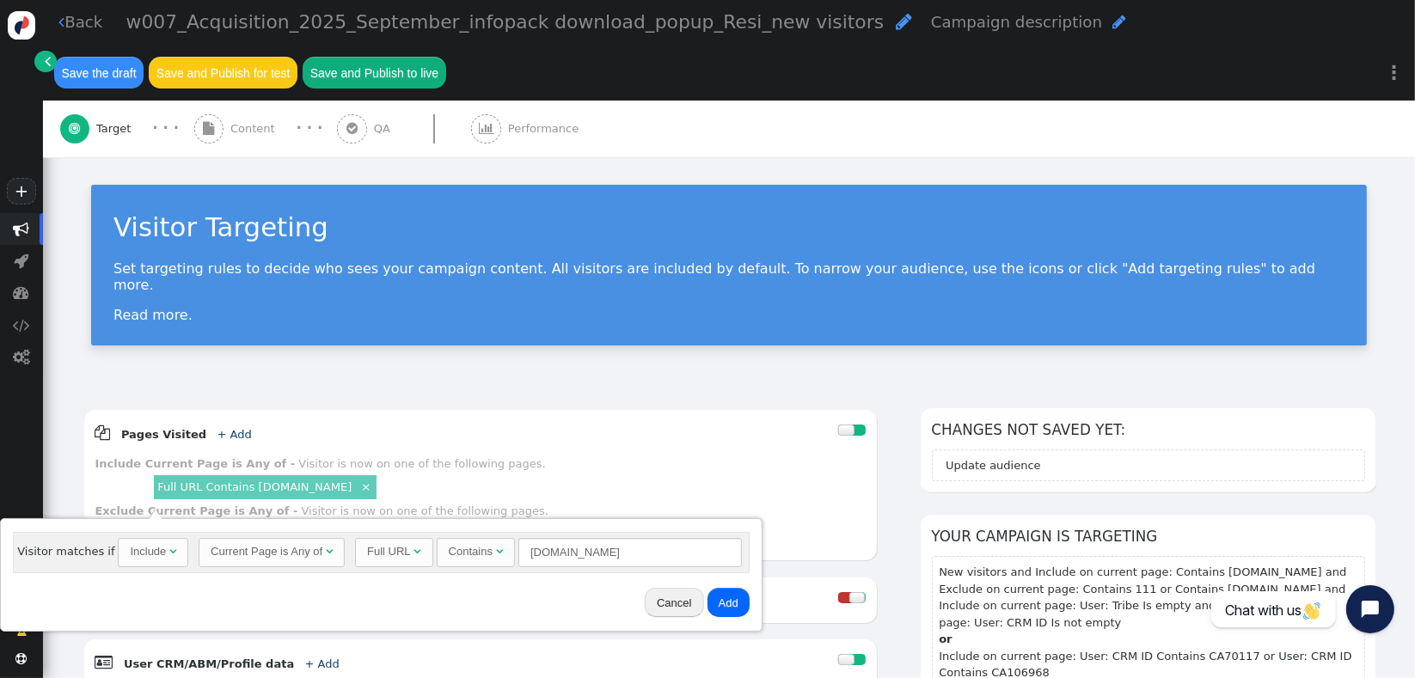
scroll to position [971, 0]
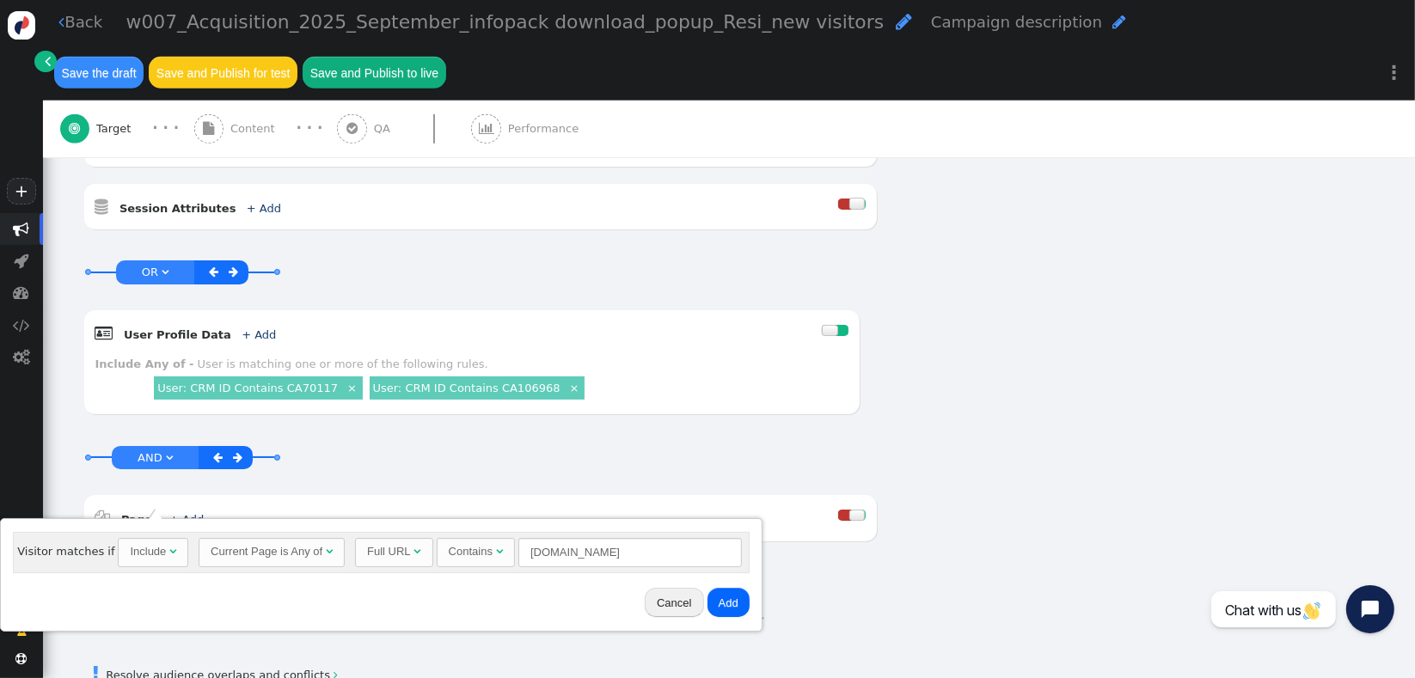
type input "[DOMAIN_NAME]"
click at [713, 602] on button "Add" at bounding box center [729, 602] width 42 height 29
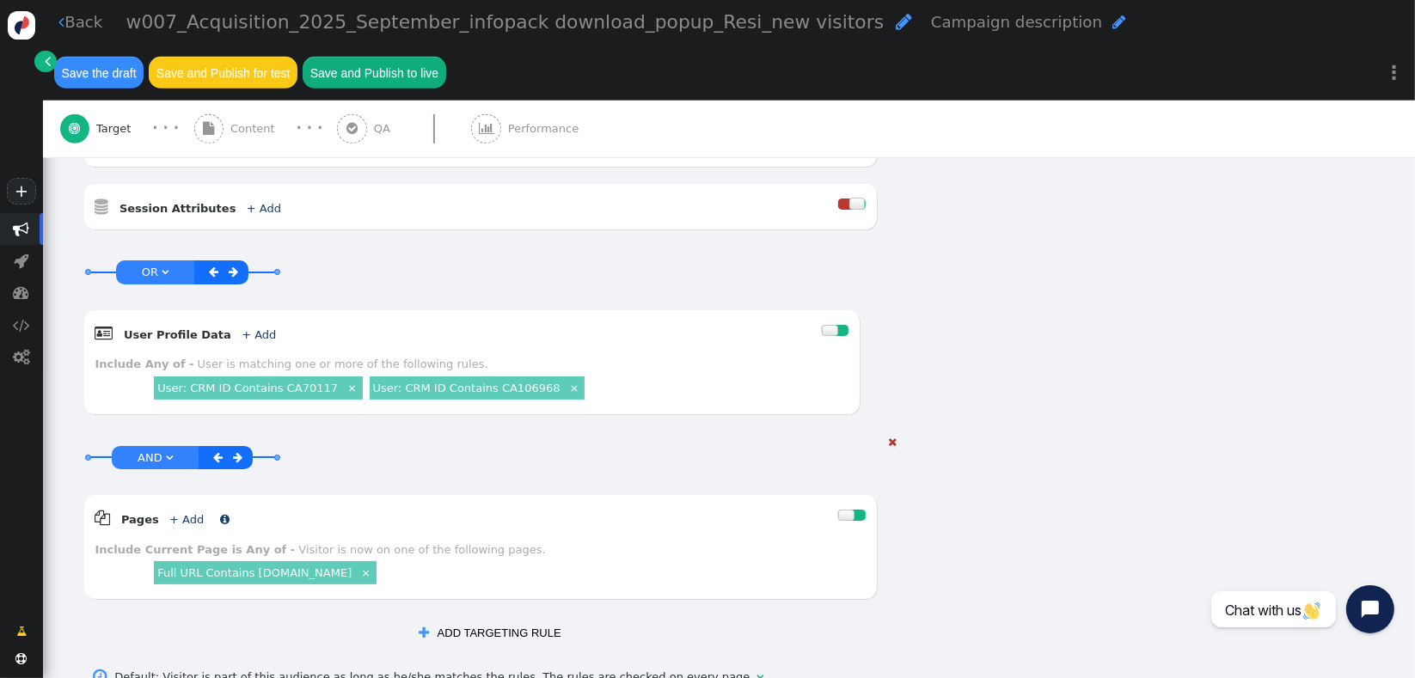
click at [181, 513] on link "+ Add" at bounding box center [186, 519] width 34 height 13
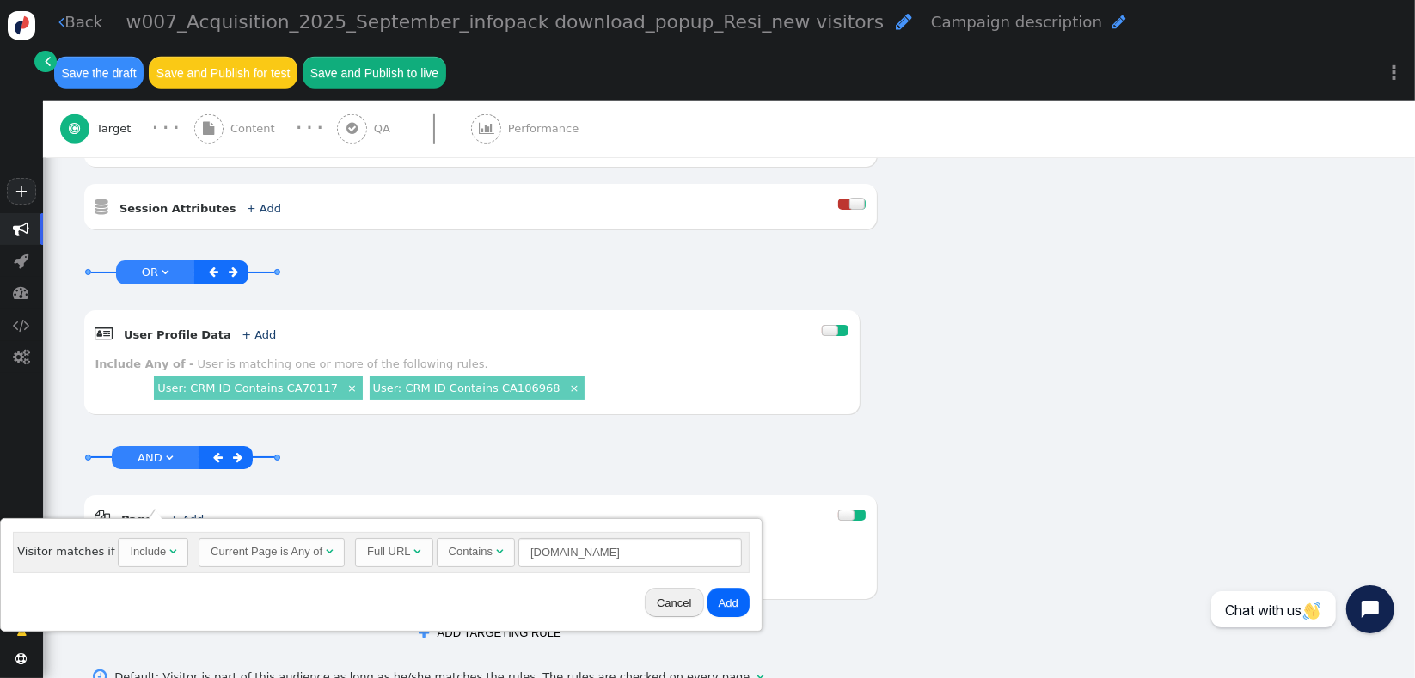
click at [157, 554] on div "Include" at bounding box center [150, 551] width 40 height 17
click at [615, 557] on input "[DOMAIN_NAME]" at bounding box center [634, 552] width 224 height 29
type input "[DOMAIN_NAME]"
click at [728, 611] on button "Add" at bounding box center [732, 602] width 42 height 29
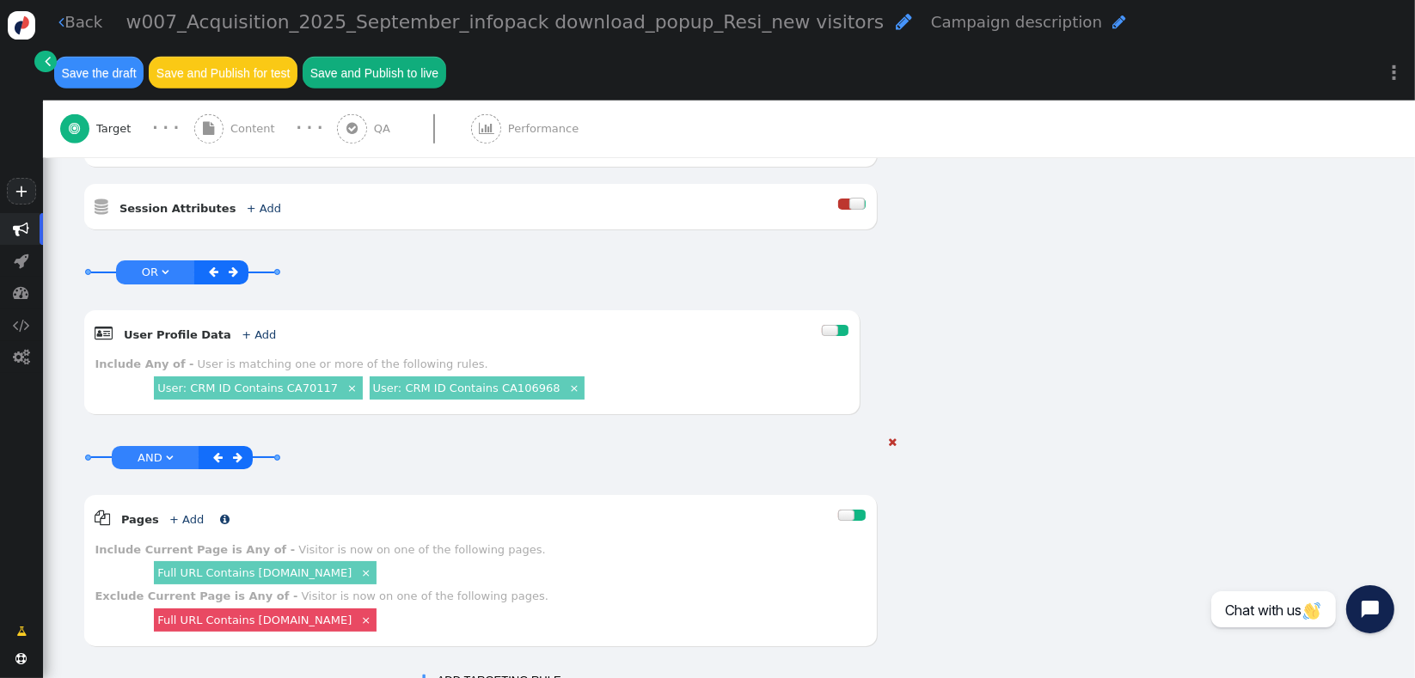
click at [169, 513] on link "+ Add" at bounding box center [186, 519] width 34 height 13
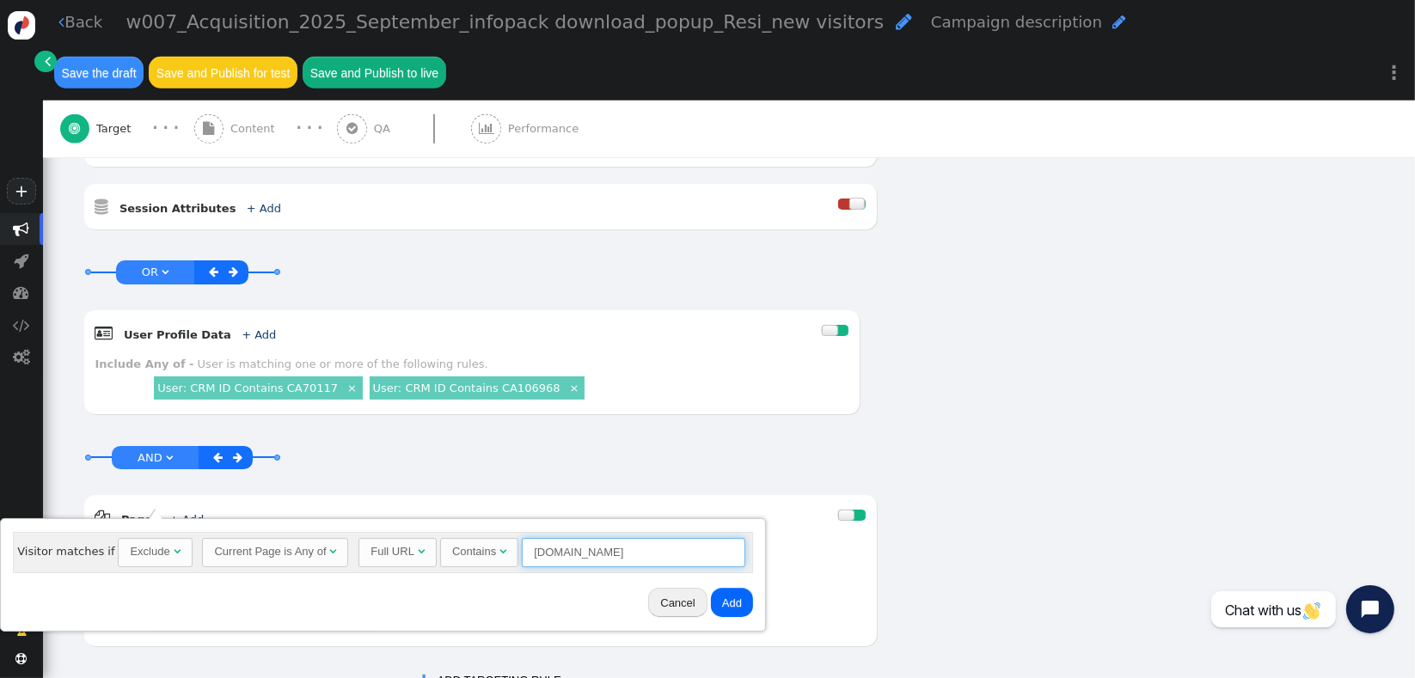
click at [559, 560] on input "[DOMAIN_NAME]" at bounding box center [634, 552] width 224 height 29
type input "111"
click at [717, 600] on button "Add" at bounding box center [732, 602] width 42 height 29
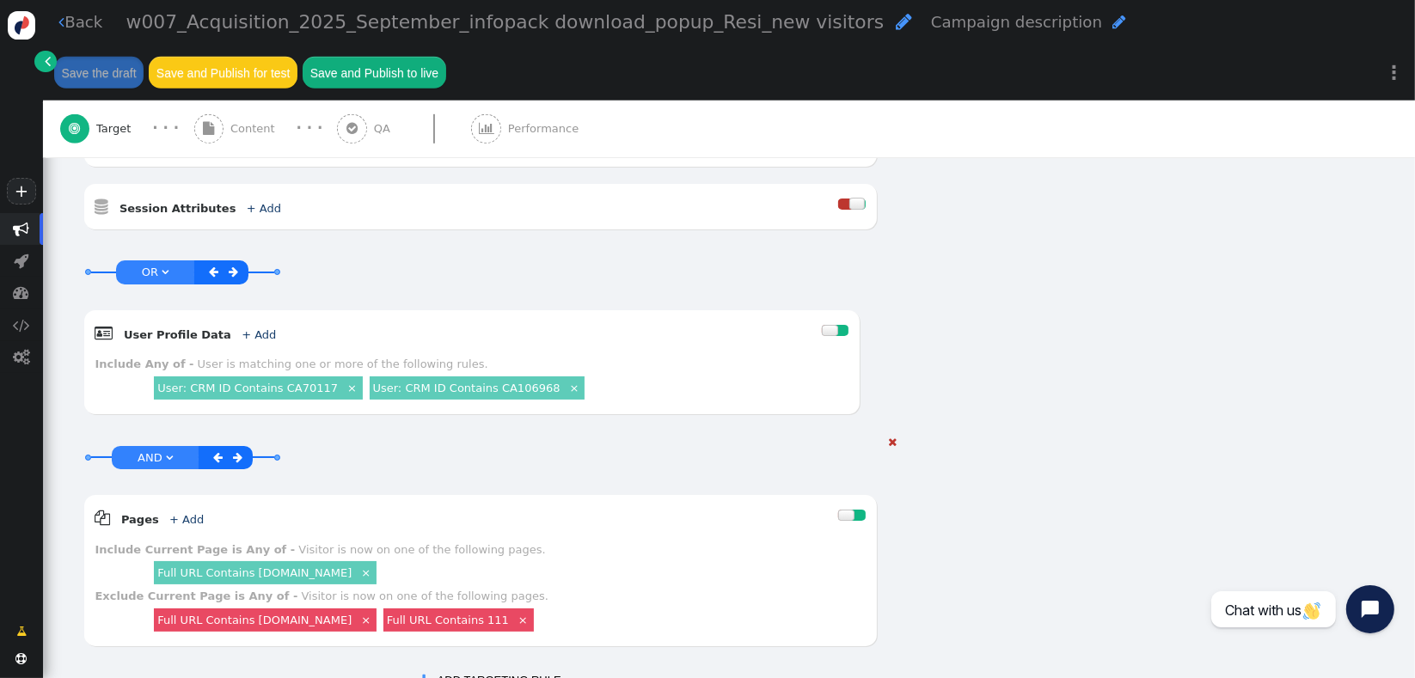
click at [826, 605] on div "Full URL Contains login.connective.com.au × Full URL Contains 111 ×" at bounding box center [508, 620] width 715 height 30
click at [229, 267] on span "" at bounding box center [233, 272] width 9 height 11
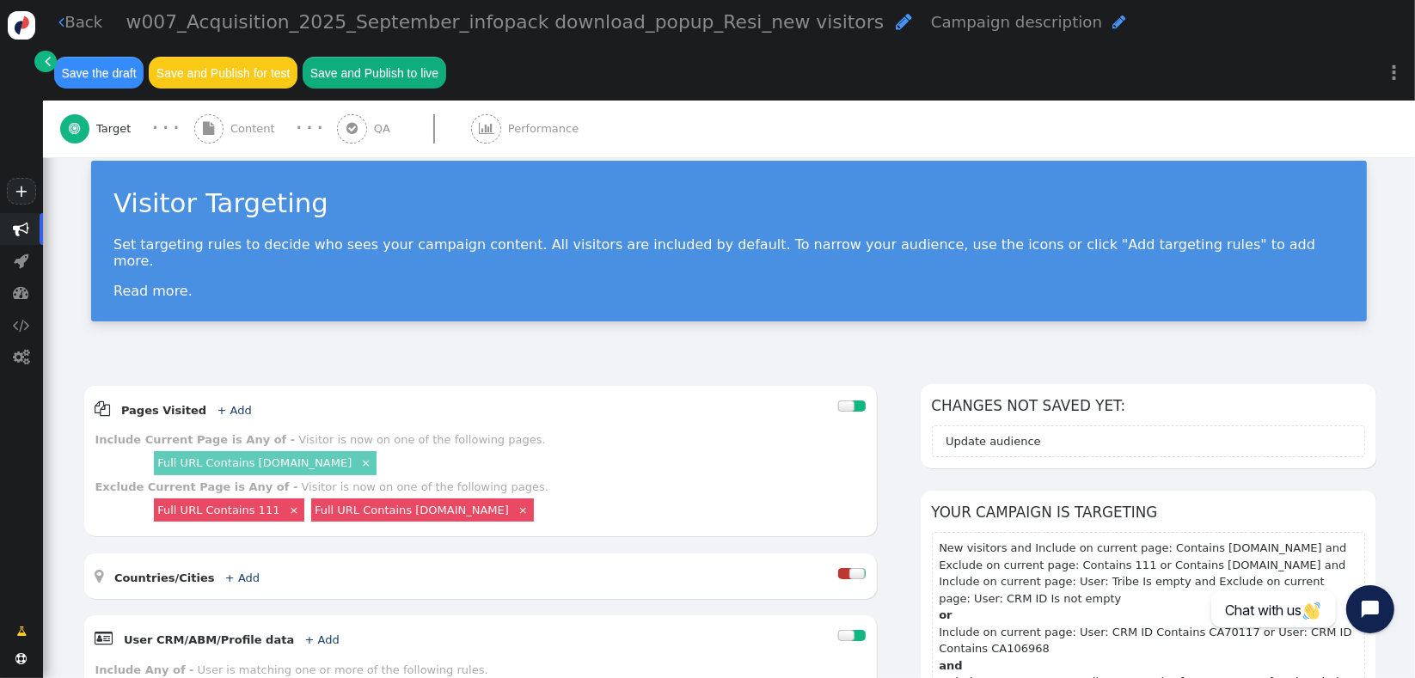
scroll to position [0, 0]
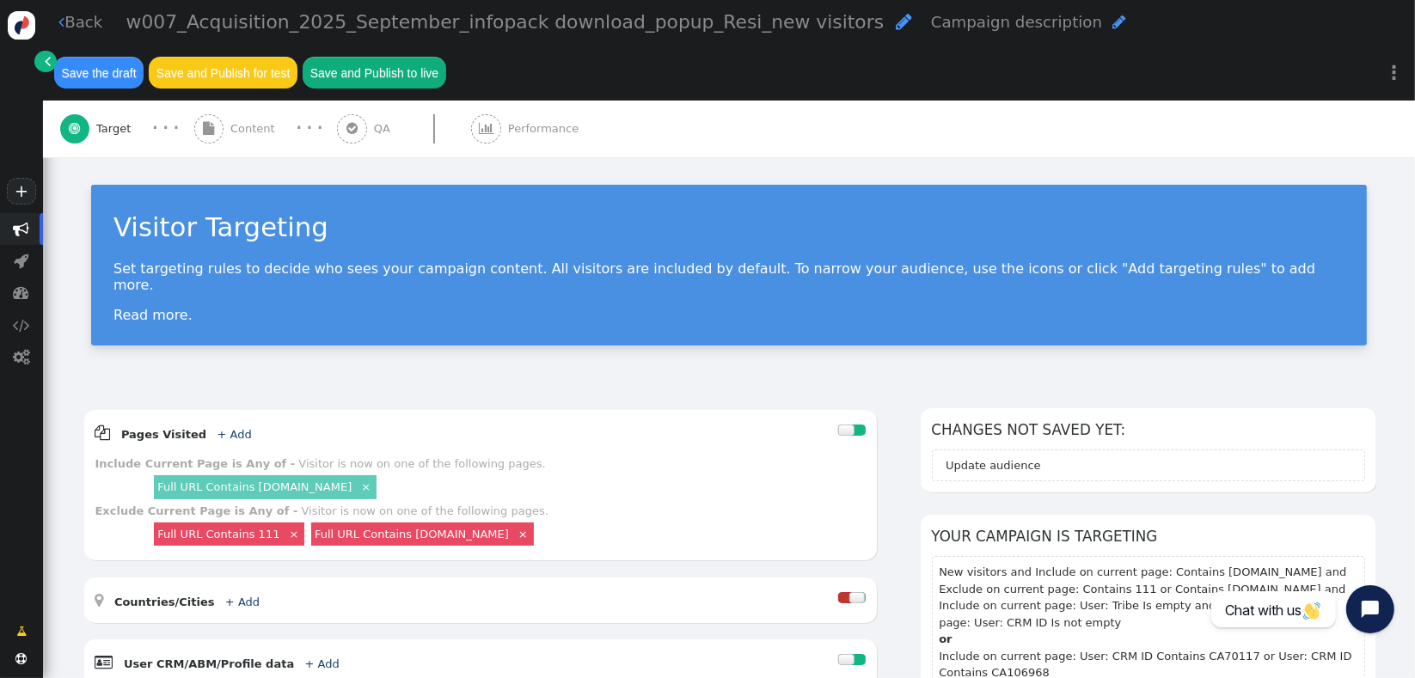
click at [272, 133] on span "Content" at bounding box center [256, 128] width 52 height 17
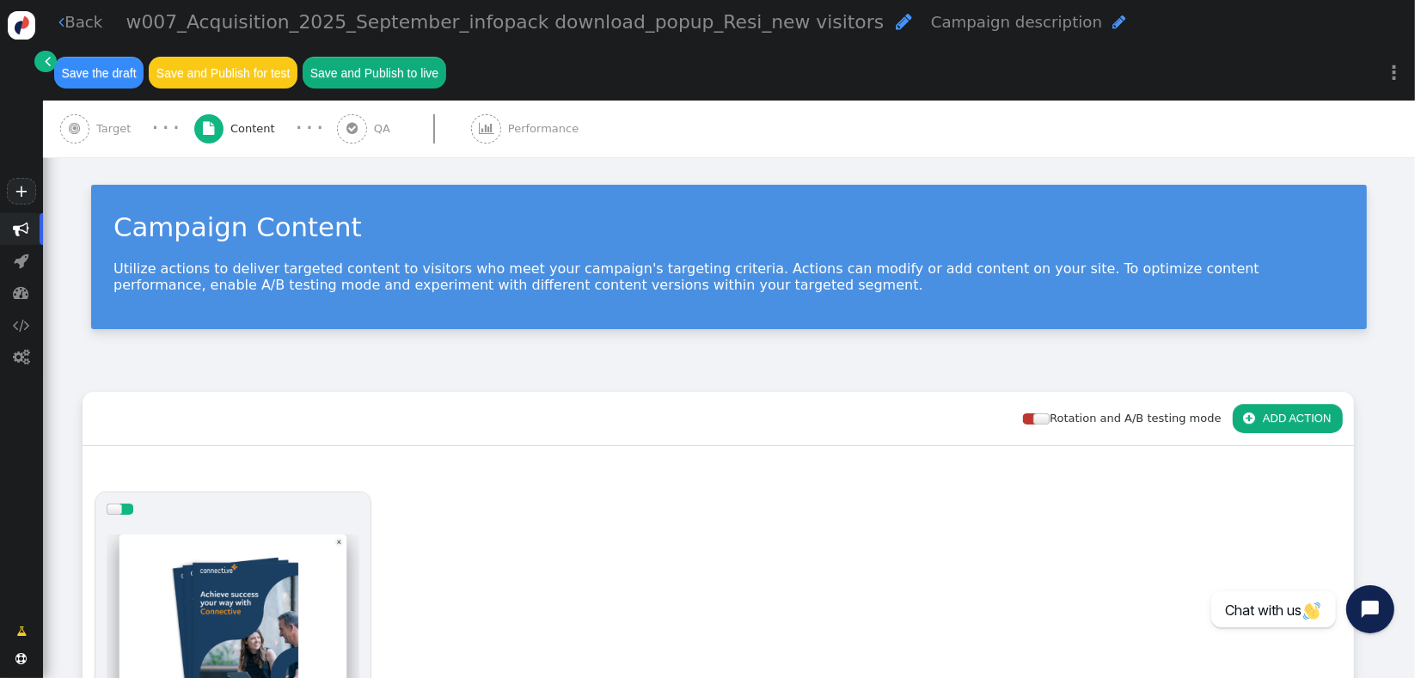
click at [260, 590] on div at bounding box center [233, 629] width 253 height 206
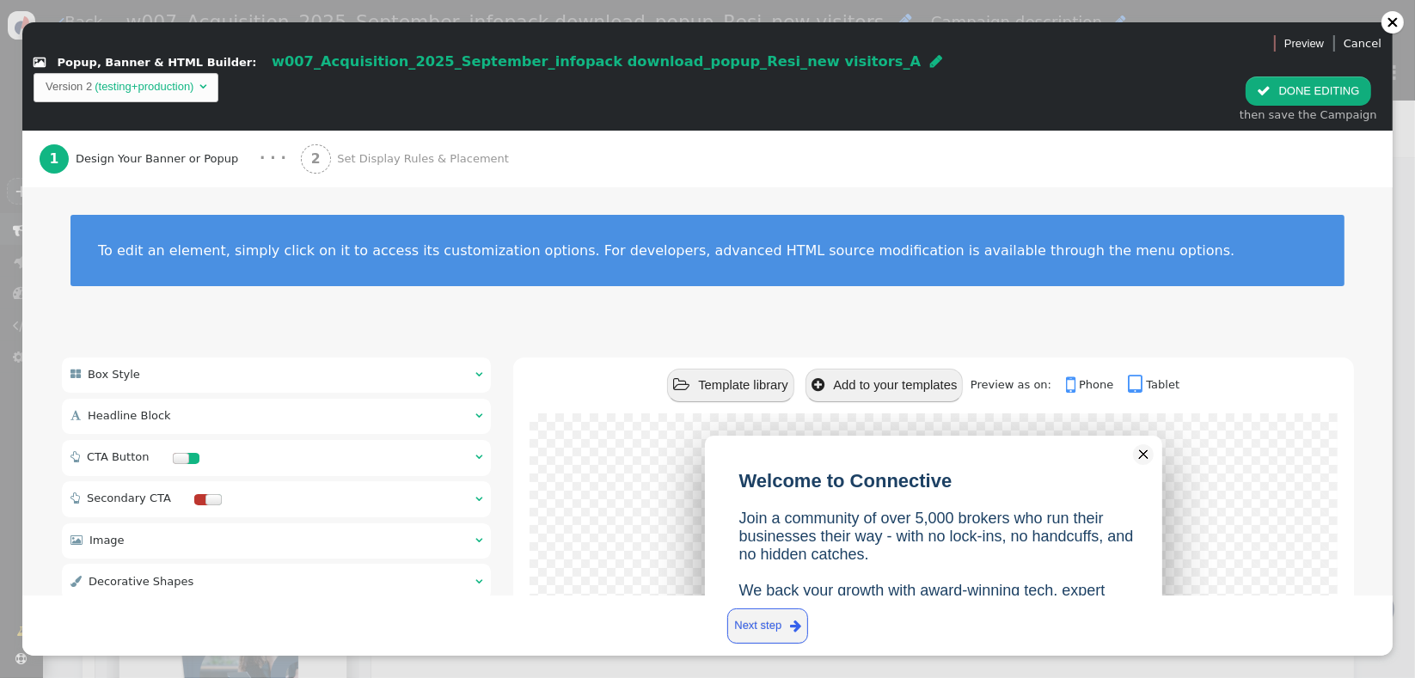
click at [297, 440] on div " CTA Button  " at bounding box center [277, 458] width 430 height 36
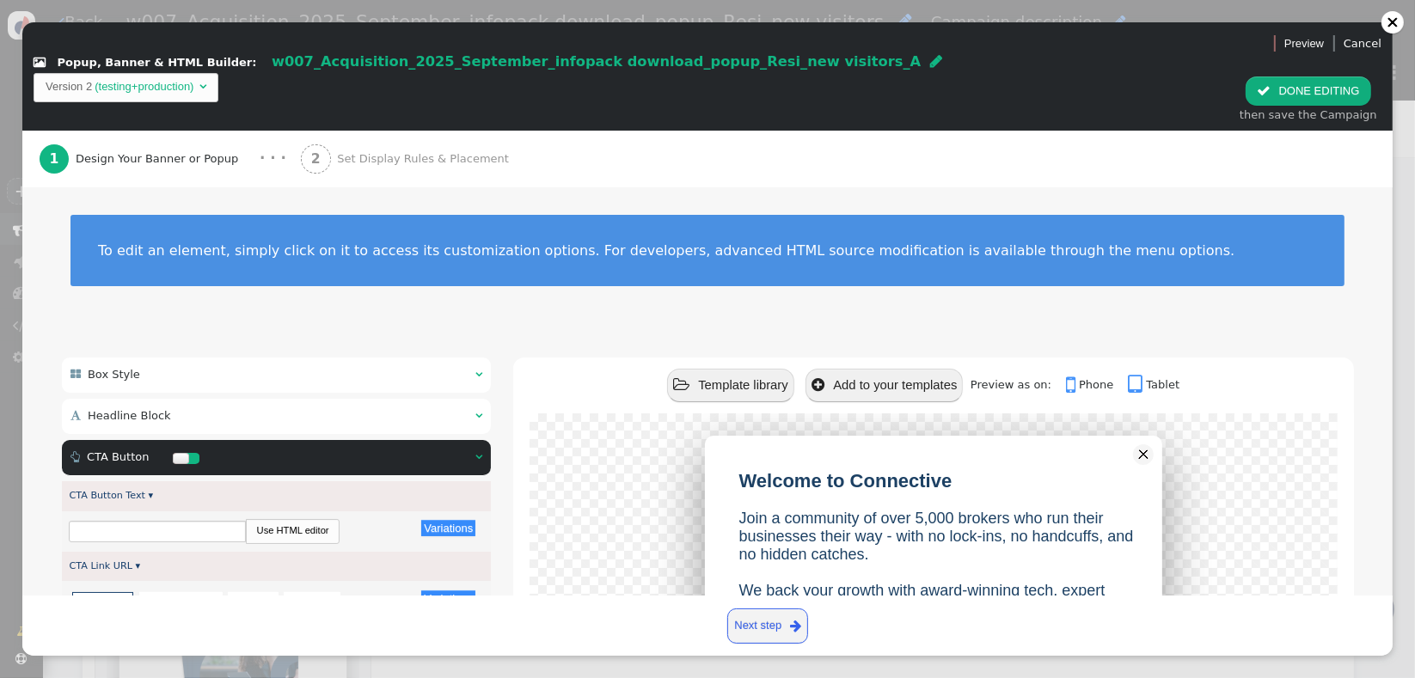
type input "Download your free info pack"
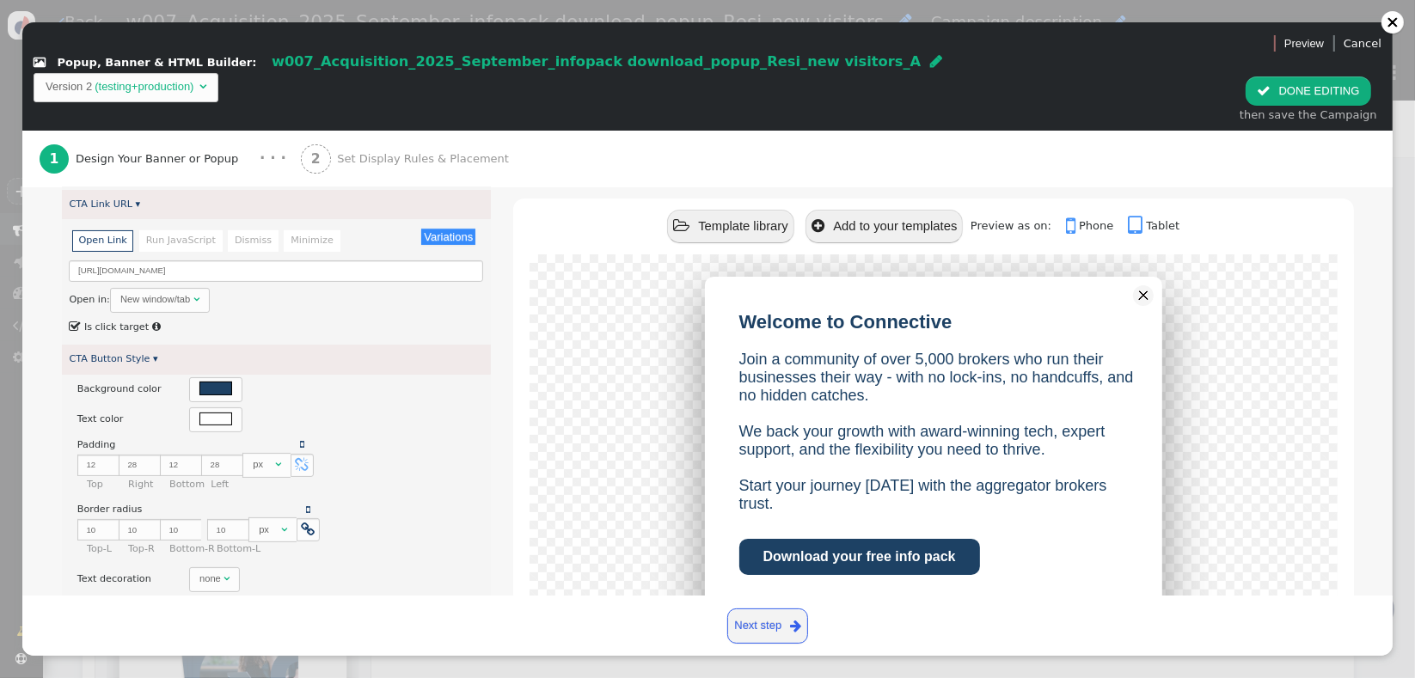
scroll to position [359, 0]
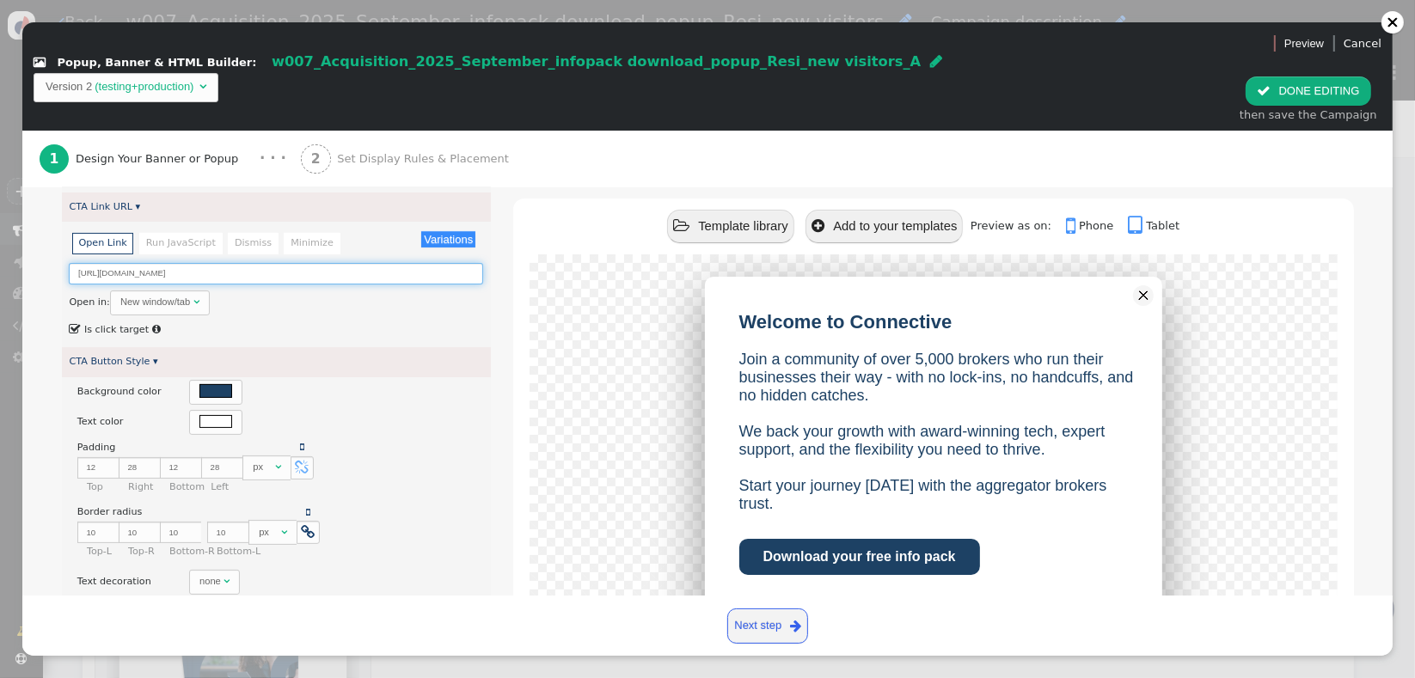
click at [380, 263] on input "[URL][DOMAIN_NAME]" at bounding box center [276, 273] width 414 height 21
paste input "https://www.connective.com.au/info-pack?utm_campaign=Residential%20Info%20Pack%…"
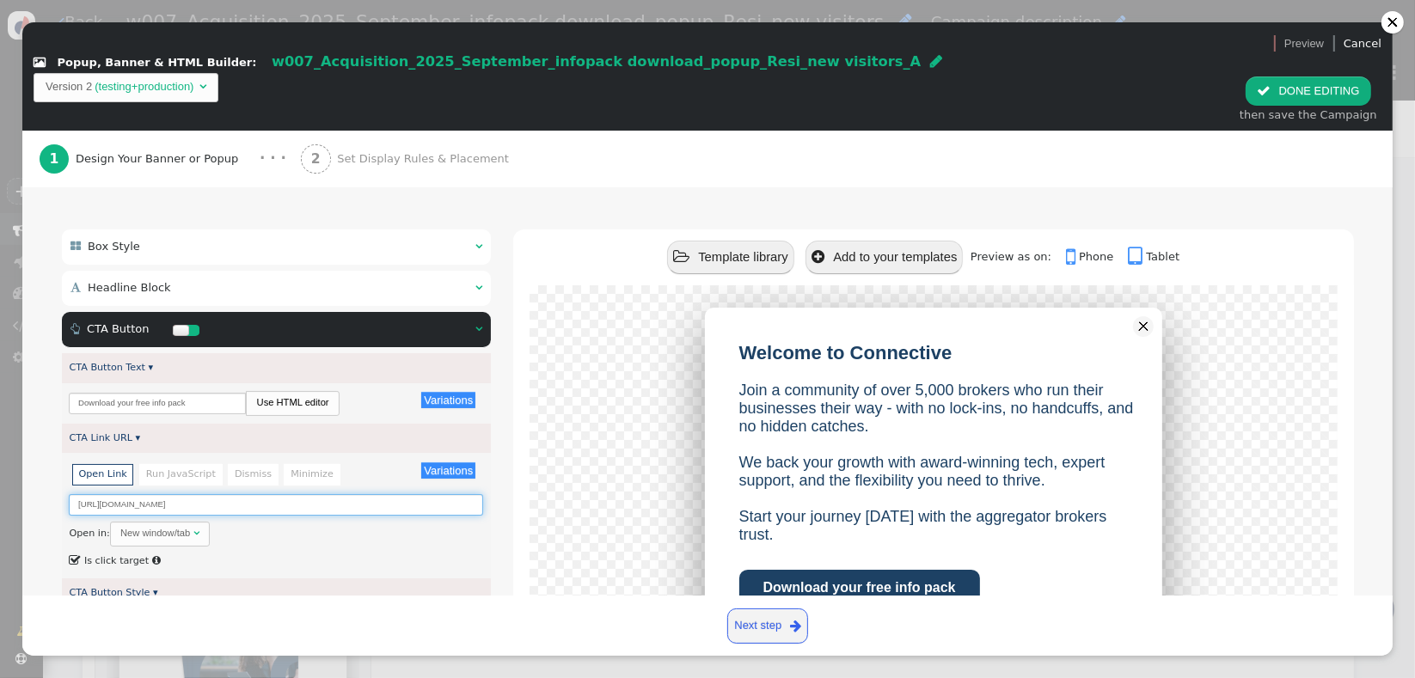
scroll to position [126, 0]
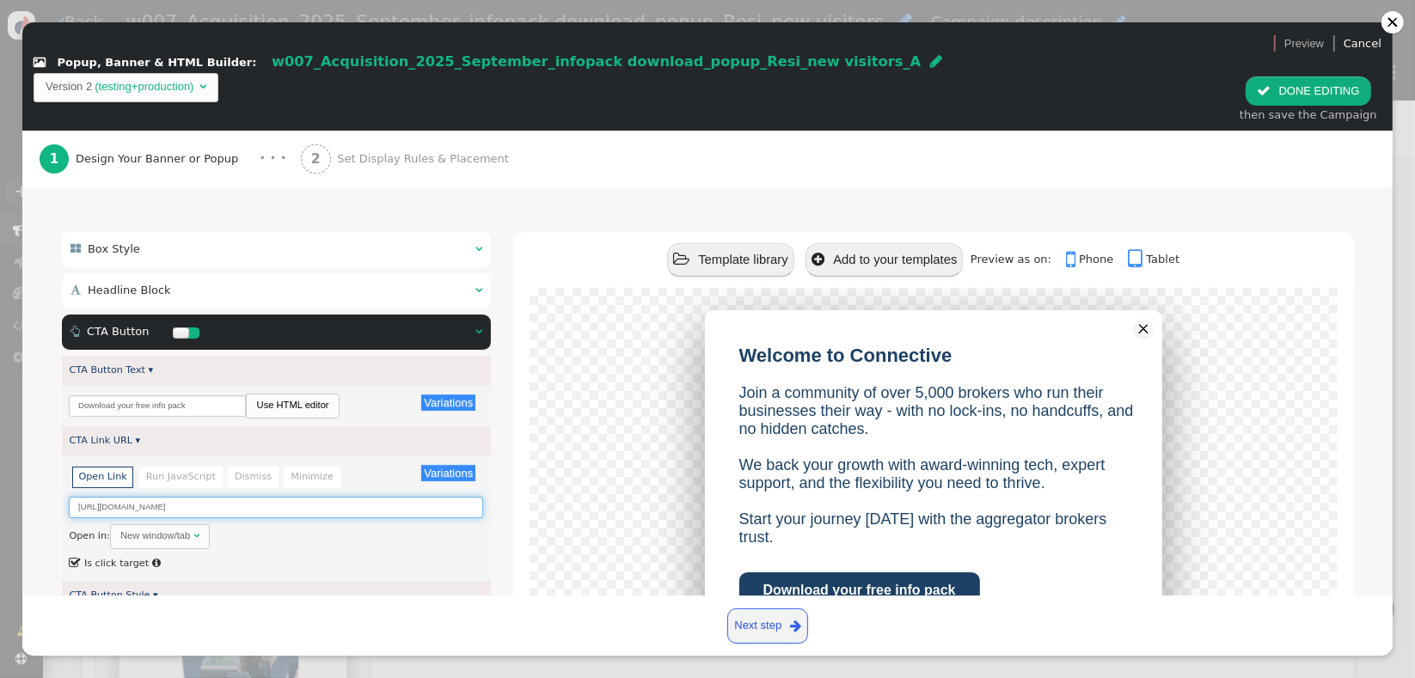
type input "https://www.connective.com.au/info-pack?utm_campaign=Residential%20Info%20Pack%…"
click at [356, 273] on div " Headline Block  " at bounding box center [277, 290] width 430 height 35
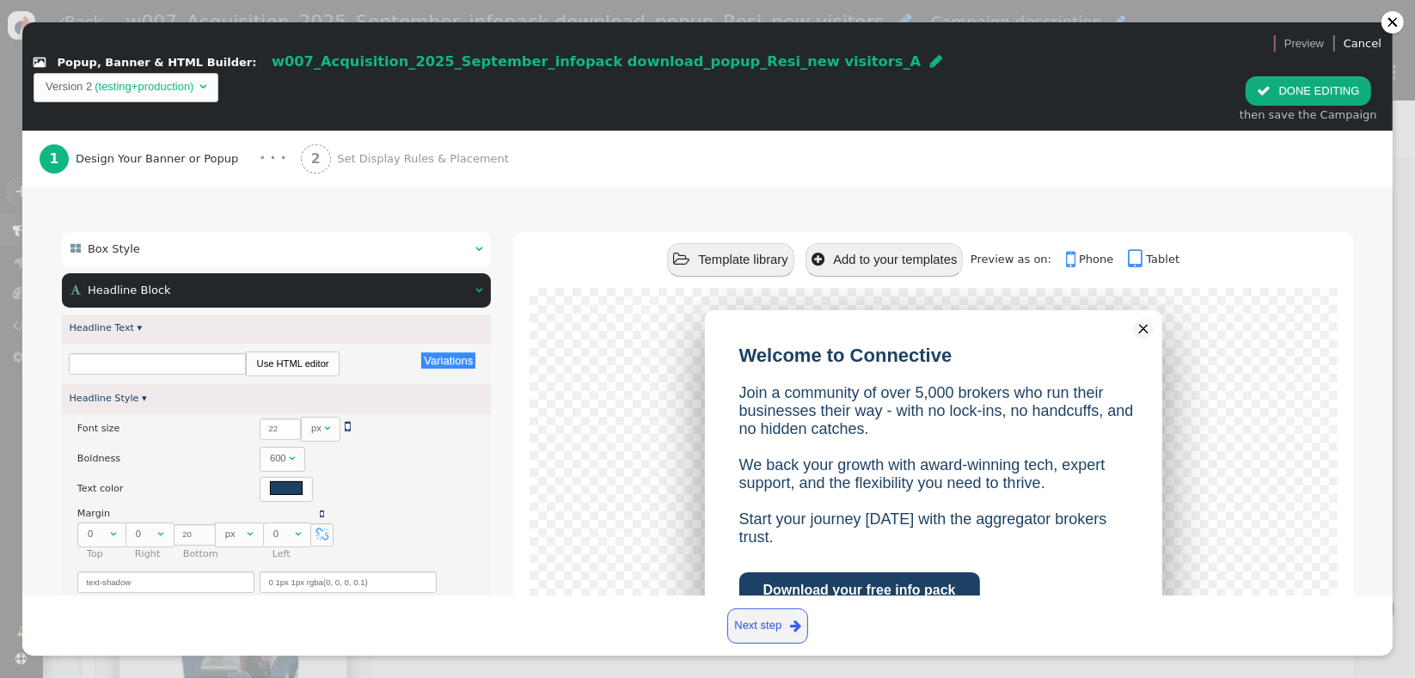
type input "Welcome to Connective"
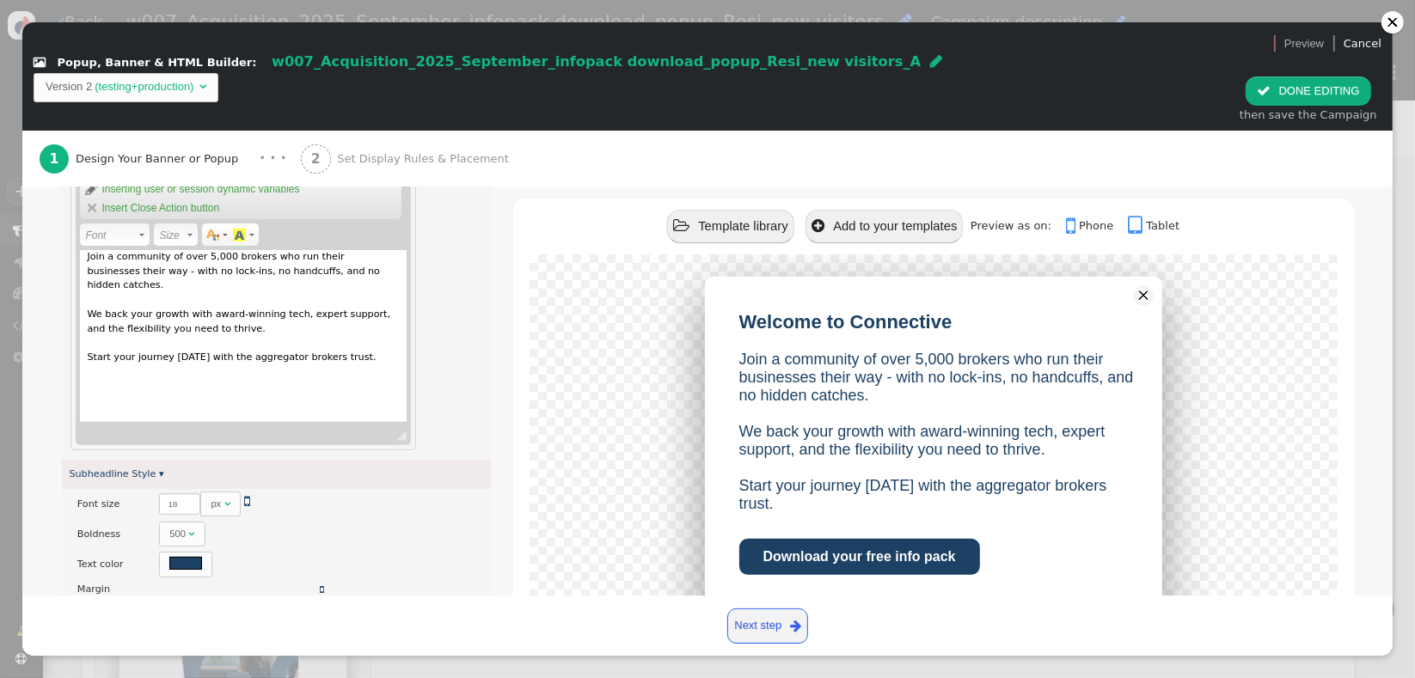
scroll to position [733, 0]
click at [99, 247] on div "Join a community of over 5,000 brokers who run their businesses their way - wit…" at bounding box center [243, 333] width 327 height 172
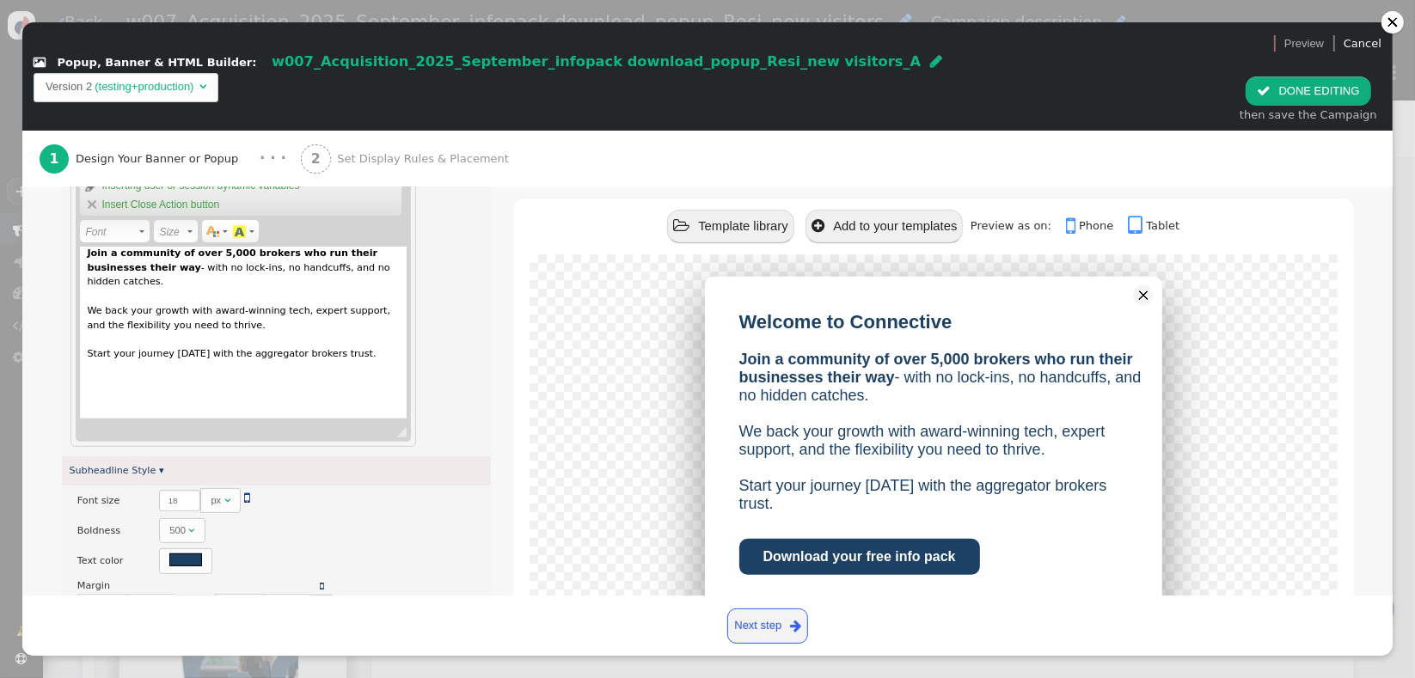
click at [1235, 396] on div "Welcome to Connective Join a community of over 5,000 brokers who run their busi…" at bounding box center [933, 582] width 763 height 611
click at [431, 150] on span "Set Display Rules & Placement" at bounding box center [426, 158] width 178 height 17
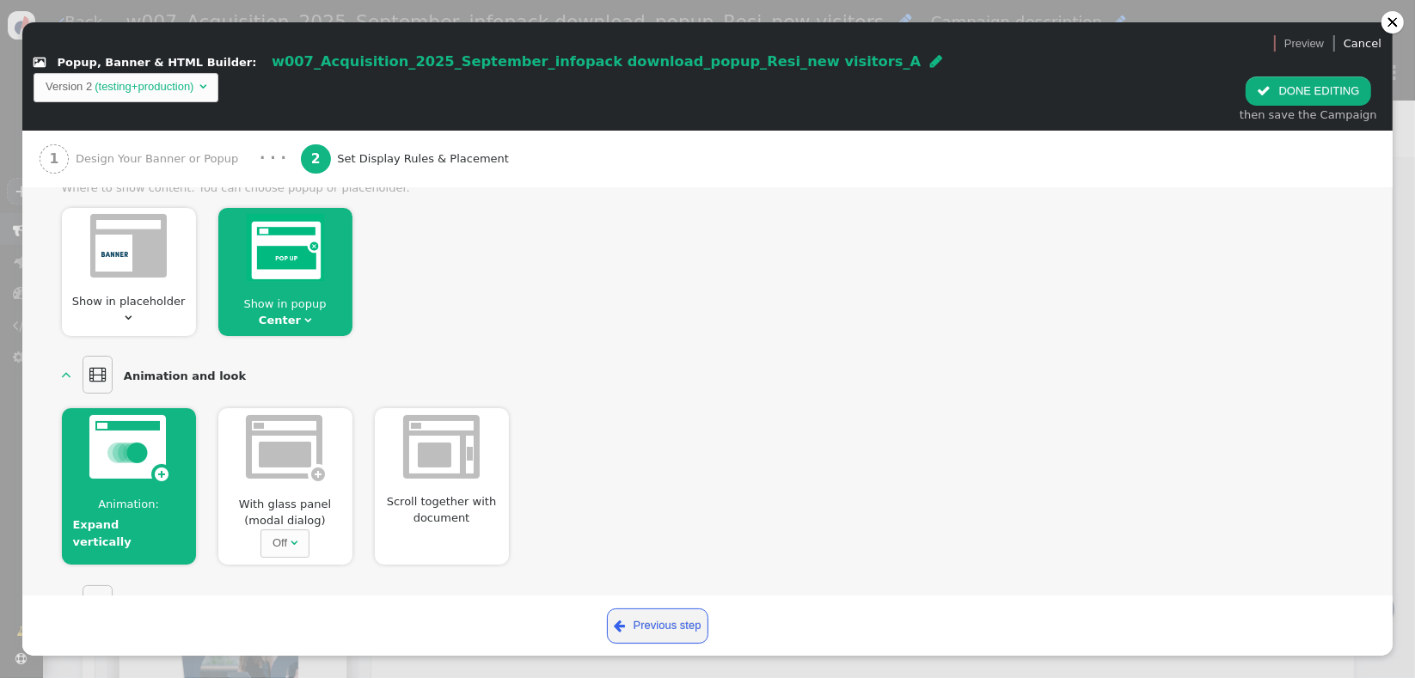
scroll to position [213, 0]
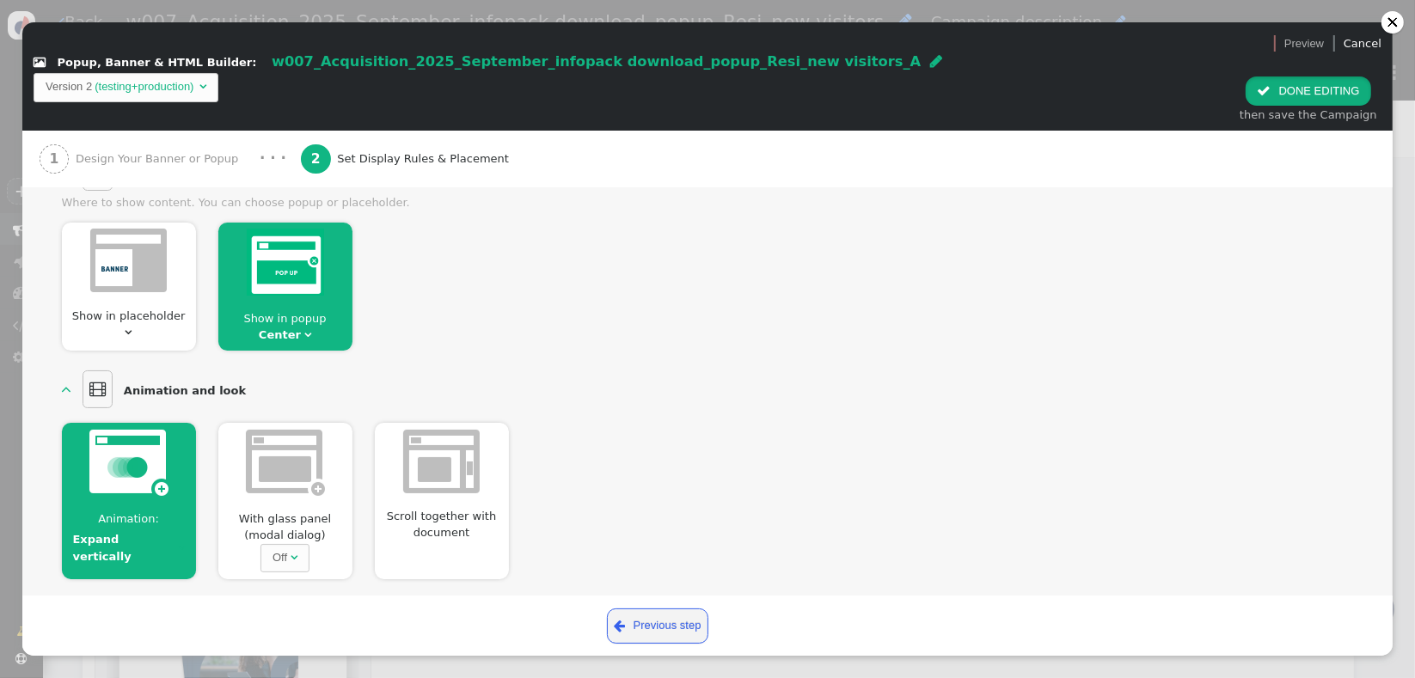
click at [1280, 77] on button " DONE EDITING" at bounding box center [1308, 91] width 125 height 29
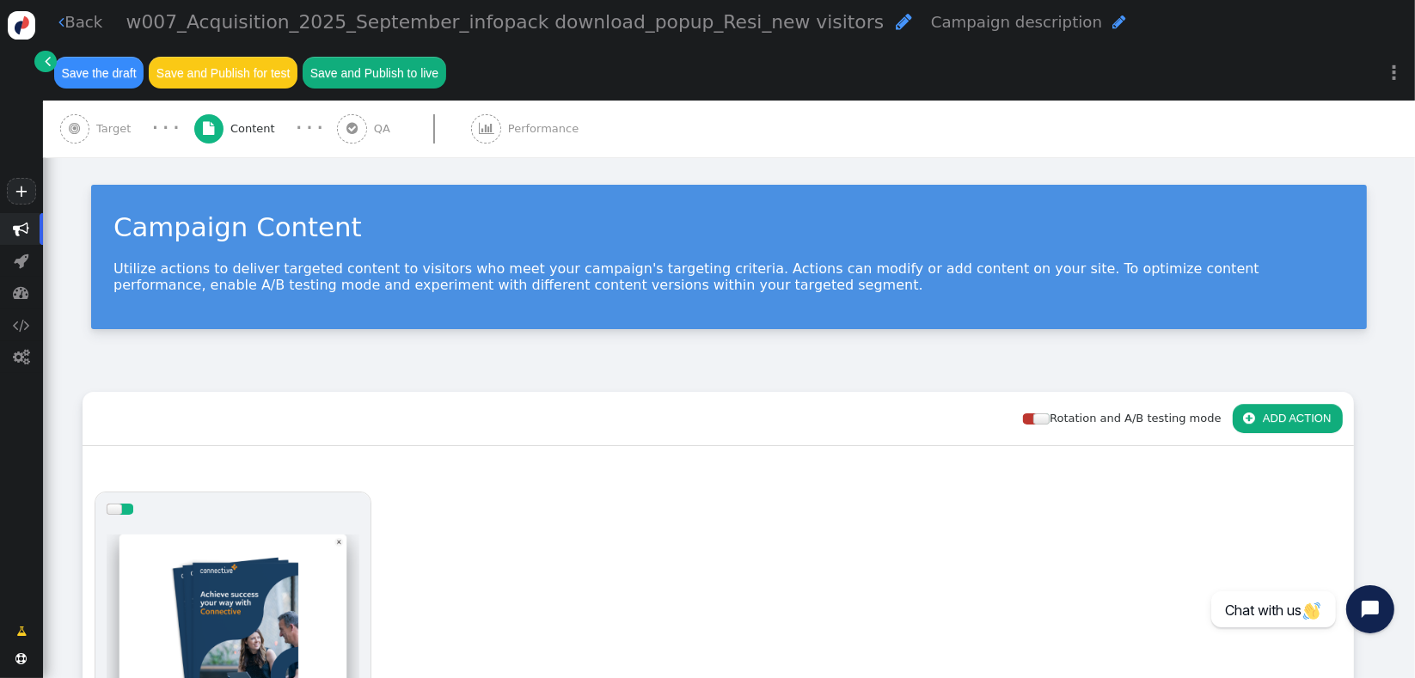
click at [103, 138] on span "Target" at bounding box center [116, 128] width 41 height 17
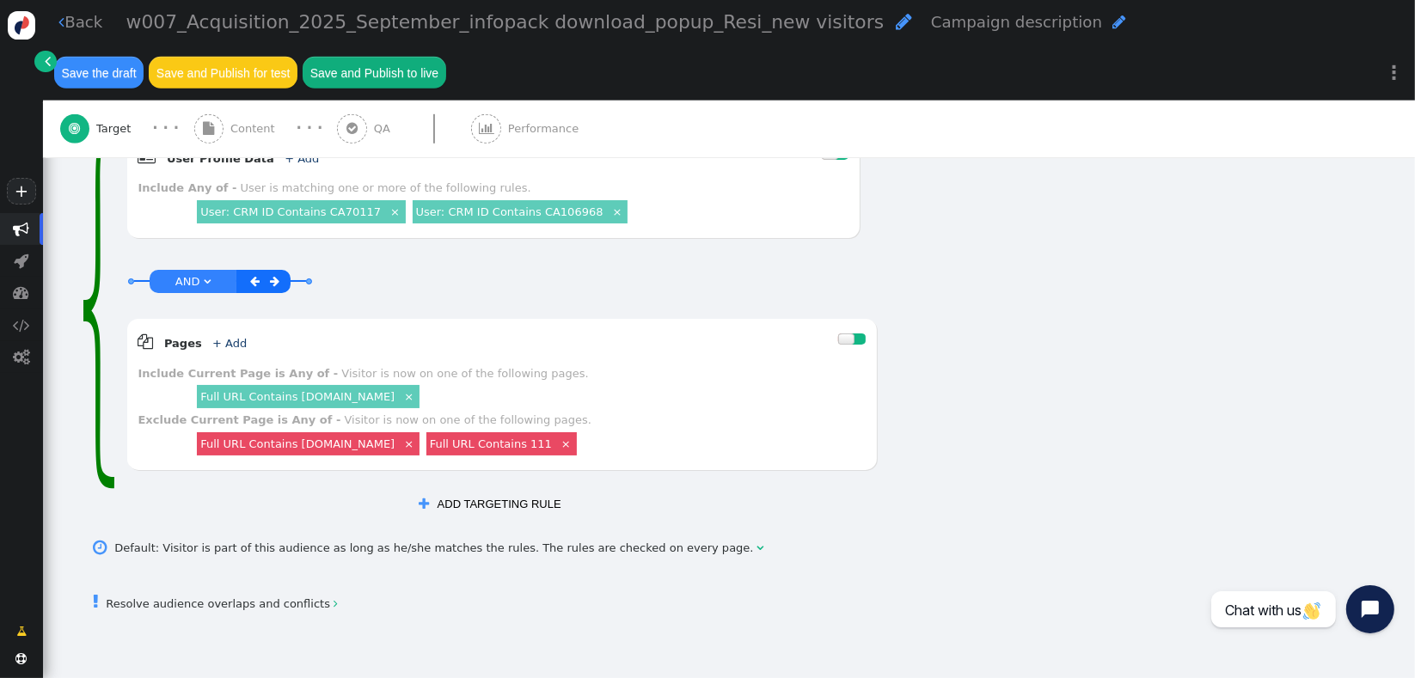
scroll to position [1204, 0]
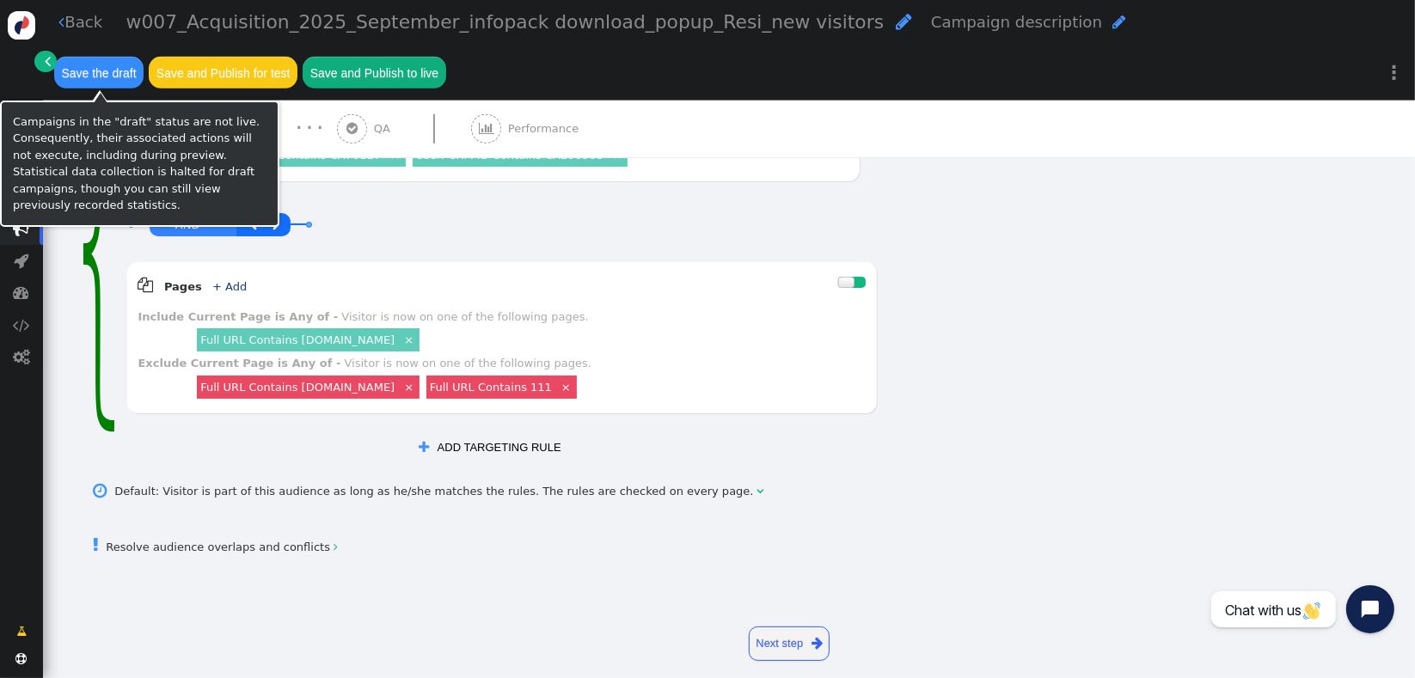
click at [108, 72] on button "Save the draft" at bounding box center [98, 72] width 89 height 31
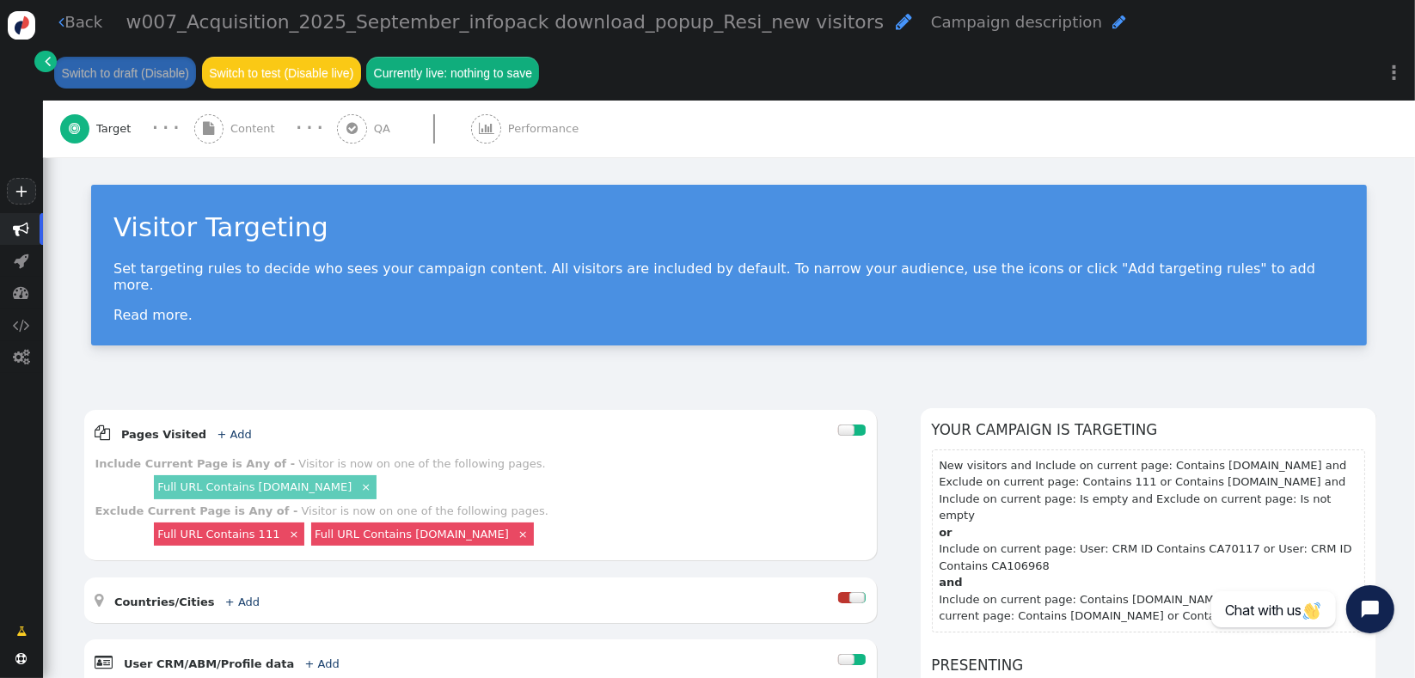
click at [257, 131] on span "Content" at bounding box center [256, 128] width 52 height 17
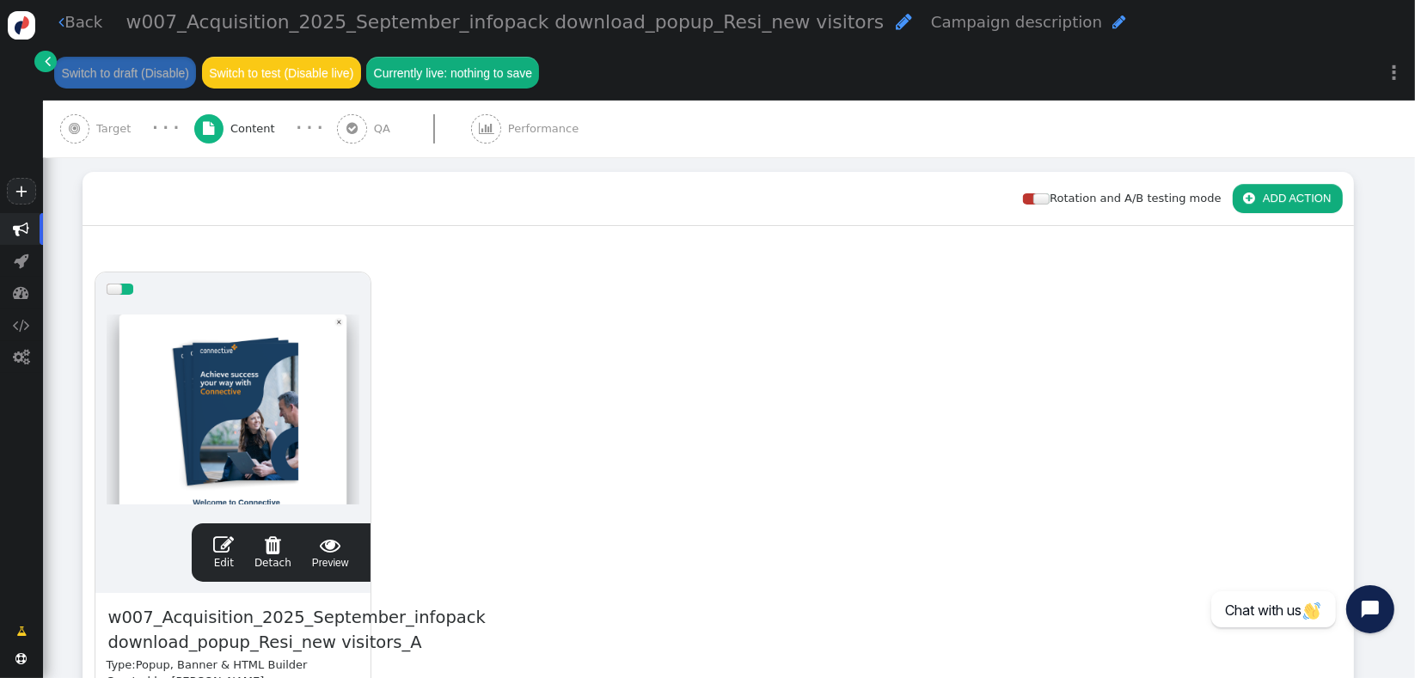
scroll to position [241, 0]
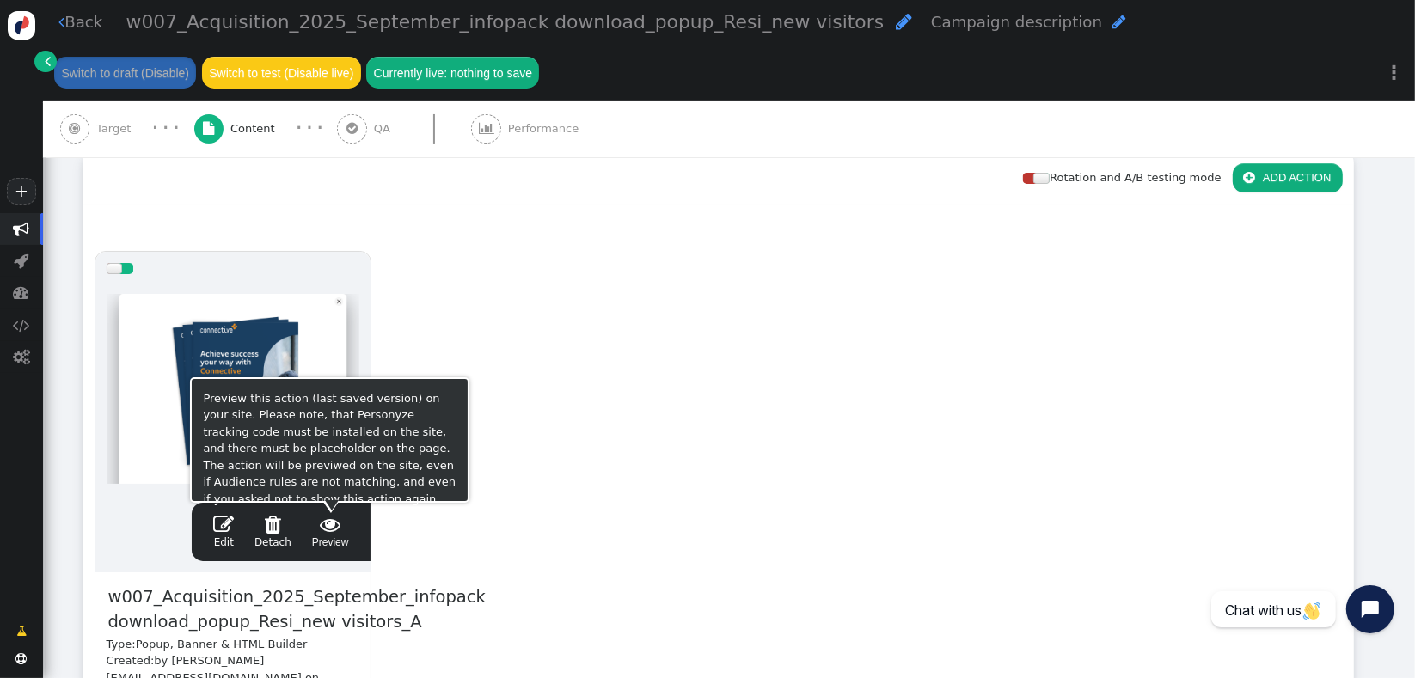
click at [324, 531] on span "" at bounding box center [330, 524] width 37 height 21
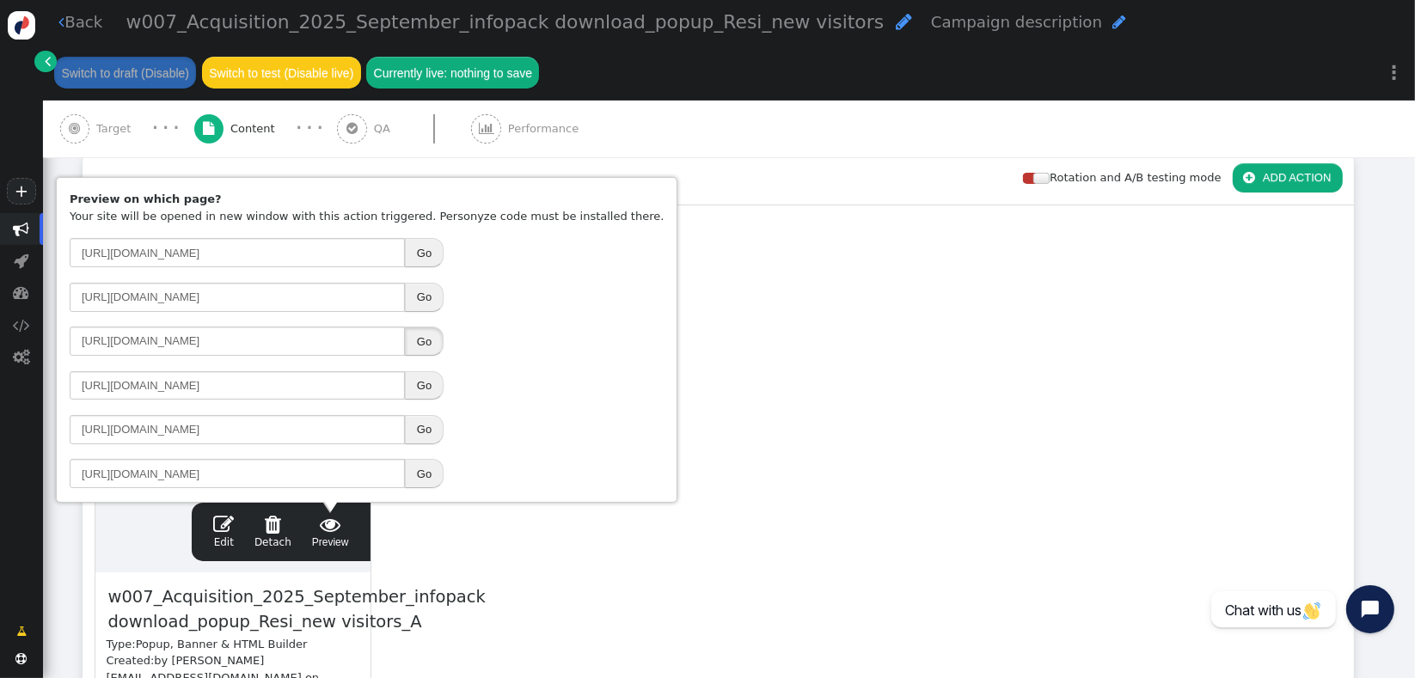
click at [427, 342] on button "Go" at bounding box center [424, 341] width 39 height 29
drag, startPoint x: 875, startPoint y: 354, endPoint x: 353, endPoint y: 568, distance: 563.8
click at [875, 354] on div "drag this  Edit  Detach  Preview w007_Acquisition_2025_September_infopack do…" at bounding box center [718, 530] width 1270 height 581
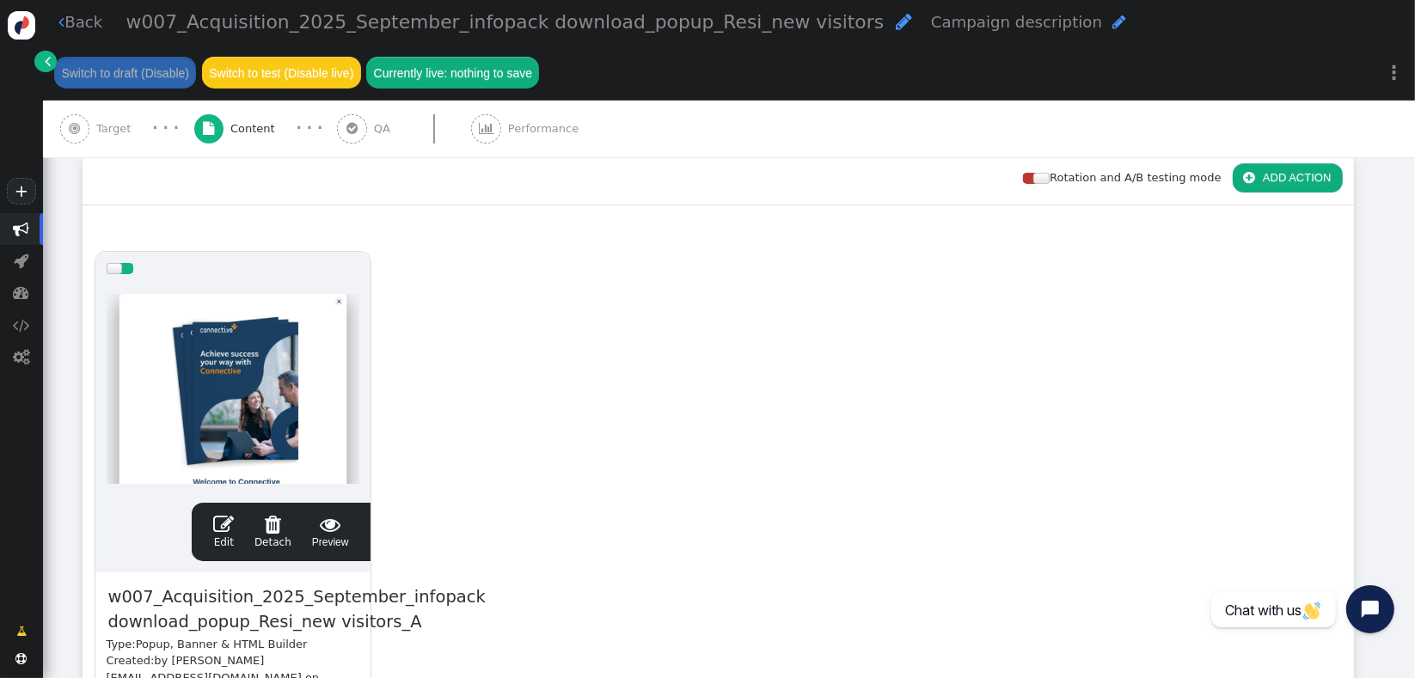
click at [231, 528] on span "" at bounding box center [223, 524] width 21 height 21
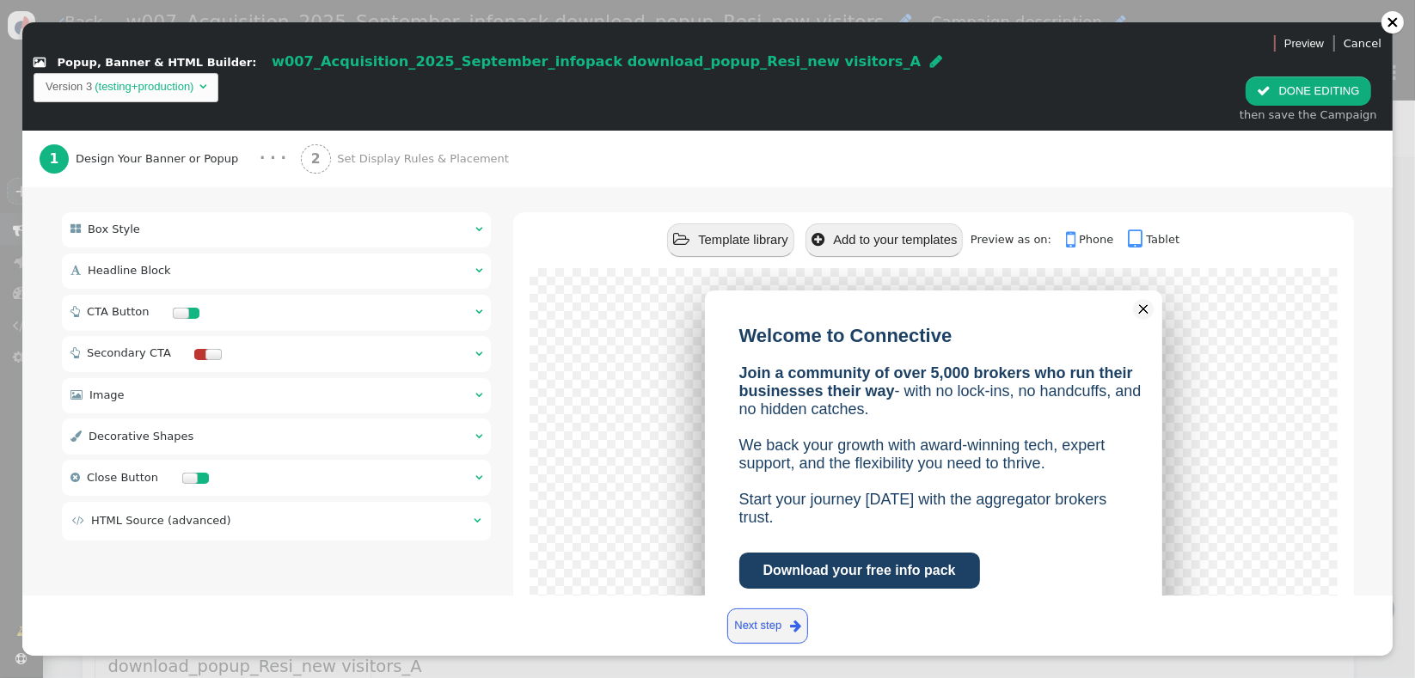
scroll to position [147, 0]
click at [247, 252] on div " Headline Block  " at bounding box center [277, 269] width 430 height 35
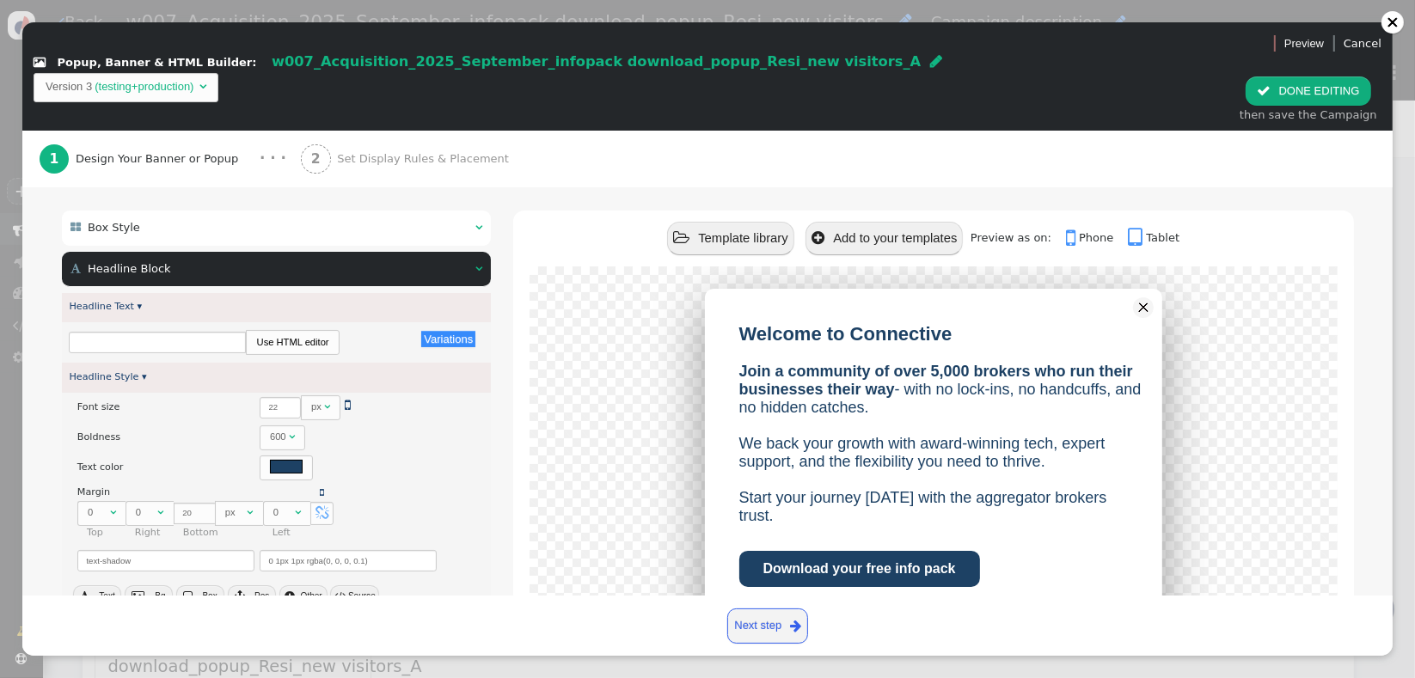
click at [247, 252] on div " Headline Block  " at bounding box center [277, 269] width 430 height 35
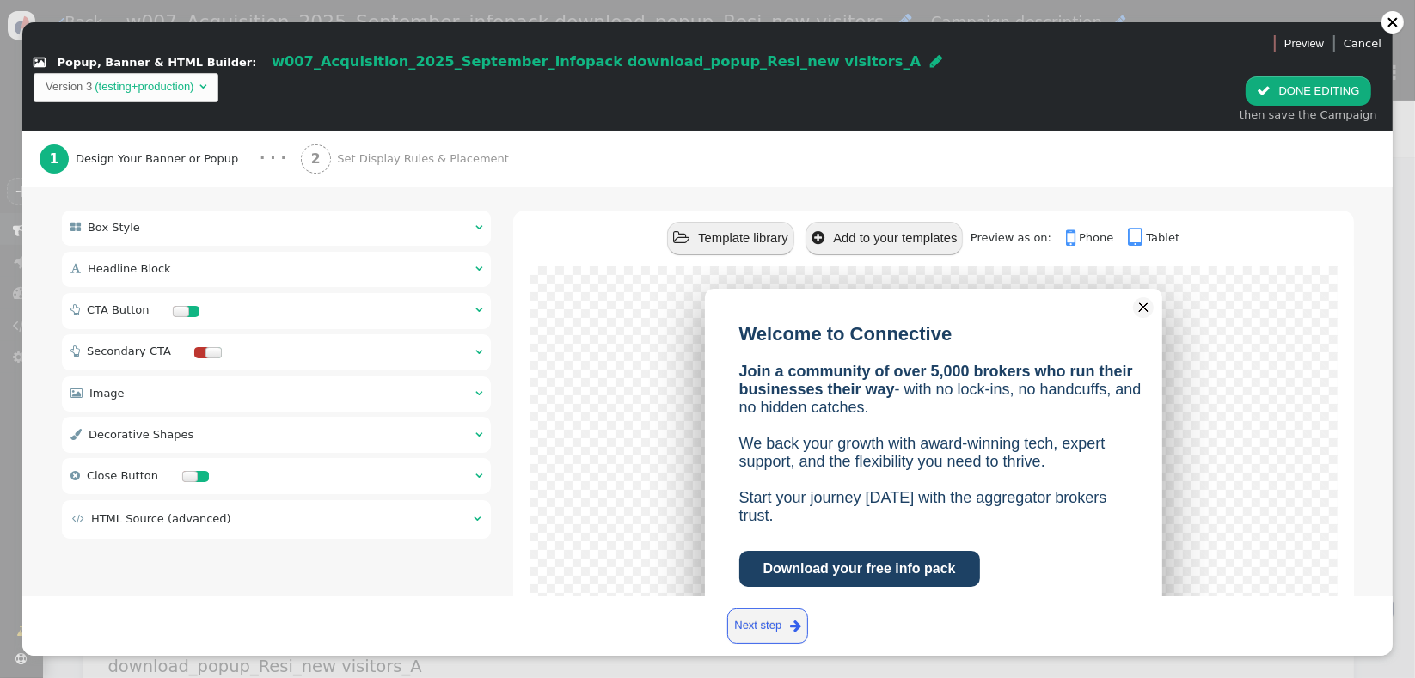
click at [394, 150] on span "Set Display Rules & Placement" at bounding box center [426, 158] width 178 height 17
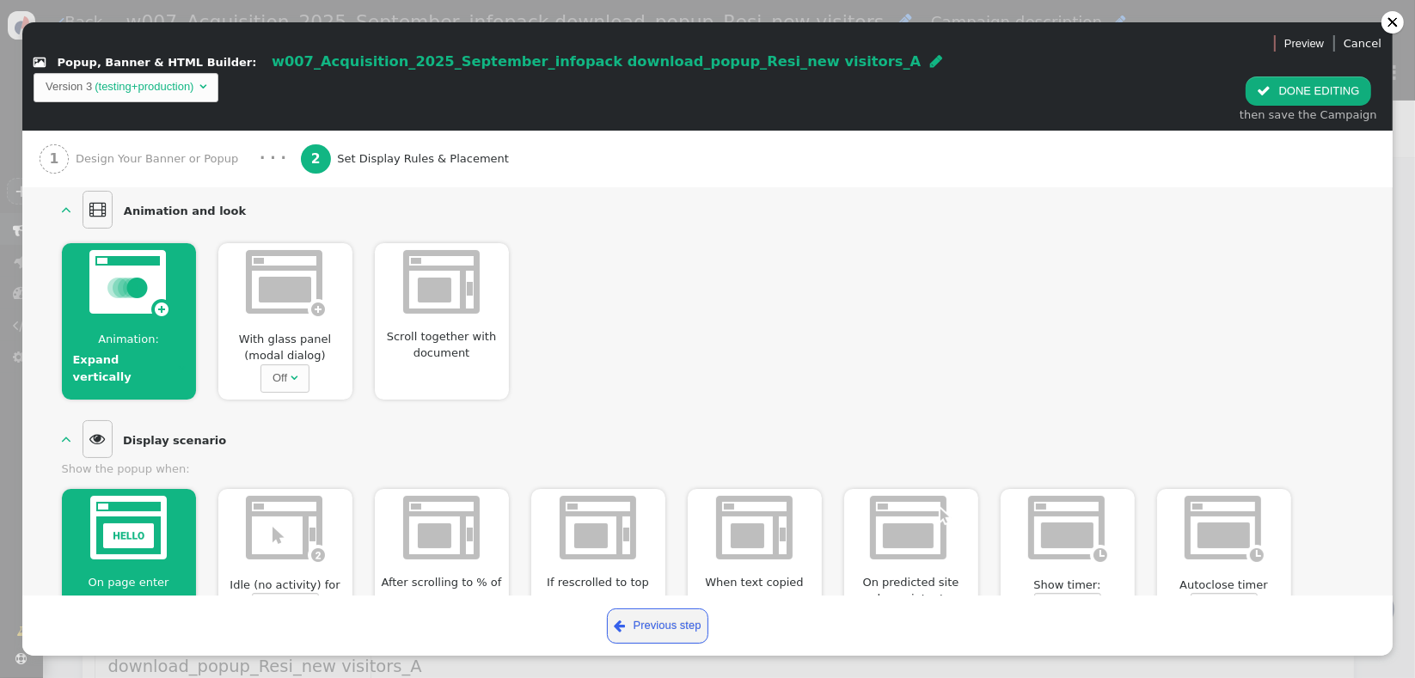
scroll to position [402, 0]
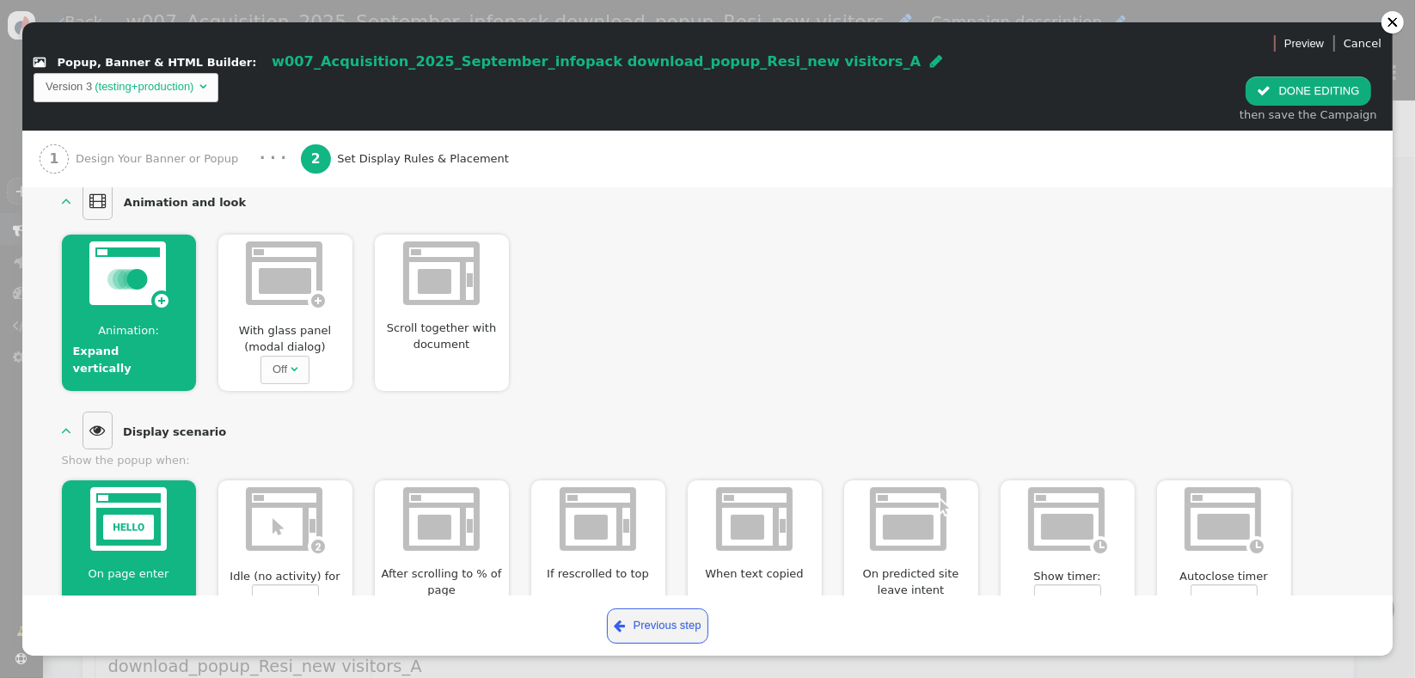
click at [267, 273] on img at bounding box center [285, 275] width 79 height 66
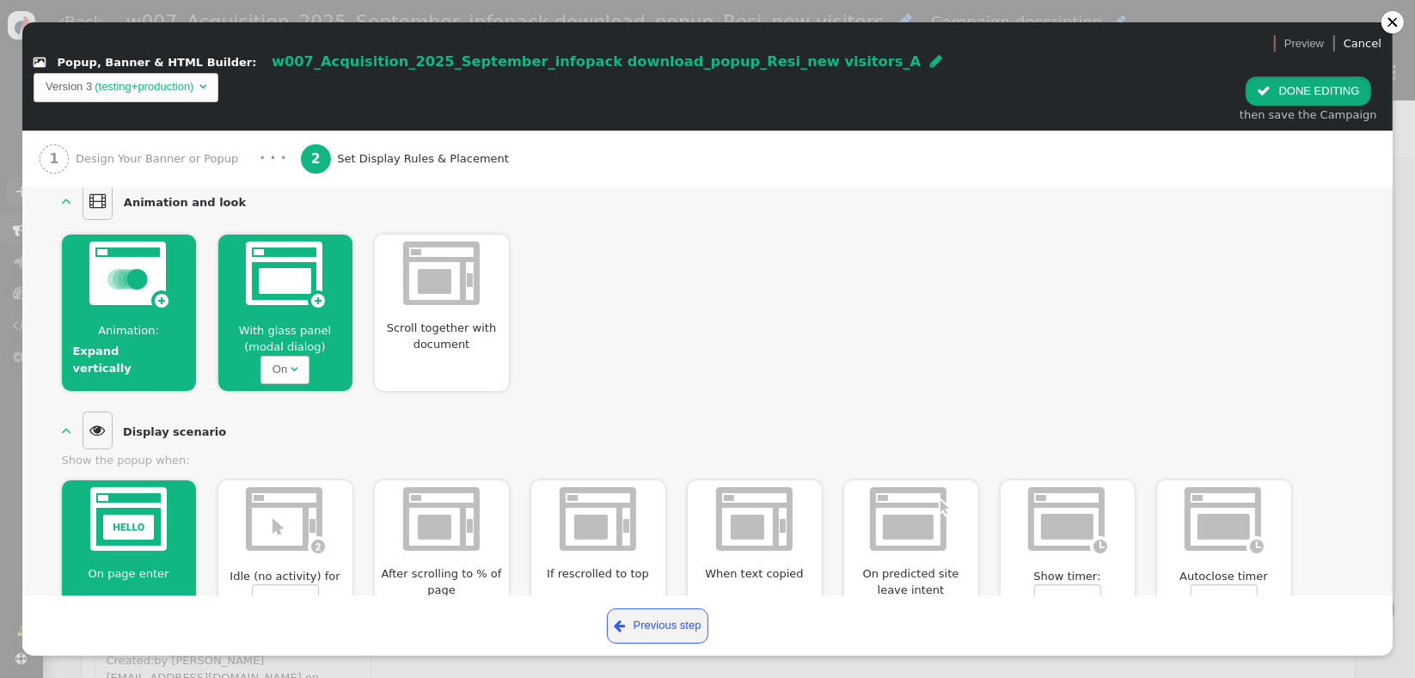
click at [1270, 84] on span "" at bounding box center [1264, 90] width 14 height 13
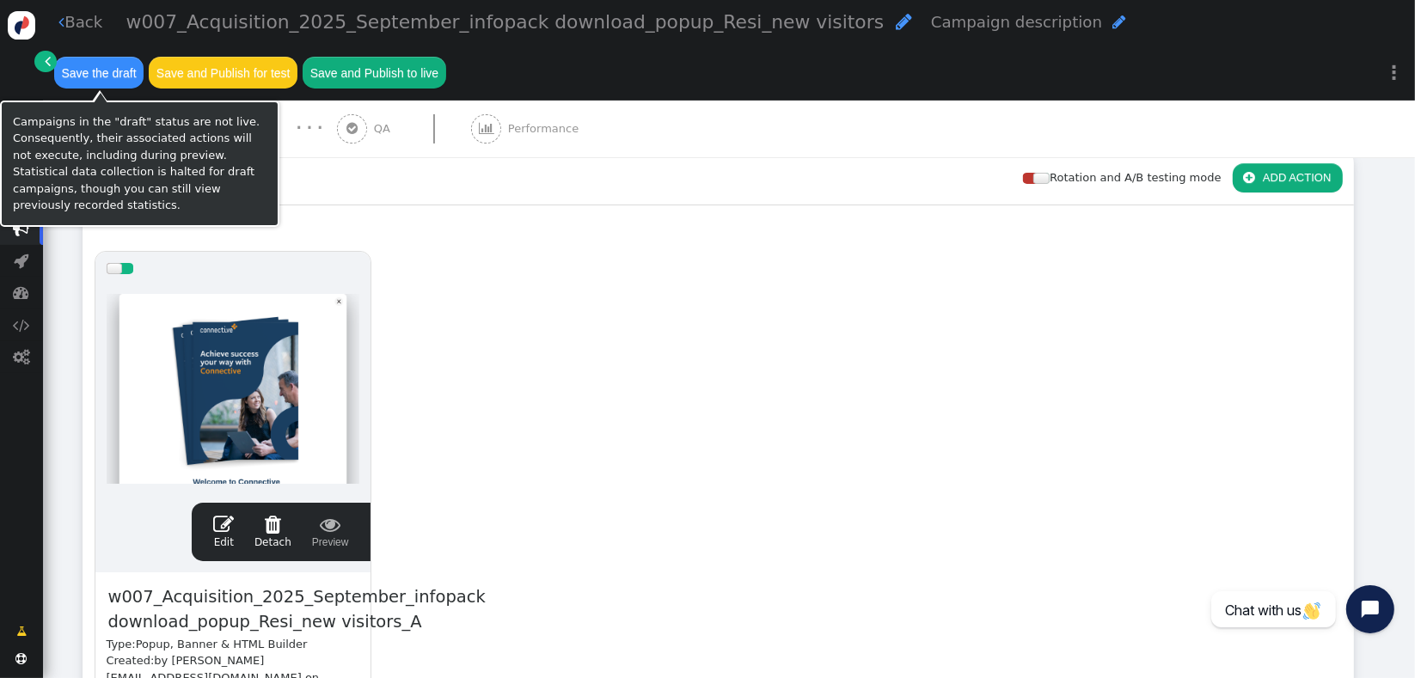
click at [91, 74] on button "Save the draft" at bounding box center [98, 72] width 89 height 31
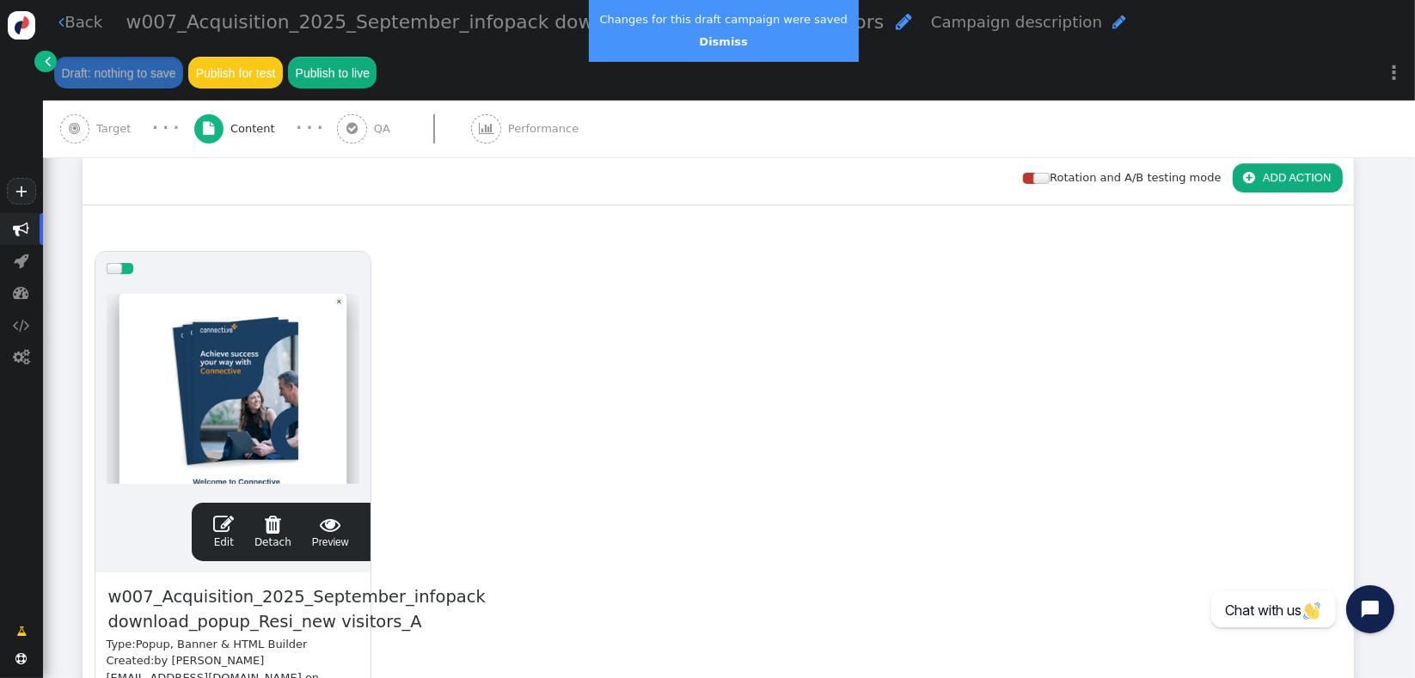
scroll to position [196, 0]
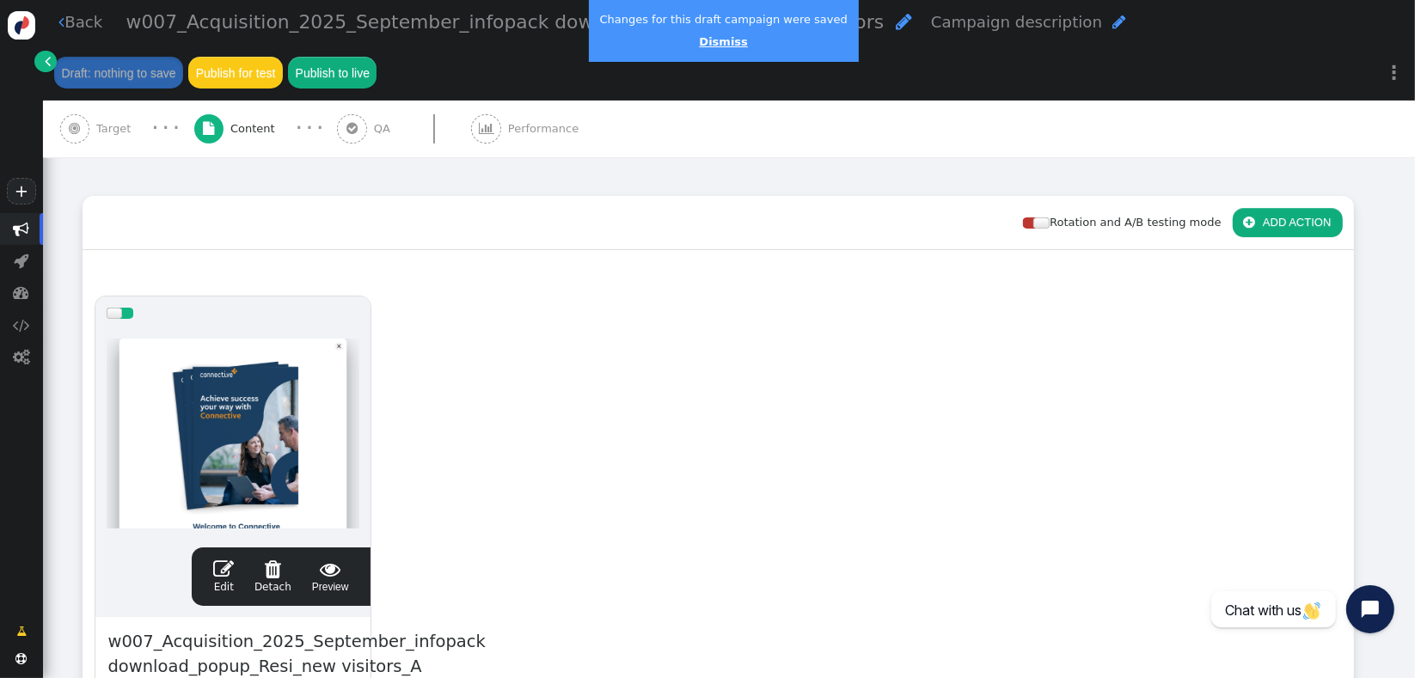
click at [711, 41] on link "Dismiss" at bounding box center [723, 41] width 48 height 13
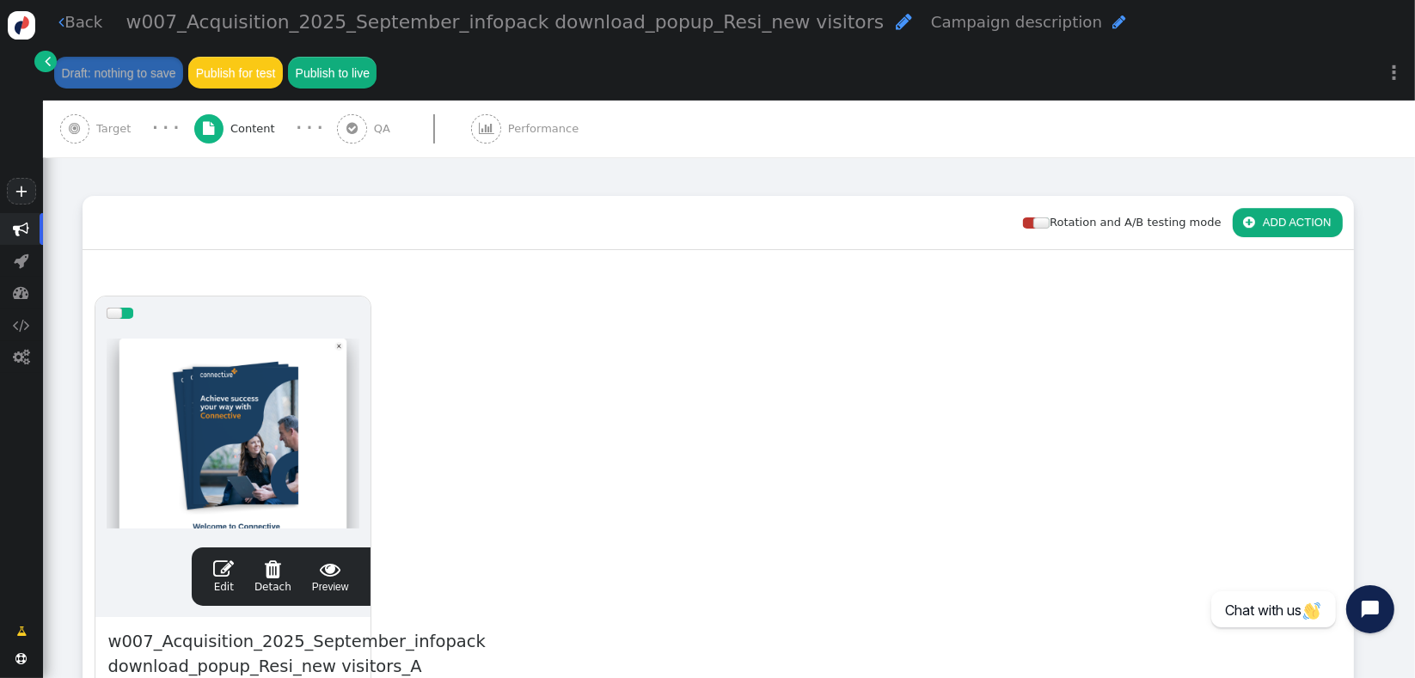
click at [112, 101] on div " Target" at bounding box center [99, 129] width 78 height 57
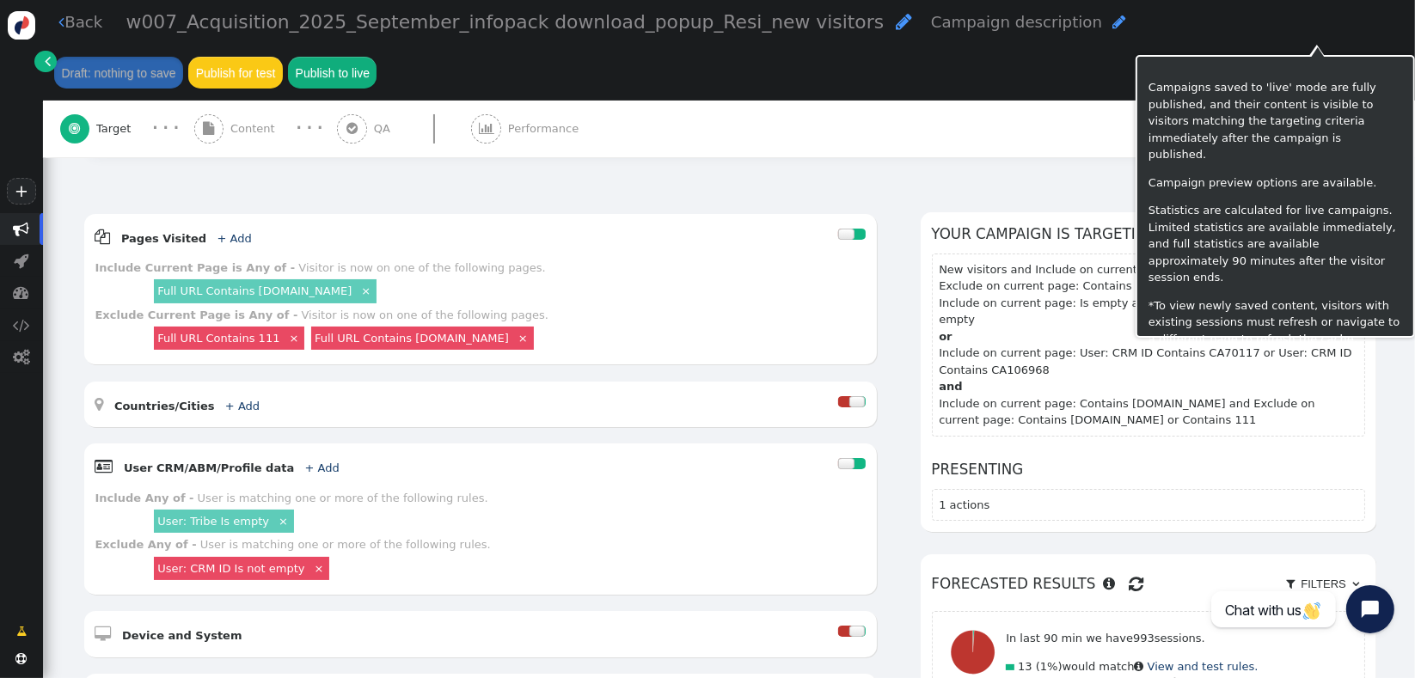
click at [377, 57] on button "Publish to live" at bounding box center [332, 72] width 89 height 31
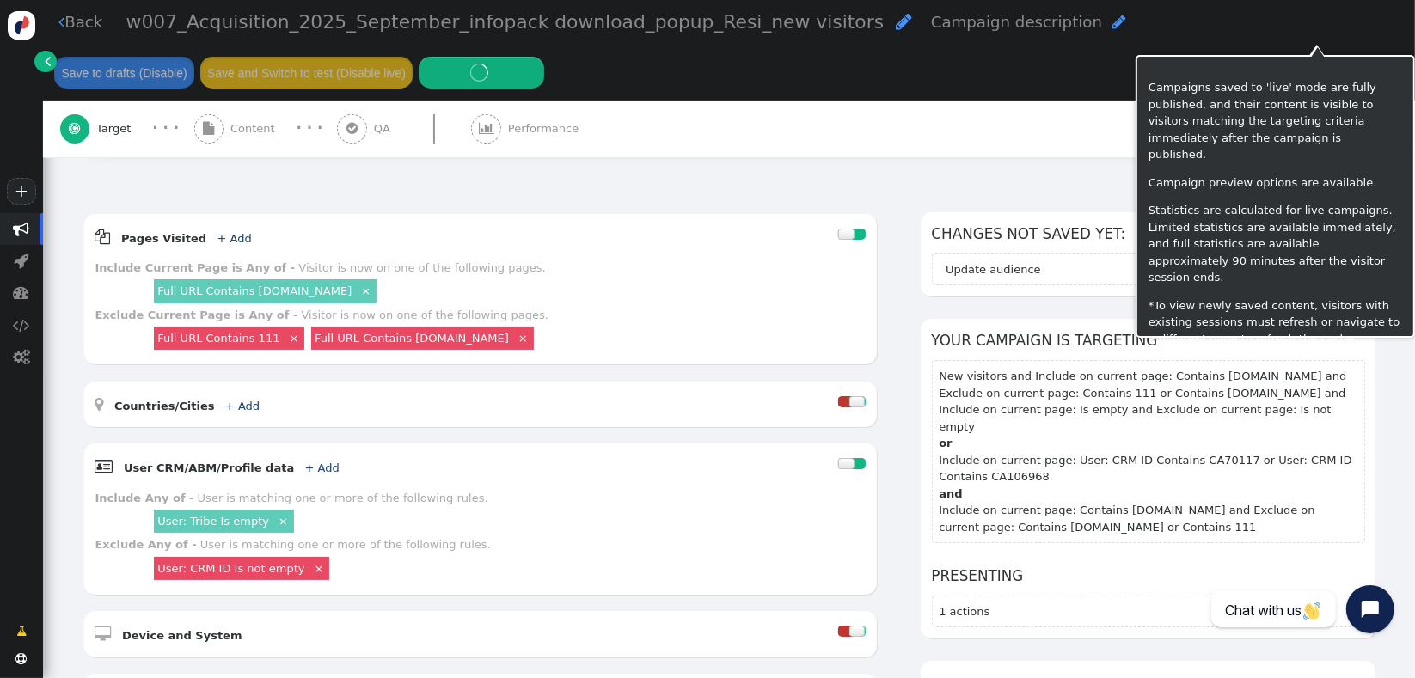
scroll to position [241, 0]
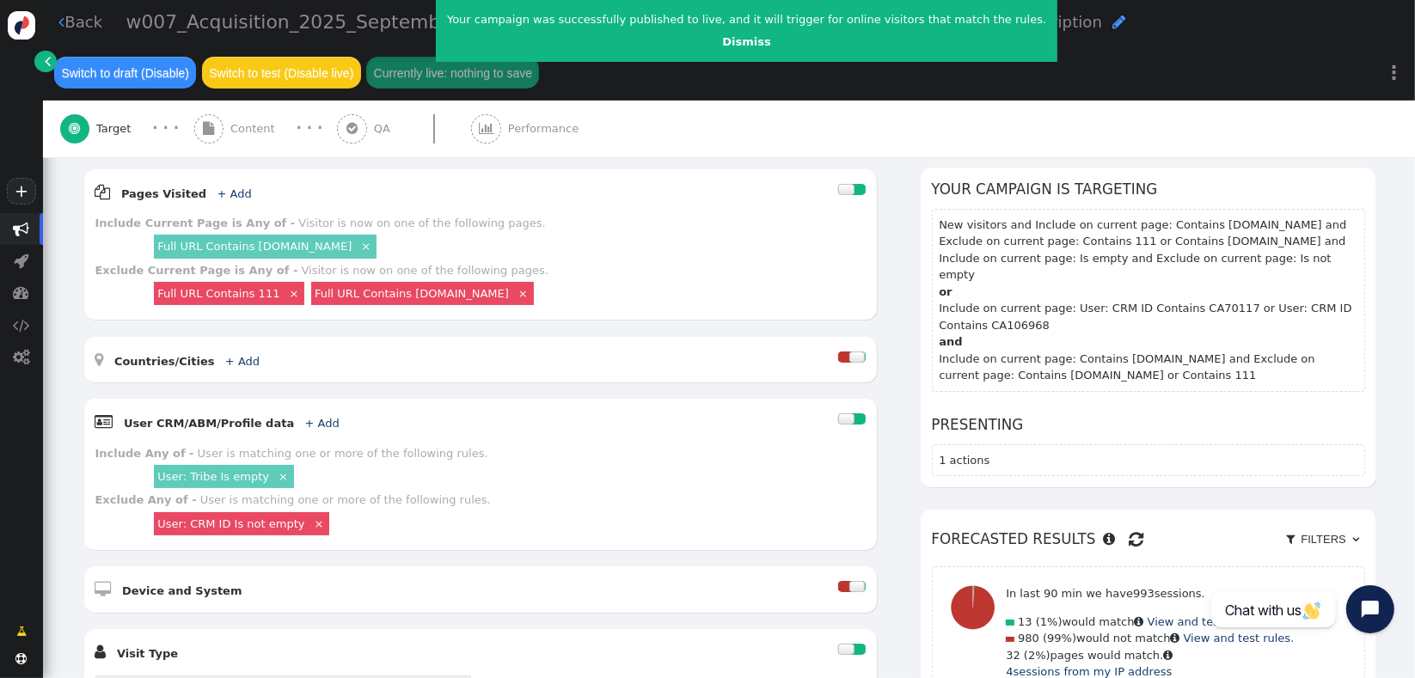
click at [230, 128] on span "Content" at bounding box center [256, 128] width 52 height 17
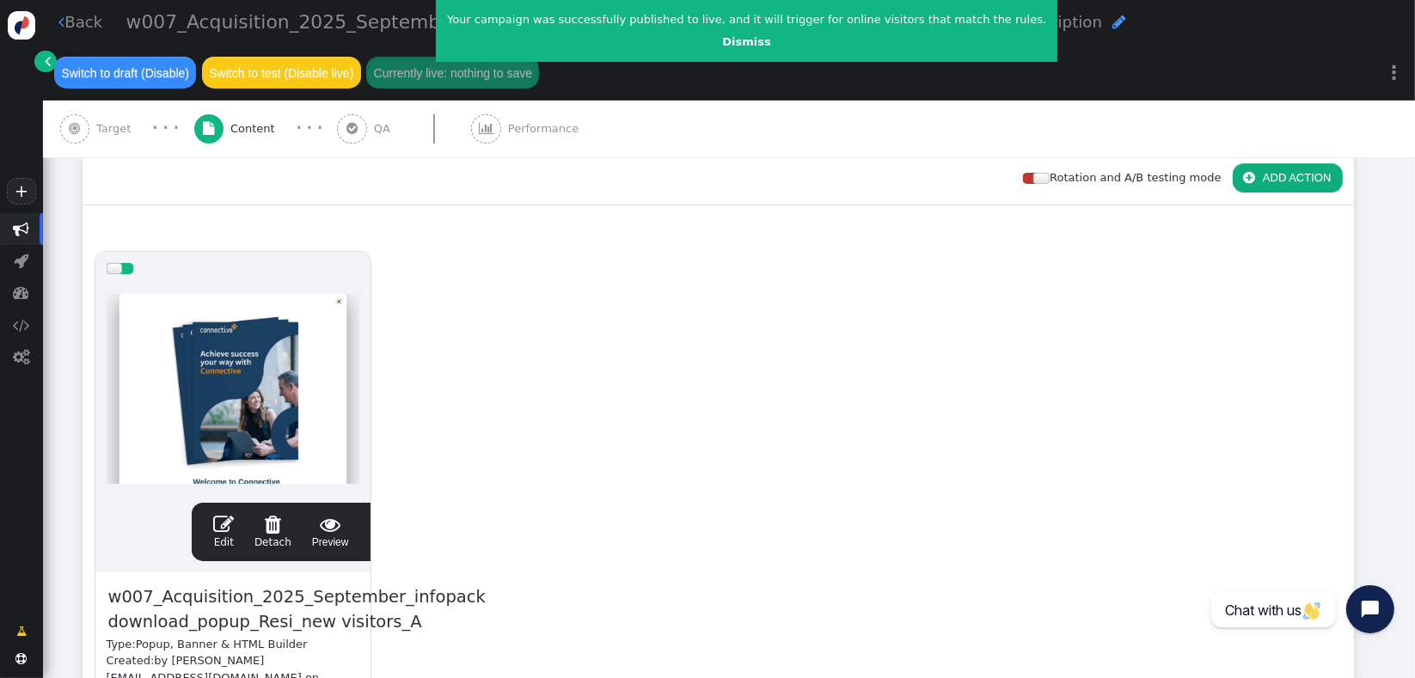
click at [222, 526] on span "" at bounding box center [223, 524] width 21 height 21
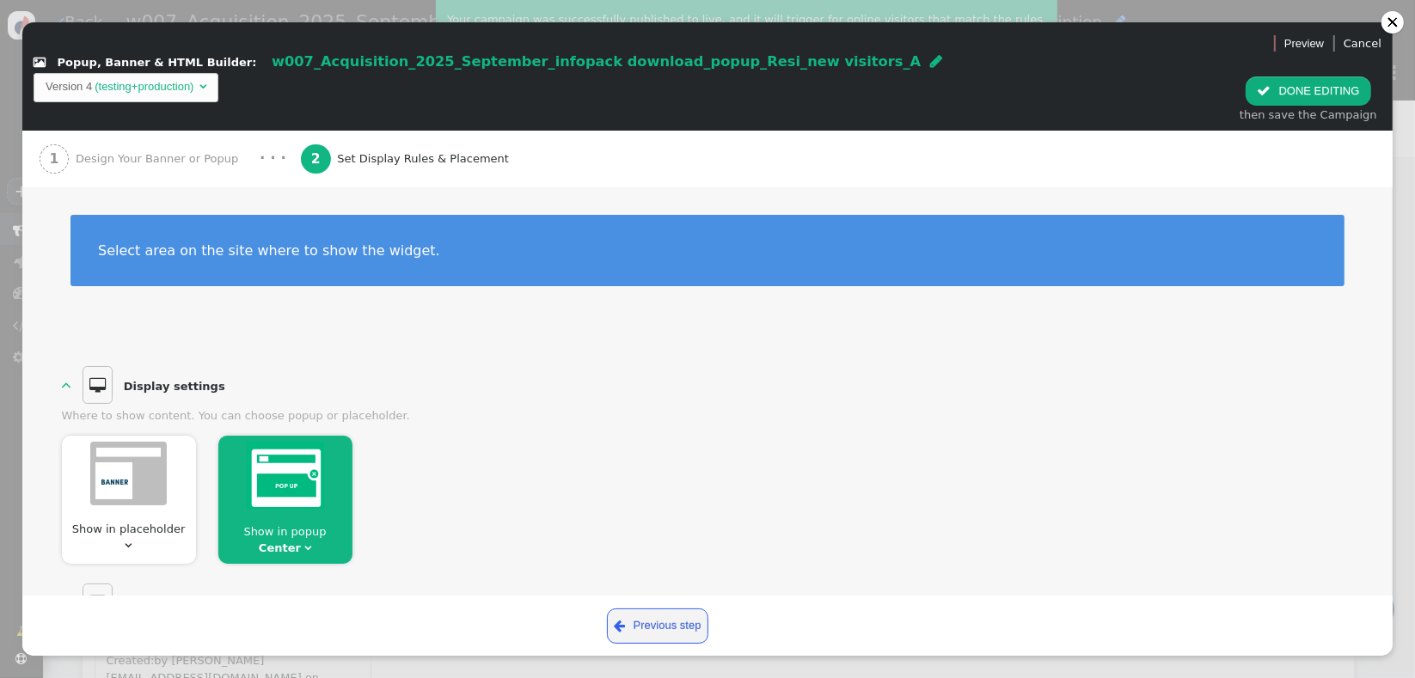
click at [132, 150] on span "Design Your Banner or Popup" at bounding box center [160, 158] width 169 height 17
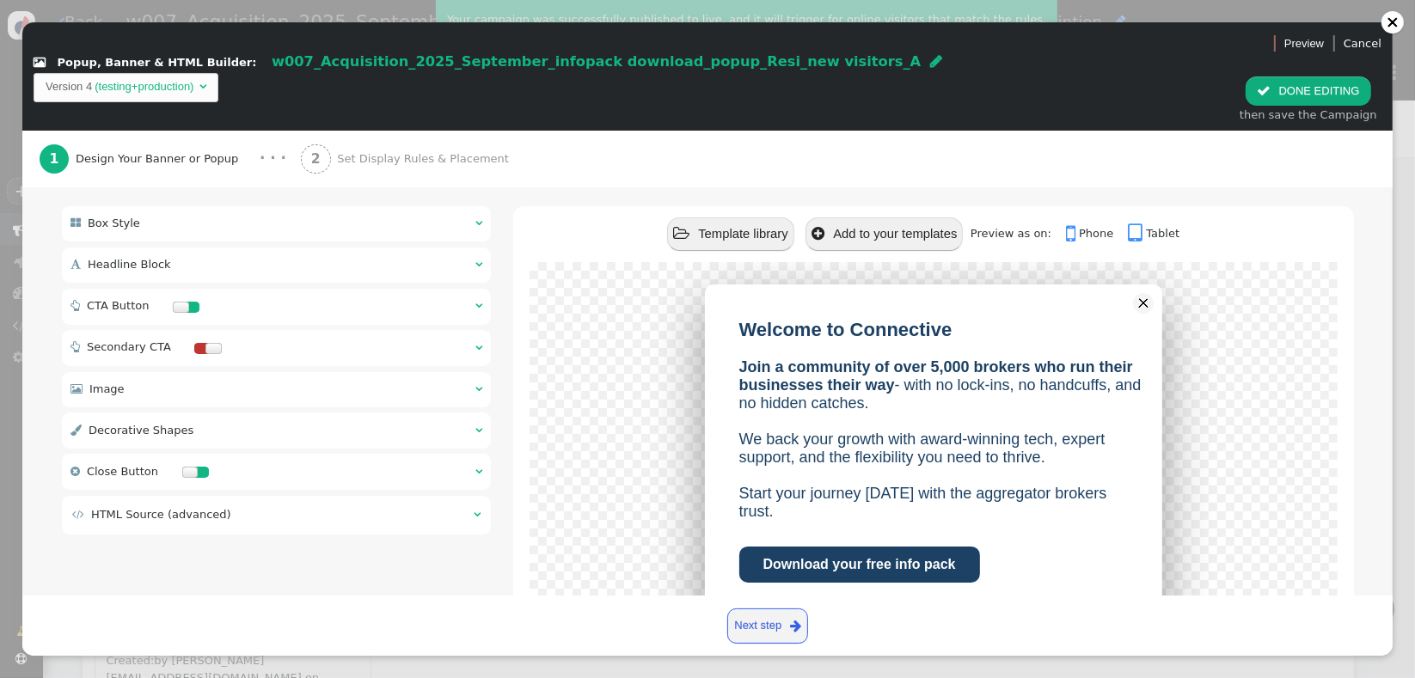
scroll to position [132, 0]
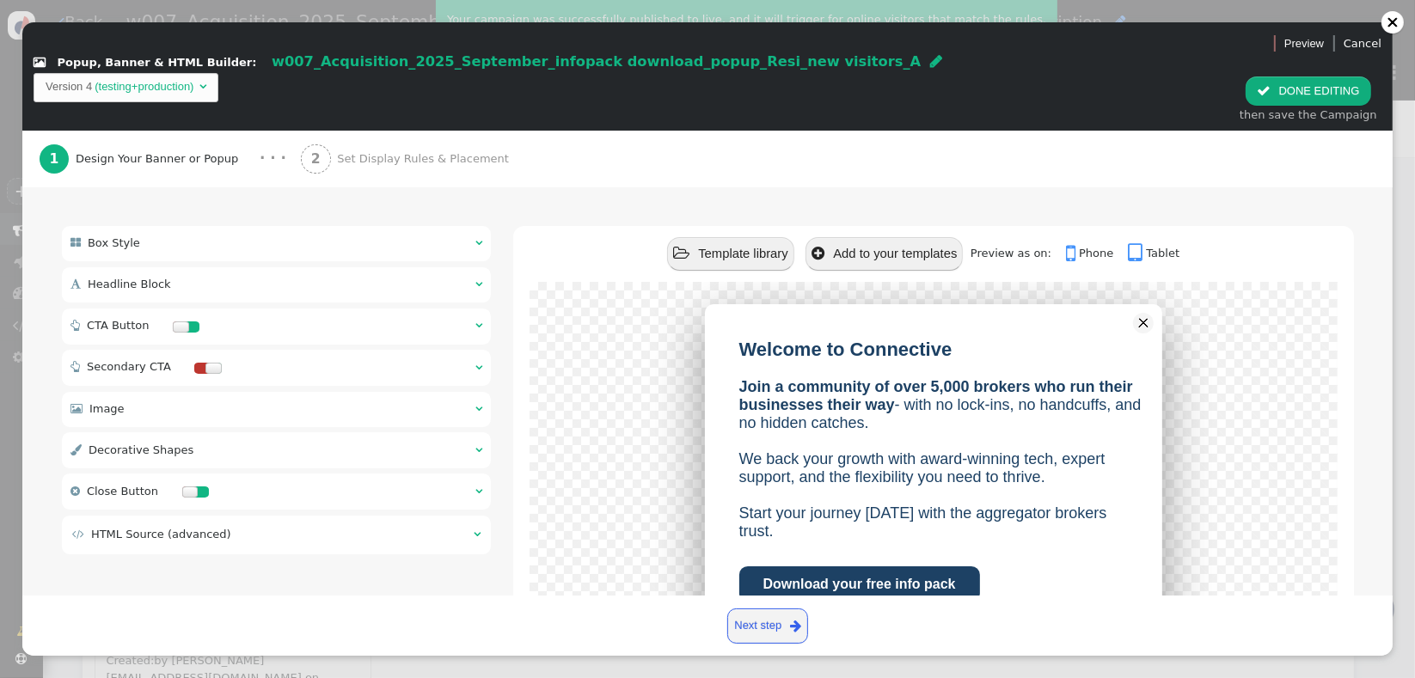
click at [344, 267] on div " Headline Block  " at bounding box center [277, 284] width 430 height 35
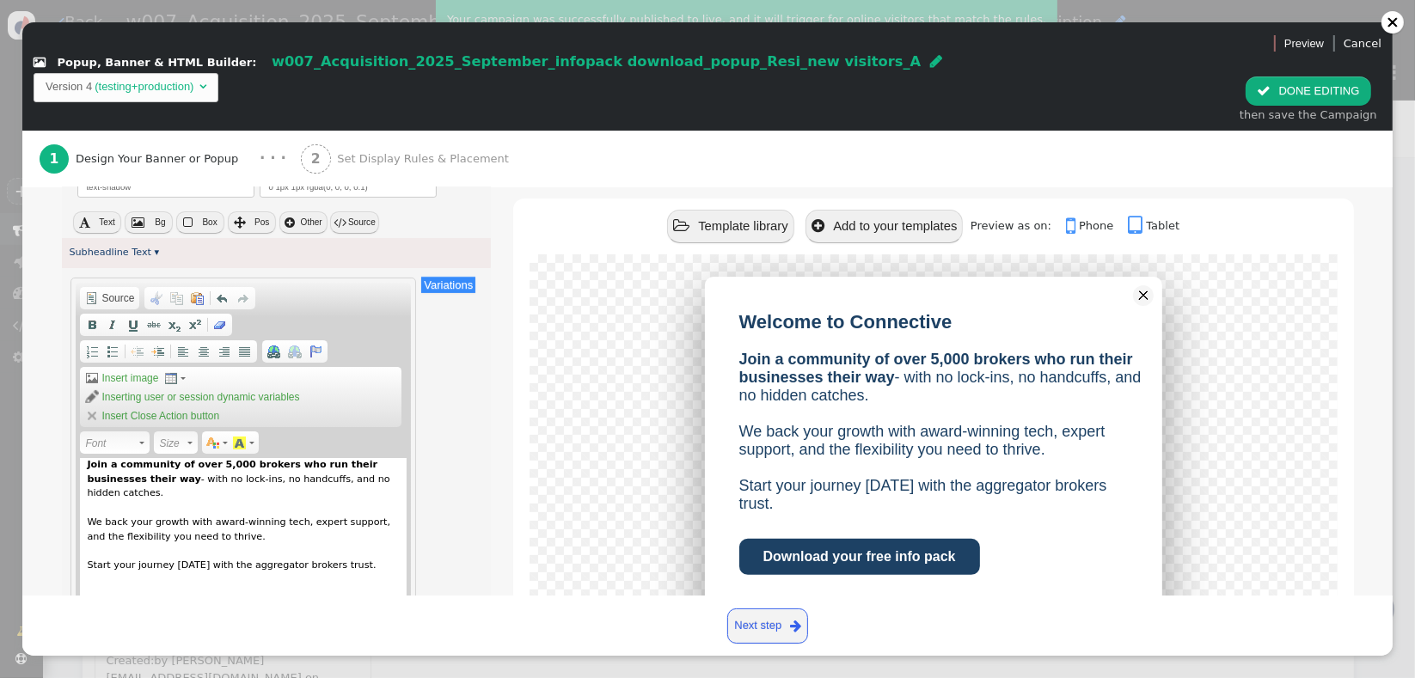
scroll to position [551, 0]
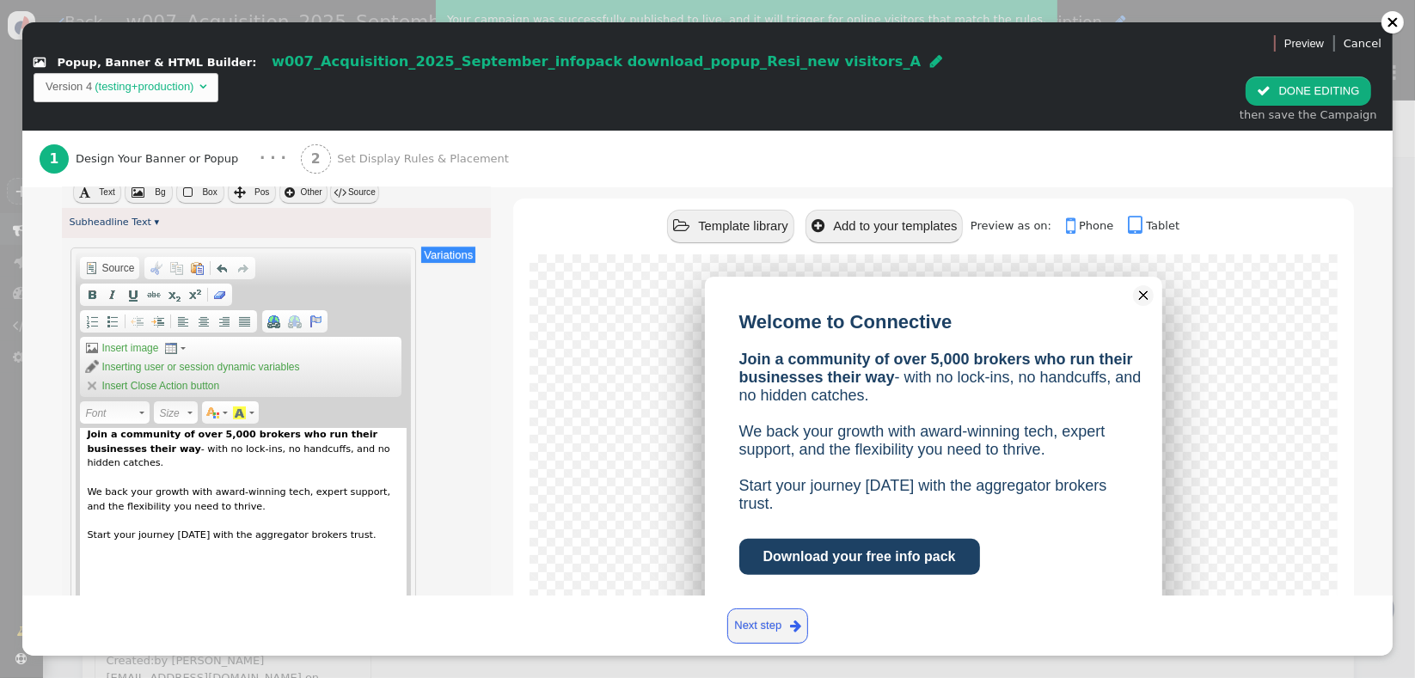
click at [57, 77] on div " Popup, Banner & HTML Builder: w007_Acquisition_2025_September_infopack downlo…" at bounding box center [569, 76] width 1095 height 73
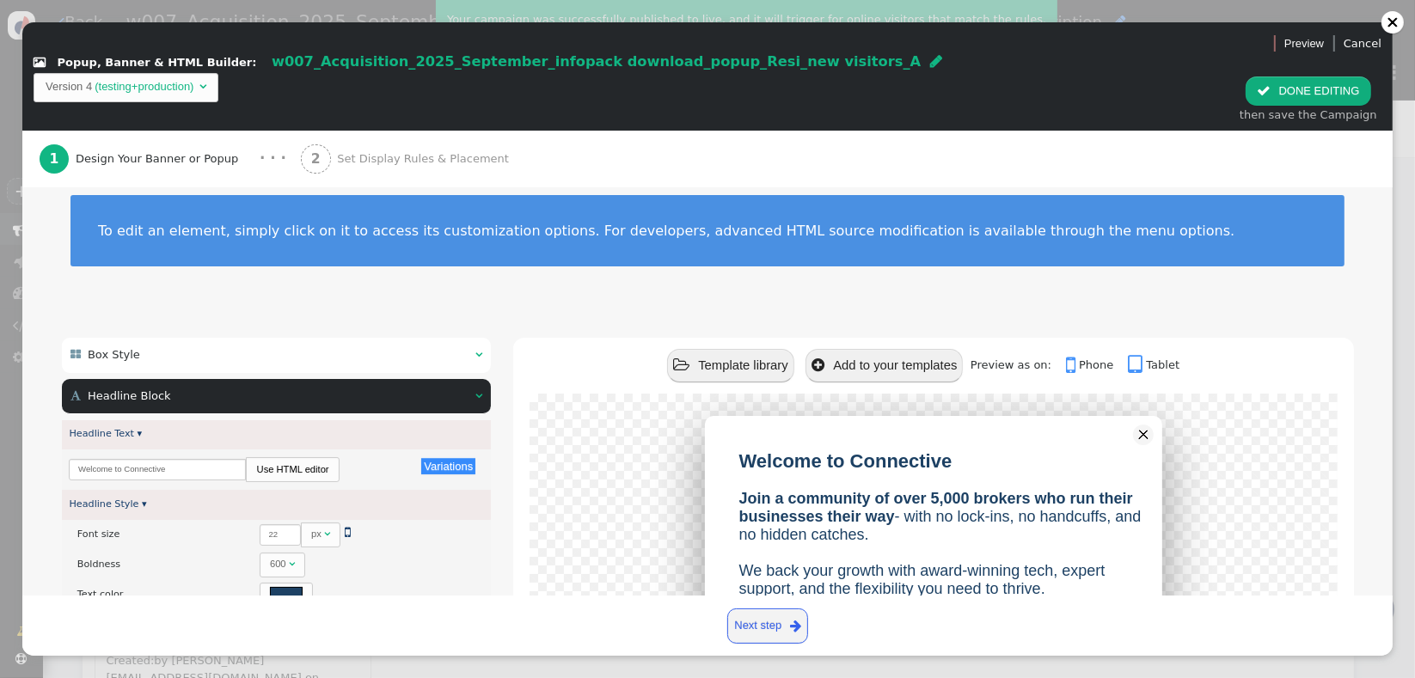
scroll to position [0, 0]
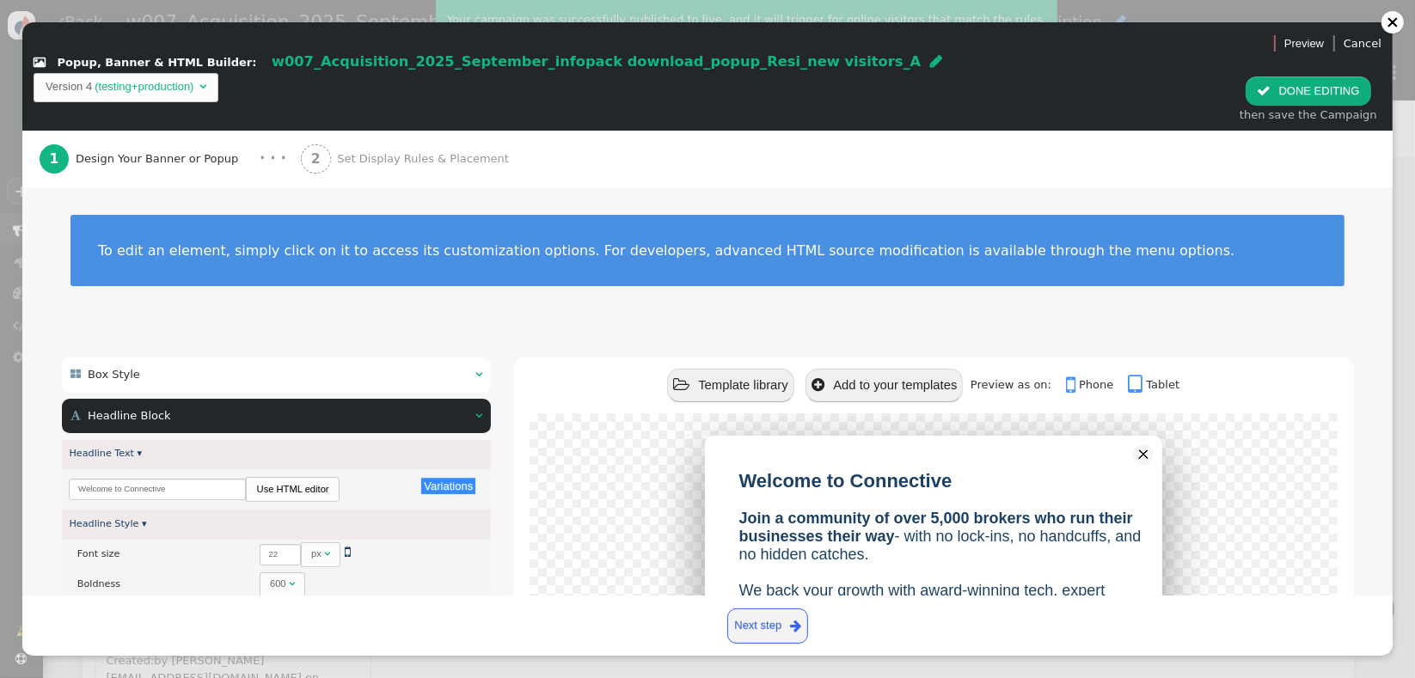
click at [482, 399] on div " Headline Block  " at bounding box center [277, 416] width 430 height 35
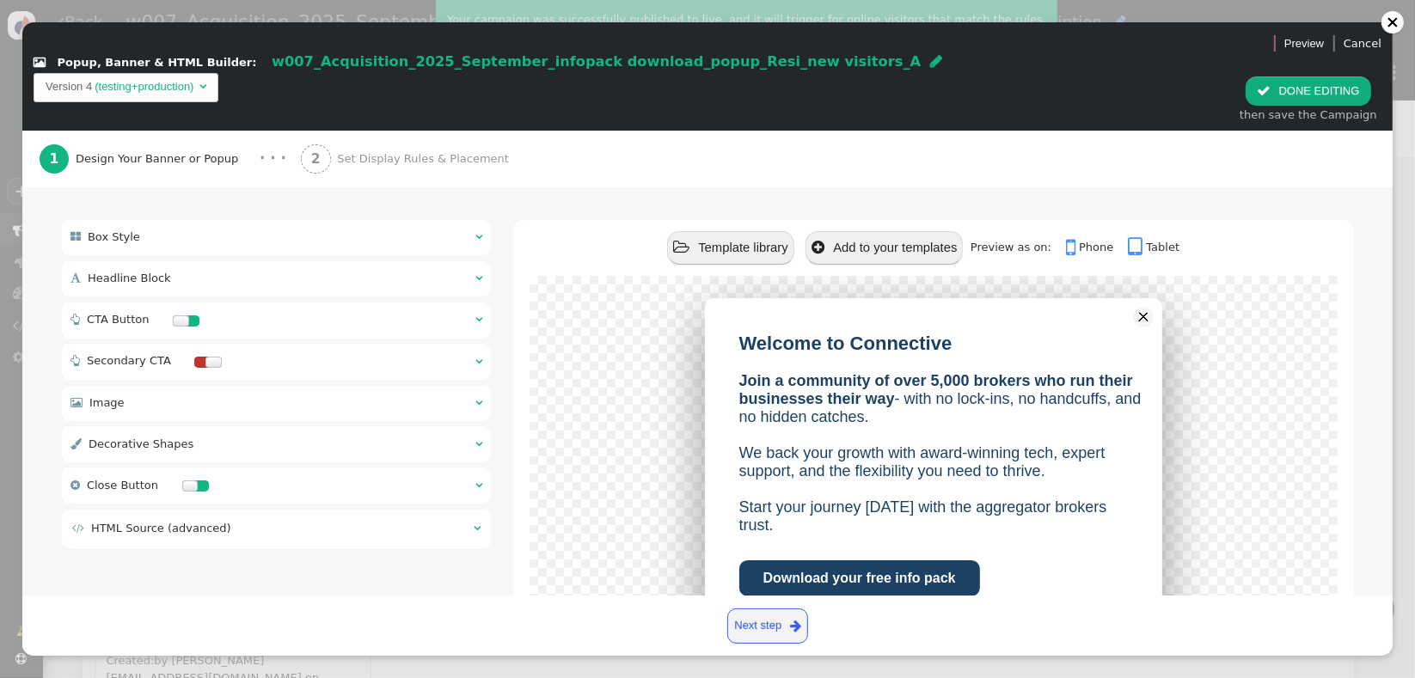
scroll to position [139, 0]
click at [1395, 26] on div at bounding box center [1393, 22] width 12 height 12
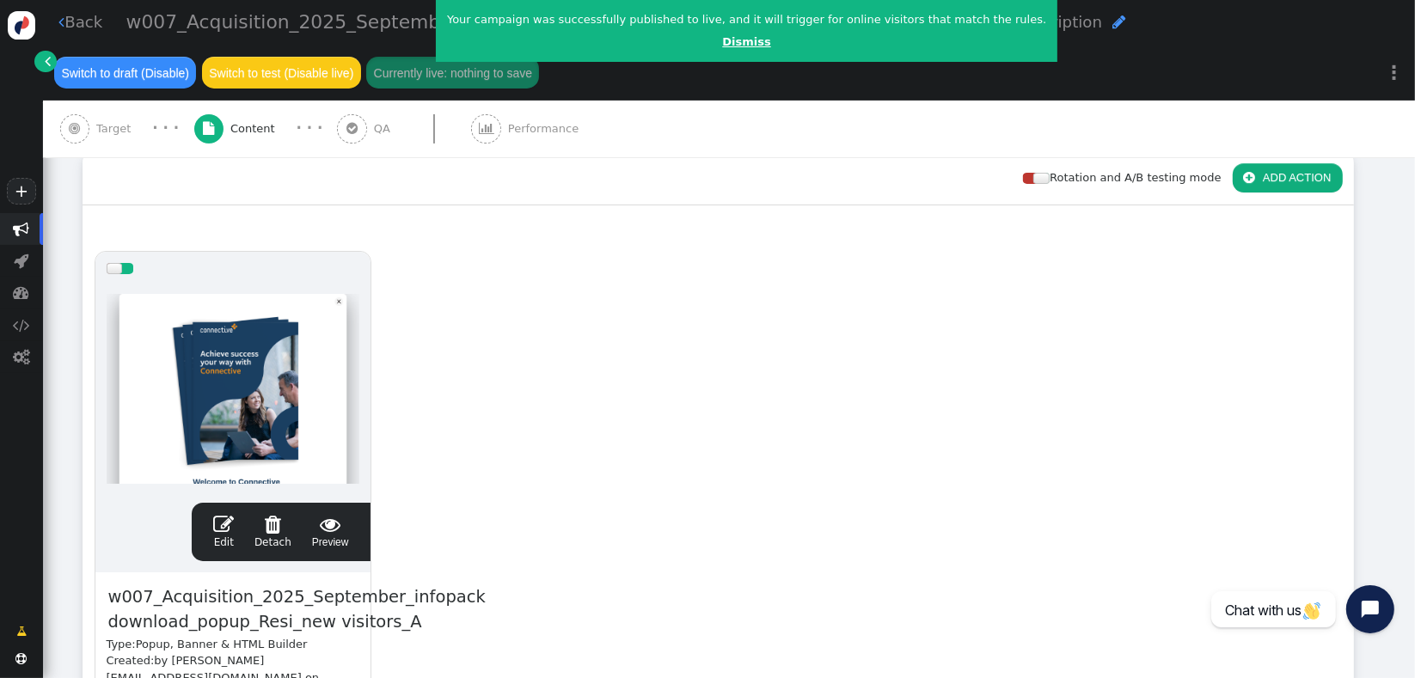
click at [722, 35] on link "Dismiss" at bounding box center [746, 41] width 48 height 13
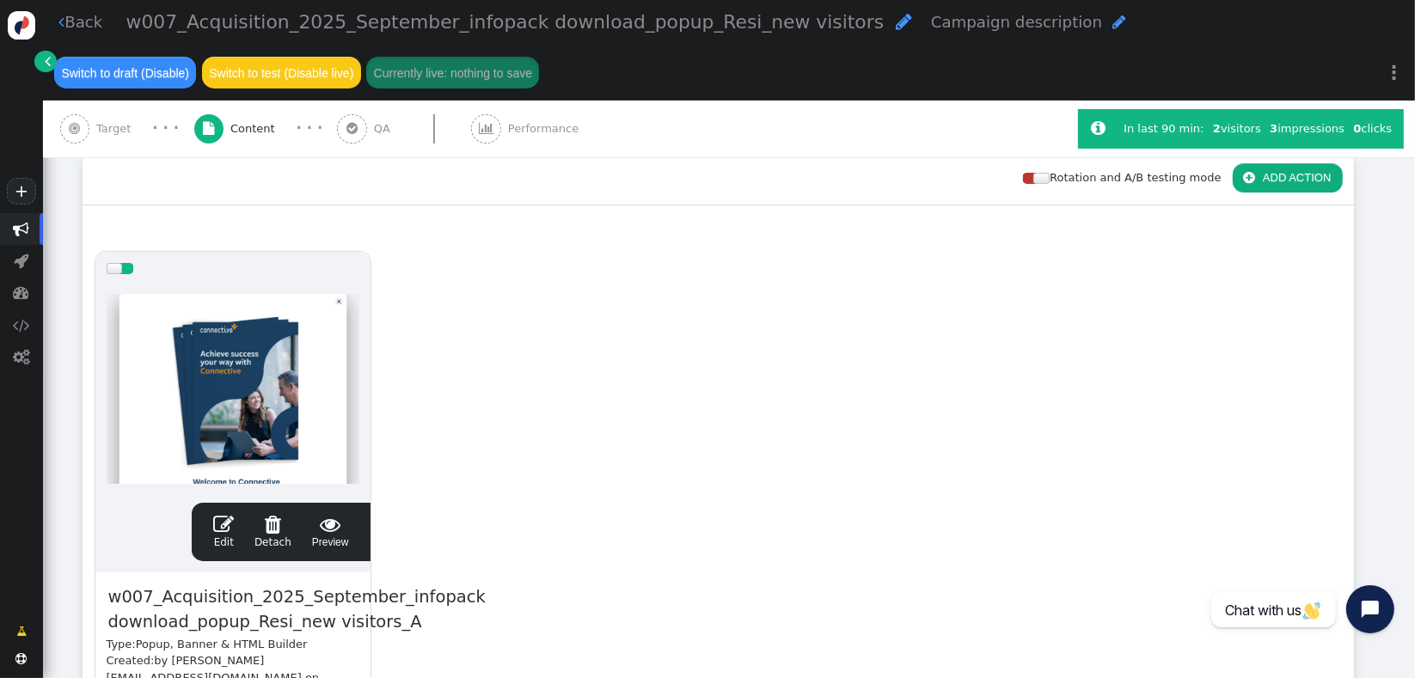
scroll to position [494, 0]
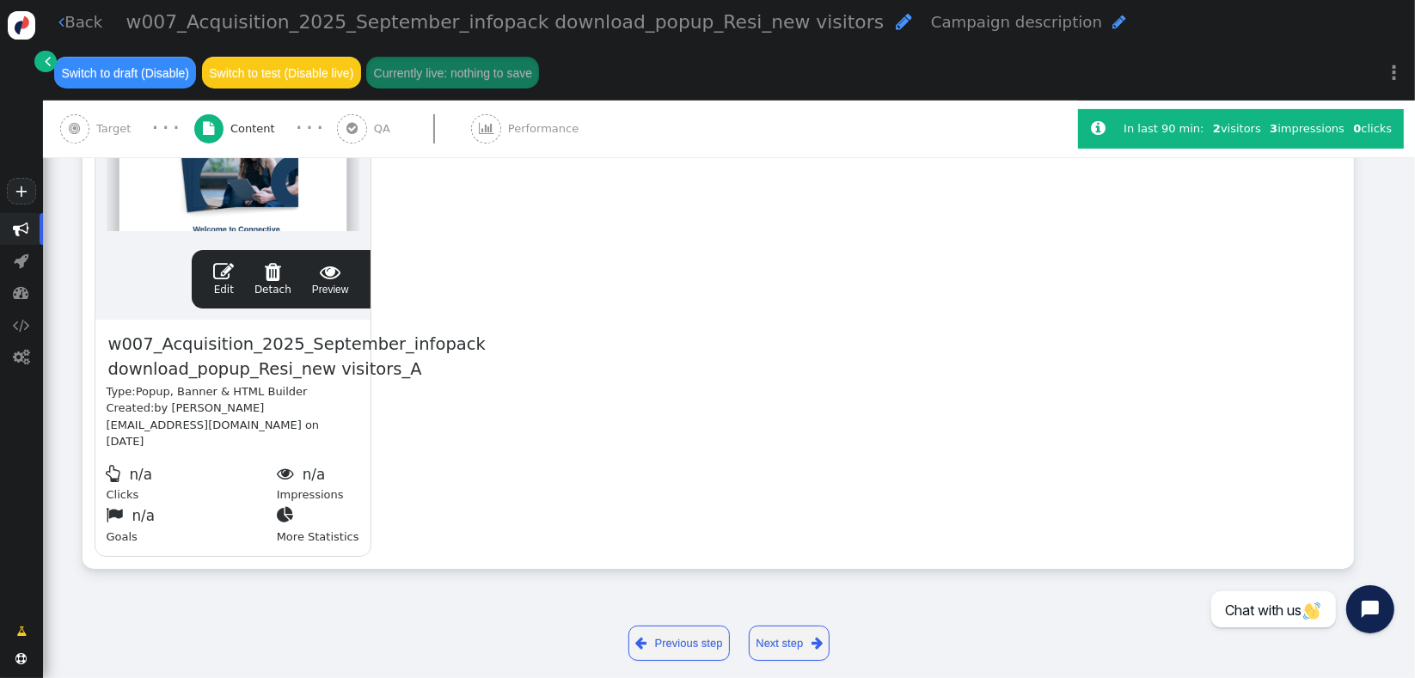
click at [121, 145] on div " Target" at bounding box center [99, 129] width 78 height 57
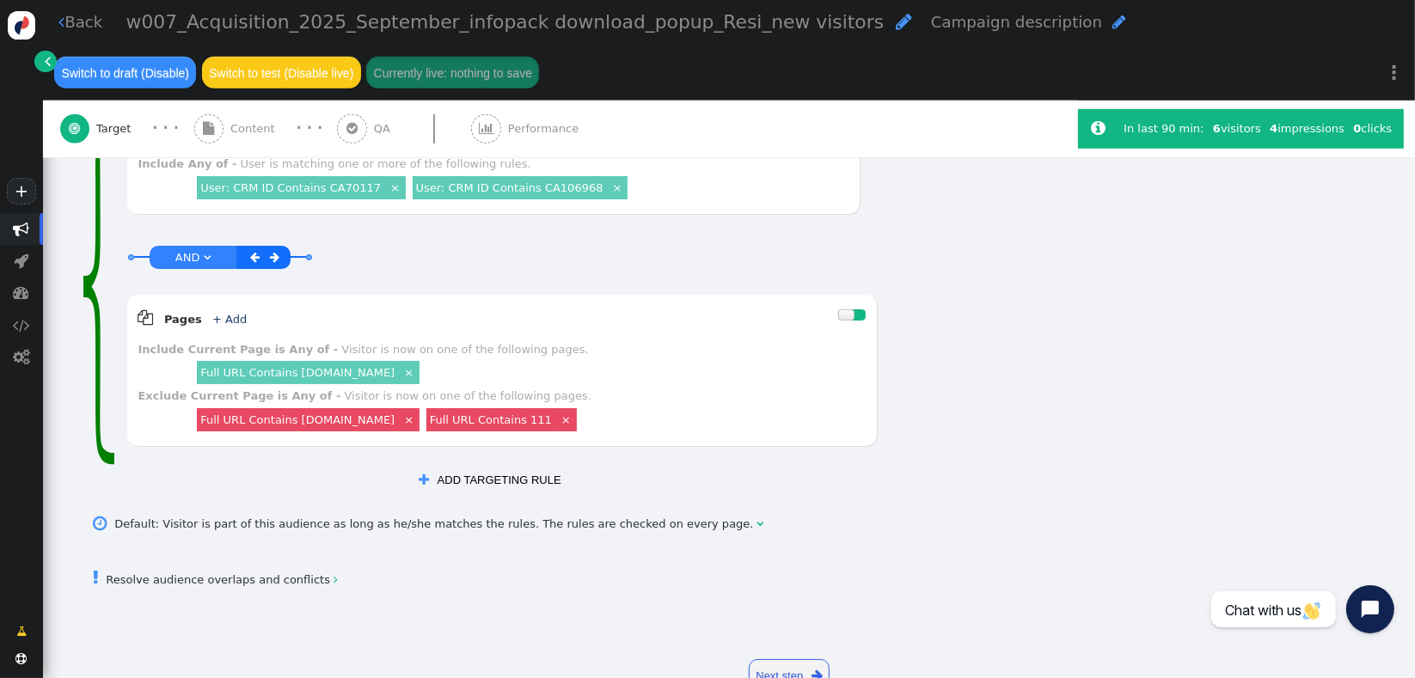
scroll to position [1204, 0]
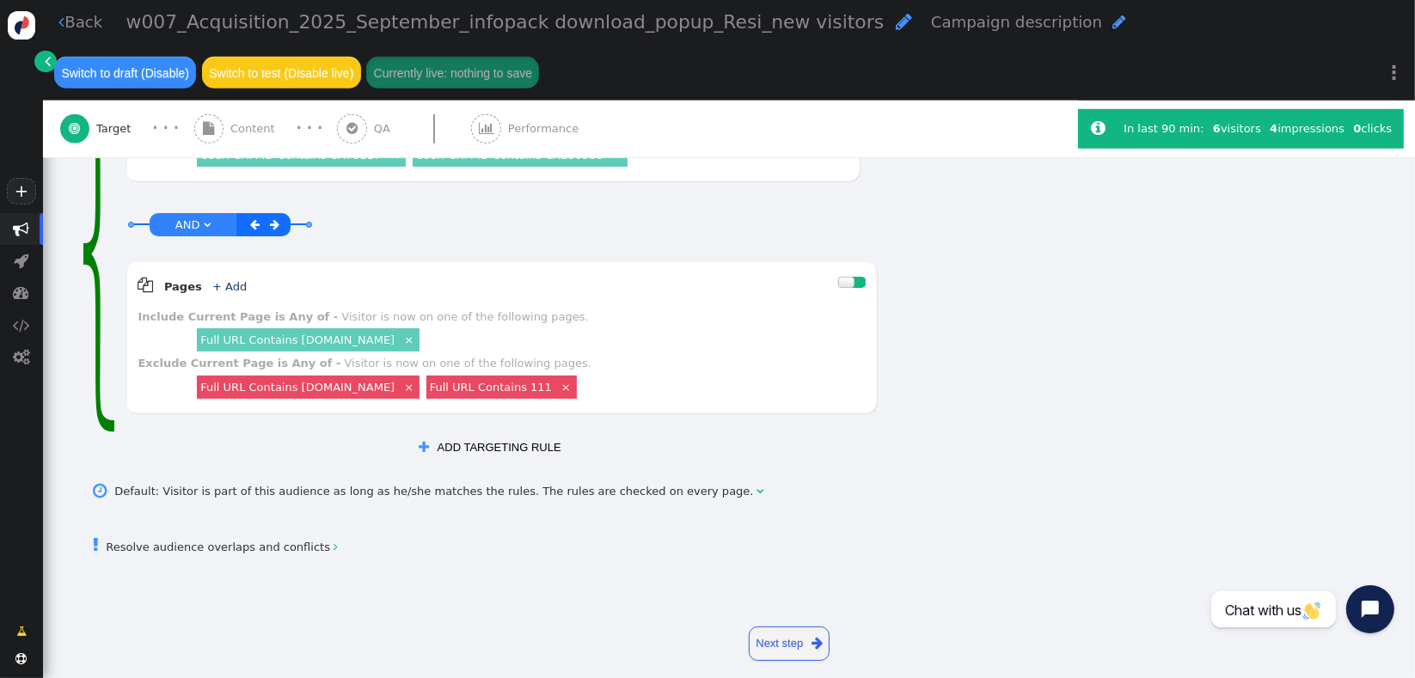
click at [255, 541] on link " Resolve audience overlaps and conflicts " at bounding box center [216, 547] width 244 height 13
